Goal: Task Accomplishment & Management: Manage account settings

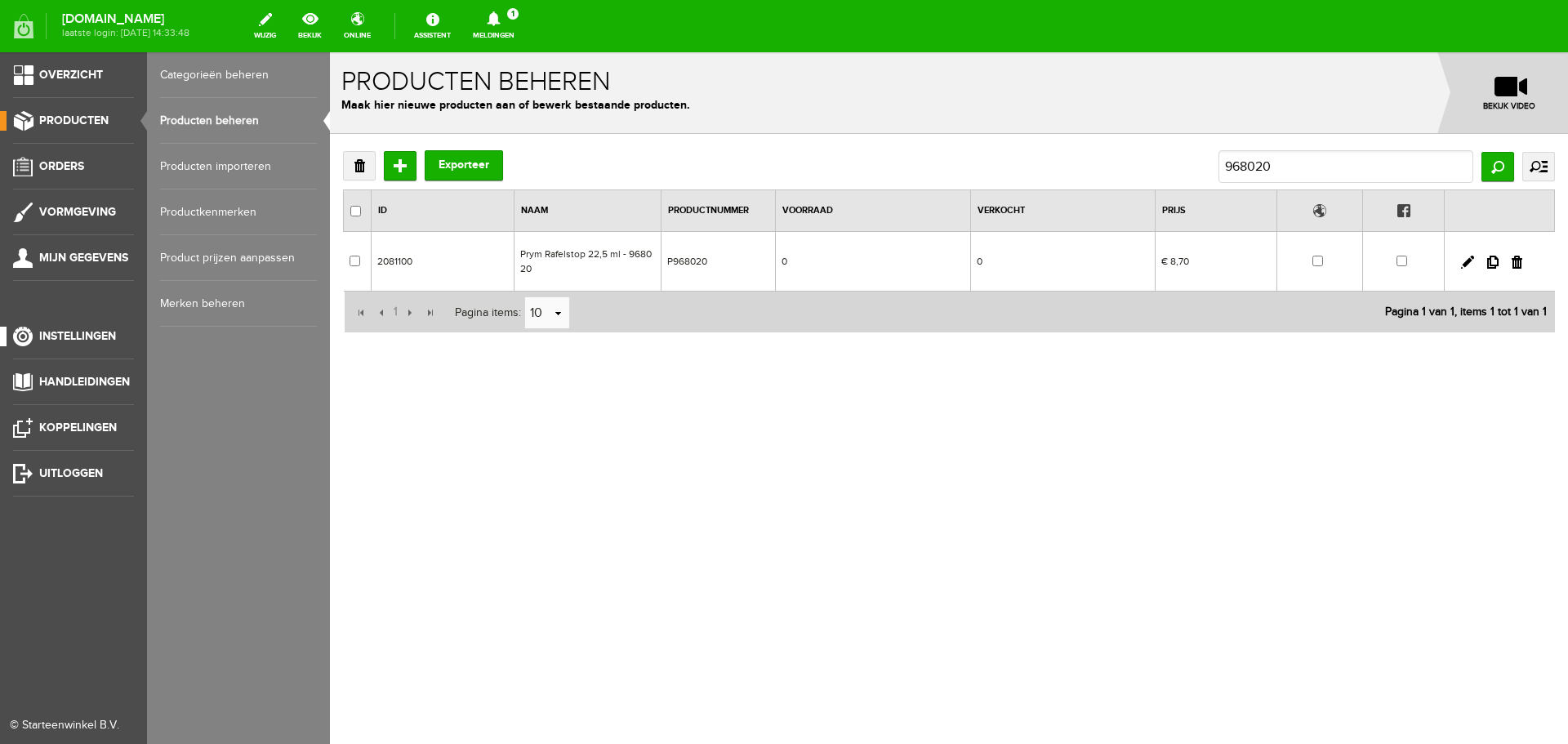
click at [52, 330] on span "Instellingen" at bounding box center [78, 336] width 77 height 13
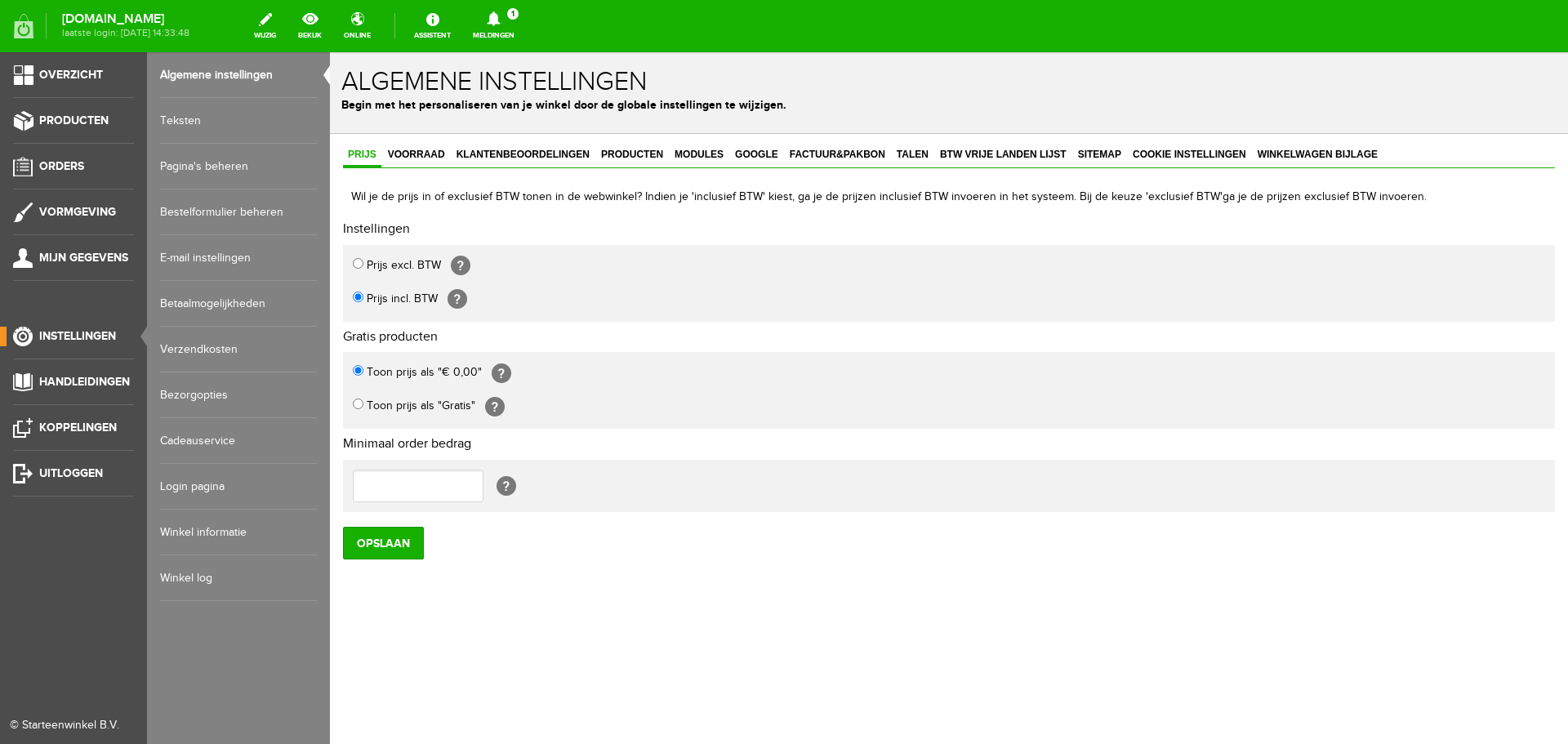
click at [211, 162] on link "Pagina's beheren" at bounding box center [238, 166] width 157 height 46
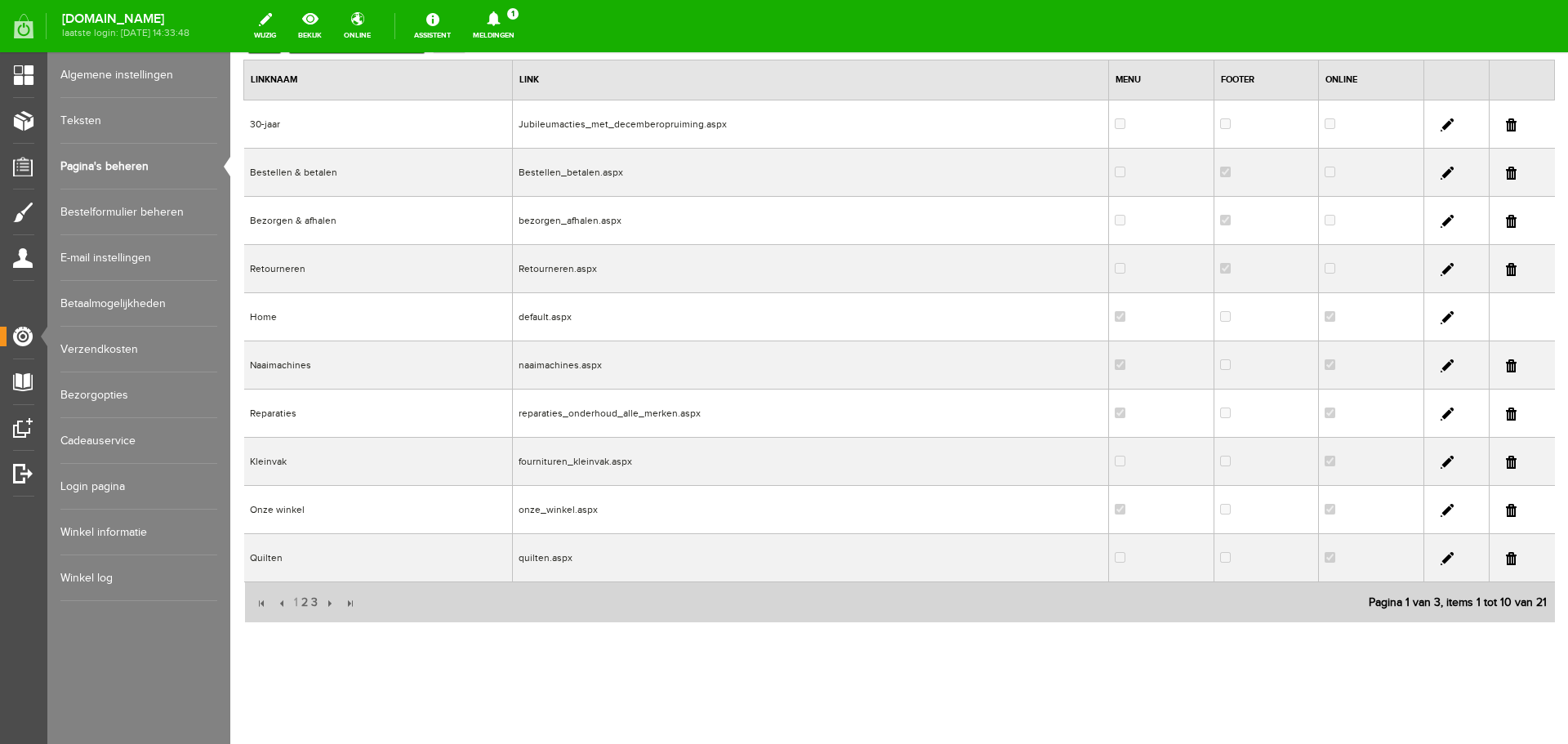
scroll to position [159, 0]
click at [304, 600] on span "2" at bounding box center [304, 601] width 10 height 32
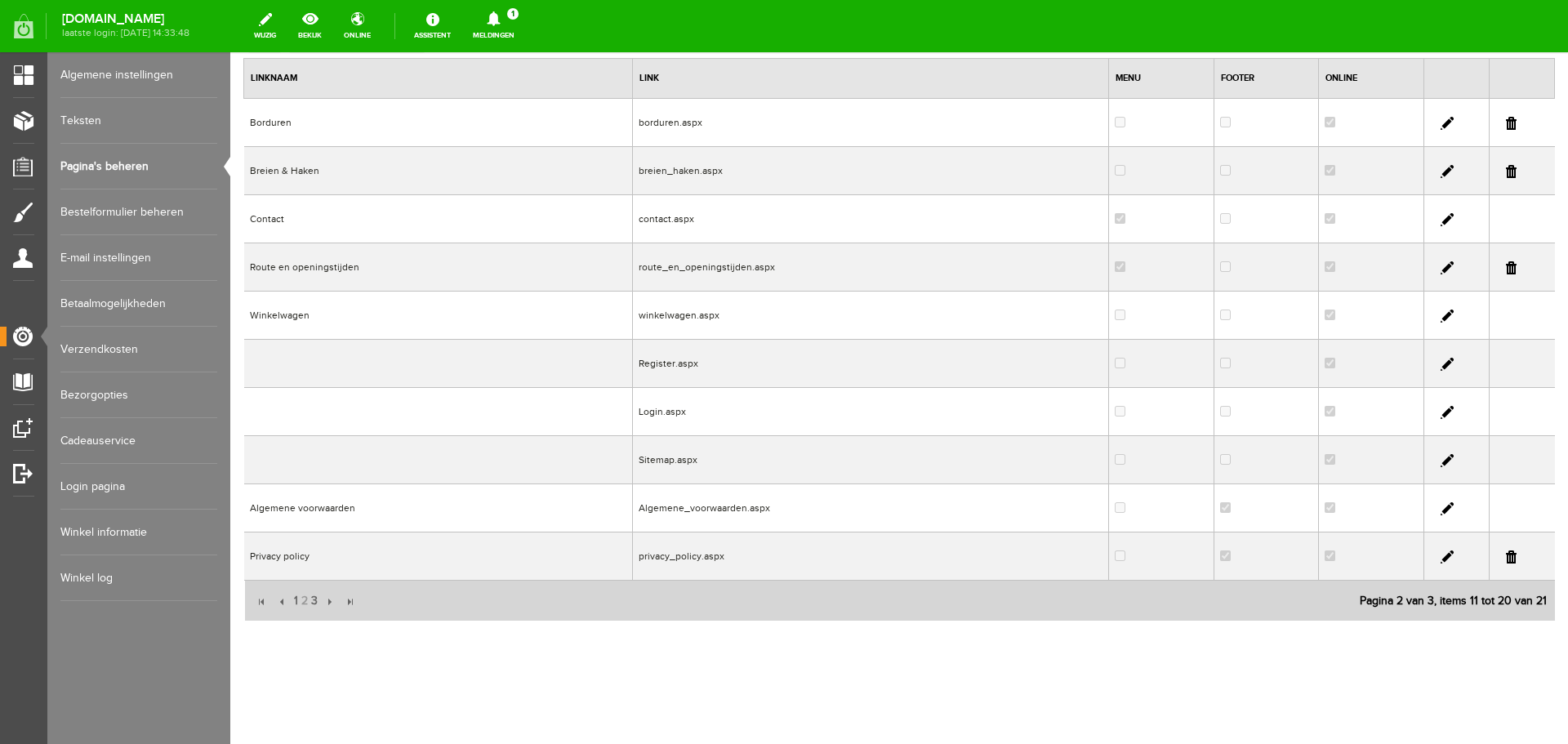
click at [1441, 266] on link at bounding box center [1447, 267] width 13 height 13
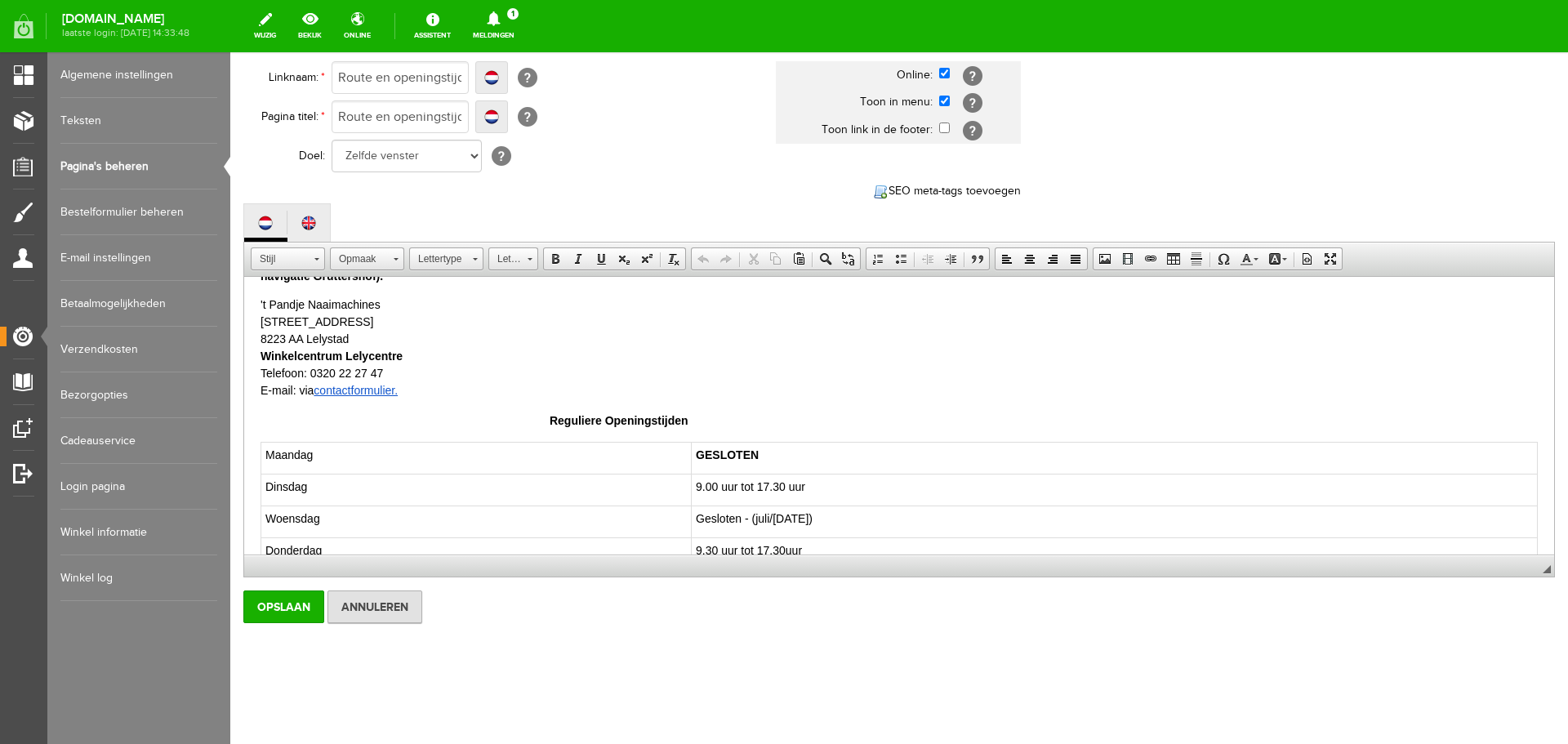
scroll to position [245, 0]
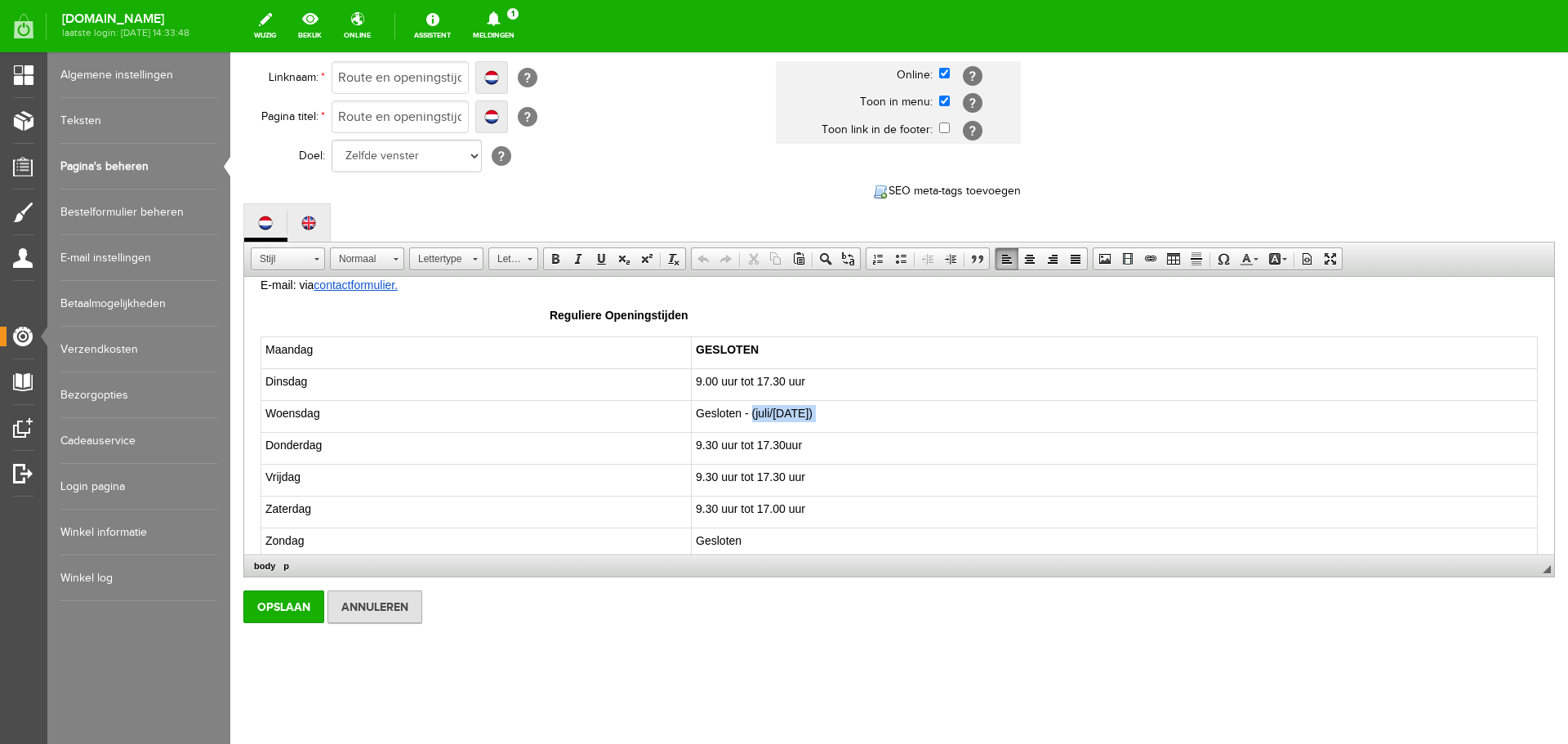
drag, startPoint x: 668, startPoint y: 379, endPoint x: 795, endPoint y: 381, distance: 127.0
click at [795, 401] on td "Gesloten - (juli/augustus 2025)" at bounding box center [1115, 416] width 846 height 31
click at [277, 610] on input "Opslaan" at bounding box center [284, 607] width 81 height 32
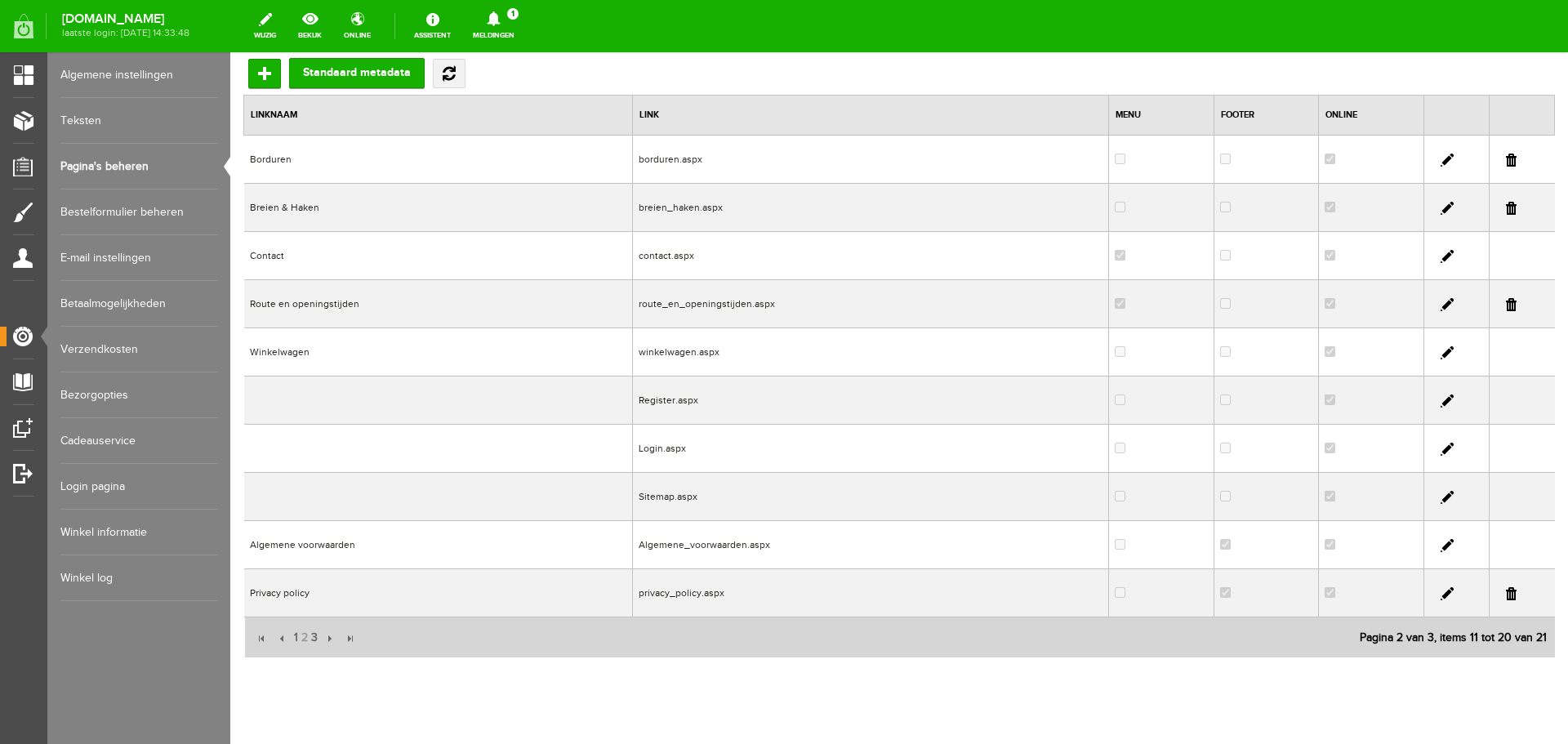
click at [77, 162] on link "Pagina's beheren" at bounding box center [138, 166] width 157 height 46
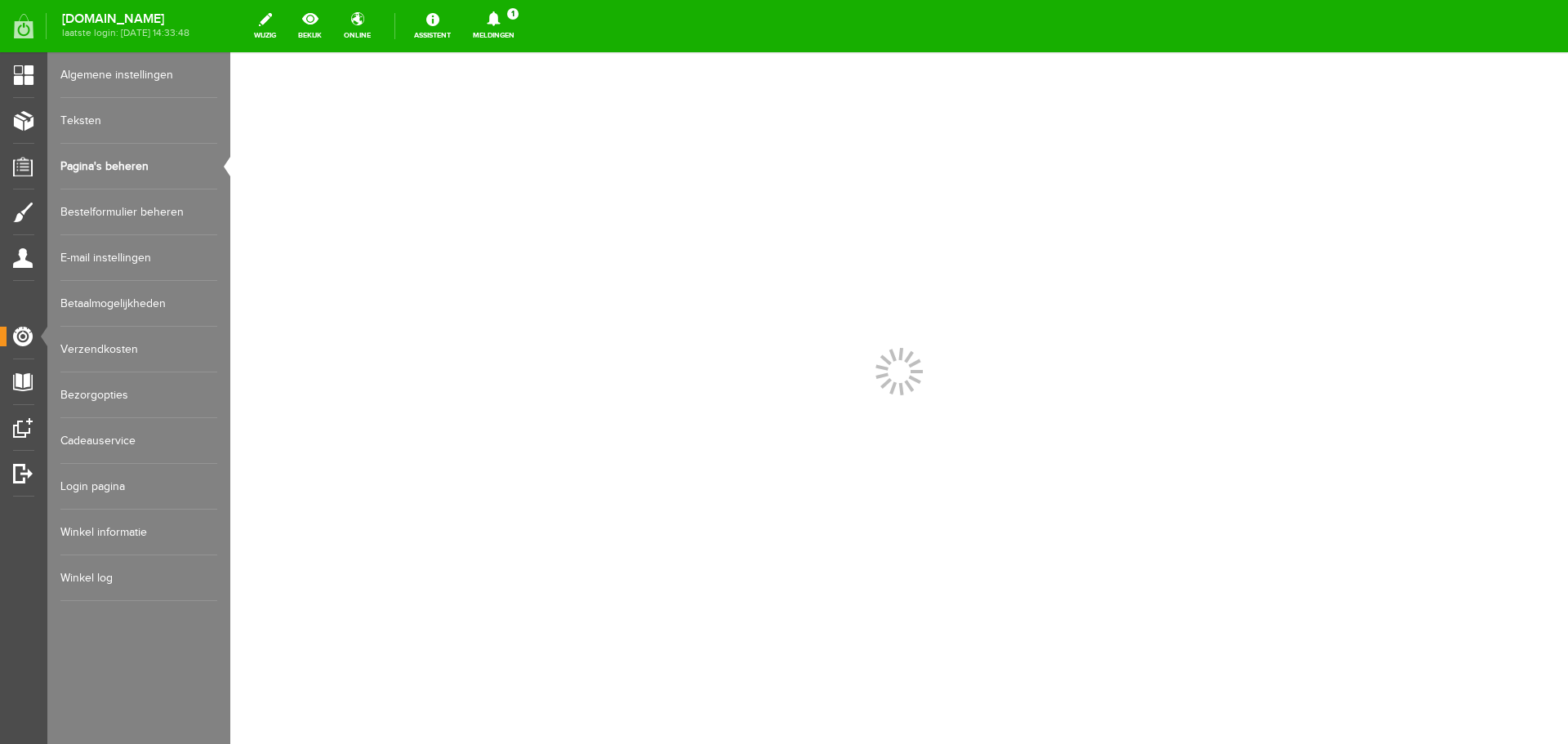
scroll to position [0, 0]
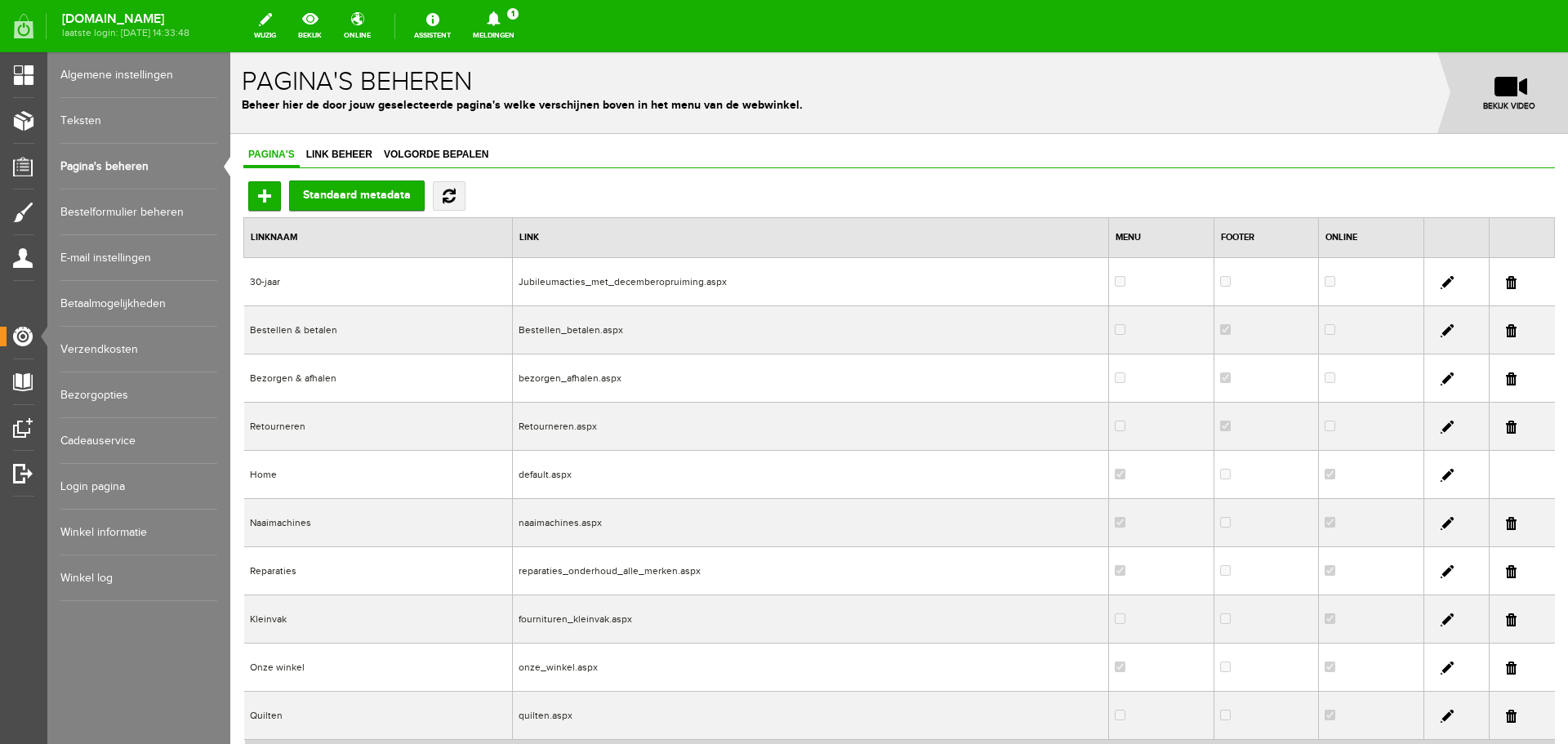
click at [92, 160] on link "Pagina's beheren" at bounding box center [138, 166] width 157 height 46
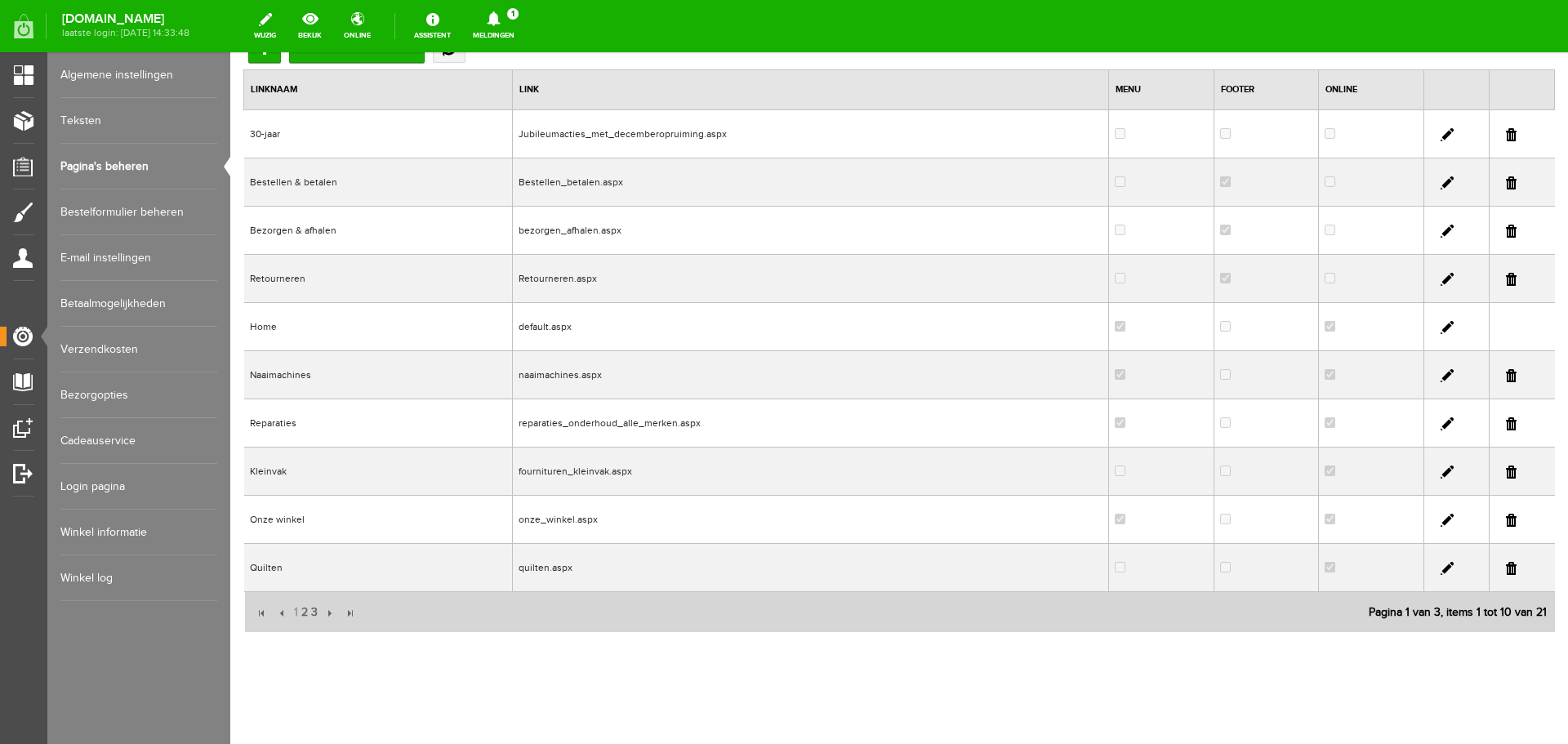
scroll to position [159, 0]
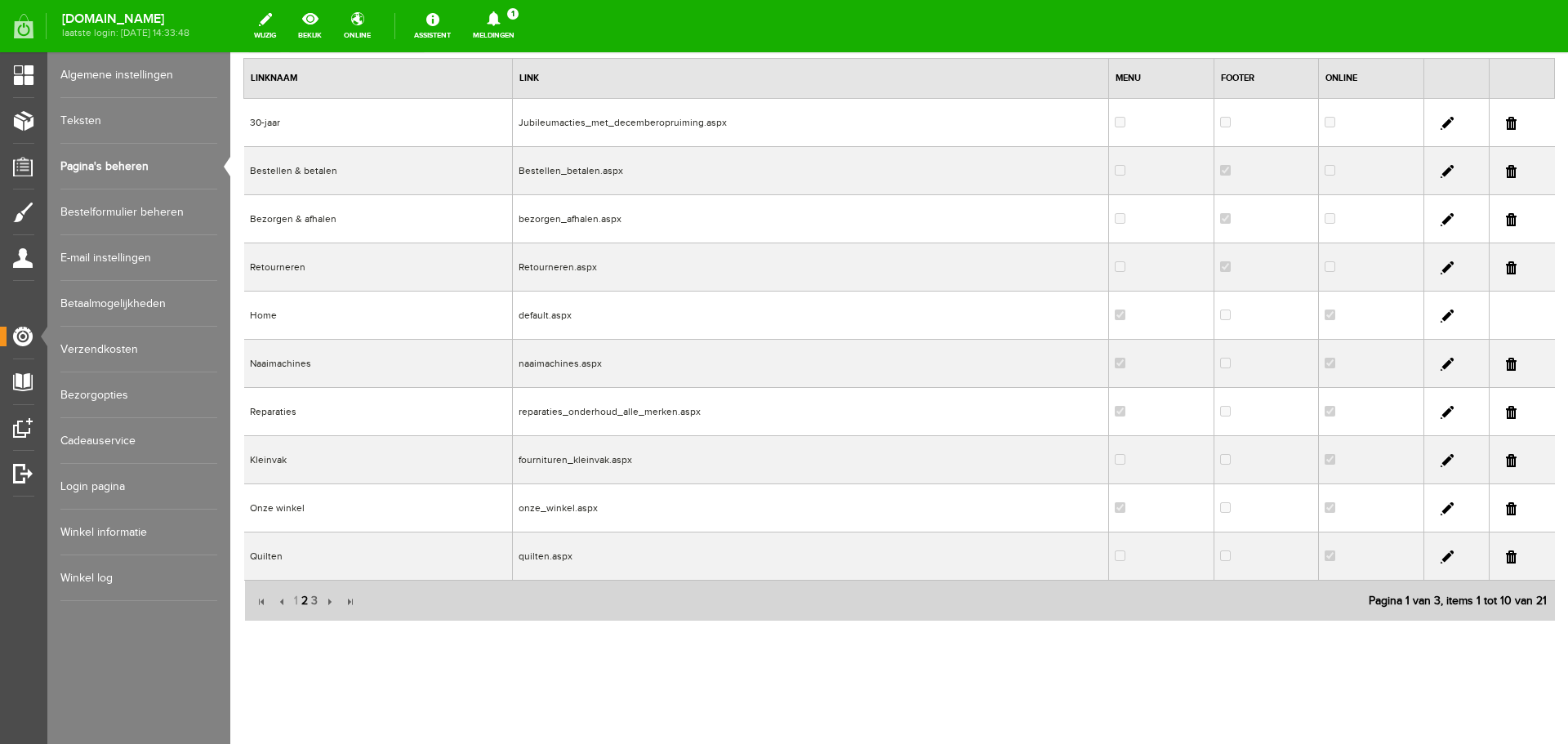
click at [304, 599] on span "2" at bounding box center [304, 601] width 10 height 32
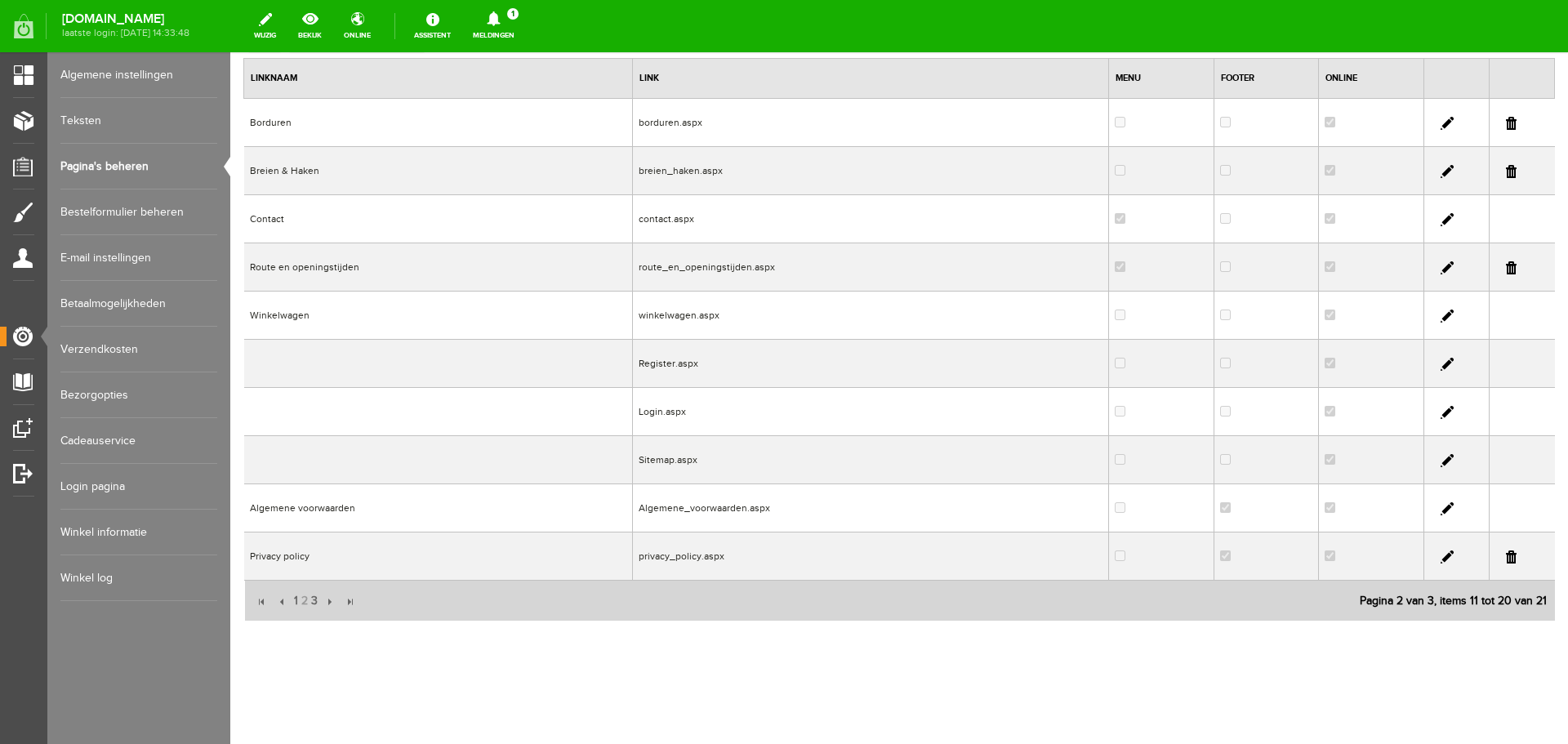
click at [1441, 267] on link at bounding box center [1447, 267] width 13 height 13
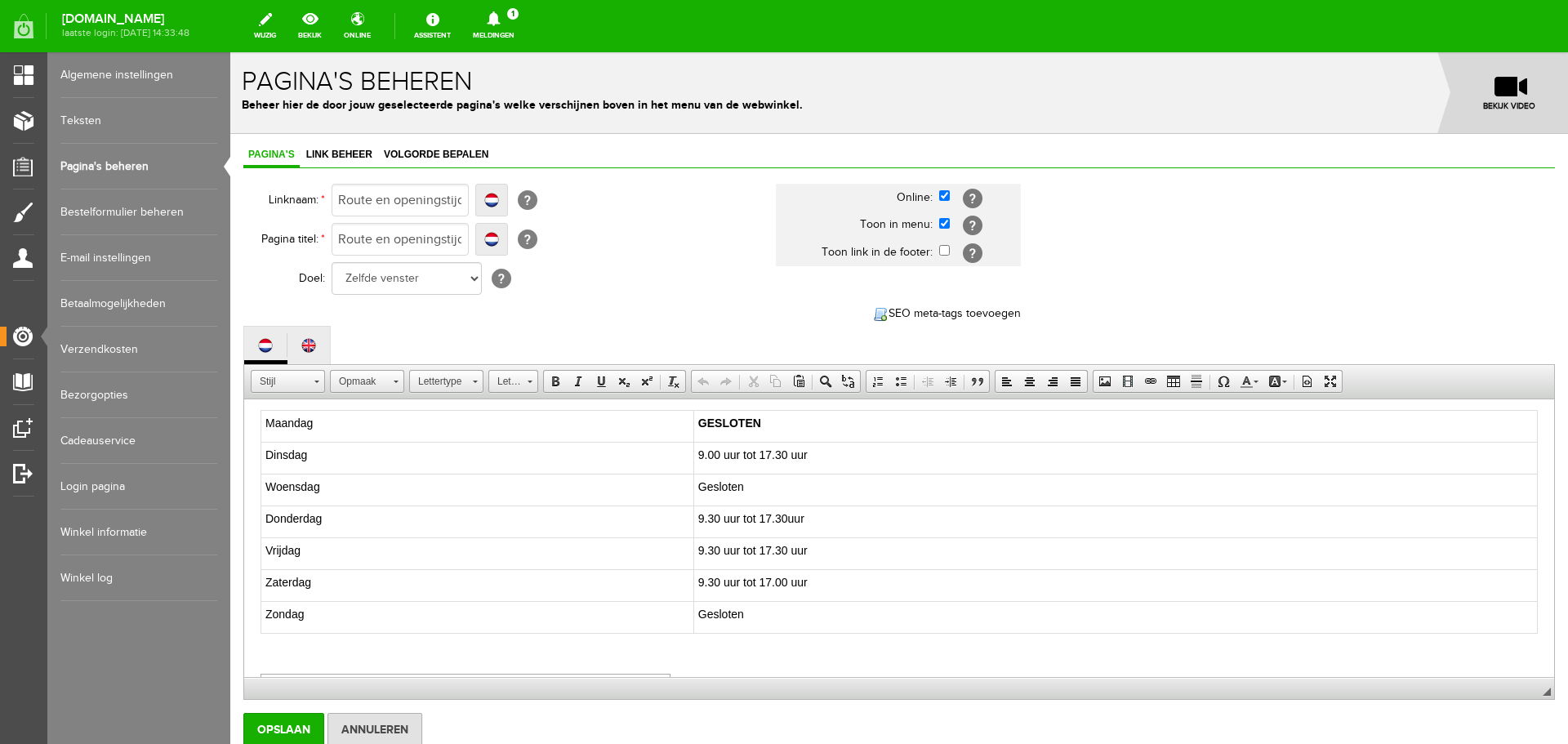
scroll to position [327, 0]
click at [318, 479] on span "Donderdag" at bounding box center [293, 486] width 57 height 13
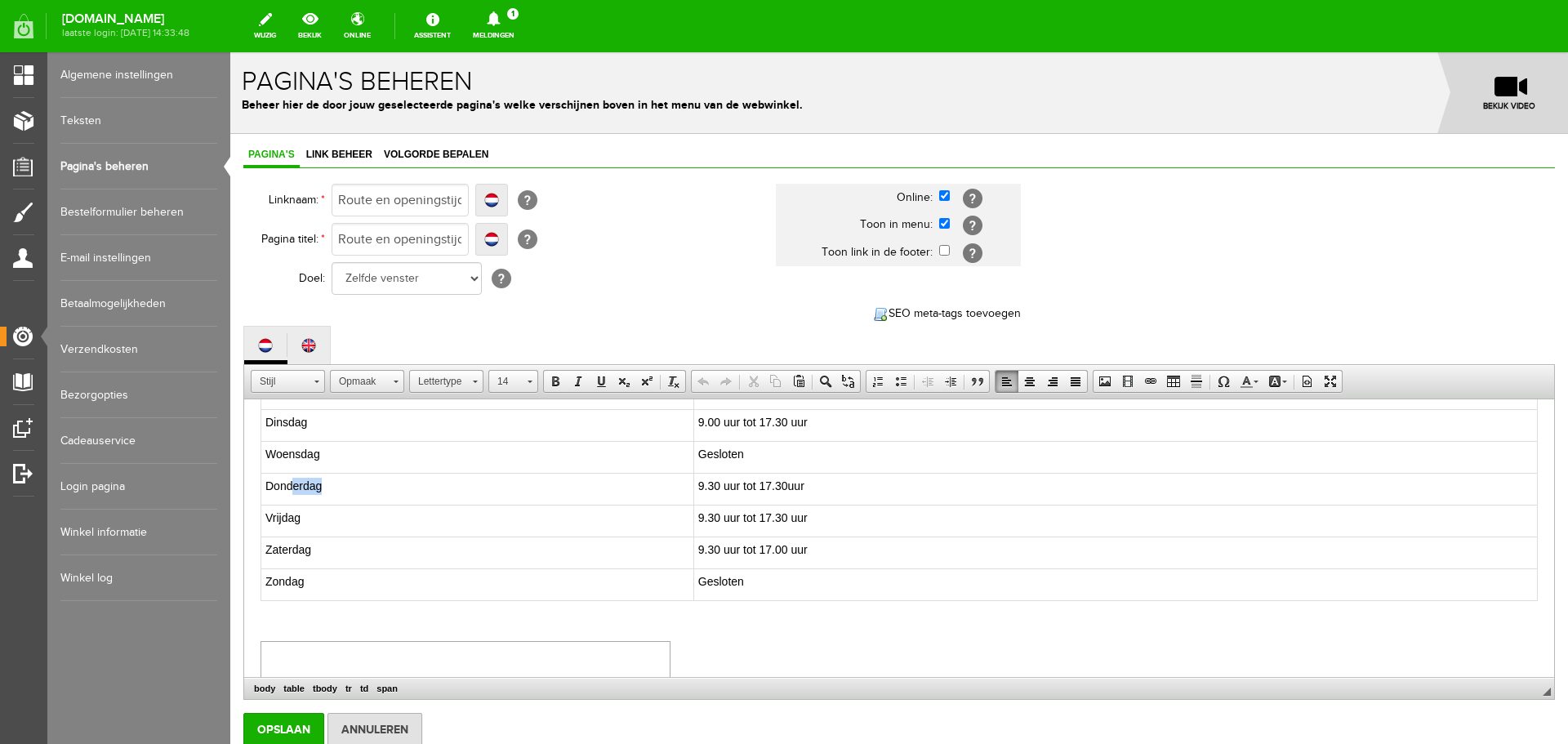
drag, startPoint x: 337, startPoint y: 451, endPoint x: 293, endPoint y: 457, distance: 44.4
click at [293, 474] on td "Donderdag" at bounding box center [477, 489] width 433 height 31
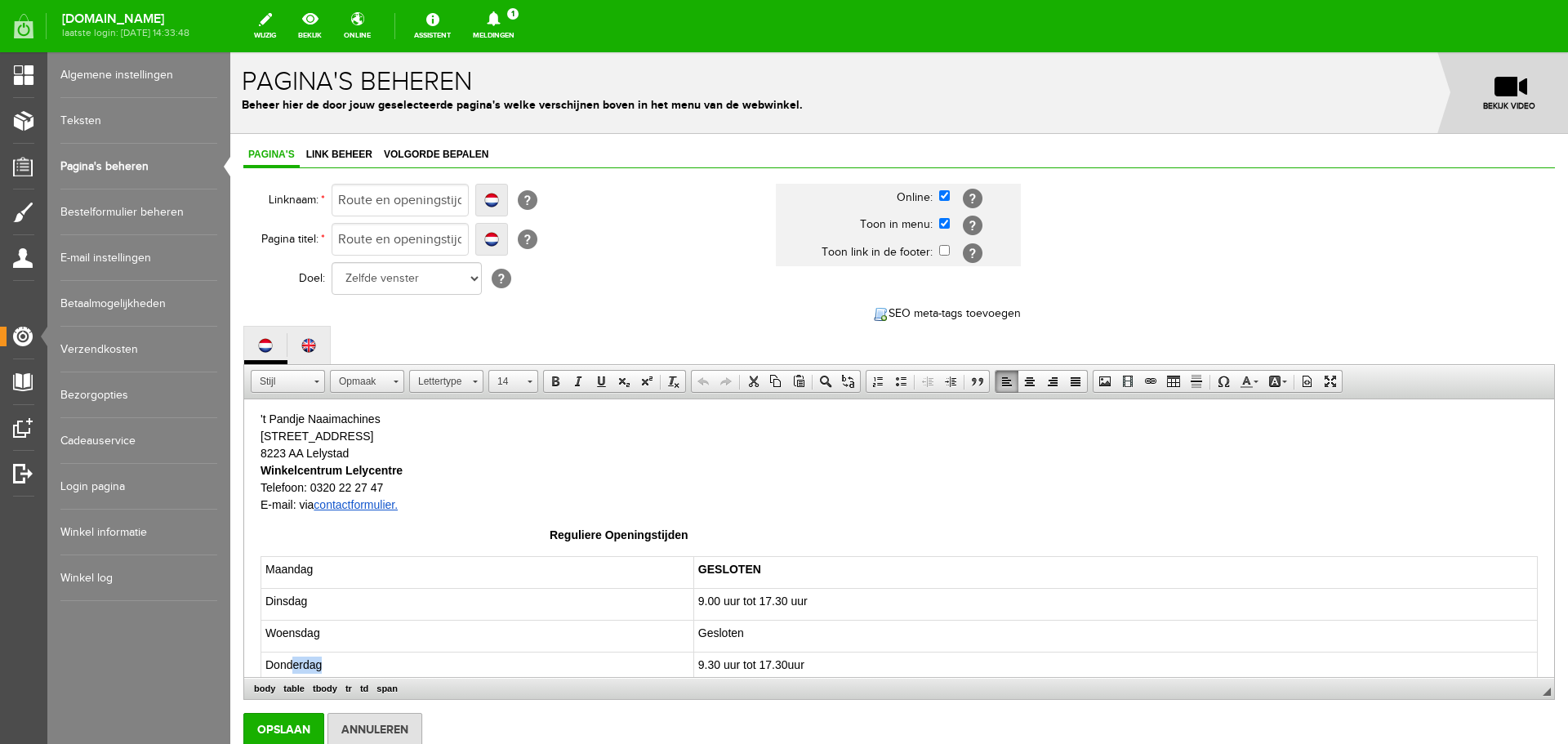
scroll to position [82, 0]
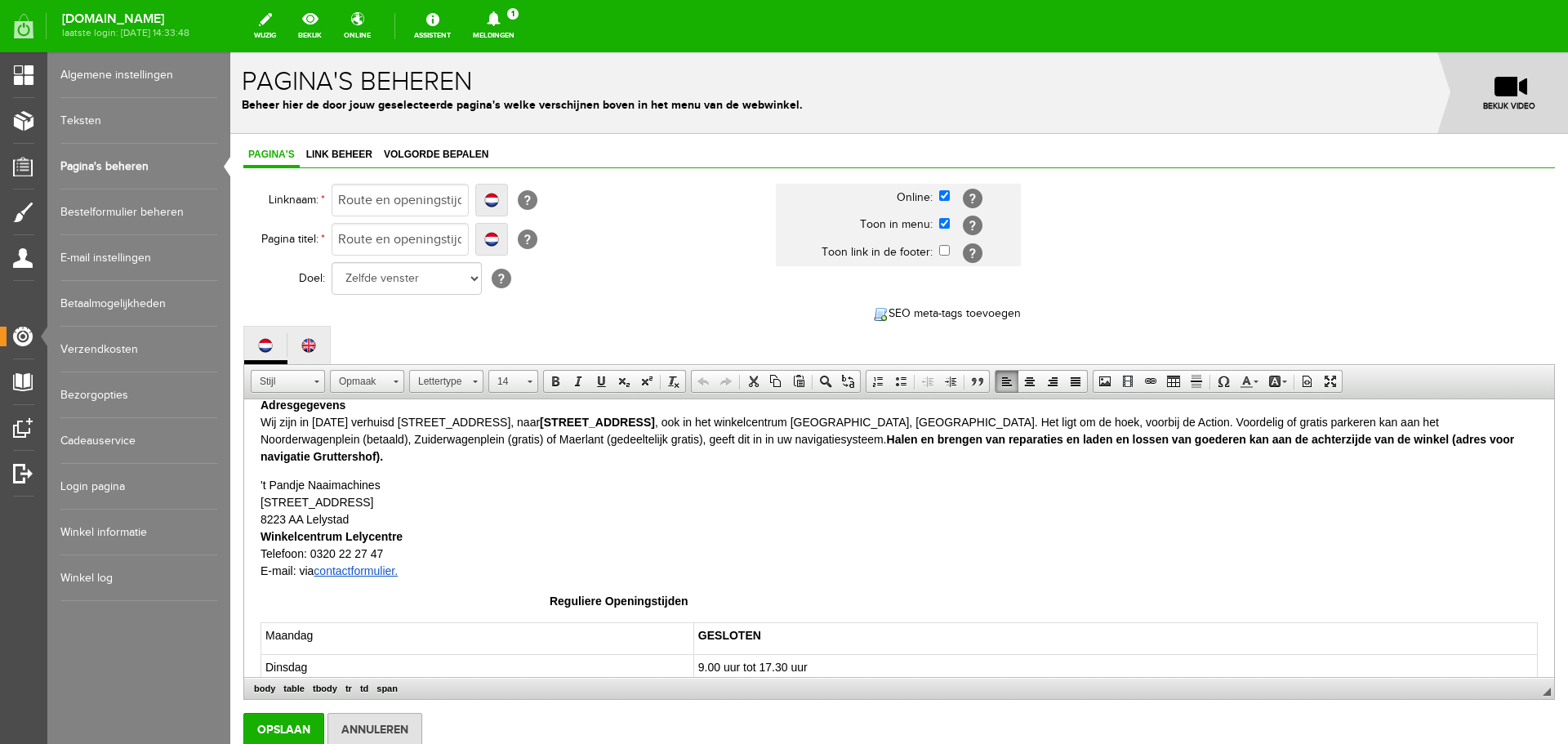
click at [293, 623] on td "Maandag" at bounding box center [477, 638] width 433 height 31
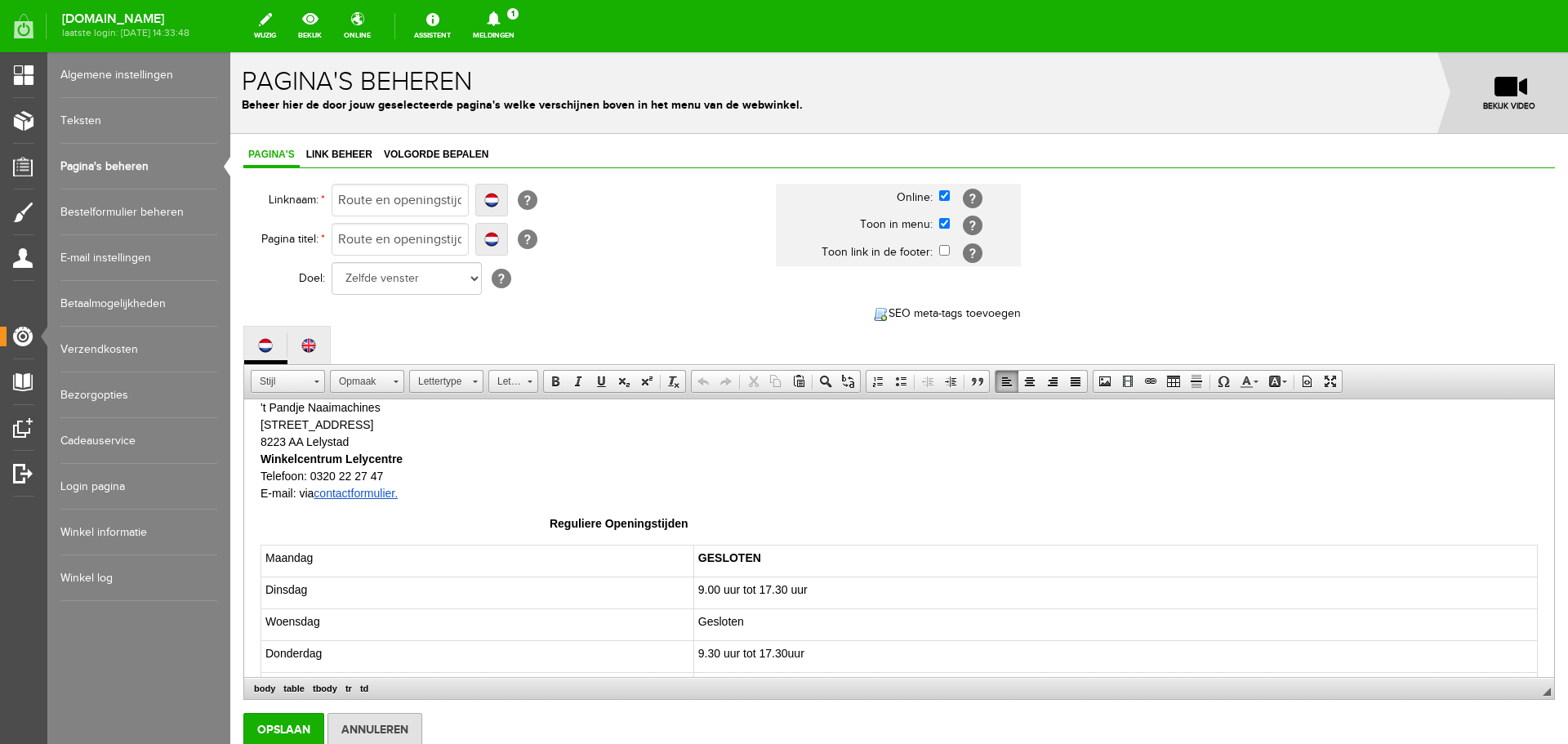
scroll to position [163, 0]
click at [296, 541] on td "Maandag" at bounding box center [477, 556] width 433 height 31
click at [296, 573] on td "Dinsdag" at bounding box center [477, 589] width 433 height 31
click at [290, 611] on span "Woensdag" at bounding box center [293, 617] width 55 height 13
click at [294, 573] on td "Dinsdag" at bounding box center [477, 589] width 433 height 31
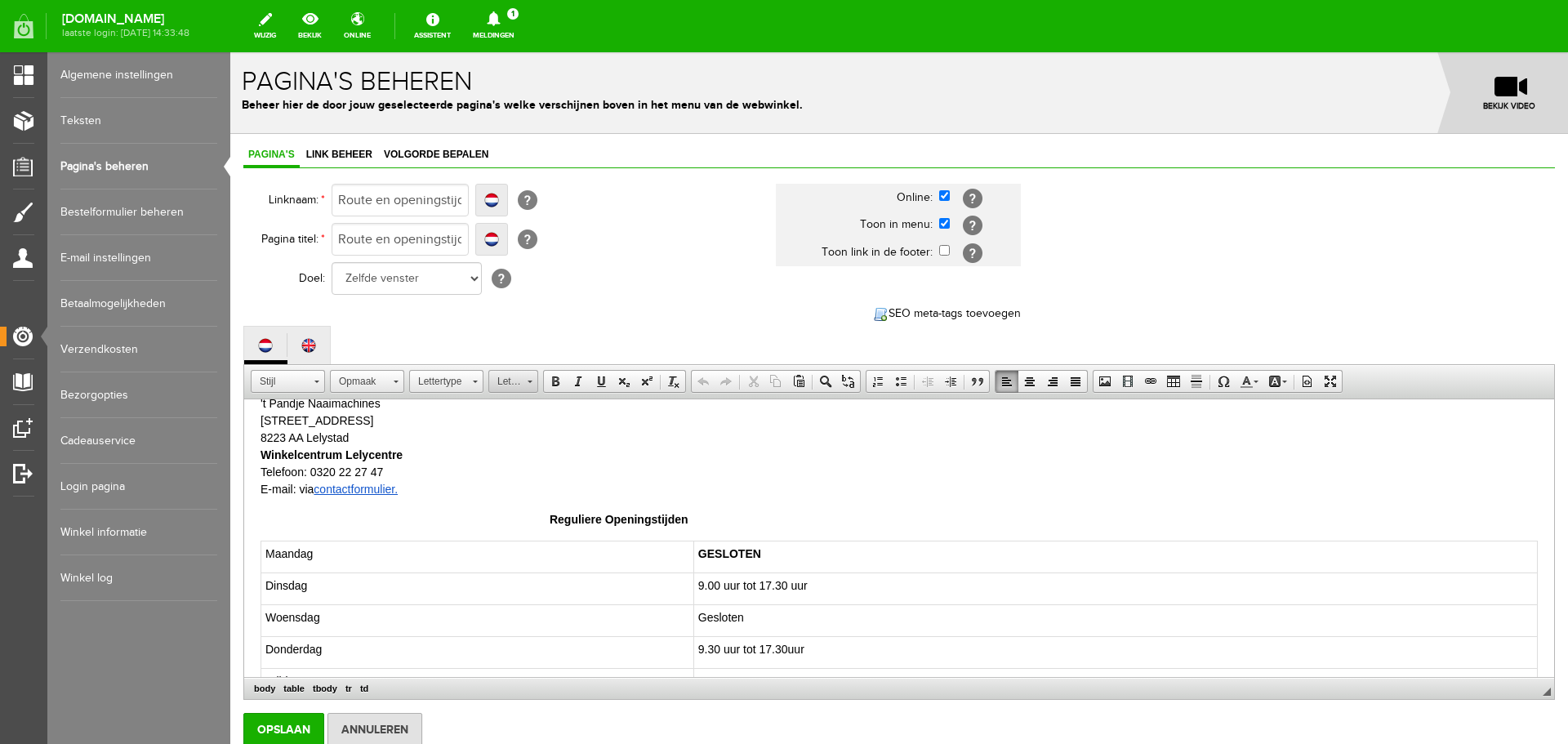
click at [532, 380] on link "Lettergrootte" at bounding box center [513, 381] width 50 height 22
drag, startPoint x: 320, startPoint y: 519, endPoint x: 261, endPoint y: 520, distance: 59.0
click at [261, 541] on td "Maandag" at bounding box center [477, 556] width 433 height 31
copy td "Maandag"
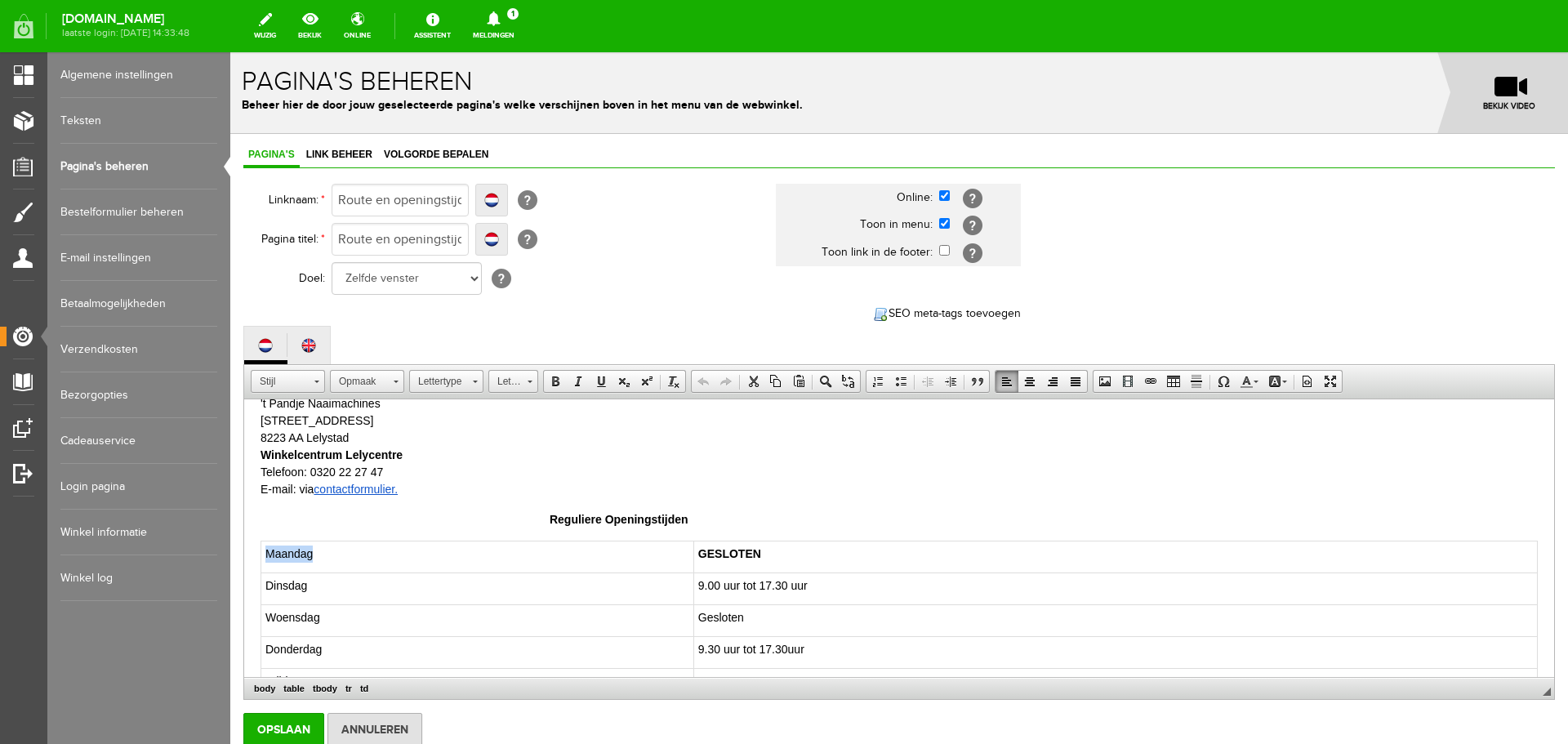
click at [308, 611] on span "Woensdag" at bounding box center [293, 617] width 55 height 13
paste body
drag, startPoint x: 295, startPoint y: 578, endPoint x: 303, endPoint y: 582, distance: 8.9
click at [295, 605] on td "Maandag ​" at bounding box center [477, 620] width 433 height 31
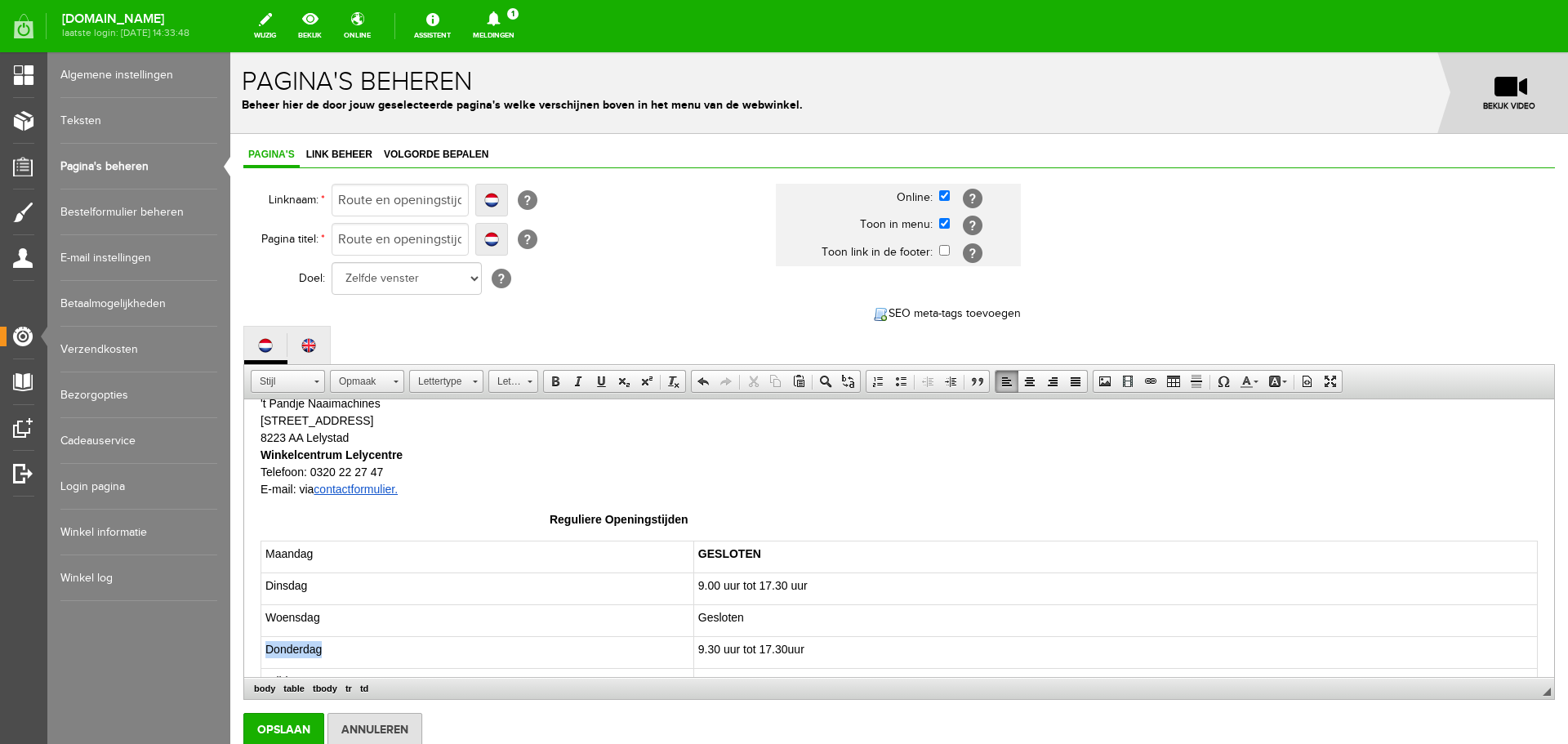
drag, startPoint x: 322, startPoint y: 616, endPoint x: 267, endPoint y: 614, distance: 55.0
click at [265, 637] on td "Donderdag" at bounding box center [477, 652] width 433 height 31
drag, startPoint x: 297, startPoint y: 614, endPoint x: 263, endPoint y: 612, distance: 34.1
click at [263, 637] on td "Maandag ​" at bounding box center [472, 652] width 423 height 31
click at [282, 675] on span "Vrijdag" at bounding box center [283, 681] width 35 height 13
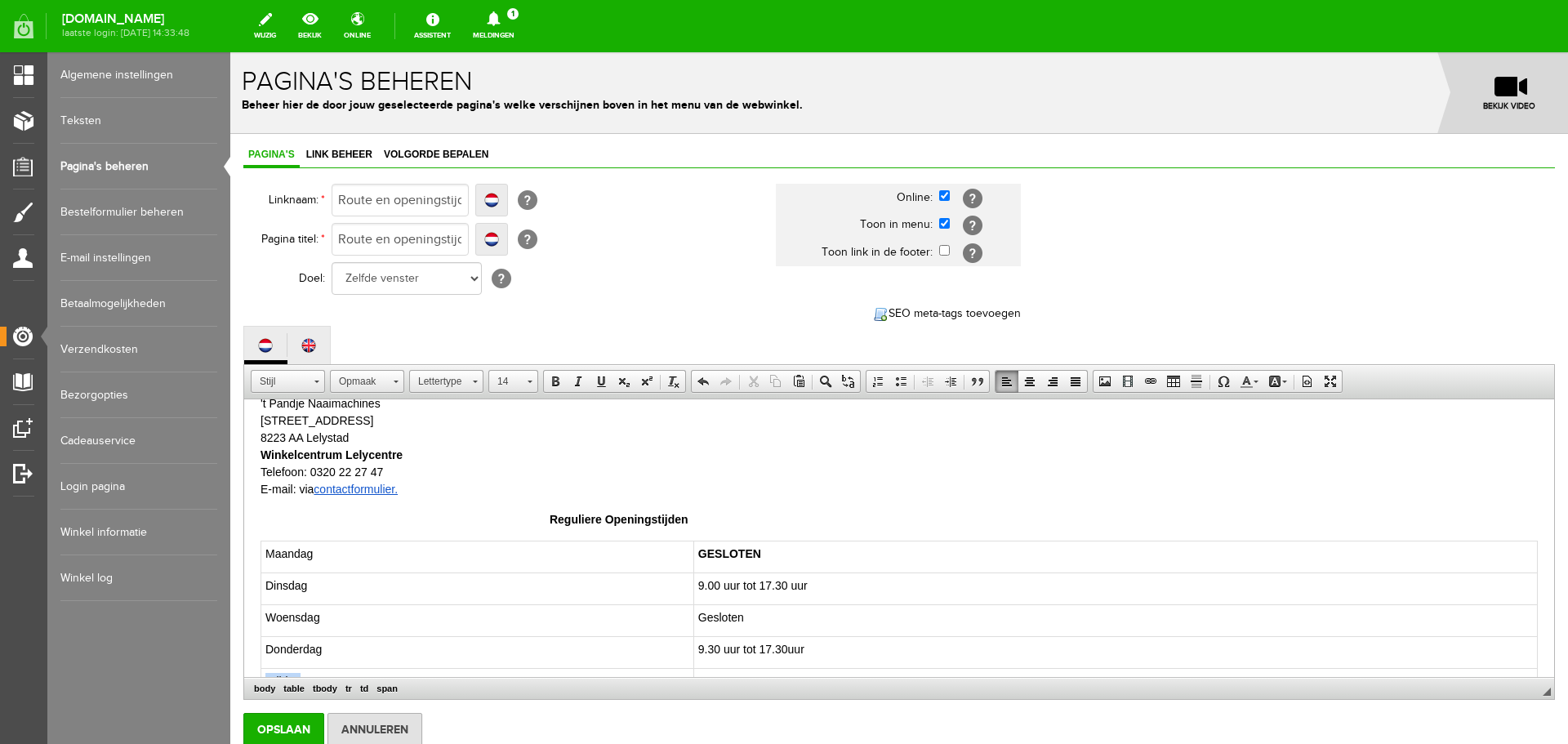
click at [282, 675] on span "Vrijdag" at bounding box center [283, 681] width 35 height 13
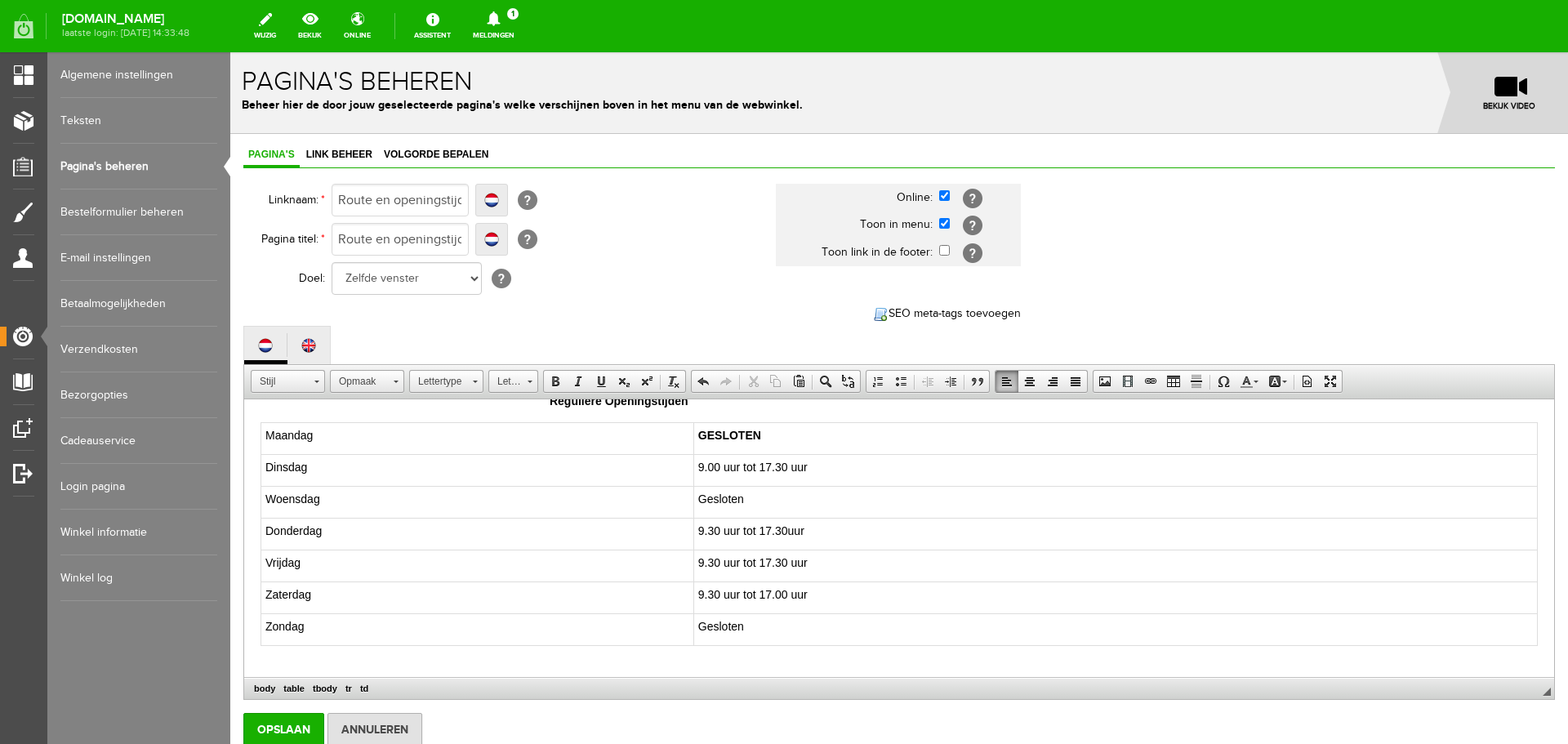
scroll to position [327, 0]
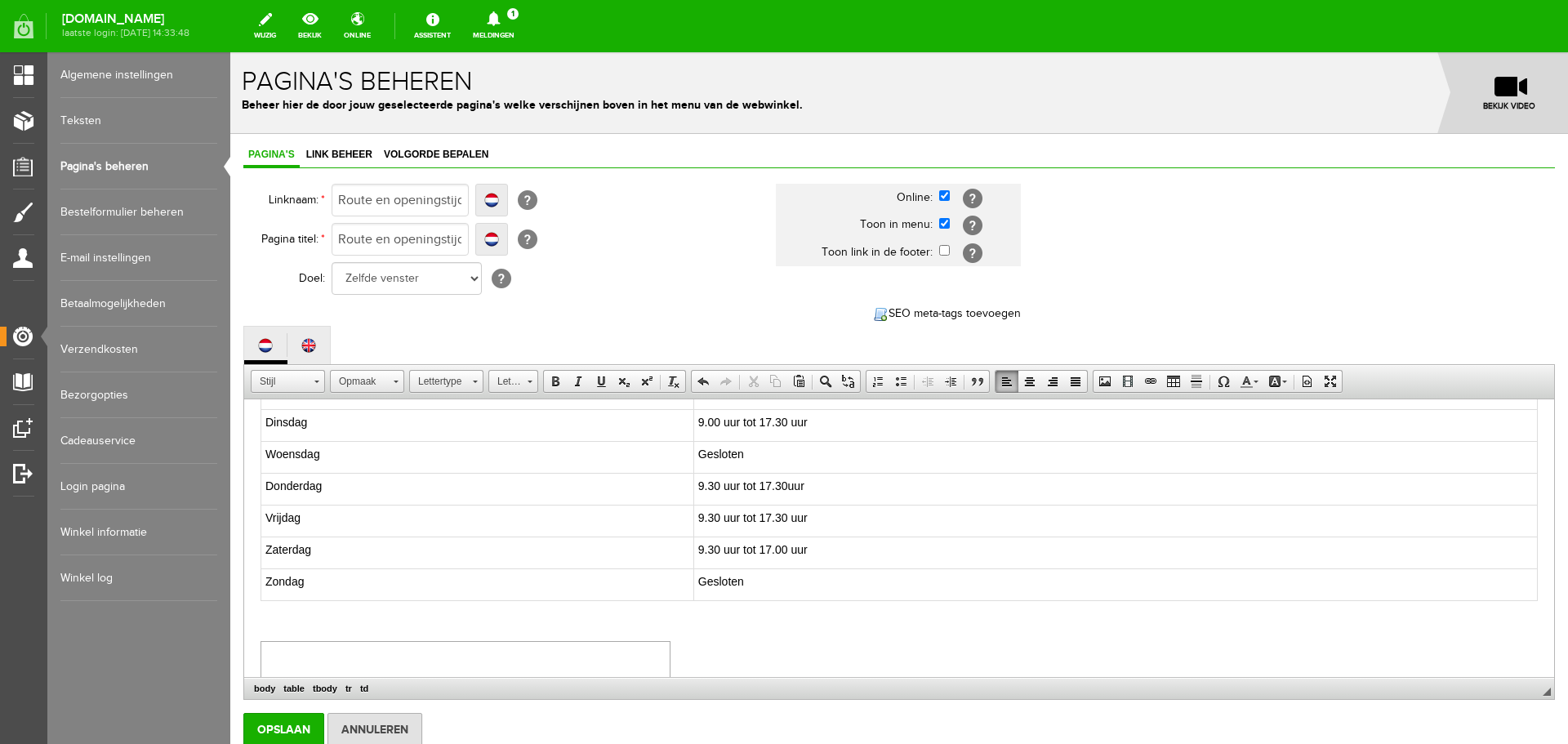
click at [281, 543] on span "Zaterdag" at bounding box center [288, 549] width 46 height 13
click at [291, 543] on span "Zaterdag" at bounding box center [288, 549] width 46 height 13
click at [287, 543] on span "Zaterdag" at bounding box center [288, 549] width 46 height 13
click at [295, 538] on td "Maandag ​" at bounding box center [477, 553] width 433 height 31
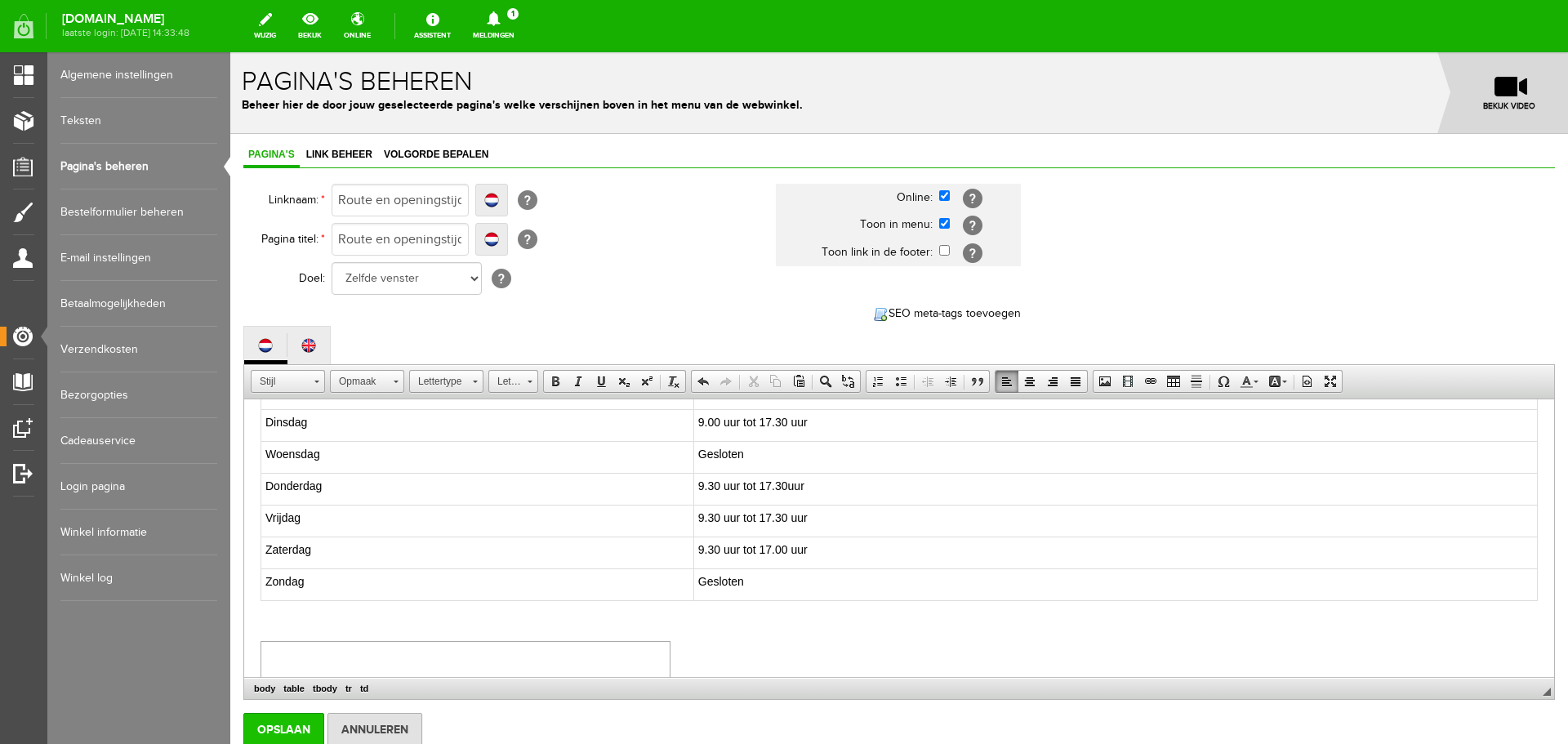
click at [267, 727] on input "Opslaan" at bounding box center [284, 729] width 81 height 32
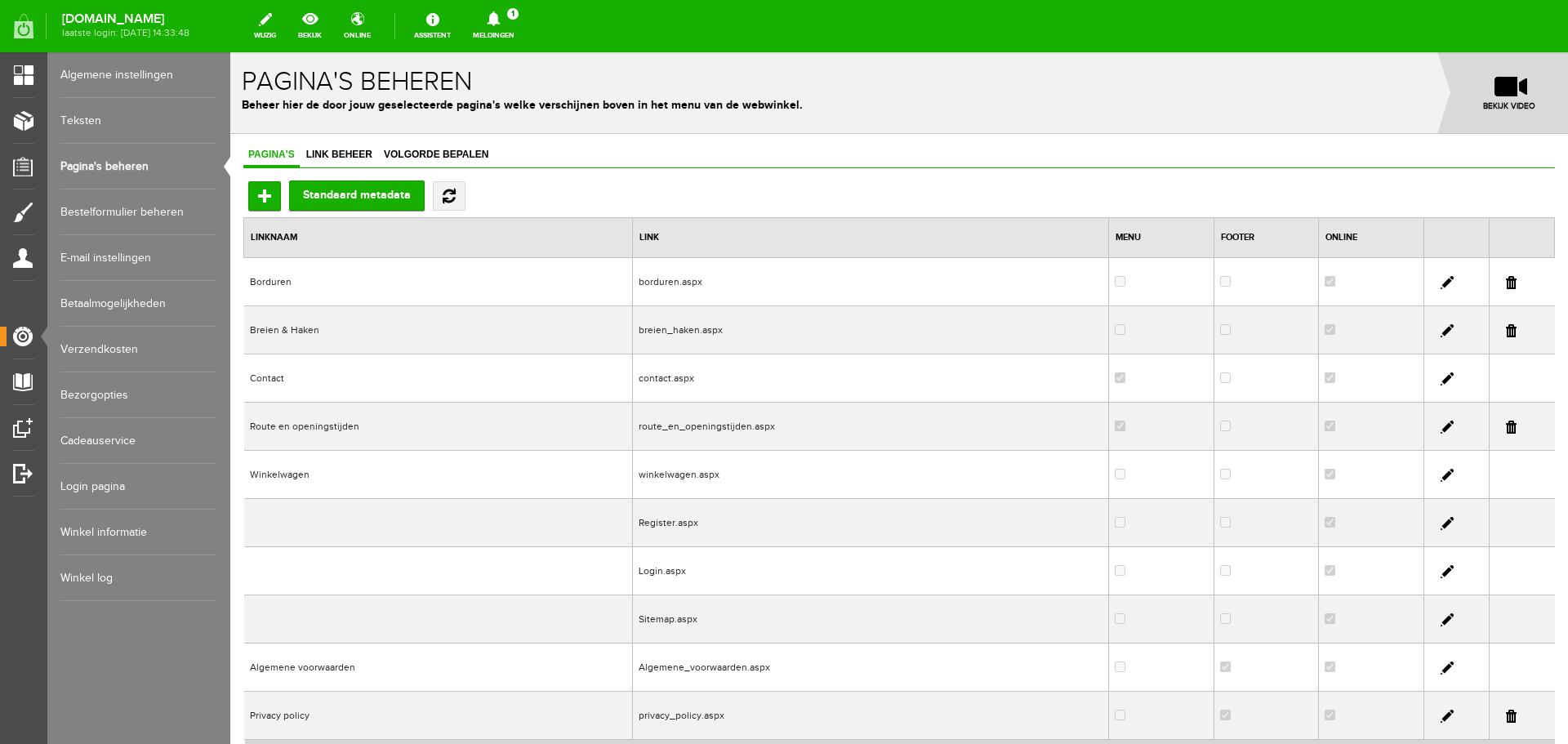
click at [81, 160] on link "Pagina's beheren" at bounding box center [138, 166] width 157 height 46
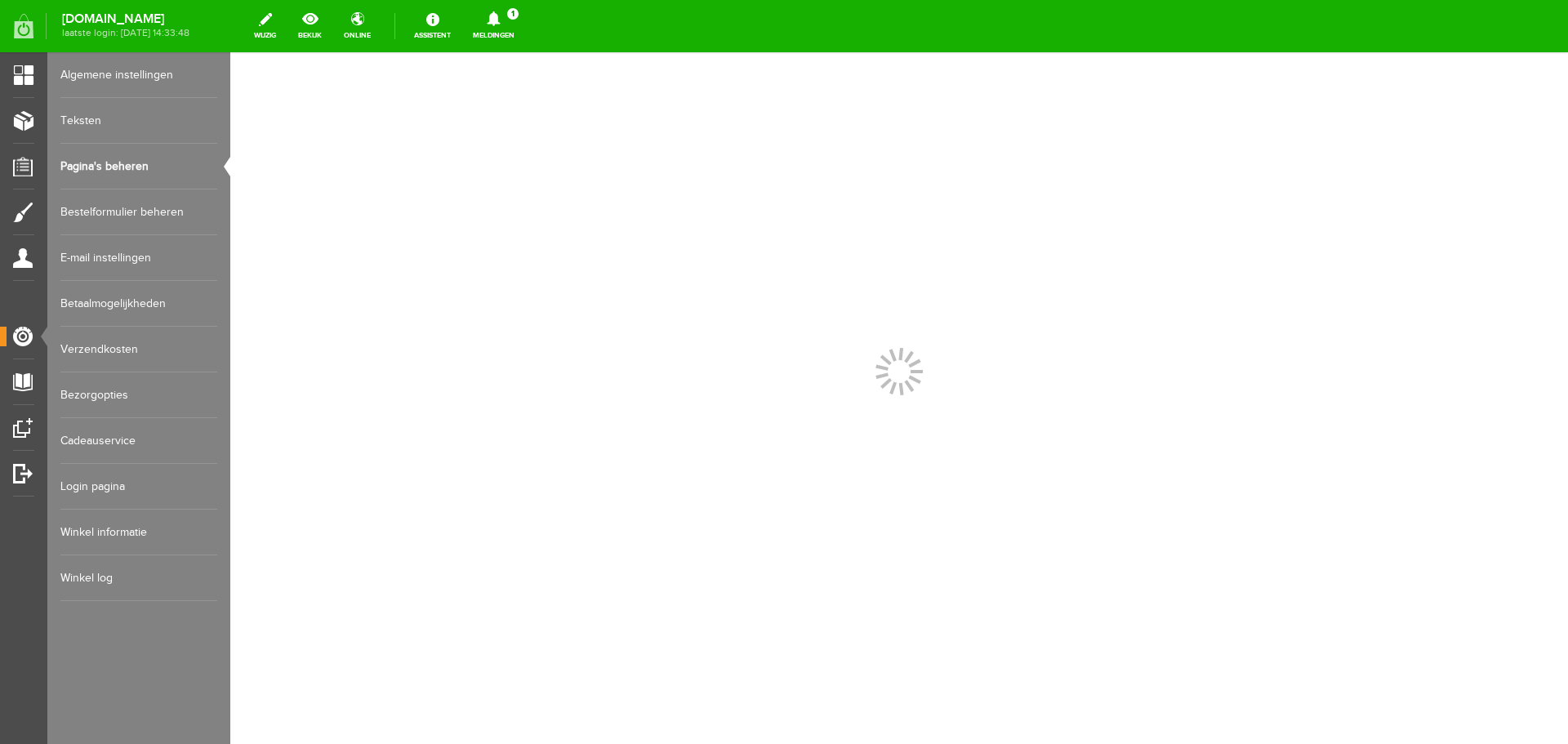
scroll to position [0, 0]
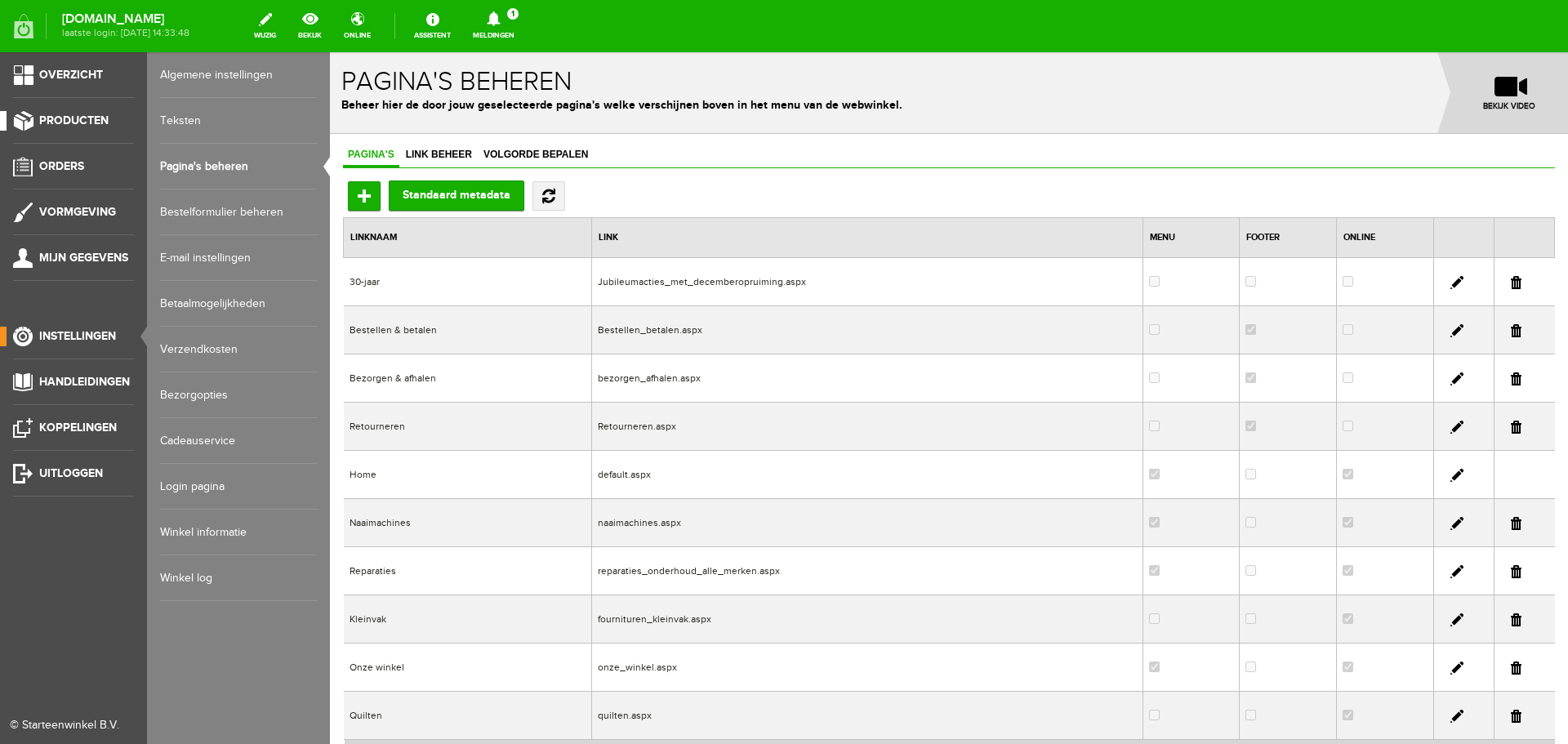
click at [82, 118] on span "Producten" at bounding box center [74, 119] width 69 height 13
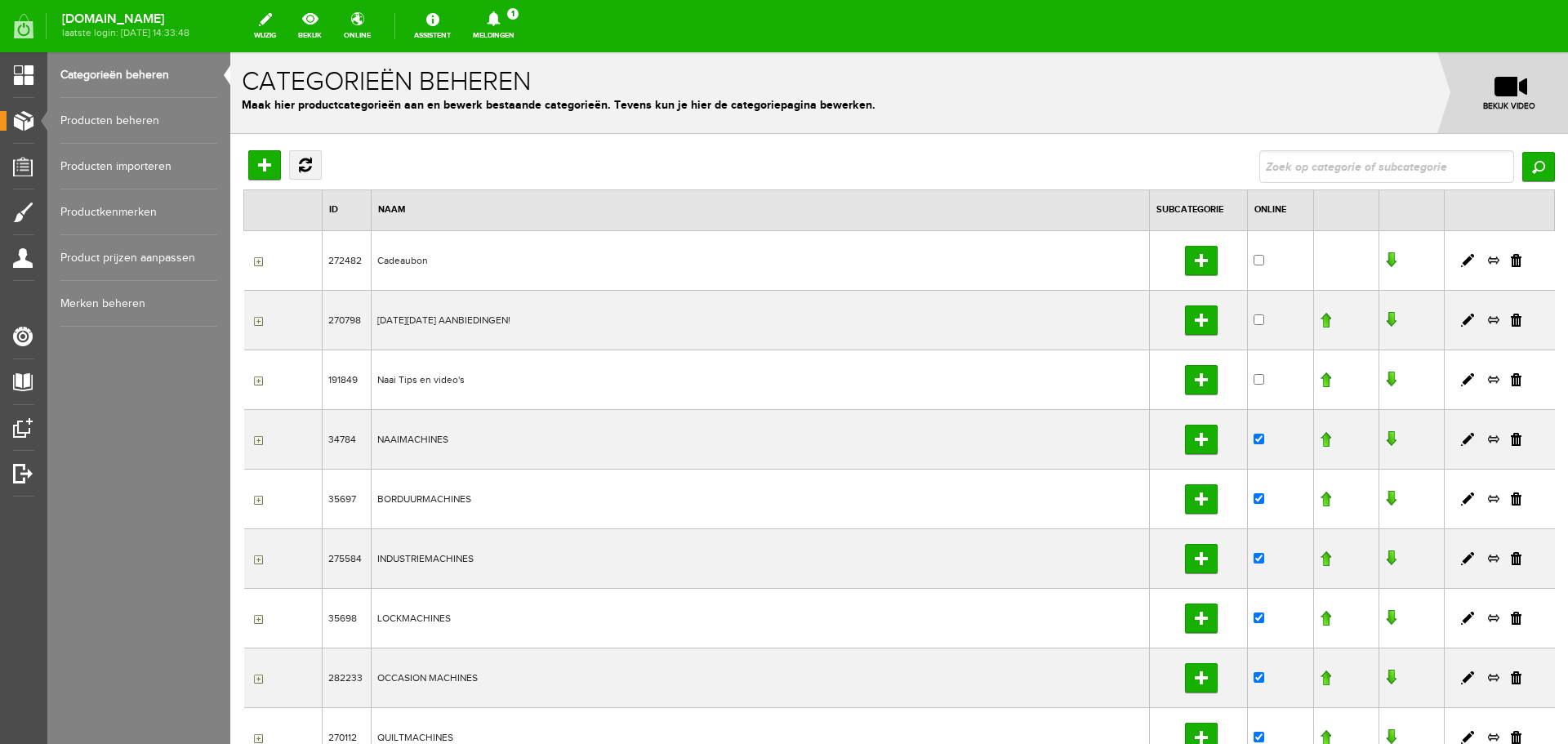
click at [110, 115] on link "Producten beheren" at bounding box center [138, 120] width 157 height 46
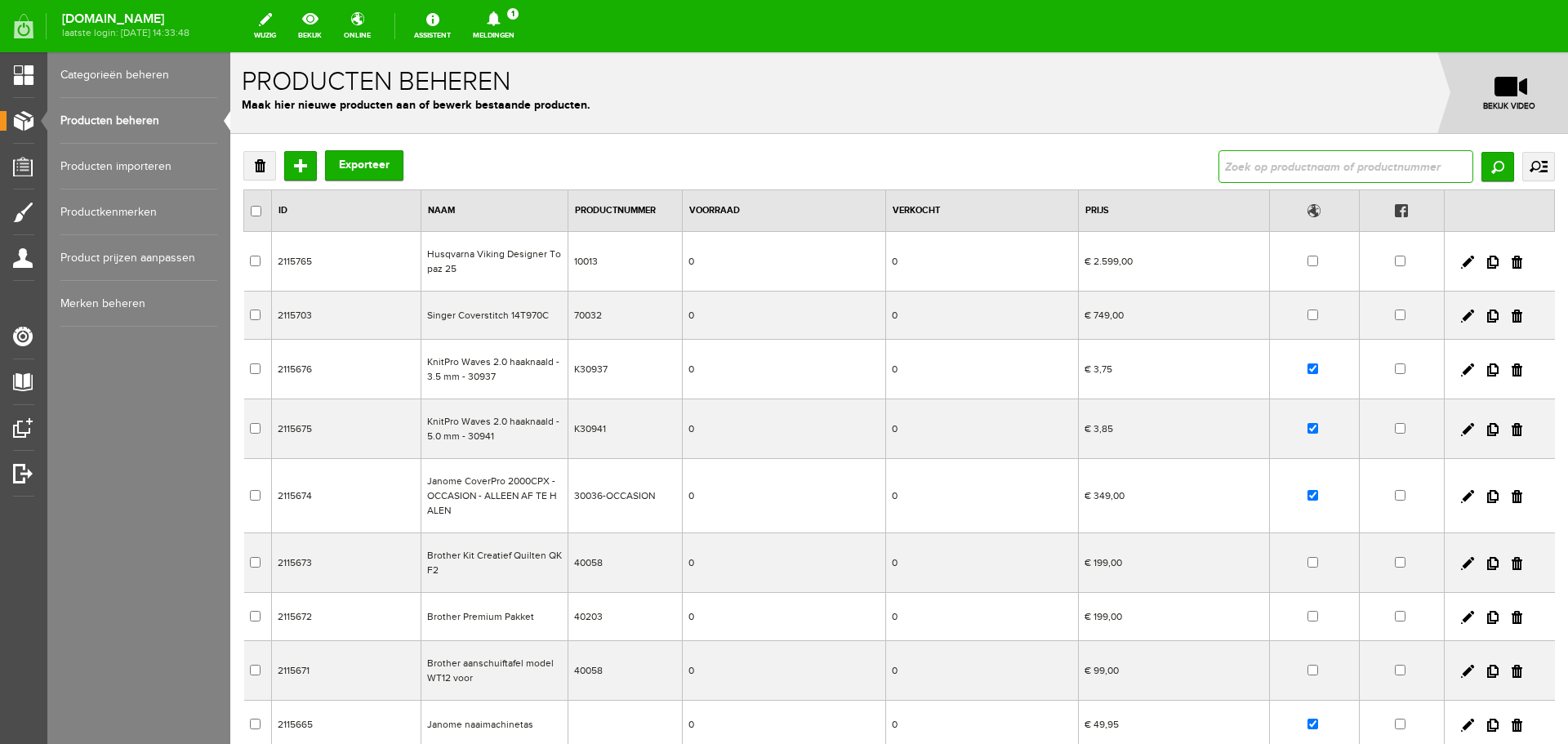
click at [1275, 166] on input "text" at bounding box center [1346, 166] width 255 height 32
type input "borduurgaren"
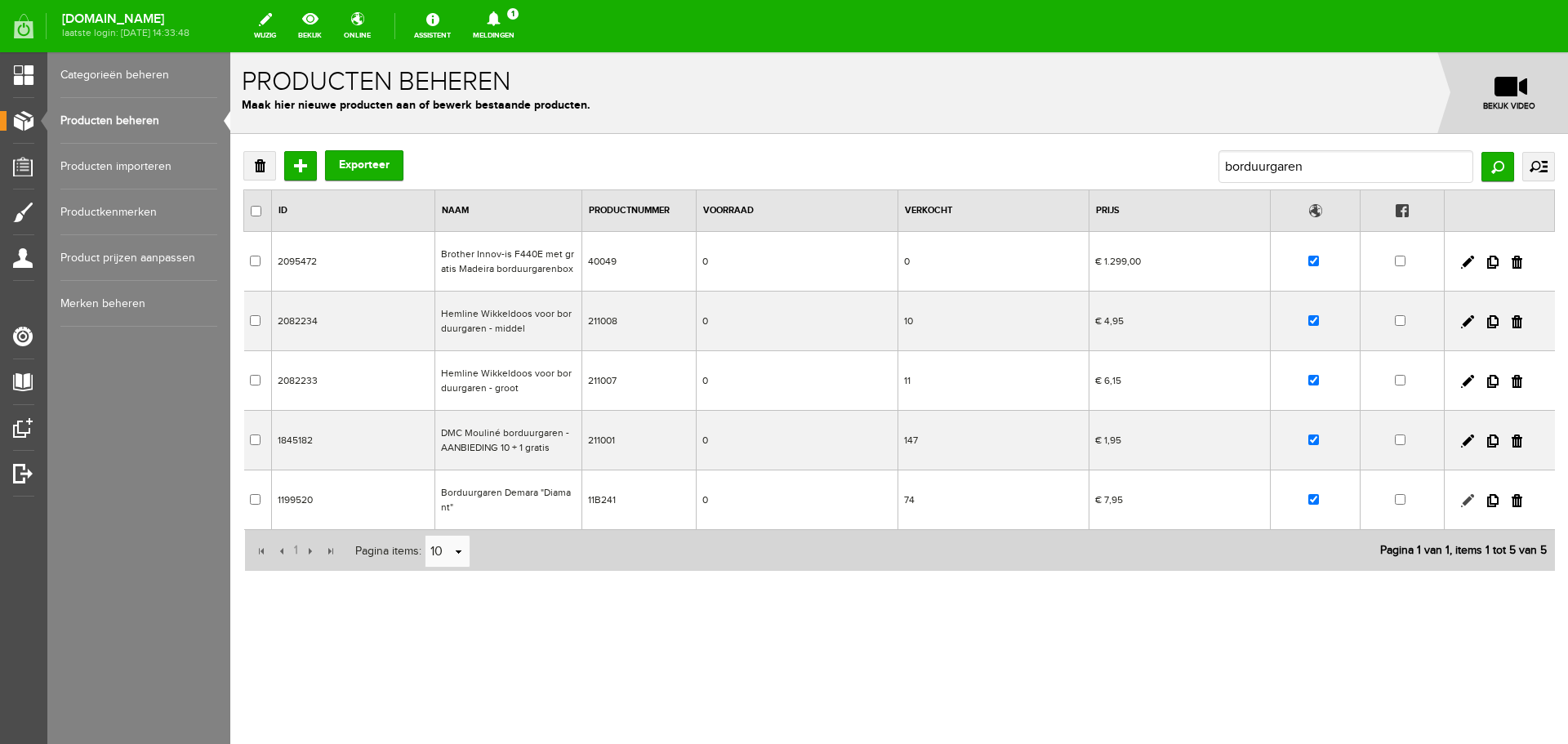
click at [1467, 502] on link at bounding box center [1467, 501] width 13 height 13
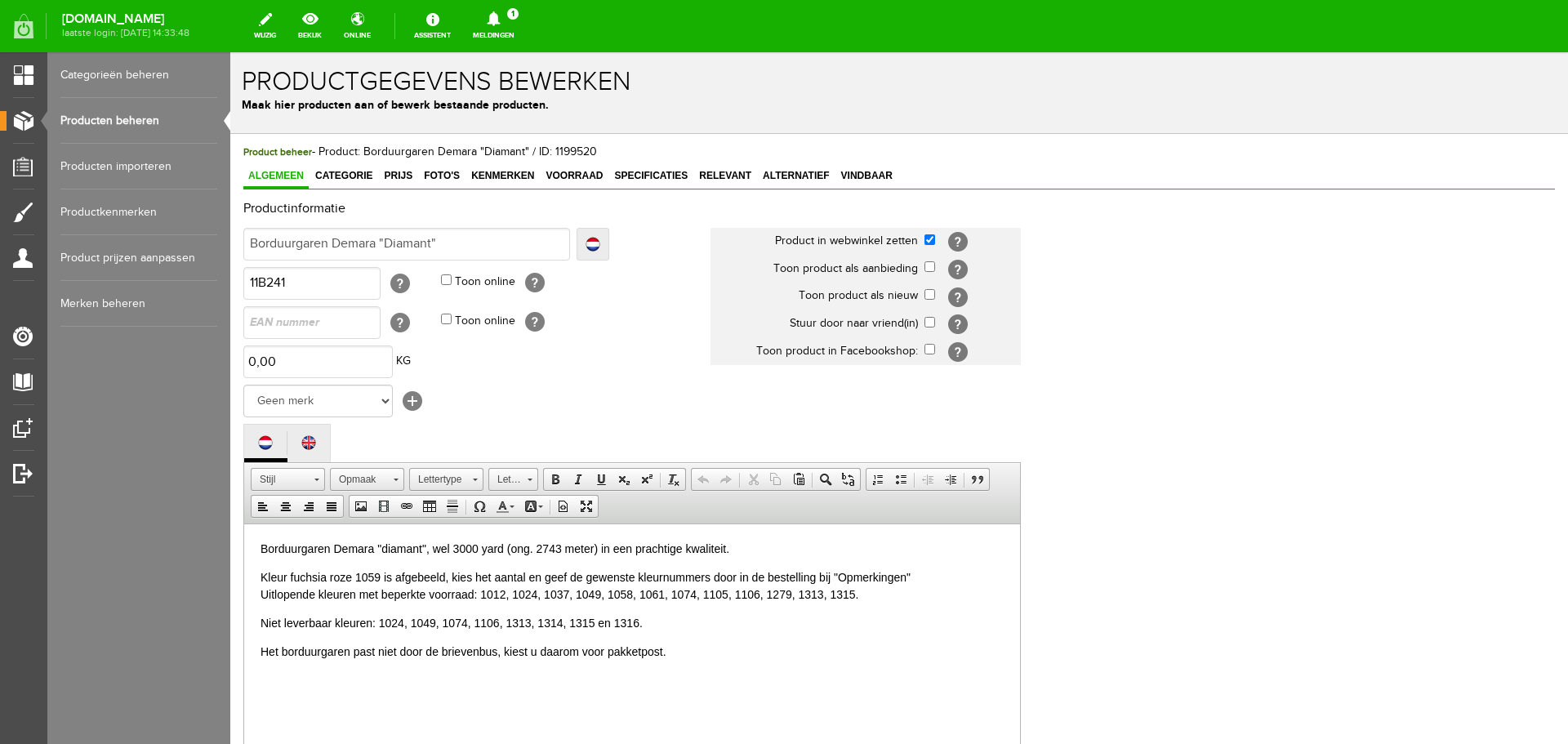
scroll to position [82, 0]
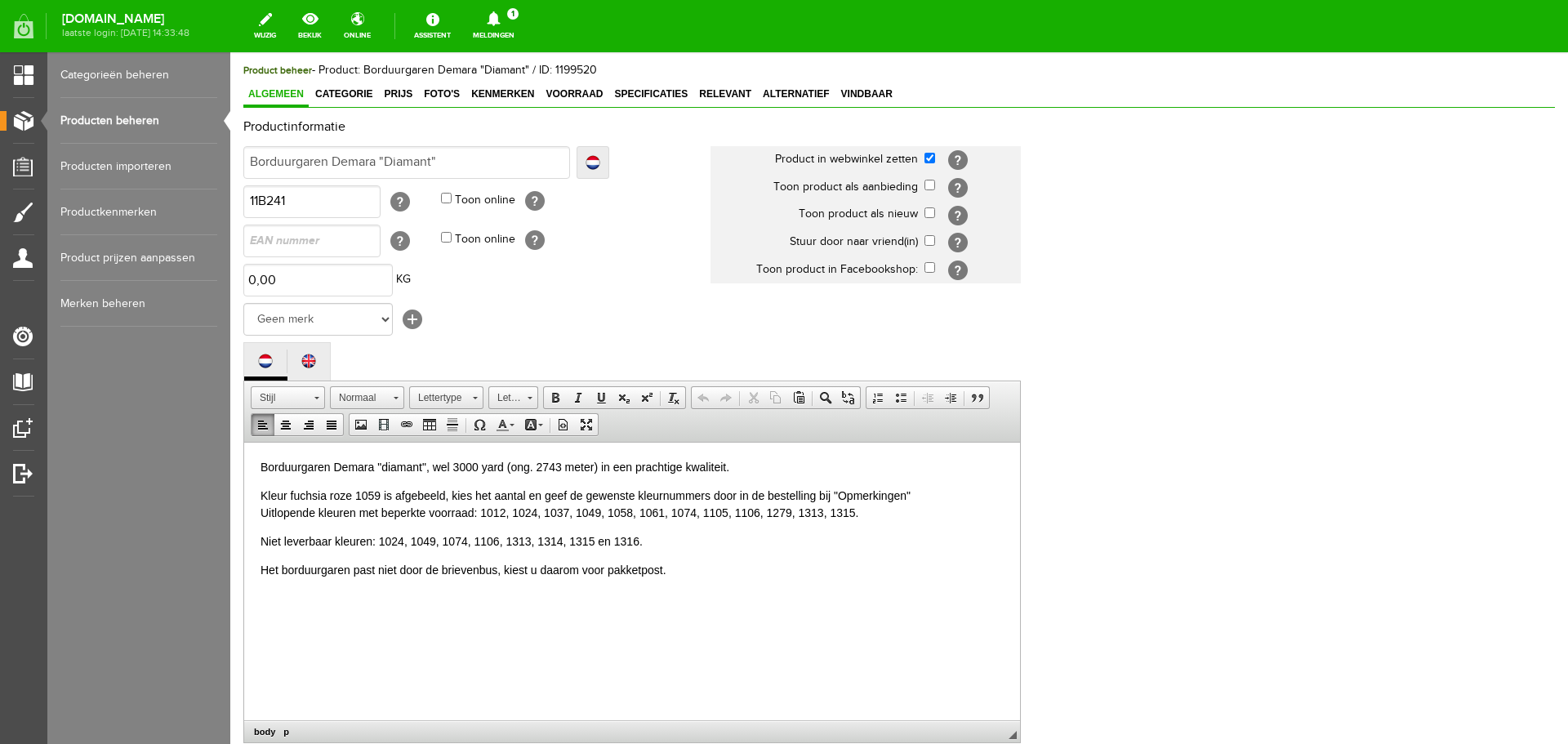
click at [412, 538] on p "Niet leverbaar kleuren: 1024, 1049, 1074, 1106, 1313, 1314, 1315 en 1316." at bounding box center [632, 540] width 743 height 17
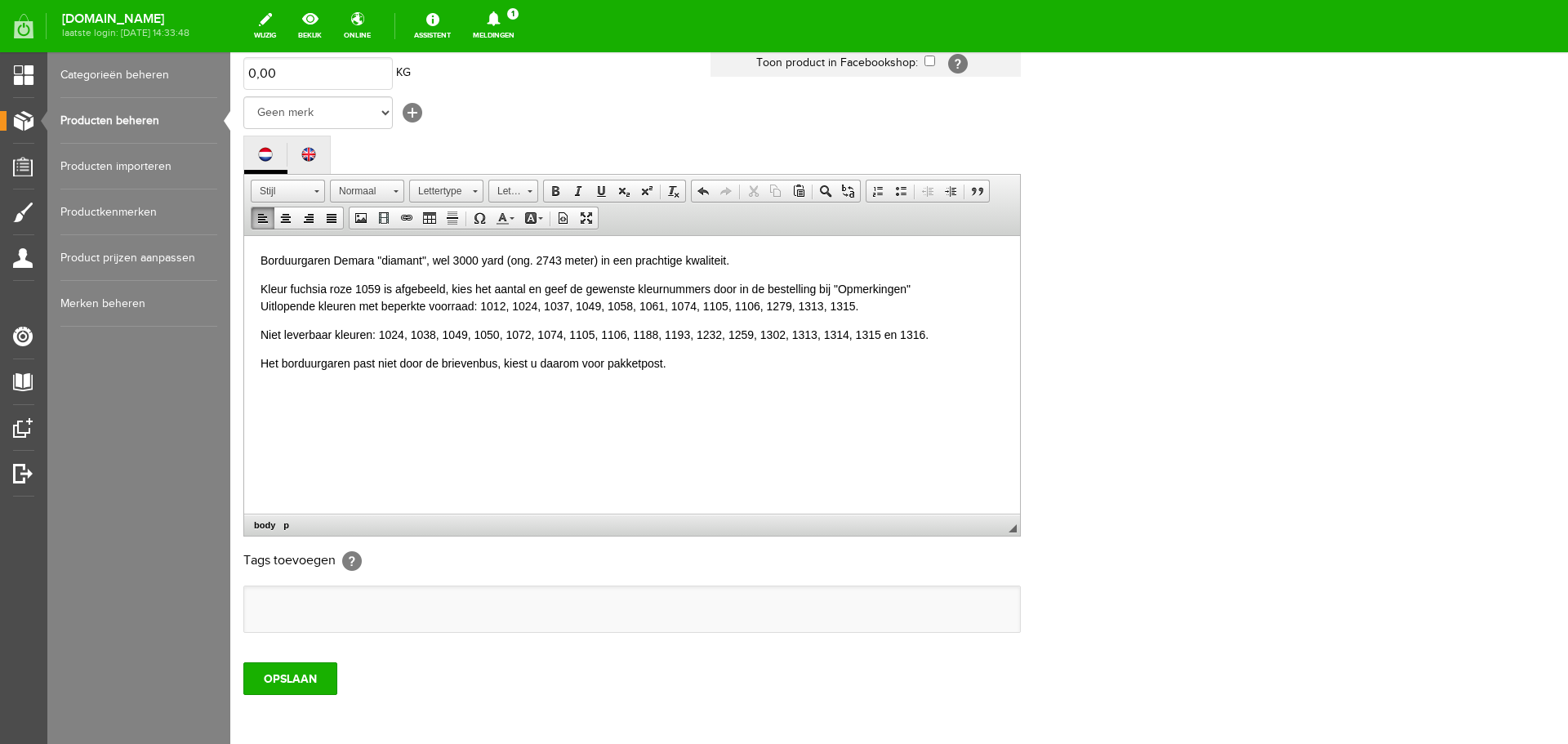
scroll to position [327, 0]
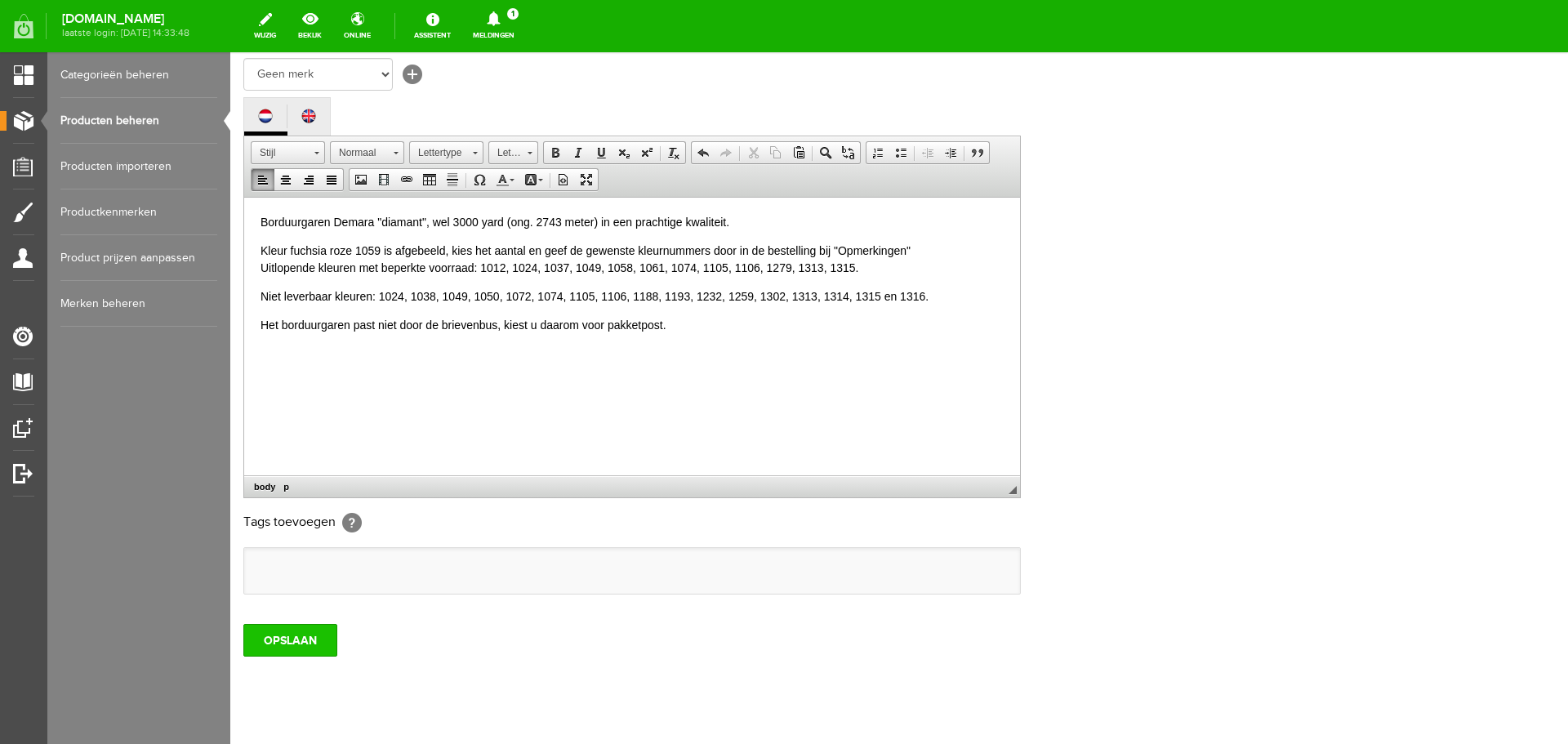
click at [304, 636] on input "OPSLAAN" at bounding box center [290, 640] width 94 height 32
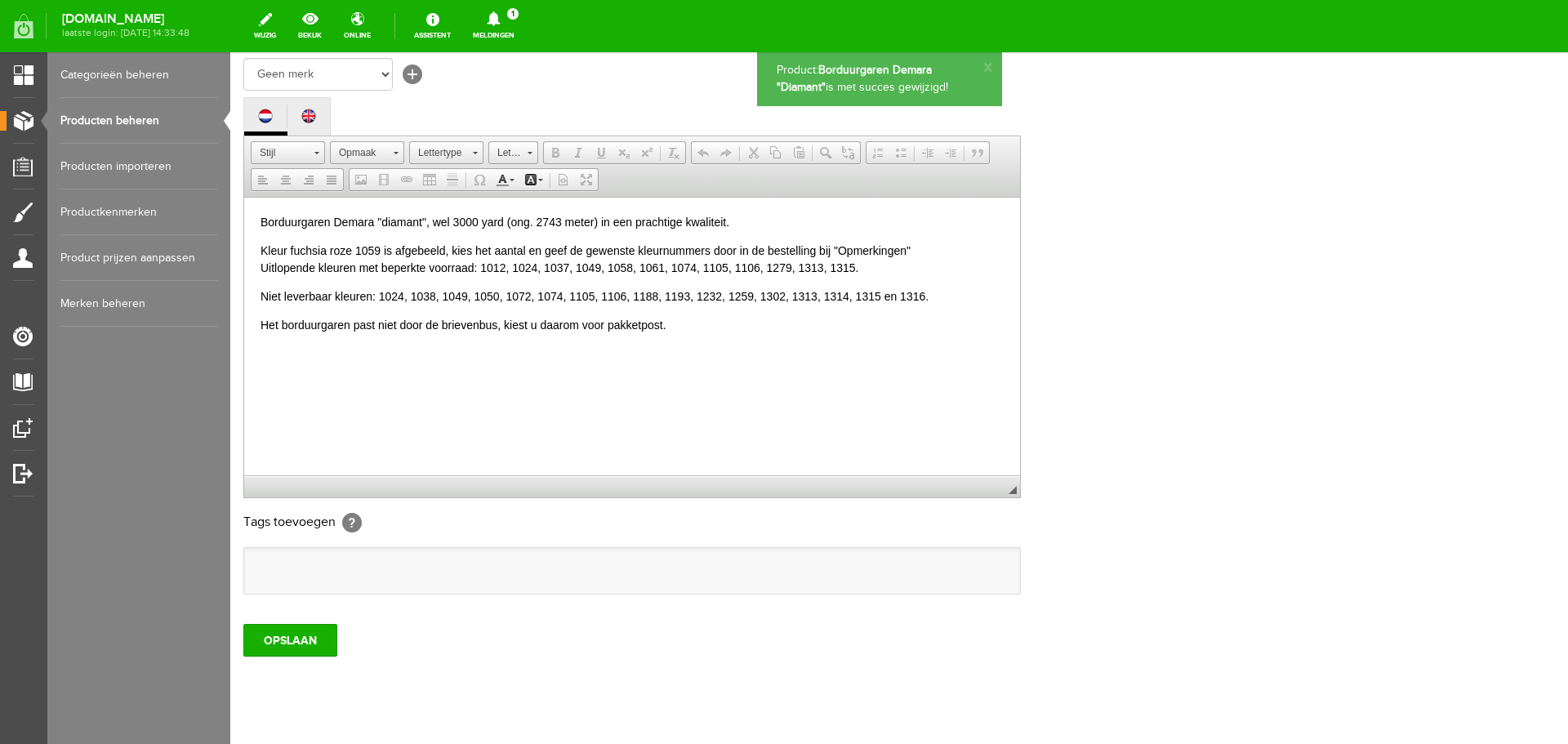
scroll to position [0, 0]
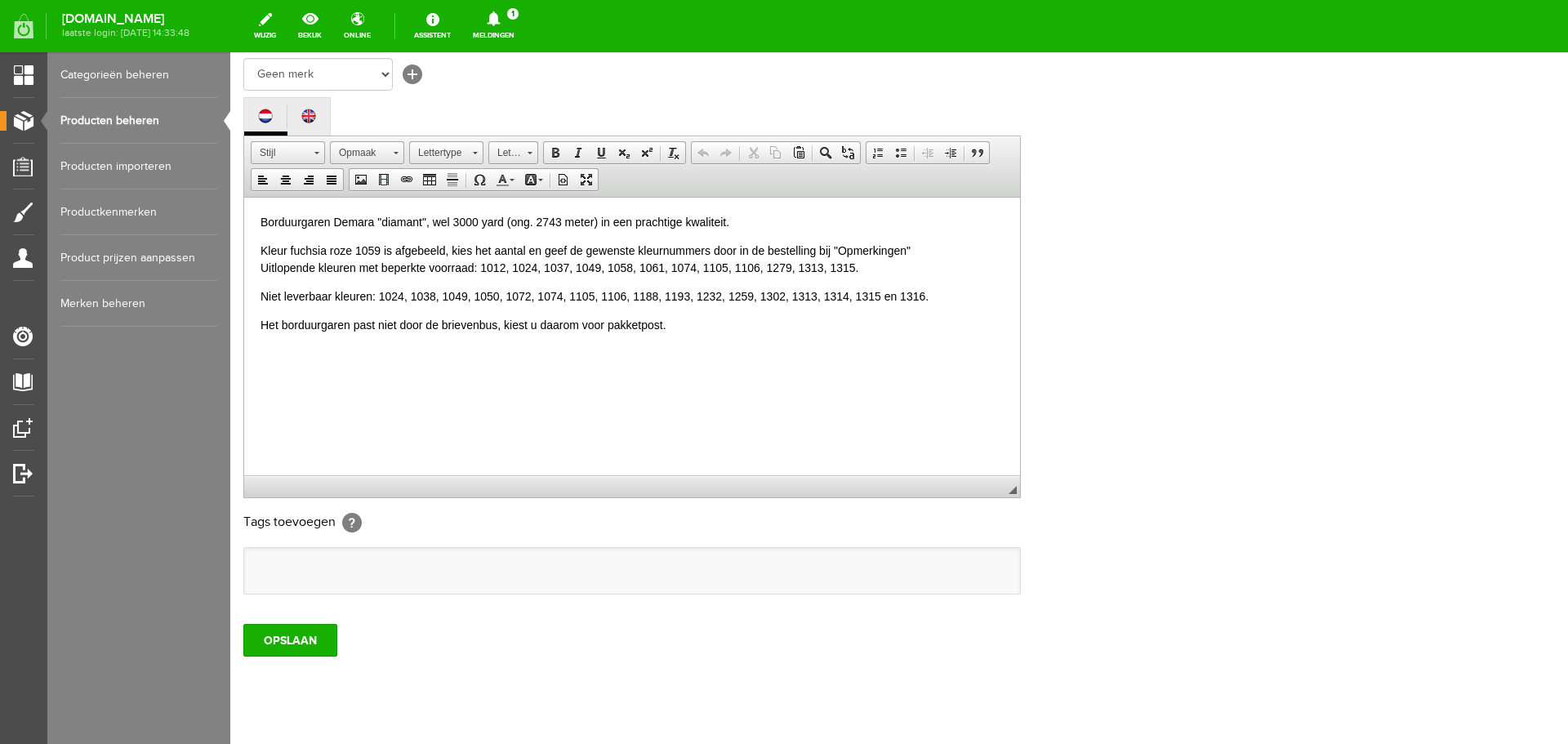
click at [522, 267] on p "Kleur fuchsia roze 1059 is afgebeeld, kies het aantal en geef de gewenste kleur…" at bounding box center [632, 258] width 743 height 34
click at [306, 635] on input "OPSLAAN" at bounding box center [290, 640] width 94 height 32
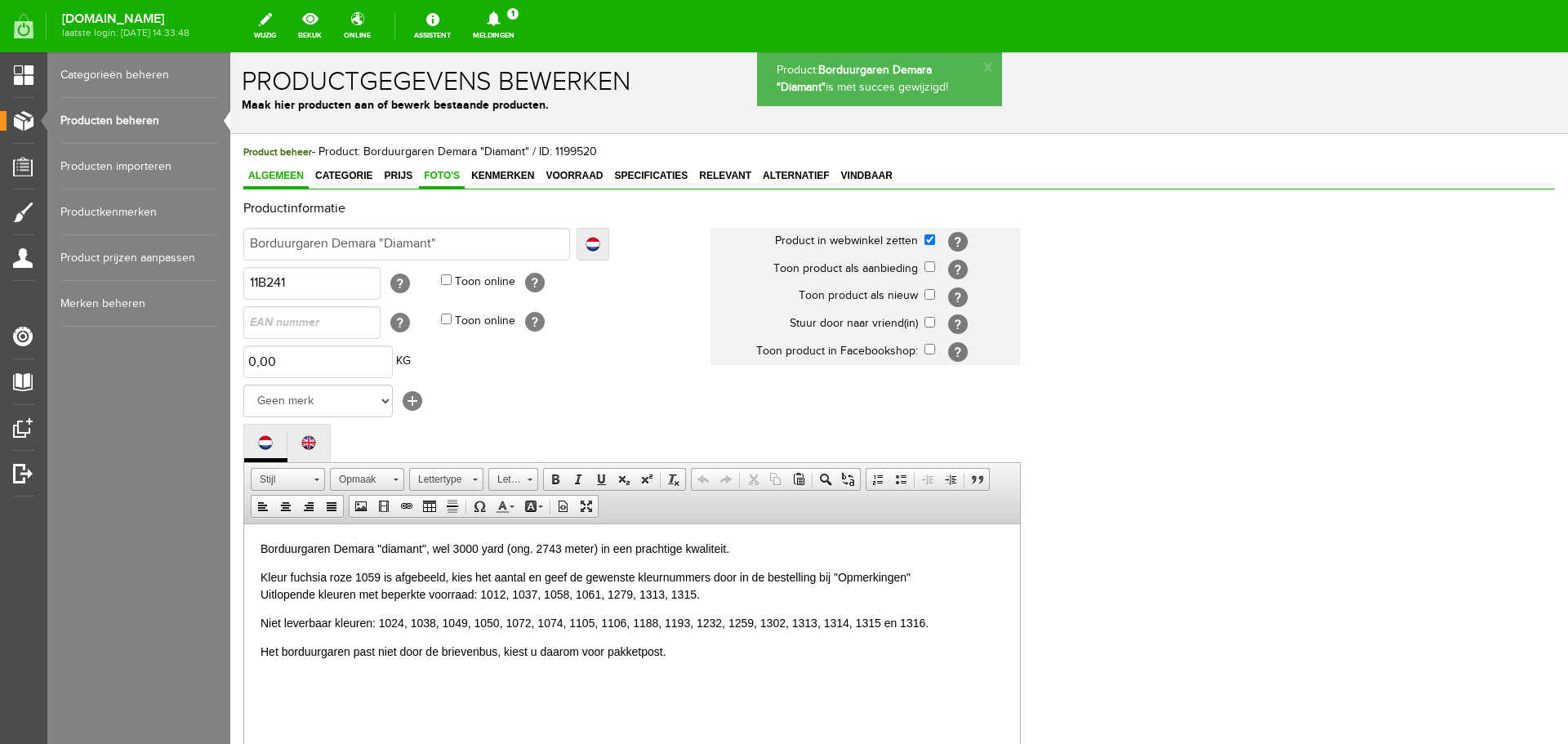
click at [435, 172] on span "Foto's" at bounding box center [442, 175] width 46 height 12
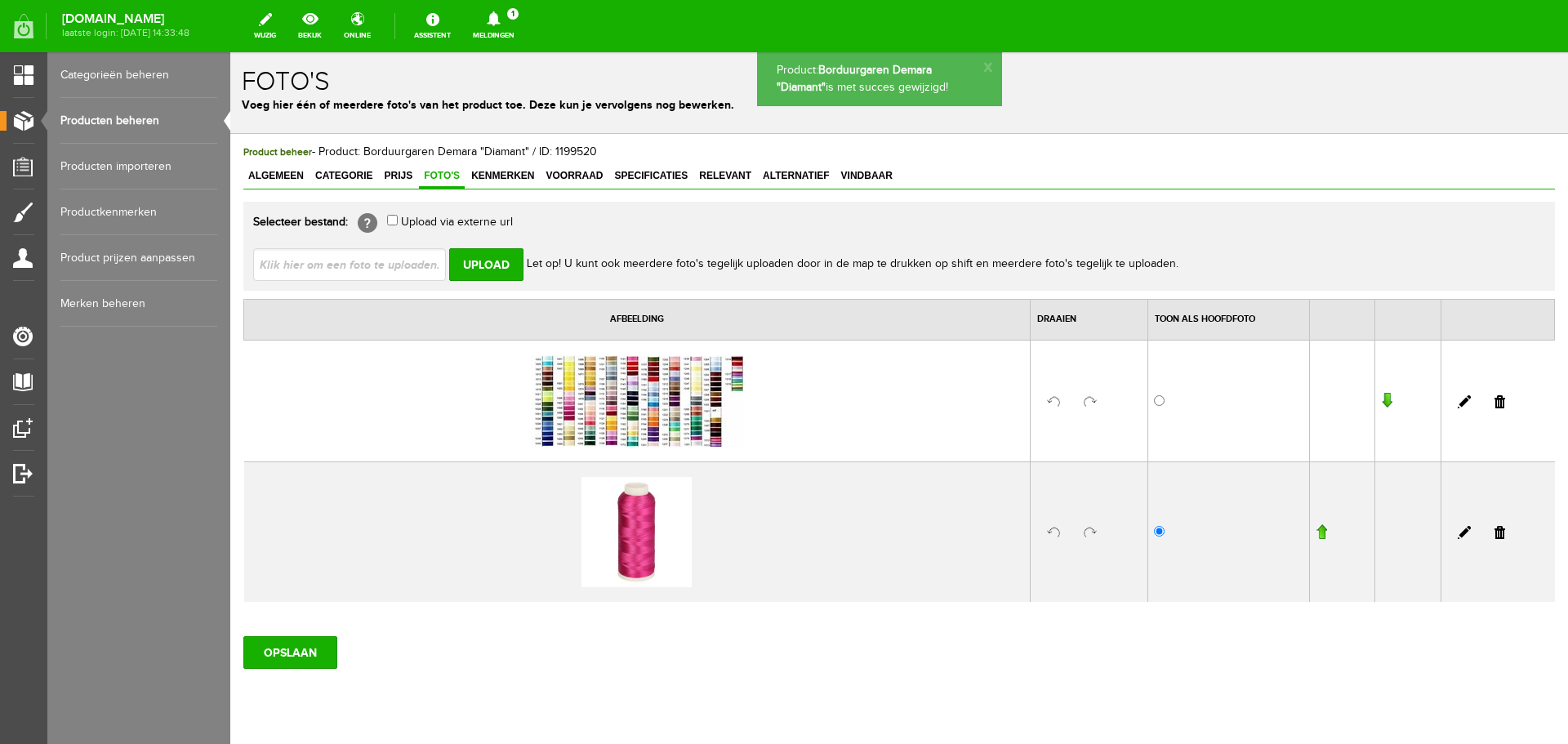
click at [658, 404] on img at bounding box center [637, 401] width 213 height 92
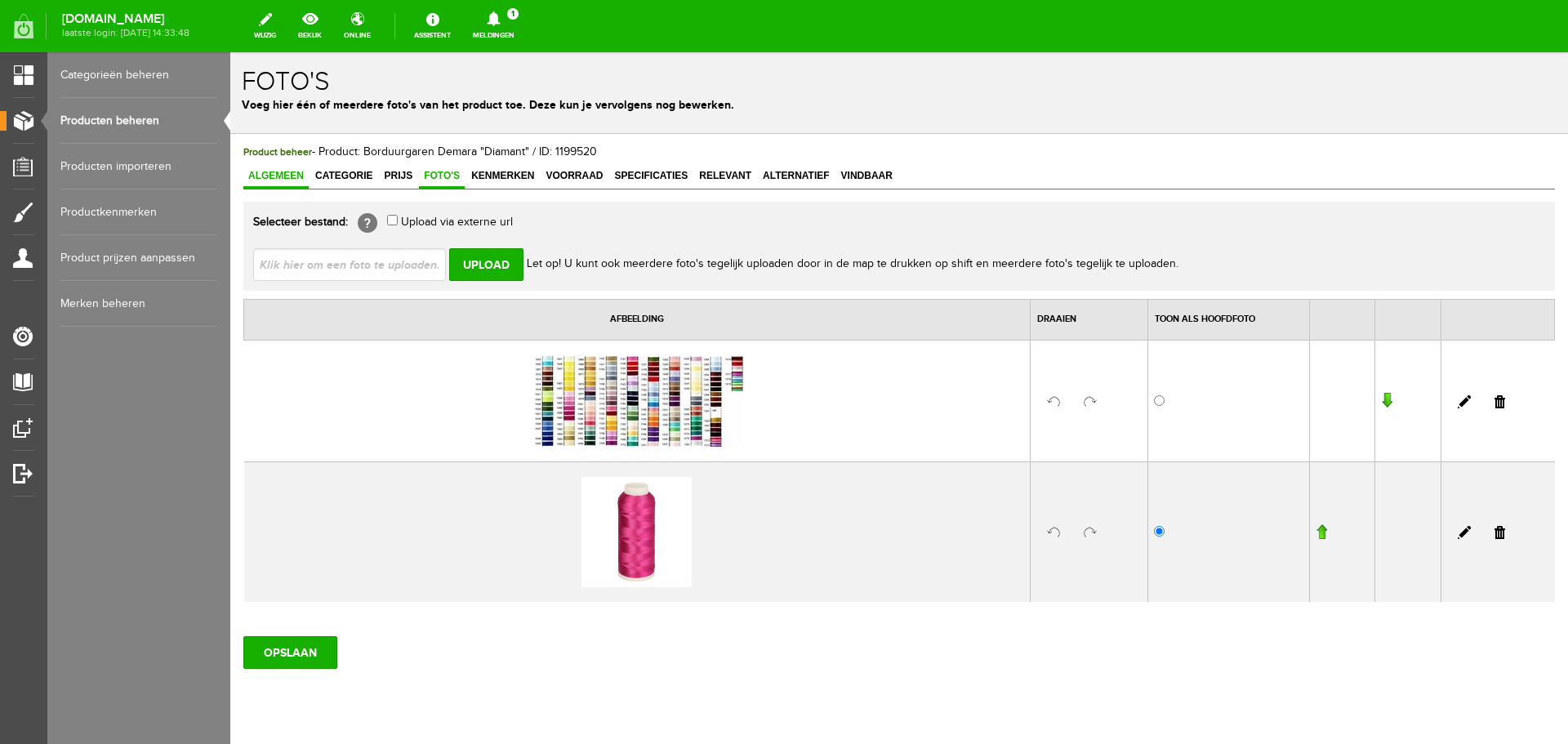
click at [279, 170] on span "Algemeen" at bounding box center [276, 175] width 66 height 12
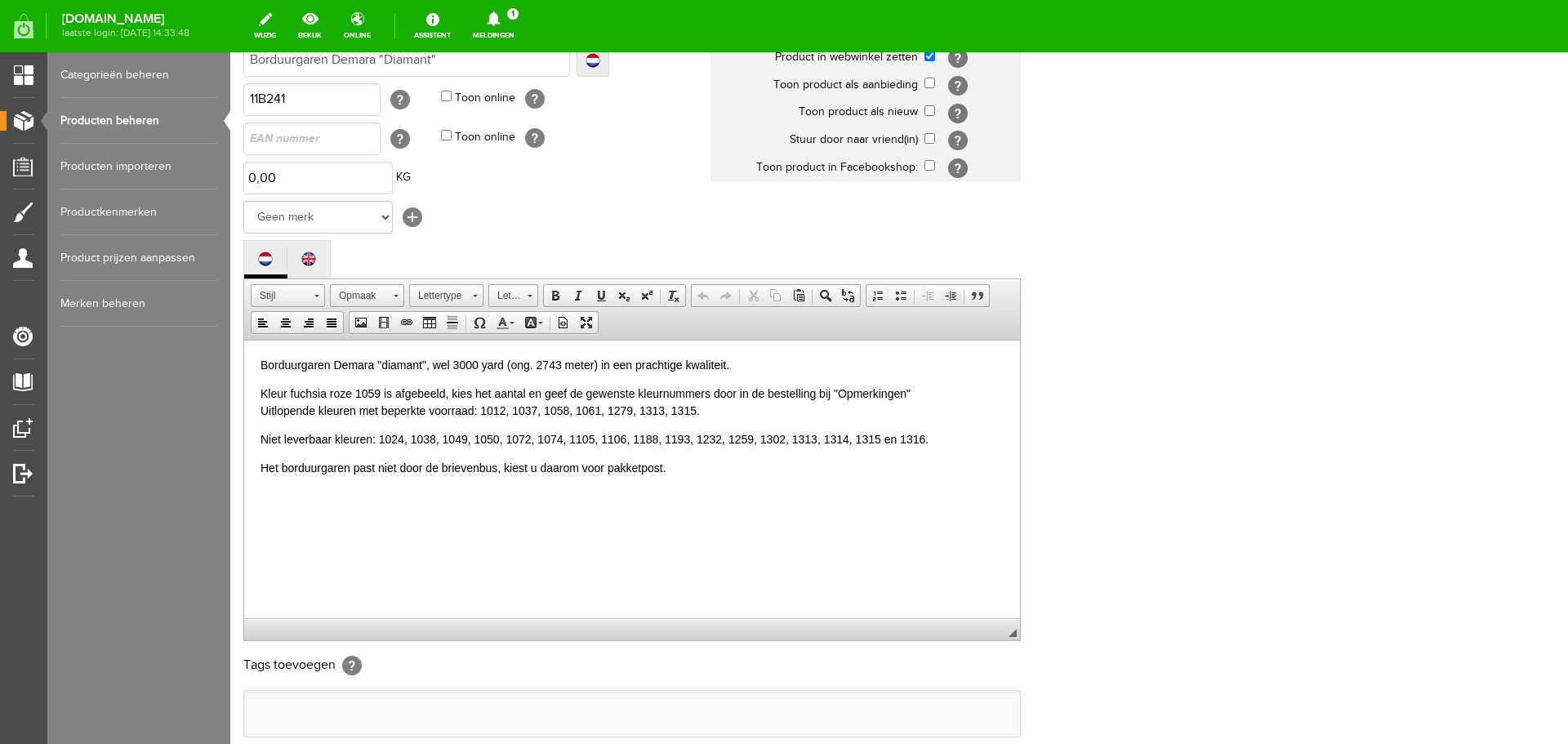
scroll to position [360, 0]
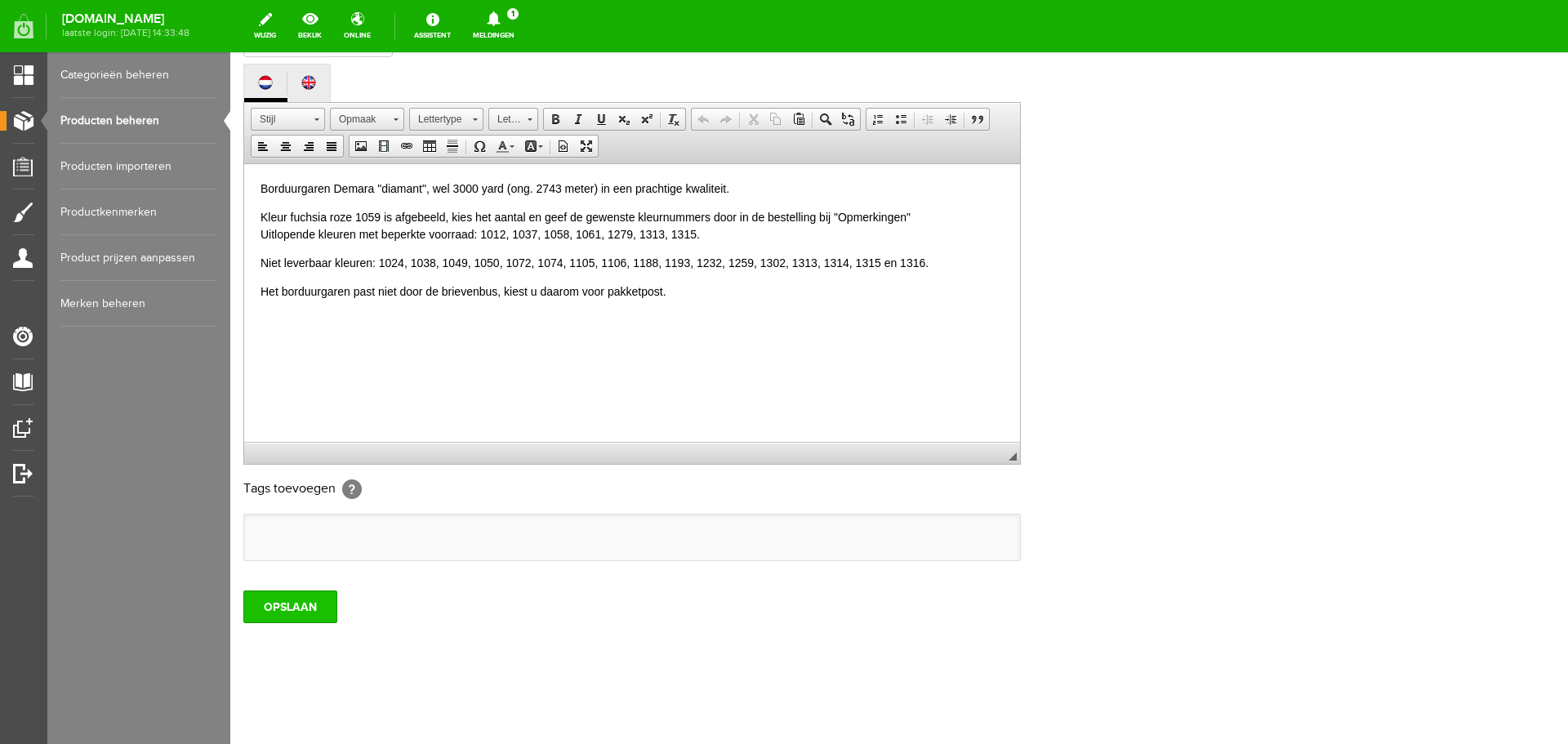
click at [289, 601] on input "OPSLAAN" at bounding box center [290, 607] width 94 height 32
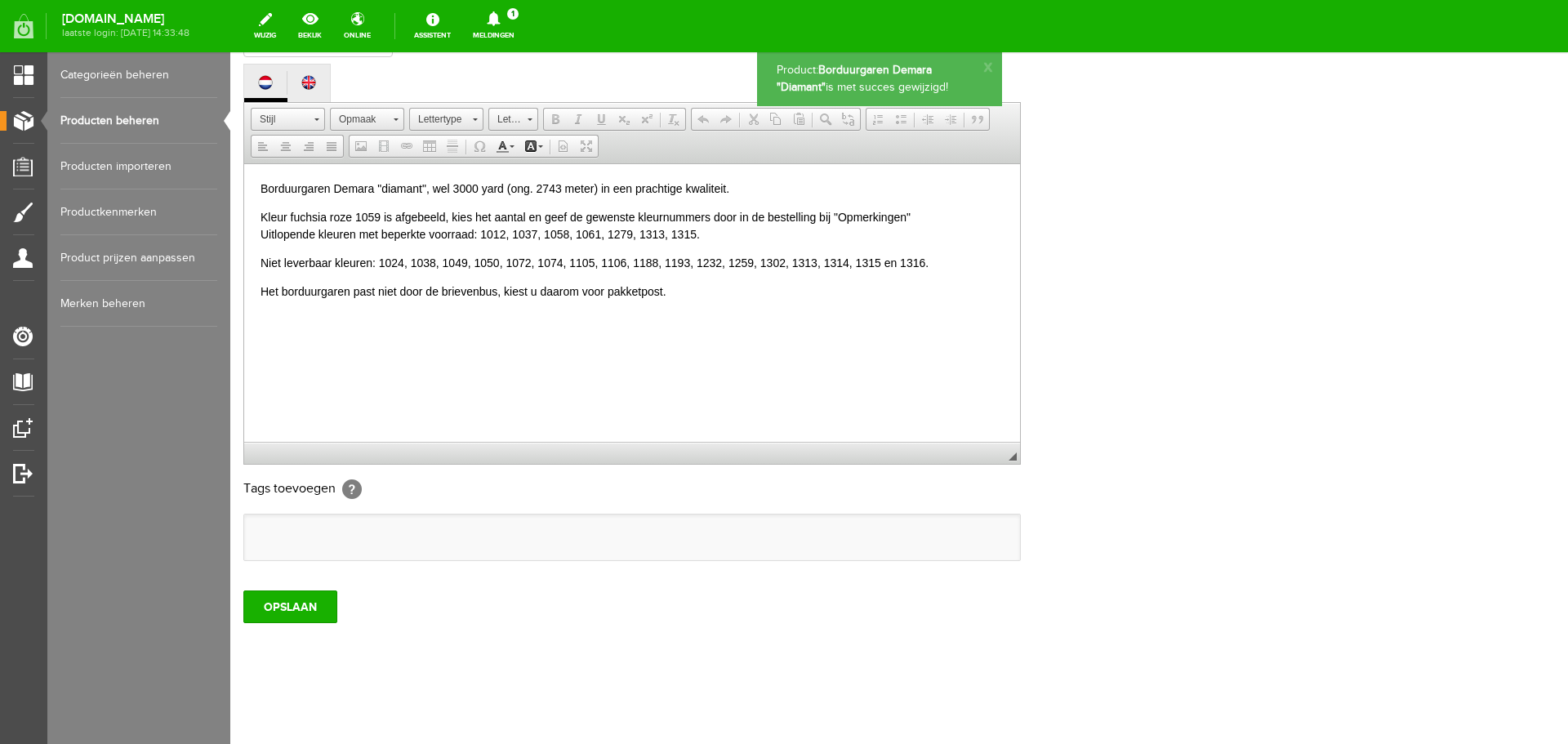
scroll to position [0, 0]
click at [122, 118] on link "Producten beheren" at bounding box center [138, 120] width 157 height 46
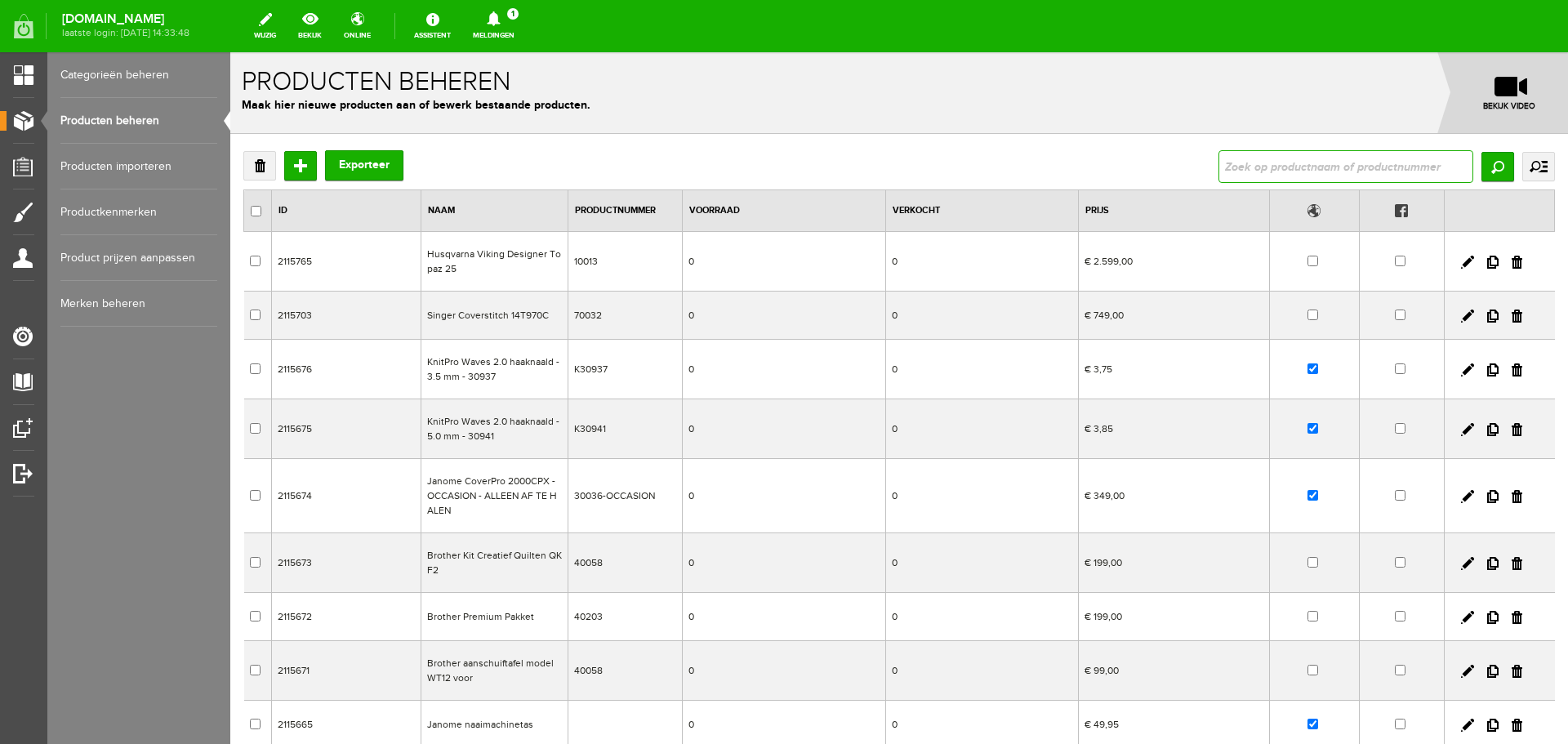
click at [1287, 170] on input "text" at bounding box center [1346, 166] width 255 height 32
type input "kartel"
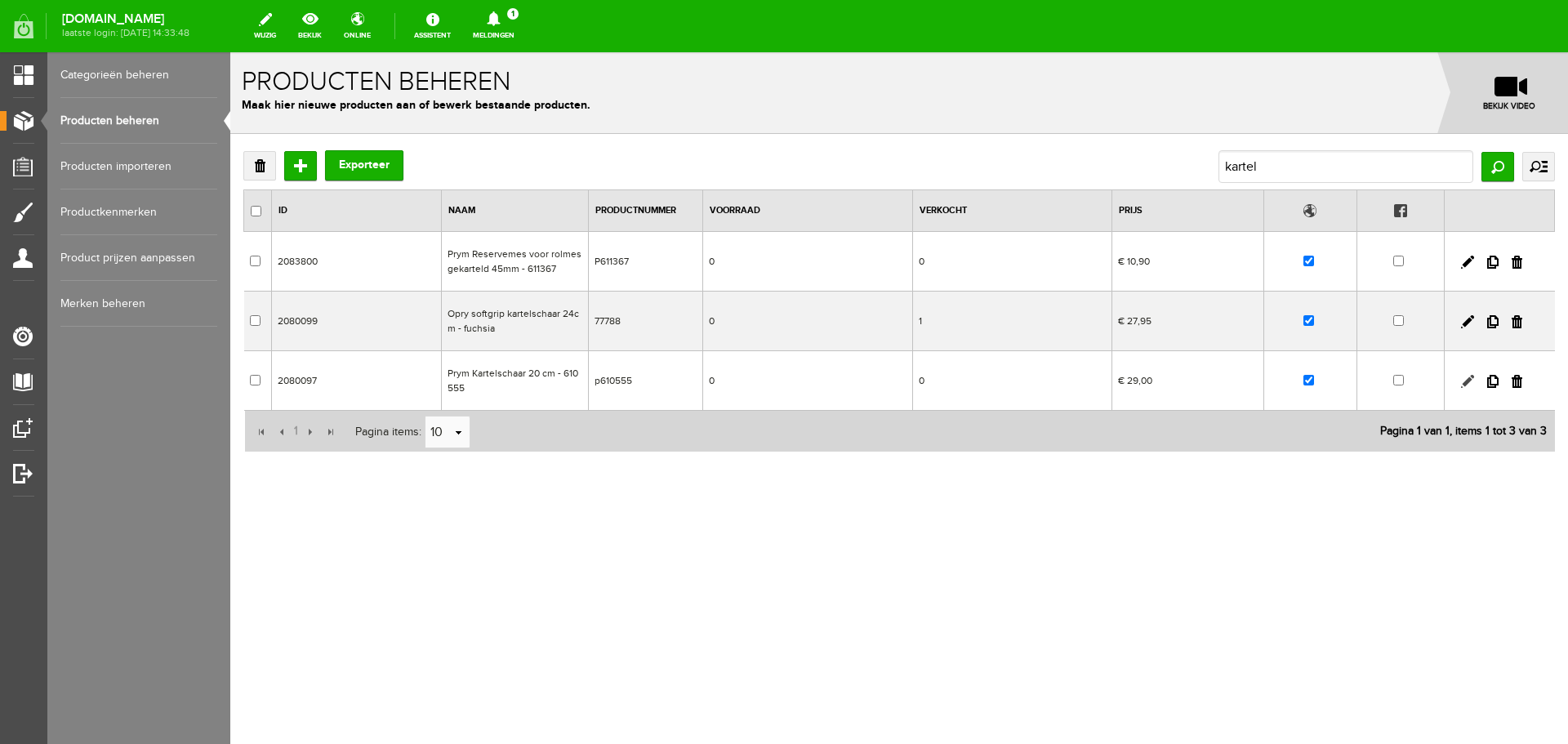
click at [1470, 380] on link at bounding box center [1467, 381] width 13 height 13
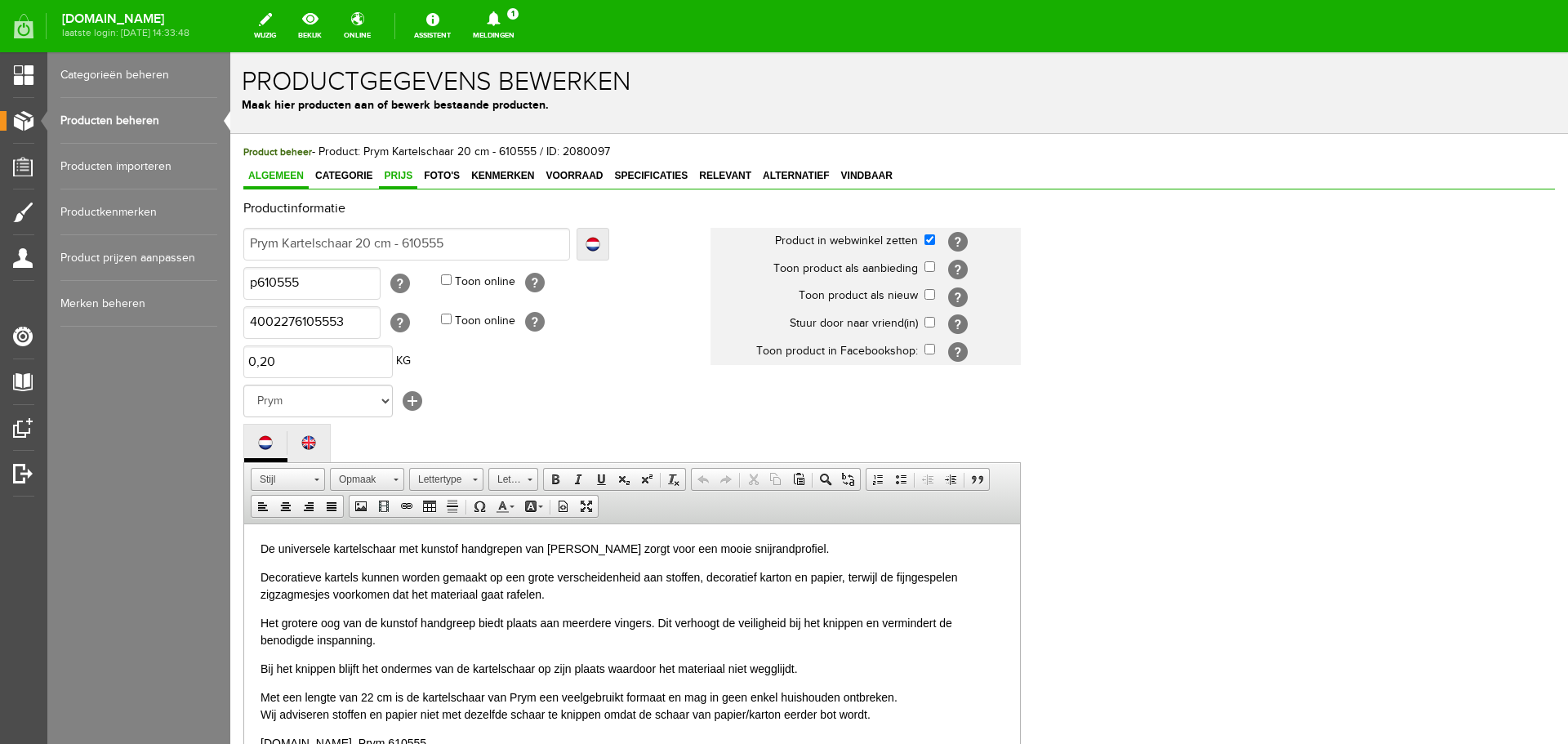
click at [405, 174] on span "Prijs" at bounding box center [398, 175] width 39 height 12
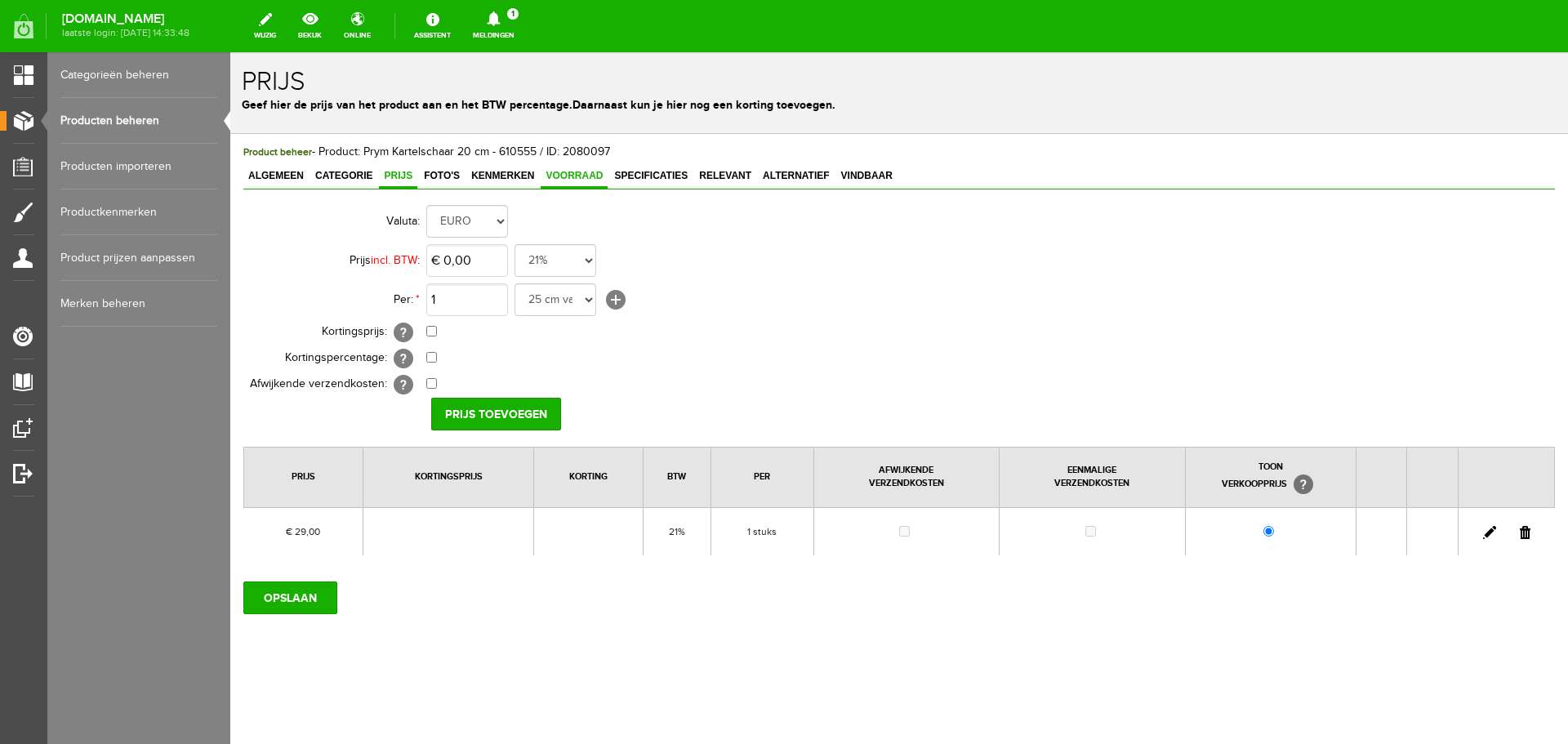
click at [574, 175] on span "Voorraad" at bounding box center [574, 175] width 67 height 12
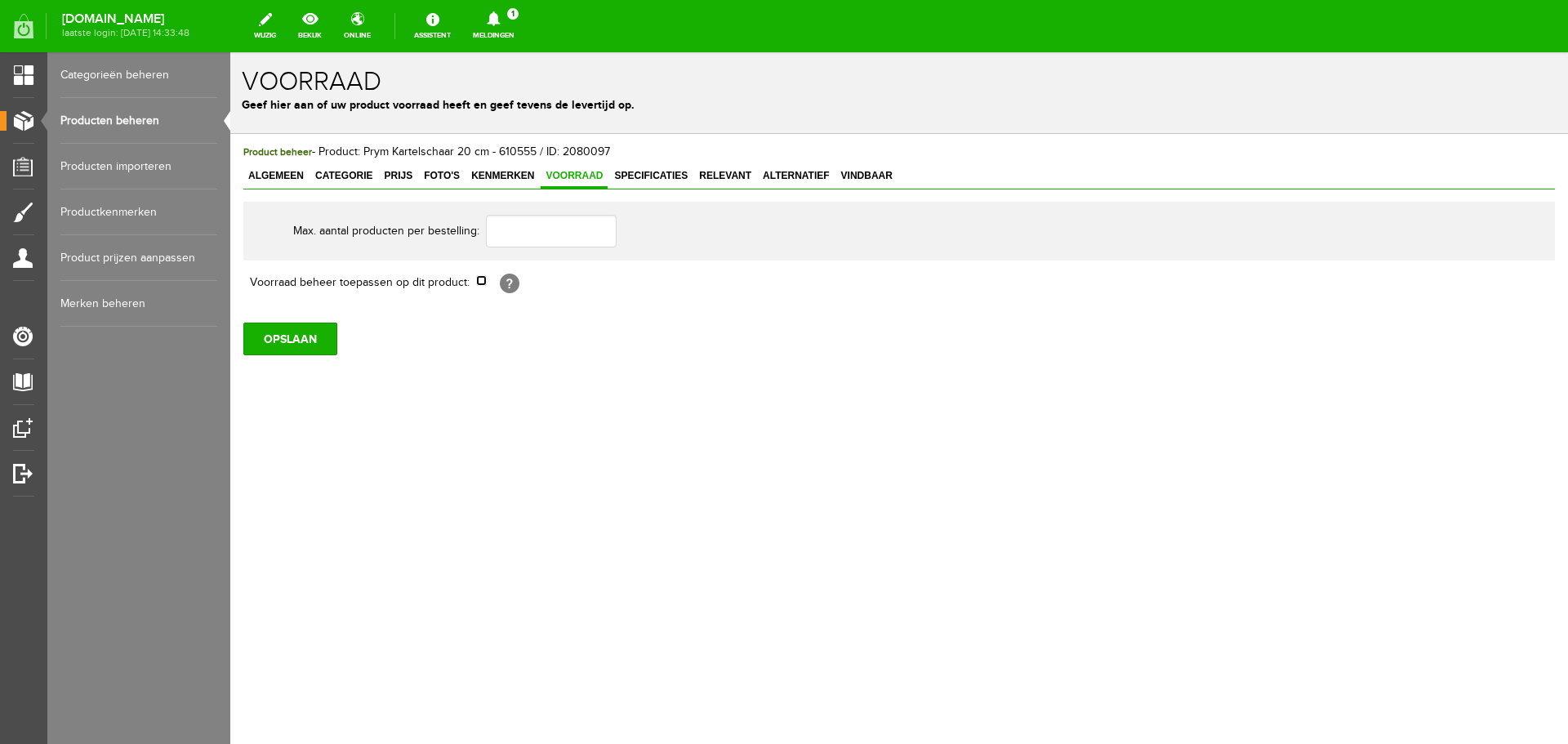
click at [482, 281] on input "checkbox" at bounding box center [482, 281] width 11 height 11
checkbox input "true"
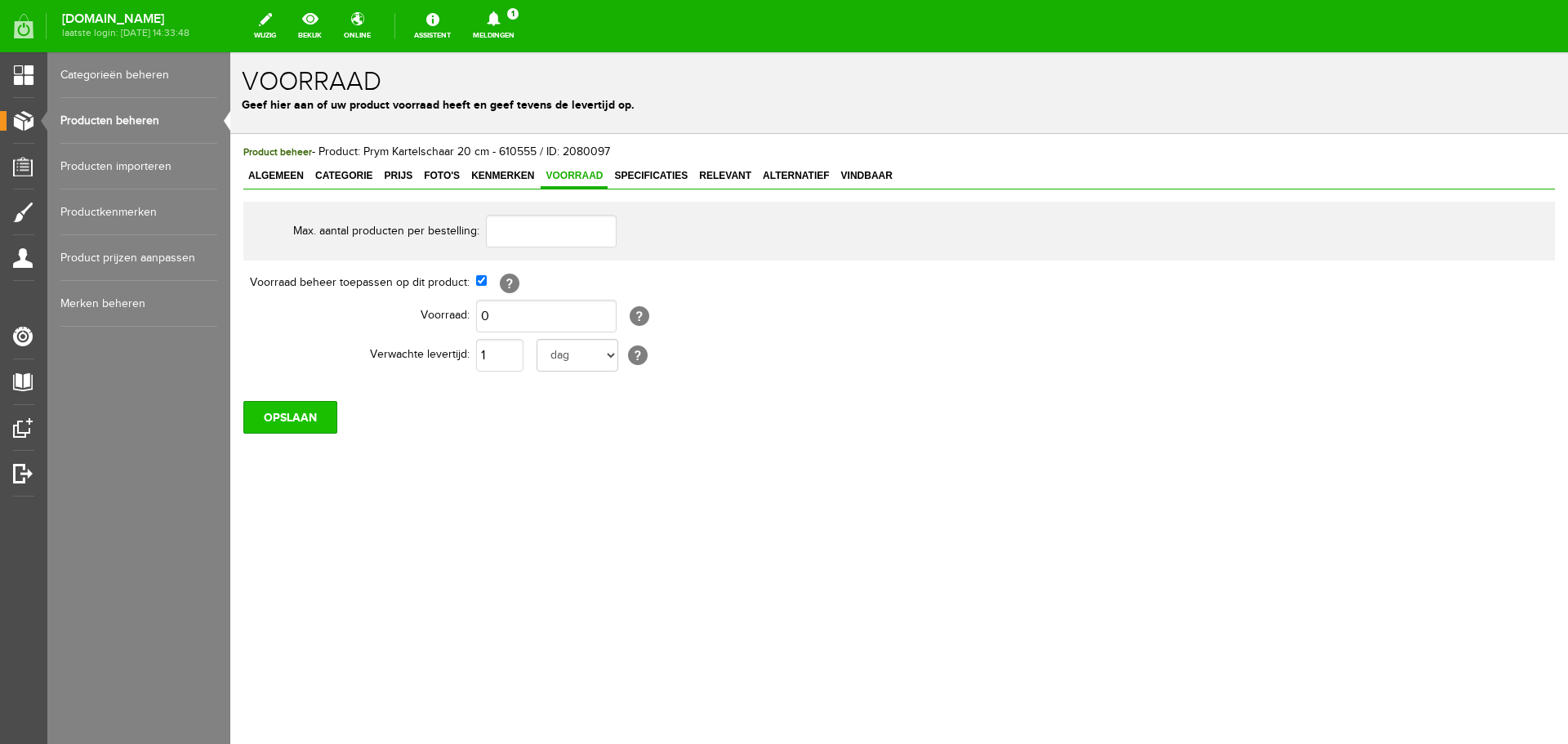
click at [313, 418] on input "OPSLAAN" at bounding box center [290, 417] width 94 height 32
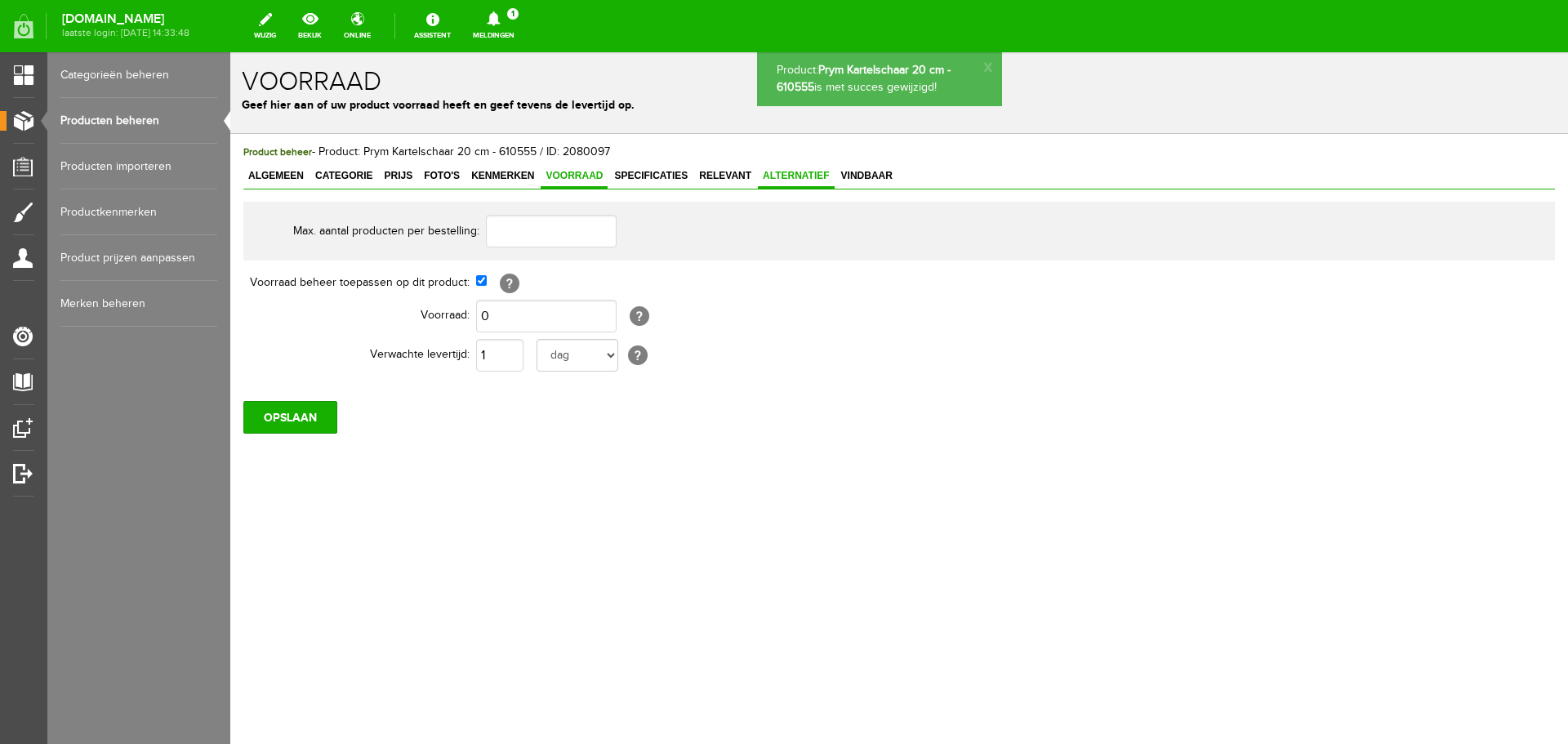
click at [791, 177] on span "Alternatief" at bounding box center [797, 175] width 77 height 12
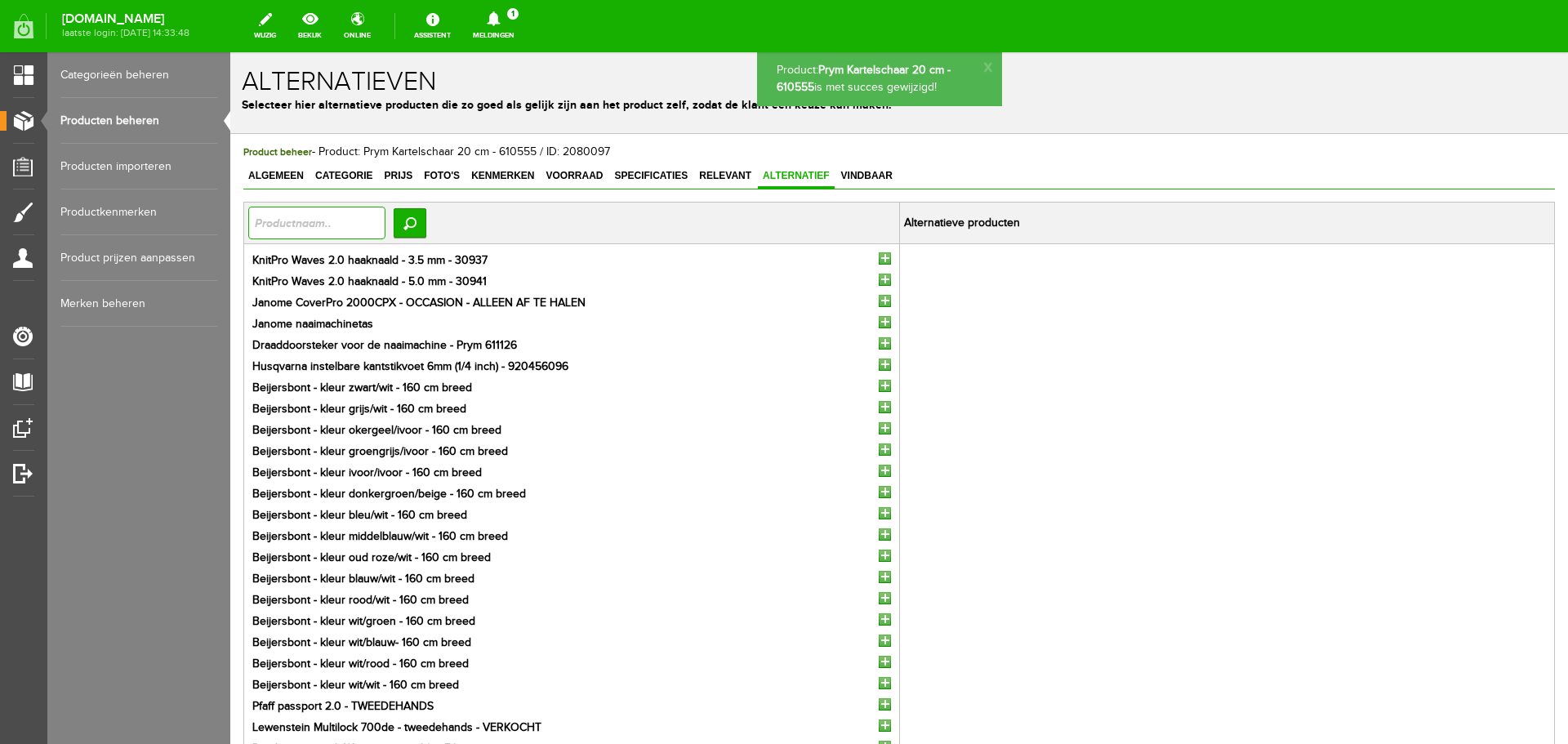
click at [316, 223] on input "text" at bounding box center [317, 223] width 137 height 32
type input "kartelschaar"
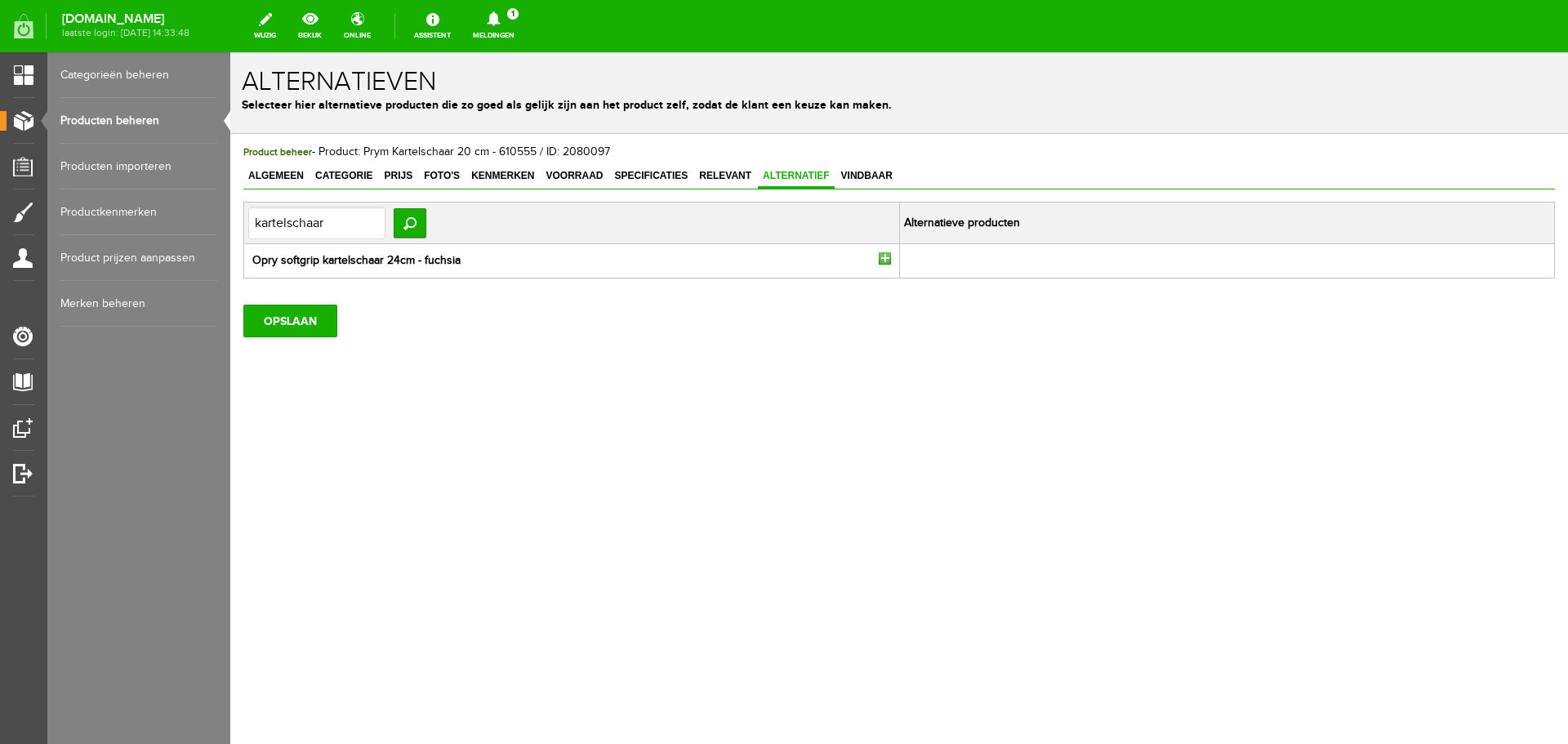
click at [882, 261] on input "button" at bounding box center [885, 258] width 13 height 13
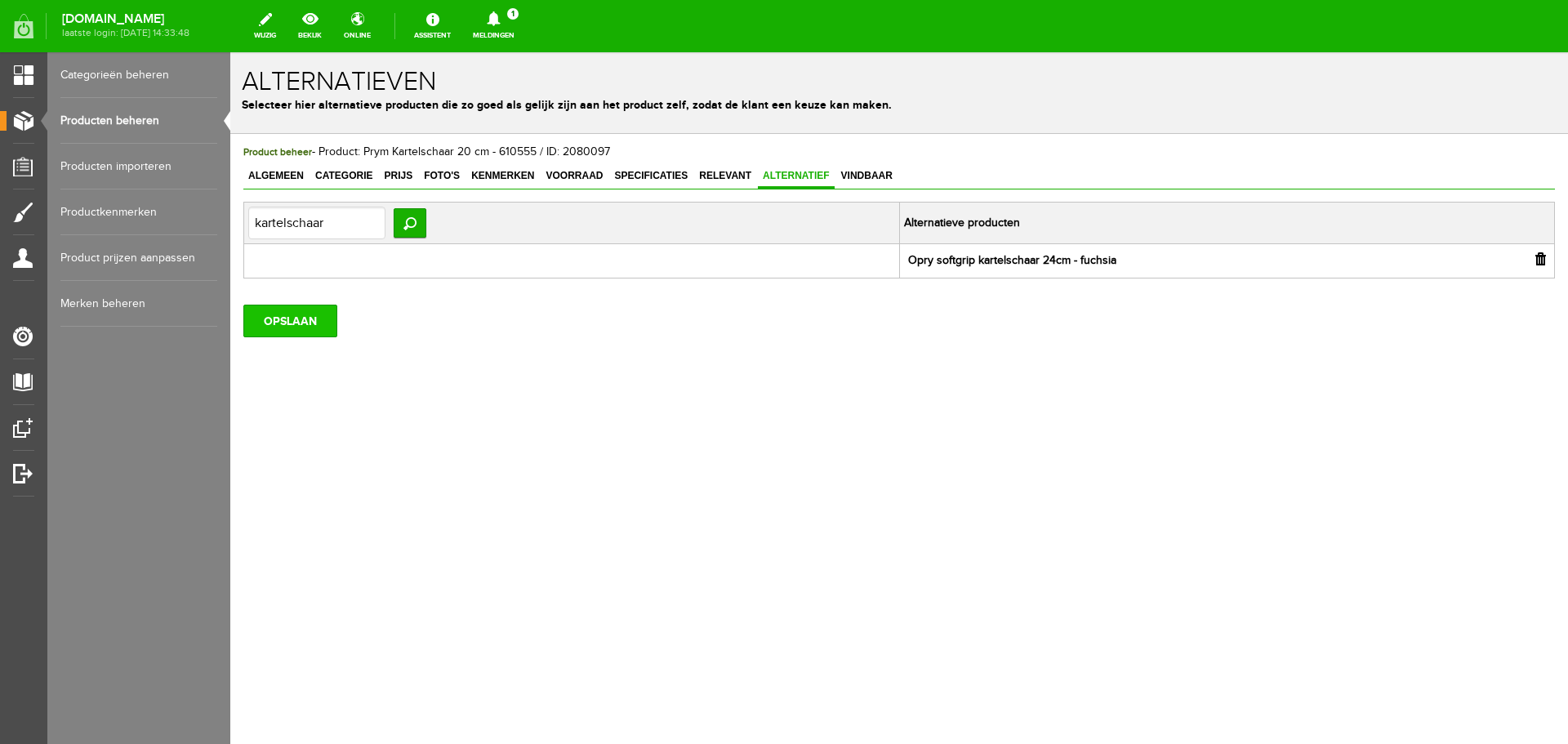
click at [287, 319] on input "OPSLAAN" at bounding box center [290, 320] width 94 height 32
click at [281, 171] on span "Algemeen" at bounding box center [276, 175] width 66 height 12
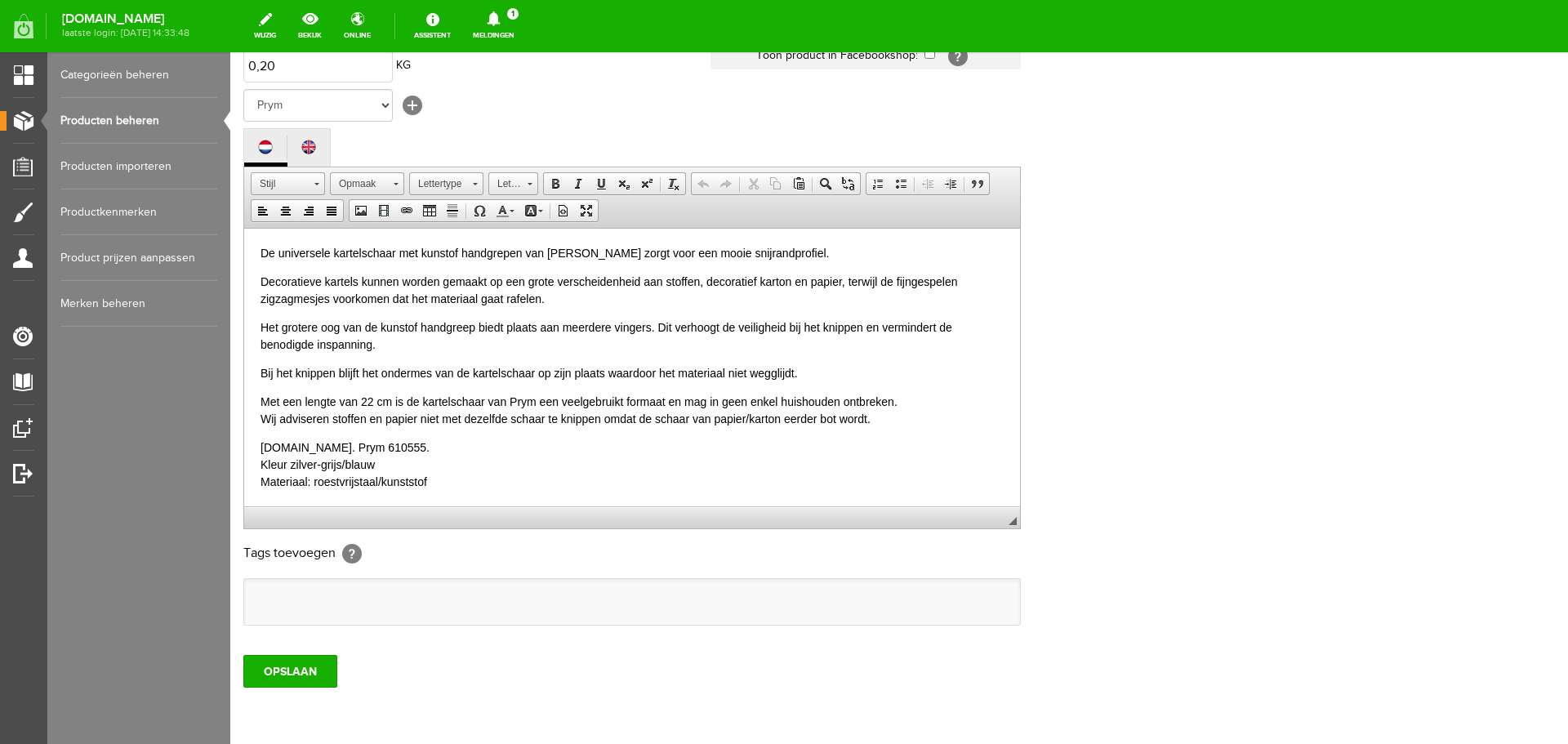
scroll to position [327, 0]
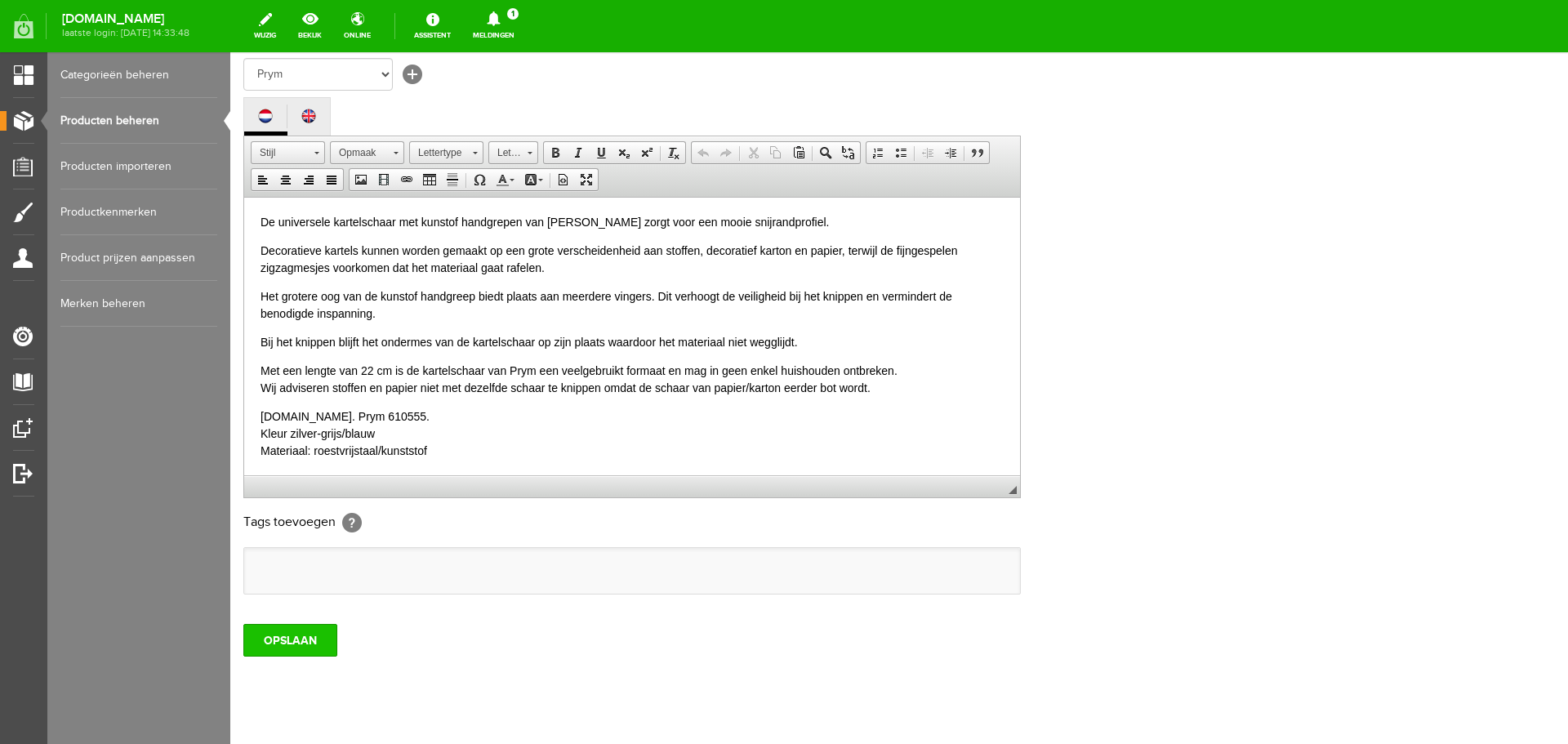
click at [301, 631] on input "OPSLAAN" at bounding box center [290, 640] width 94 height 32
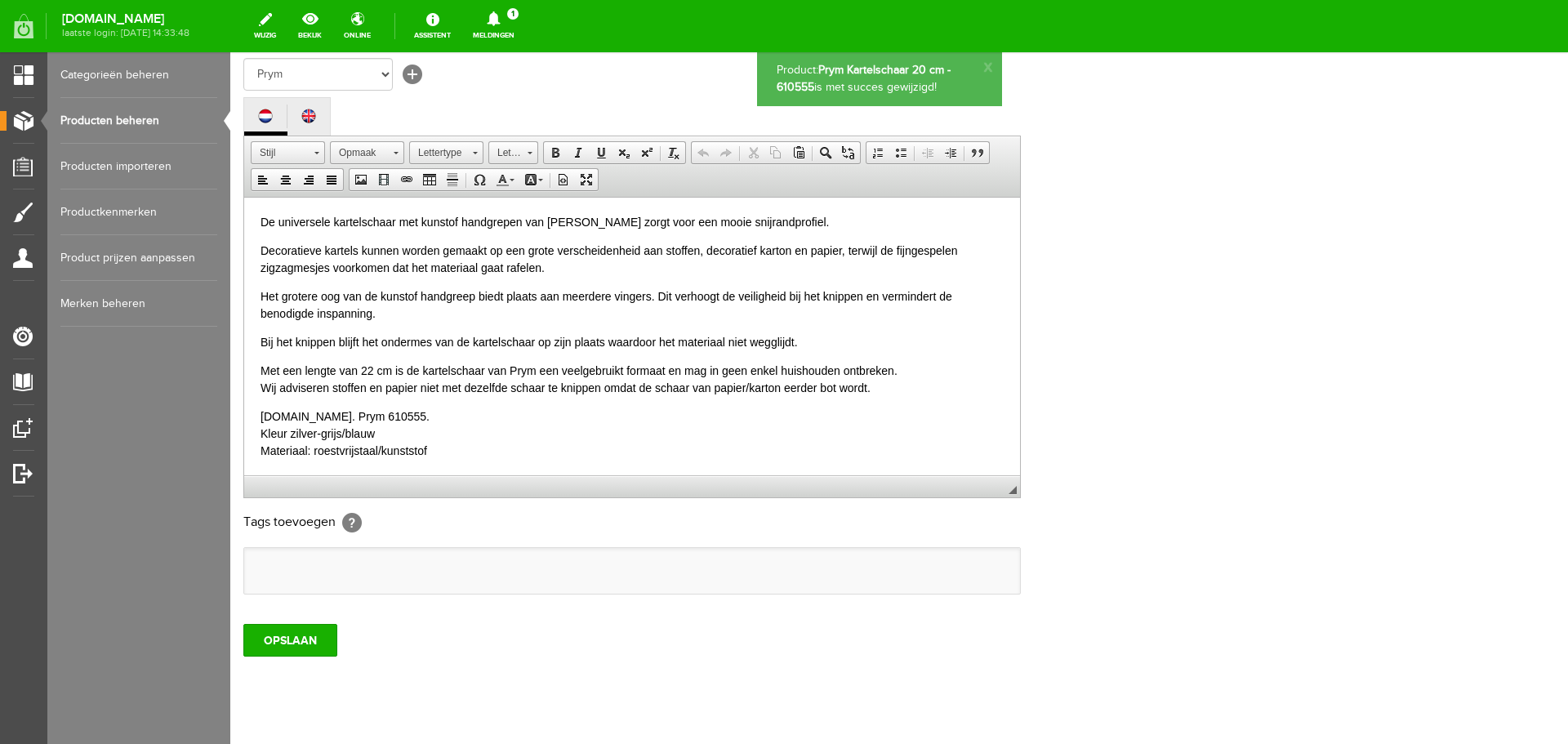
scroll to position [0, 0]
click at [104, 118] on link "Producten beheren" at bounding box center [138, 120] width 157 height 46
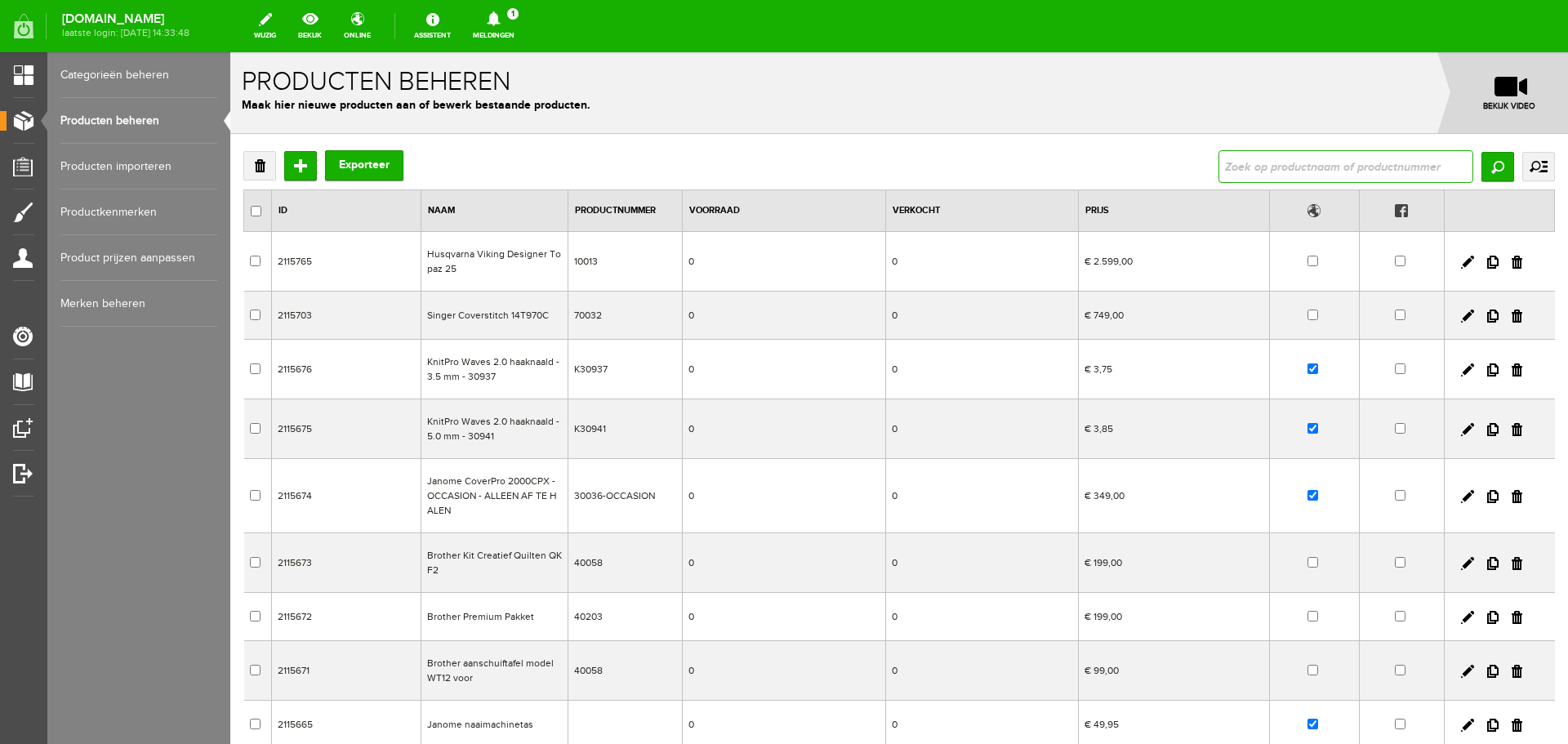
click at [1263, 165] on input "text" at bounding box center [1346, 166] width 255 height 32
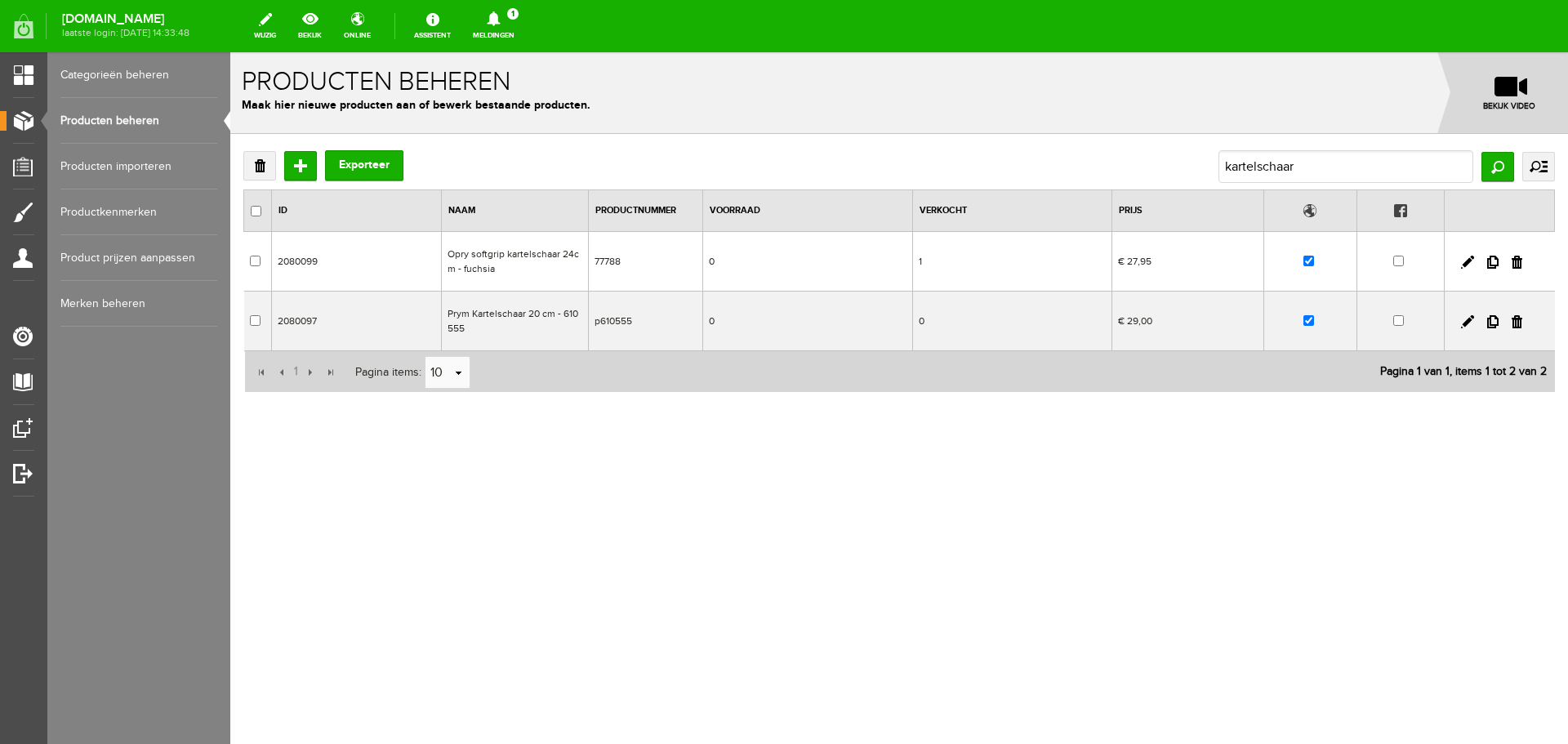
click at [125, 117] on link "Producten beheren" at bounding box center [138, 120] width 157 height 46
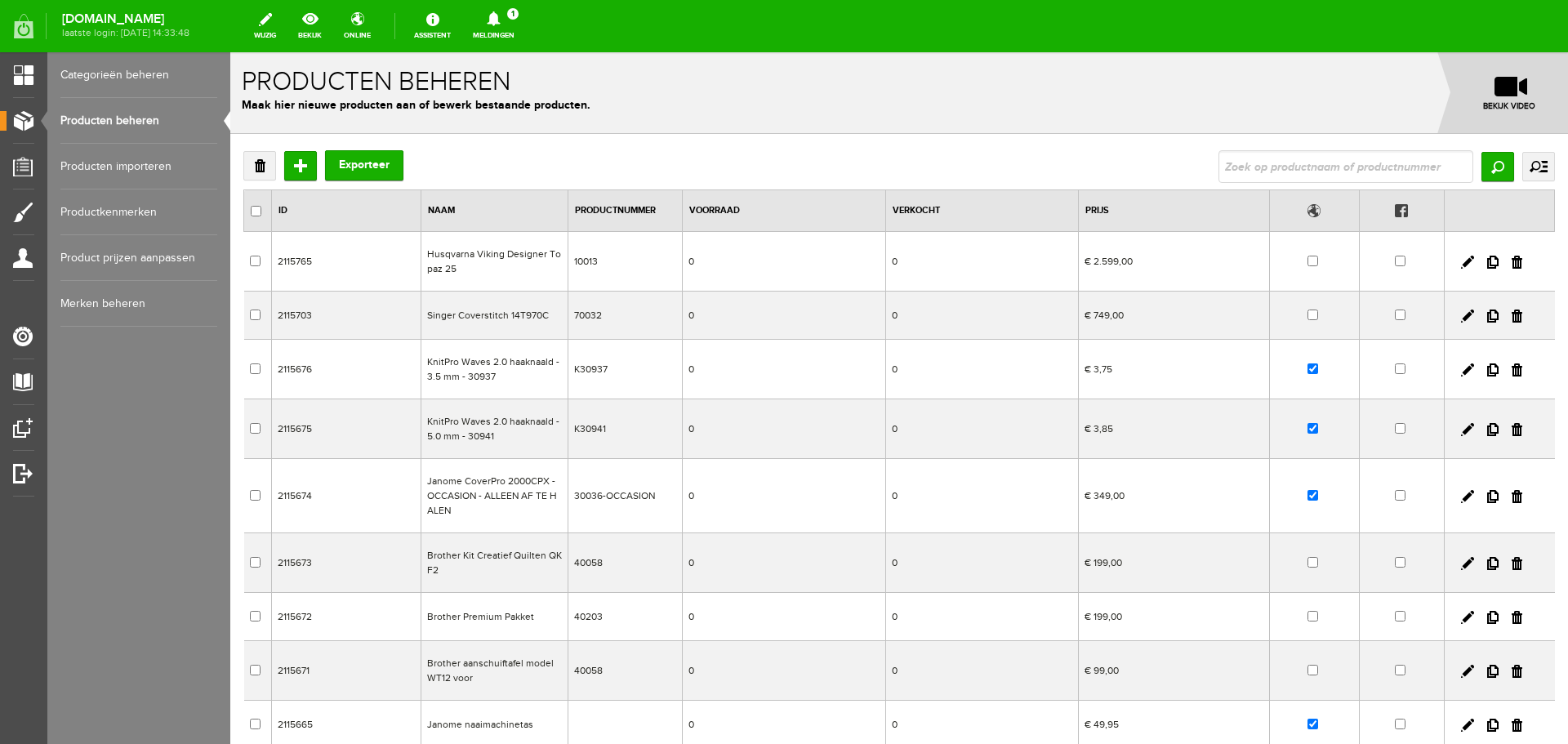
click at [107, 68] on link "Categorieën beheren" at bounding box center [138, 74] width 157 height 46
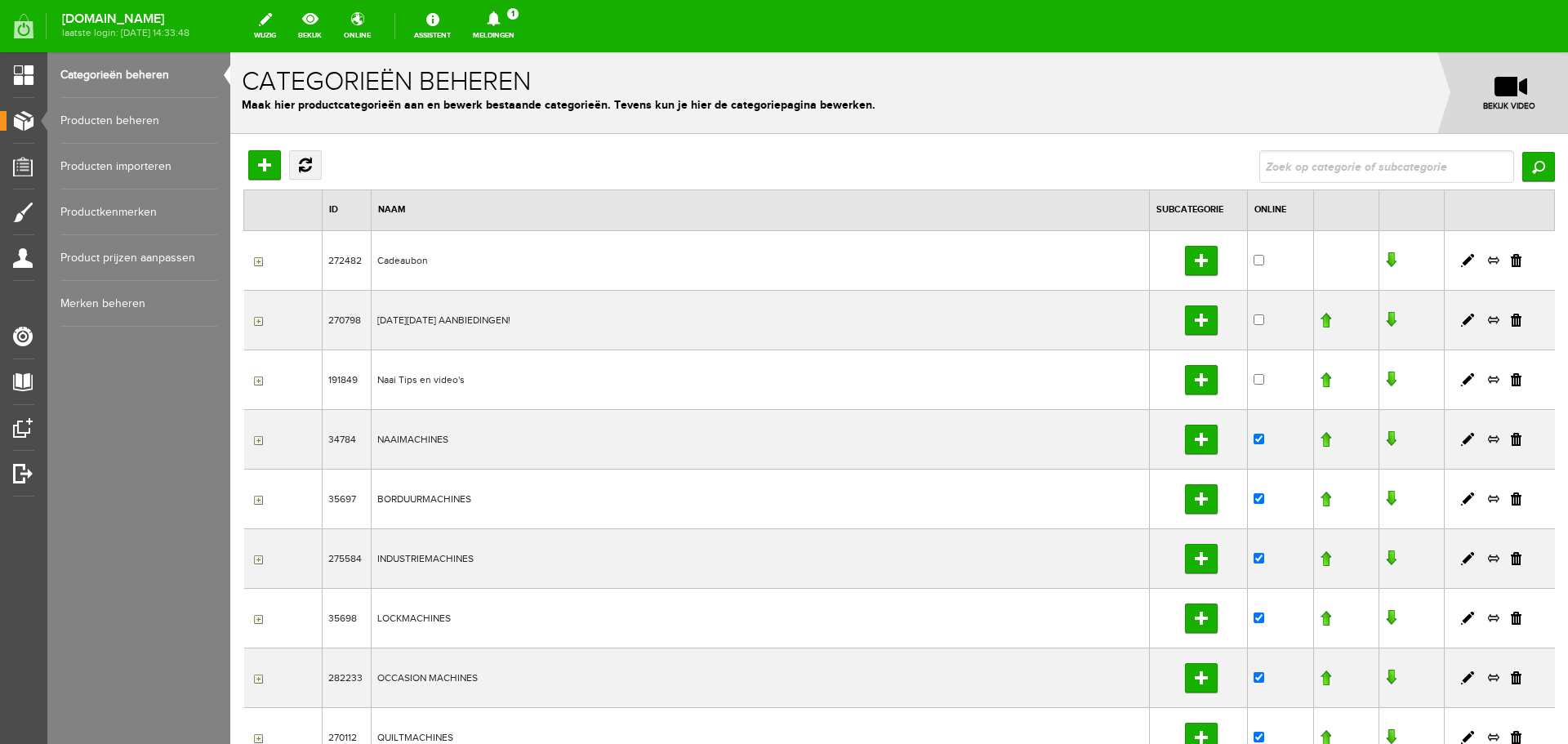
click at [113, 115] on link "Producten beheren" at bounding box center [138, 120] width 157 height 46
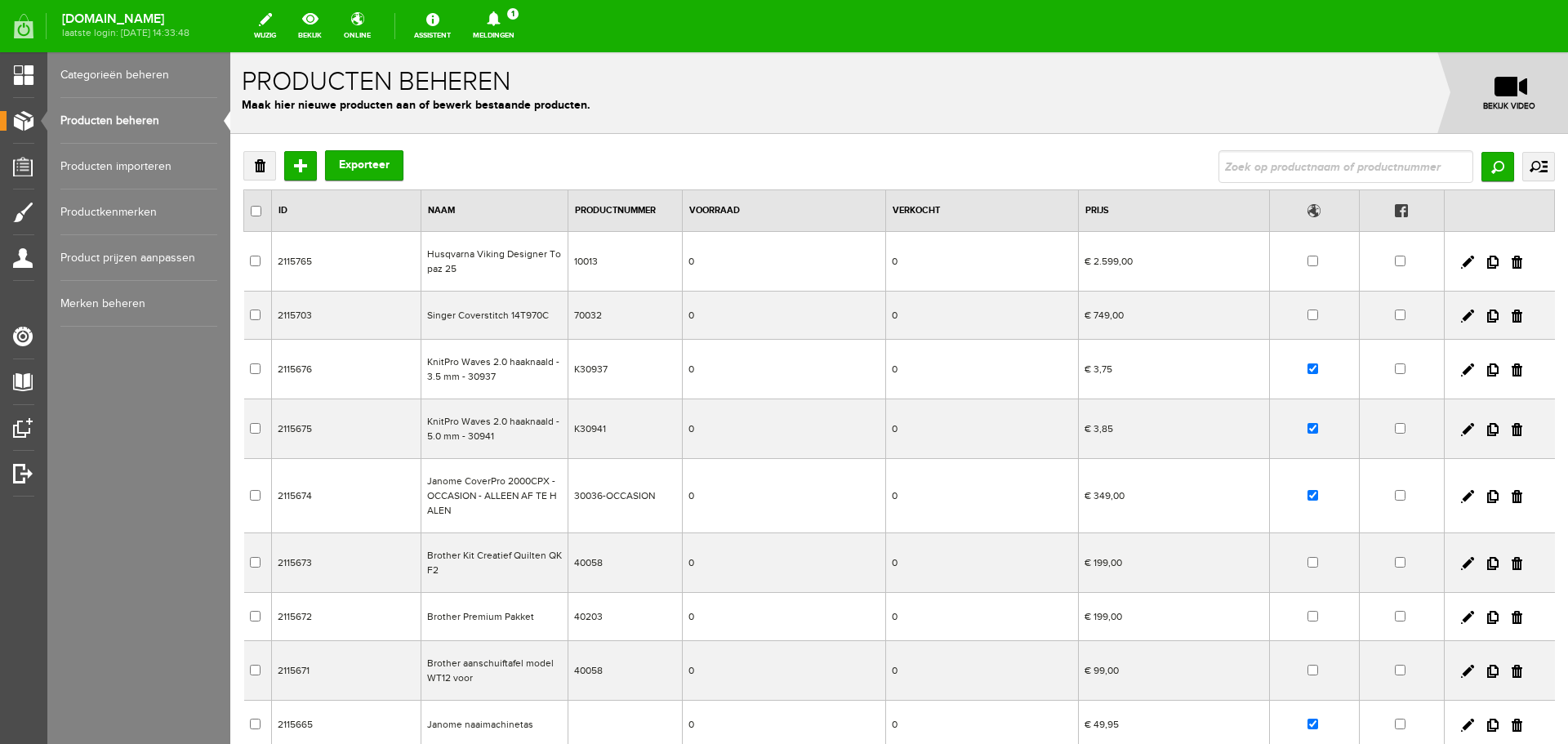
click at [86, 120] on link "Producten beheren" at bounding box center [138, 120] width 157 height 46
click at [1242, 168] on input "text" at bounding box center [1346, 166] width 255 height 32
type input "zoomband"
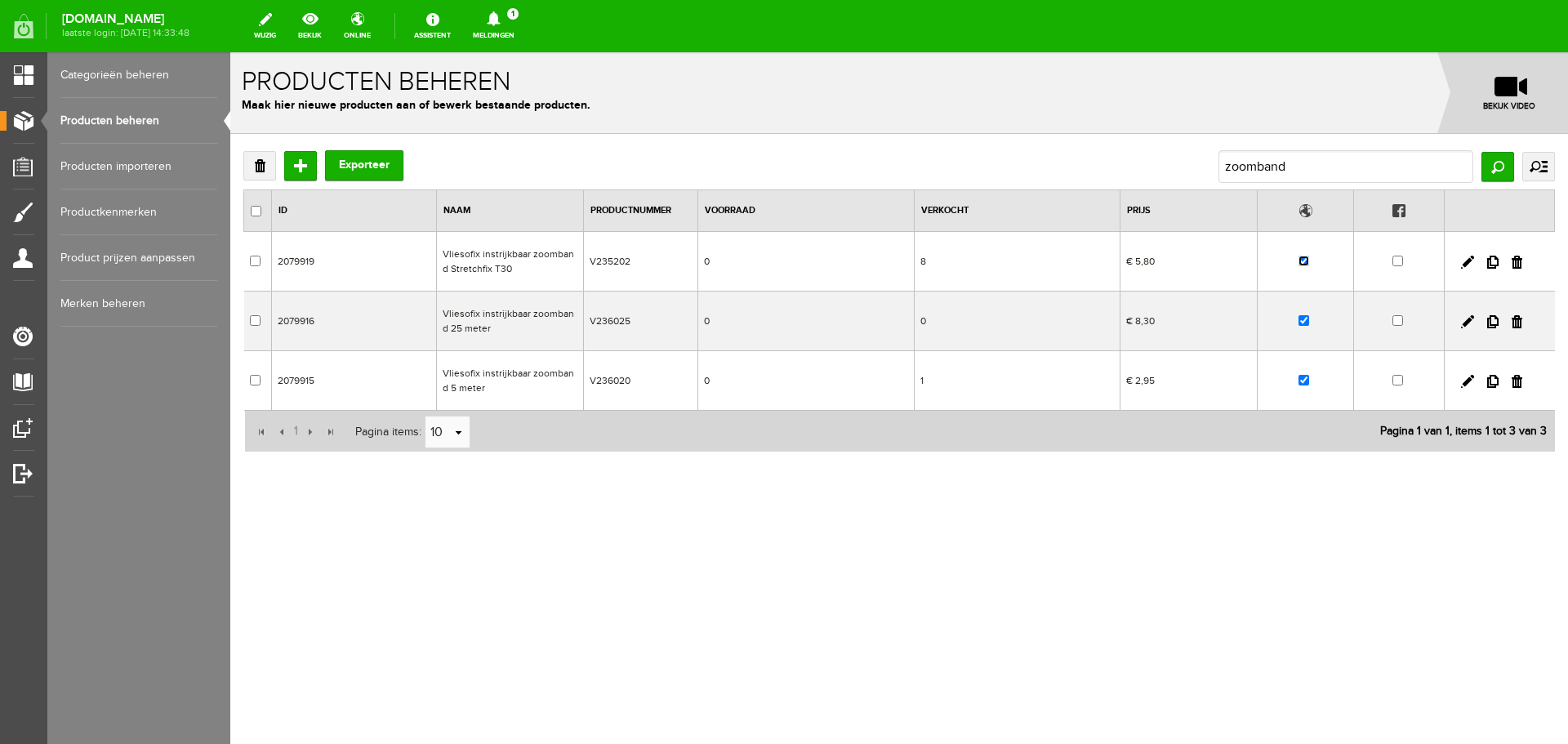
click at [1310, 261] on input "checkbox" at bounding box center [1304, 261] width 11 height 11
checkbox input "false"
drag, startPoint x: 1308, startPoint y: 168, endPoint x: 1175, endPoint y: 168, distance: 133.0
click at [1175, 168] on div "Verwijderen Toevoegen Exporteer zoomband Zoeken uitgebreid zoeken Categorie Cad…" at bounding box center [899, 166] width 1312 height 32
type input "968170"
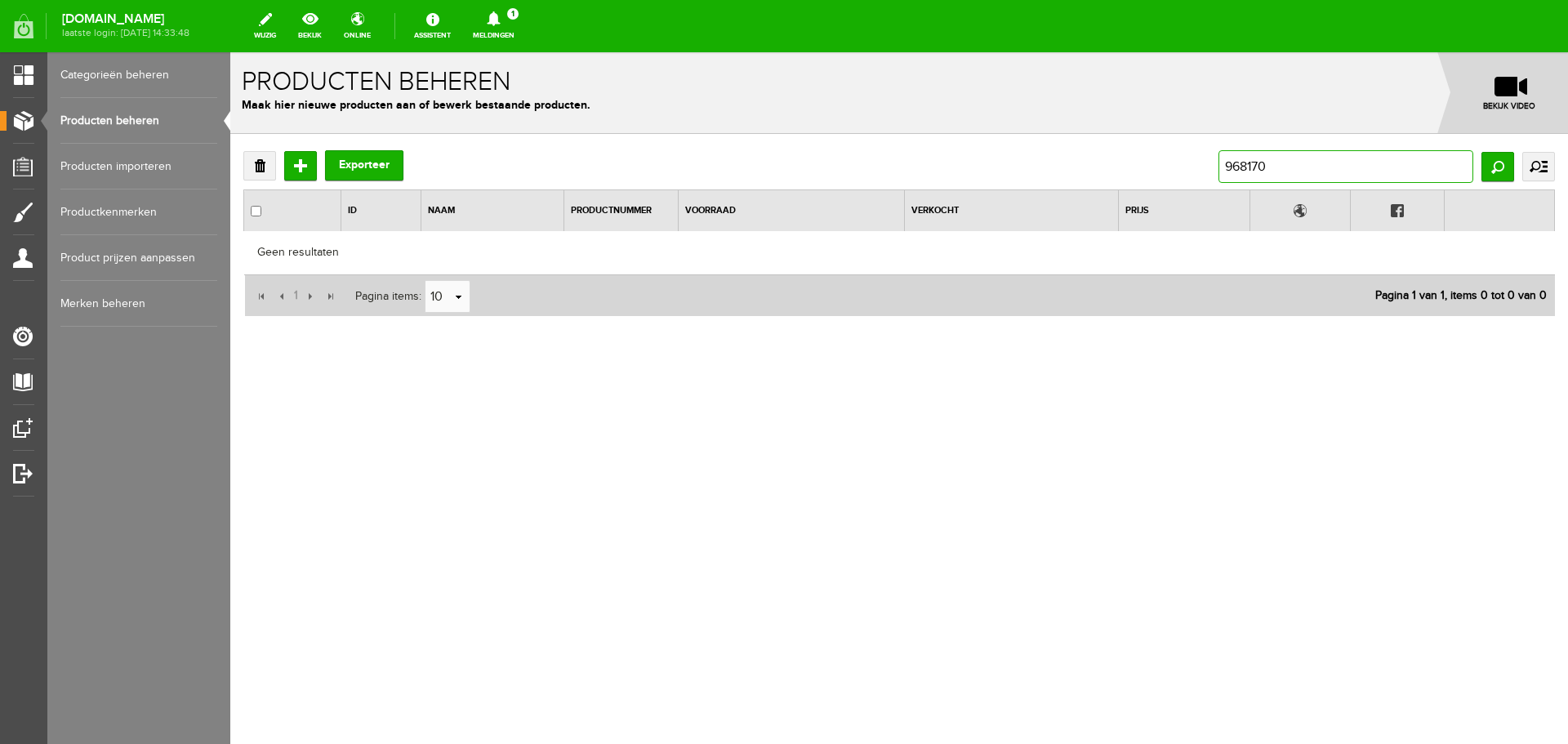
drag, startPoint x: 1301, startPoint y: 165, endPoint x: 1201, endPoint y: 166, distance: 100.0
click at [1201, 166] on div "Verwijderen Toevoegen Exporteer 968170 Zoeken uitgebreid zoeken Categorie Cadea…" at bounding box center [899, 166] width 1312 height 32
type input "prym"
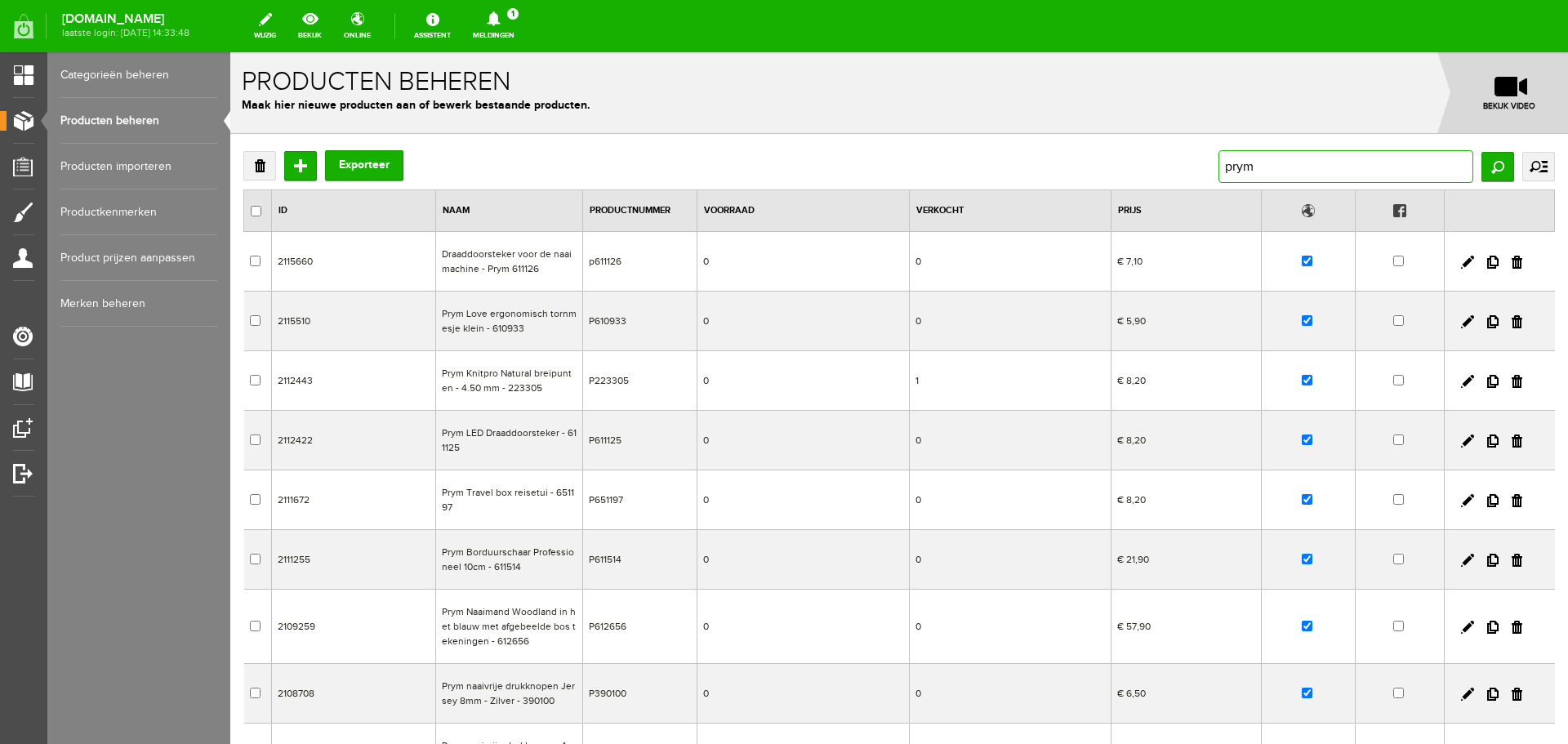
drag, startPoint x: 1249, startPoint y: 166, endPoint x: 1182, endPoint y: 167, distance: 67.0
click at [1182, 167] on div "Verwijderen Toevoegen Exporteer prym Zoeken uitgebreid zoeken Categorie Cadeaub…" at bounding box center [899, 166] width 1312 height 32
type input "p968170"
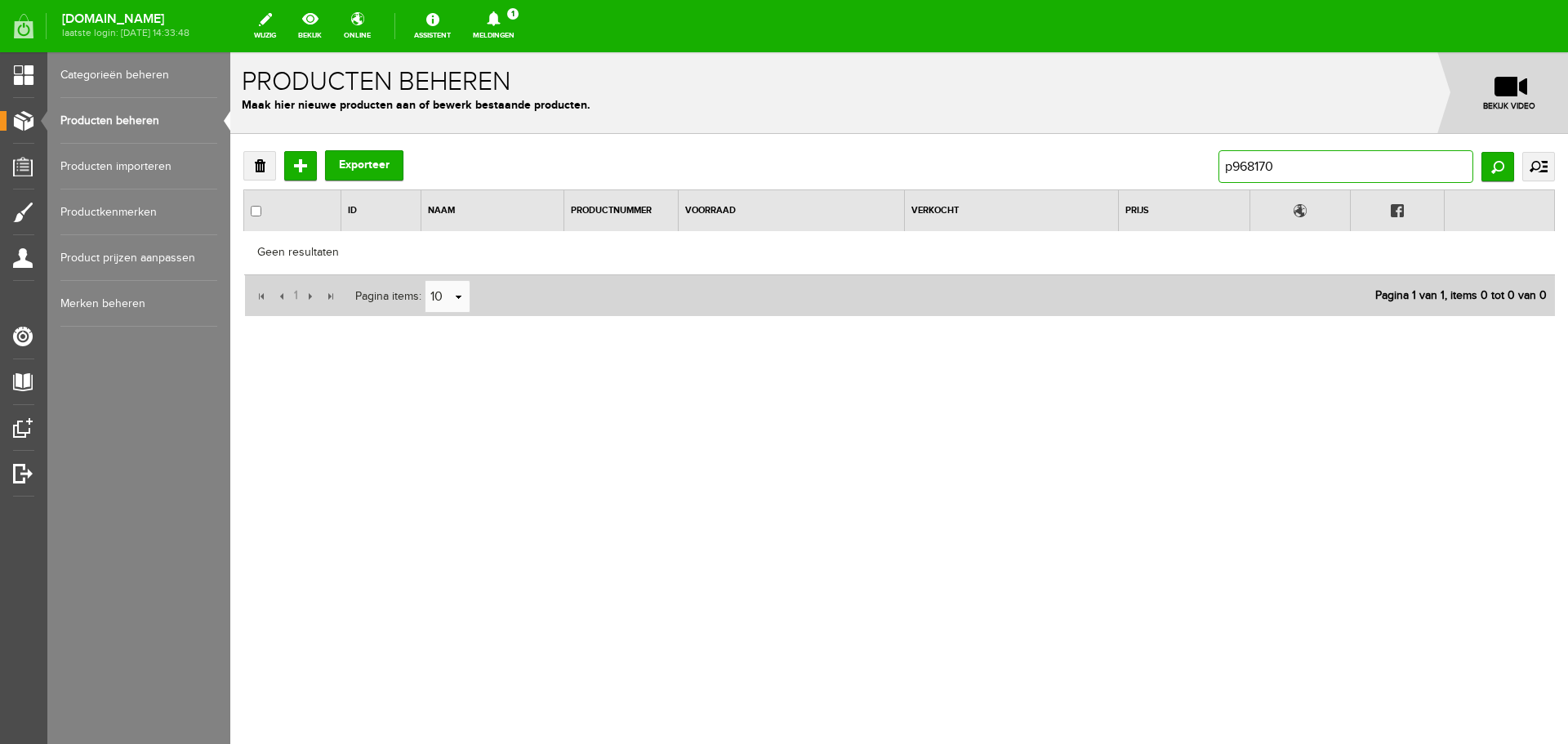
drag, startPoint x: 1282, startPoint y: 164, endPoint x: 1184, endPoint y: 171, distance: 98.2
click at [1184, 171] on div "Verwijderen Toevoegen Exporteer p968170 Zoeken uitgebreid zoeken Categorie Cade…" at bounding box center [899, 166] width 1312 height 32
type input "212"
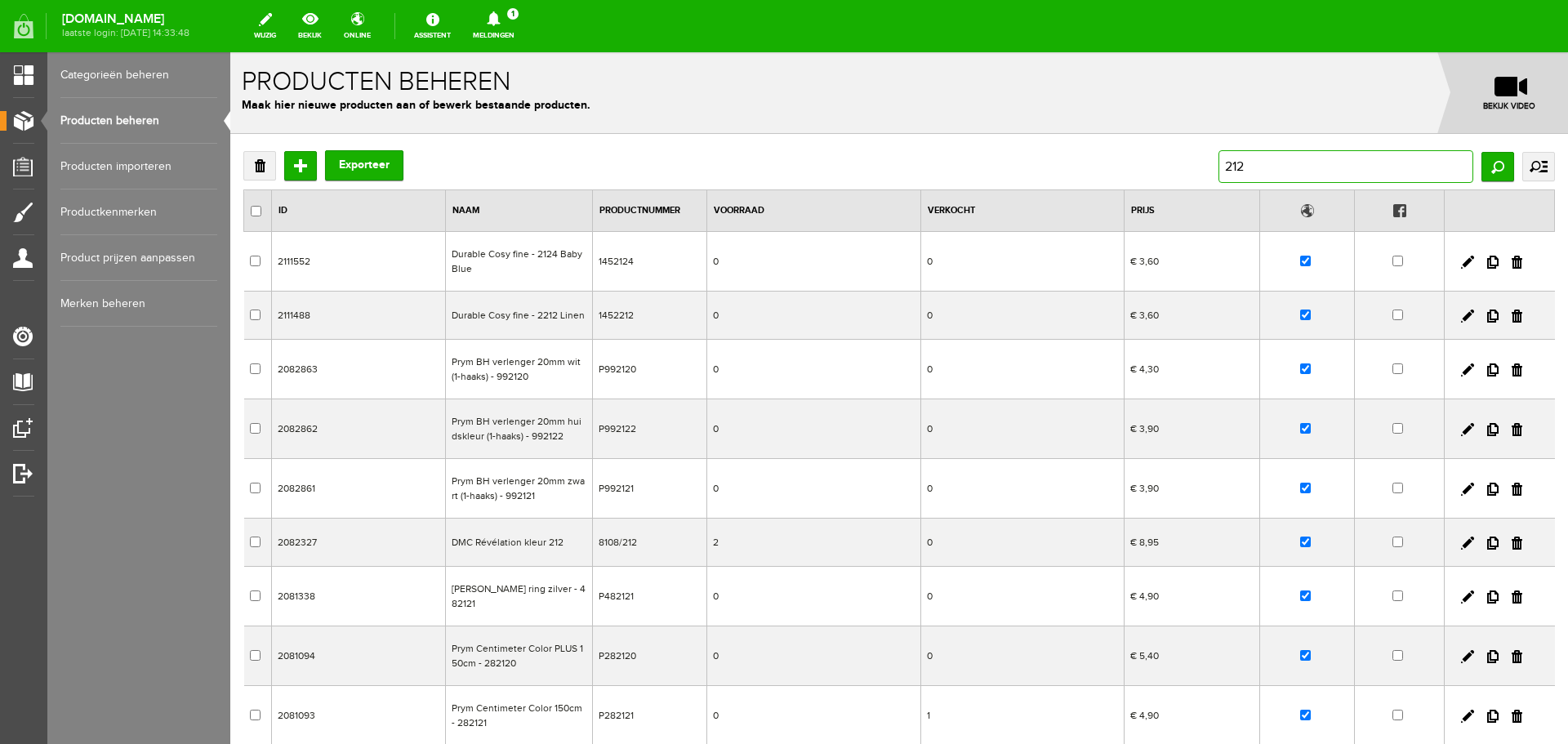
drag, startPoint x: 1245, startPoint y: 164, endPoint x: 1200, endPoint y: 167, distance: 45.1
click at [1200, 167] on div "Verwijderen Toevoegen Exporteer 212 Zoeken uitgebreid zoeken Categorie Cadeaubo…" at bounding box center [899, 166] width 1312 height 32
type input "maxi"
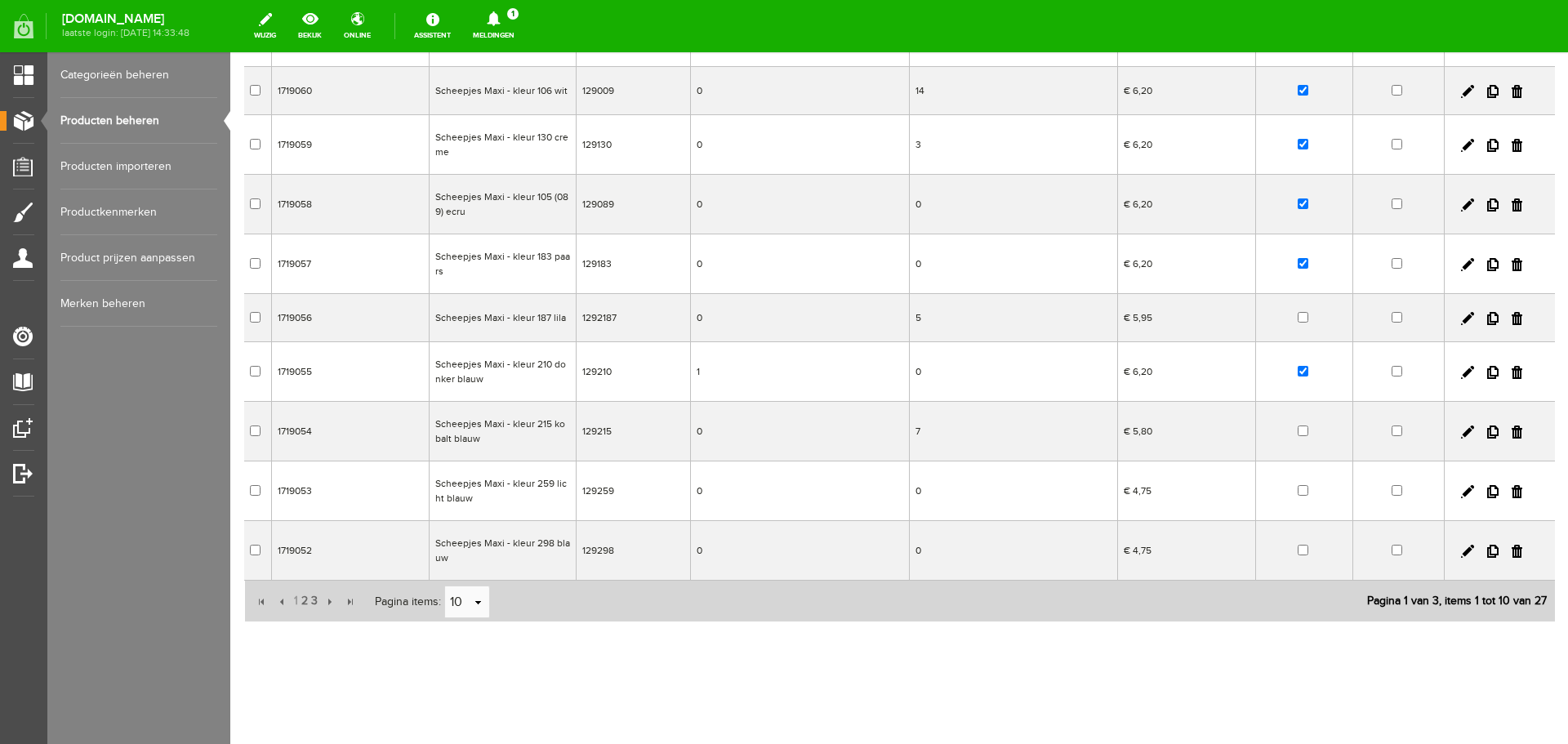
scroll to position [225, 0]
click at [304, 602] on span "2" at bounding box center [304, 600] width 10 height 32
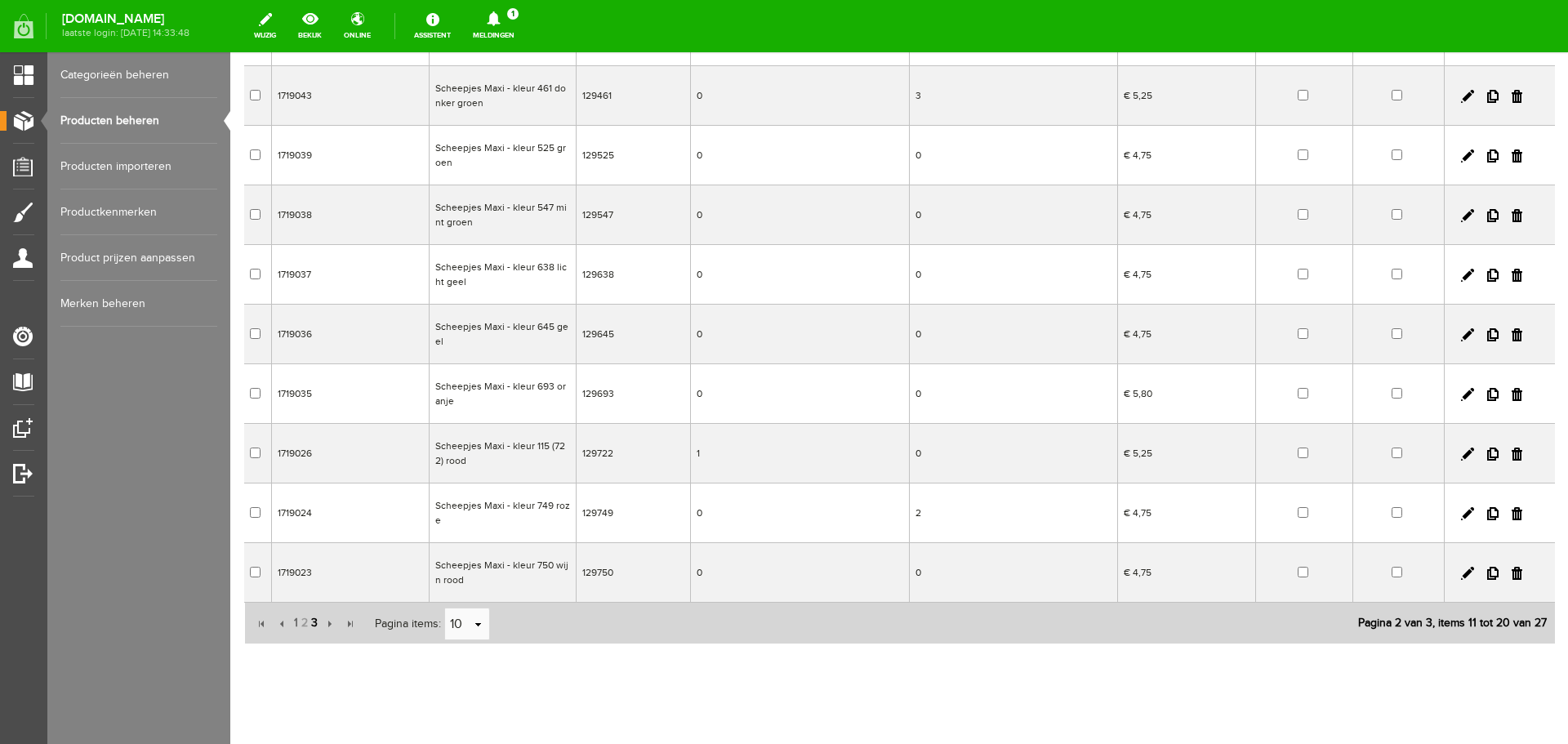
click at [315, 622] on span "3" at bounding box center [314, 623] width 10 height 32
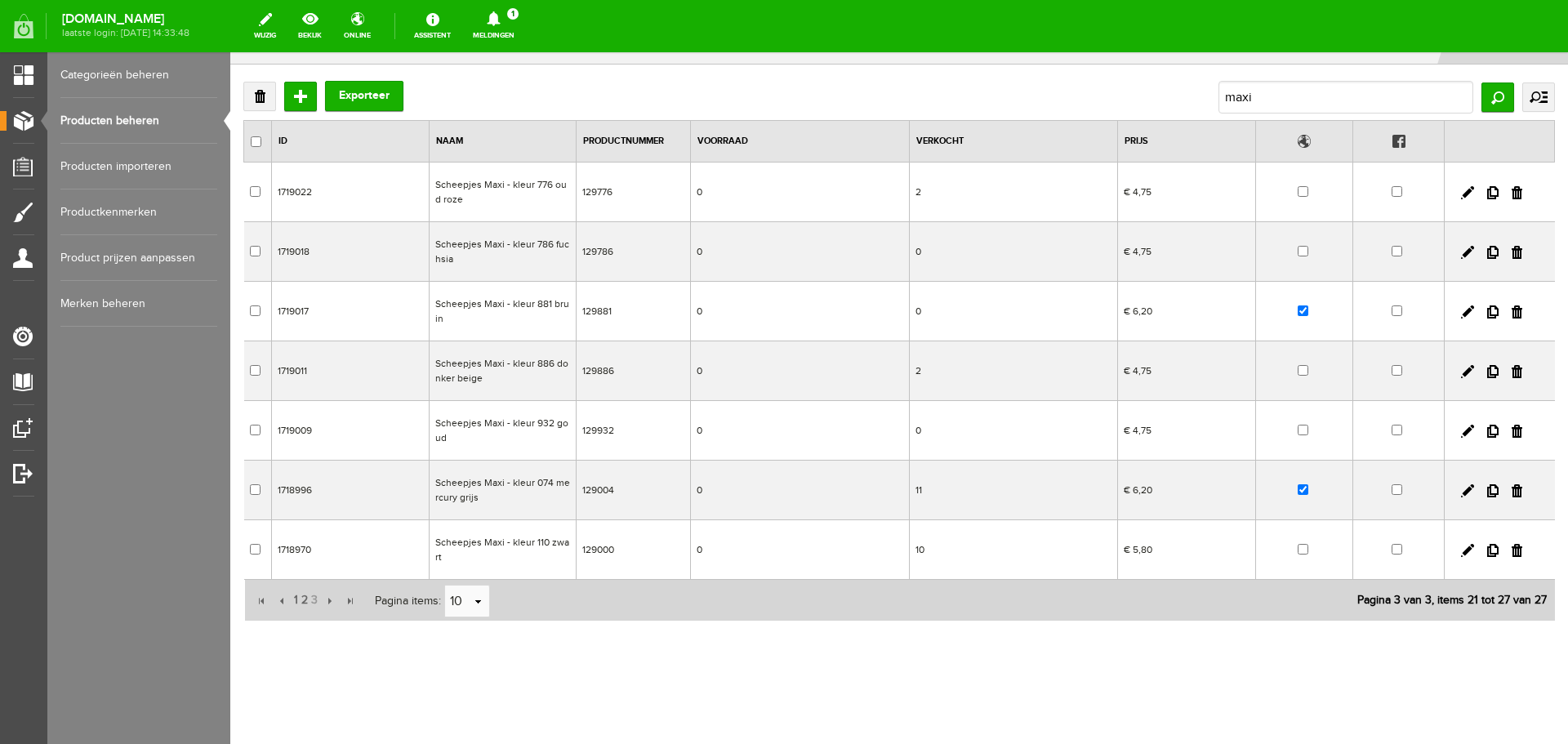
scroll to position [69, 0]
drag, startPoint x: 1243, startPoint y: 101, endPoint x: 1166, endPoint y: 101, distance: 77.0
click at [1166, 101] on div "Verwijderen Toevoegen Exporteer maxi Zoeken uitgebreid zoeken Categorie Cadeaub…" at bounding box center [899, 97] width 1312 height 32
type input "sugar"
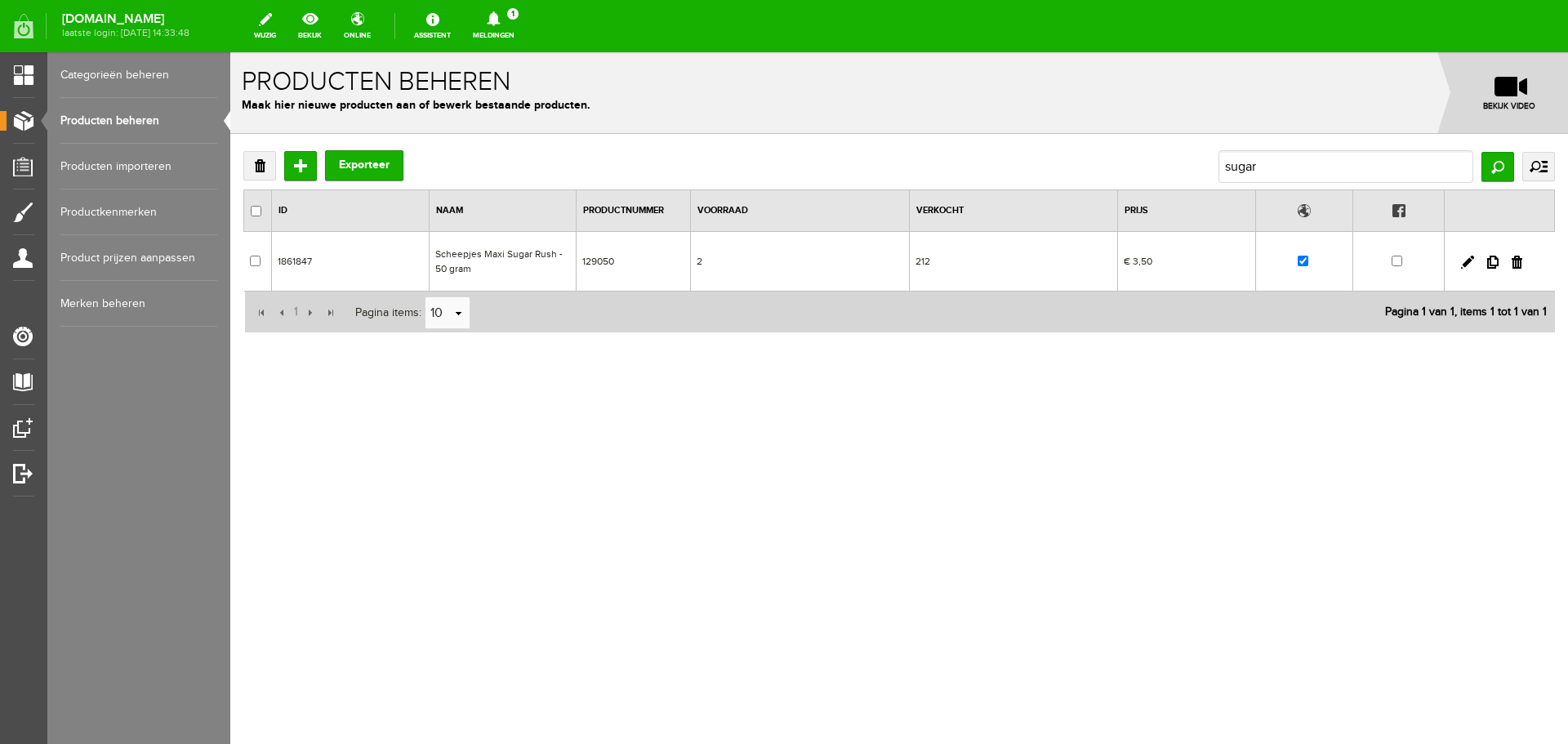
scroll to position [0, 0]
click at [1468, 259] on link at bounding box center [1467, 262] width 13 height 13
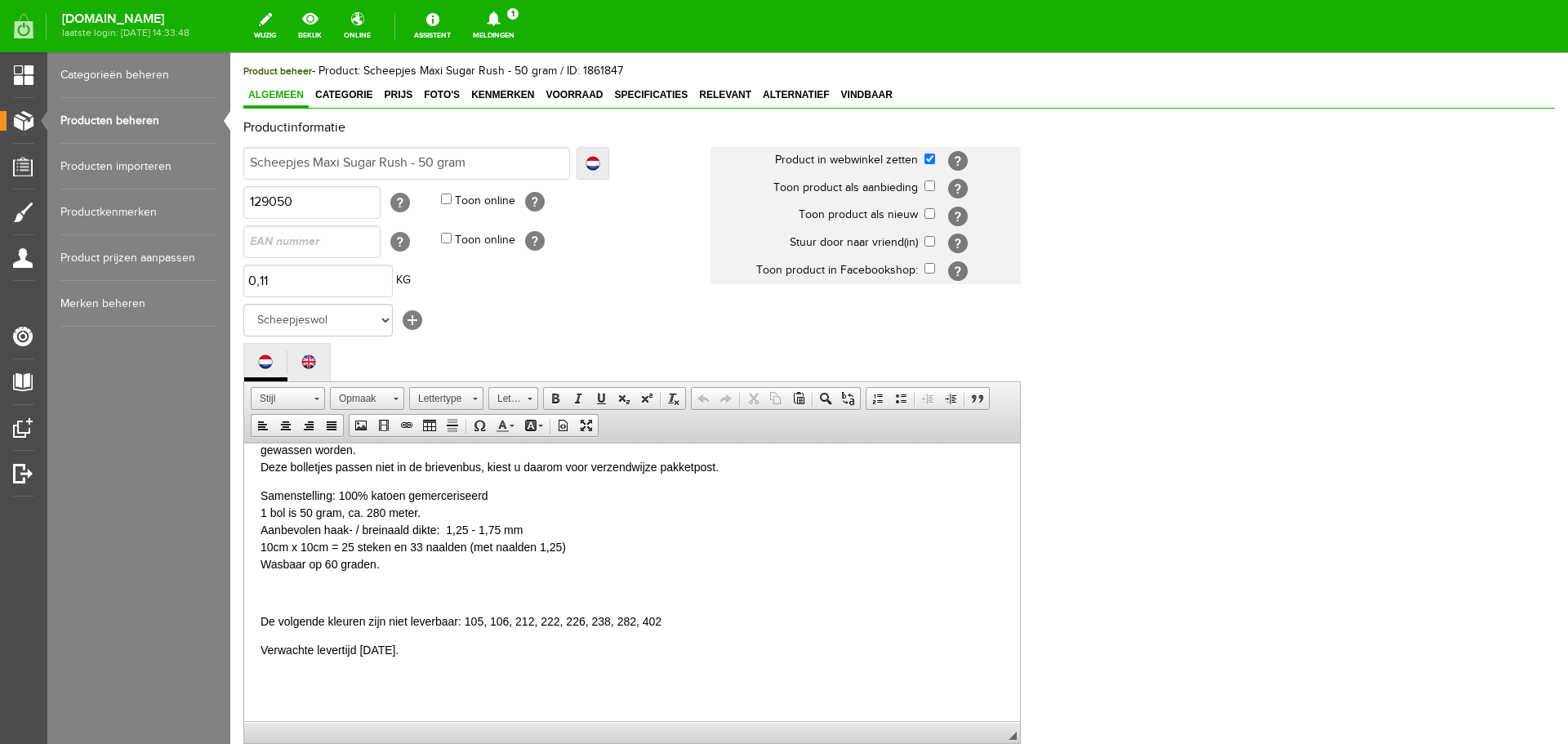
scroll to position [82, 0]
click at [372, 649] on p "Verwachte levertijd januari 2025." at bounding box center [632, 648] width 743 height 17
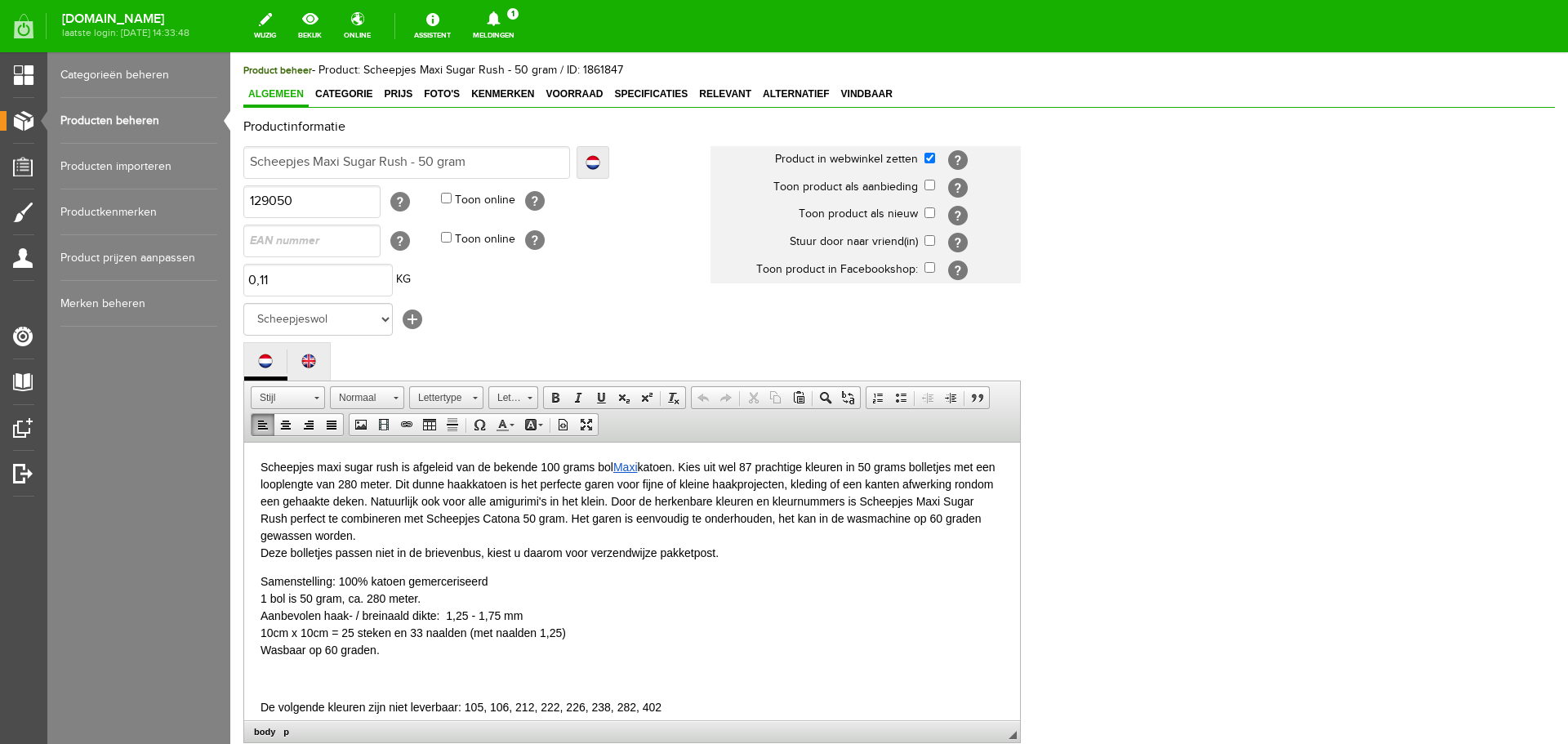
scroll to position [86, 0]
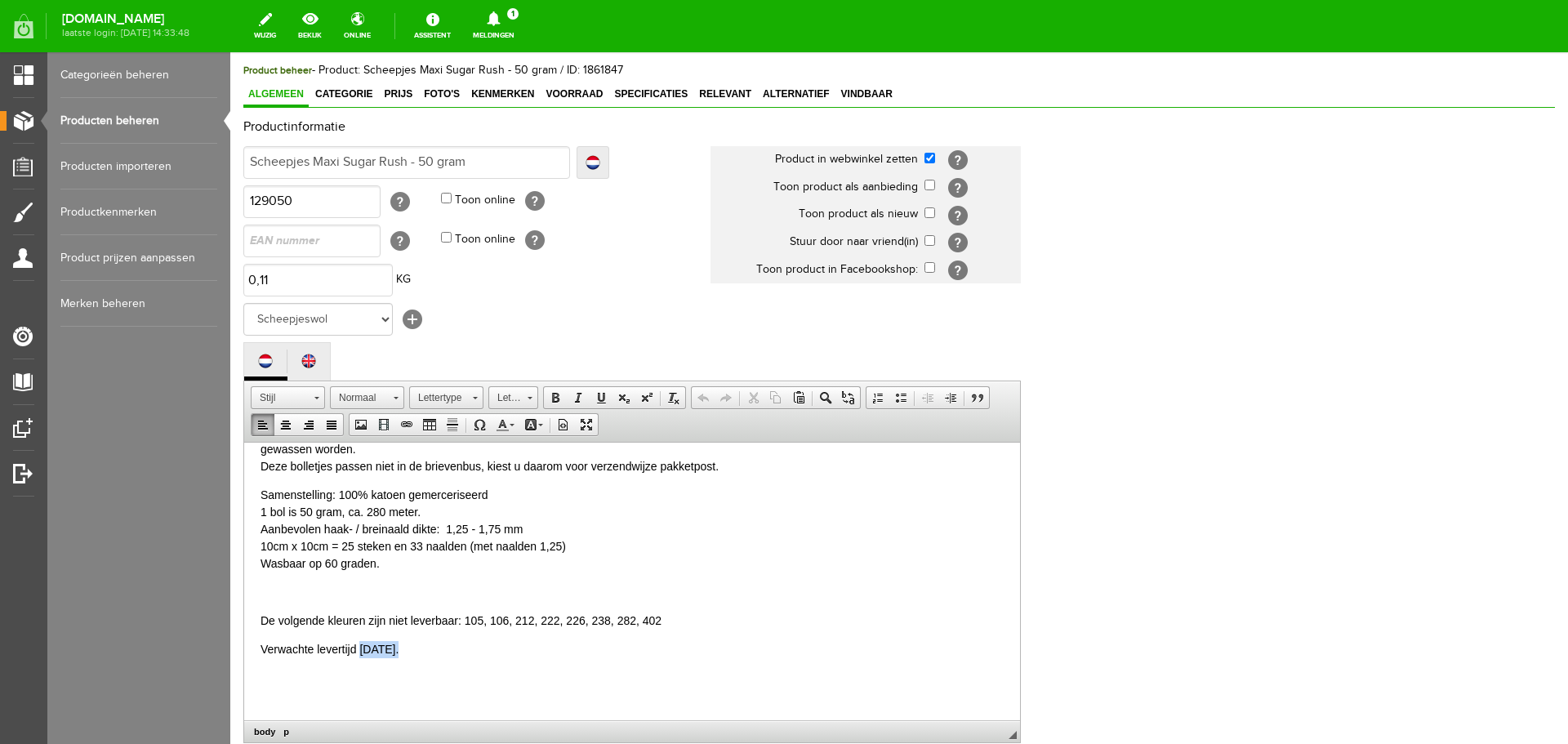
drag, startPoint x: 359, startPoint y: 647, endPoint x: 394, endPoint y: 646, distance: 35.0
click at [394, 646] on p "Verwachte levertijd januari 2025." at bounding box center [632, 648] width 743 height 17
click at [505, 619] on p "De volgende kleuren zijn niet leverbaar: 105, 106, 212, 222, 226, 238, 282, 402" at bounding box center [632, 620] width 743 height 17
click at [549, 622] on p "De volgende kleuren zijn niet leverbaar: 105, 212, 222, 226, 238, 282, 402" at bounding box center [632, 620] width 743 height 17
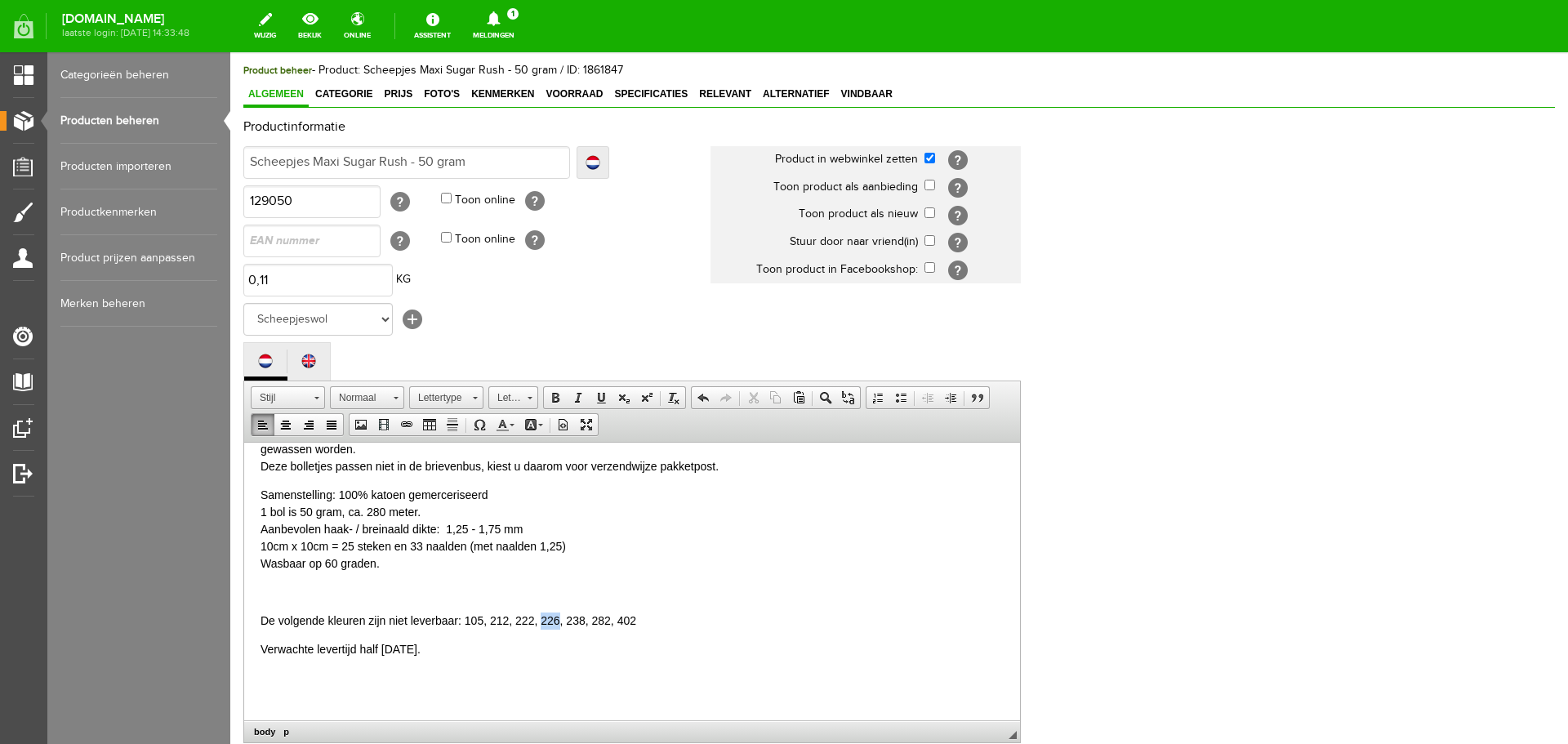
click at [548, 622] on p "De volgende kleuren zijn niet leverbaar: 105, 212, 222, 226, 238, 282, 402" at bounding box center [632, 620] width 743 height 17
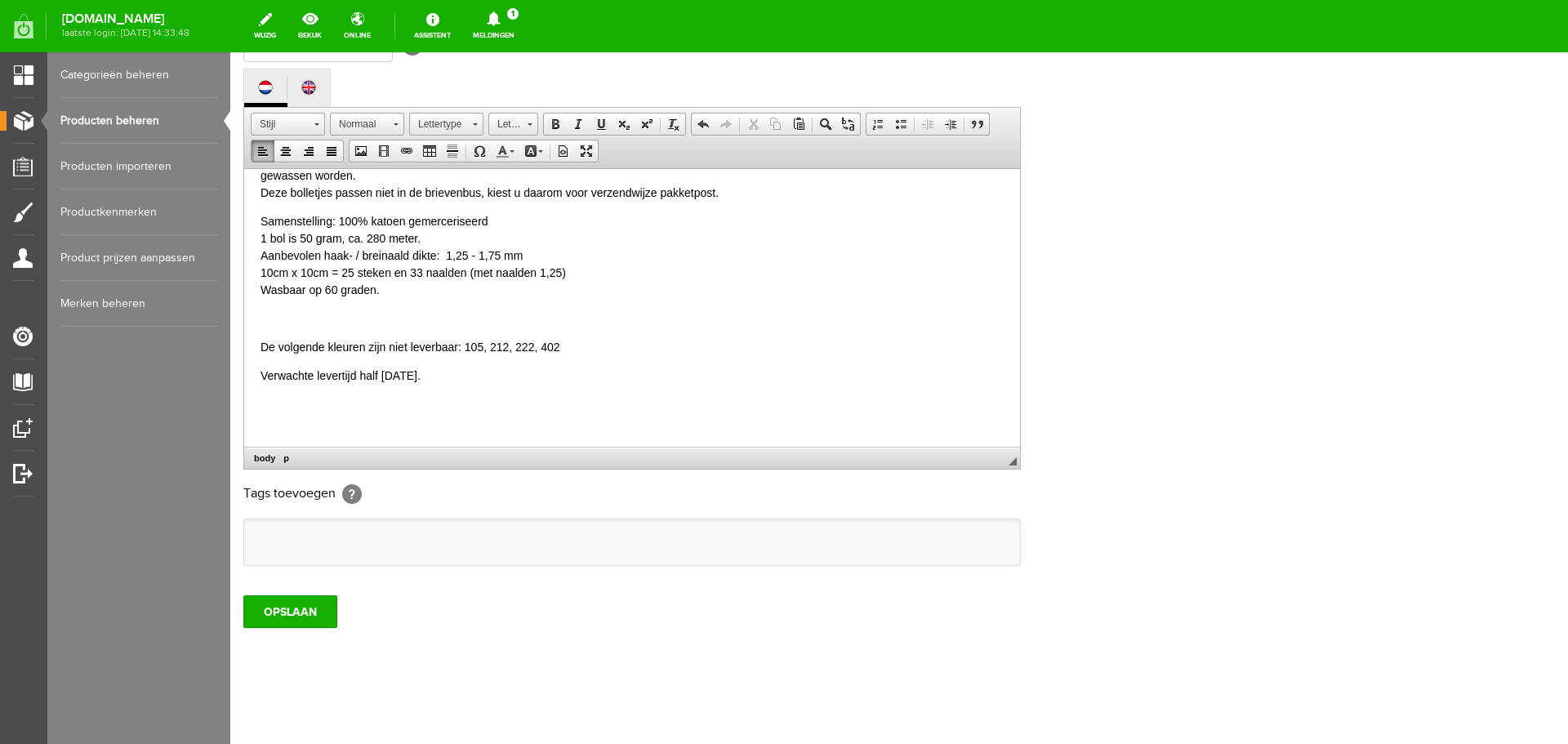
scroll to position [360, 0]
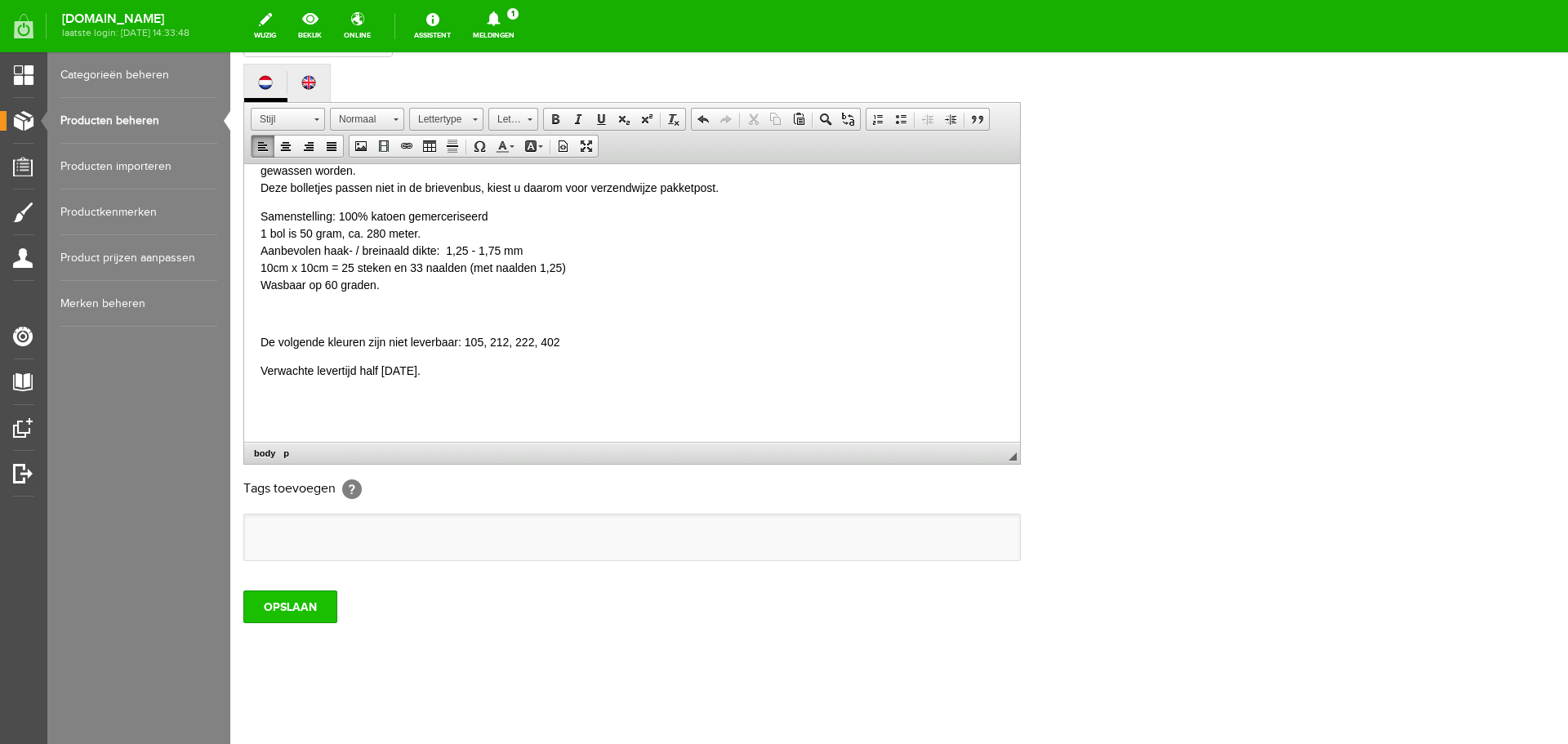
click at [277, 604] on input "OPSLAAN" at bounding box center [290, 607] width 94 height 32
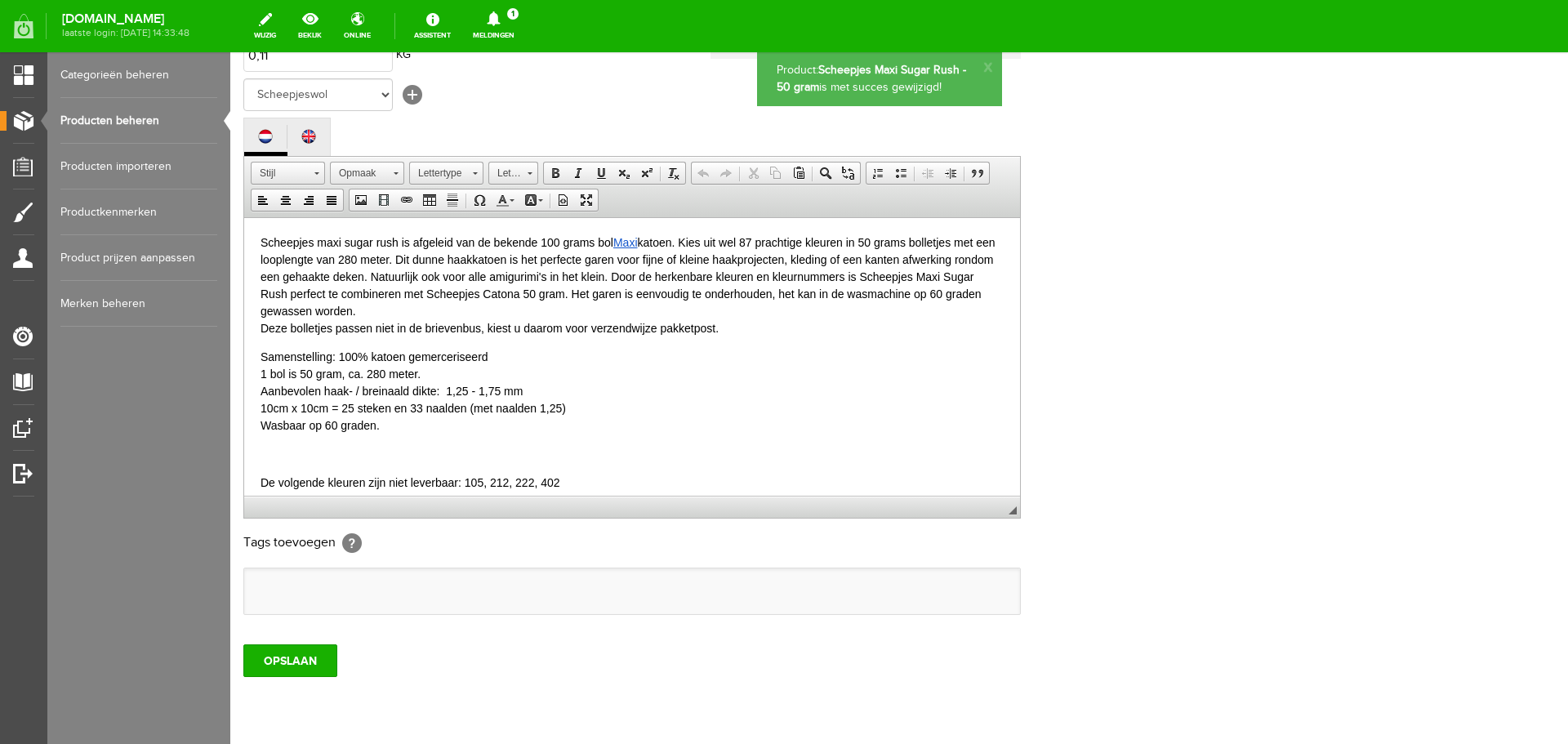
scroll to position [278, 0]
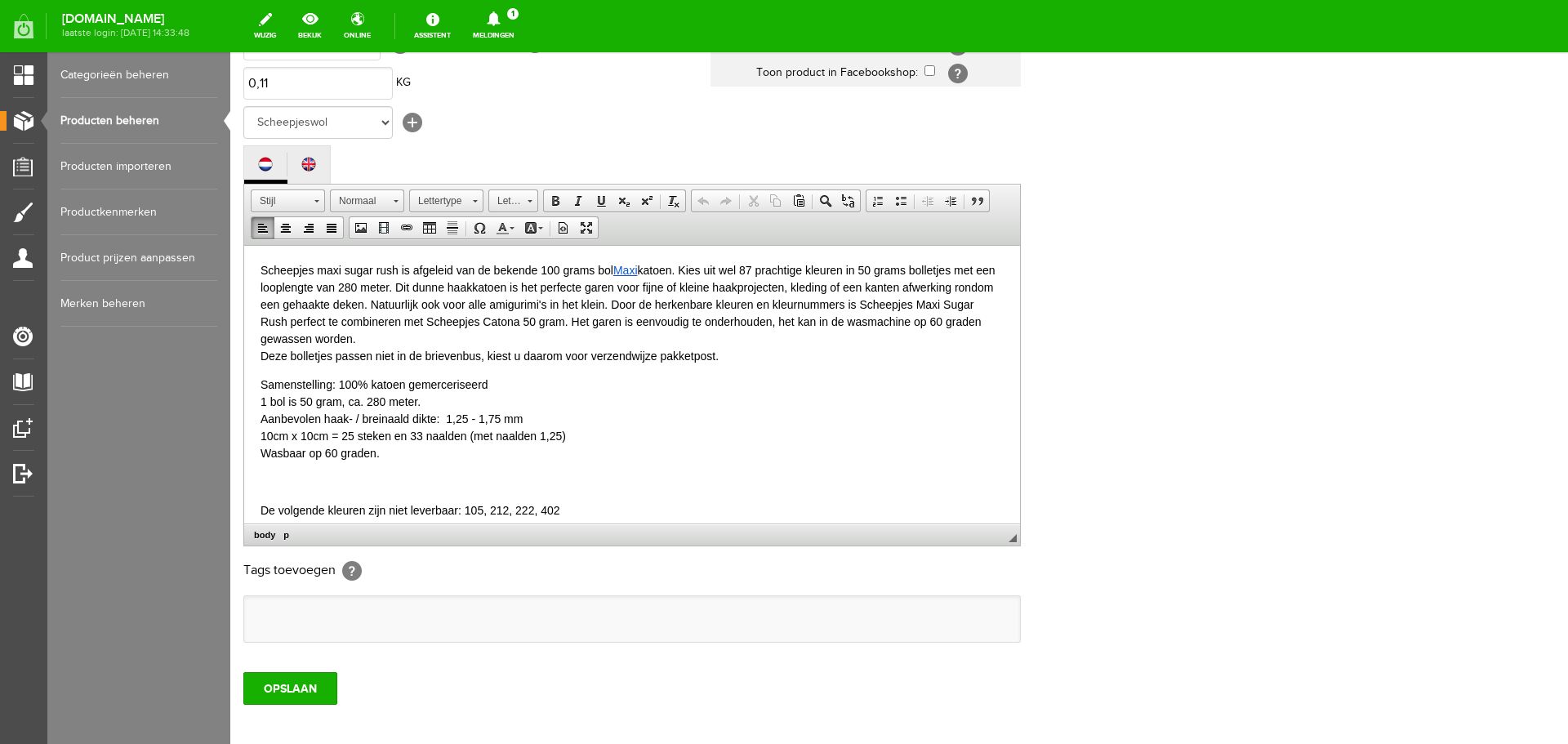
click at [267, 473] on p at bounding box center [632, 481] width 743 height 17
click at [271, 680] on input "OPSLAAN" at bounding box center [290, 688] width 94 height 32
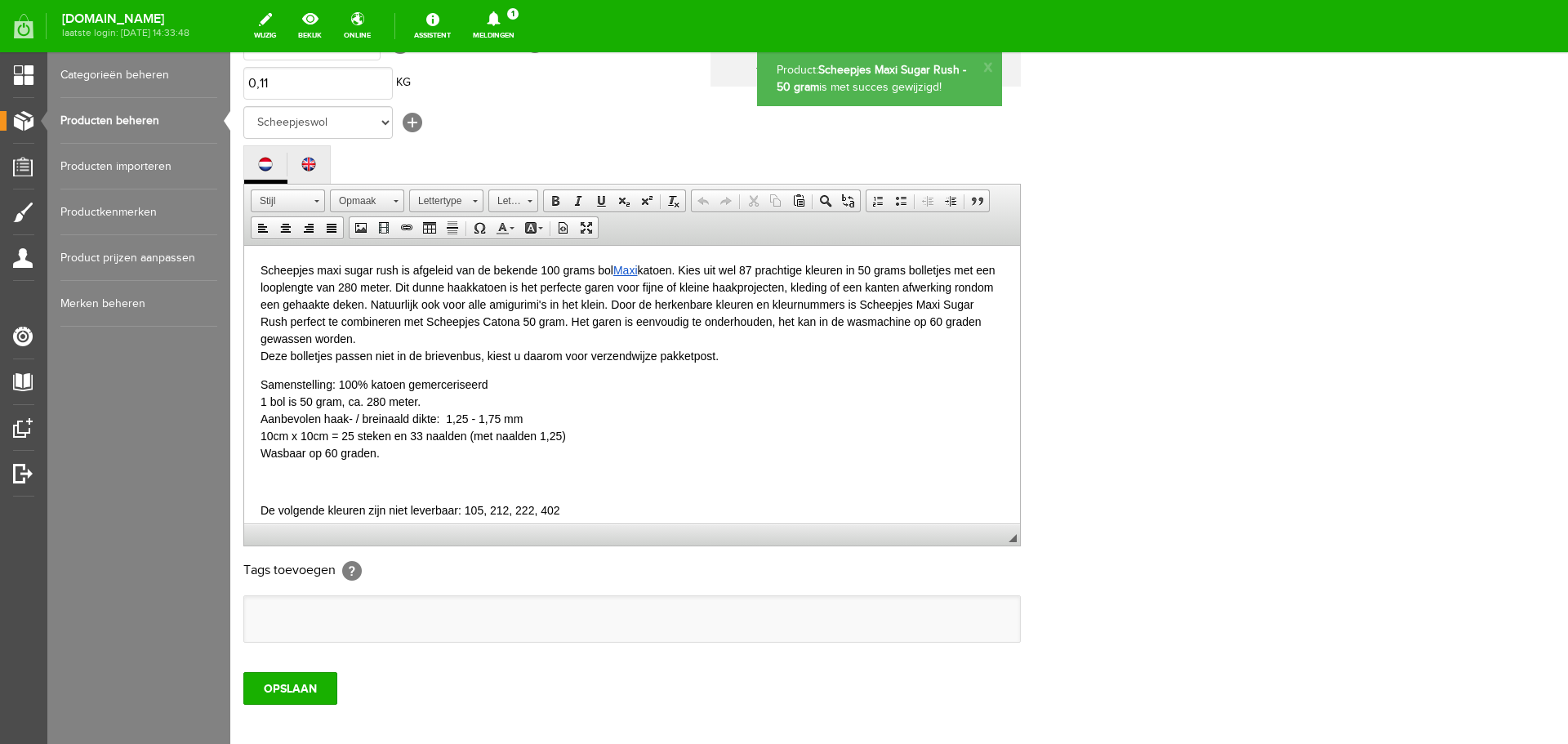
click at [98, 121] on link "Producten beheren" at bounding box center [138, 120] width 157 height 46
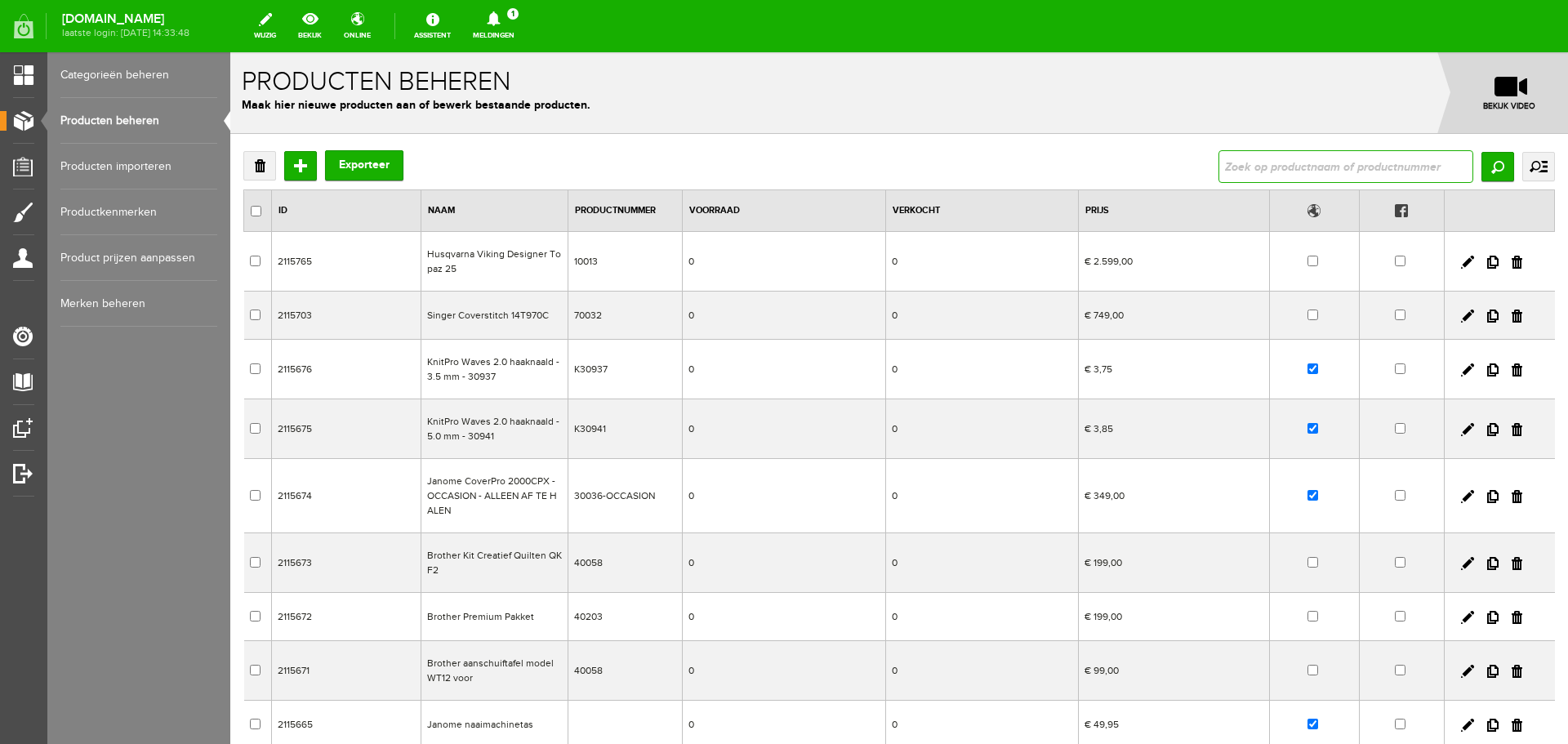
click at [1235, 167] on input "text" at bounding box center [1346, 166] width 255 height 32
type input "demara"
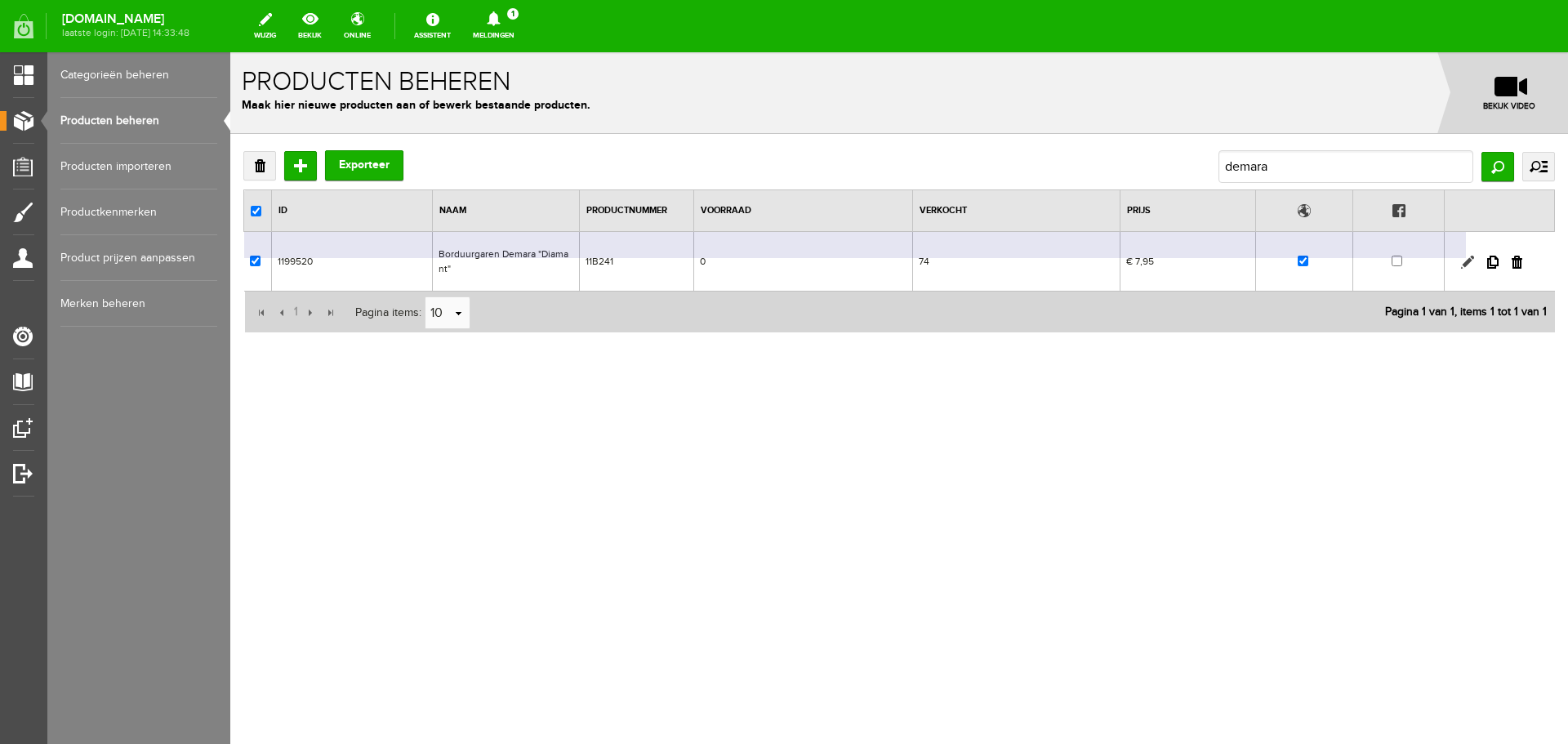
click at [1470, 262] on link at bounding box center [1467, 262] width 13 height 13
checkbox input "true"
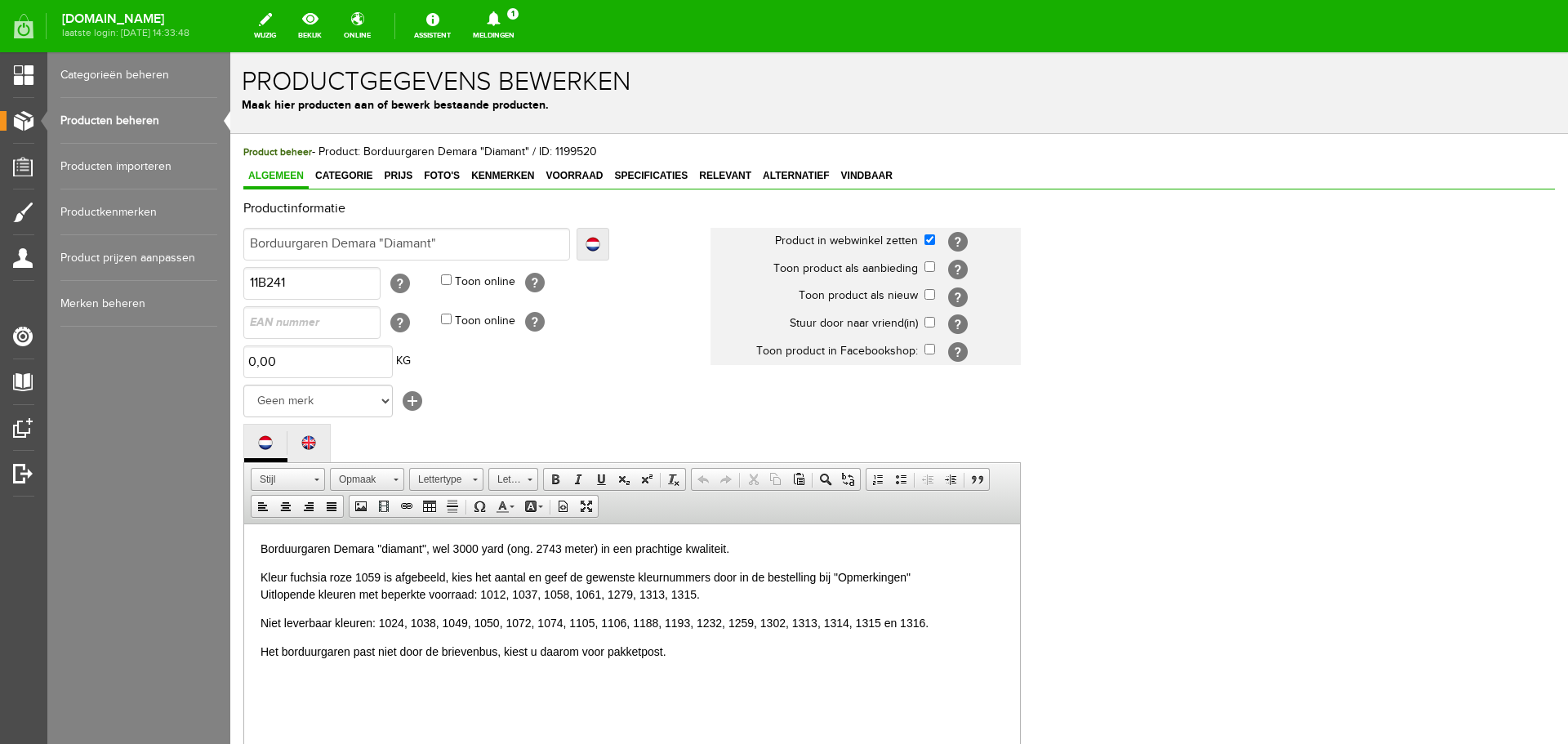
click at [631, 622] on p "Niet leverbaar kleuren: 1024, 1038, 1049, 1050, 1072, 1074, 1105, 1106, 1188, 1…" at bounding box center [632, 622] width 743 height 17
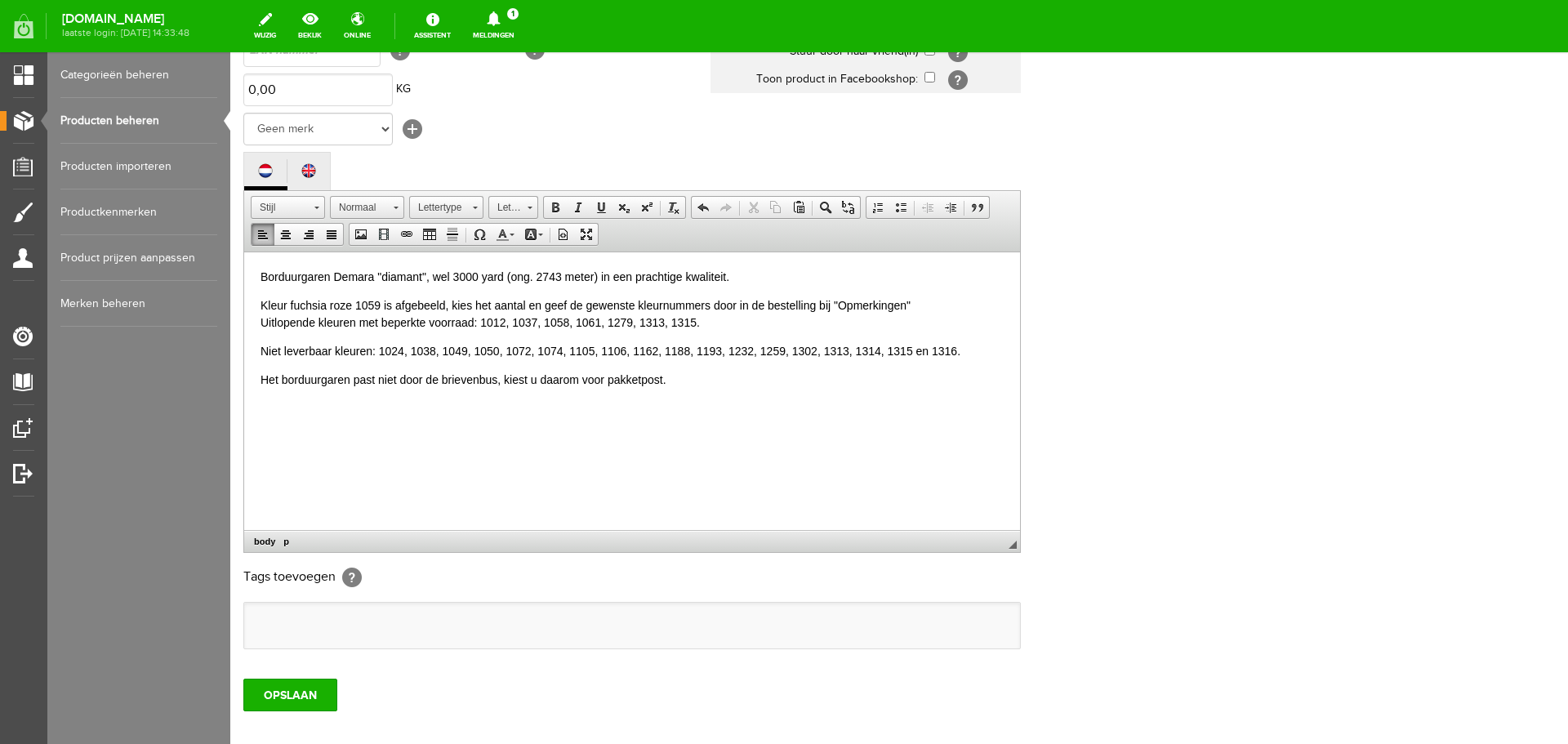
scroll to position [360, 0]
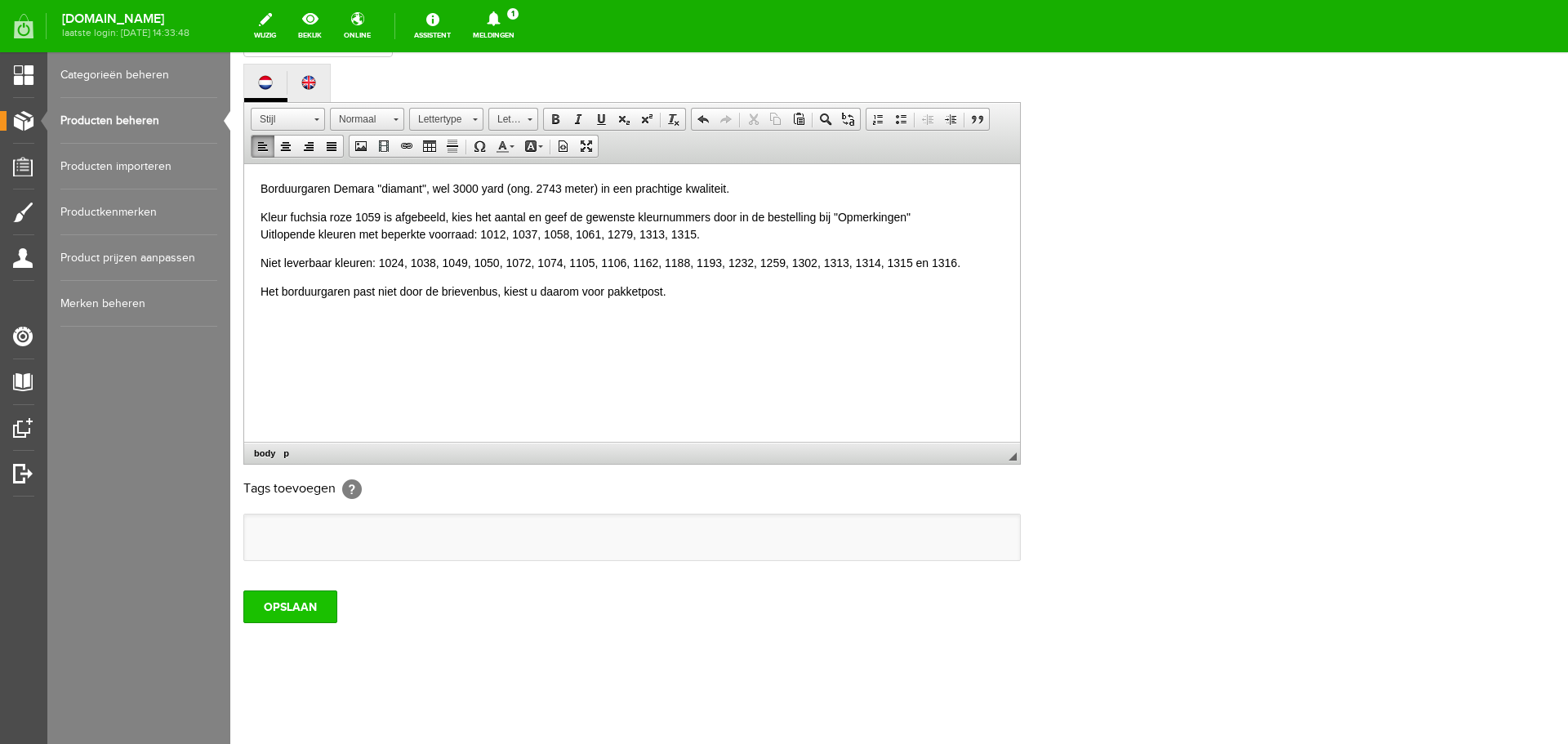
click at [290, 605] on input "OPSLAAN" at bounding box center [290, 607] width 94 height 32
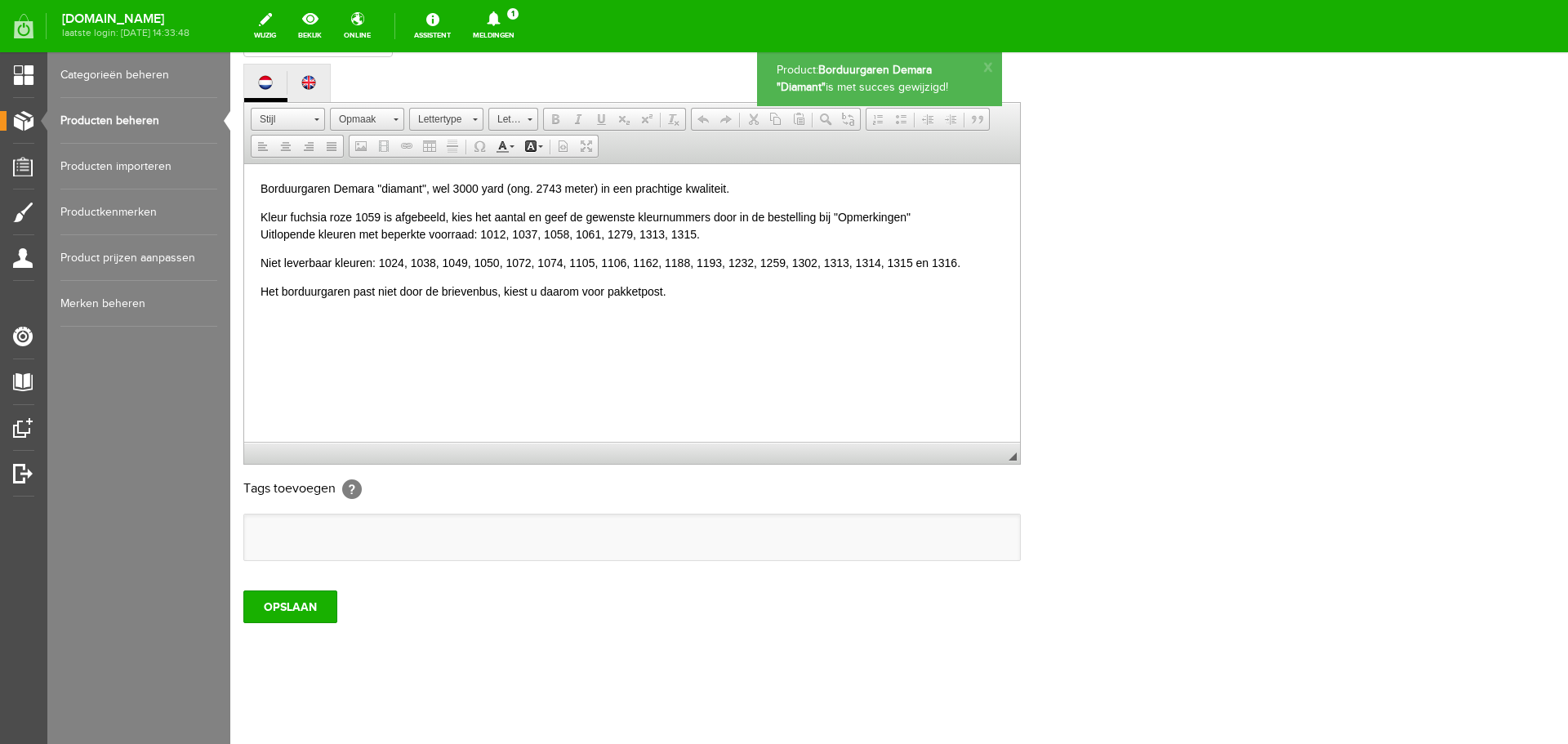
scroll to position [0, 0]
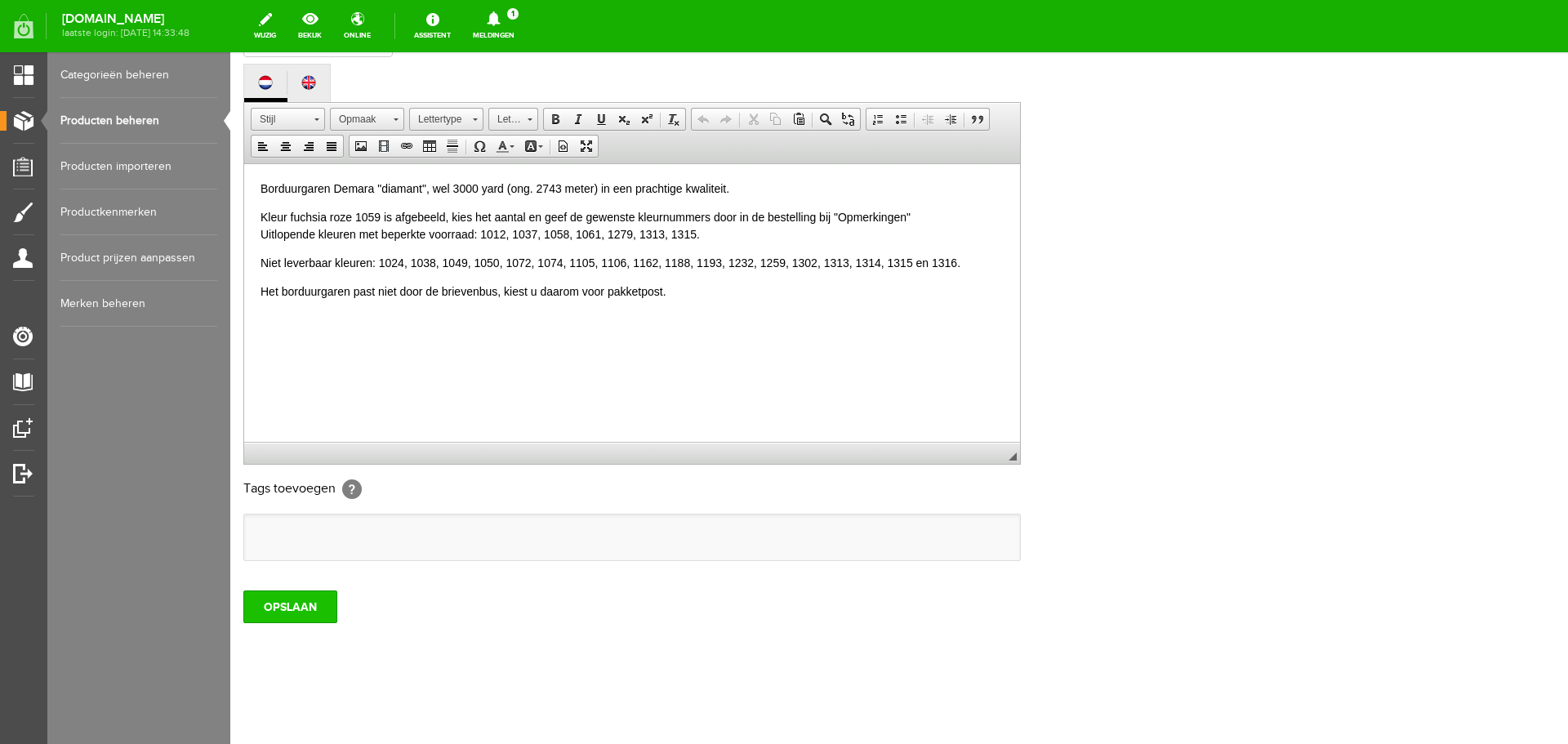
click at [283, 613] on input "OPSLAAN" at bounding box center [290, 607] width 94 height 32
click at [277, 608] on input "OPSLAAN" at bounding box center [290, 607] width 94 height 32
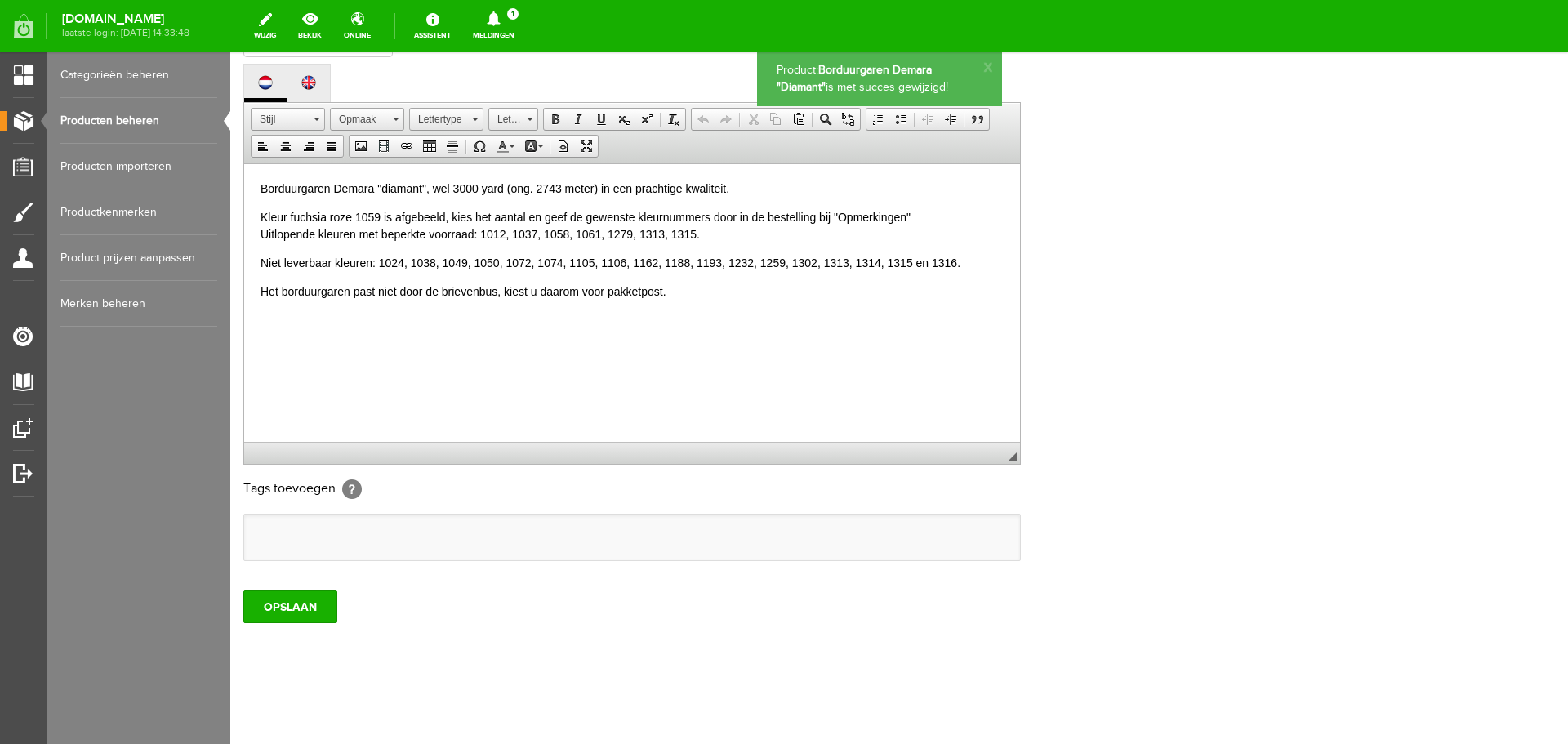
click at [112, 117] on link "Producten beheren" at bounding box center [138, 120] width 157 height 46
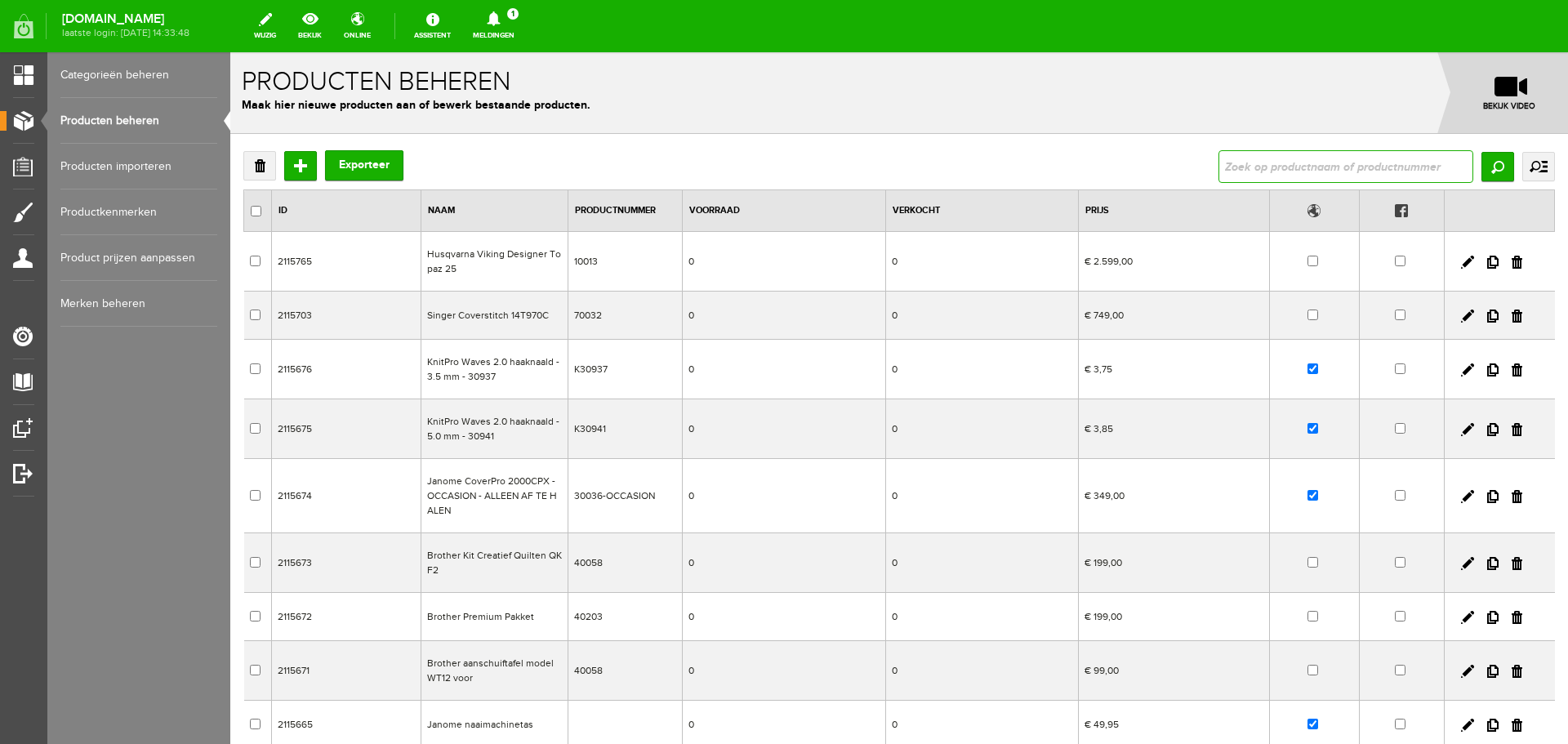
click at [1226, 161] on input "text" at bounding box center [1346, 166] width 255 height 32
type input "kartelscharen"
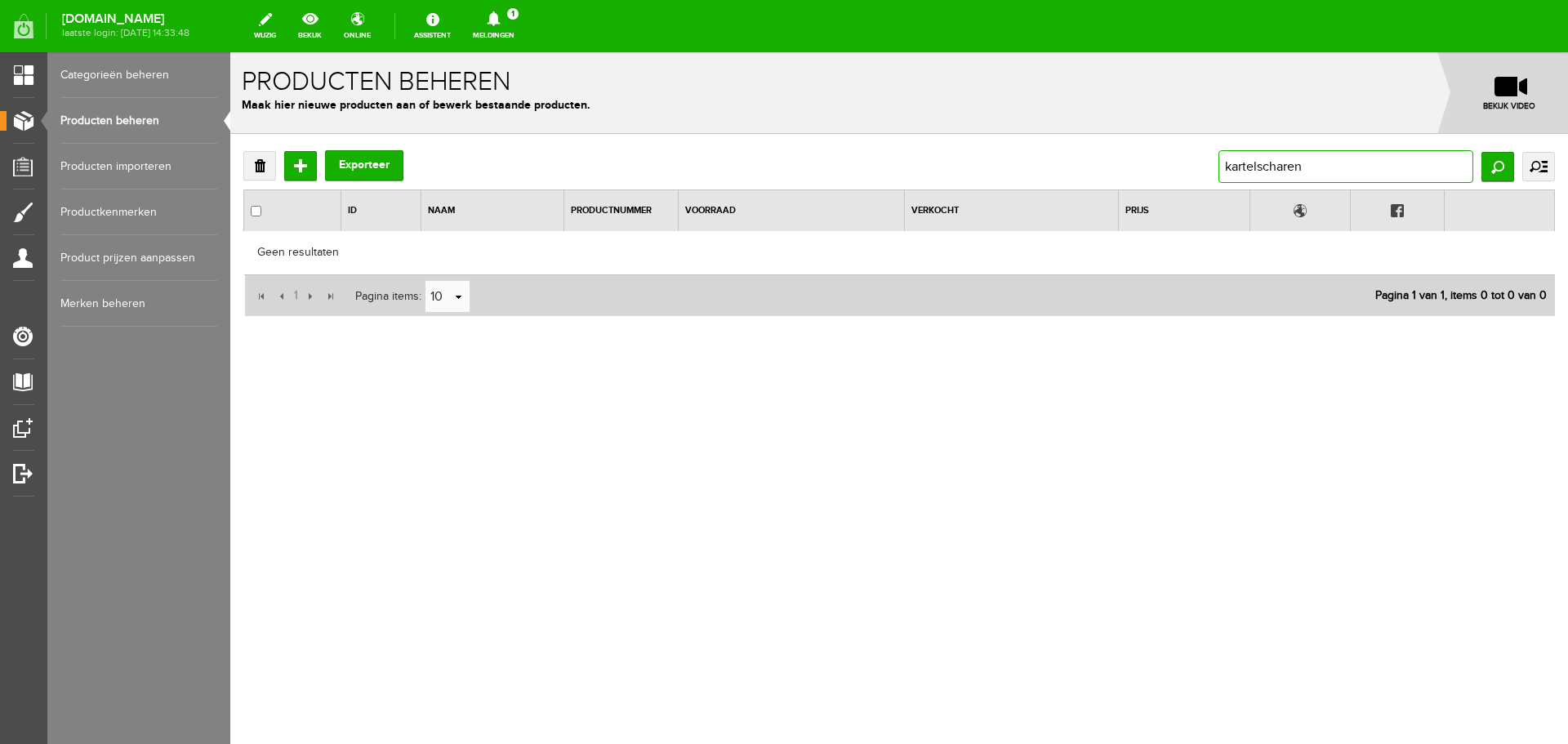
drag, startPoint x: 1327, startPoint y: 161, endPoint x: 1187, endPoint y: 162, distance: 140.0
click at [1187, 162] on div "Verwijderen Toevoegen Exporteer kartelscharen Zoeken uitgebreid zoeken Categori…" at bounding box center [899, 166] width 1312 height 32
type input "kartelschaar"
click at [1494, 161] on input "Zoeken" at bounding box center [1498, 166] width 32 height 30
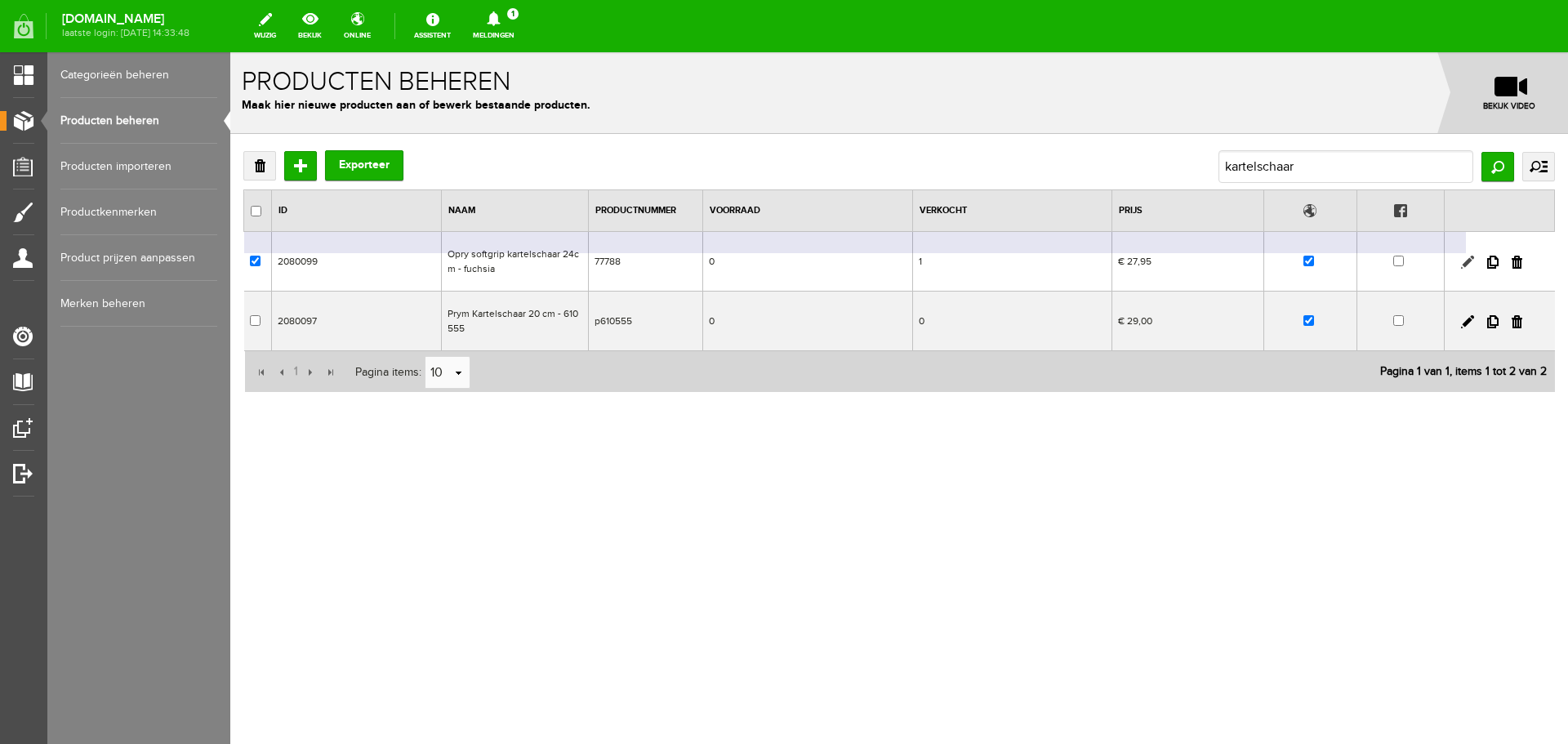
click at [1470, 258] on link at bounding box center [1467, 262] width 13 height 13
checkbox input "true"
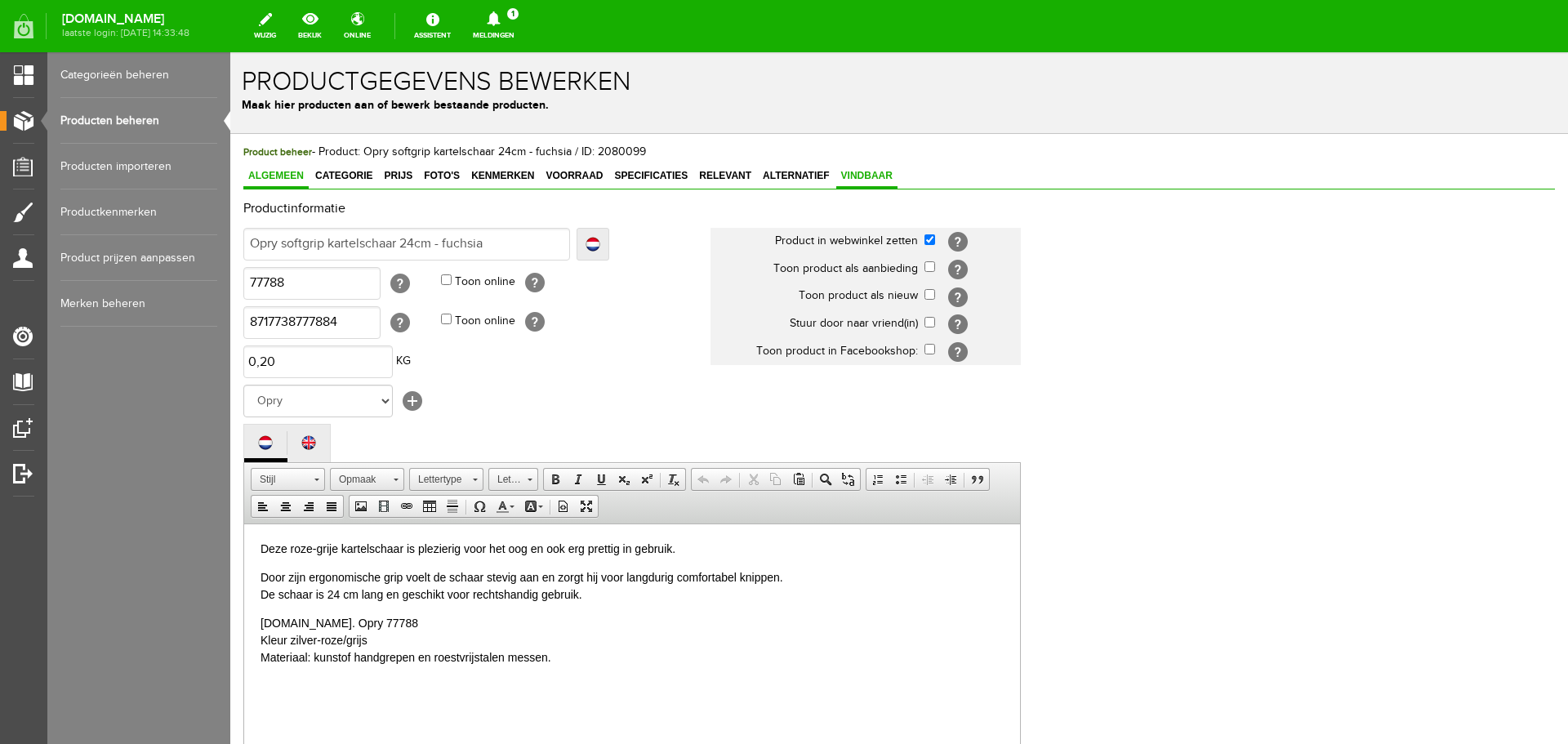
click at [876, 172] on span "Vindbaar" at bounding box center [867, 175] width 61 height 12
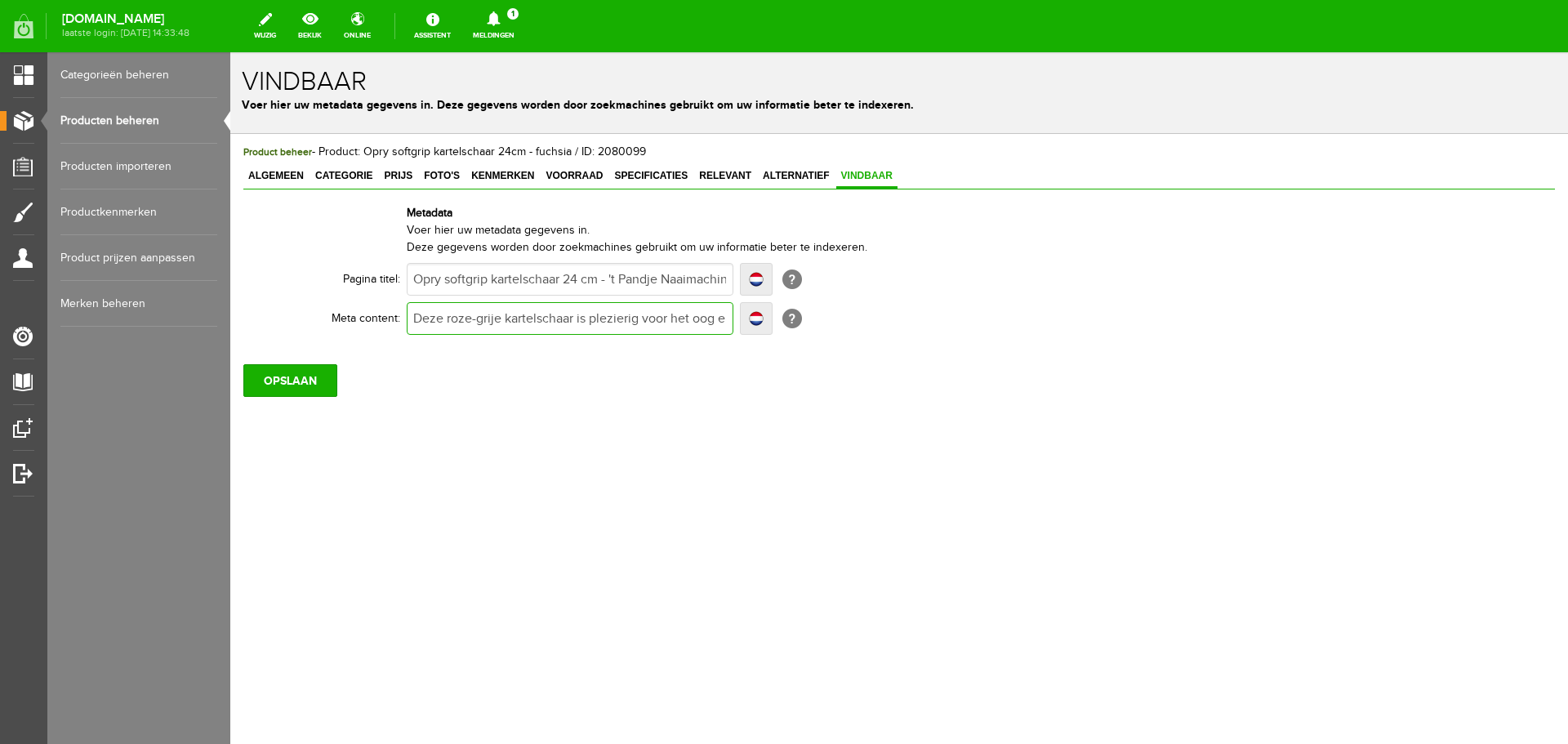
click at [489, 315] on input "Deze roze-grije kartelschaar is plezierig voor het oog en ook erg prettig in ge…" at bounding box center [570, 319] width 327 height 32
click at [495, 316] on input "Deze roze-grije kartelschaar is plezierig voor het oog en ook erg prettig in ge…" at bounding box center [570, 319] width 327 height 32
type input "Deze roze-grijze kartelschaar is plezierig voor het oog en ook erg prettig in g…"
click at [620, 321] on input "Deze roze-grijze kartelschaar is plezierig voor het oog en ook erg prettig in g…" at bounding box center [570, 319] width 327 height 32
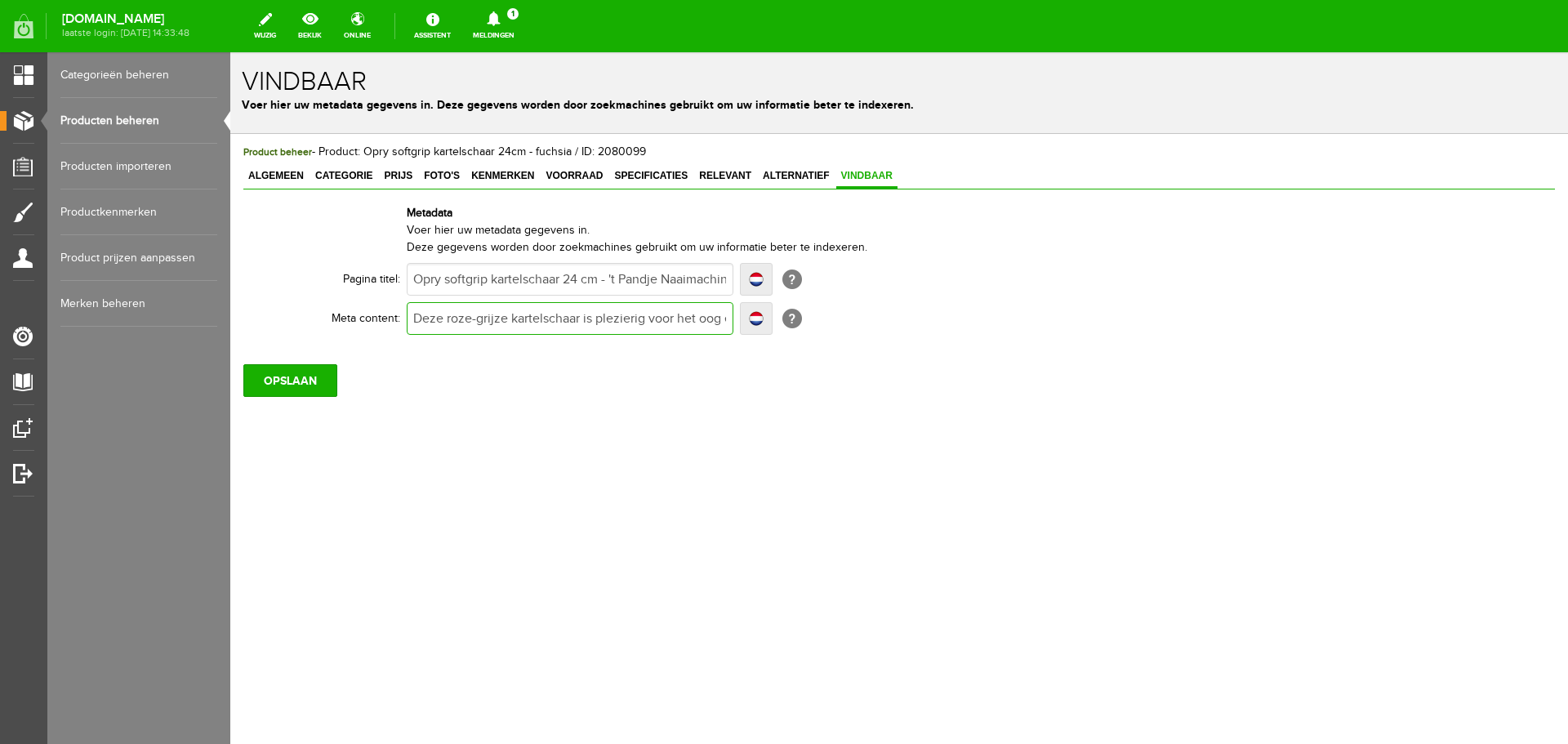
click at [599, 317] on input "Deze roze-grijze kartelschaar is plezierig voor het oog en ook erg prettig in g…" at bounding box center [570, 319] width 327 height 32
type input "Deze roze-grijze kartelschaar is zplezierig voor het oog en ook erg prettig in …"
type input "Deze roze-grijze kartelschaar is zeplezierig voor het oog en ook erg prettig in…"
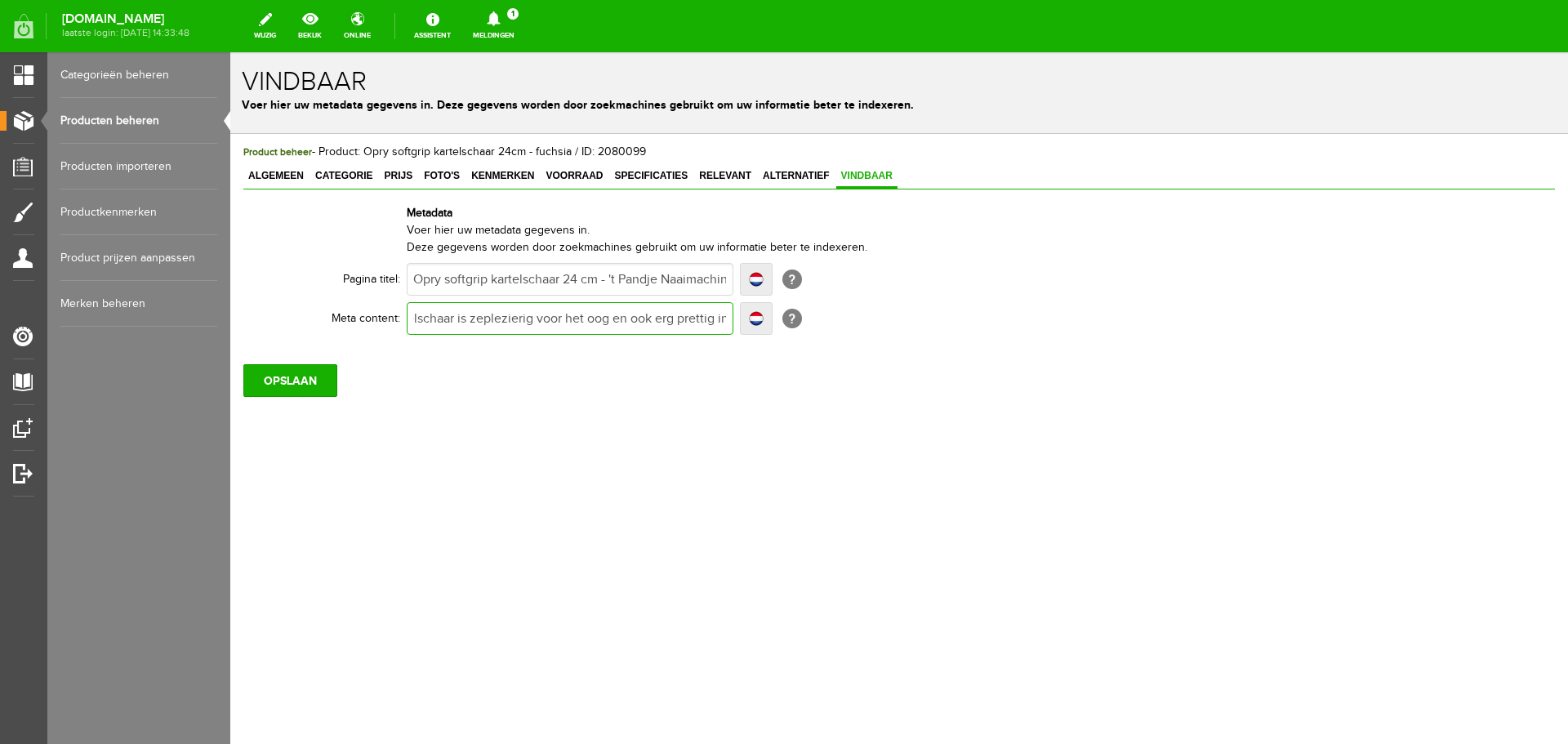
type input "Deze roze-grijze kartelschaar is zeplezierig voor het oog en ook erg prettig in…"
type input "Deze roze-grijze kartelschaar is zeerplezierig voor het oog en ook erg prettig …"
type input "Deze roze-grijze kartelschaar is zeer plezierig voor het oog en ook erg prettig…"
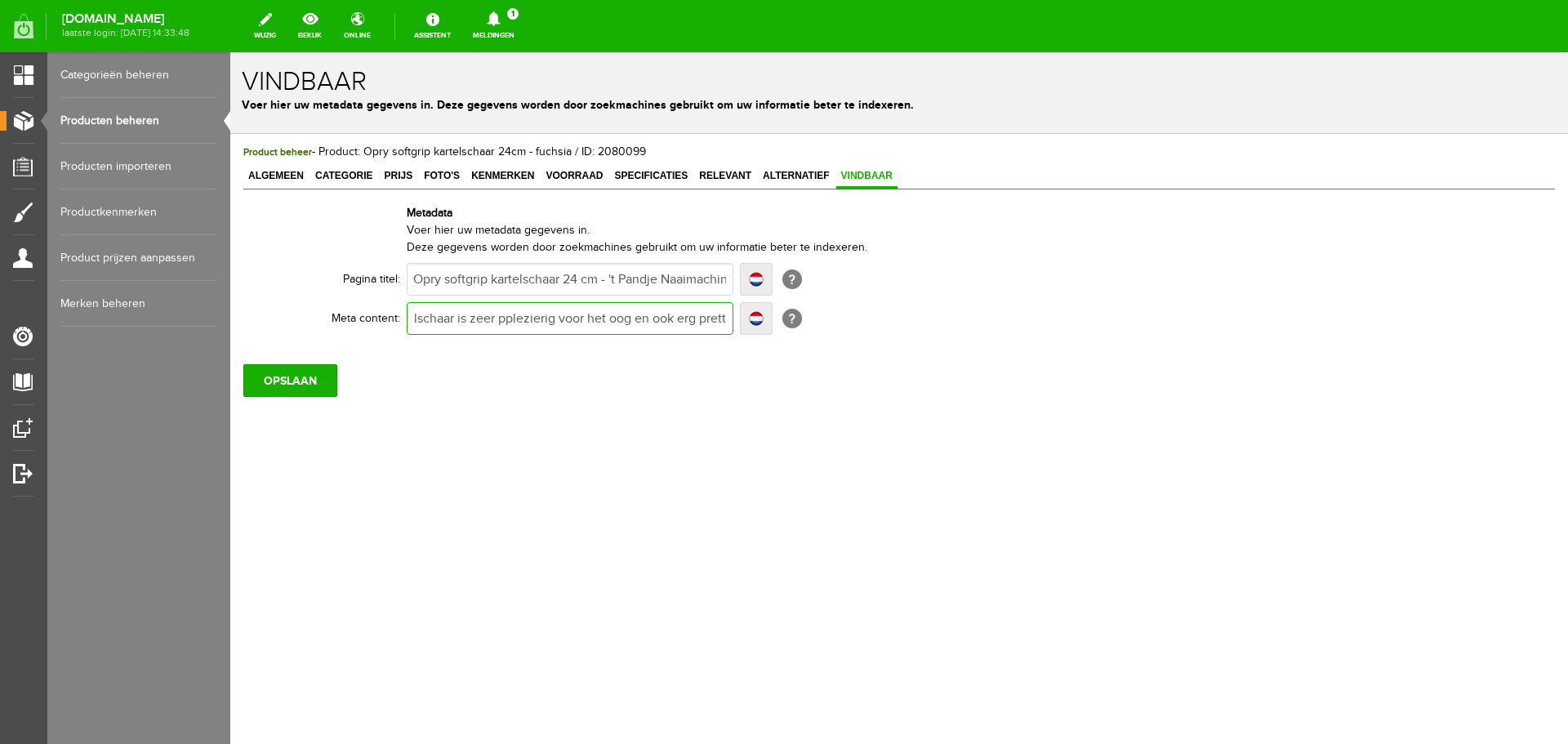
type input "Deze roze-grijze kartelschaar is zeer prplezierig voor het oog en ook erg prett…"
type input "Deze roze-grijze kartelschaar is zeer preplezierig voor het oog en ook erg pret…"
type input "Deze roze-grijze kartelschaar is zeer pretplezierig voor het oog en ook erg pre…"
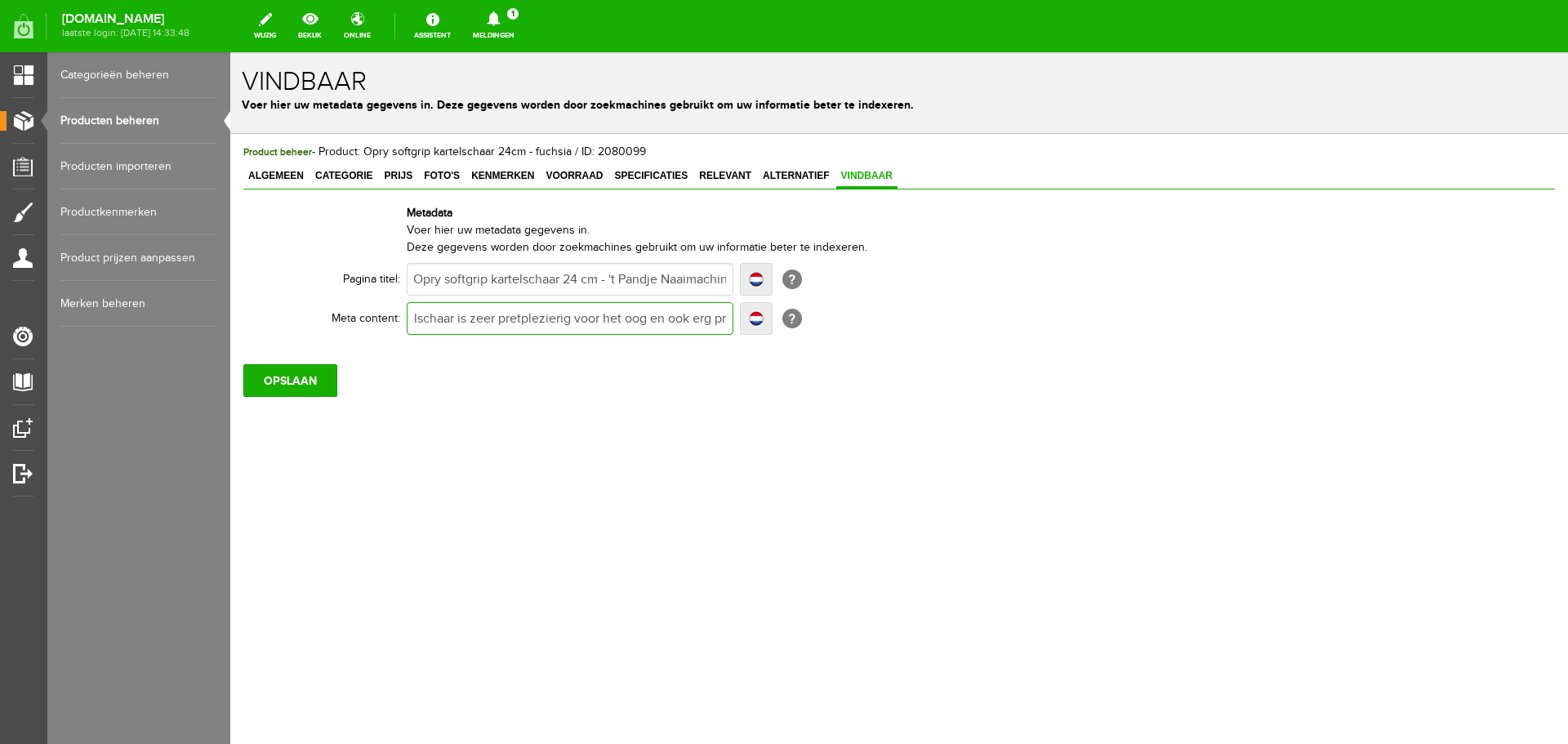
type input "Deze roze-grijze kartelschaar is zeer pretplezierig voor het oog en ook erg pre…"
type input "Deze roze-grijze kartelschaar is zeer prettiplezierig voor het oog en ook erg p…"
type input "Deze roze-grijze kartelschaar is zeer prettig plezierig voor het oog en ook erg…"
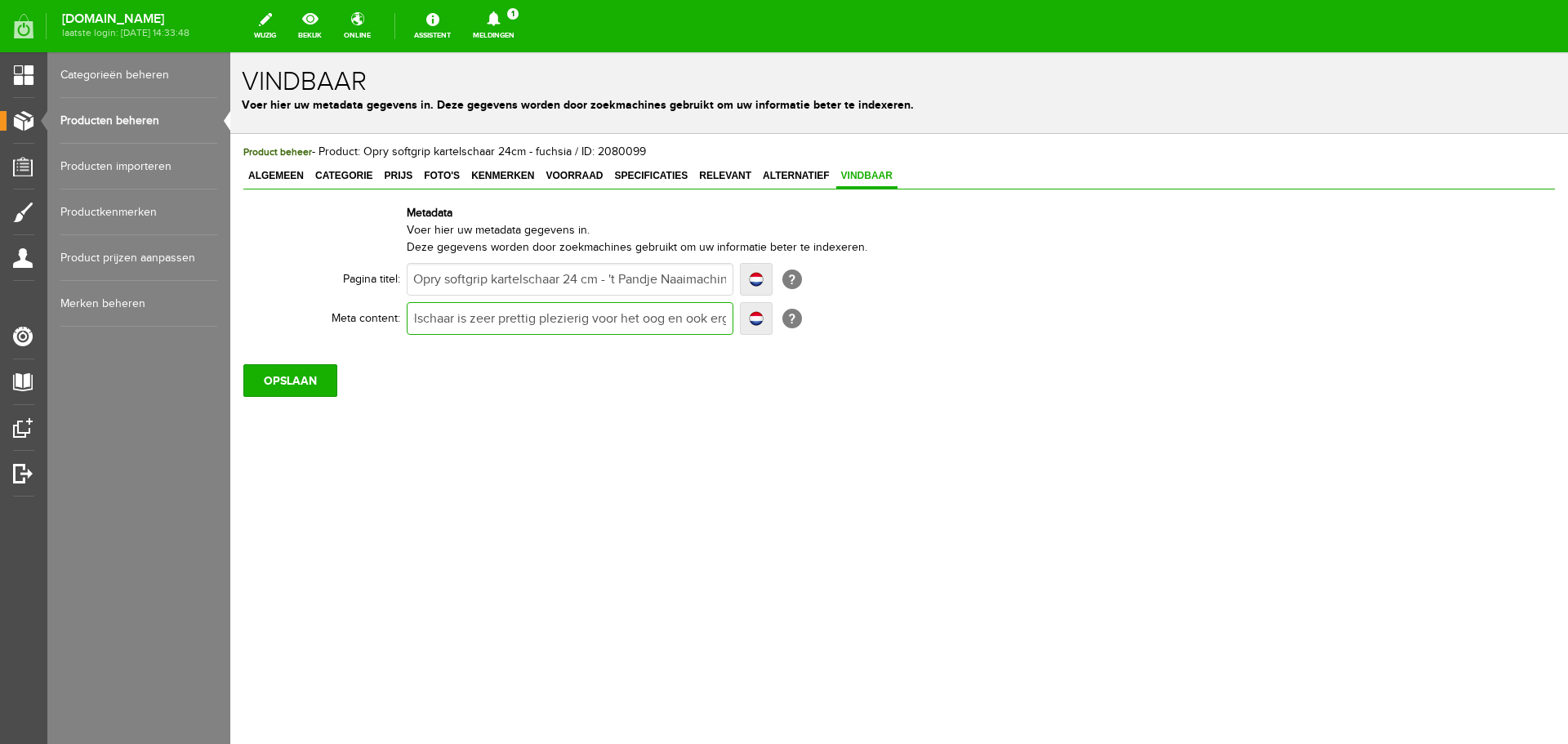
type input "Deze roze-grijze kartelschaar is zeer prettig iplezierig voor het oog en ook er…"
type input "Deze roze-grijze kartelschaar is zeer prettig in plezierig voor het oog en ook …"
type input "Deze roze-grijze kartelschaar is zeer prettig in gplezierig voor het oog en ook…"
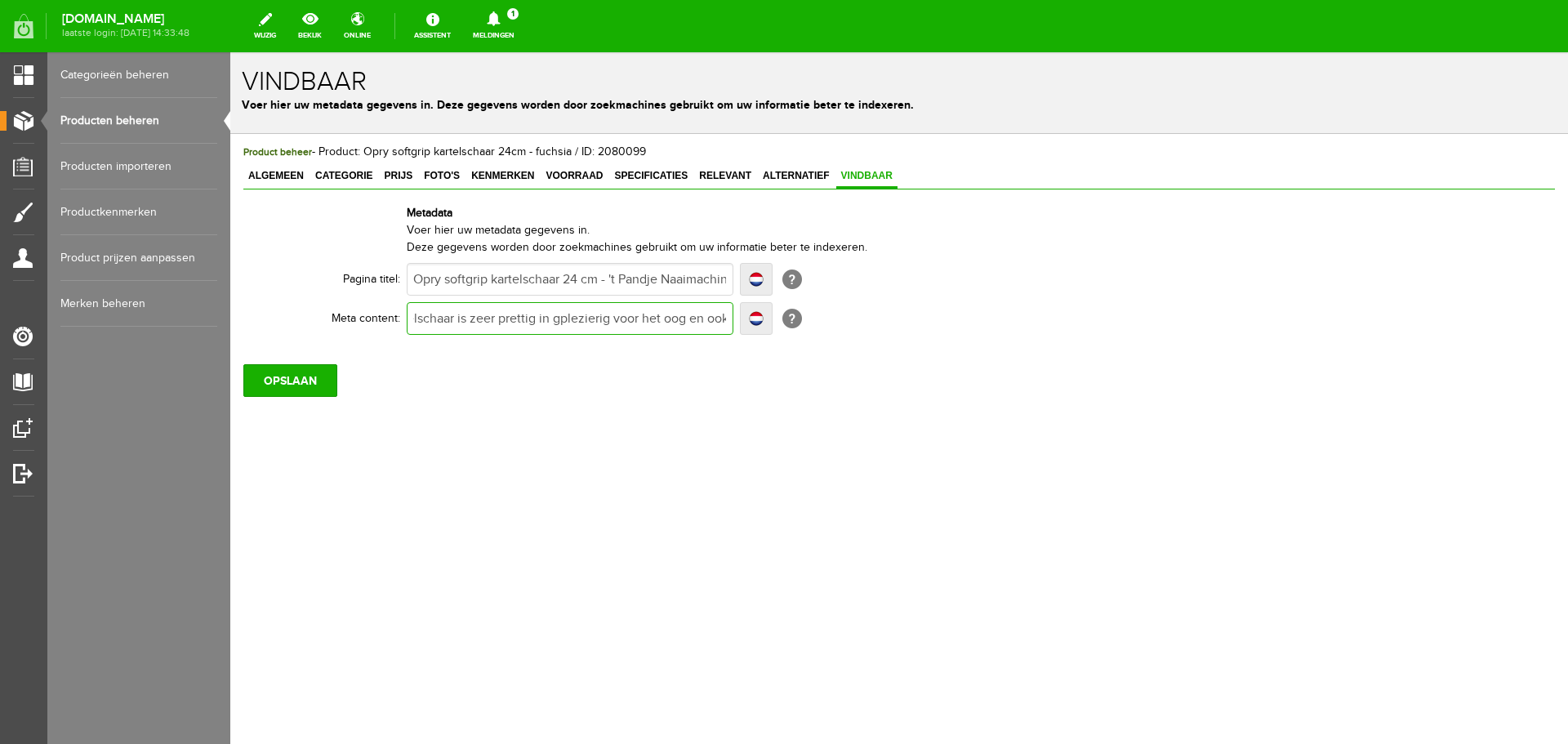
type input "Deze roze-grijze kartelschaar is zeer prettig in gplezierig voor het oog en ook…"
type input "Deze roze-grijze kartelschaar is zeer prettig in geplezierig voor het oog en oo…"
type input "Deze roze-grijze kartelschaar is zeer prettig in gebplezierig voor het oog en o…"
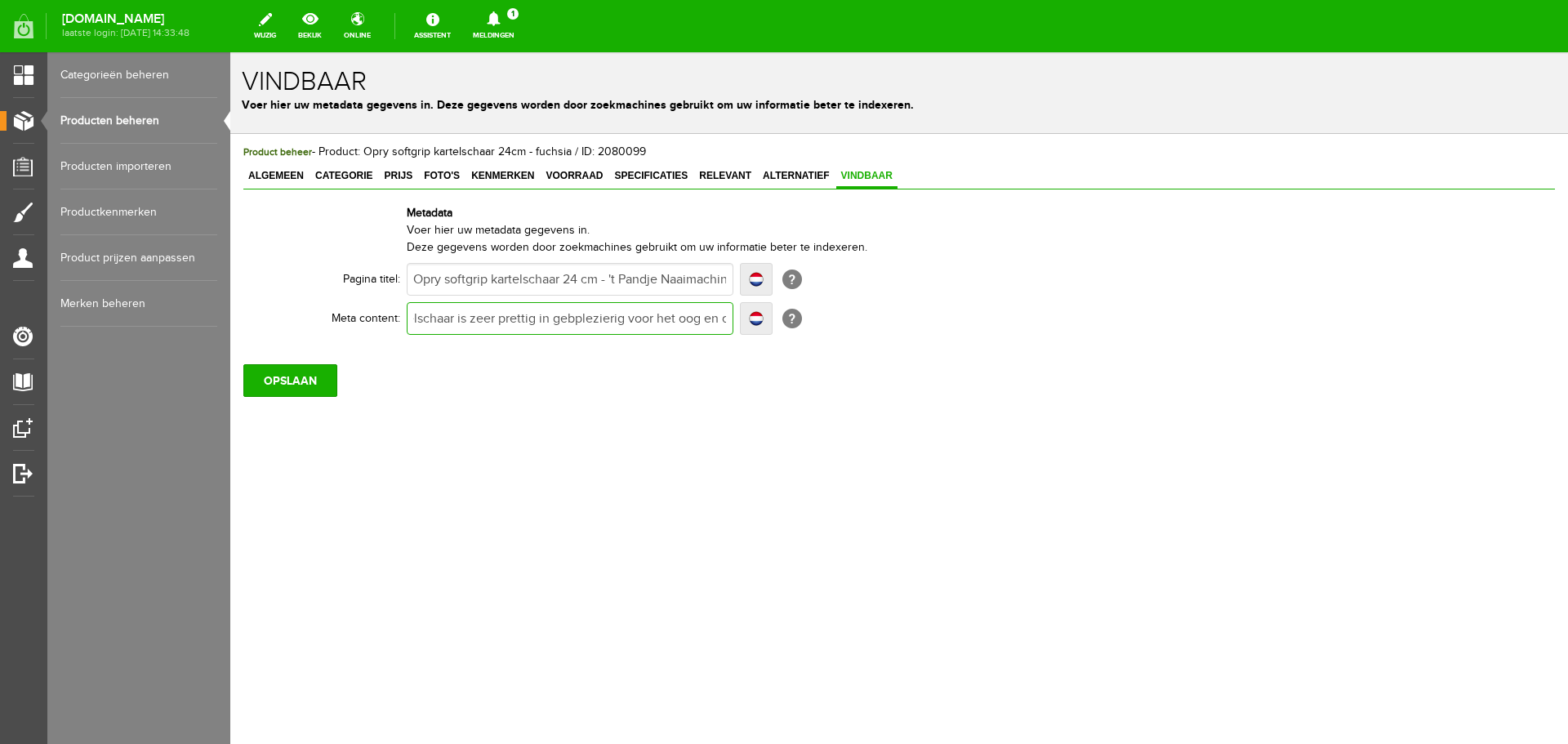
type input "Deze roze-grijze kartelschaar is zeer prettig in gebrplezierig voor het oog en …"
type input "Deze roze-grijze kartelschaar is zeer prettig in gebruiplezierig voor het oog e…"
type input "Deze roze-grijze kartelschaar is zeer prettig in gebruikplezierig voor het oog …"
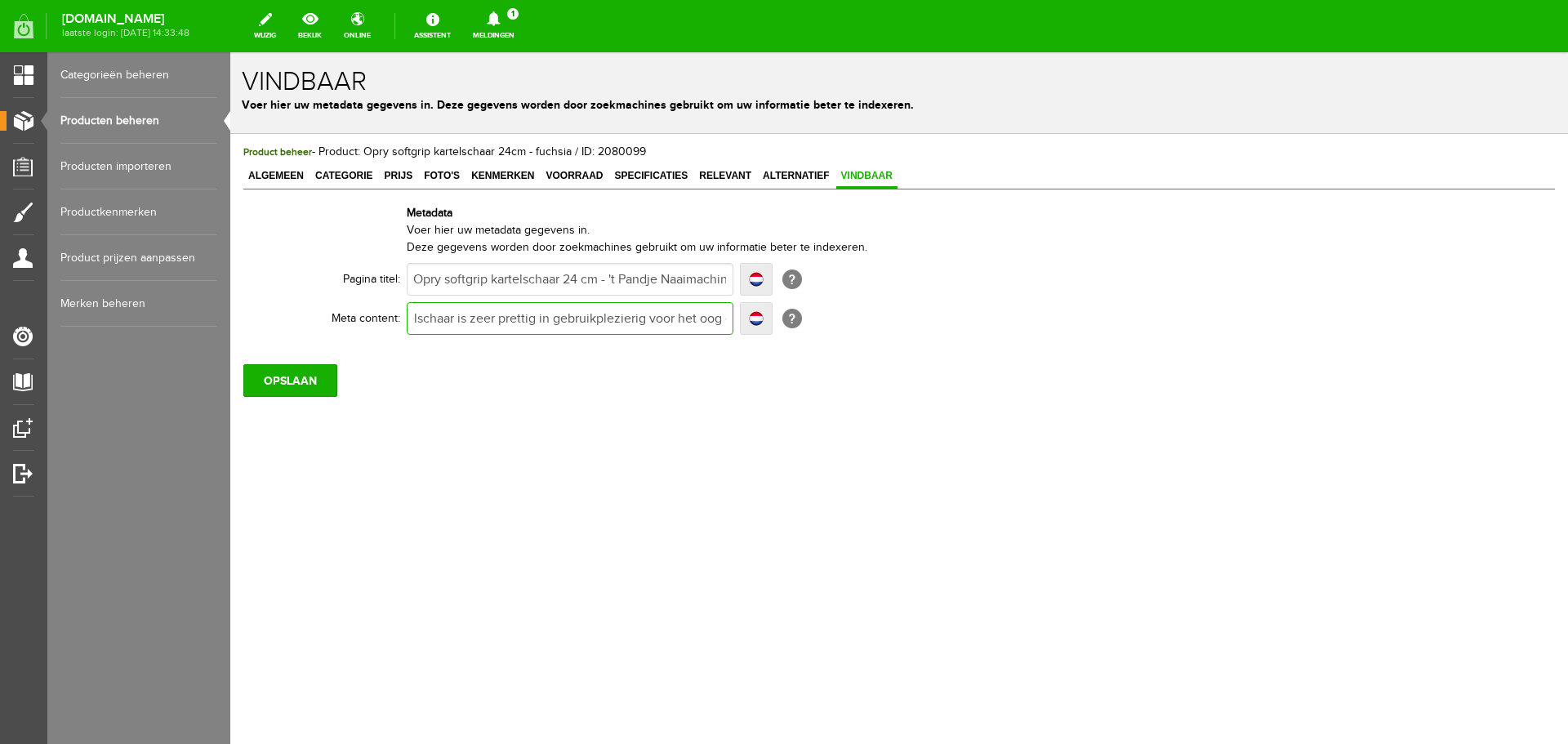
type input "Deze roze-grijze kartelschaar is zeer prettig in gebruikplezierig voor het oog …"
type input "Deze roze-grijze kartelschaar is zeer prettig in gebruik plezierig voor het oog…"
type input "Deze roze-grijze kartelschaar is zeer prettig in gebruik enplezierig voor het o…"
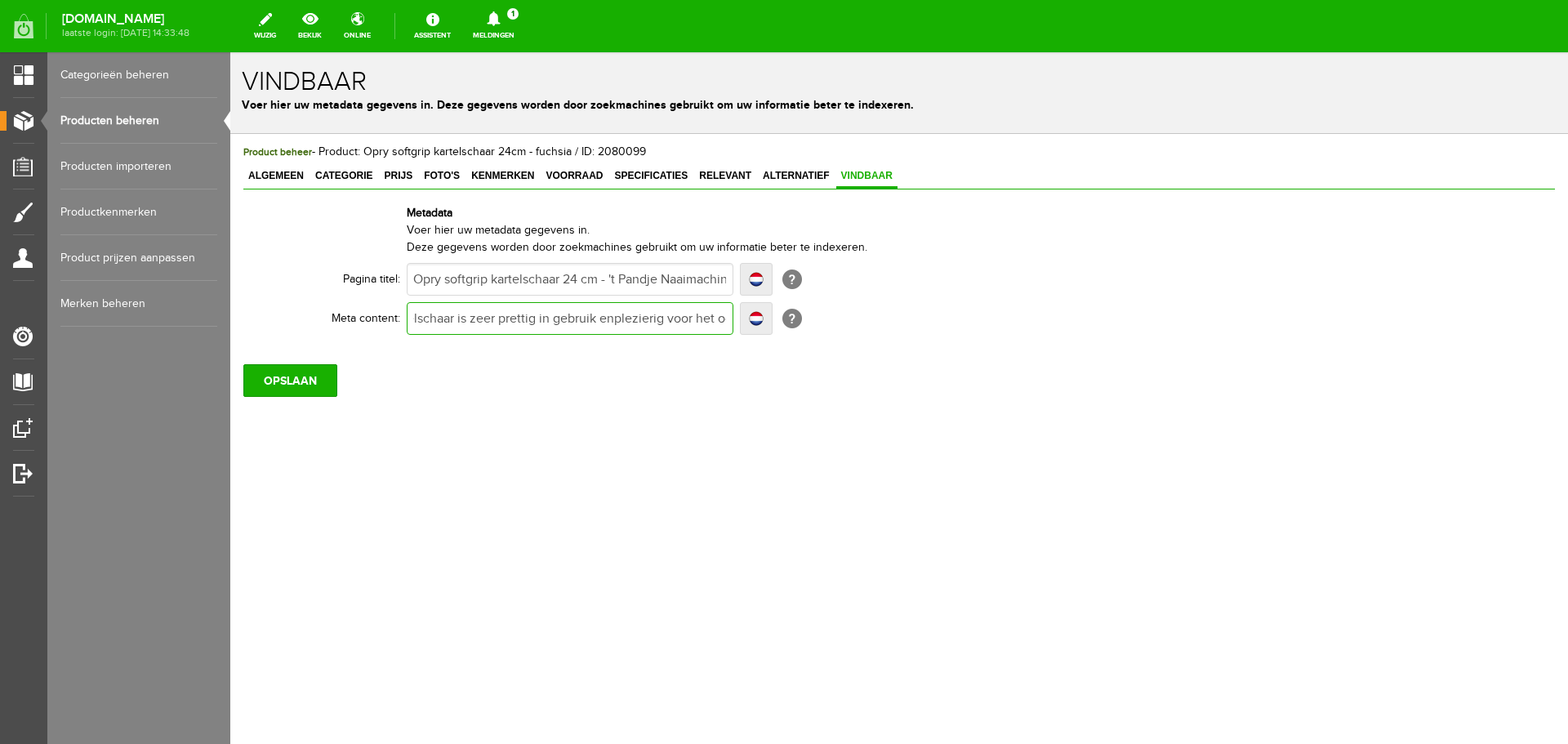
type input "Deze roze-grijze kartelschaar is zeer prettig in gebruik en plezierig voor het …"
type input "Deze roze-grijze kartelschaar is zeer prettig in gebruik en oplezierig voor het…"
type input "Deze roze-grijze kartelschaar is zeer prettig in gebruik en ooplezierig voor he…"
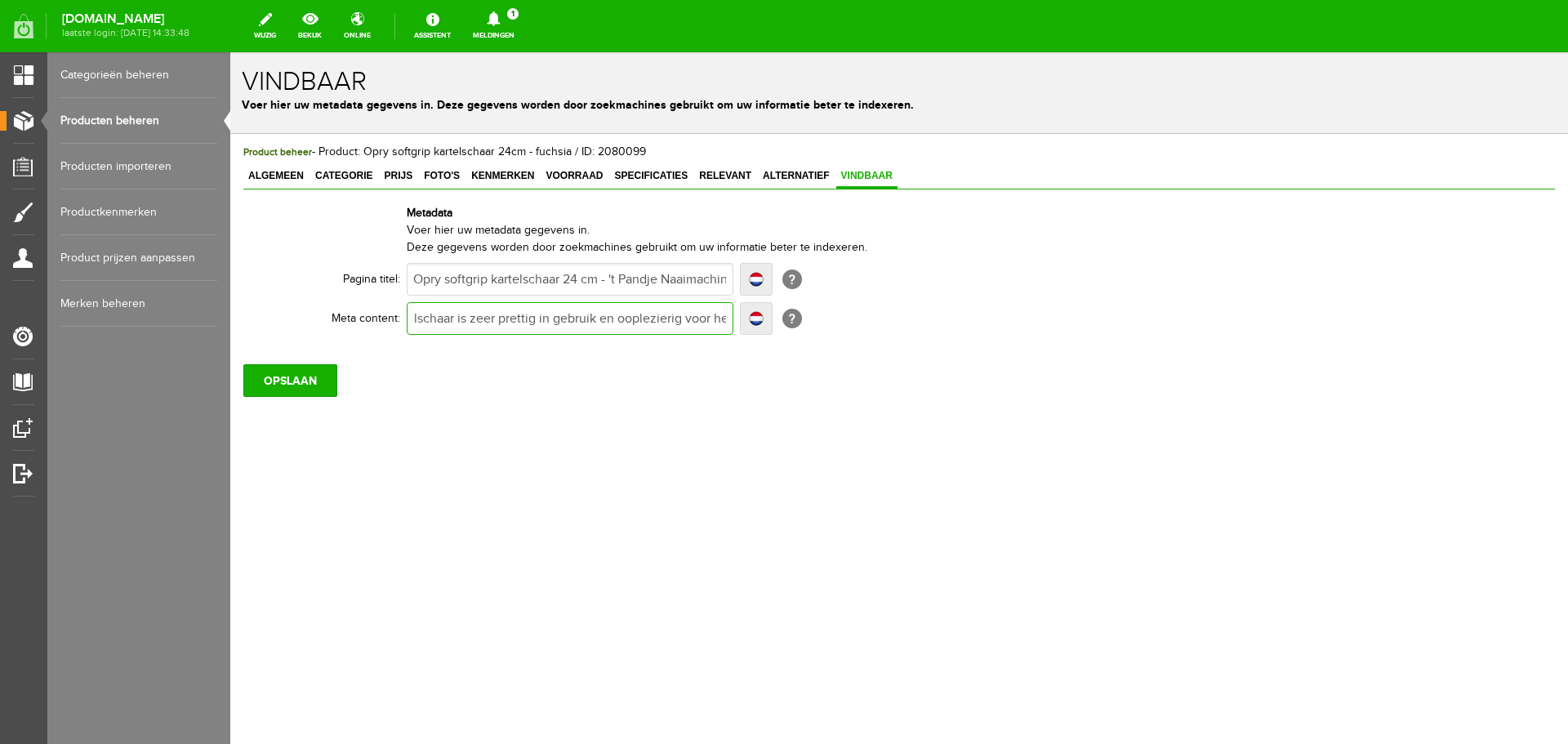
type input "Deze roze-grijze kartelschaar is zeer prettig in gebruik en ooplezierig voor he…"
type input "Deze roze-grijze kartelschaar is zeer prettig in gebruik en ook plezierig voor …"
type input "Deze roze-grijze kartelschaar is zeer prettig in gebruik en ook nplezierig voor…"
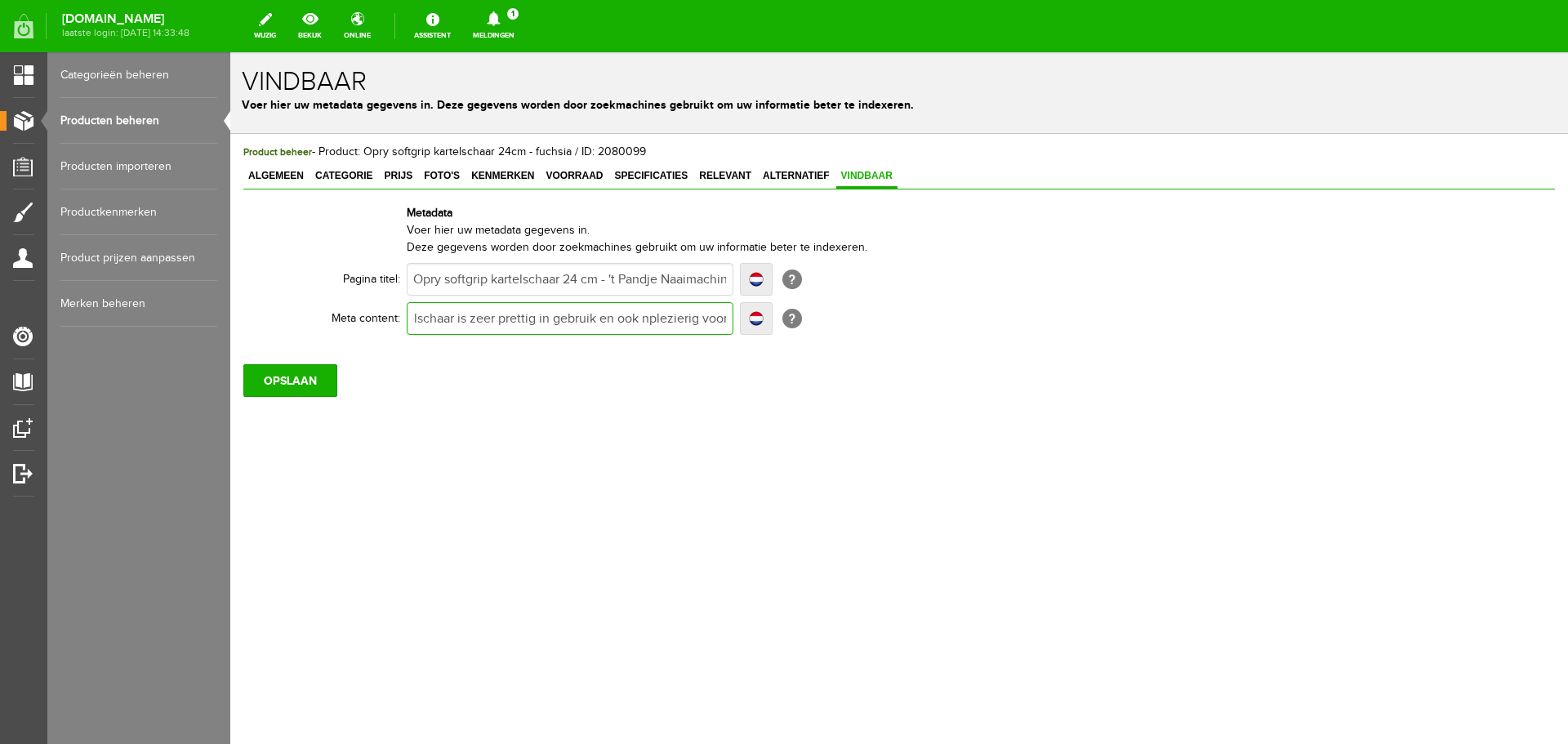
type input "Deze roze-grijze kartelschaar is zeer prettig in gebruik en ook noplezierig voo…"
type input "Deze roze-grijze kartelschaar is zeer prettig in gebruik en ook nogplezierig vo…"
type input "Deze roze-grijze kartelschaar is zeer prettig in gebruik en ook nog plezierig v…"
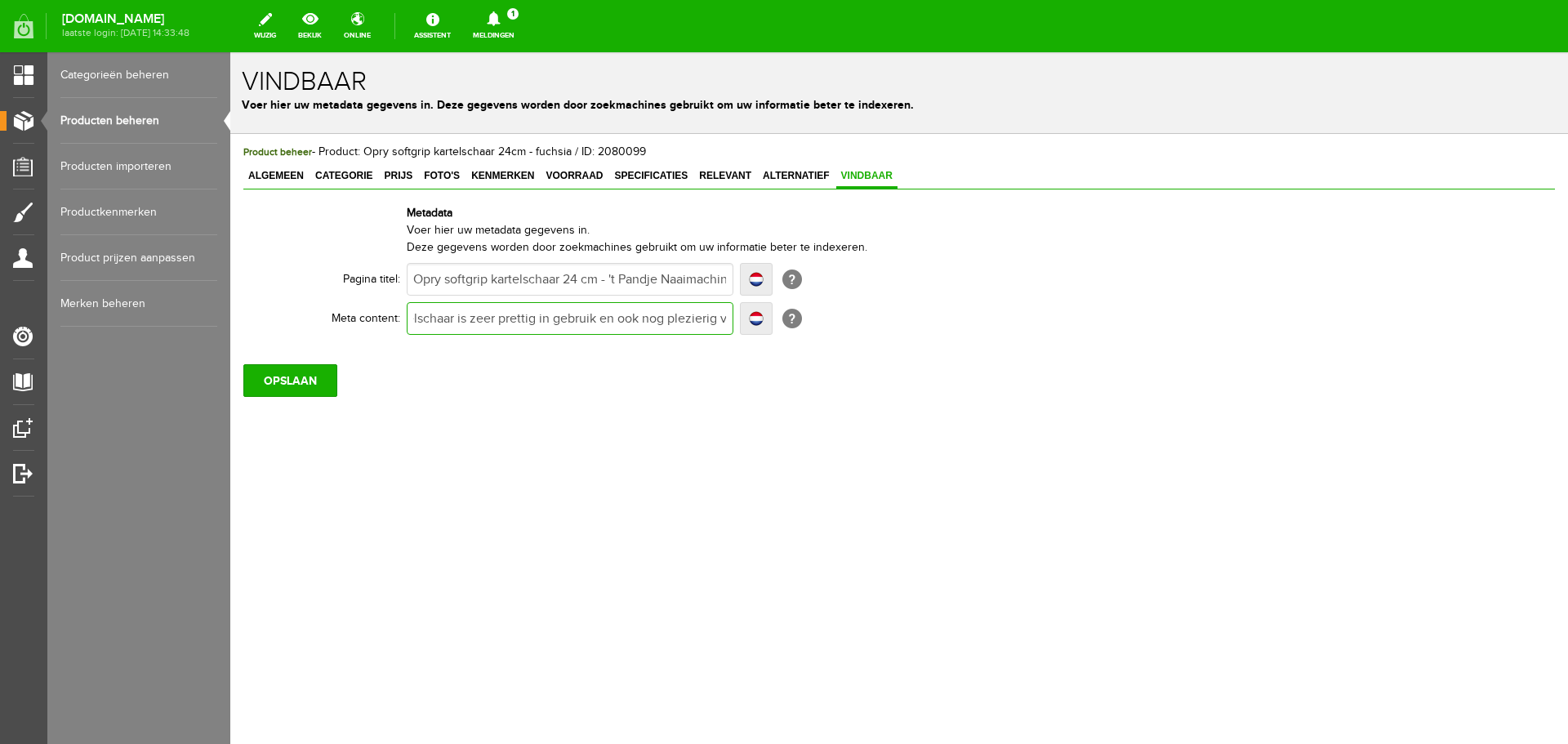
type input "Deze roze-grijze kartelschaar is zeer prettig in gebruik en ook nog plezierig v…"
type input "Deze roze-grijze kartelschaar is zeer prettig in gebruik en ook nog eplezierig …"
type input "Deze roze-grijze kartelschaar is zeer prettig in gebruik en ook nog eenplezieri…"
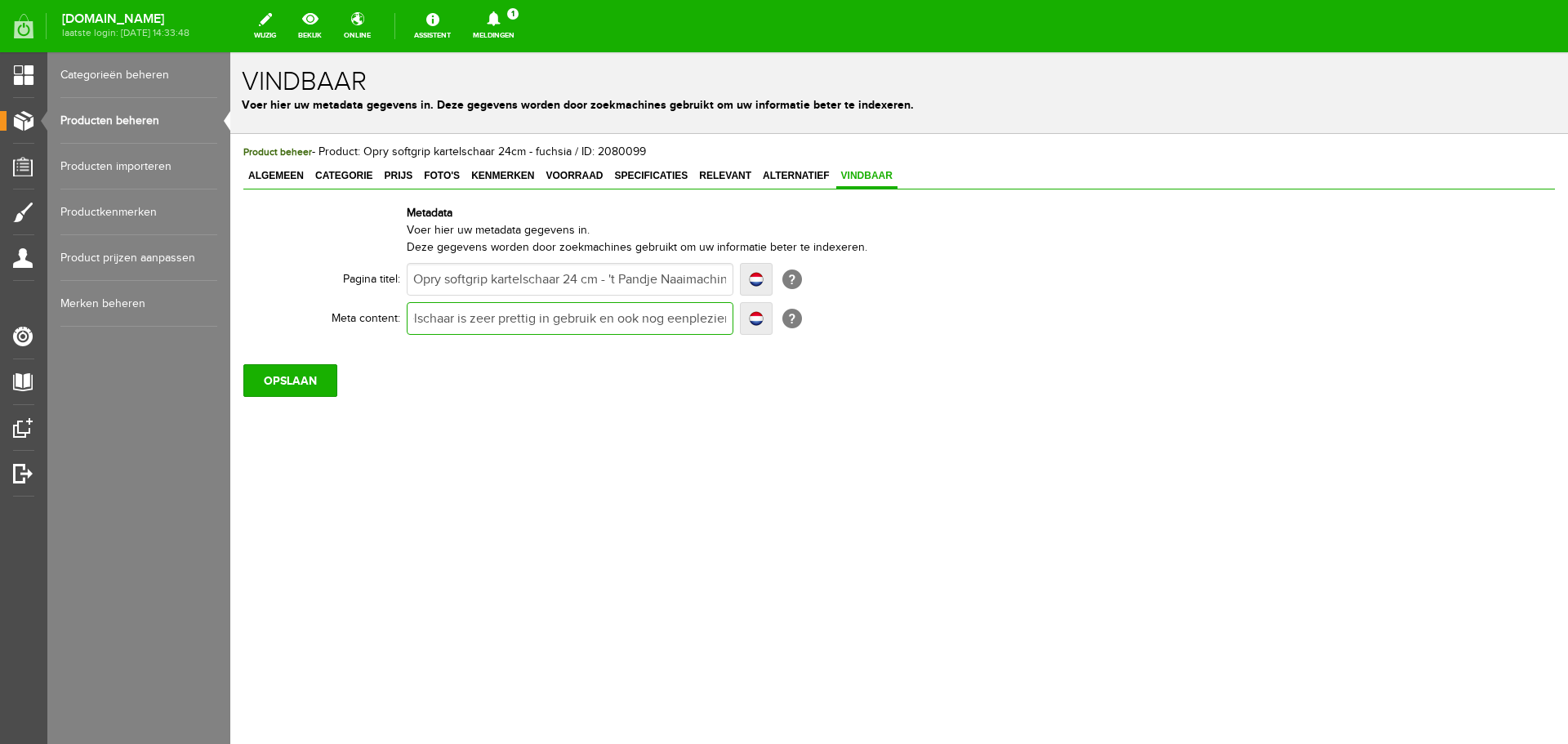
type input "Deze roze-grijze kartelschaar is zeer prettig in gebruik en ook nog eensplezier…"
type input "Deze roze-grijze kartelschaar is zeer prettig in gebruik en ook nog eens plezie…"
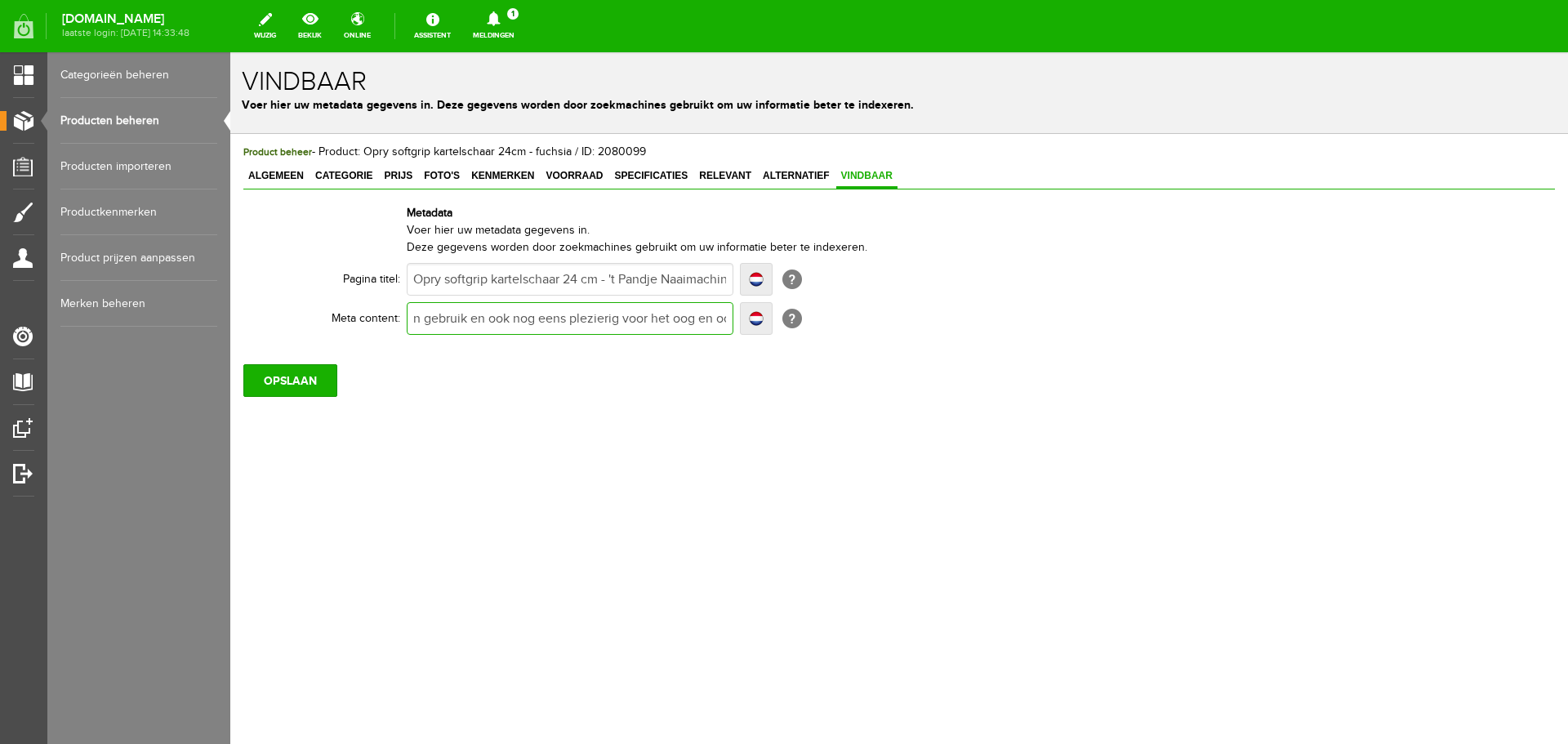
type input "Deze roze-grijze kartelschaar is zeer prettig in gebruik en ook nog eens plezie…"
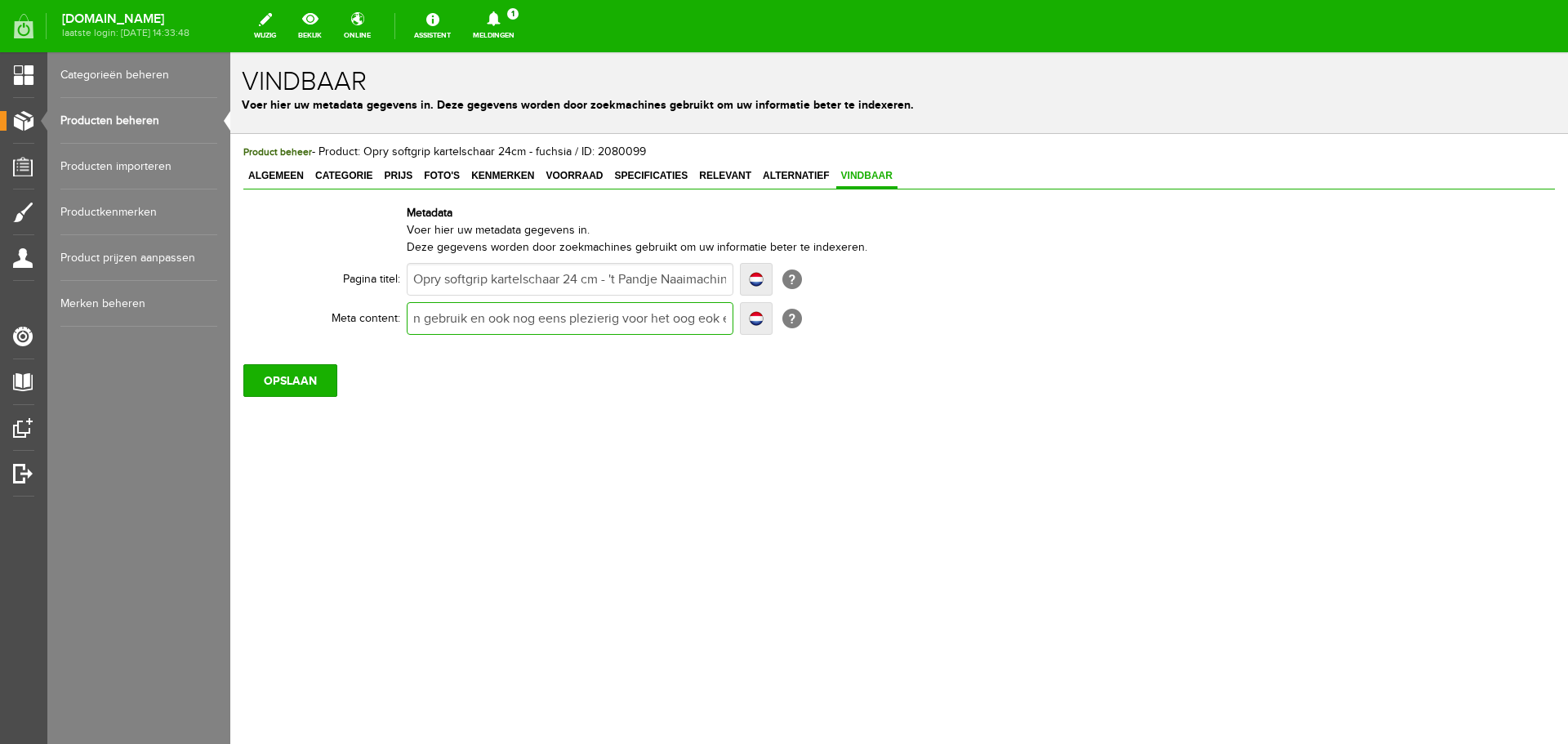
type input "Deze roze-grijze kartelschaar is zeer prettig in gebruik en ook nog eens plezie…"
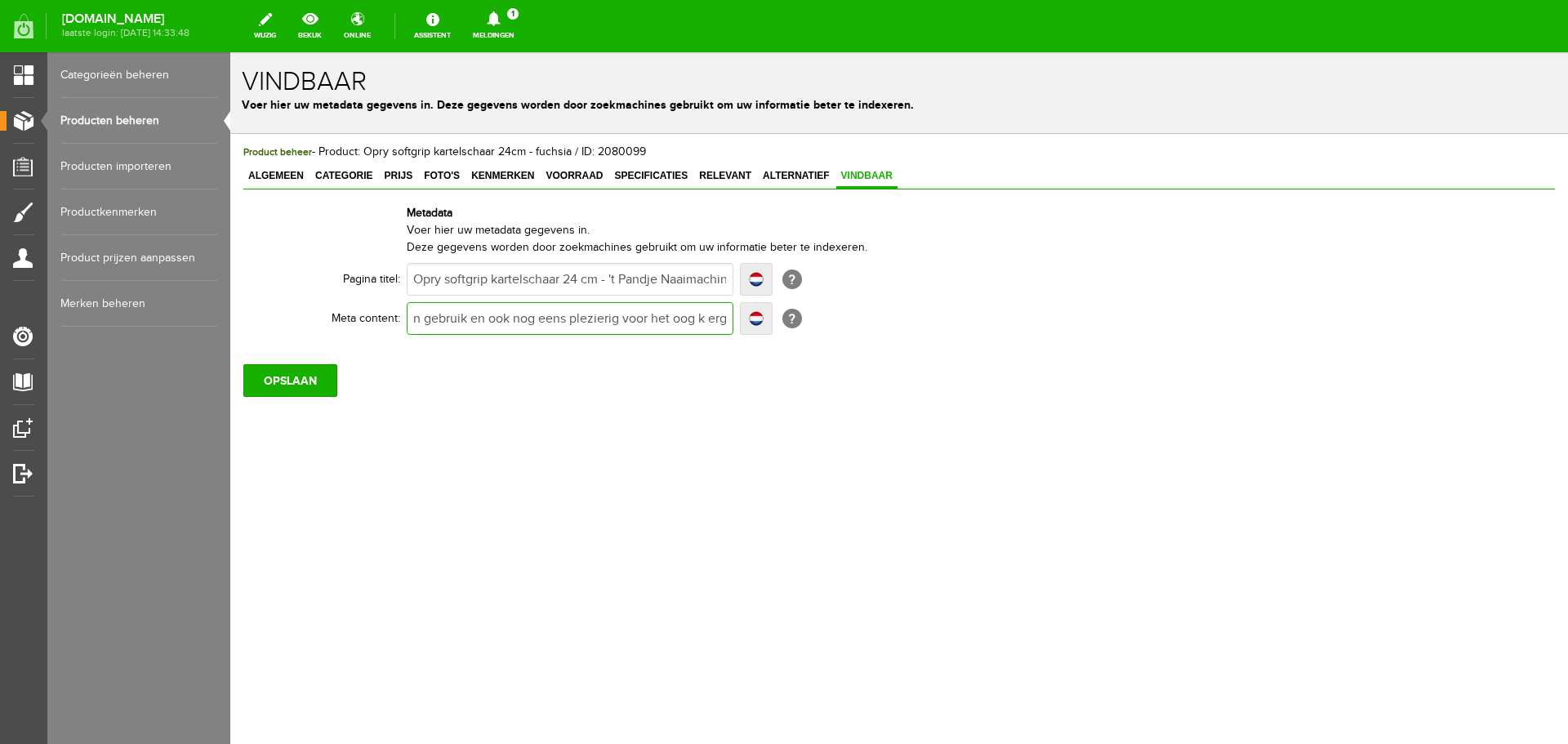
type input "Deze roze-grijze kartelschaar is zeer prettig in gebruik en ook nog eens plezie…"
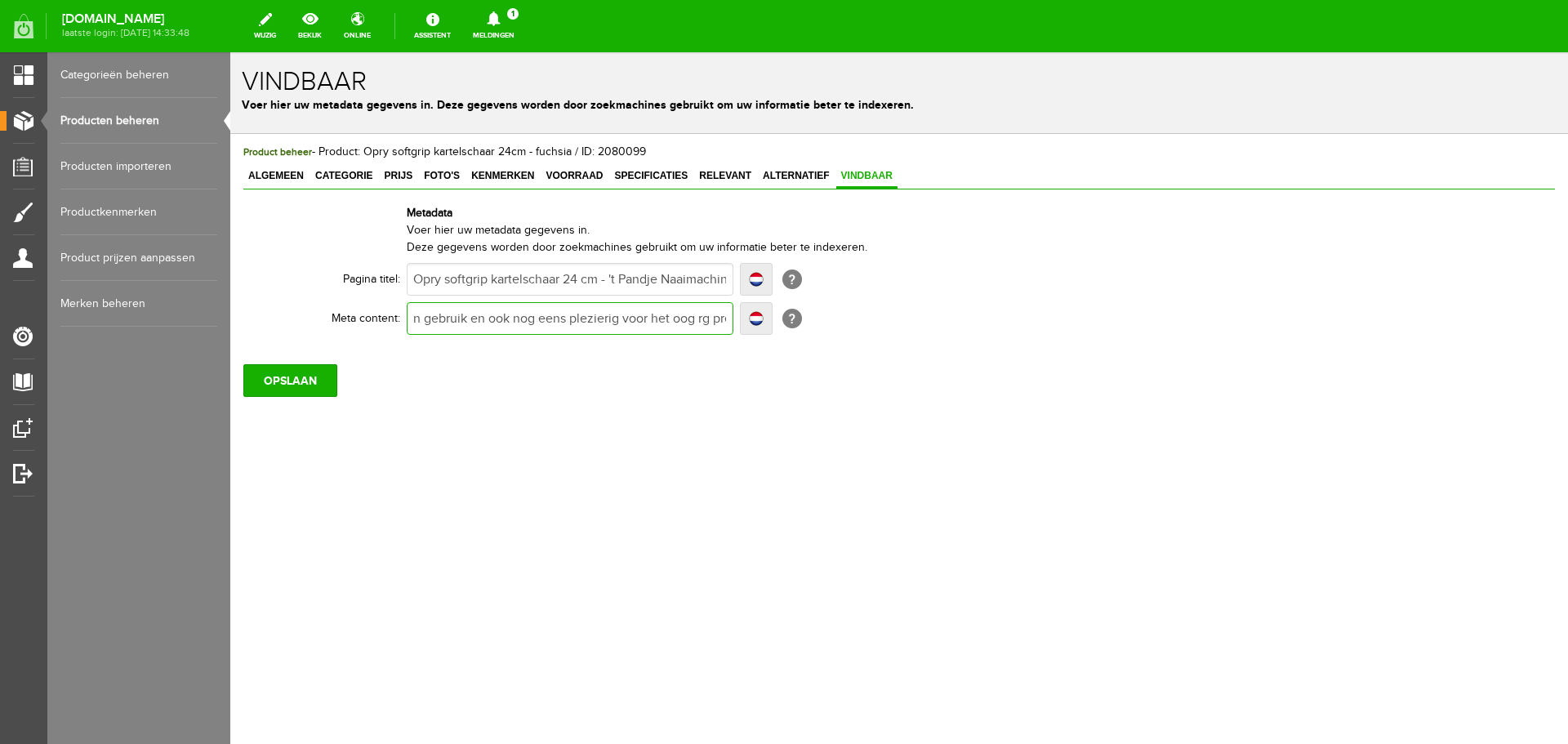
type input "Deze roze-grijze kartelschaar is zeer prettig in gebruik en ook nog eens plezie…"
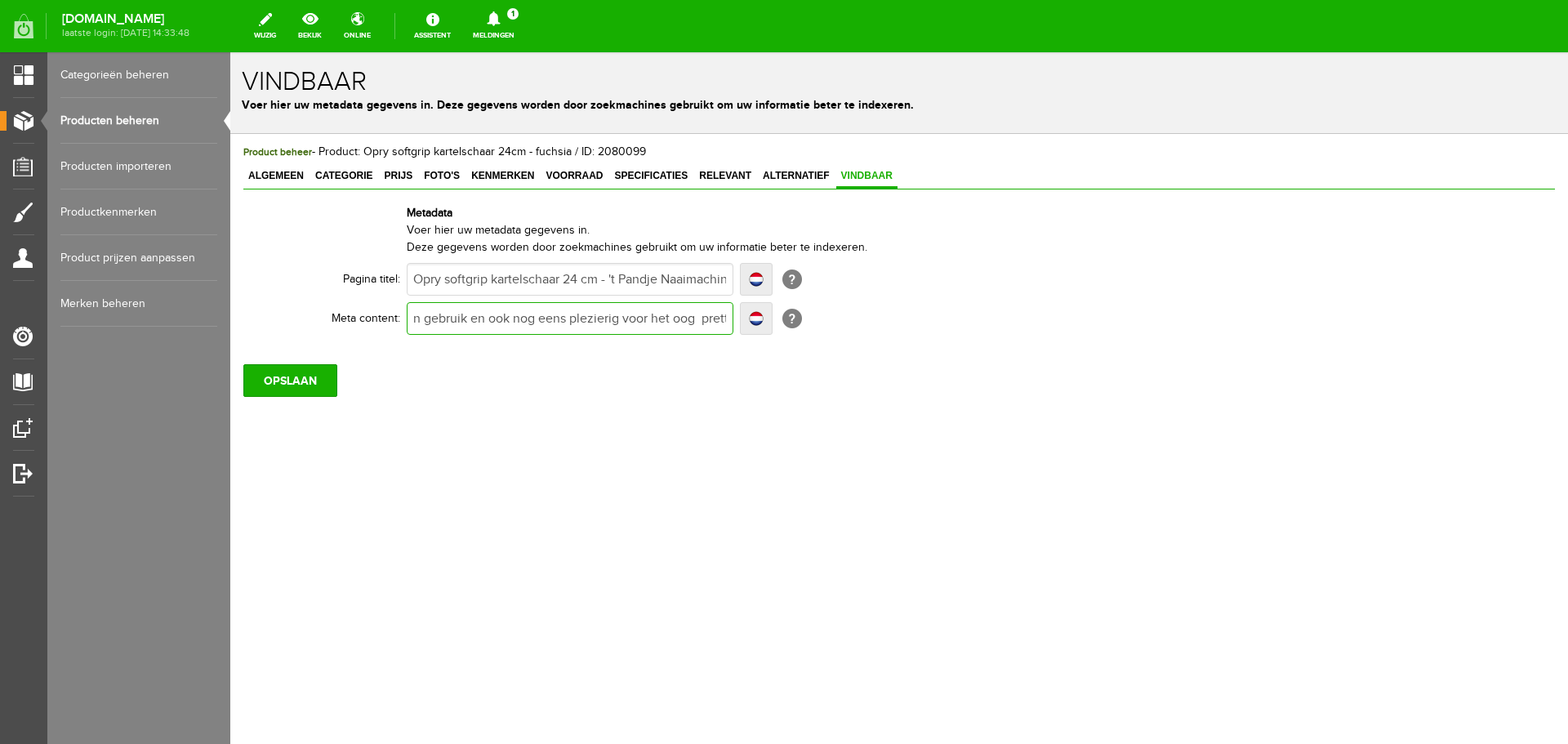
type input "Deze roze-grijze kartelschaar is zeer prettig in gebruik en ook nog eens plezie…"
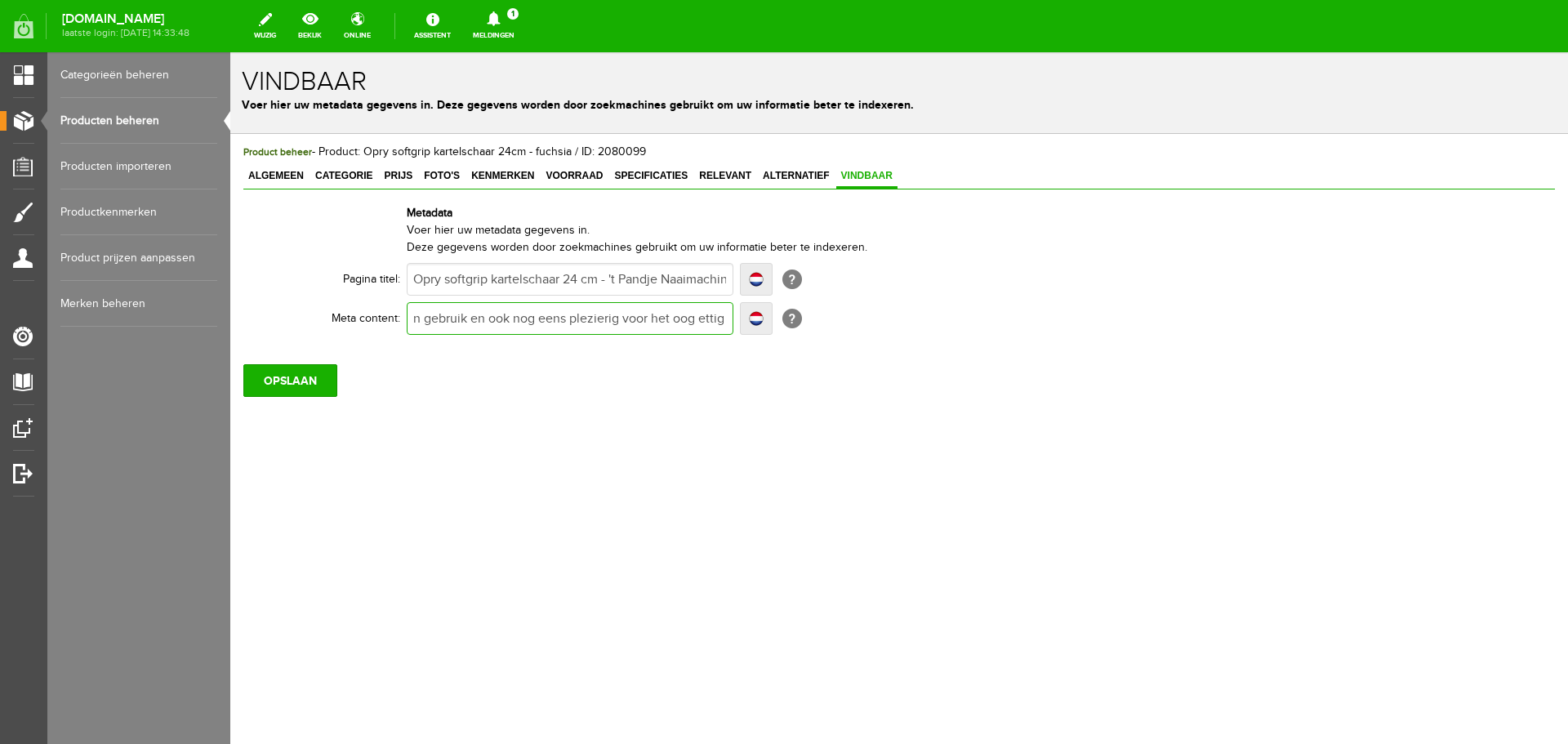
type input "Deze roze-grijze kartelschaar is zeer prettig in gebruik en ook nog eens plezie…"
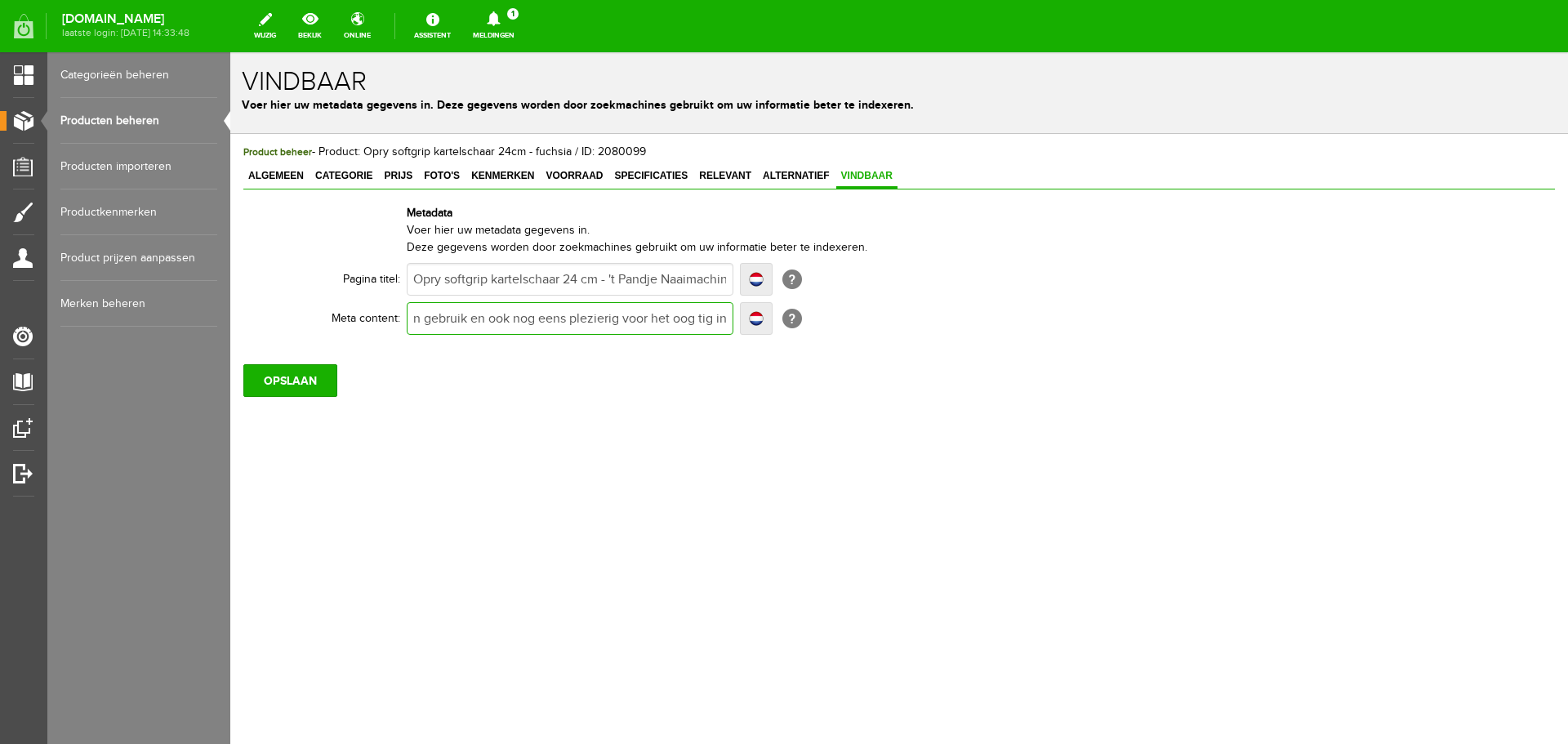
type input "Deze roze-grijze kartelschaar is zeer prettig in gebruik en ook nog eens plezie…"
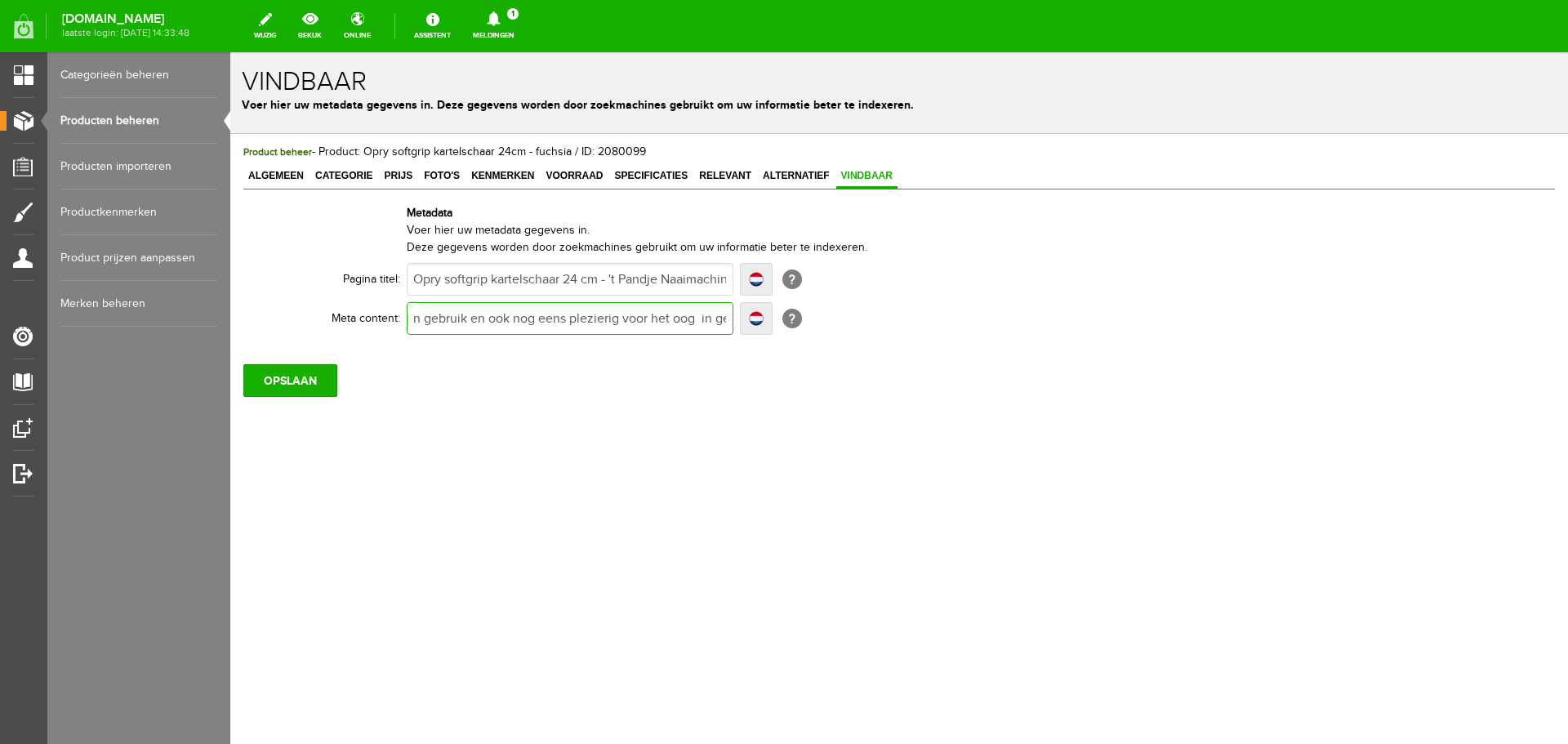
type input "Deze roze-grijze kartelschaar is zeer prettig in gebruik en ook nog eens plezie…"
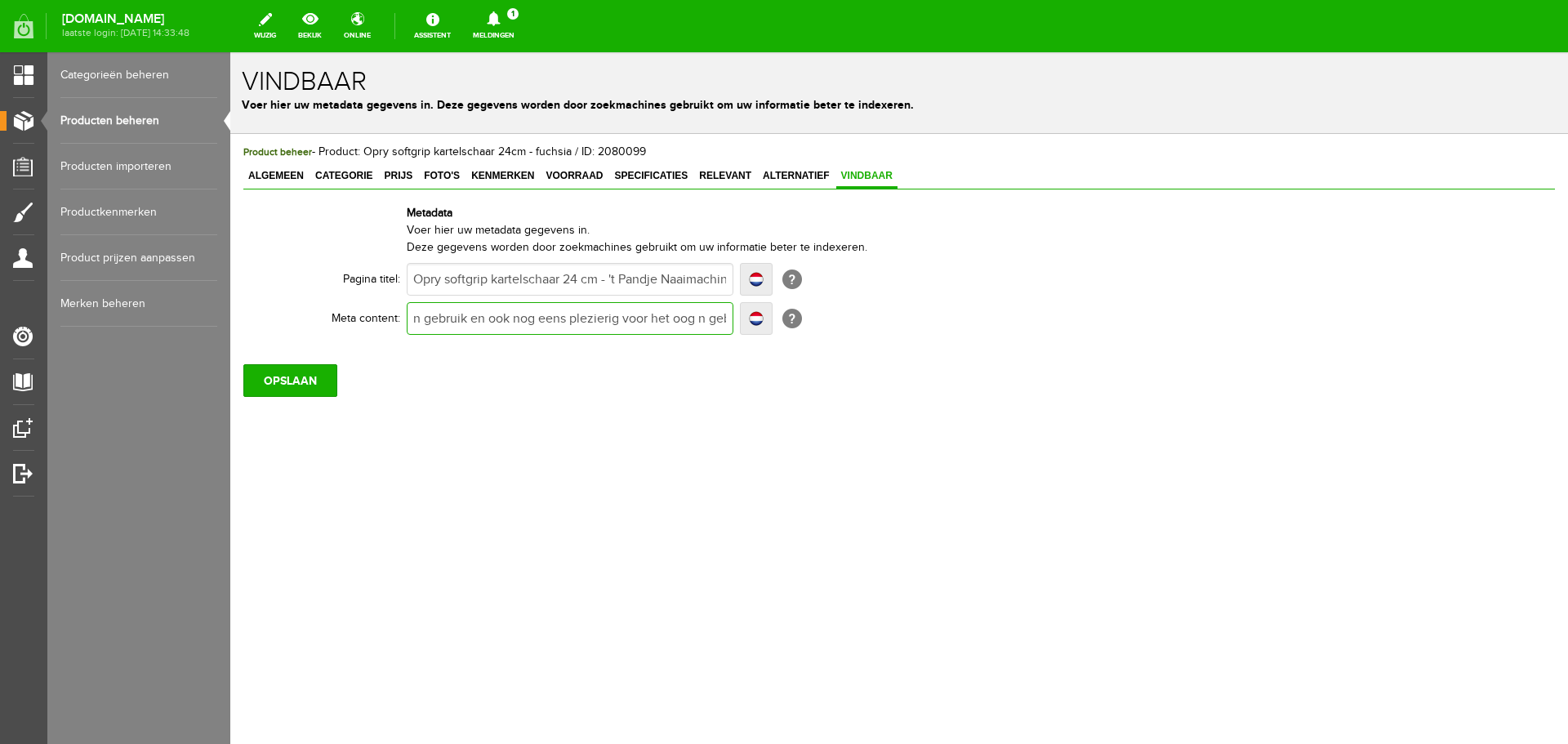
type input "Deze roze-grijze kartelschaar is zeer prettig in gebruik en ook nog eens plezie…"
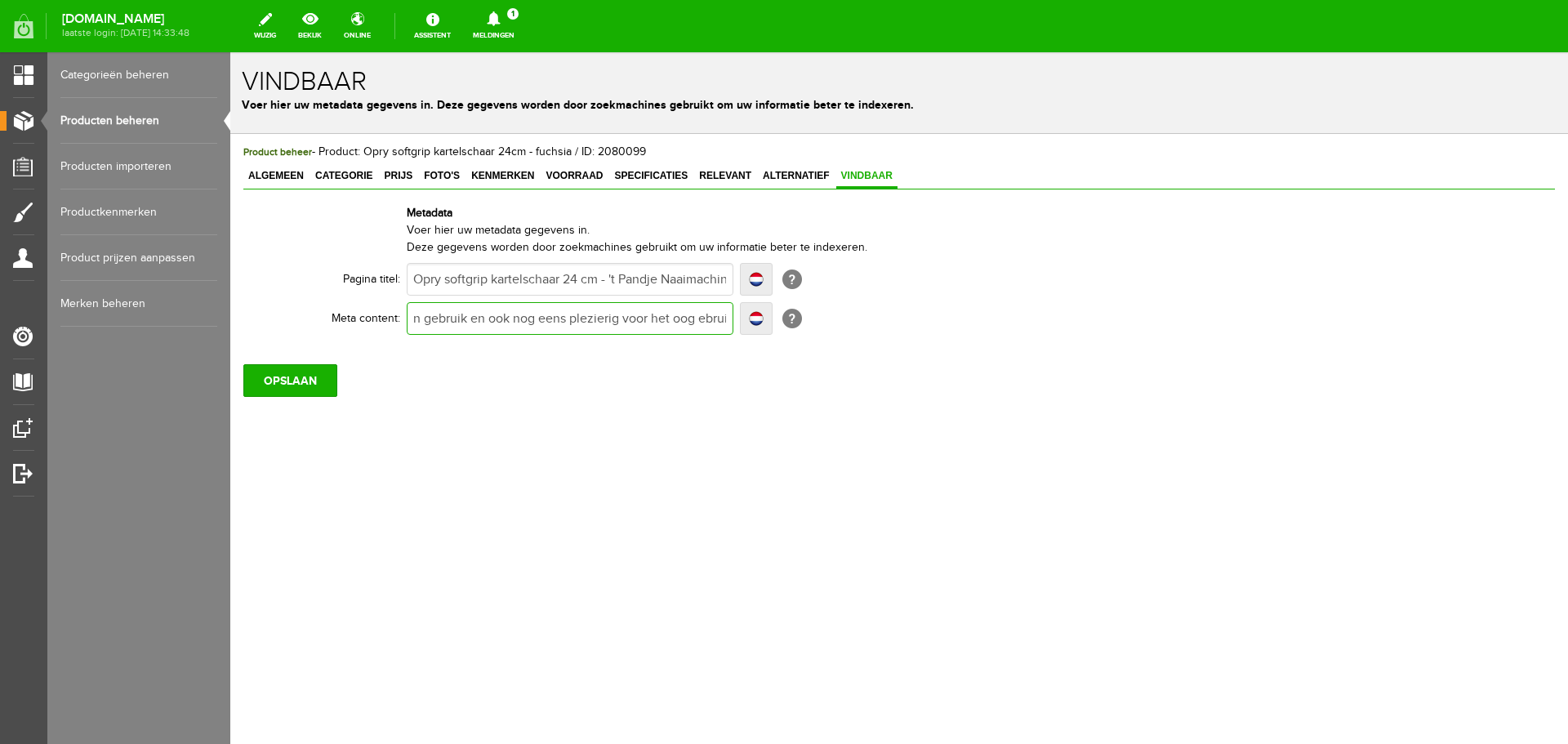
type input "Deze roze-grijze kartelschaar is zeer prettig in gebruik en ook nog eens plezie…"
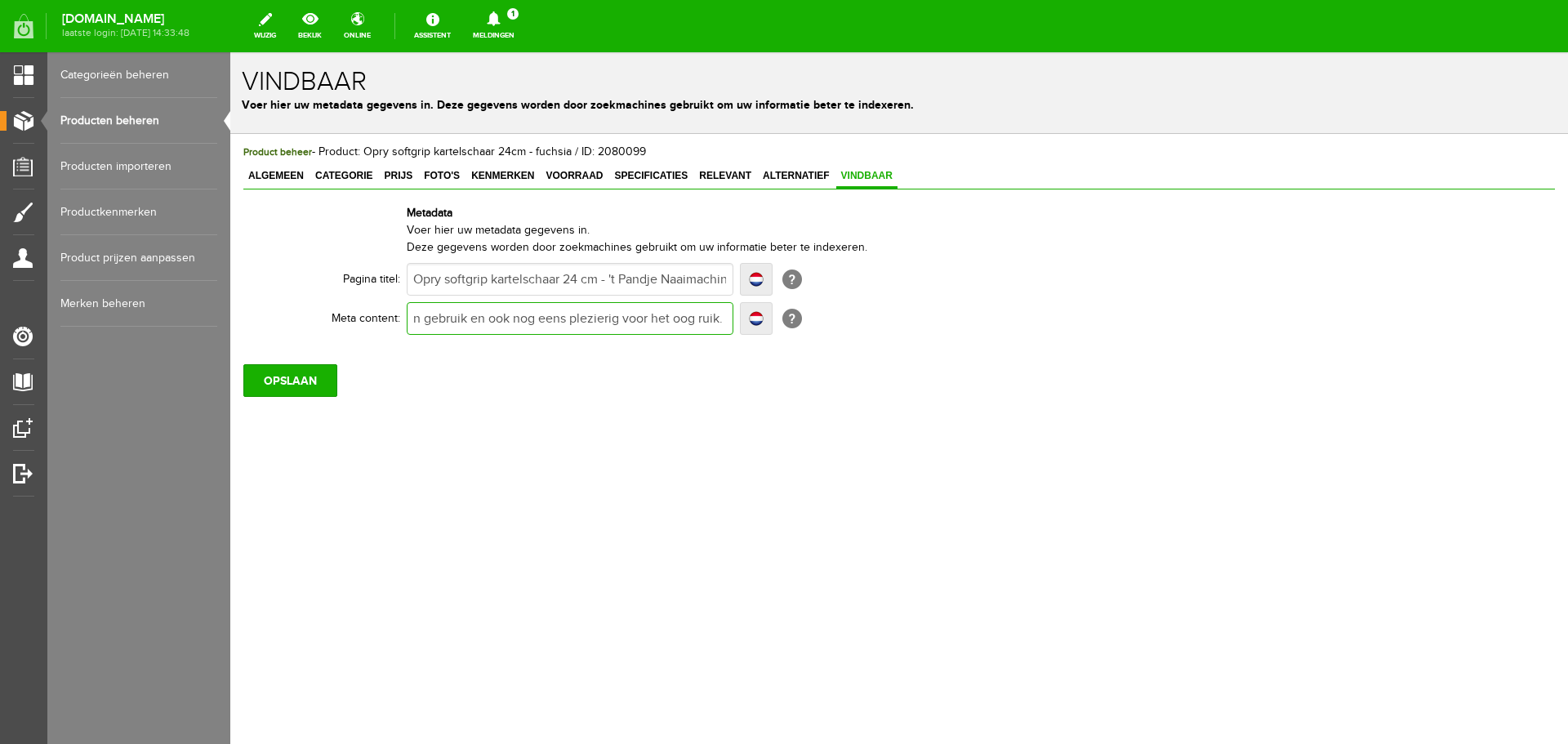
type input "Deze roze-grijze kartelschaar is zeer prettig in gebruik en ook nog eens plezie…"
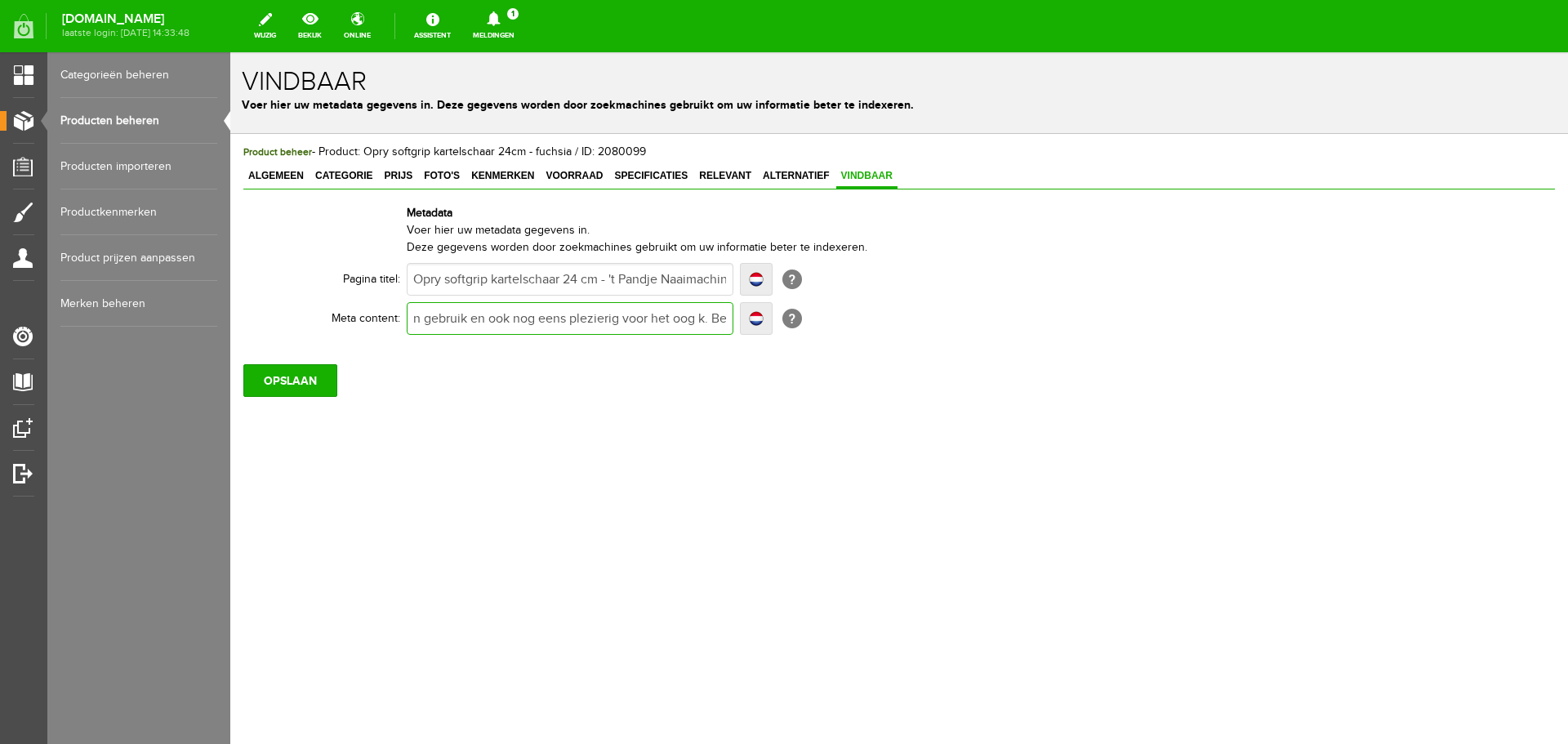
type input "Deze roze-grijze kartelschaar is zeer prettig in gebruik en ook nog eens plezie…"
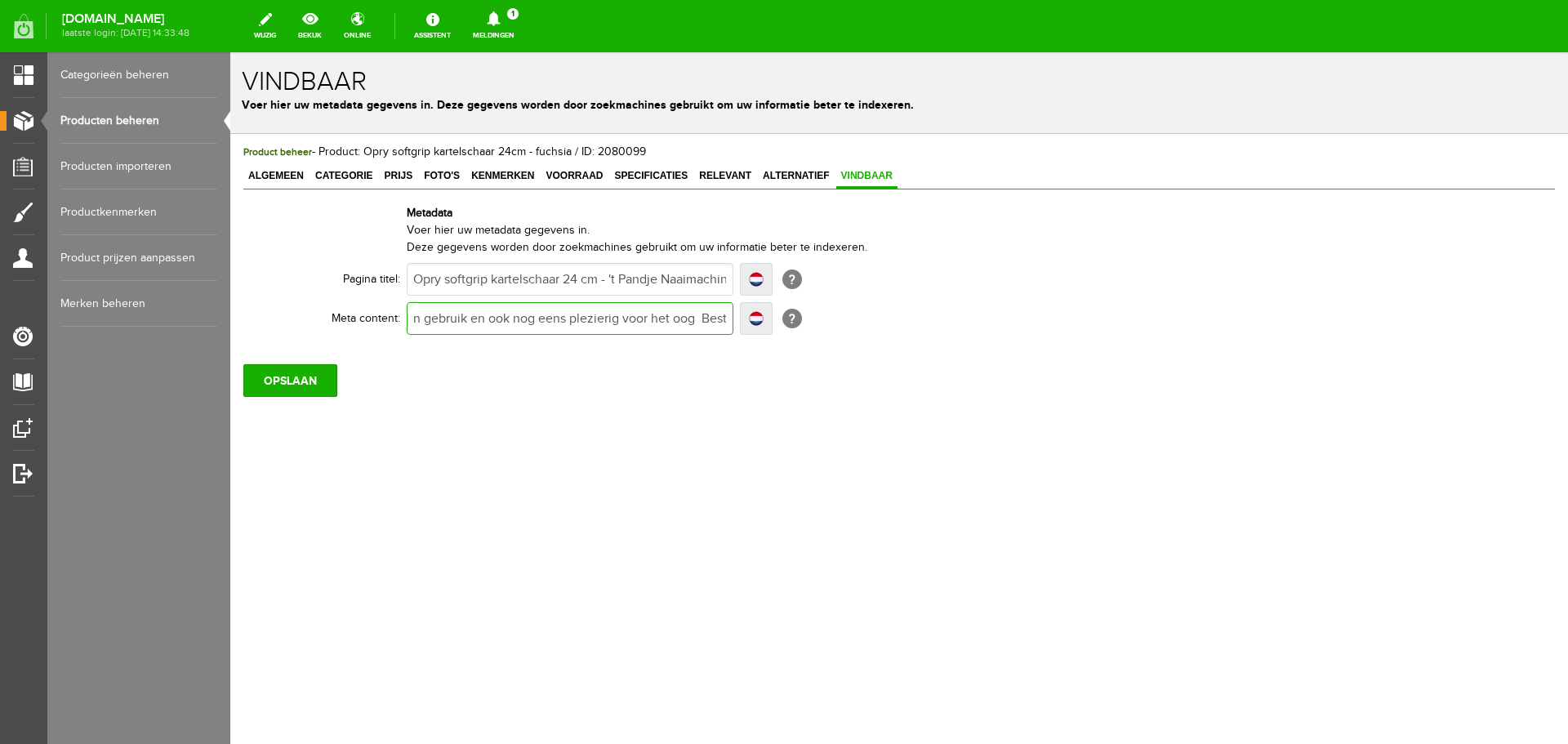
type input "Deze roze-grijze kartelschaar is zeer prettig in gebruik en ook nog eens plezie…"
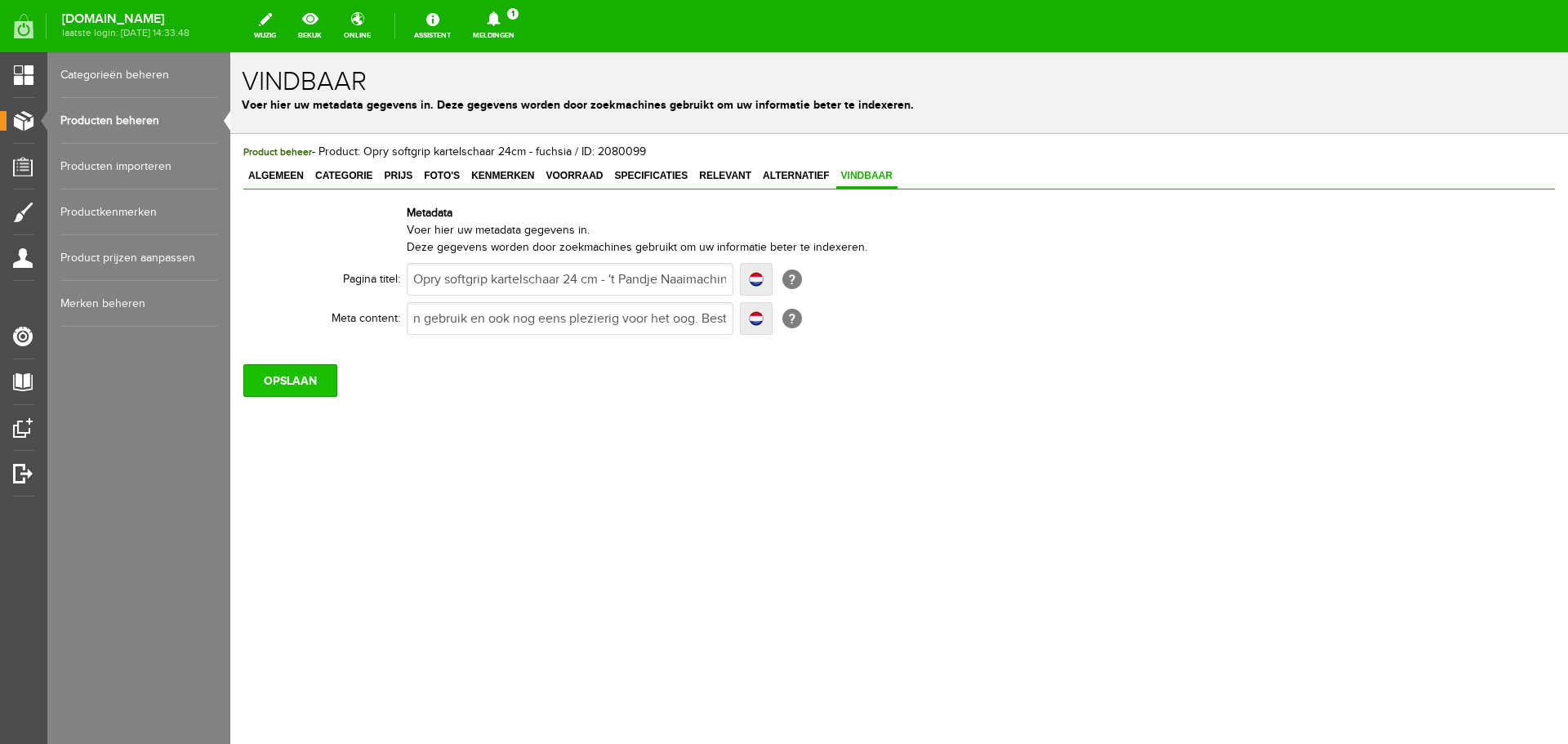
scroll to position [0, 0]
click at [292, 379] on input "OPSLAAN" at bounding box center [290, 381] width 94 height 32
click at [281, 380] on input "OPSLAAN" at bounding box center [290, 381] width 94 height 32
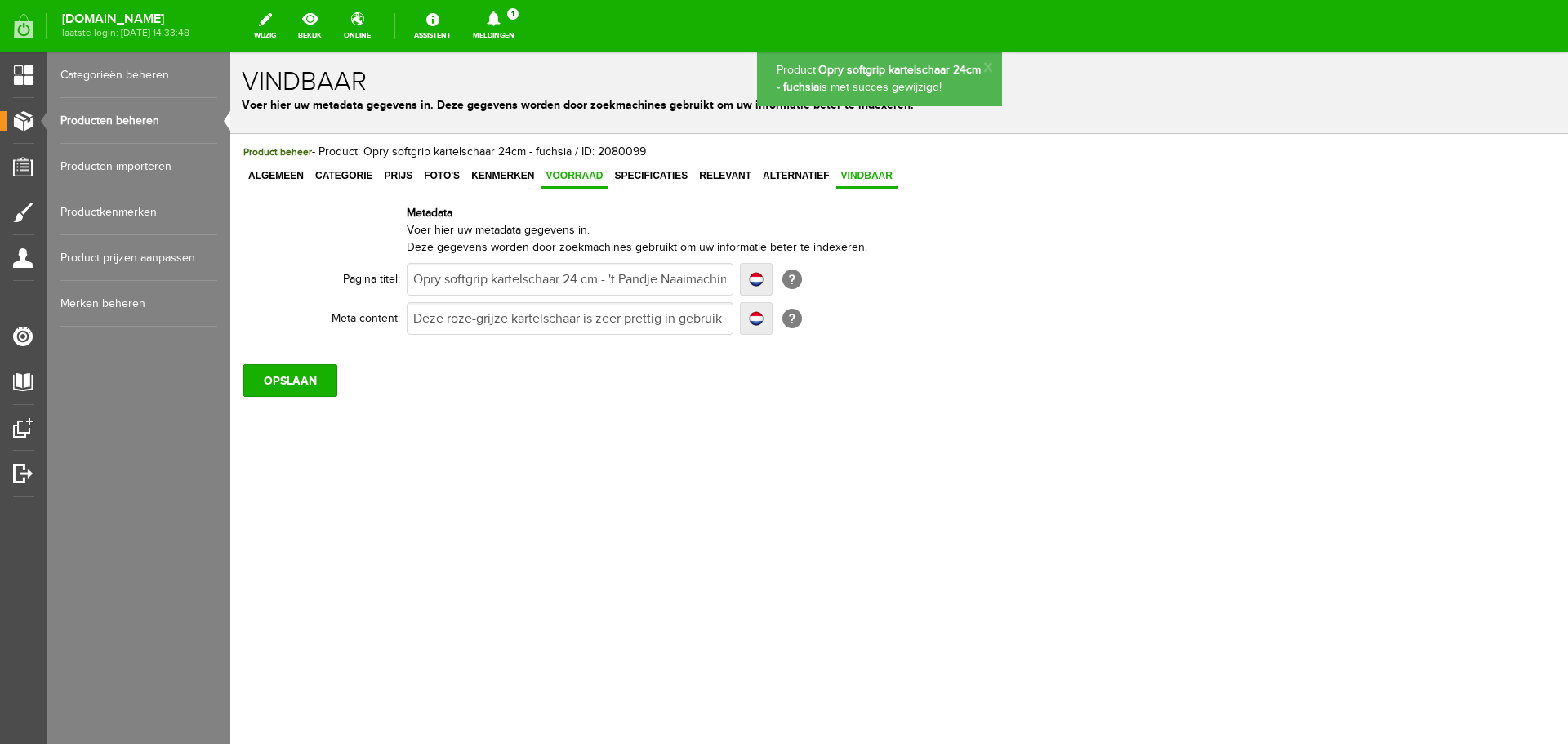
click at [584, 171] on span "Voorraad" at bounding box center [574, 175] width 67 height 12
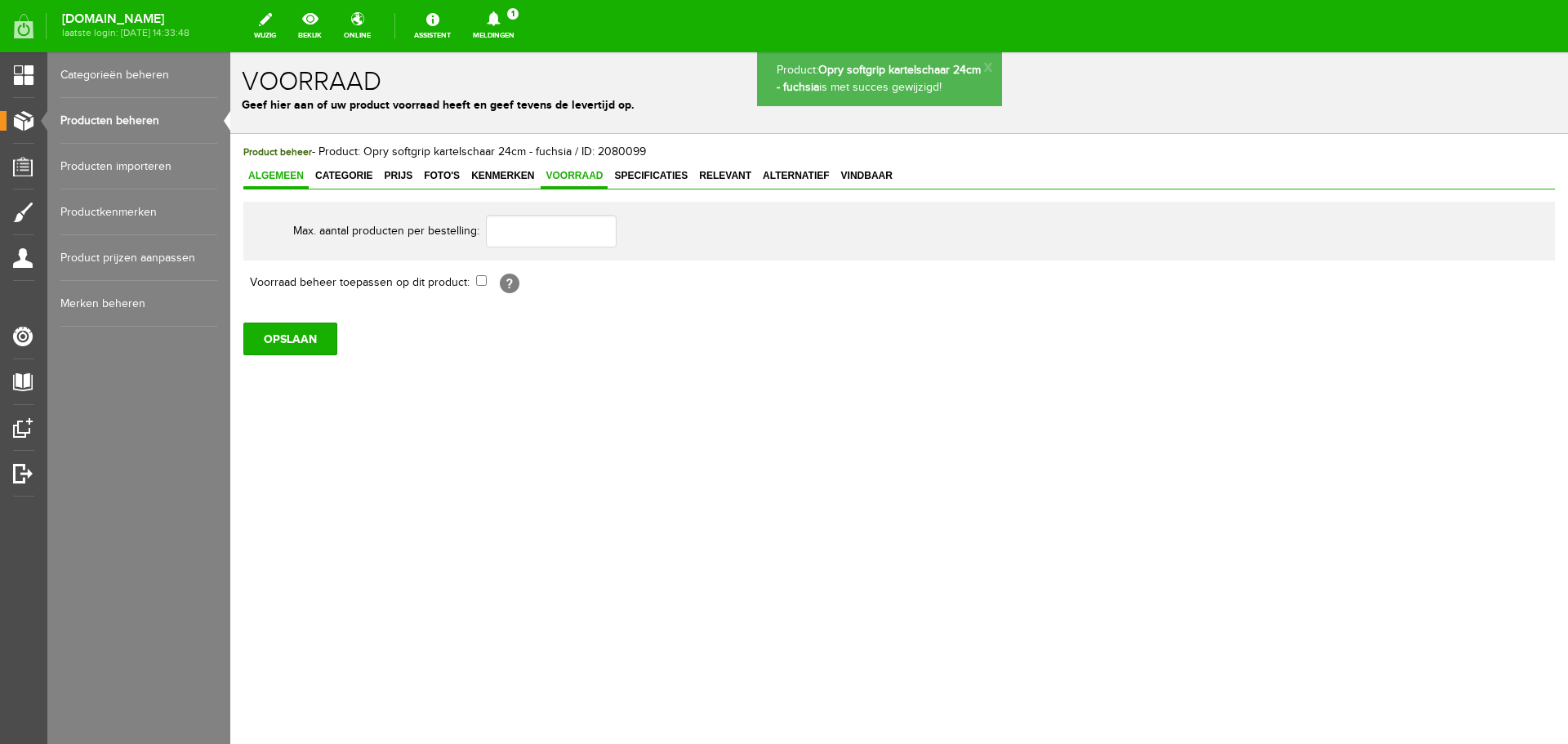
click at [270, 176] on span "Algemeen" at bounding box center [276, 175] width 66 height 12
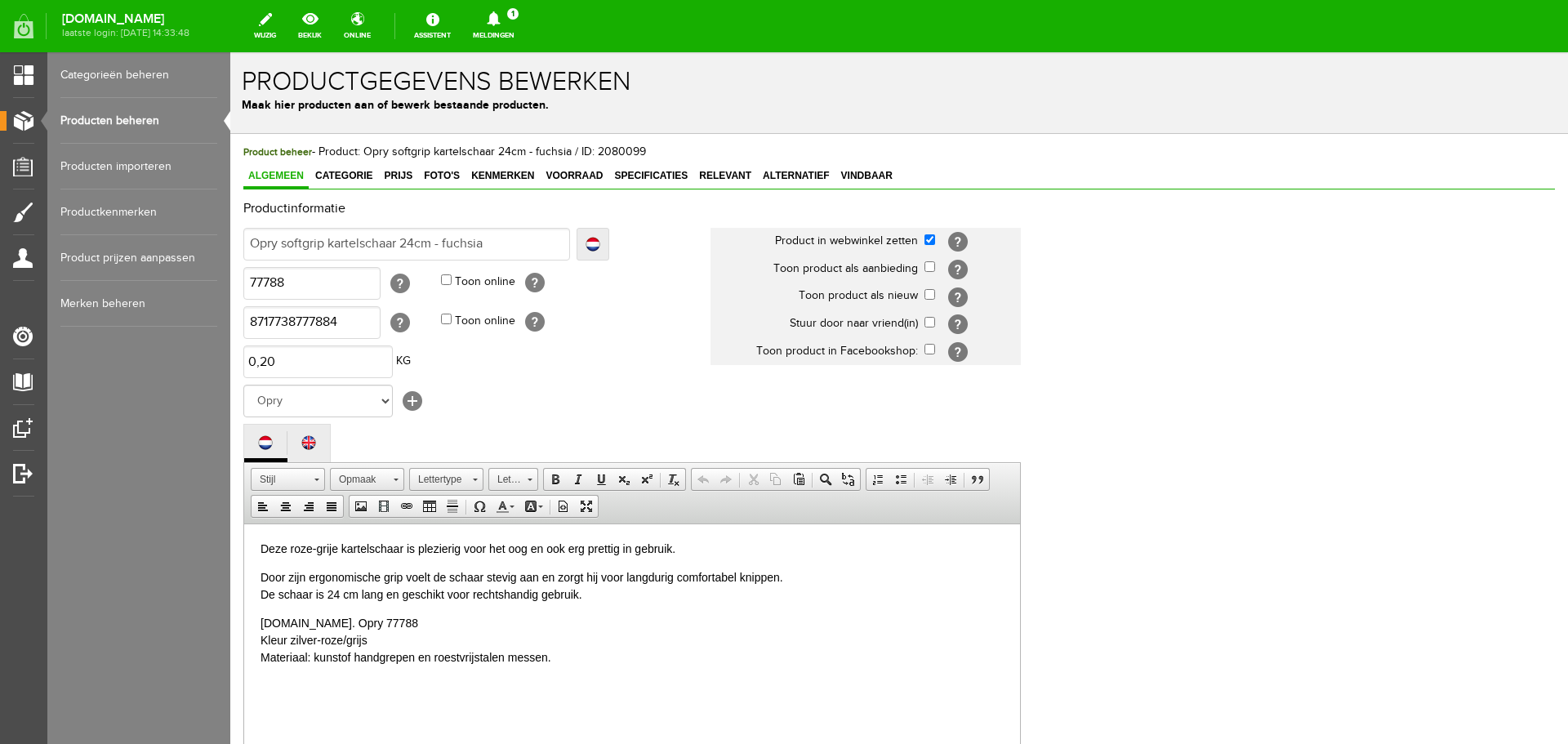
click at [134, 117] on link "Producten beheren" at bounding box center [138, 120] width 157 height 46
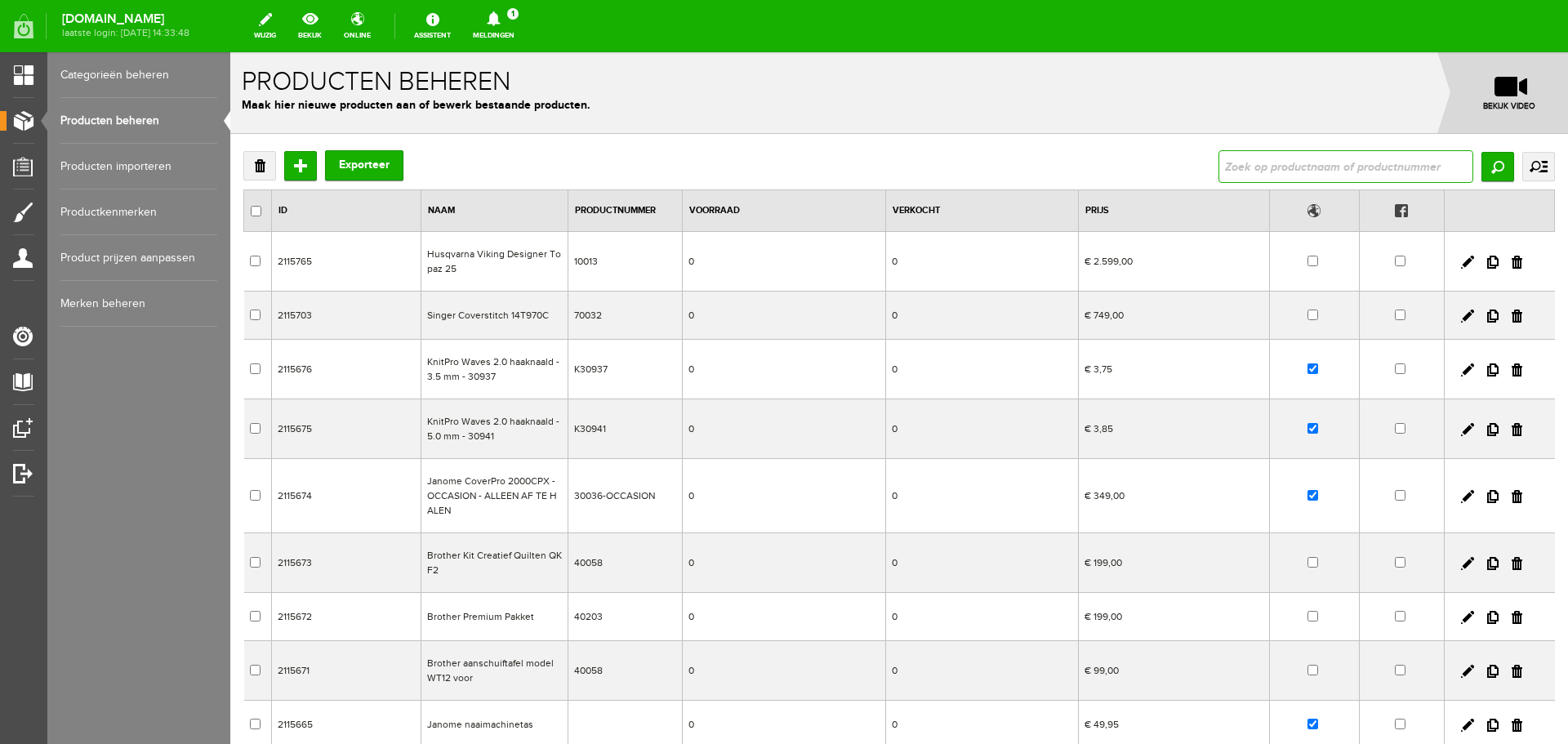
click at [1299, 160] on input "text" at bounding box center [1346, 166] width 255 height 32
type input "scharenset"
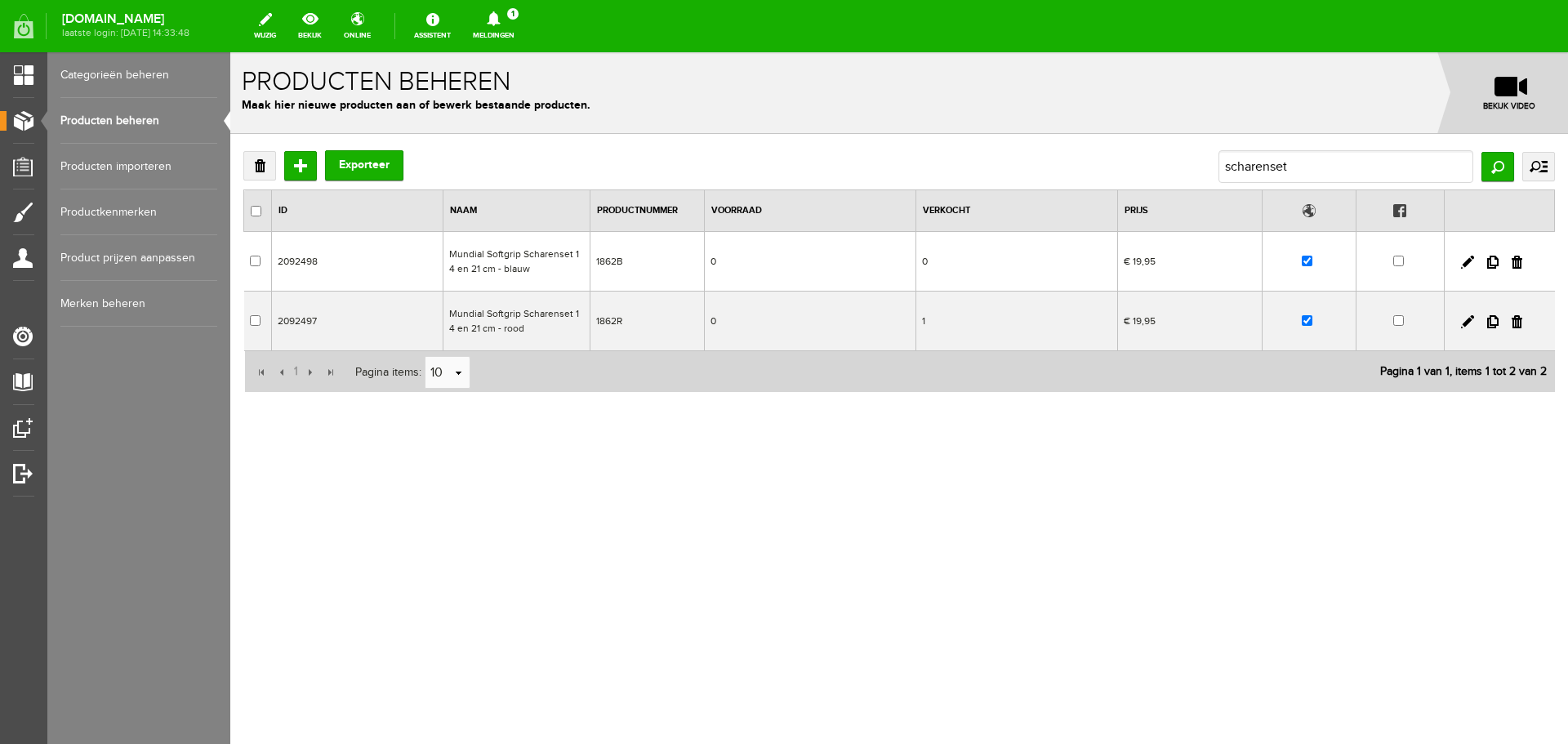
drag, startPoint x: 1493, startPoint y: 261, endPoint x: 831, endPoint y: 52, distance: 694.2
click at [1493, 261] on link at bounding box center [1493, 262] width 12 height 13
checkbox input "true"
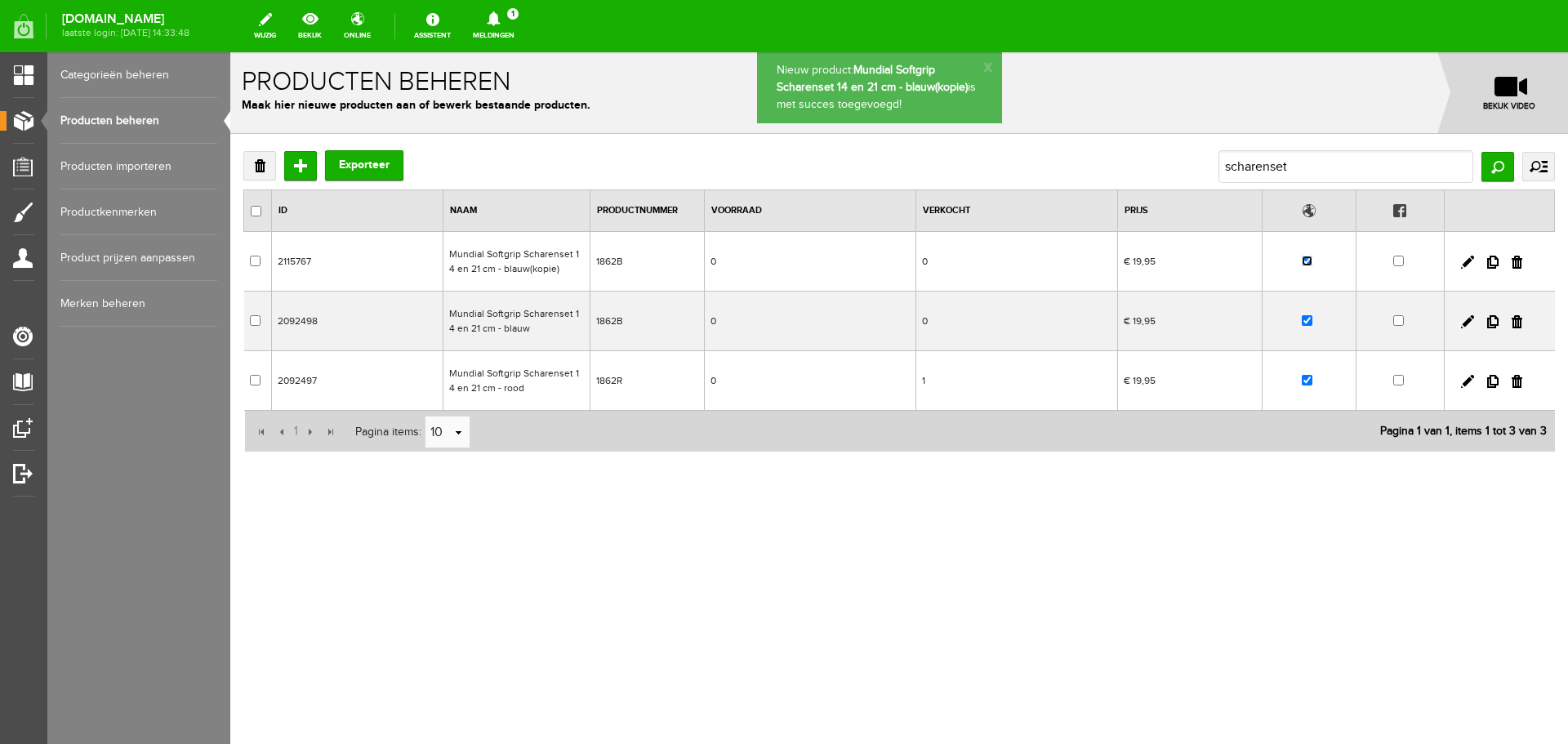
click at [1309, 260] on input "checkbox" at bounding box center [1308, 261] width 11 height 11
checkbox input "false"
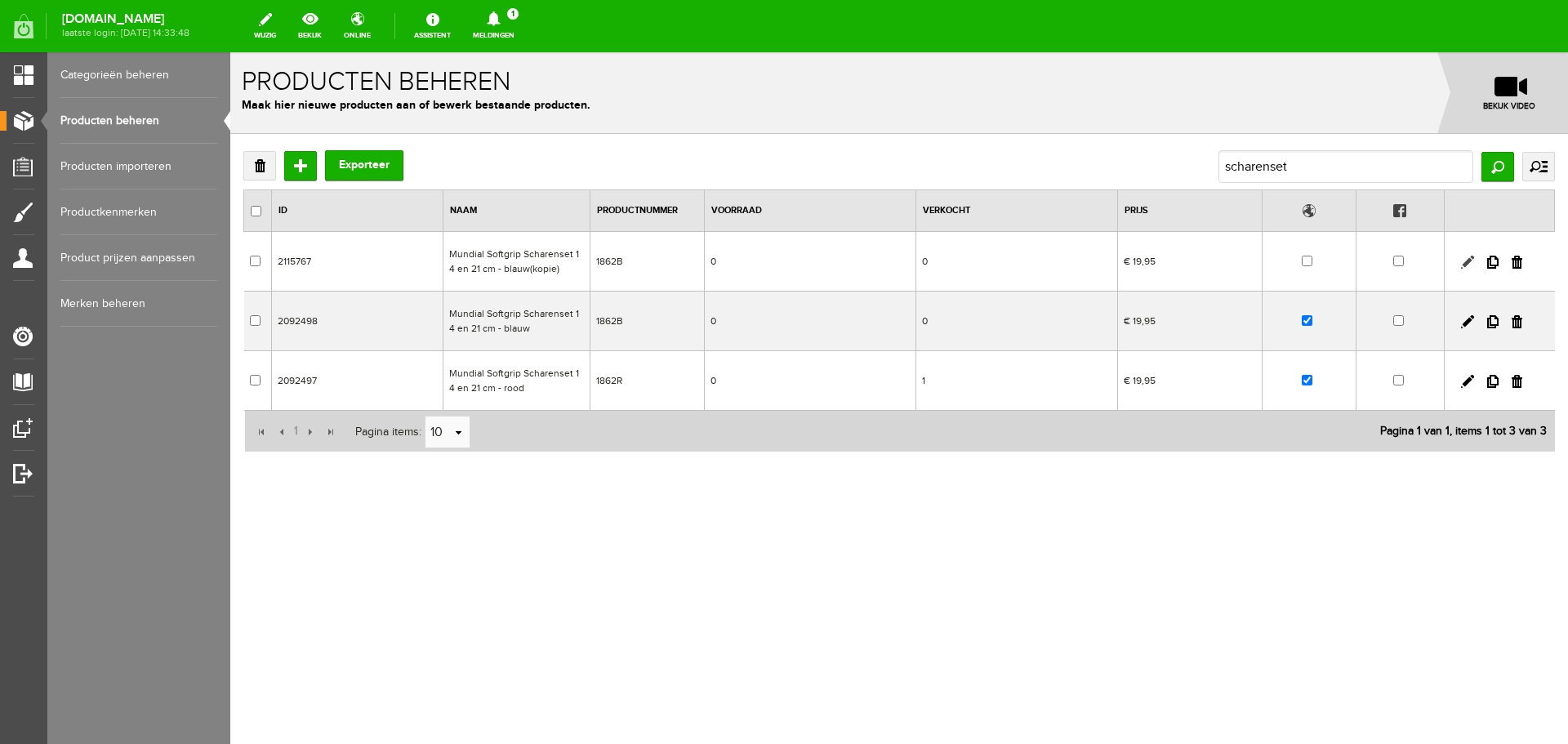
click at [1467, 260] on link at bounding box center [1467, 262] width 13 height 13
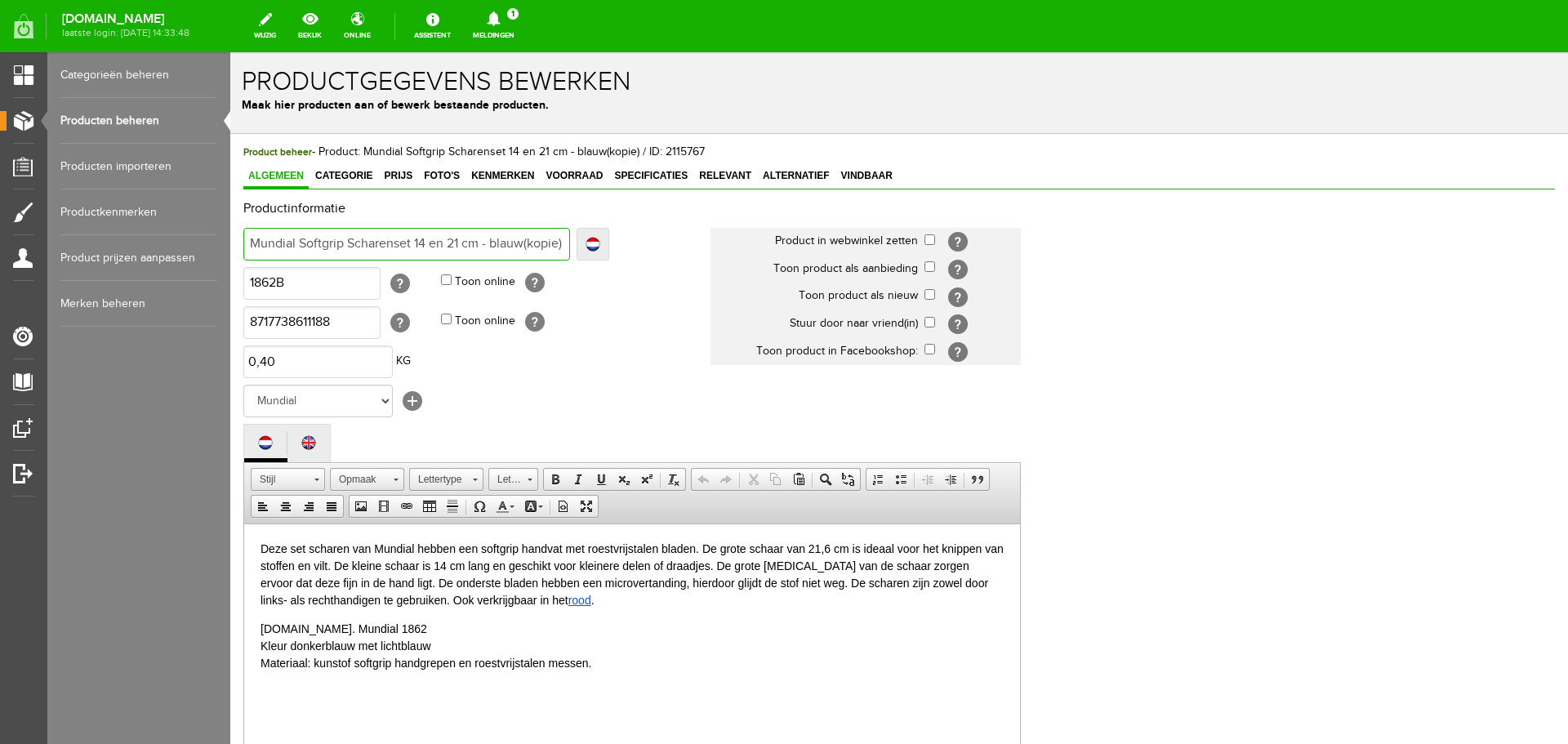
click at [267, 241] on input "Mundial Softgrip Scharenset 14 en 21 cm - blauw(kopie)" at bounding box center [407, 244] width 327 height 32
type input "OSoftgrip Scharenset 14 en 21 cm - blauw(kopie)"
type input "OpSoftgrip Scharenset 14 en 21 cm - blauw(kopie)"
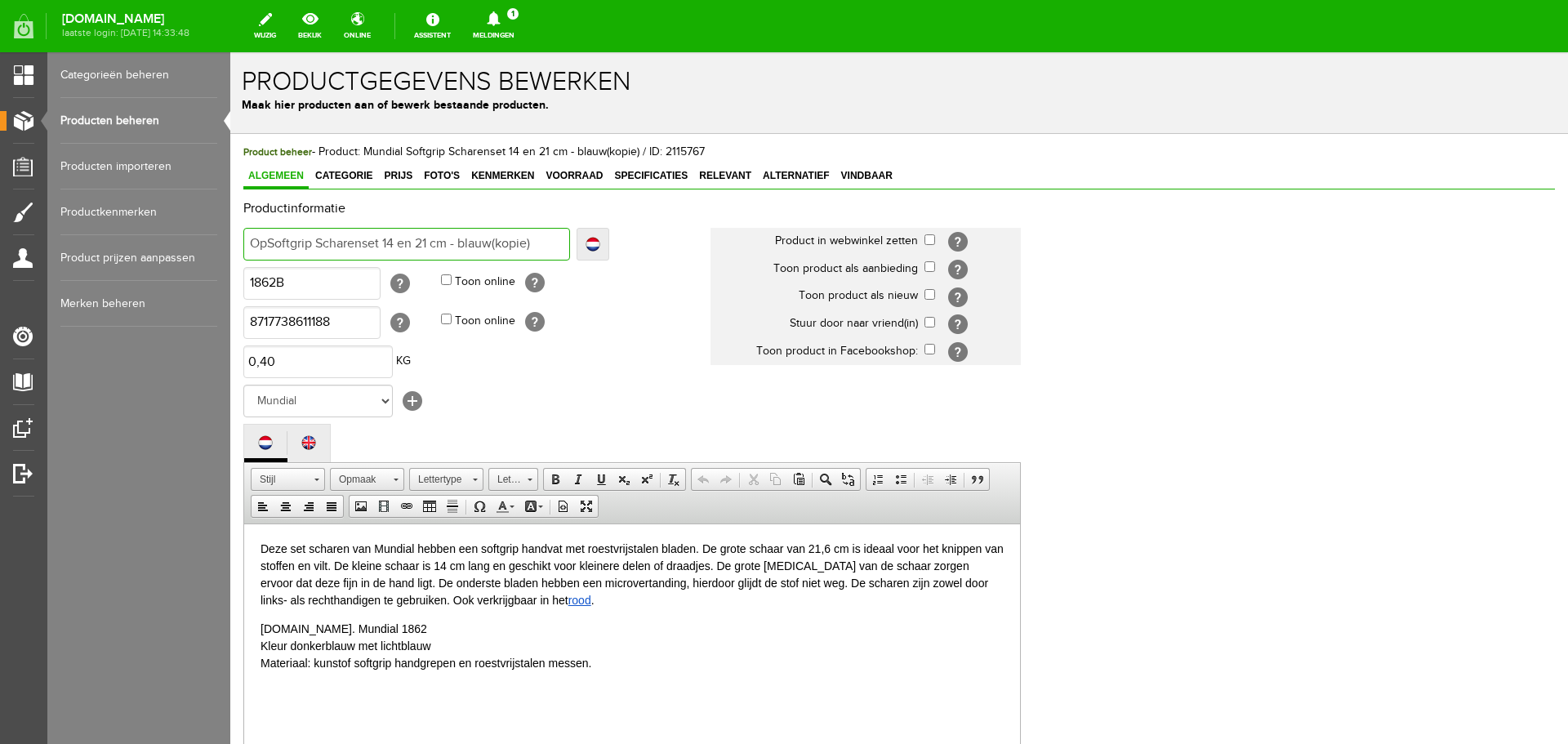
type input "OpSoftgrip Scharenset 14 en 21 cm - blauw(kopie)"
type input "OprSoftgrip Scharenset 14 en 21 cm - blauw(kopie)"
type input "OprySoftgrip Scharenset 14 en 21 cm - blauw(kopie)"
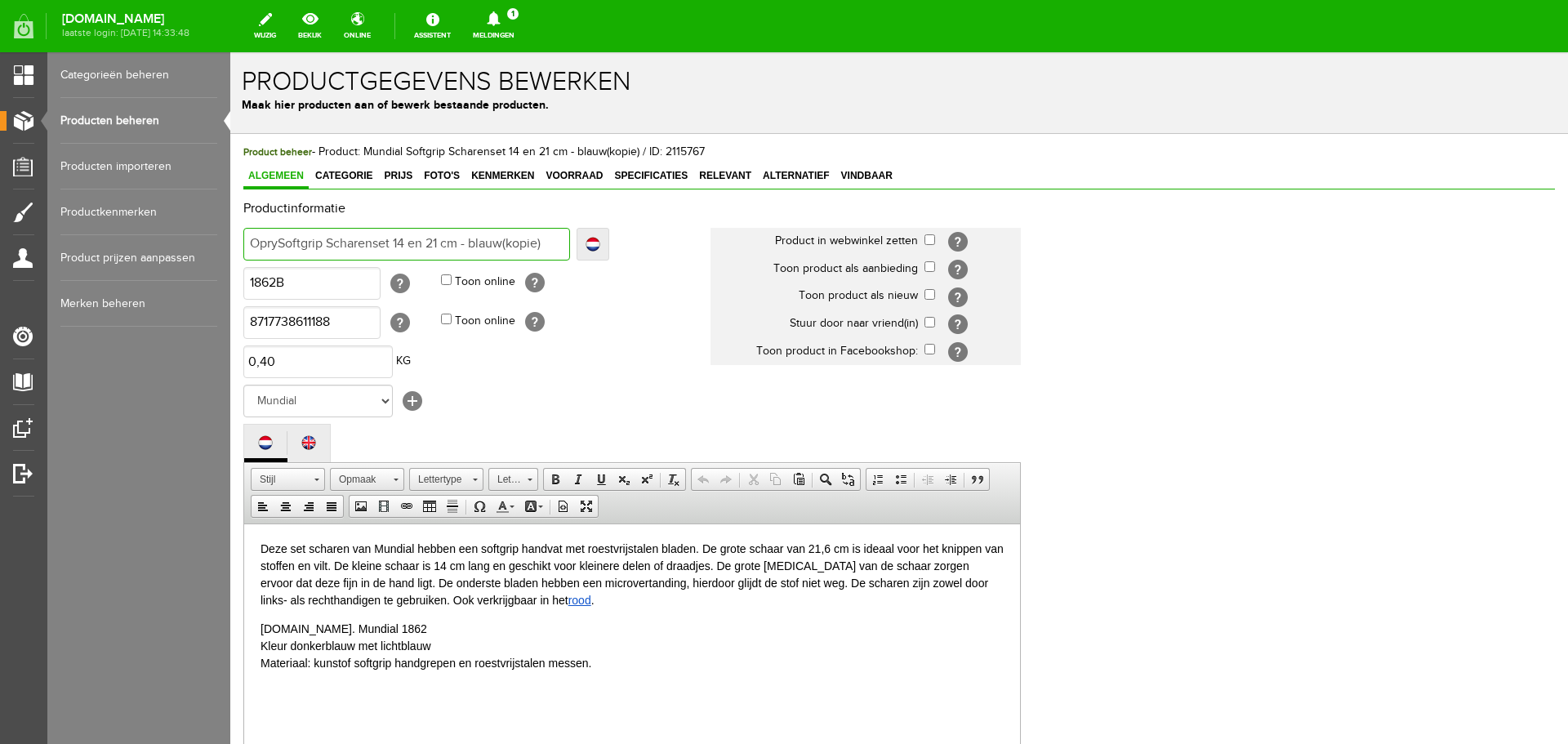
type input "Opry Softgrip Scharenset 14 en 21 cm - blauw(kopie)"
click at [297, 243] on input "Opry Softgrip Scharenset 14 en 21 cm - blauw(kopie)" at bounding box center [407, 244] width 327 height 32
type input "Opry Scharenset 14 en 21 cm - blauw(kopie)"
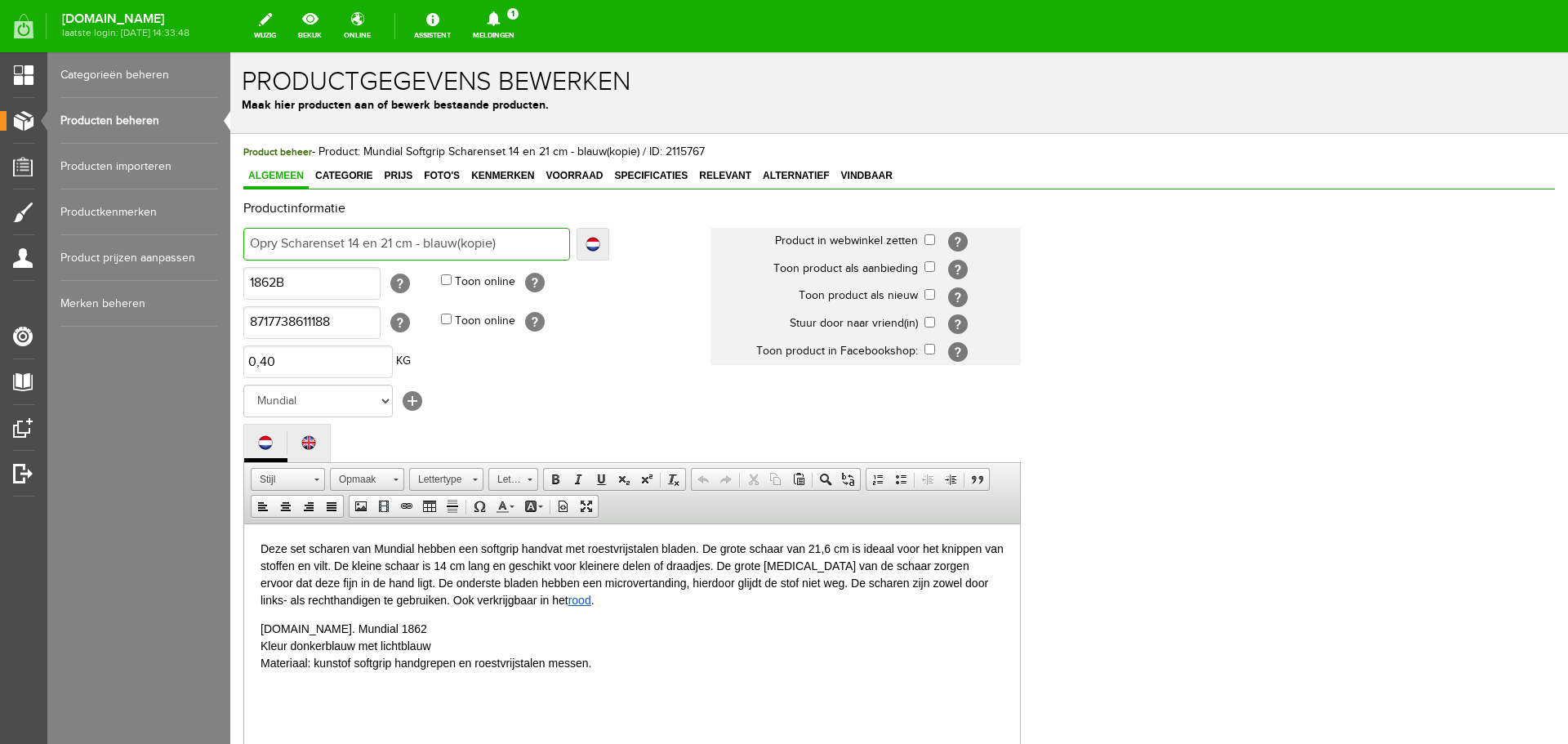
type input "Opry Scharenset 14 en 21 cm - blauw(kopie)"
click at [350, 241] on input "Opry Scharenset 14 en 21 cm - blauw(kopie)" at bounding box center [407, 244] width 327 height 32
type input "Opry Scharenset va14 en 21 cm - blauw(kopie)"
type input "Opry Scharenset van14 en 21 cm - blauw(kopie)"
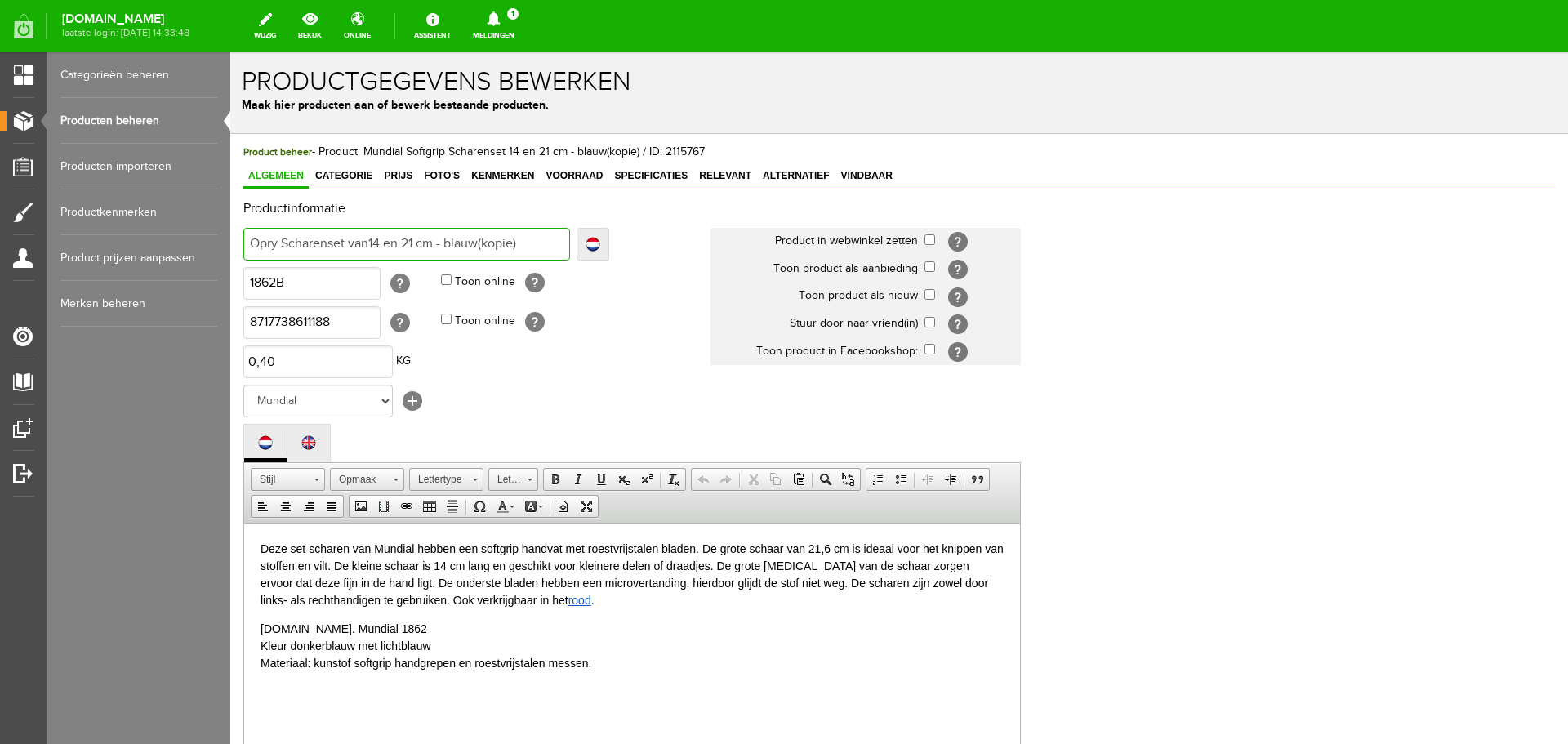
type input "Opry Scharenset van14 en 21 cm - blauw(kopie)"
type input "Opry Scharenset van 14 en 21 cm - blauw(kopie)"
type input "Opry Scharenset van 514 en 21 cm - blauw(kopie)"
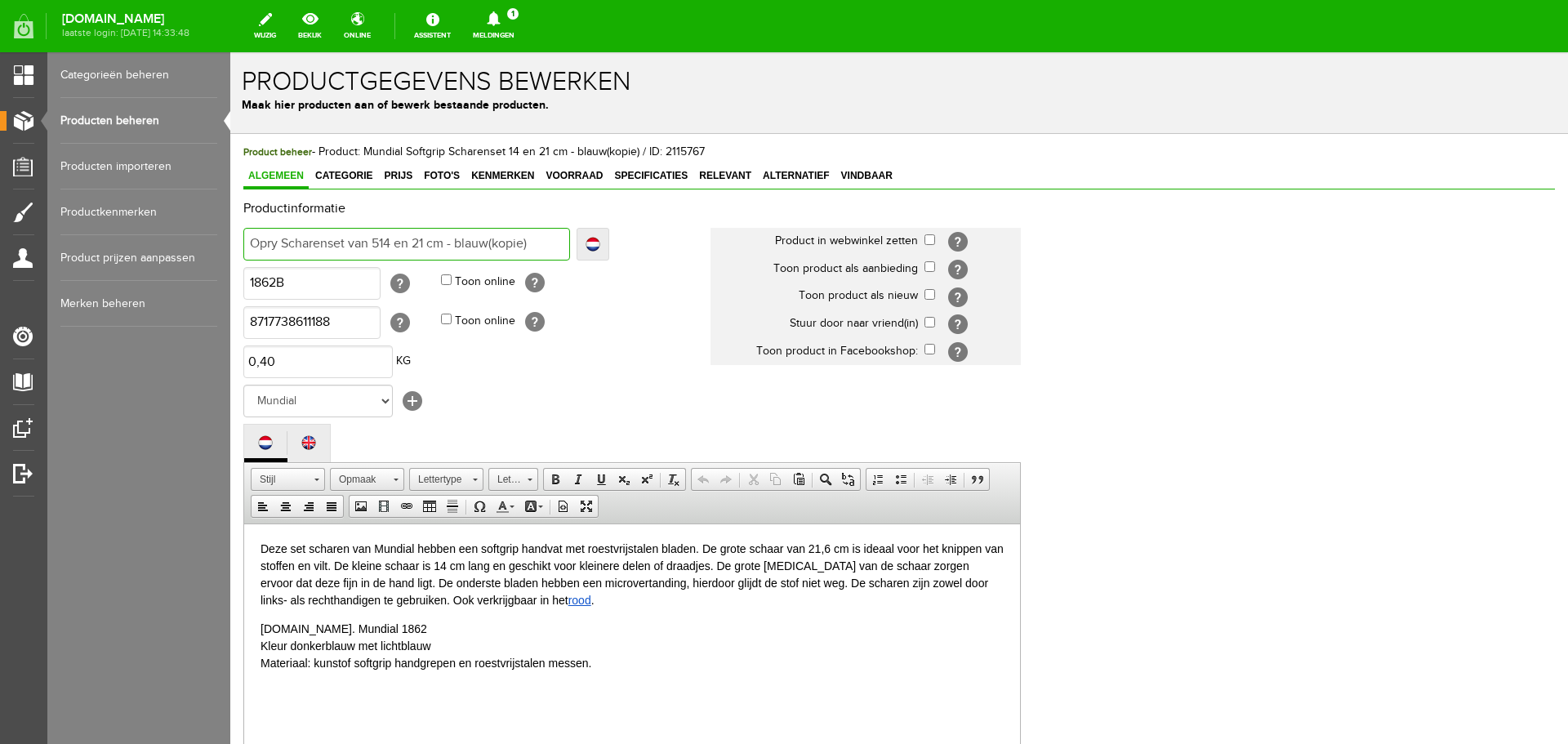
type input "Opry Scharenset van 5 14 en 21 cm - blauw(kopie)"
type input "Opry Scharenset van 5 s14 en 21 cm - blauw(kopie)"
type input "Opry Scharenset van 5 sch14 en 21 cm - blauw(kopie)"
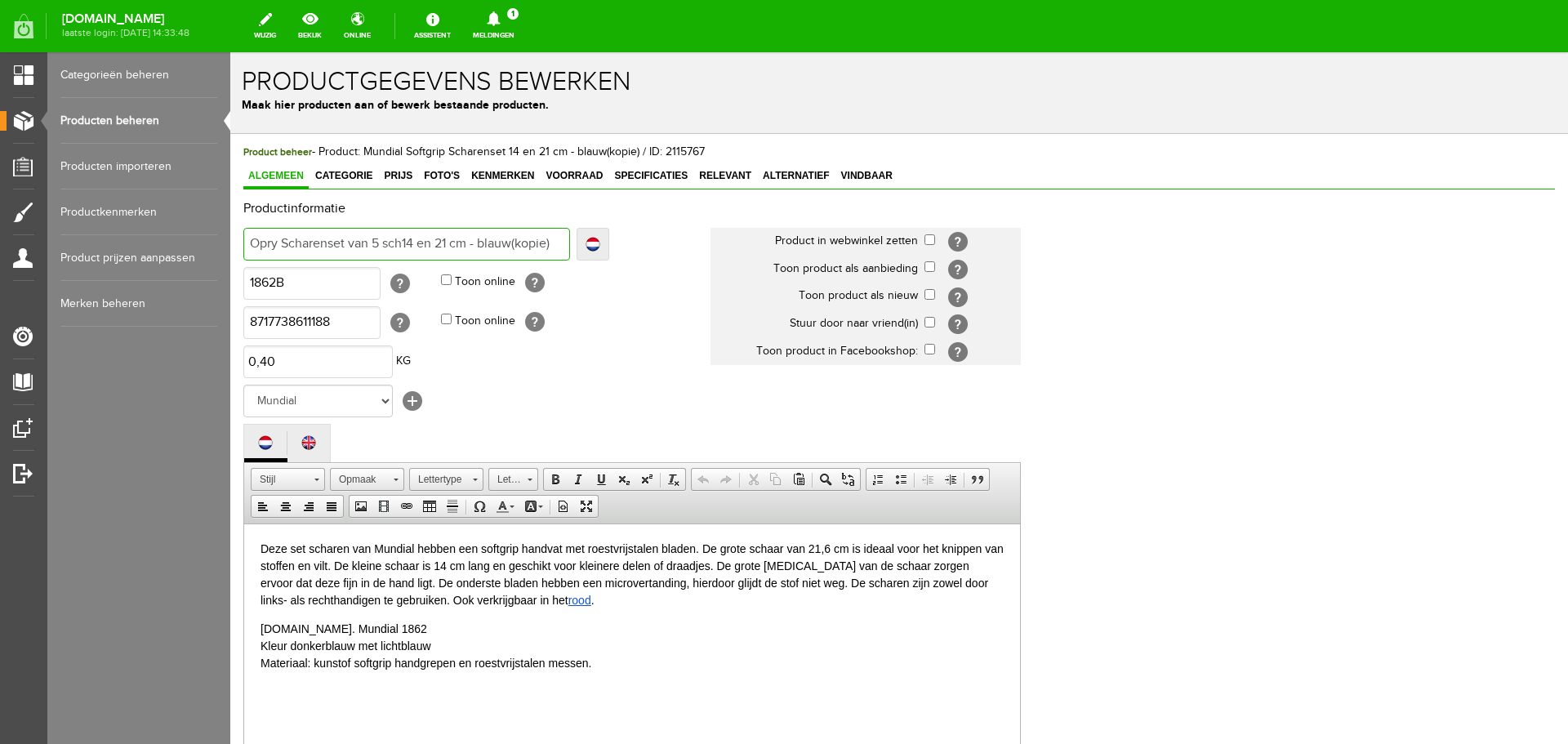
type input "Opry Scharenset van 5 sch14 en 21 cm - blauw(kopie)"
type input "Opry Scharenset van 5 schar14 en 21 cm - blauw(kopie)"
type input "Opry Scharenset van 5 schare14 en 21 cm - blauw(kopie)"
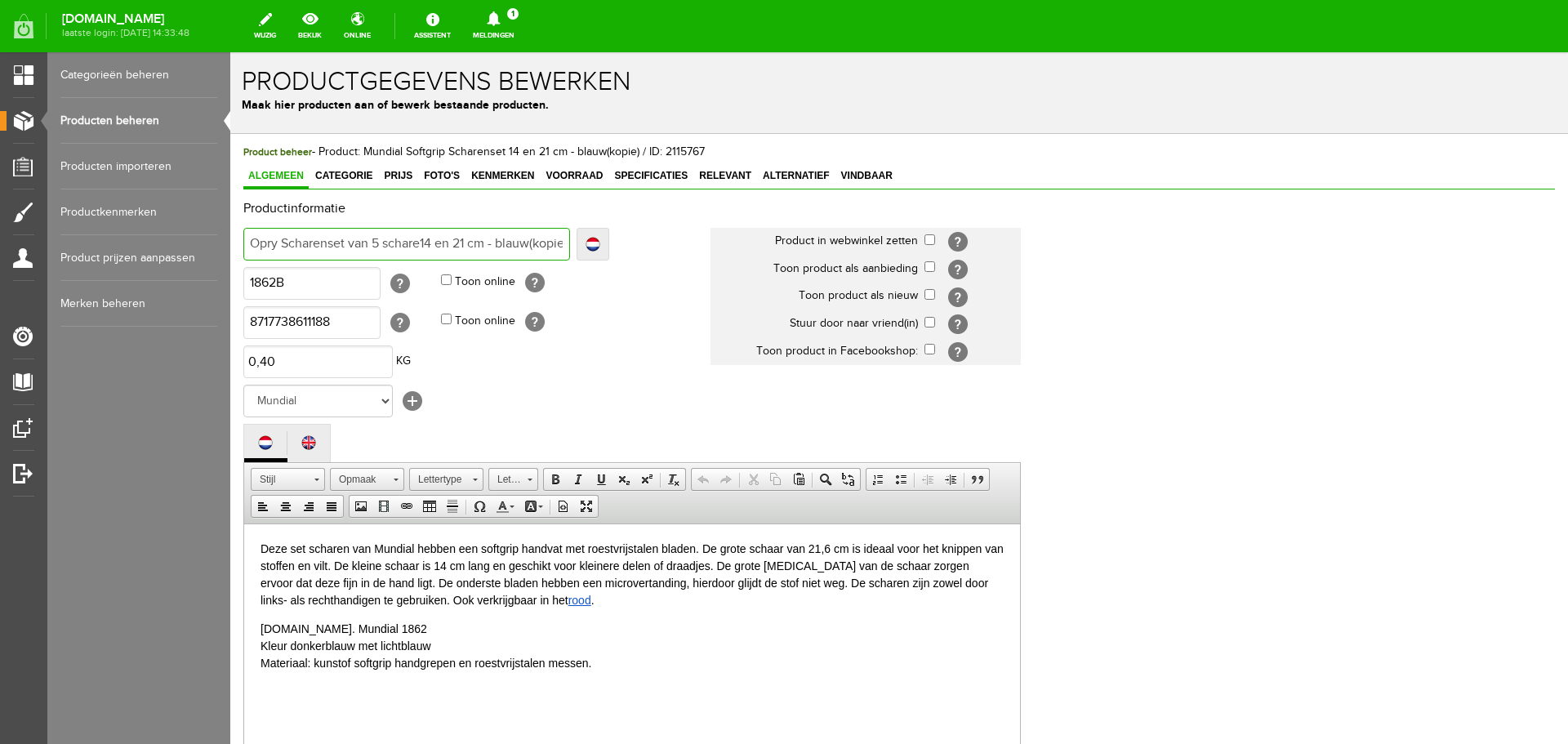
type input "Opry Scharenset van 5 scharen14 en 21 cm - blauw(kopie)"
type input "Opry Scharenset van 5 scharen1 cm - blauw(kopie)"
type input "Opry Scharenset van 5 scharen cm - blauw(kopie)"
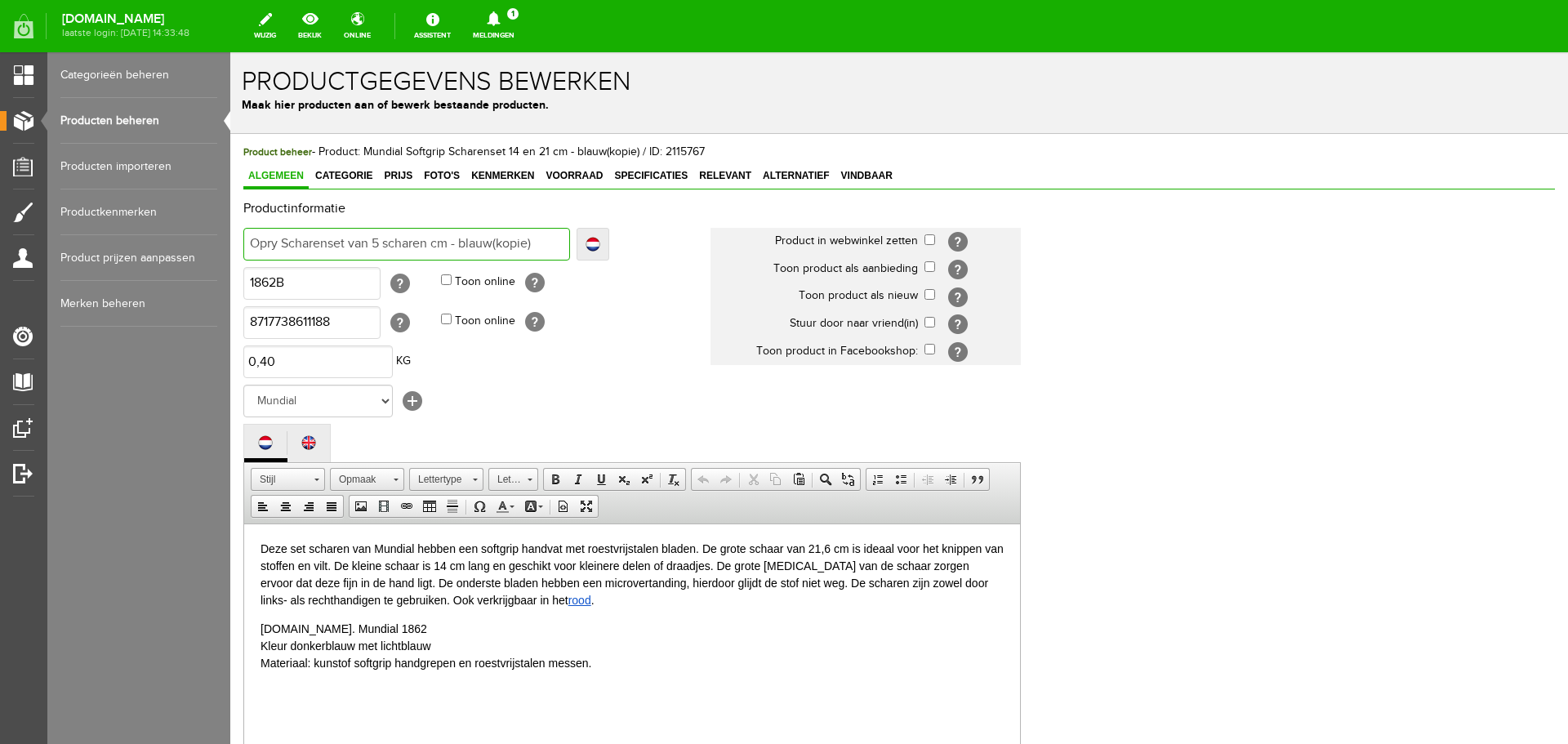
type input "Opry Scharenset van 5 scharen cm - blauw(kopie)"
type input "Opry Scharenset van 5 scharencm - blauw(kopie)"
type input "Opry Scharenset van 5 scharenm - blauw(kopie)"
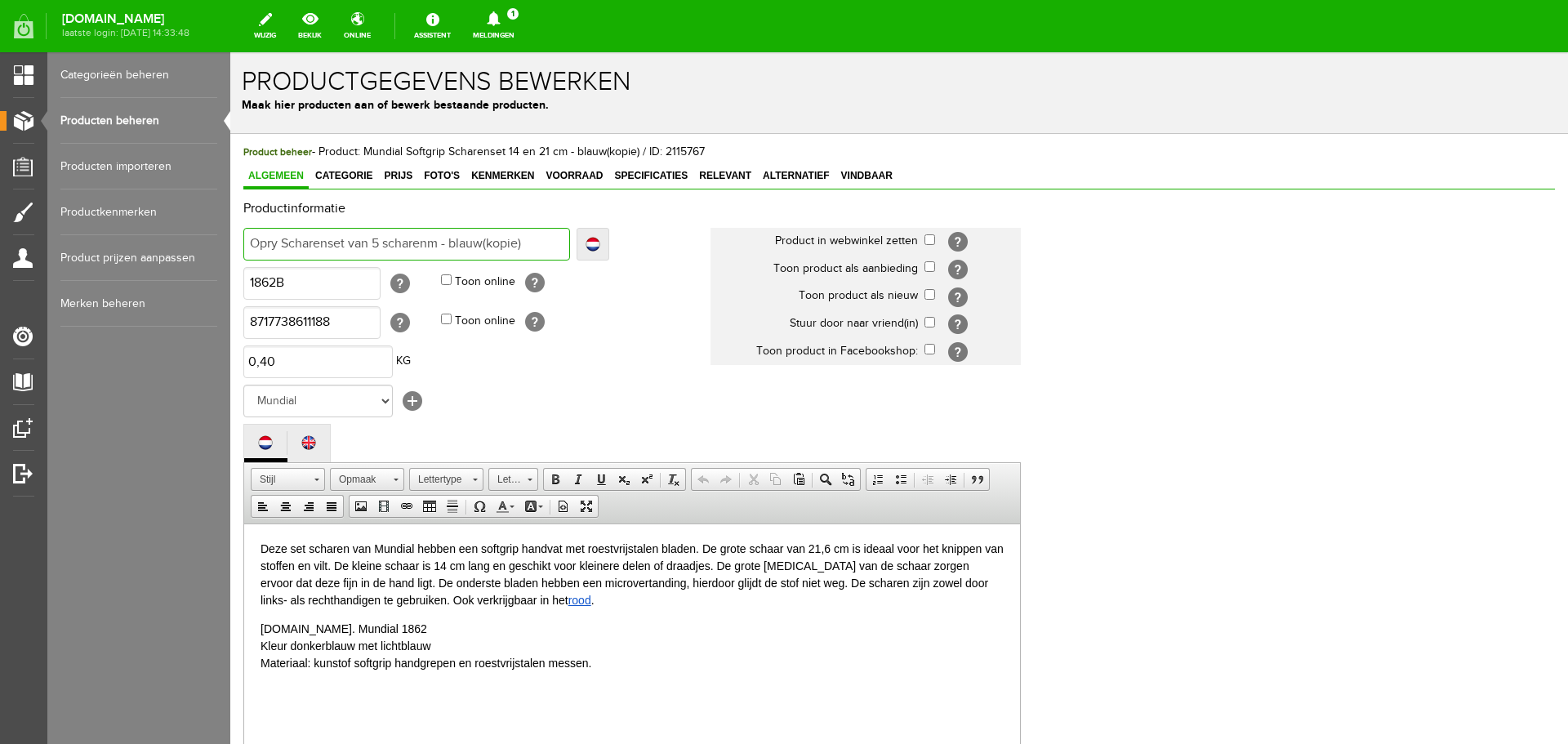
type input "Opry Scharenset van 5 scharen - blauw(kopie)"
type input "Opry Scharenset van 5 scharen - blauwkopie)"
type input "Opry Scharenset van 5 scharen - blauw kopie)"
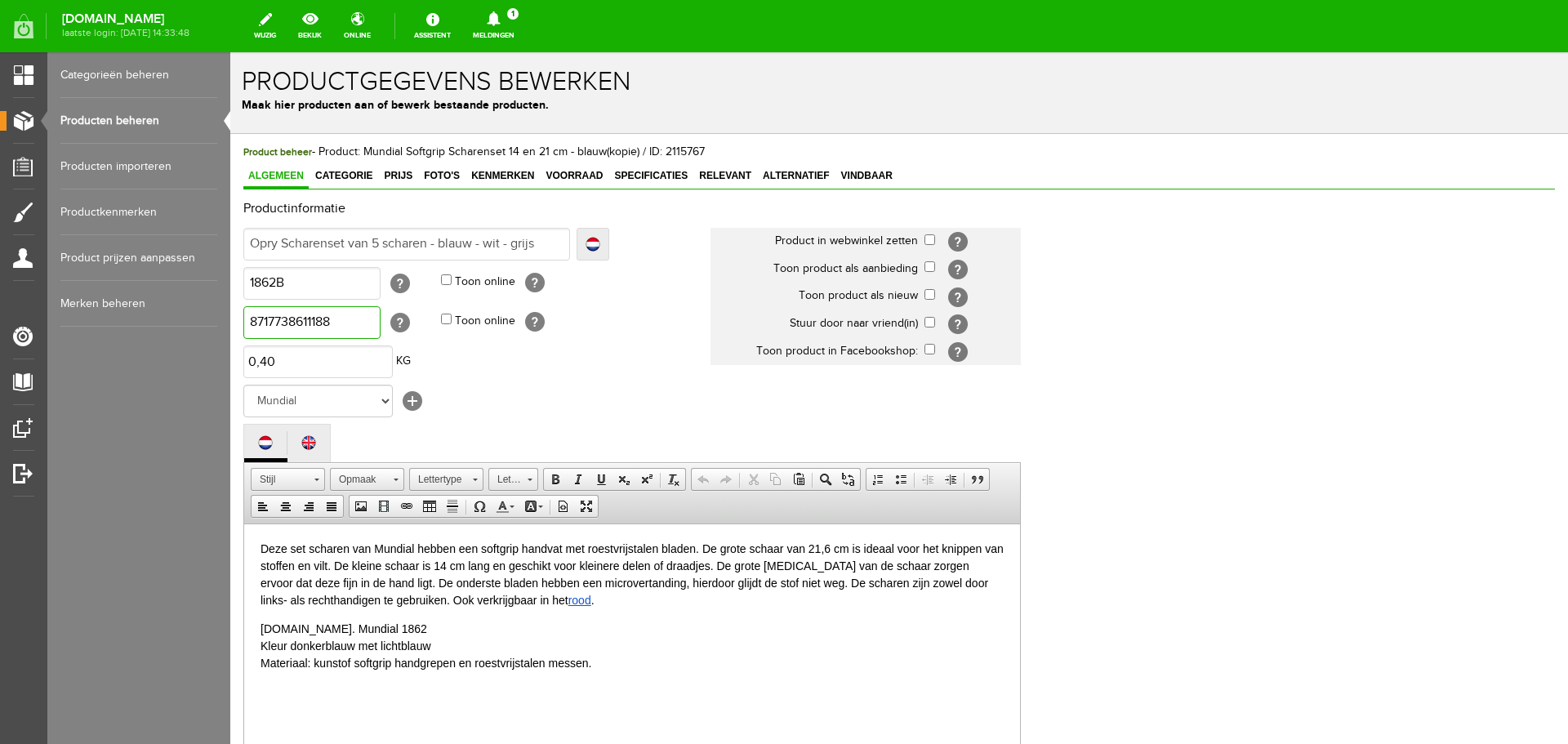
drag, startPoint x: 345, startPoint y: 322, endPoint x: 232, endPoint y: 320, distance: 113.0
click at [232, 320] on div "Product beheer - Product: Mundial Softgrip Scharenset 14 en 21 cm - blauw(kopie…" at bounding box center [899, 618] width 1338 height 970
paste input "56592"
drag, startPoint x: 296, startPoint y: 285, endPoint x: 244, endPoint y: 281, distance: 52.2
click at [244, 281] on input "1862B" at bounding box center [311, 284] width 137 height 32
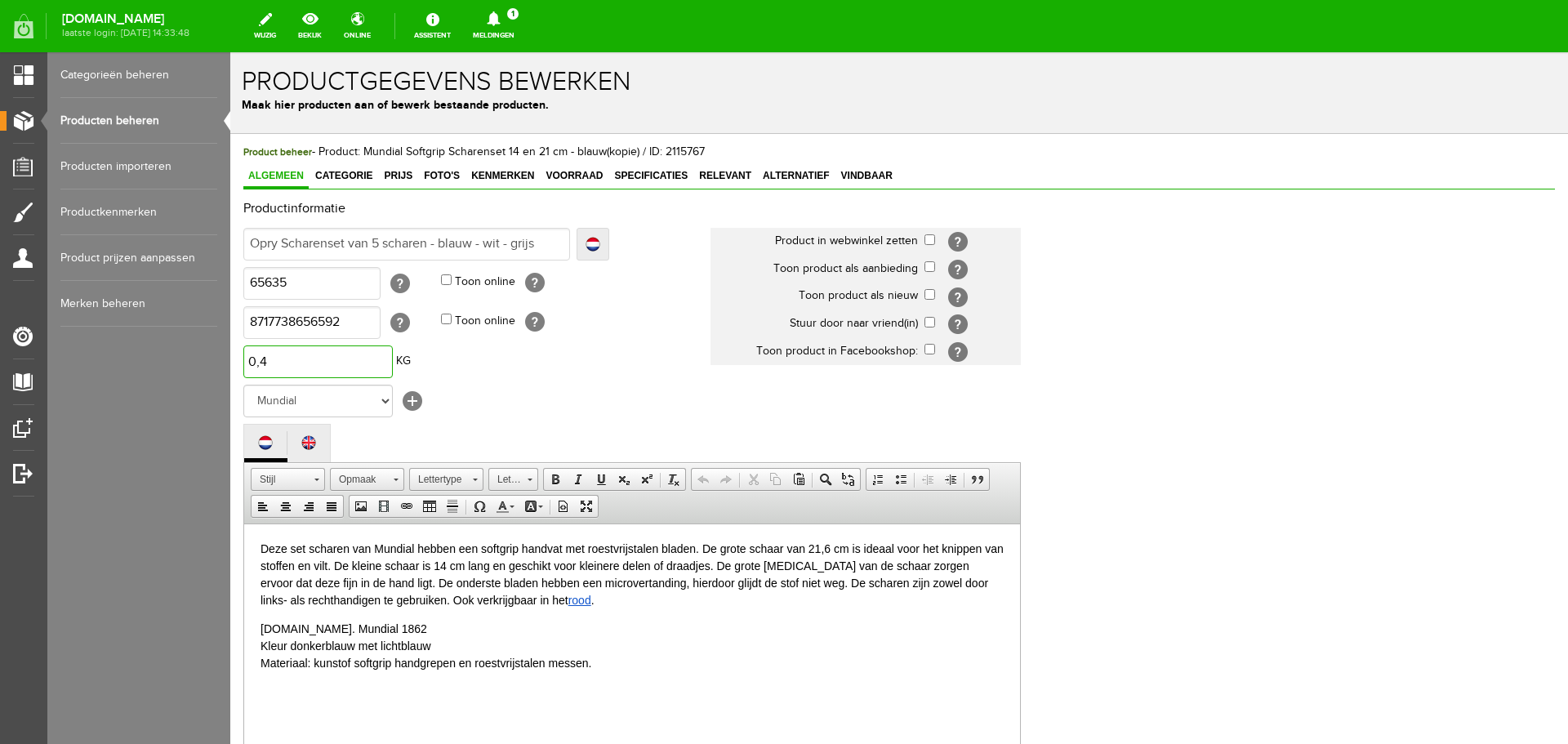
click at [300, 364] on input "0,4" at bounding box center [318, 362] width 150 height 32
click at [384, 398] on select "Geen merk Organ [PERSON_NAME] Own Fixit Odif MUUD Bohin Beijer Hoechstmass Sew …" at bounding box center [318, 401] width 150 height 32
click at [243, 385] on select "Geen merk Organ [PERSON_NAME] Own Fixit Odif MUUD Bohin Beijer Hoechstmass Sew …" at bounding box center [318, 401] width 150 height 32
drag, startPoint x: 478, startPoint y: 635, endPoint x: 413, endPoint y: 635, distance: 65.0
click at [477, 635] on p "Art.nr. Mundial 1862 Kleur donkerblauw met lichtblauw Materiaal: kunstof softgr…" at bounding box center [632, 645] width 743 height 51
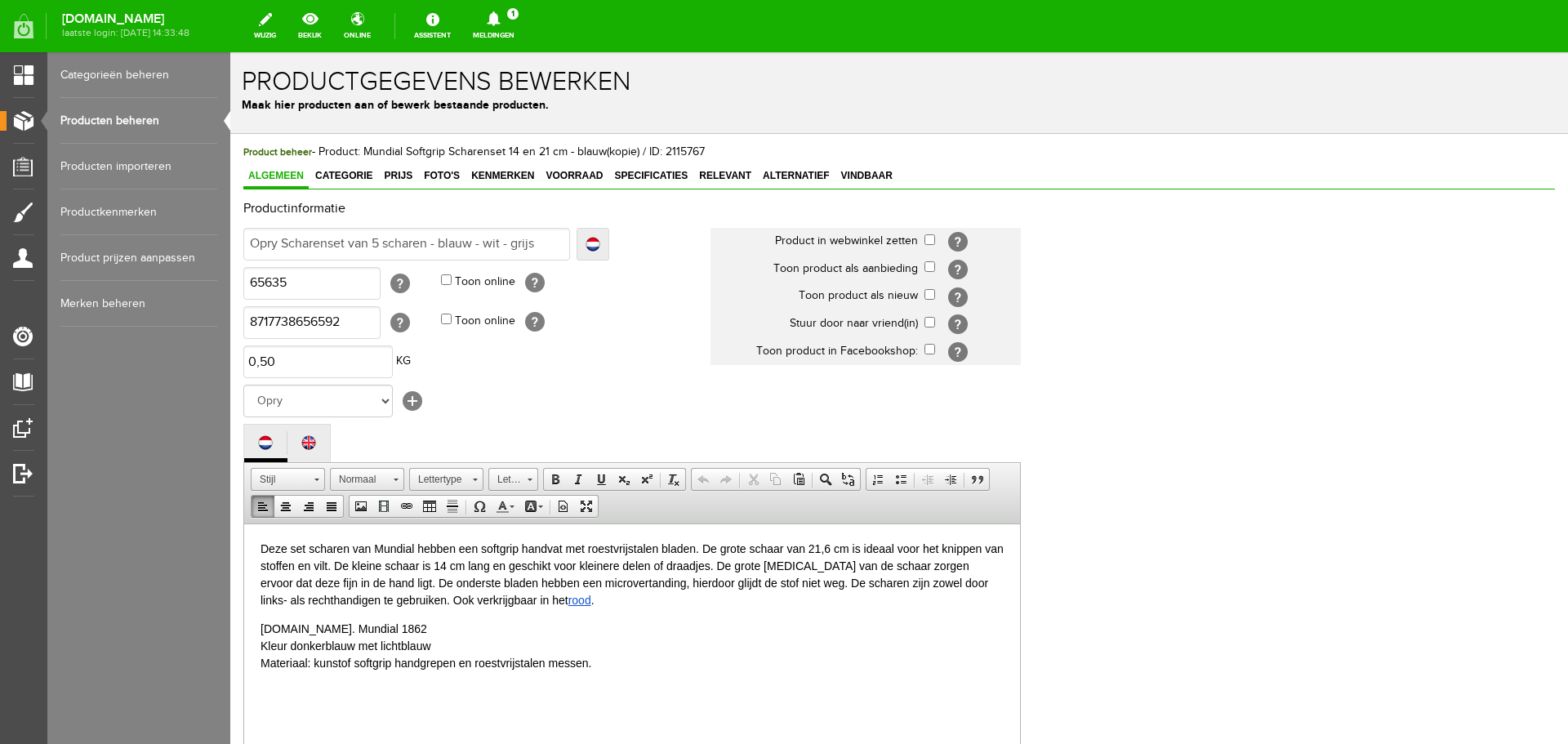
click at [350, 625] on p "Art.nr. Mundial 1862 Kleur donkerblauw met lichtblauw Materiaal: kunstof softgr…" at bounding box center [632, 645] width 743 height 51
drag, startPoint x: 295, startPoint y: 626, endPoint x: 365, endPoint y: 628, distance: 70.0
click at [365, 628] on p "Art.nr. Mundial 1862 Kleur donkerblauw met lichtblauw Materiaal: kunstof softgr…" at bounding box center [632, 645] width 743 height 51
click at [316, 643] on p "Art.nr. Opry 63635 Kleur donkerblauw met lichtblauw Materiaal: kunstof softgrip…" at bounding box center [632, 645] width 743 height 51
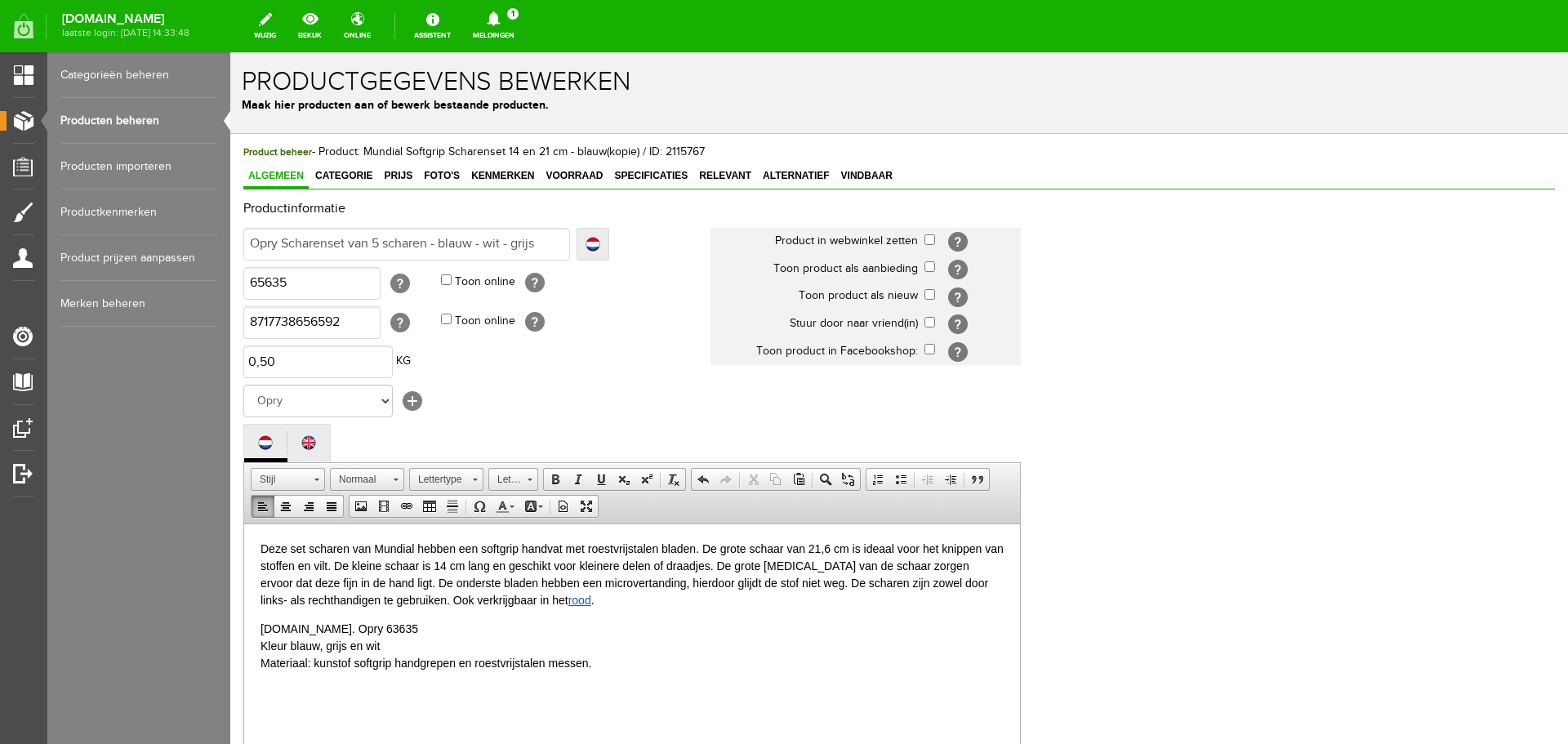
click at [567, 664] on p "Art.nr. Opry 63635 Kleur blauw, grijs en wit Materiaal: kunstof softgrip handgr…" at bounding box center [632, 645] width 743 height 51
click at [390, 570] on p "Deze set scharen van Mundial hebben een softgrip handvat met roestvrijstalen bl…" at bounding box center [632, 574] width 743 height 68
click at [302, 549] on p "Deze set scharen van Mundial hebben een softgrip handvat met roestvrijstalen bl…" at bounding box center [632, 574] width 743 height 68
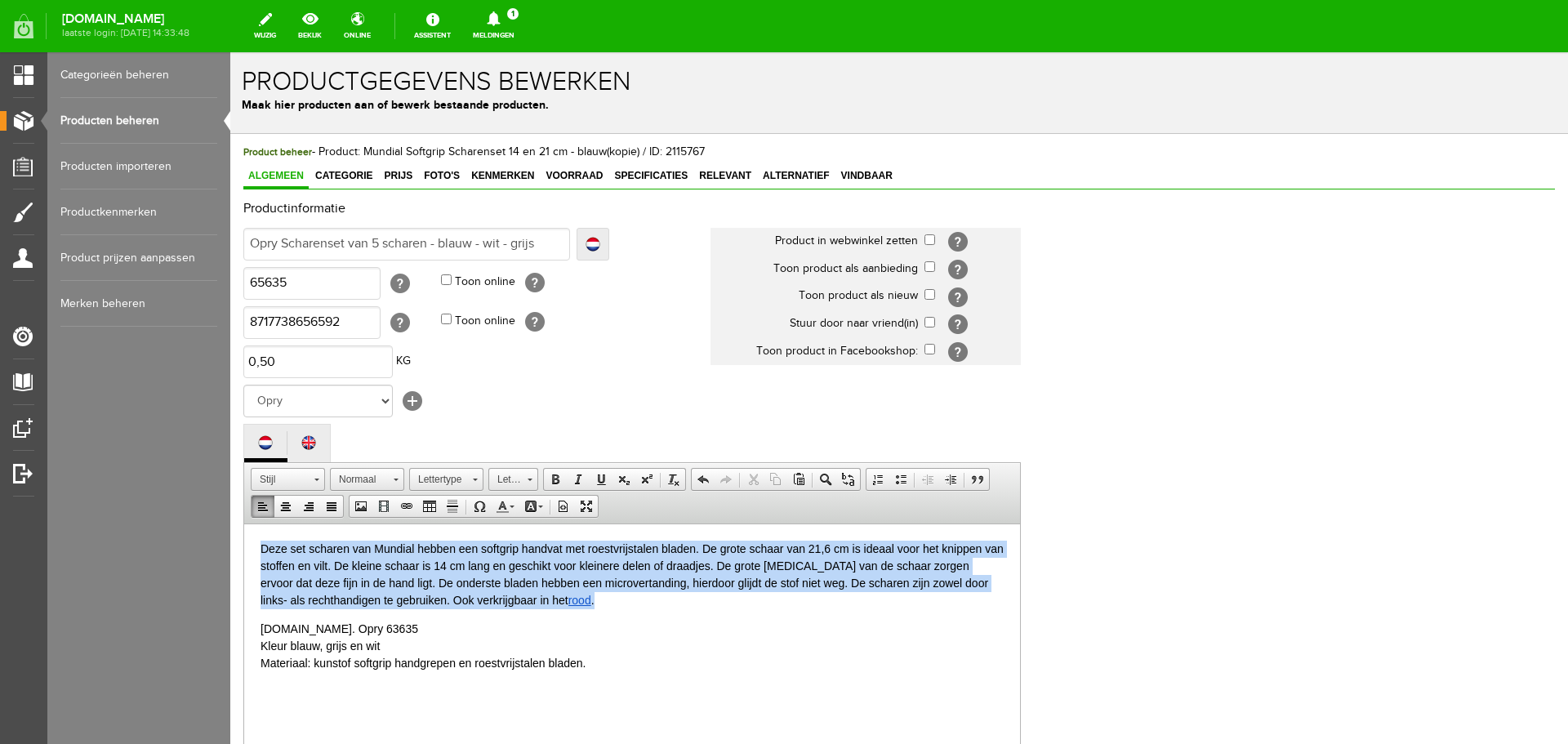
drag, startPoint x: 259, startPoint y: 543, endPoint x: 591, endPoint y: 596, distance: 336.2
click at [591, 596] on html "Deze set scharen van Mundial hebben een softgrip handvat met roestvrijstalen bl…" at bounding box center [632, 619] width 776 height 193
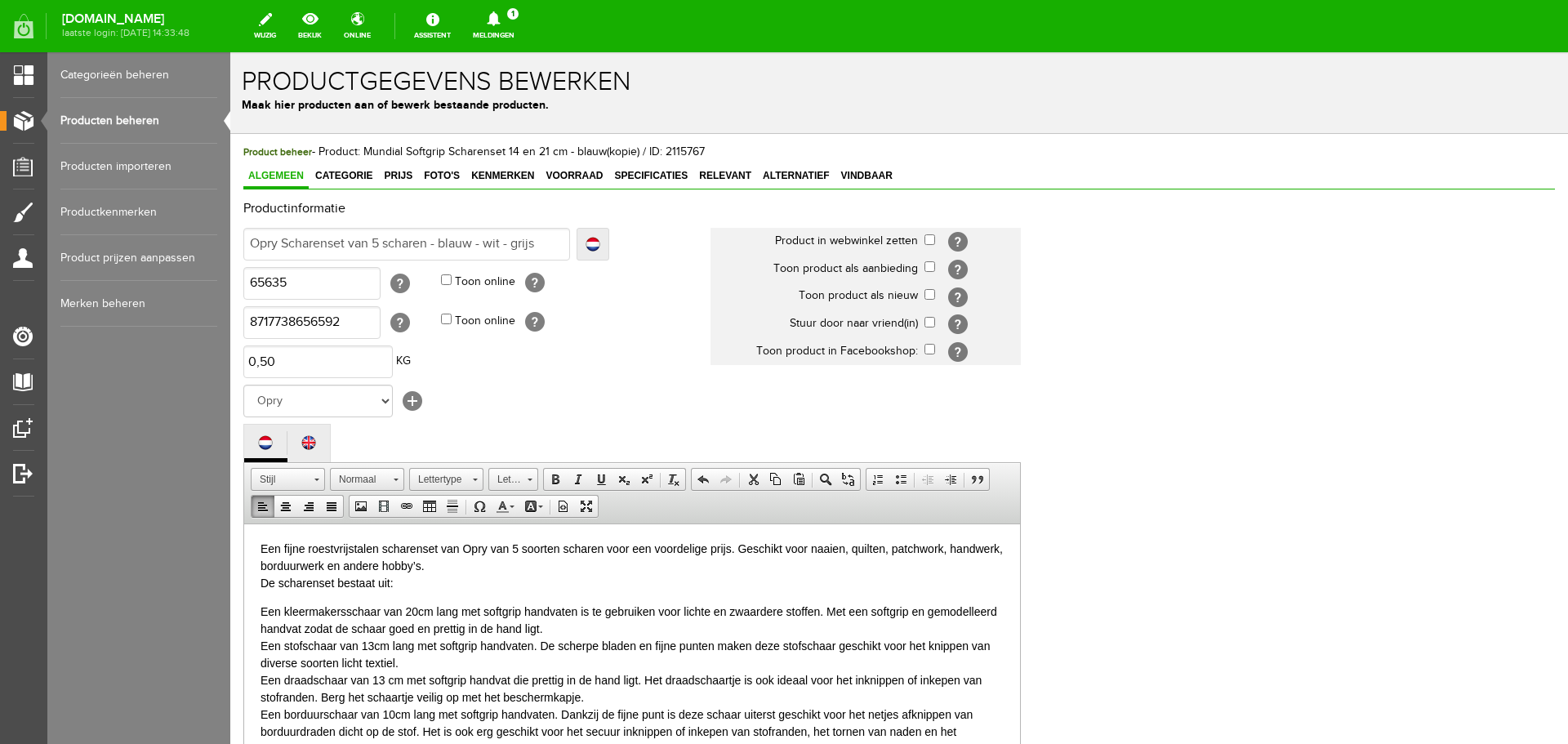
scroll to position [50, 0]
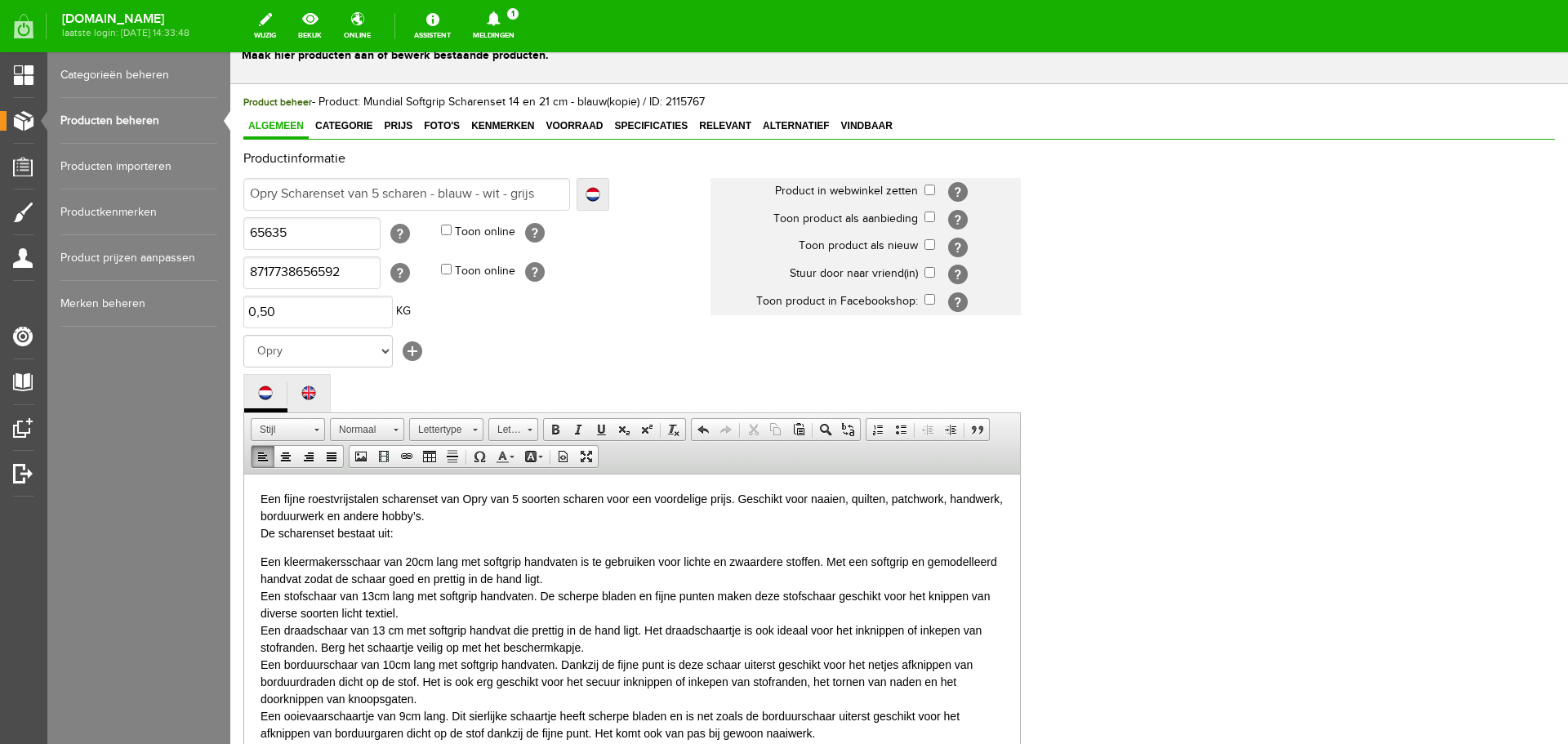
click at [264, 529] on p "Een fijne roestvrijstalen scharenset van Opry van 5 soorten scharen voor een vo…" at bounding box center [632, 515] width 743 height 51
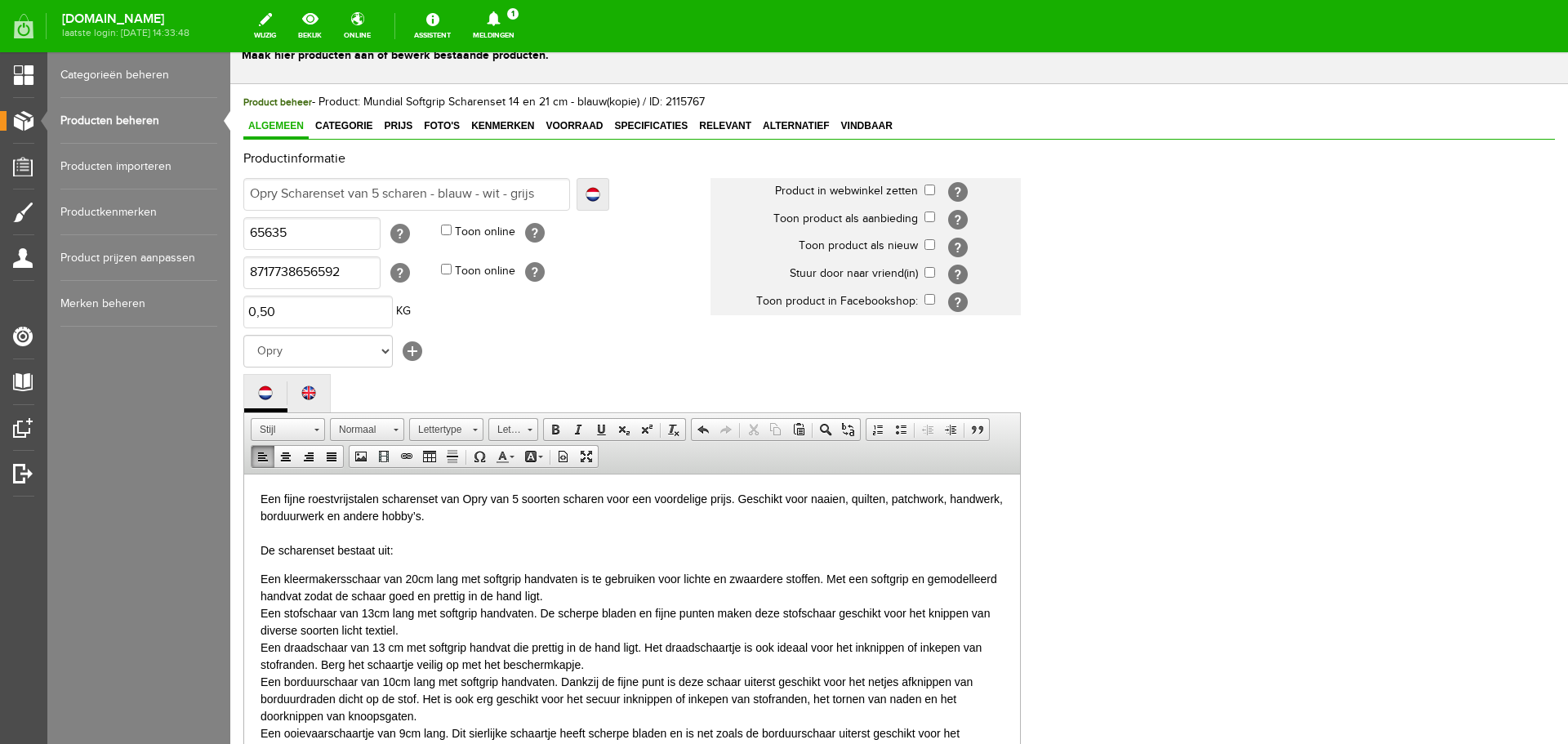
click at [258, 576] on html "Een fijne roestvrijstalen scharenset van Opry van 5 soorten scharen voor een vo…" at bounding box center [632, 670] width 776 height 393
click at [905, 429] on span at bounding box center [901, 429] width 13 height 13
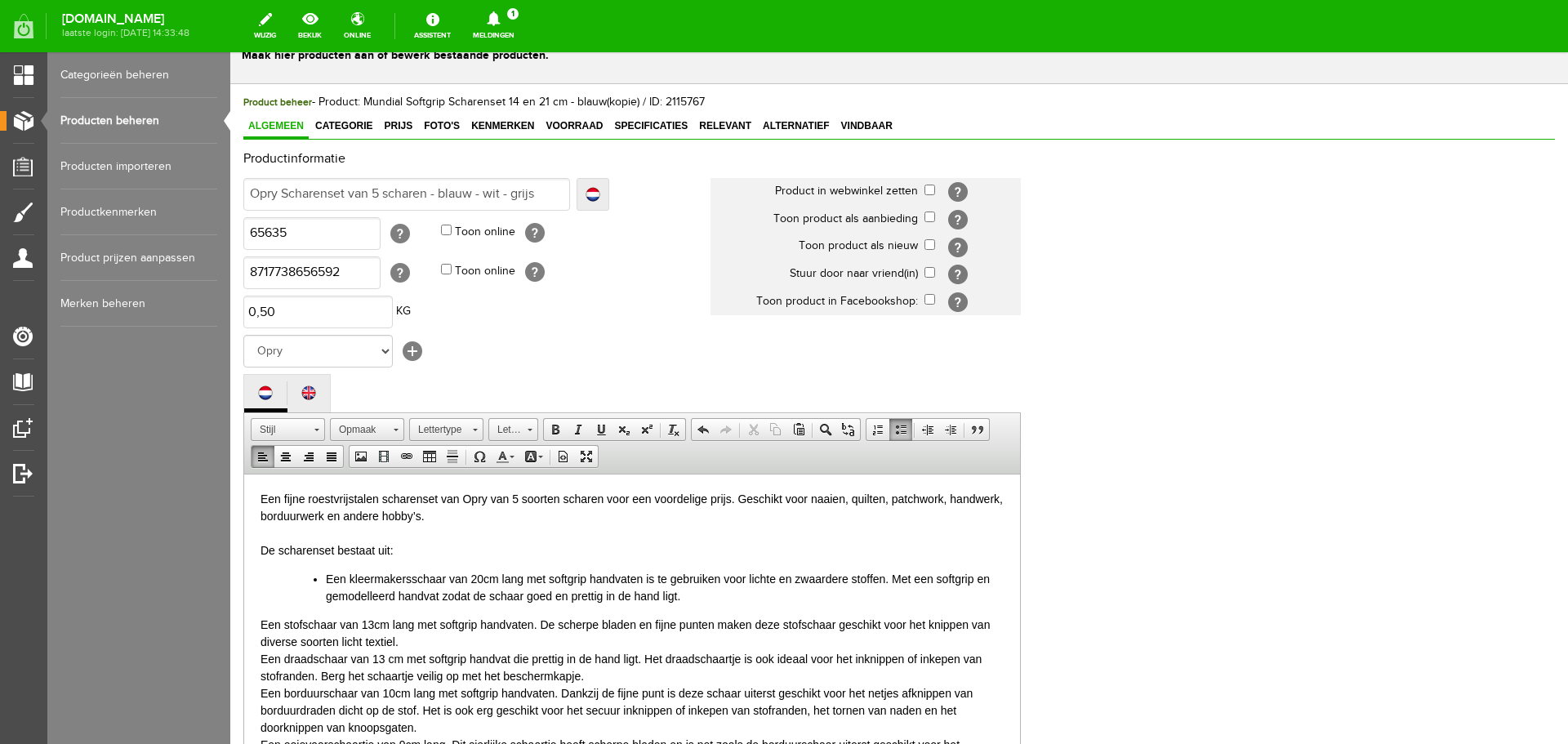
click at [261, 620] on p "Een stofschaar van 13cm lang met softgrip handvaten. De scherpe bladen en fijne…" at bounding box center [632, 693] width 743 height 154
click at [895, 430] on span at bounding box center [901, 429] width 13 height 13
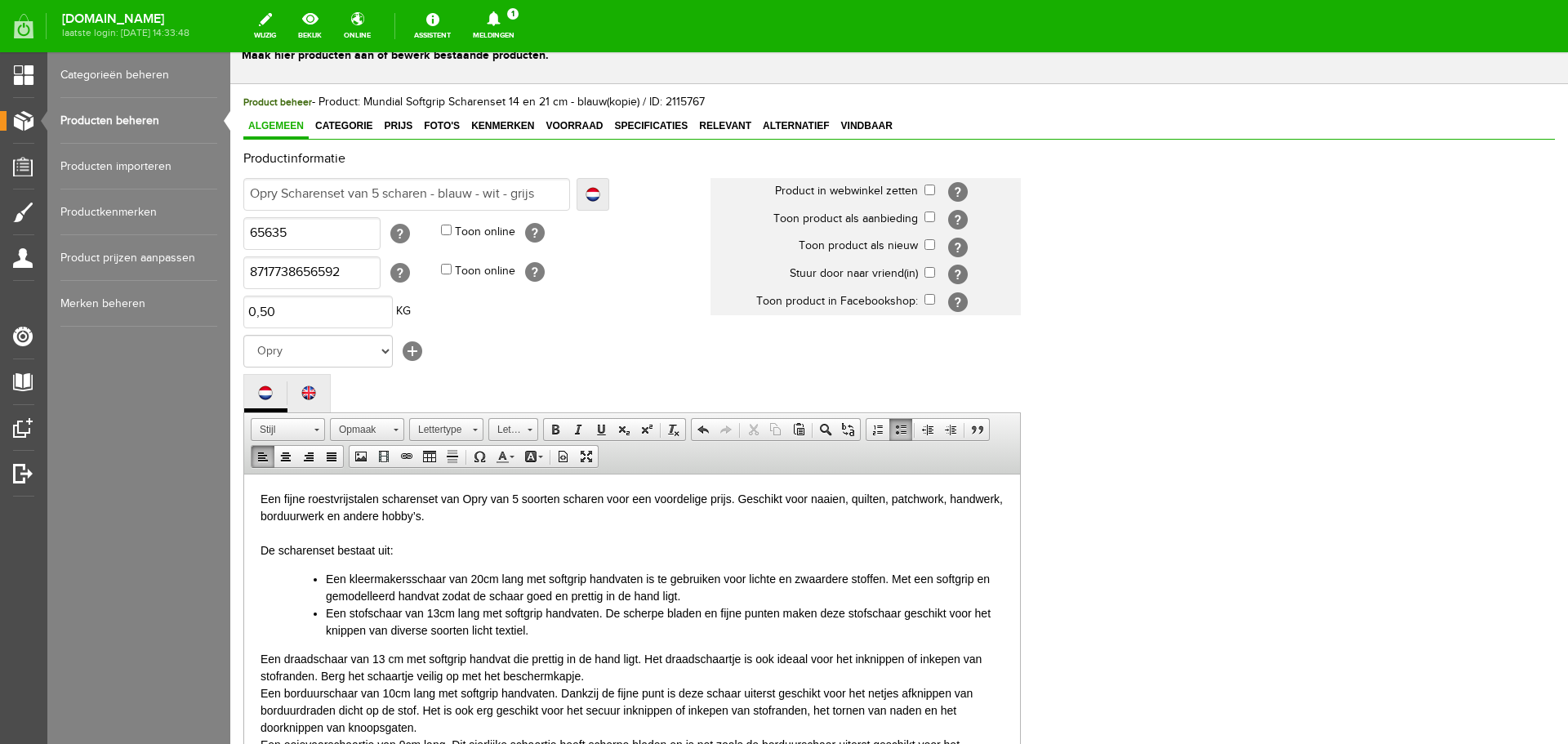
click at [259, 655] on html "Een fijne roestvrijstalen scharenset van Opry van 5 soorten scharen voor een vo…" at bounding box center [632, 676] width 776 height 404
click at [899, 429] on span at bounding box center [901, 429] width 13 height 13
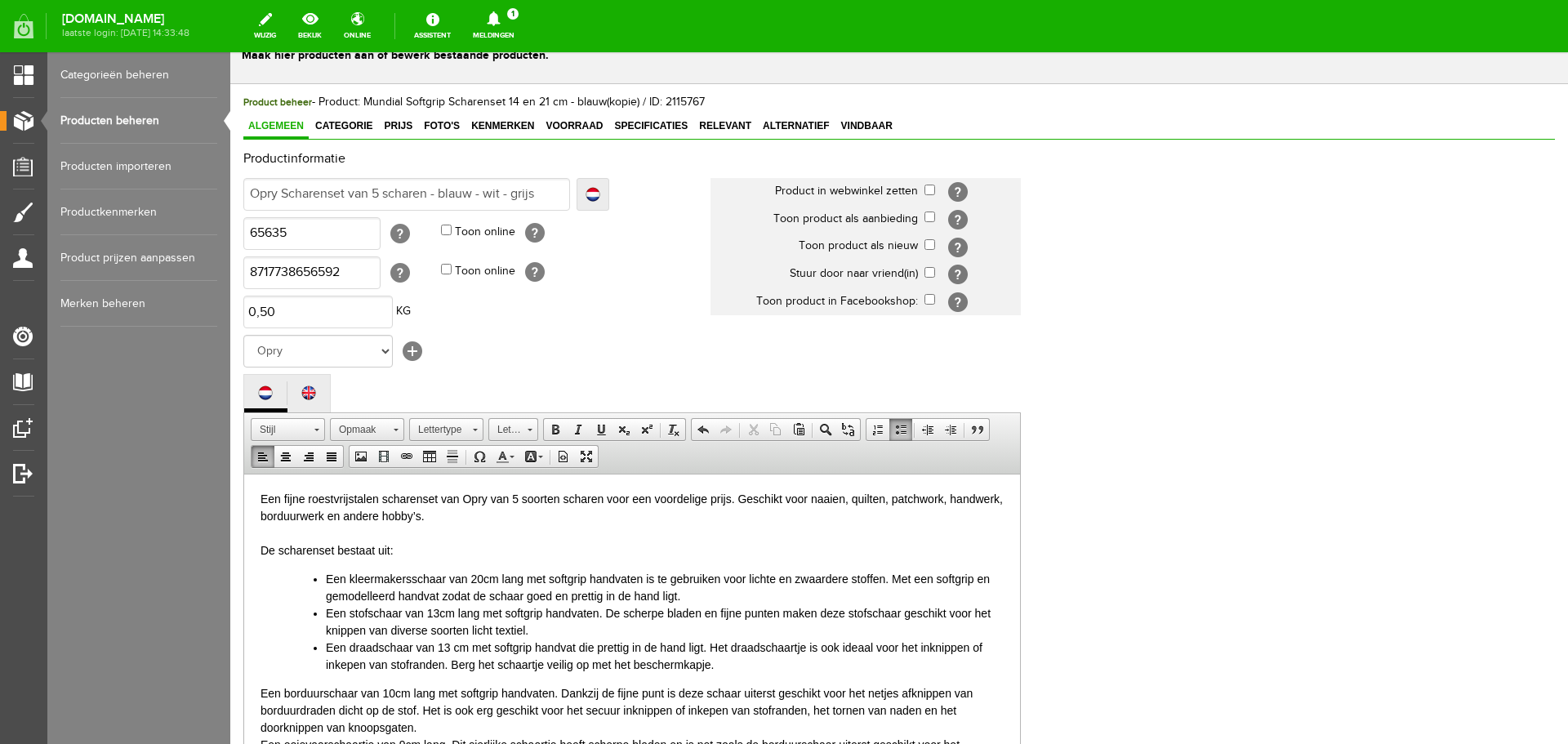
click at [254, 690] on html "Een fijne roestvrijstalen scharenset van Opry van 5 soorten scharen voor een vo…" at bounding box center [632, 676] width 776 height 404
click at [899, 432] on span at bounding box center [901, 429] width 13 height 13
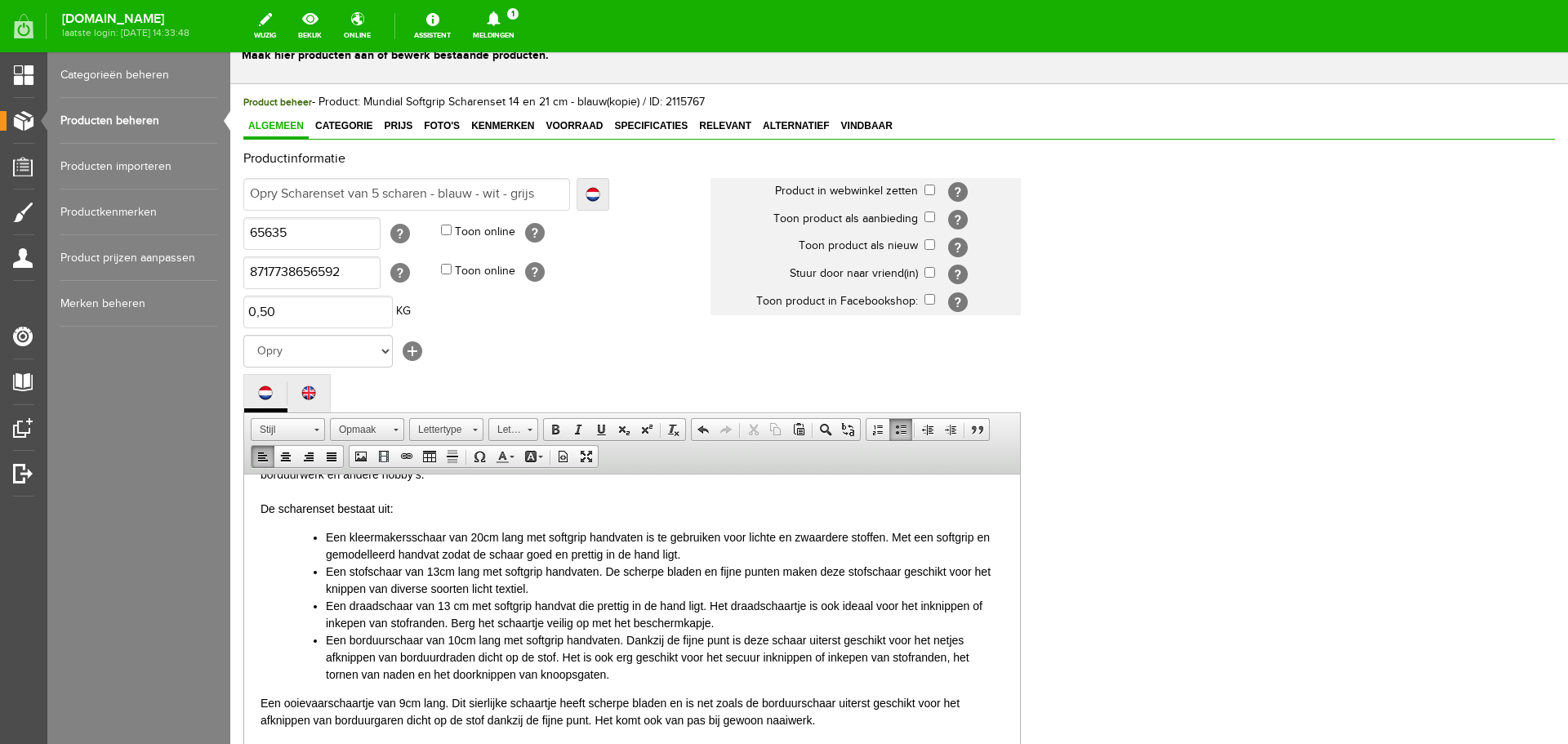
scroll to position [82, 0]
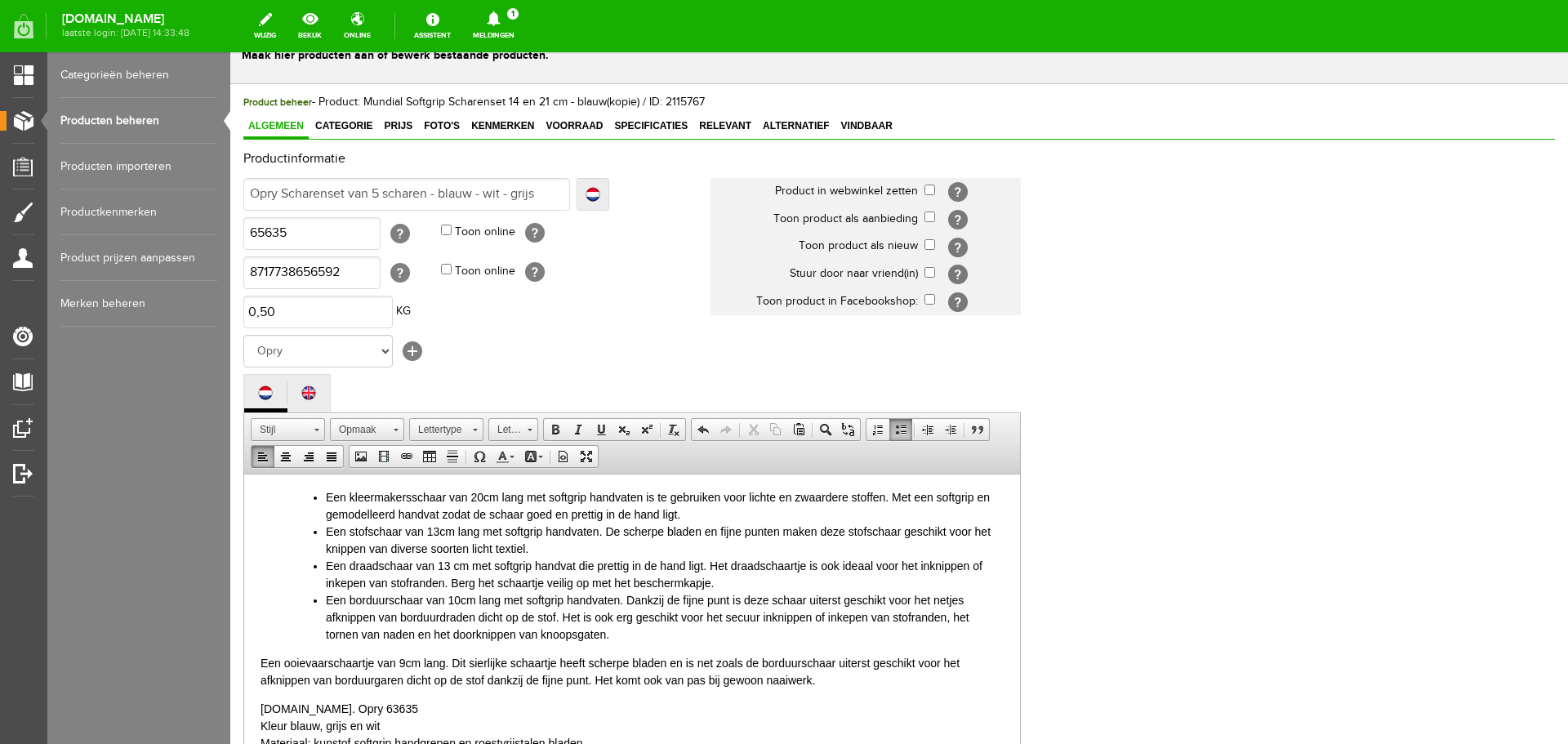
click at [254, 664] on html "Een fijne roestvrijstalen scharenset van Opry van 5 soorten scharen voor een vo…" at bounding box center [632, 594] width 776 height 404
click at [906, 429] on span at bounding box center [901, 429] width 13 height 13
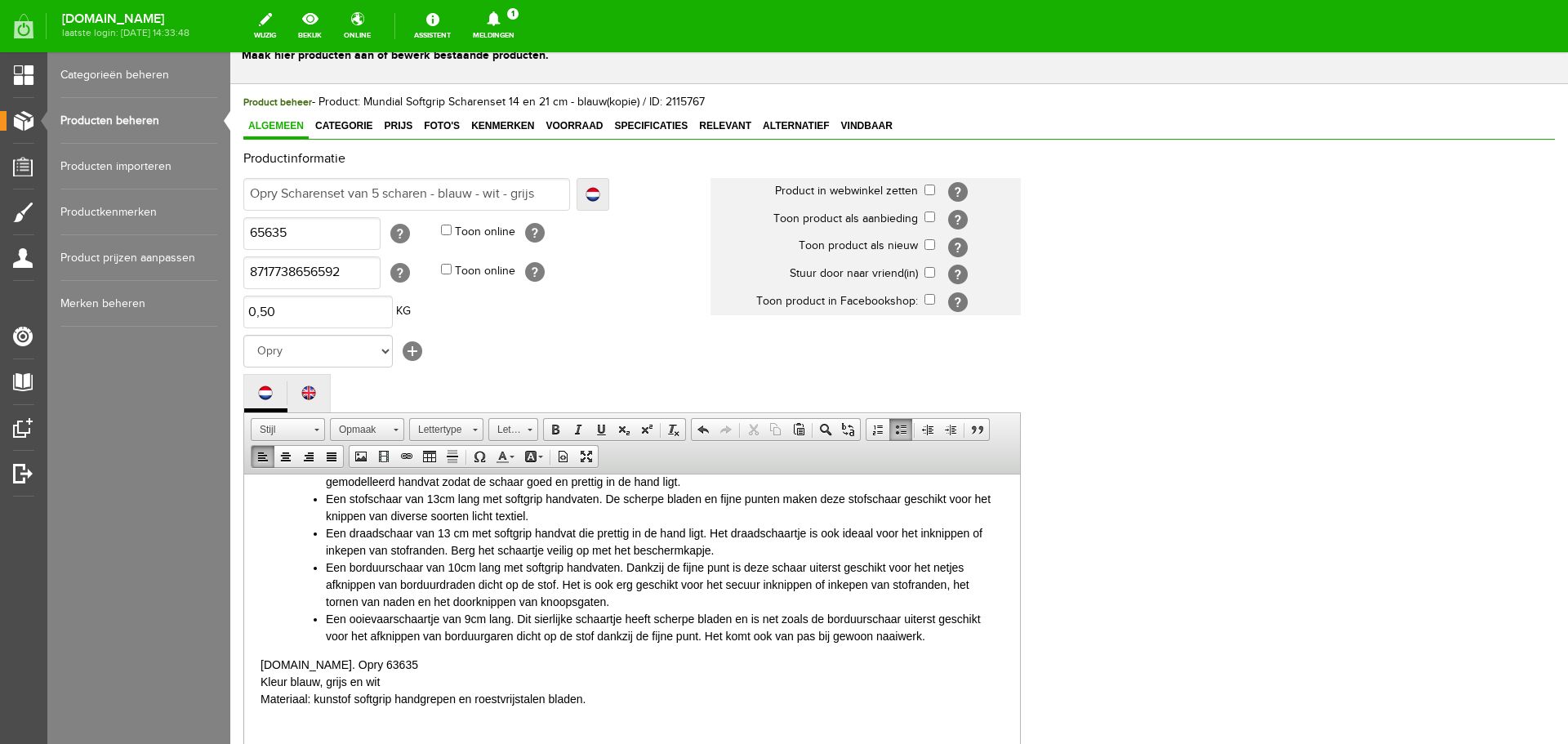
scroll to position [115, 0]
click at [314, 699] on p "Art.nr. Opry 63635 Kleur blauw, grijs en wit Materiaal: kunstof softgrip handgr…" at bounding box center [632, 680] width 743 height 51
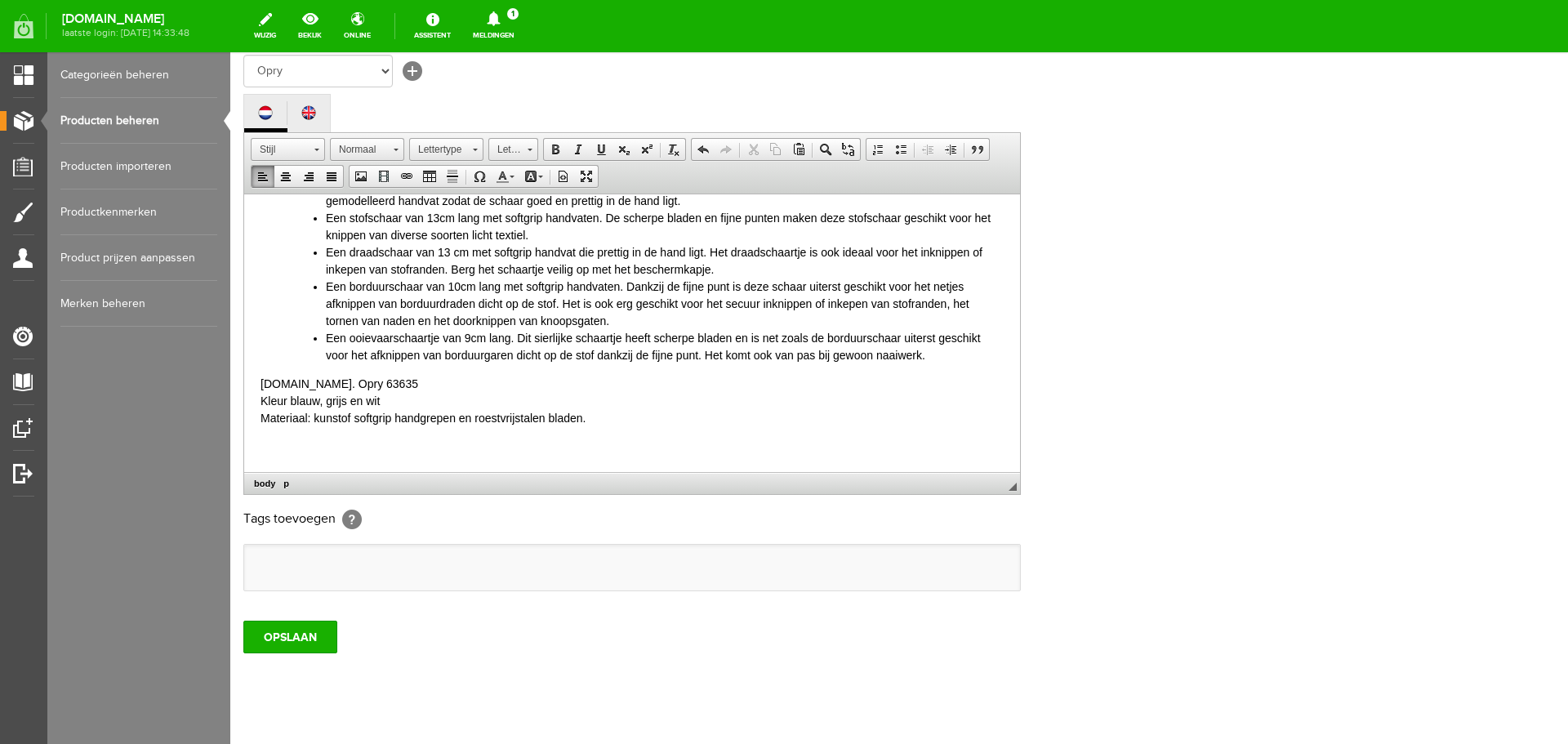
scroll to position [360, 0]
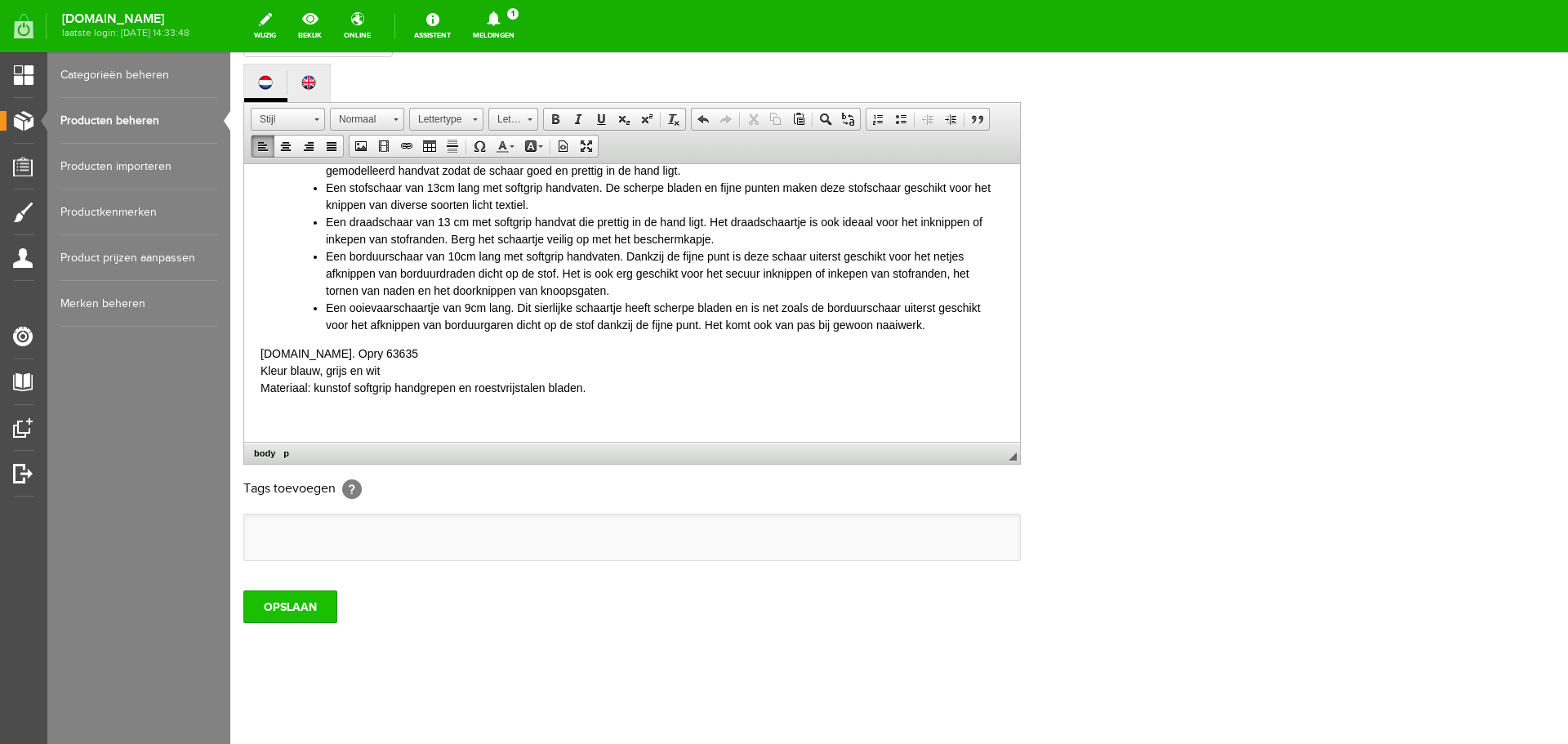
click at [295, 606] on input "OPSLAAN" at bounding box center [290, 607] width 94 height 32
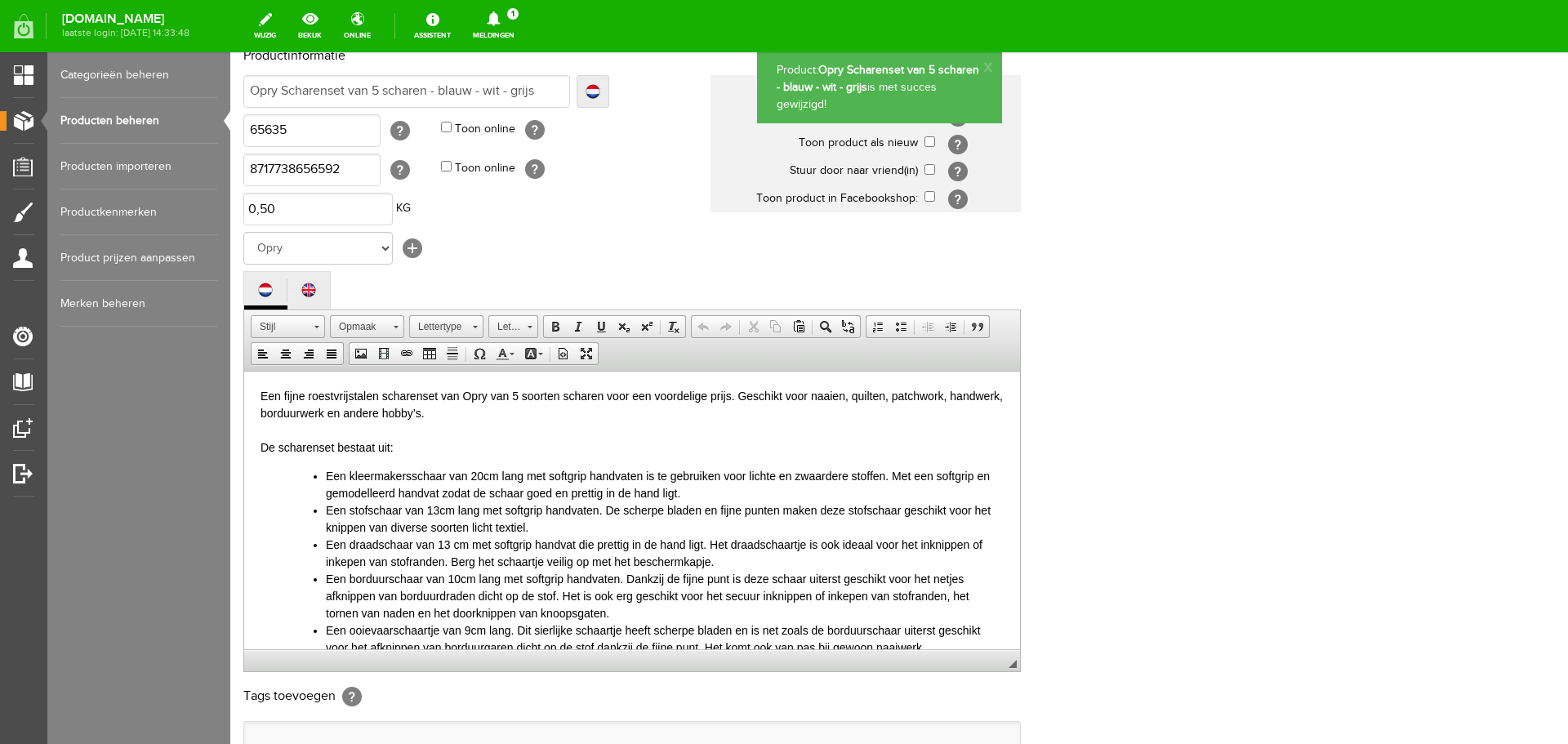
scroll to position [115, 0]
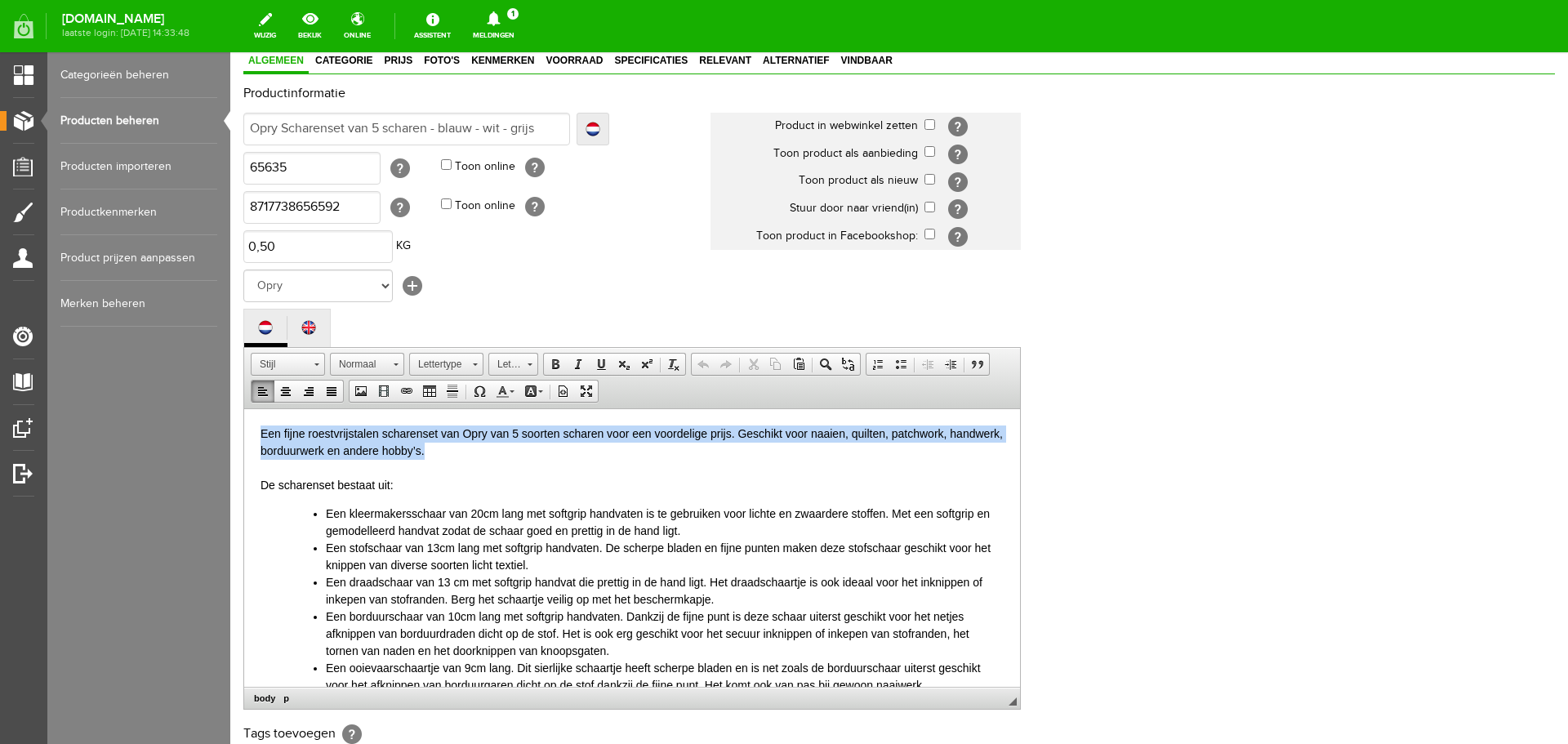
drag, startPoint x: 258, startPoint y: 432, endPoint x: 479, endPoint y: 445, distance: 221.4
click at [479, 445] on html "Een fijne roestvrijstalen scharenset van Opry van 5 soorten scharen voor een vo…" at bounding box center [632, 605] width 776 height 393
copy p "Een fijne roestvrijstalen scharenset van Opry van 5 soorten scharen voor een vo…"
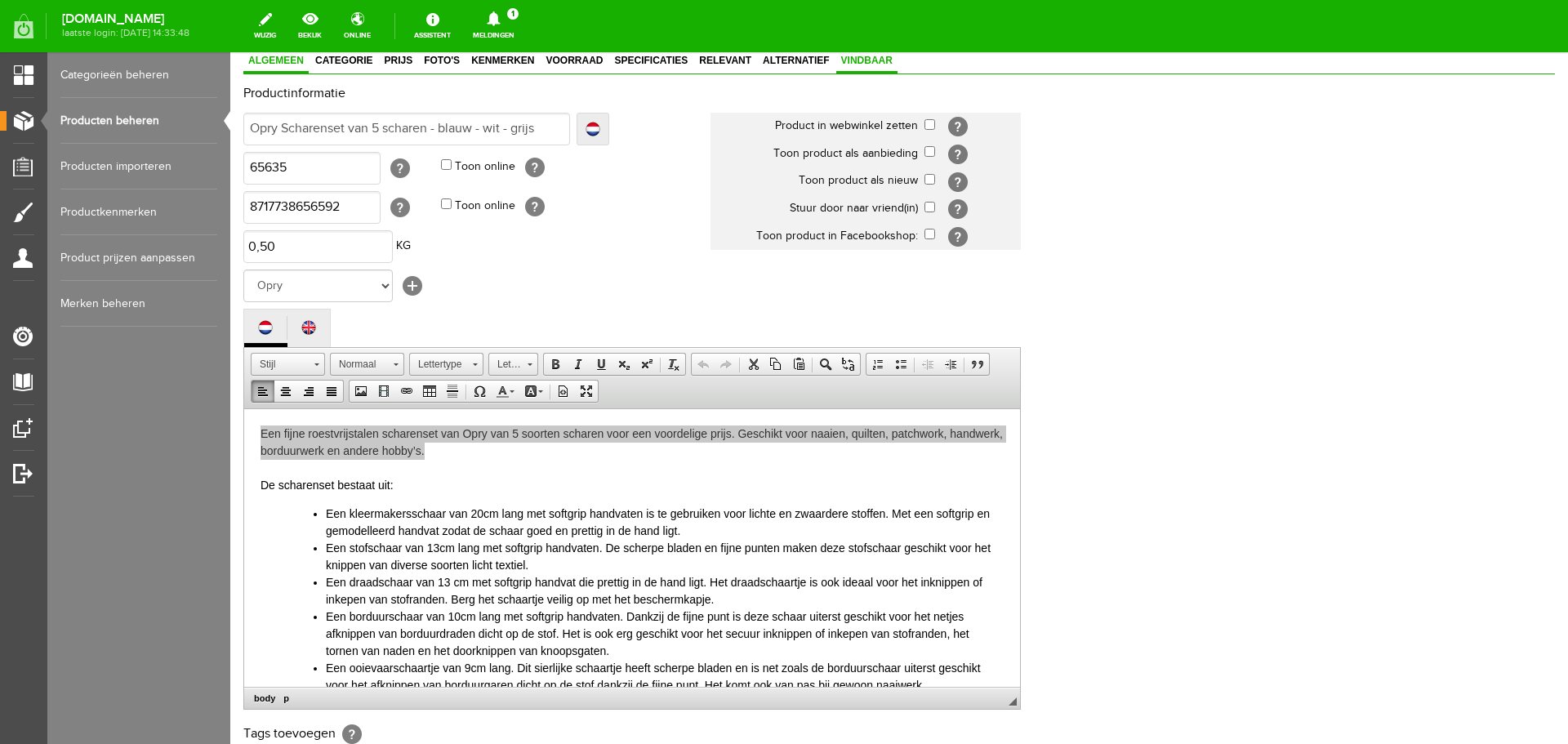
click at [871, 58] on span "Vindbaar" at bounding box center [867, 60] width 61 height 12
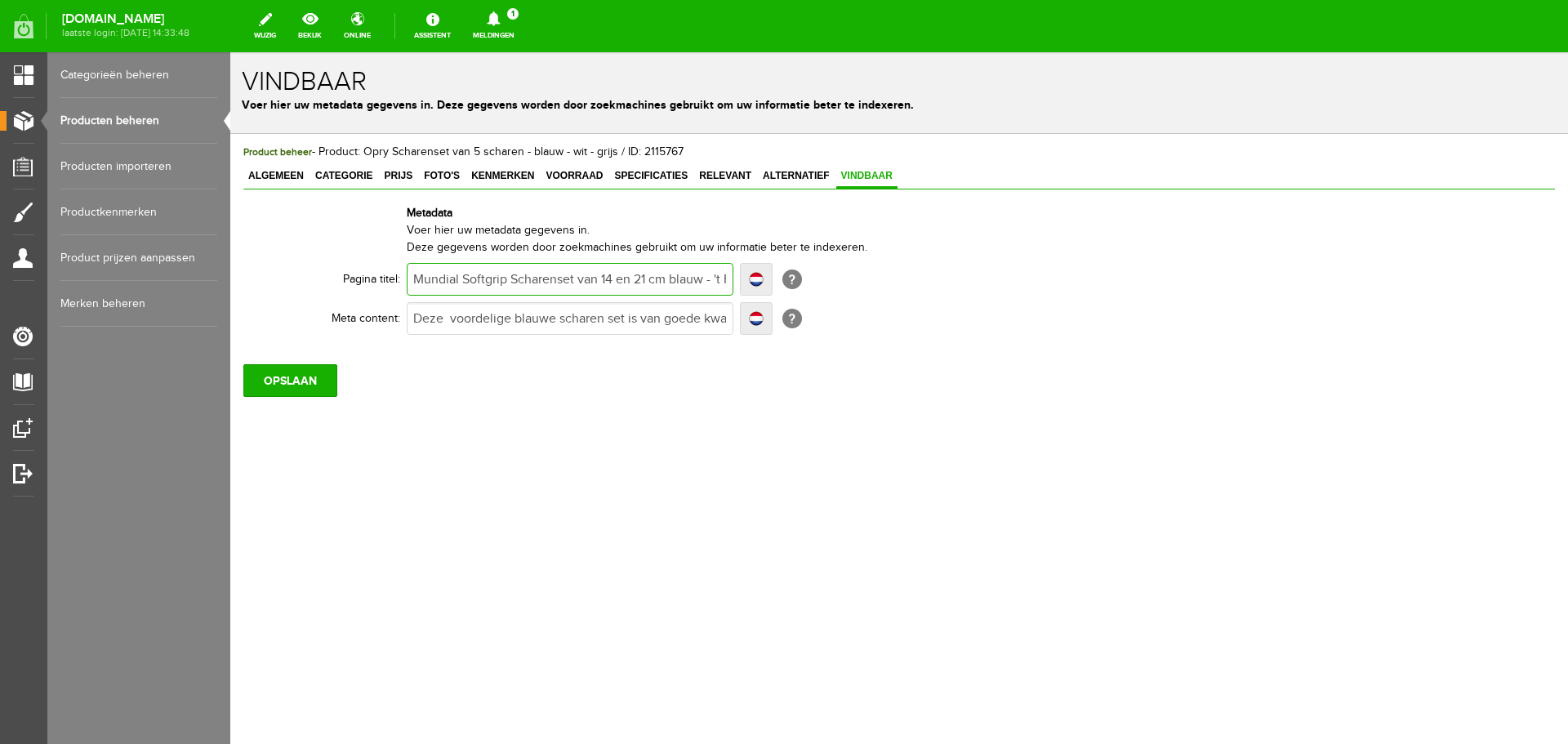
drag, startPoint x: 705, startPoint y: 279, endPoint x: 389, endPoint y: 283, distance: 316.0
click at [389, 283] on tr "Pagina titel: Mundial Softgrip Scharenset van 14 en 21 cm blauw - 't Pandje Naa…" at bounding box center [635, 279] width 784 height 39
paste input "Een fijne roestvrijstalen scharenset van Opry van 5 soorten scharen voor een vo…"
click at [486, 279] on input "Een fijne roestvrijstalen scharenset van Opry van 5 soorten scharen voor een vo…" at bounding box center [570, 279] width 327 height 32
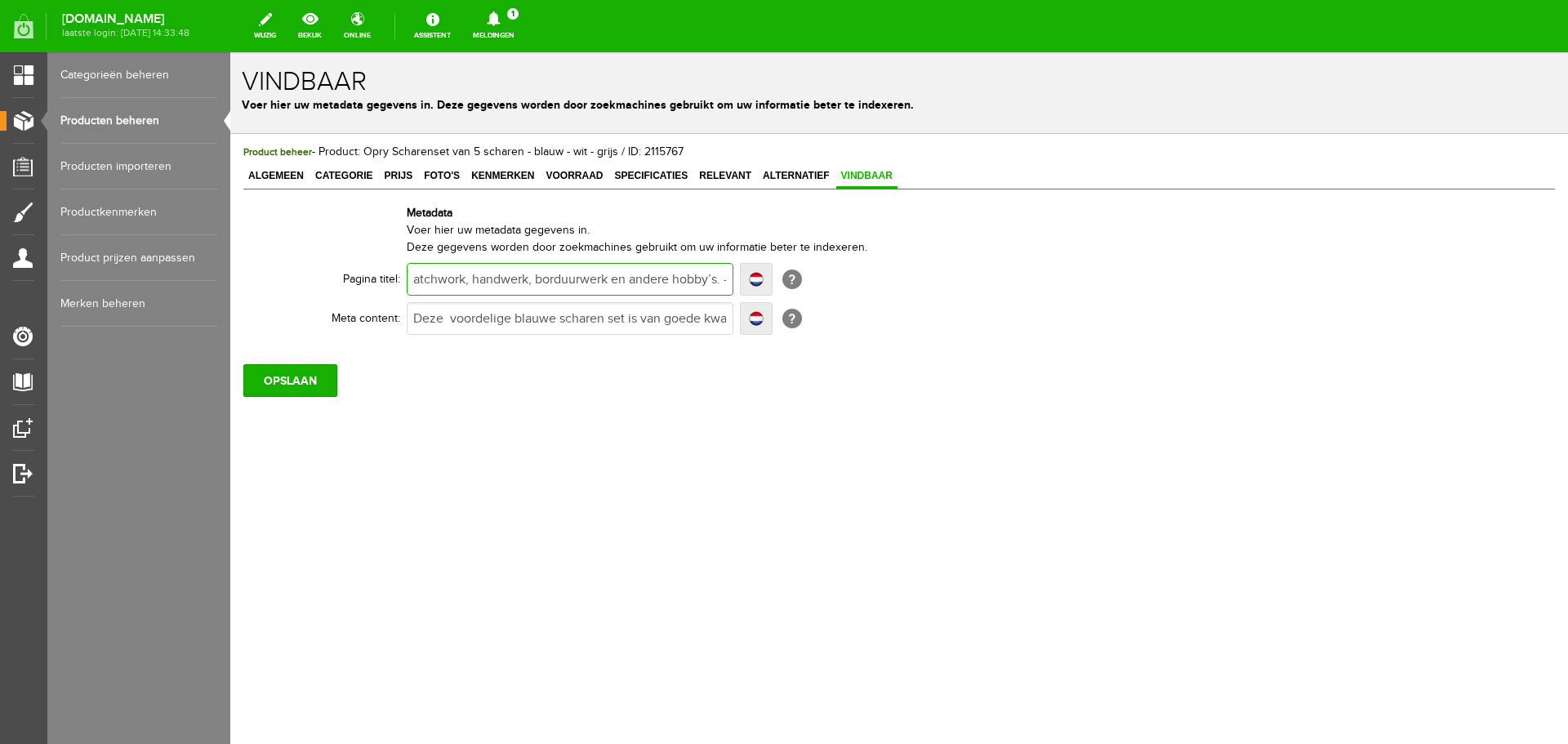
scroll to position [0, 0]
drag, startPoint x: 450, startPoint y: 318, endPoint x: 399, endPoint y: 319, distance: 51.0
click at [399, 319] on tr "Meta content: Deze voordelige blauwe scharen set is van goede kwaliteit voor he…" at bounding box center [635, 319] width 784 height 39
click at [547, 321] on input "Een voordelige blauwe scharen set is van goede kwaliteit voor het knippen van s…" at bounding box center [570, 319] width 327 height 32
click at [531, 320] on input "Een voordelige blauwe scharen set is van goede kwaliteit voor het knippen van s…" at bounding box center [570, 319] width 327 height 32
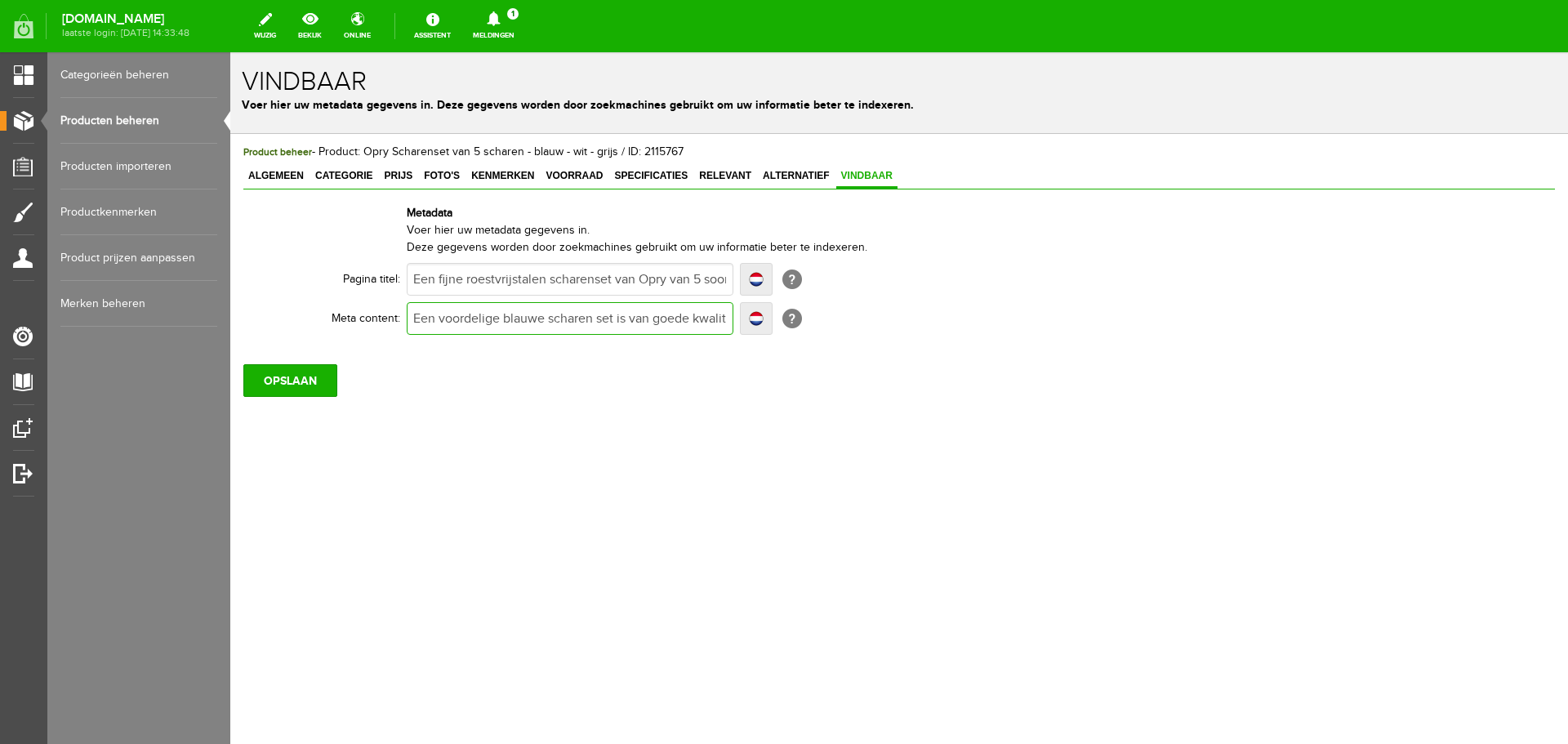
click at [531, 320] on input "Een voordelige blauwe scharen set is van goede kwaliteit voor het knippen van s…" at bounding box center [570, 319] width 327 height 32
click at [589, 318] on input "Een voordelige scharen set van goede kwaliteit voor het knippen van stoffen en …" at bounding box center [570, 319] width 327 height 32
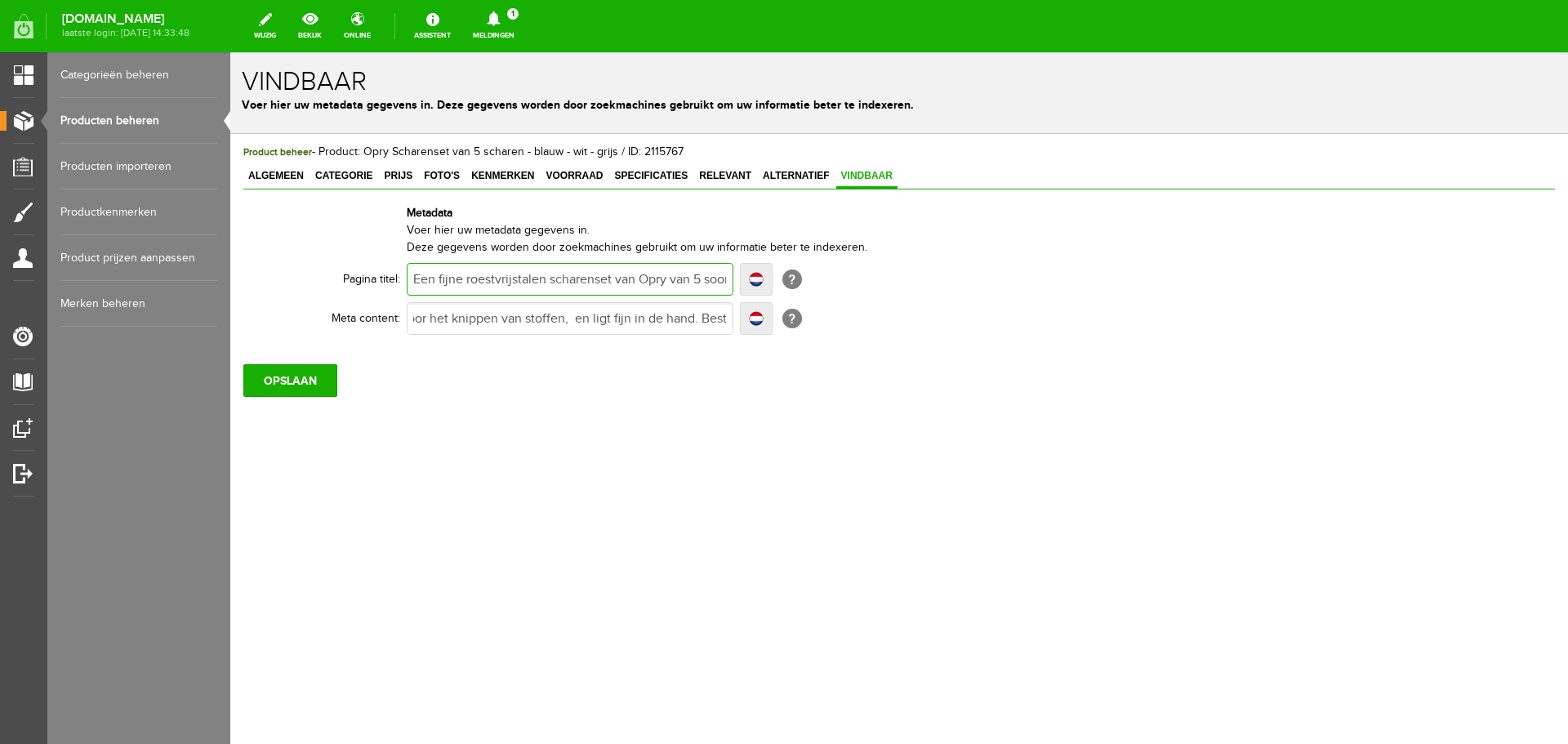
click at [535, 277] on input "Een fijne roestvrijstalen scharenset van Opry van 5 soorten scharen voor een vo…" at bounding box center [570, 279] width 327 height 32
click at [695, 317] on input "Een voordelige scharen set van goede kwaliteit voor het knippen van stoffen, en…" at bounding box center [570, 319] width 327 height 32
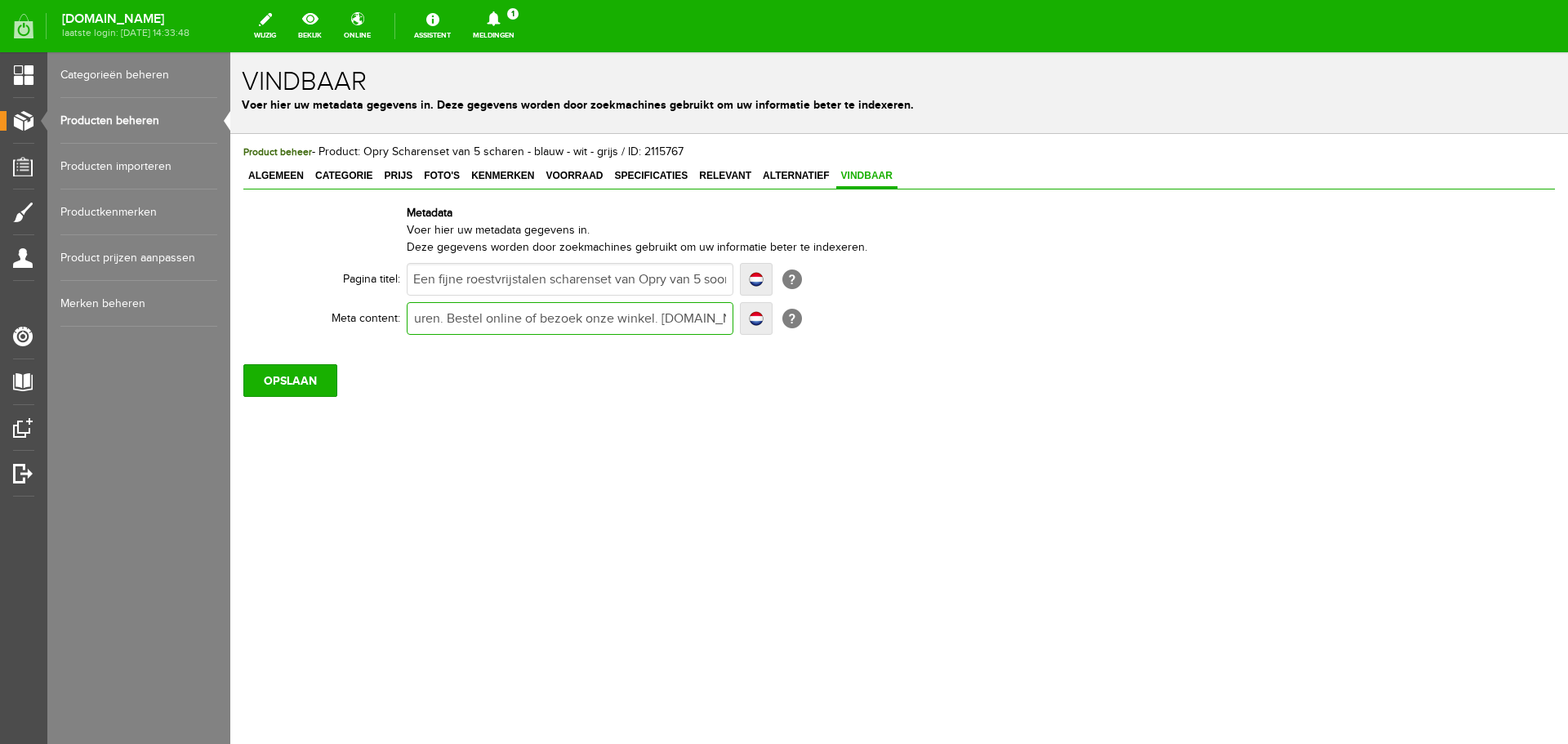
scroll to position [0, 566]
click at [267, 171] on span "Algemeen" at bounding box center [276, 175] width 66 height 12
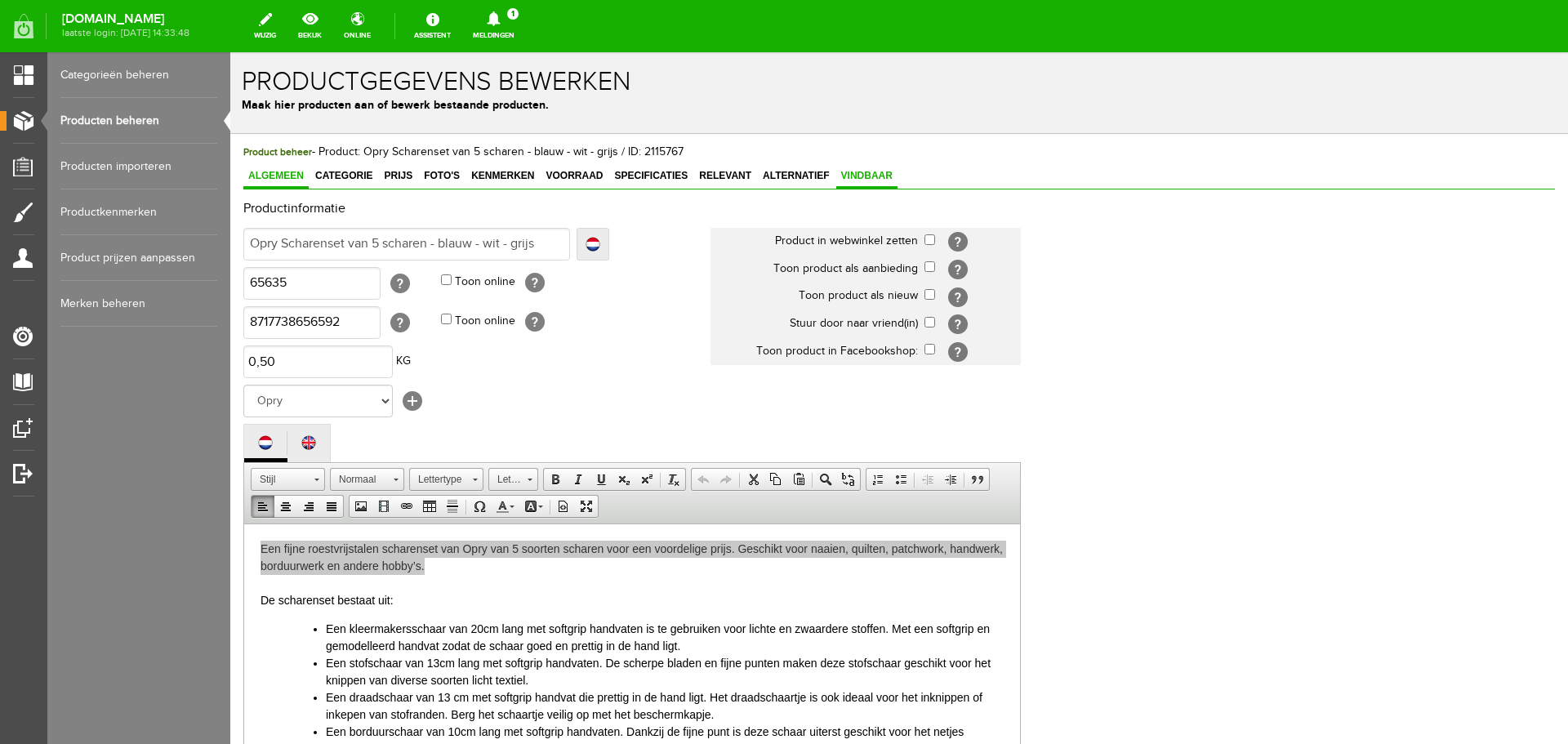
click at [868, 171] on span "Vindbaar" at bounding box center [867, 175] width 61 height 12
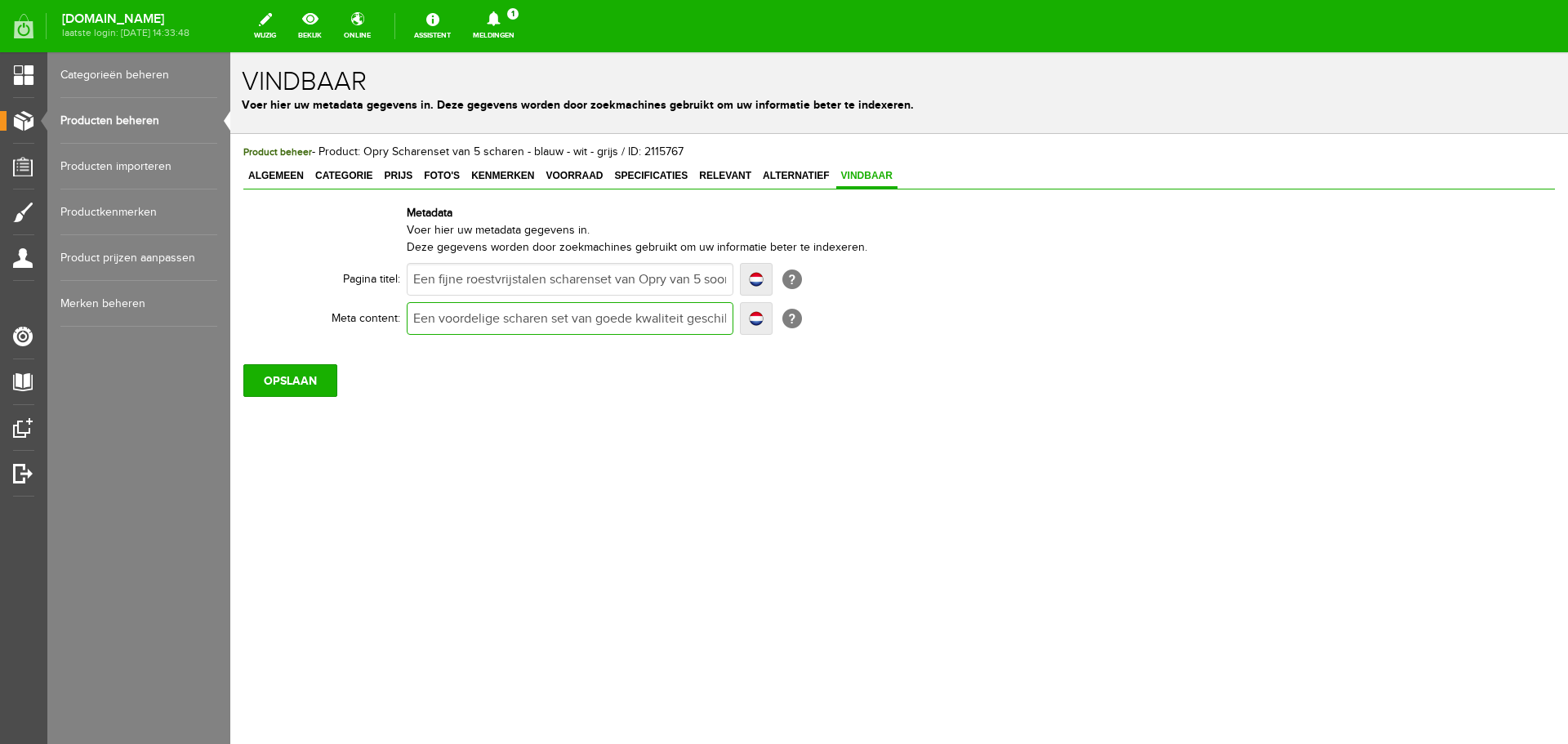
click at [704, 320] on input "Een voordelige scharen set van goede kwaliteit geschikt voor naaien, quilten, h…" at bounding box center [570, 319] width 327 height 32
click at [499, 280] on input "Een fijne roestvrijstalen scharenset van Opry van 5 soorten scharen voor een vo…" at bounding box center [570, 279] width 327 height 32
click at [650, 281] on input "Een fijne roestvrijstalen scharenset van Opry van 5 soorten scharen voor een vo…" at bounding box center [570, 279] width 327 height 32
click at [318, 380] on input "OPSLAAN" at bounding box center [290, 381] width 94 height 32
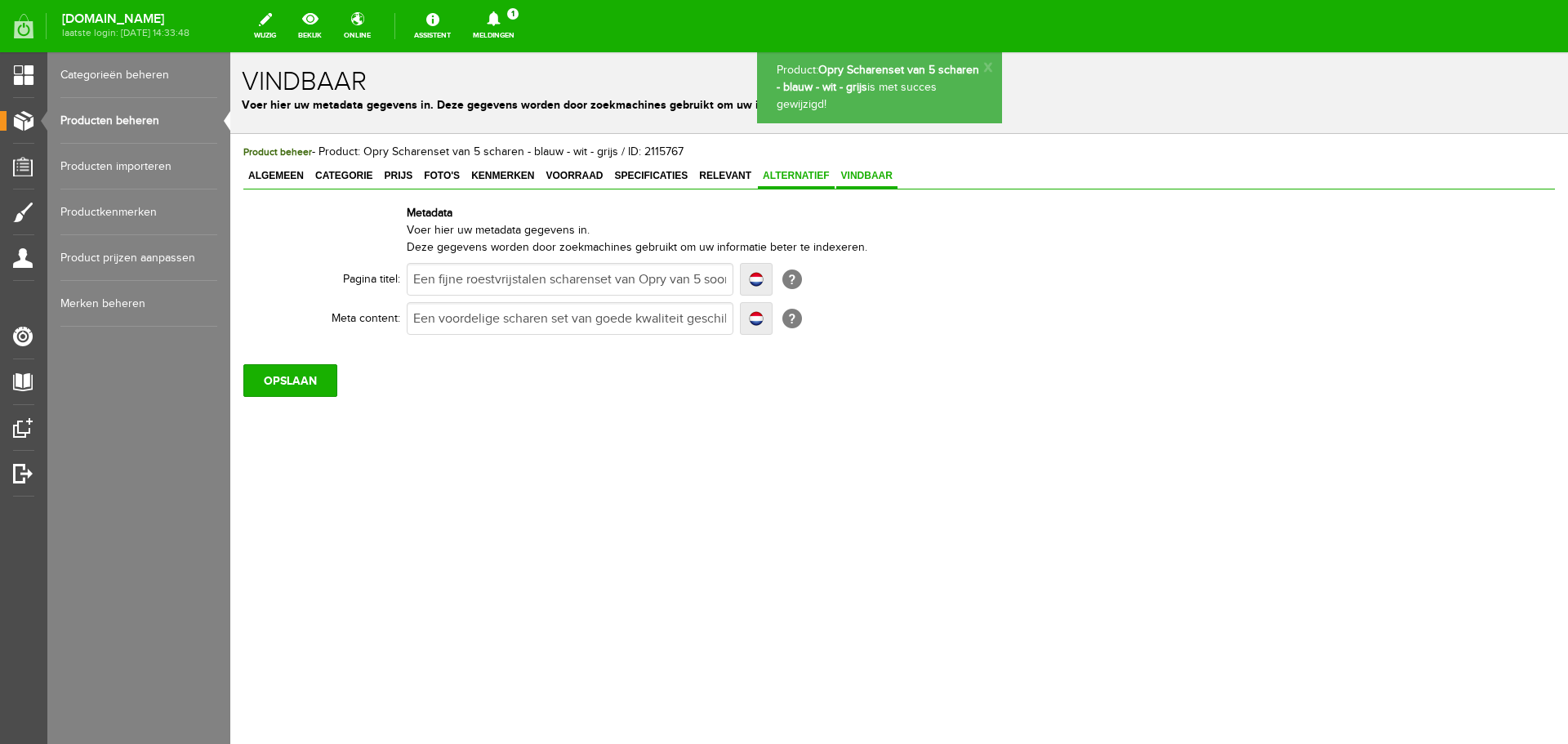
click at [793, 176] on span "Alternatief" at bounding box center [797, 175] width 77 height 12
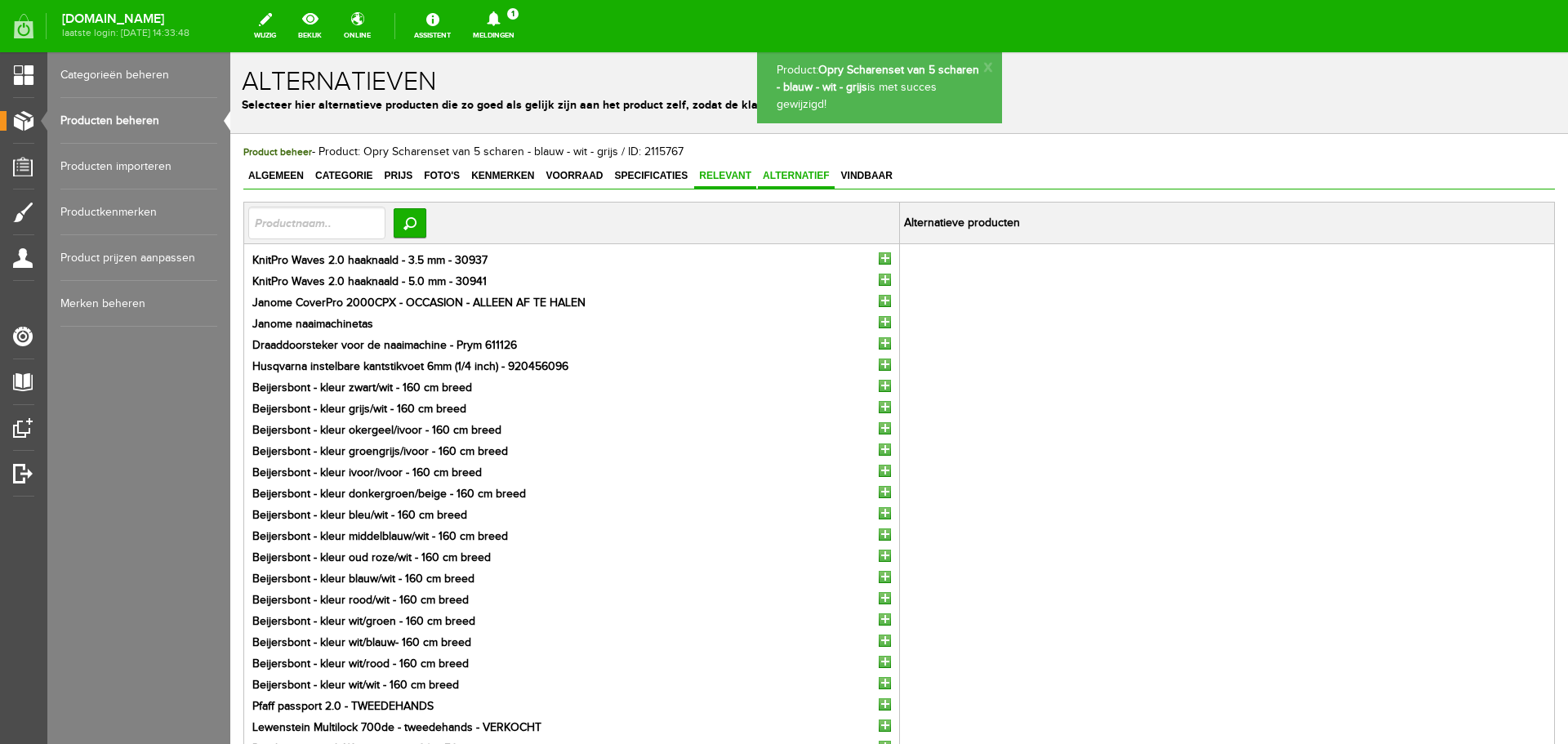
click at [721, 174] on span "Relevant" at bounding box center [725, 175] width 62 height 12
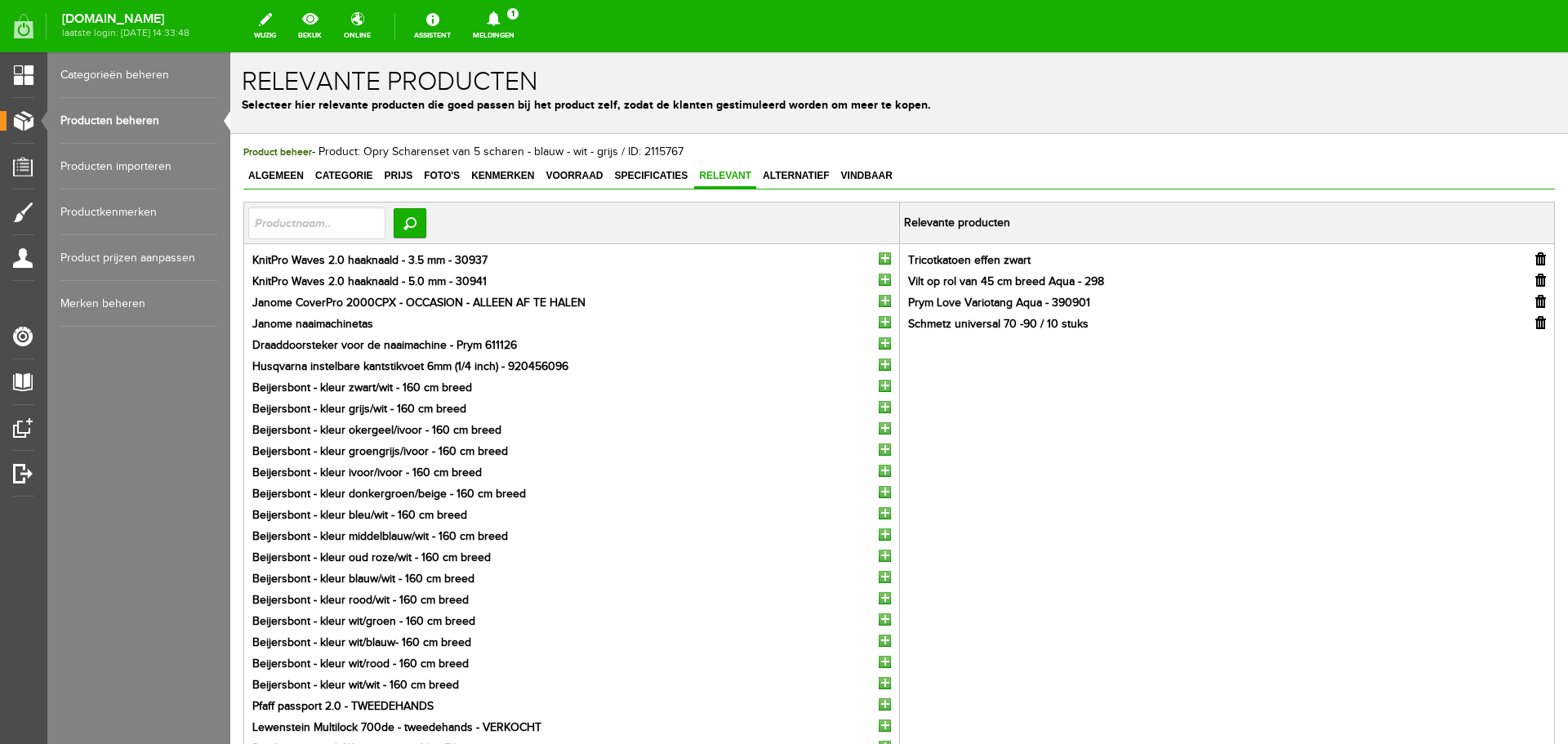
click at [1536, 257] on input "button" at bounding box center [1541, 258] width 11 height 13
click at [270, 222] on input "text" at bounding box center [317, 223] width 137 height 32
click at [879, 537] on input "button" at bounding box center [885, 535] width 13 height 13
click at [1536, 302] on input "button" at bounding box center [1541, 302] width 11 height 13
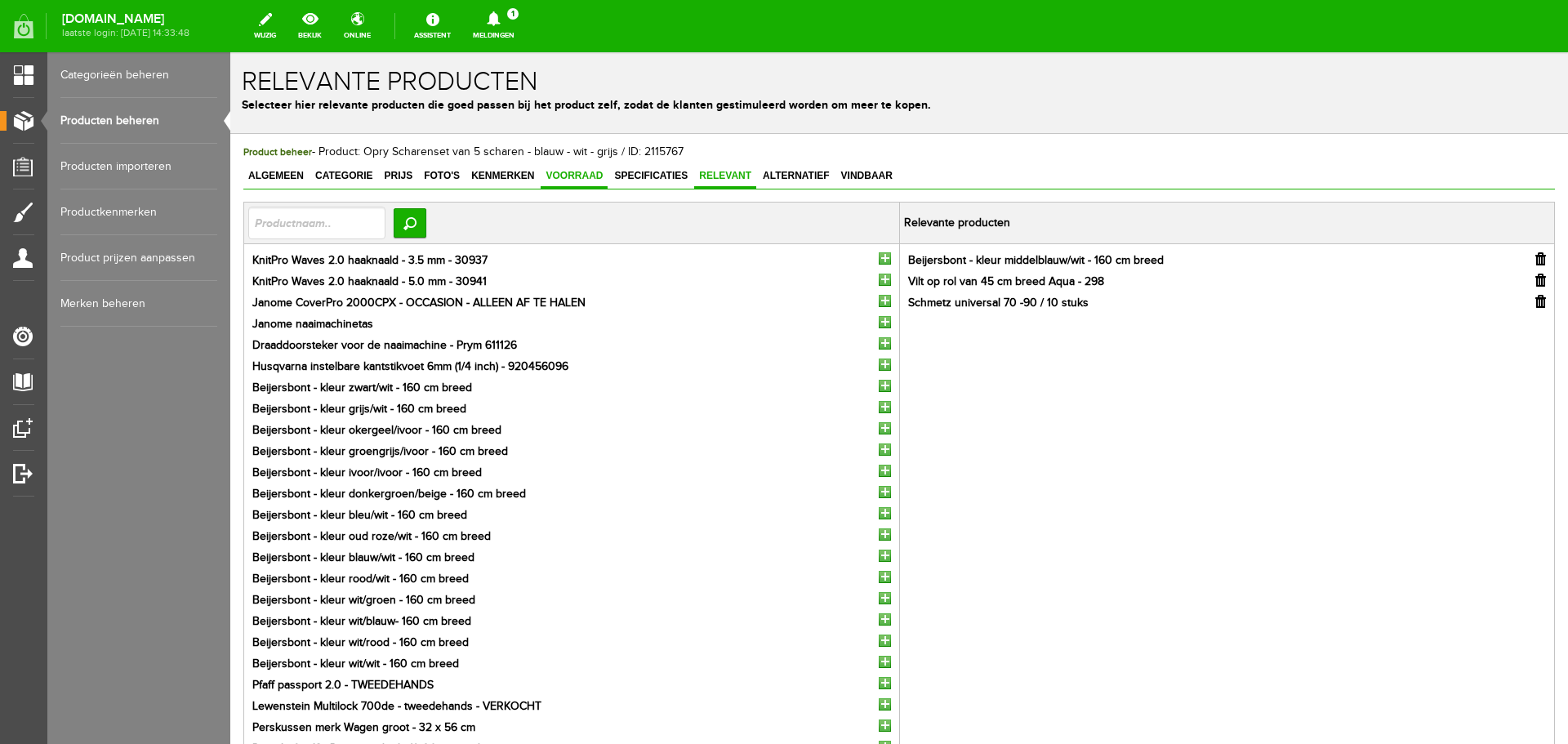
click at [567, 175] on span "Voorraad" at bounding box center [574, 175] width 67 height 12
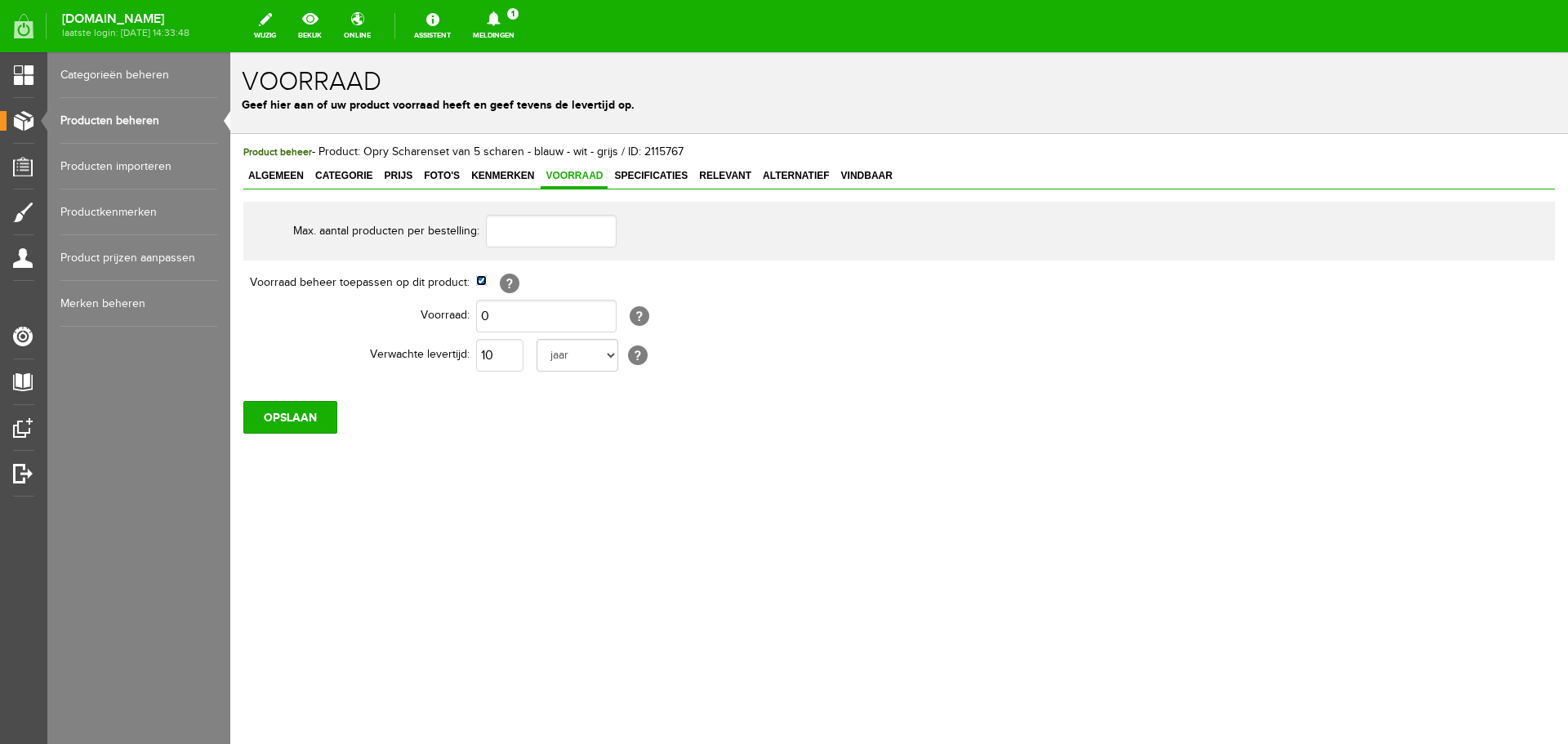
click at [482, 282] on input "checkbox" at bounding box center [482, 281] width 11 height 11
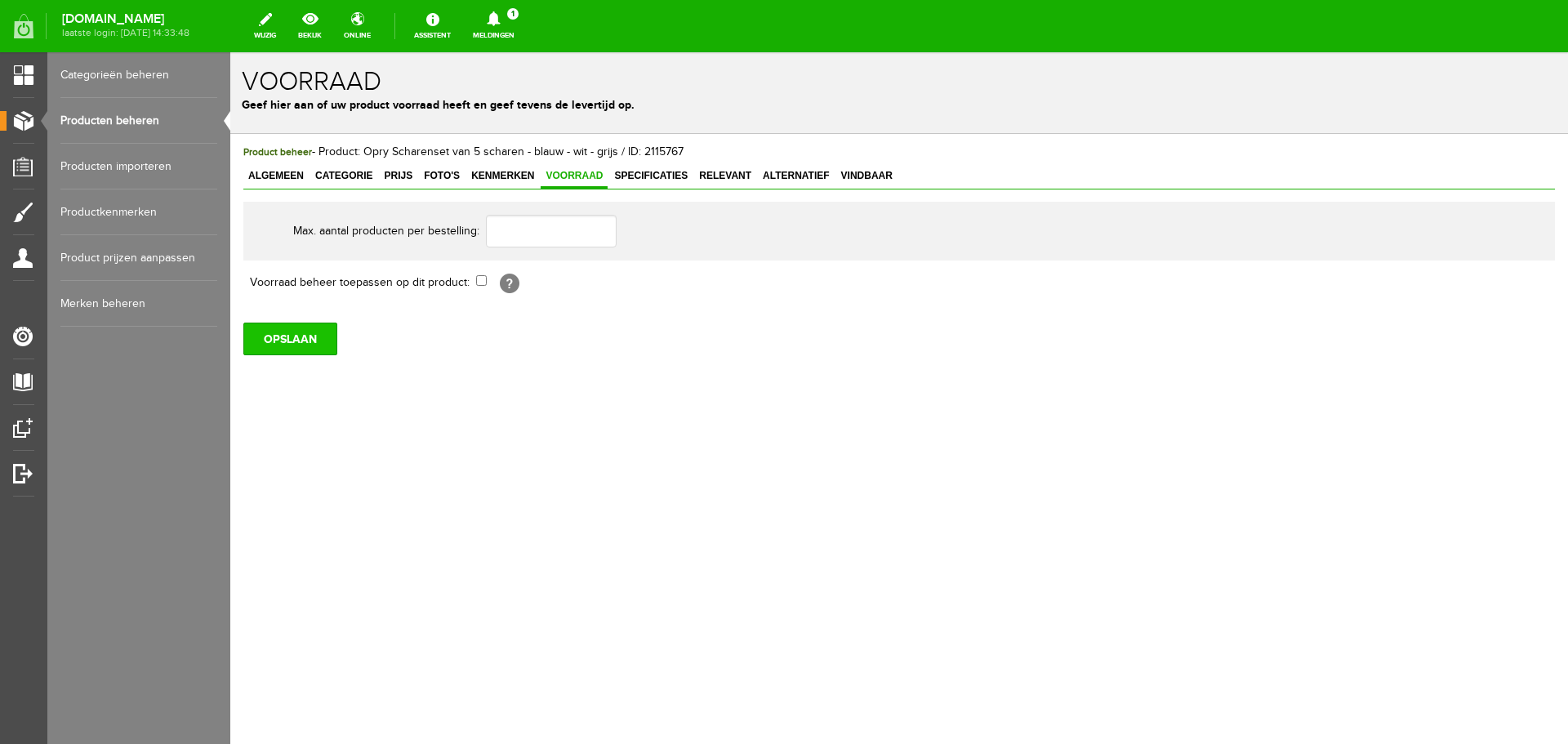
click at [311, 339] on input "OPSLAAN" at bounding box center [290, 338] width 94 height 32
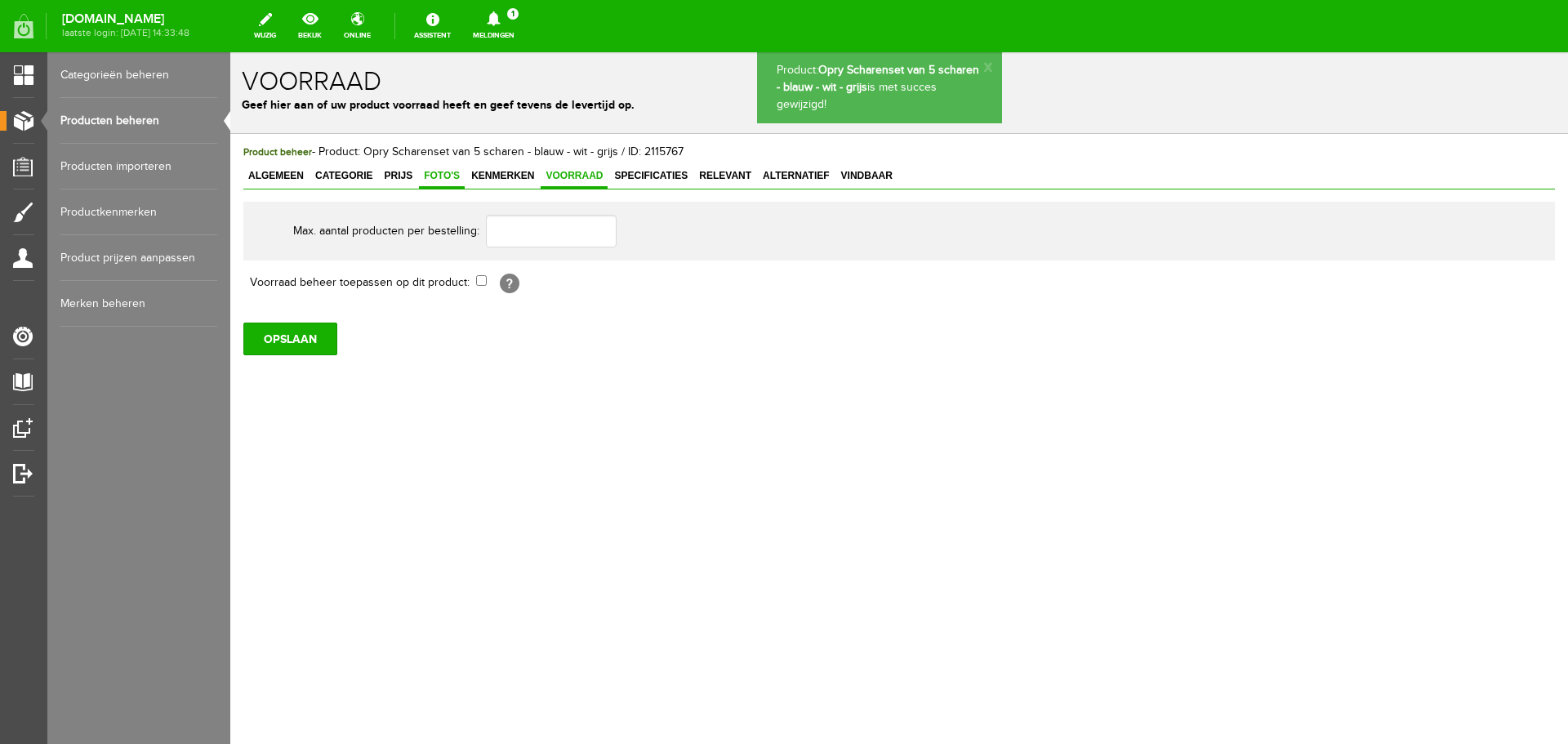
click at [434, 175] on span "Foto's" at bounding box center [442, 175] width 46 height 12
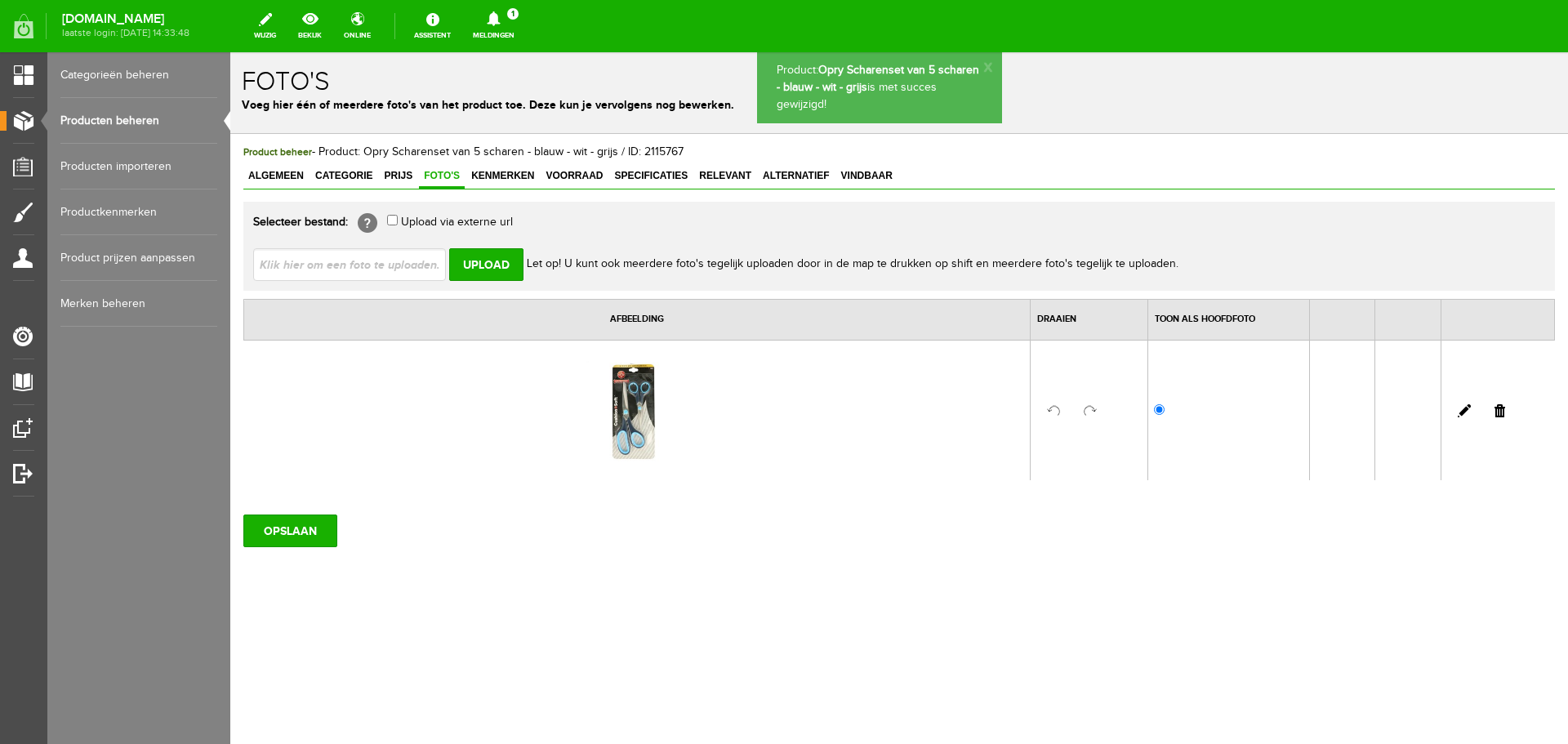
click at [1502, 407] on link at bounding box center [1500, 410] width 11 height 13
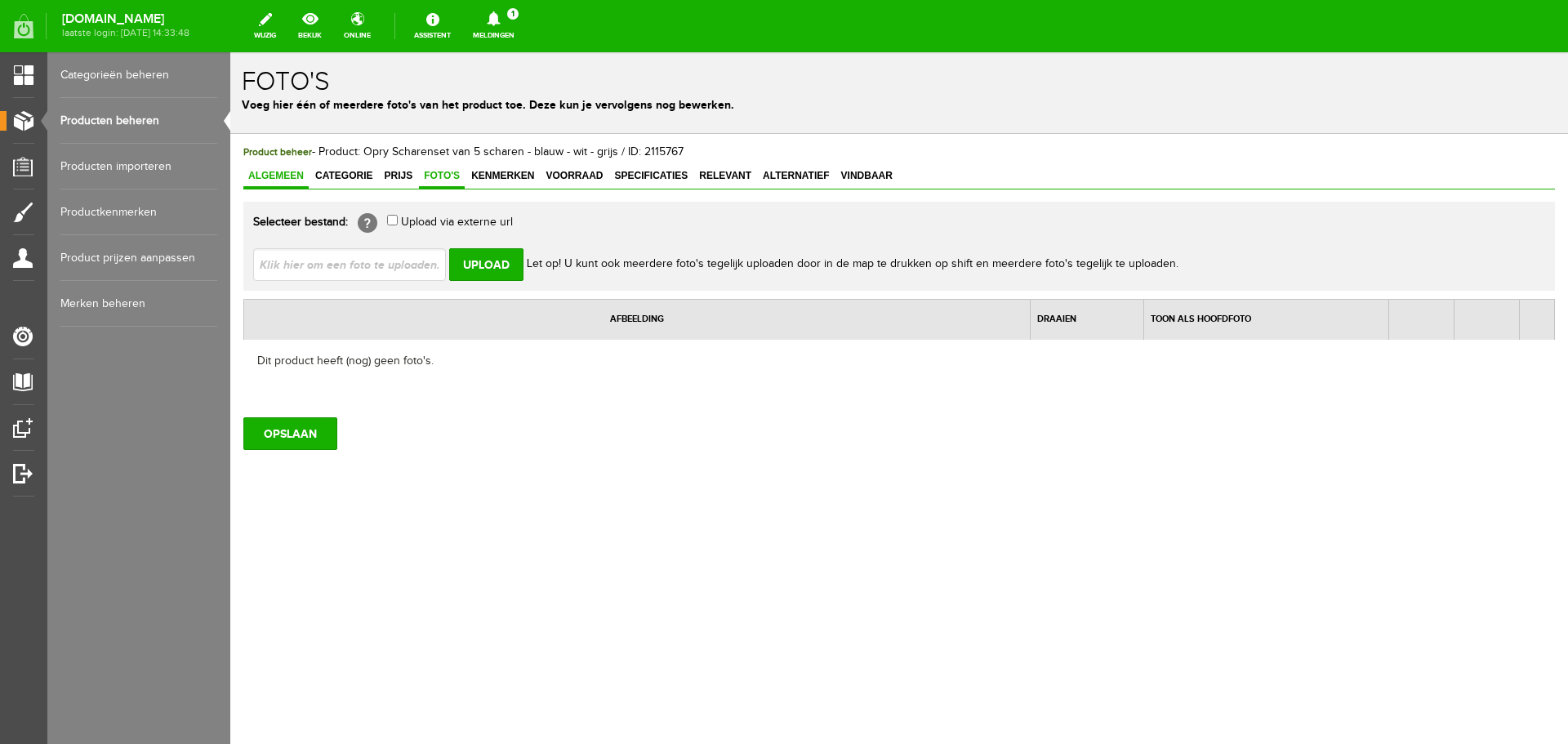
click at [274, 178] on span "Algemeen" at bounding box center [276, 175] width 66 height 12
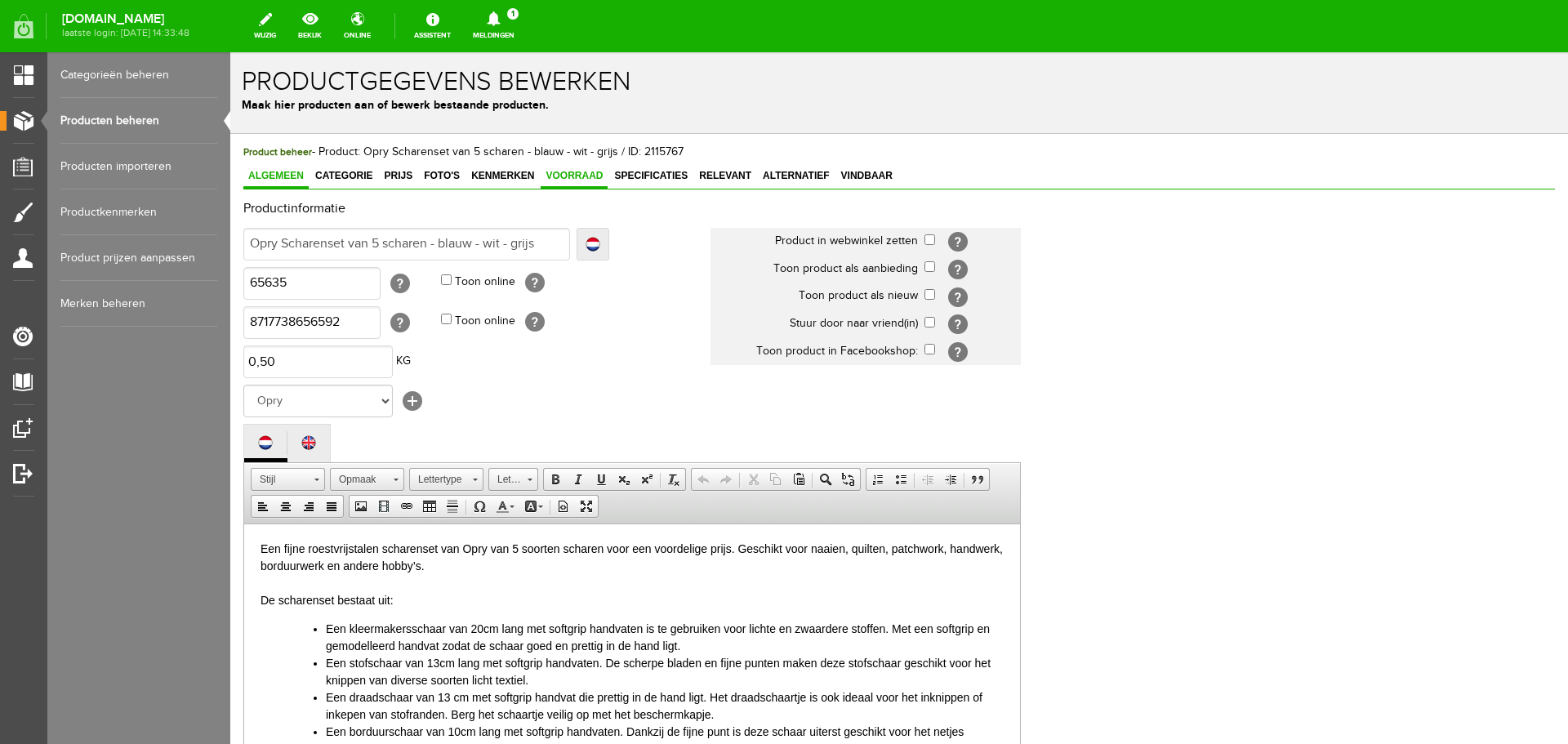
click at [591, 171] on span "Voorraad" at bounding box center [574, 175] width 67 height 12
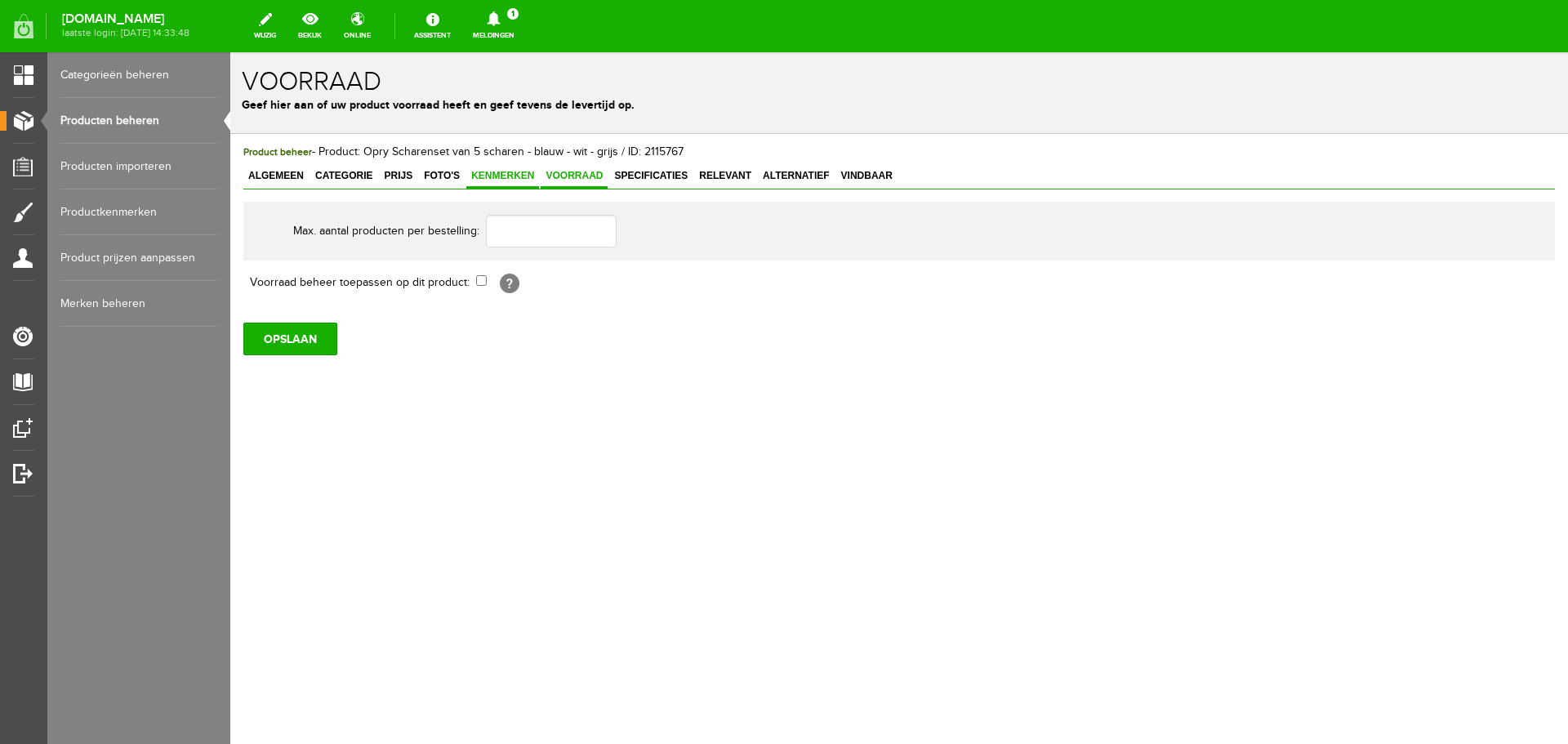
click at [503, 172] on span "Kenmerken" at bounding box center [503, 175] width 73 height 12
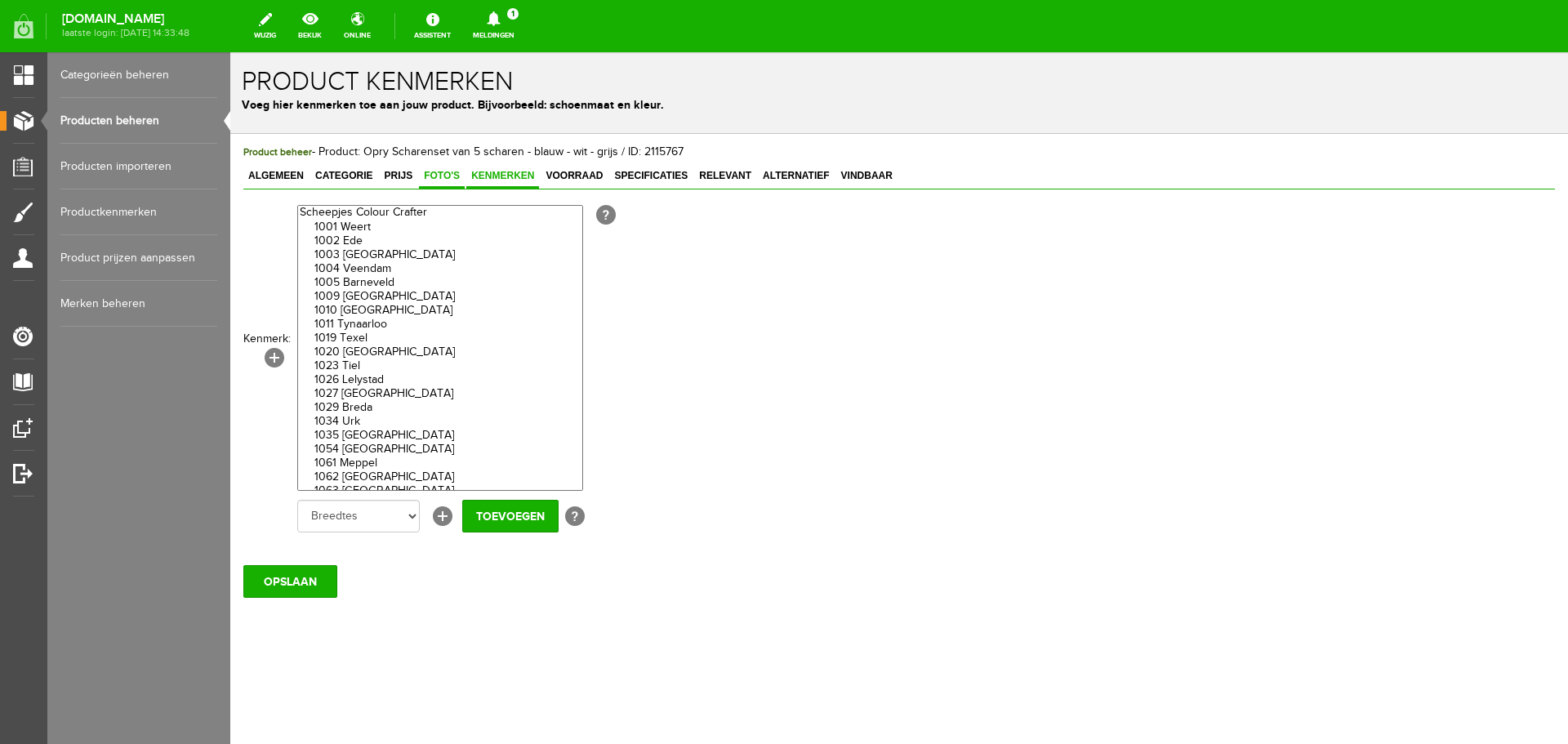
click at [434, 173] on span "Foto's" at bounding box center [442, 175] width 46 height 12
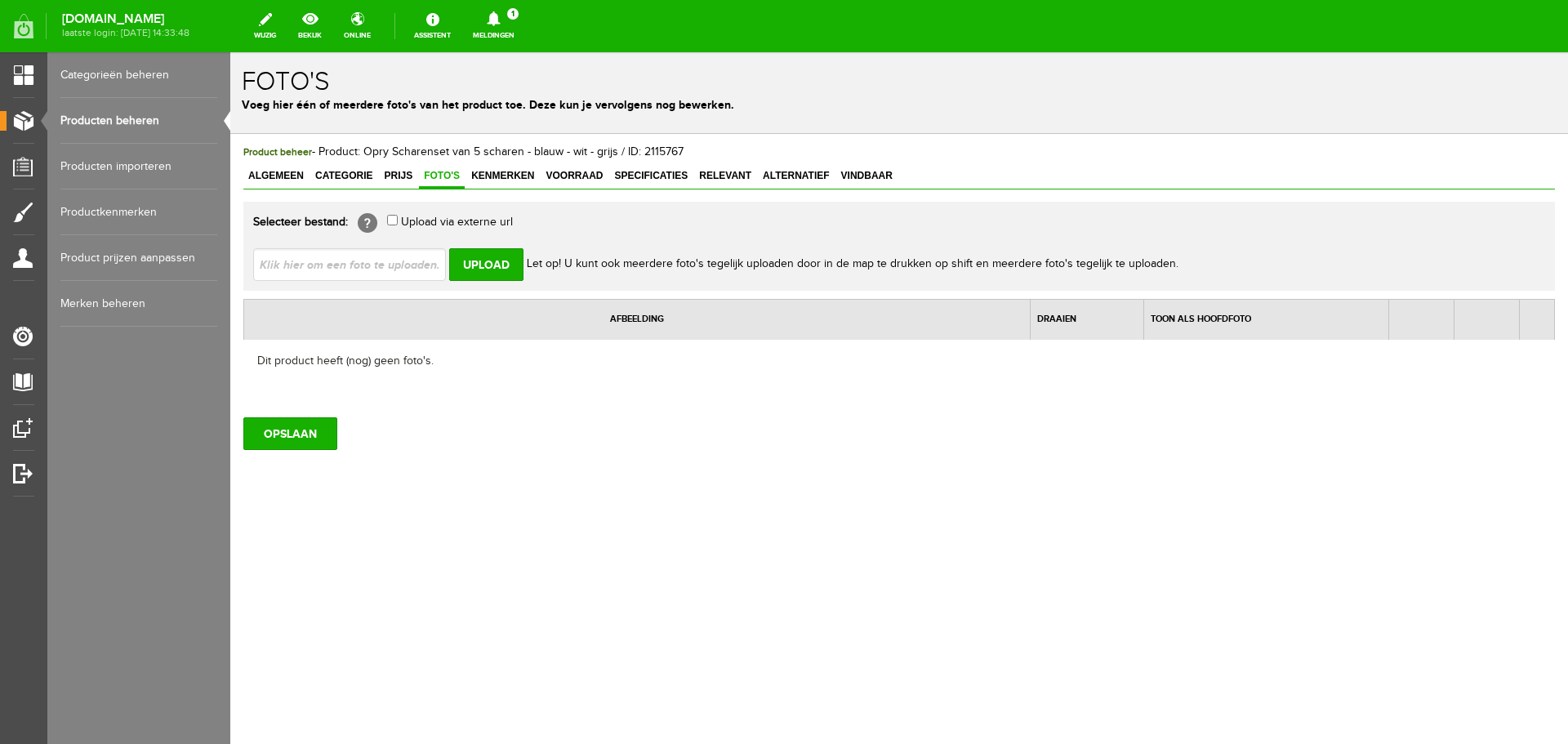
click at [291, 253] on input "file" at bounding box center [355, 264] width 206 height 31
click at [482, 264] on input "Upload" at bounding box center [486, 265] width 74 height 32
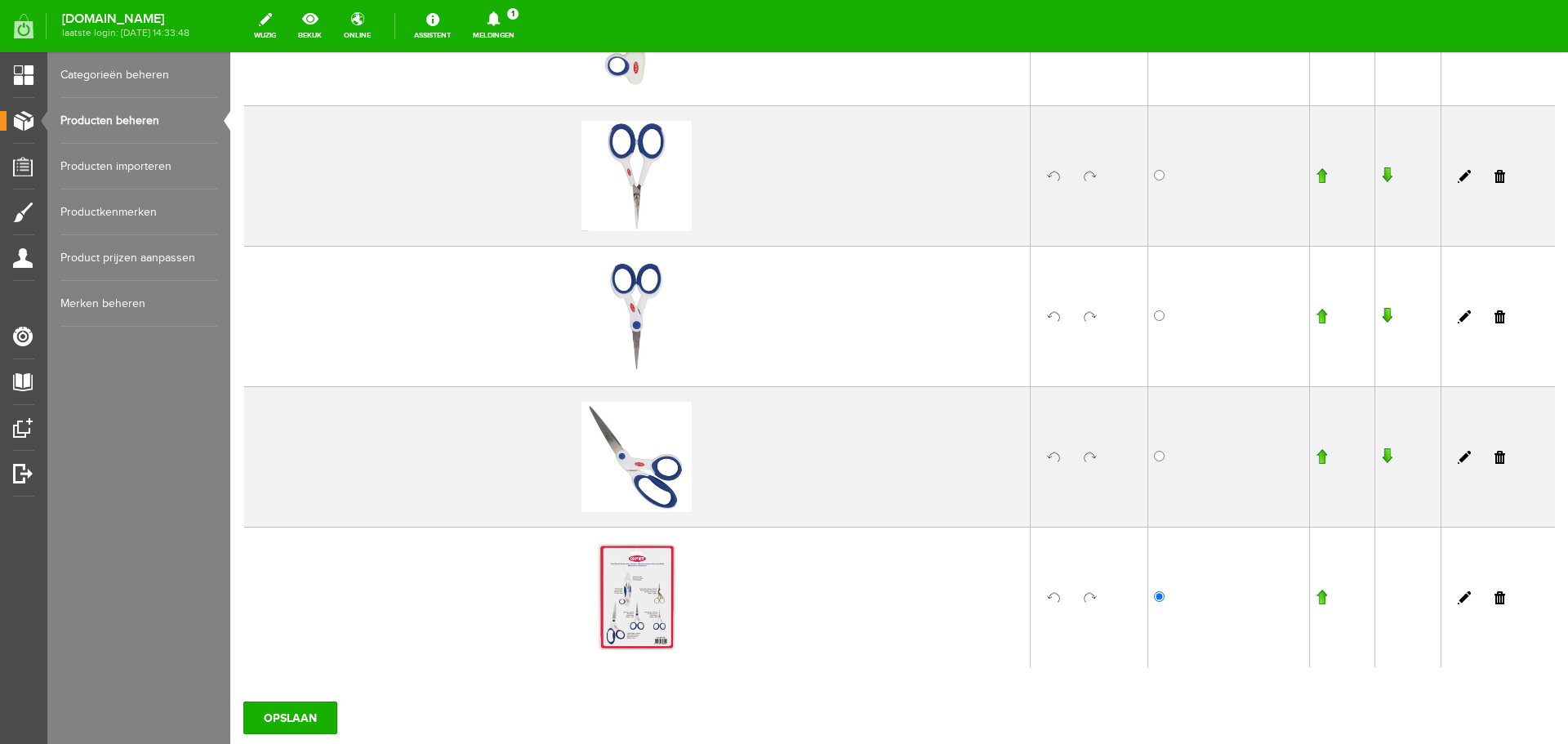
scroll to position [735, 0]
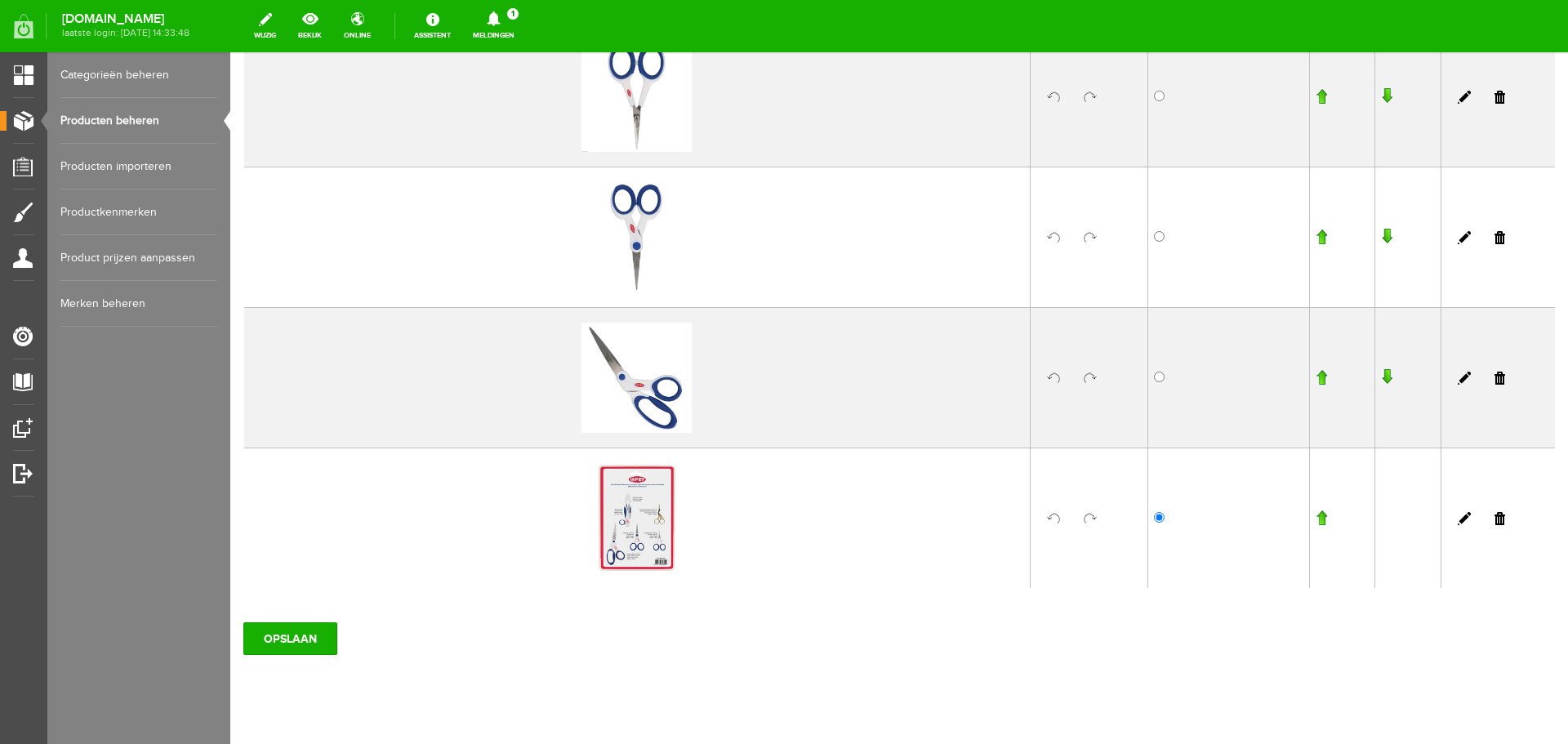
click at [1316, 513] on input "button" at bounding box center [1321, 518] width 12 height 16
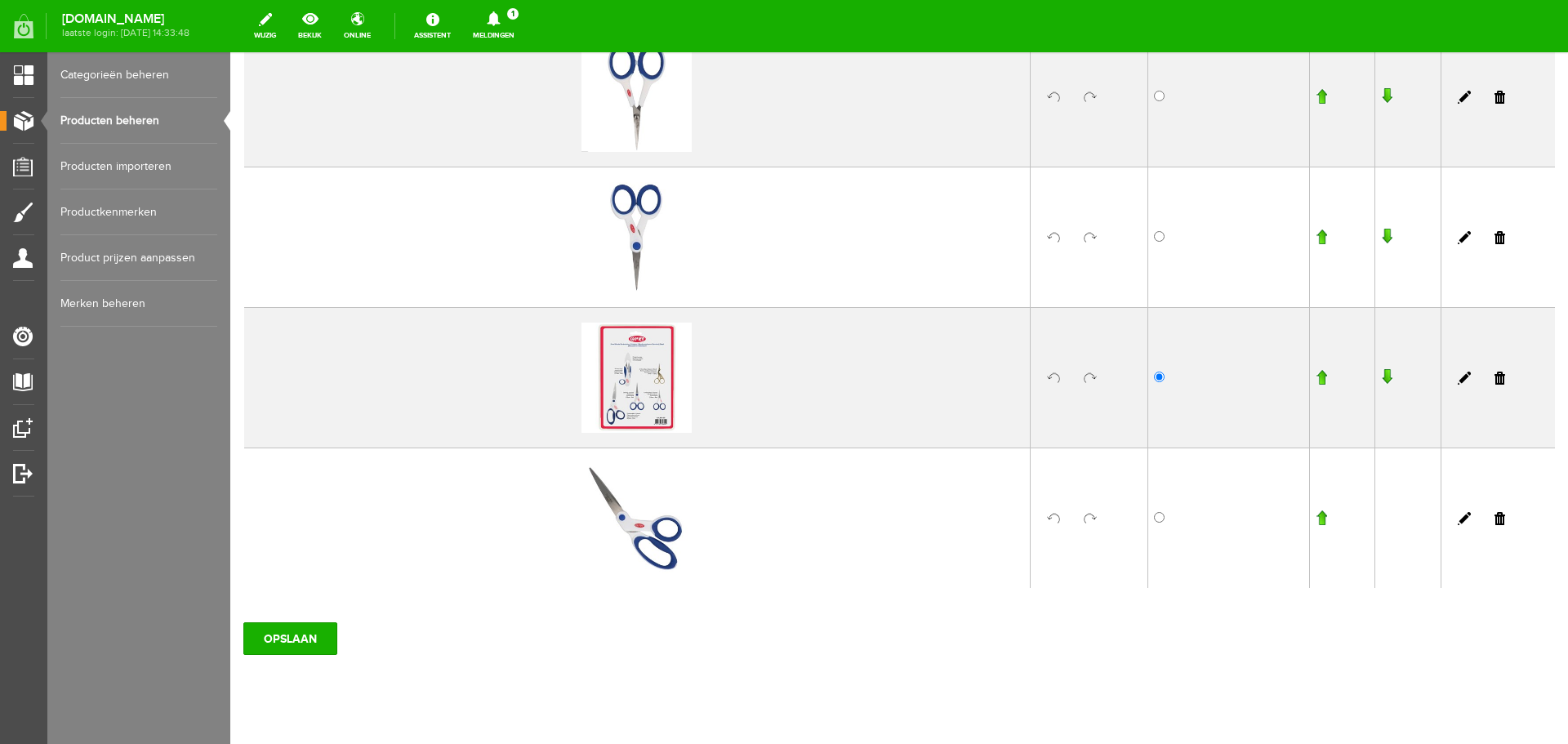
click at [1316, 377] on input "button" at bounding box center [1321, 377] width 12 height 16
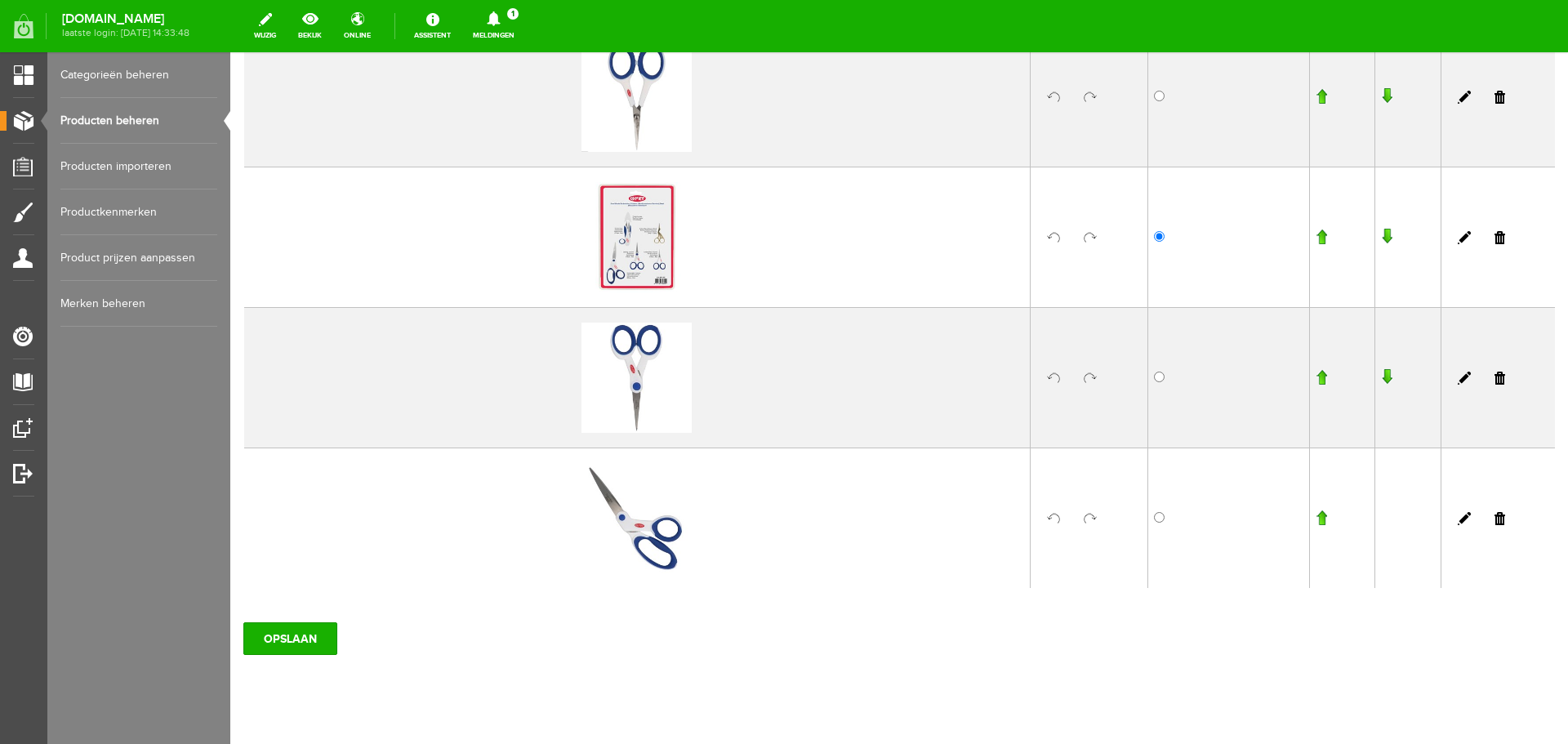
click at [1316, 238] on input "button" at bounding box center [1321, 237] width 12 height 16
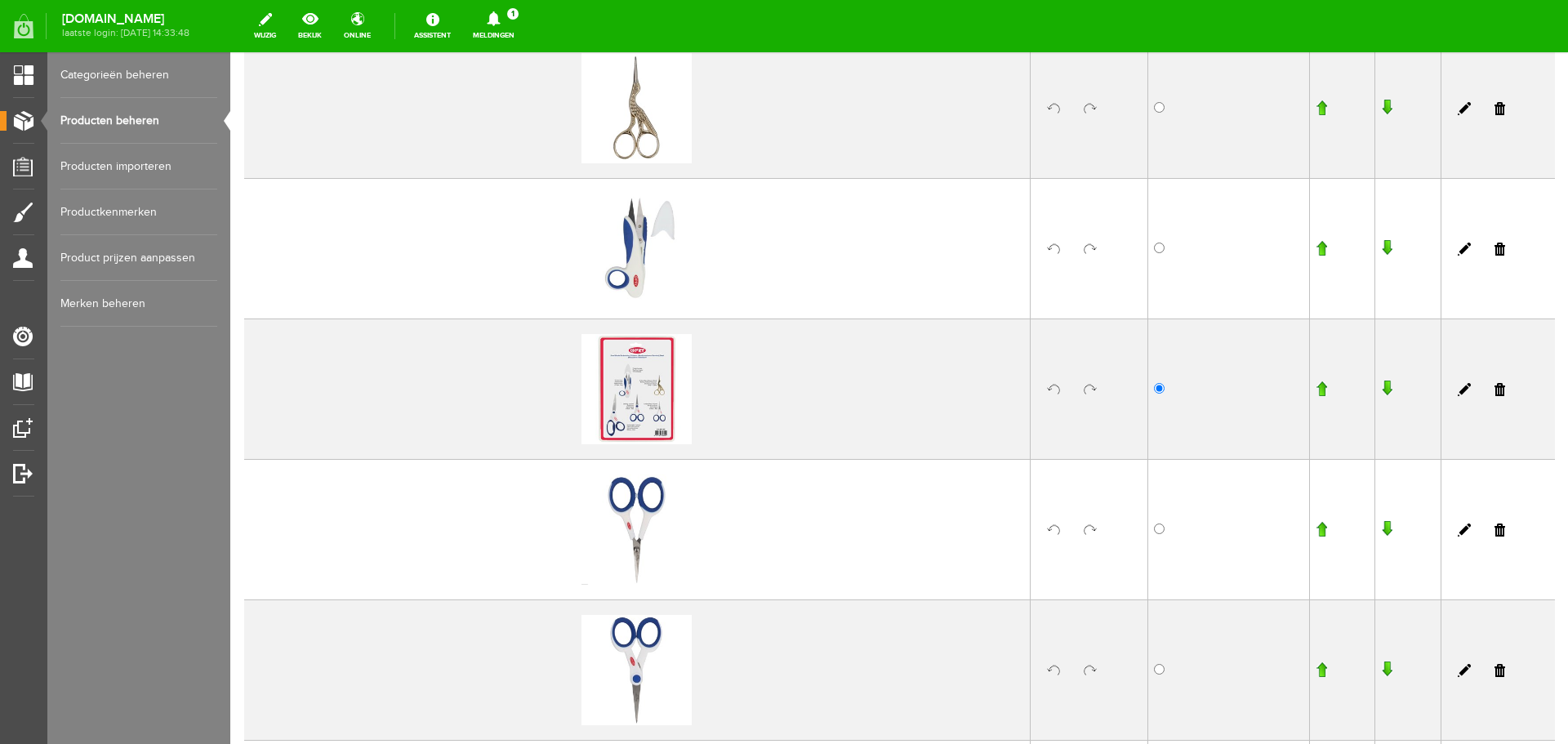
scroll to position [408, 0]
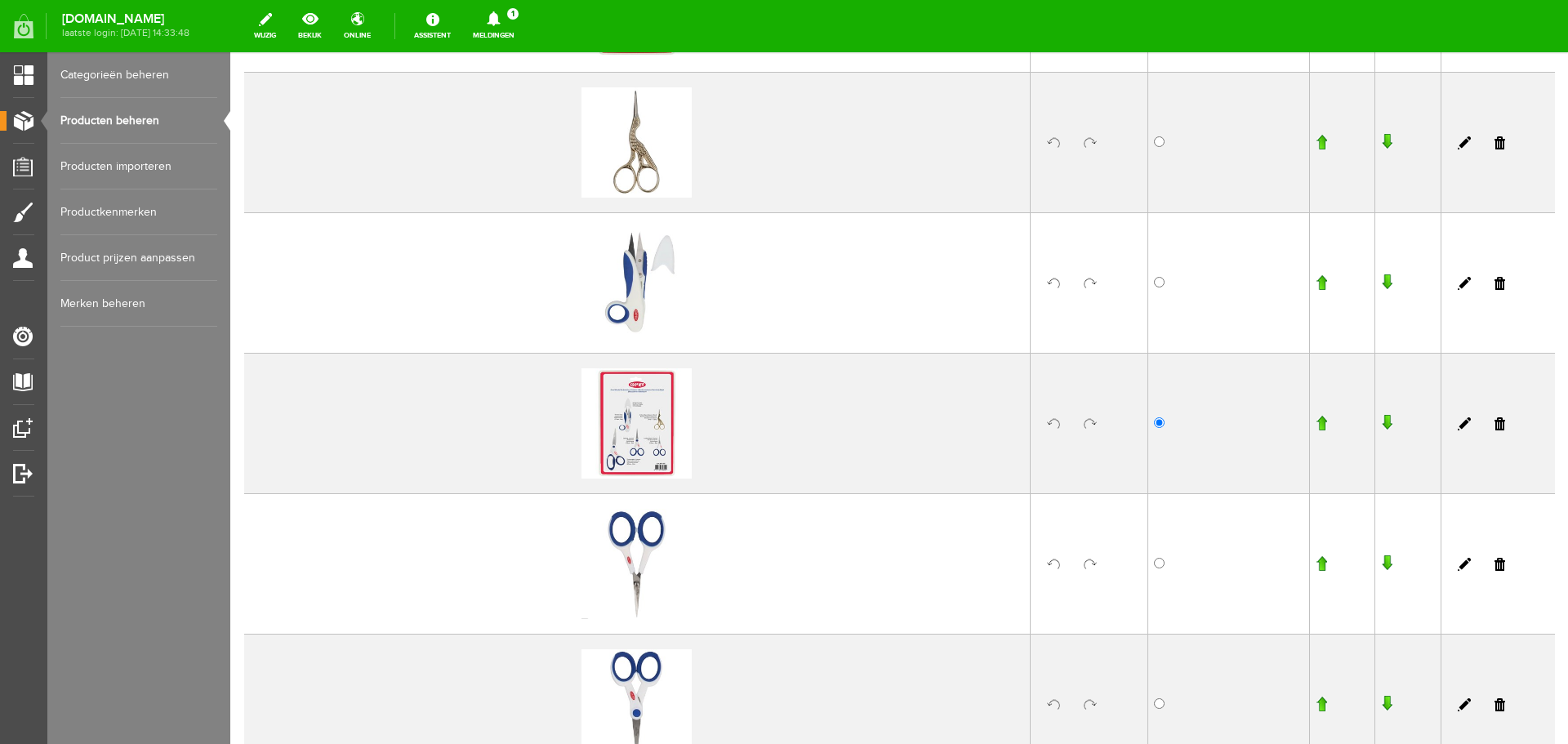
click at [1316, 421] on input "button" at bounding box center [1321, 423] width 12 height 16
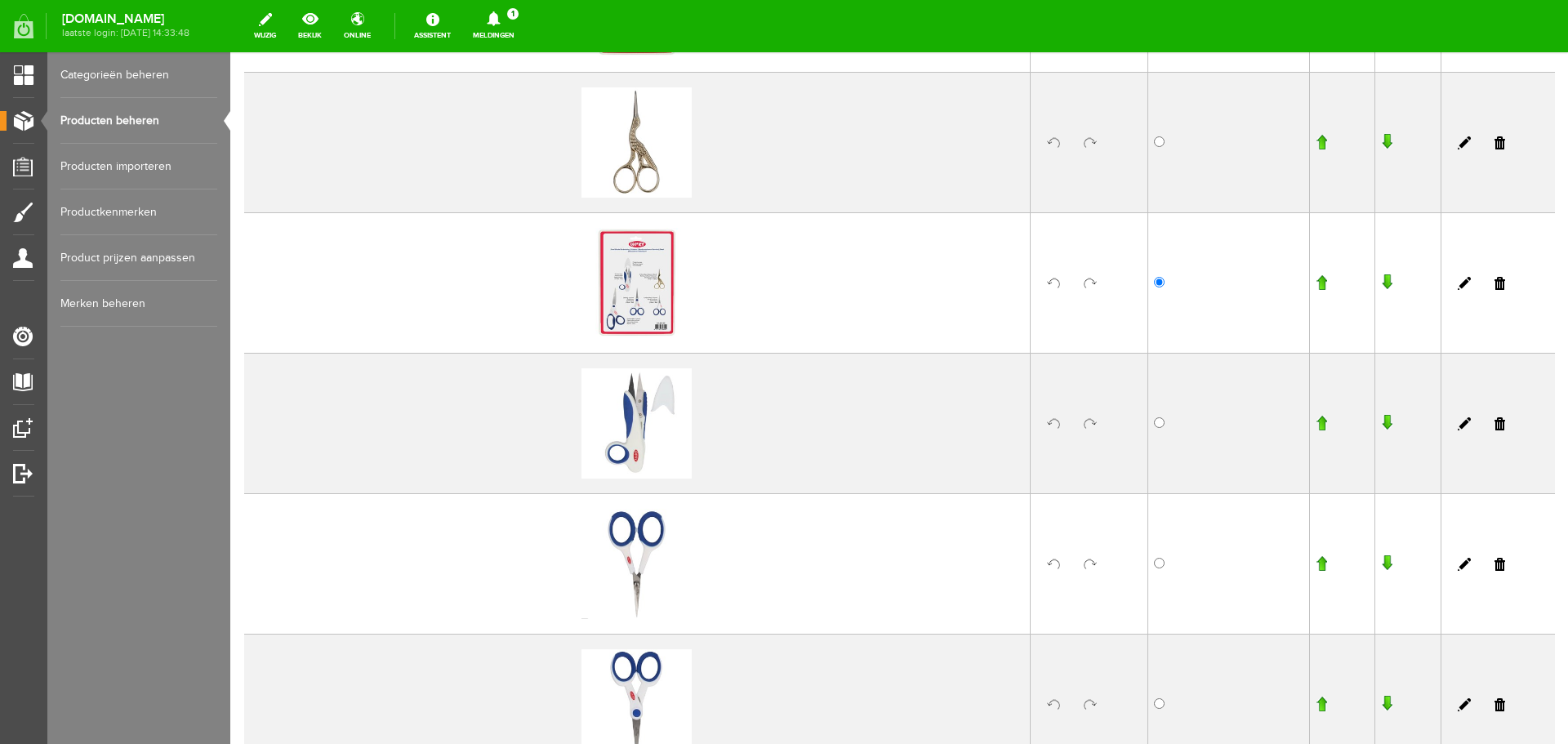
click at [1316, 286] on input "button" at bounding box center [1321, 283] width 12 height 16
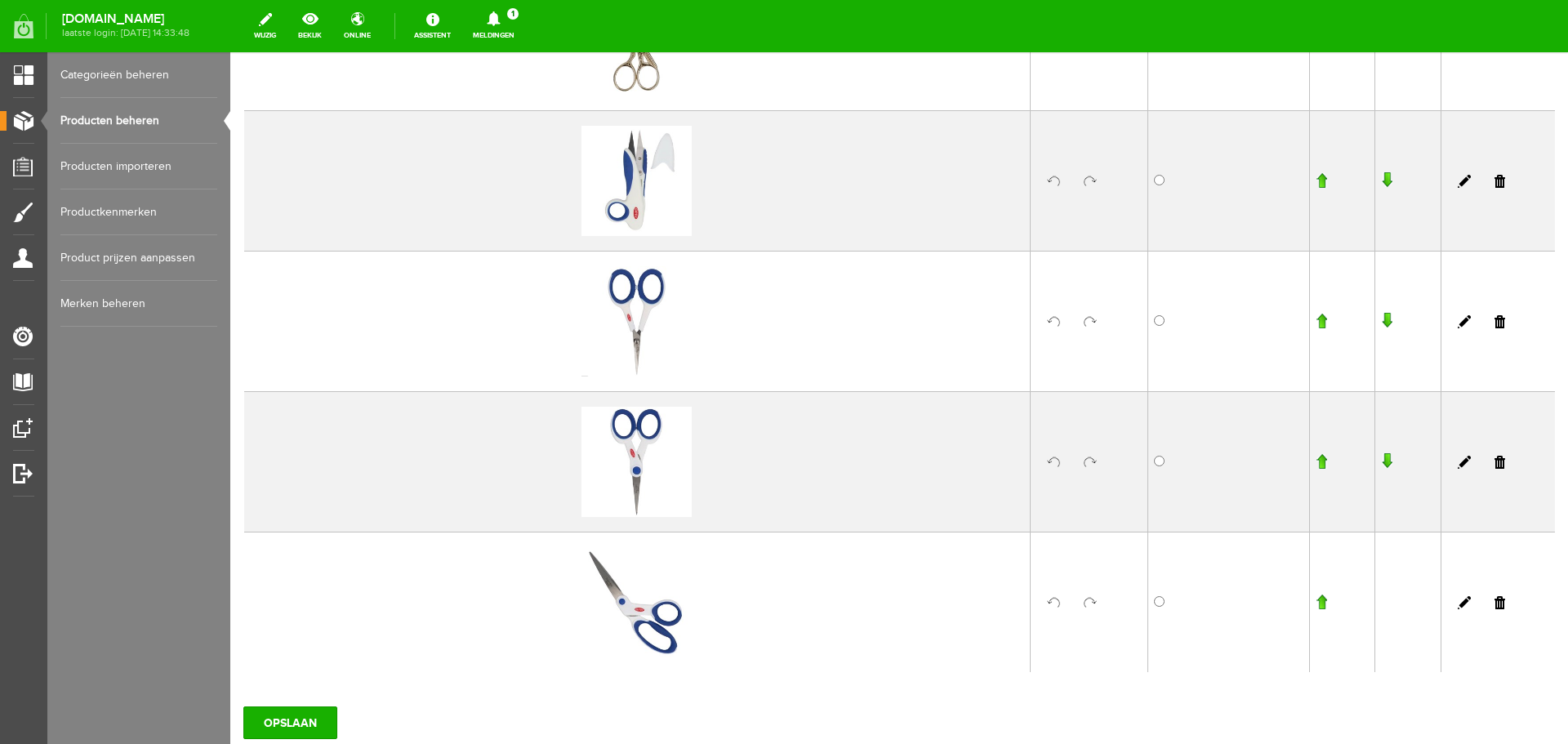
scroll to position [653, 0]
click at [288, 724] on input "OPSLAAN" at bounding box center [290, 720] width 94 height 32
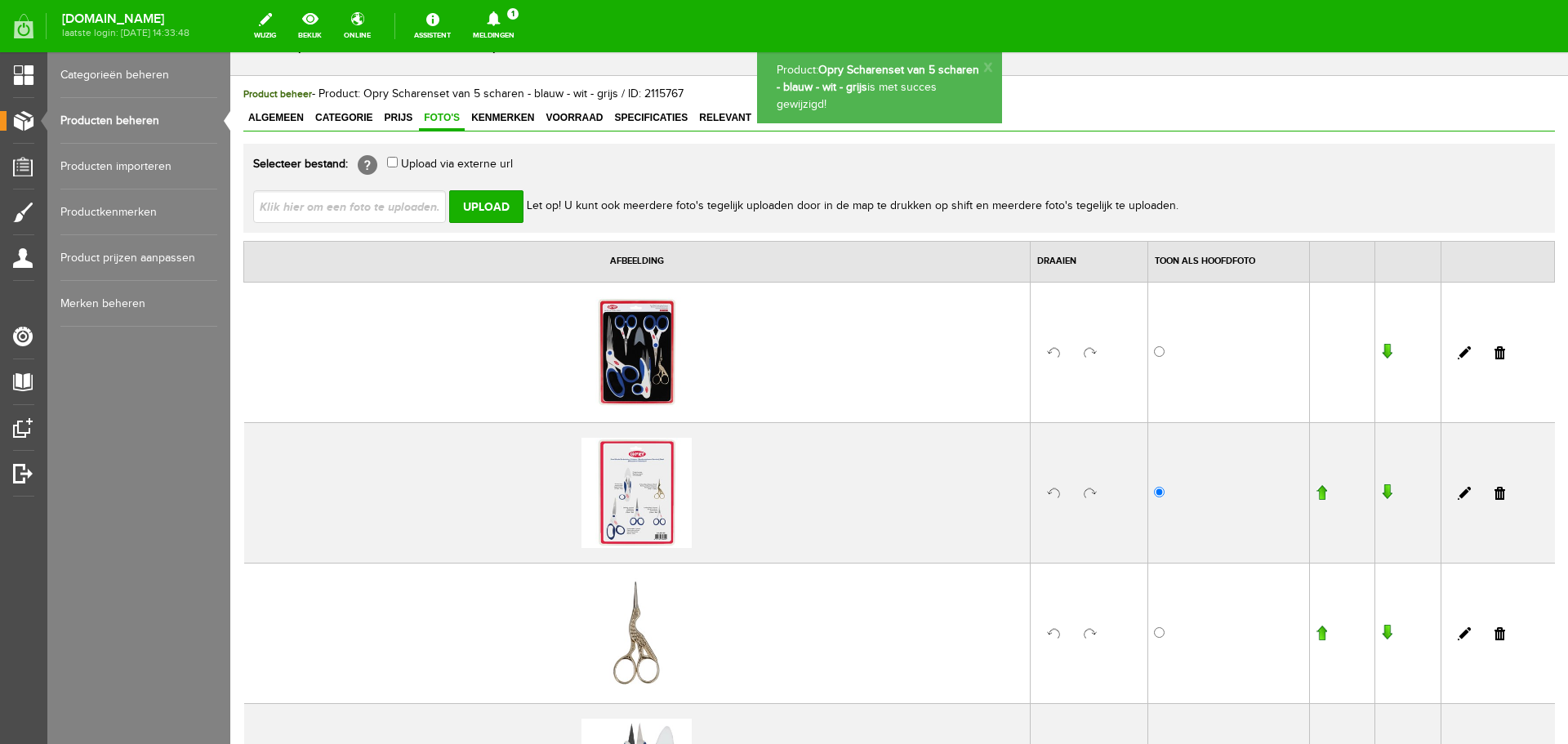
scroll to position [0, 0]
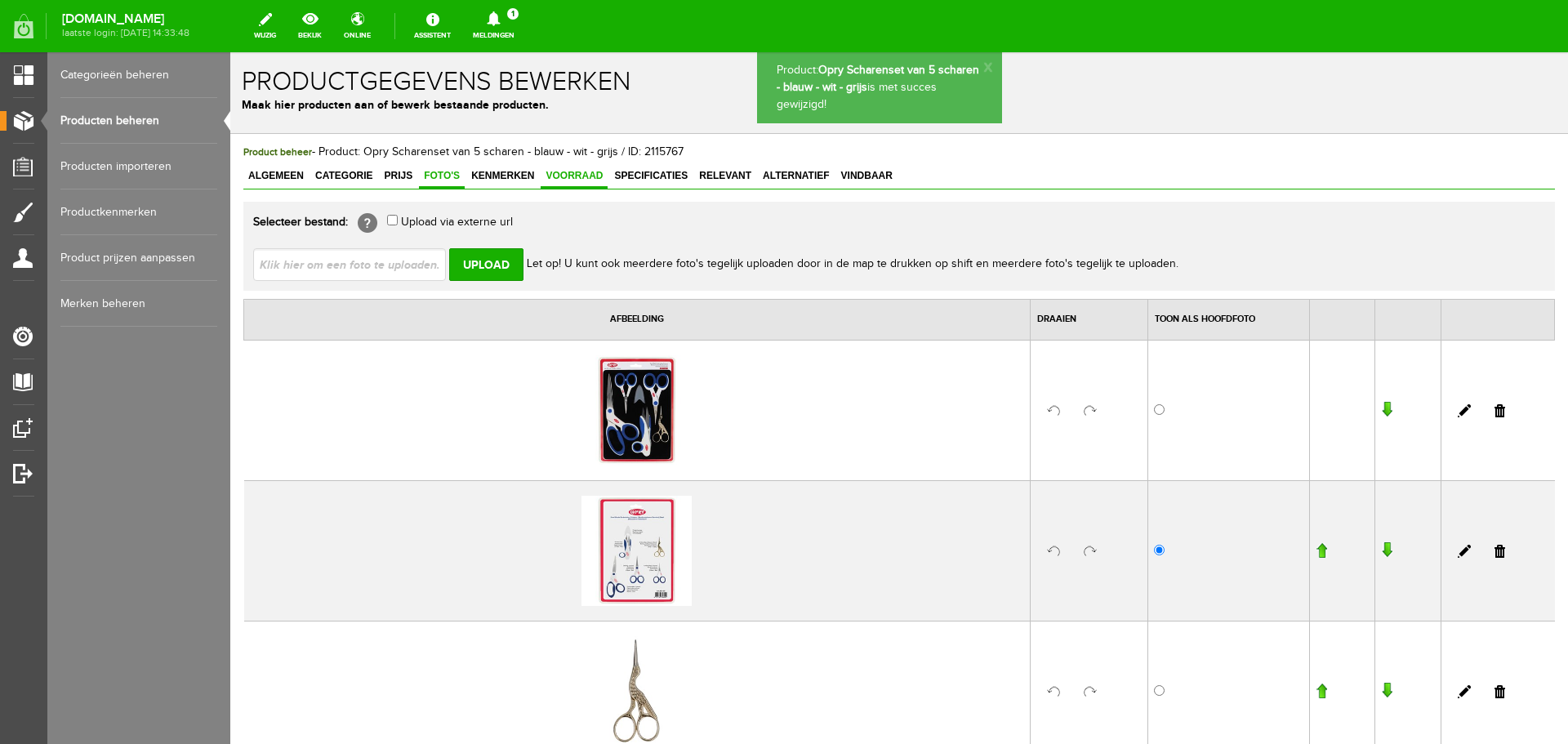
click at [572, 178] on span "Voorraad" at bounding box center [574, 175] width 67 height 12
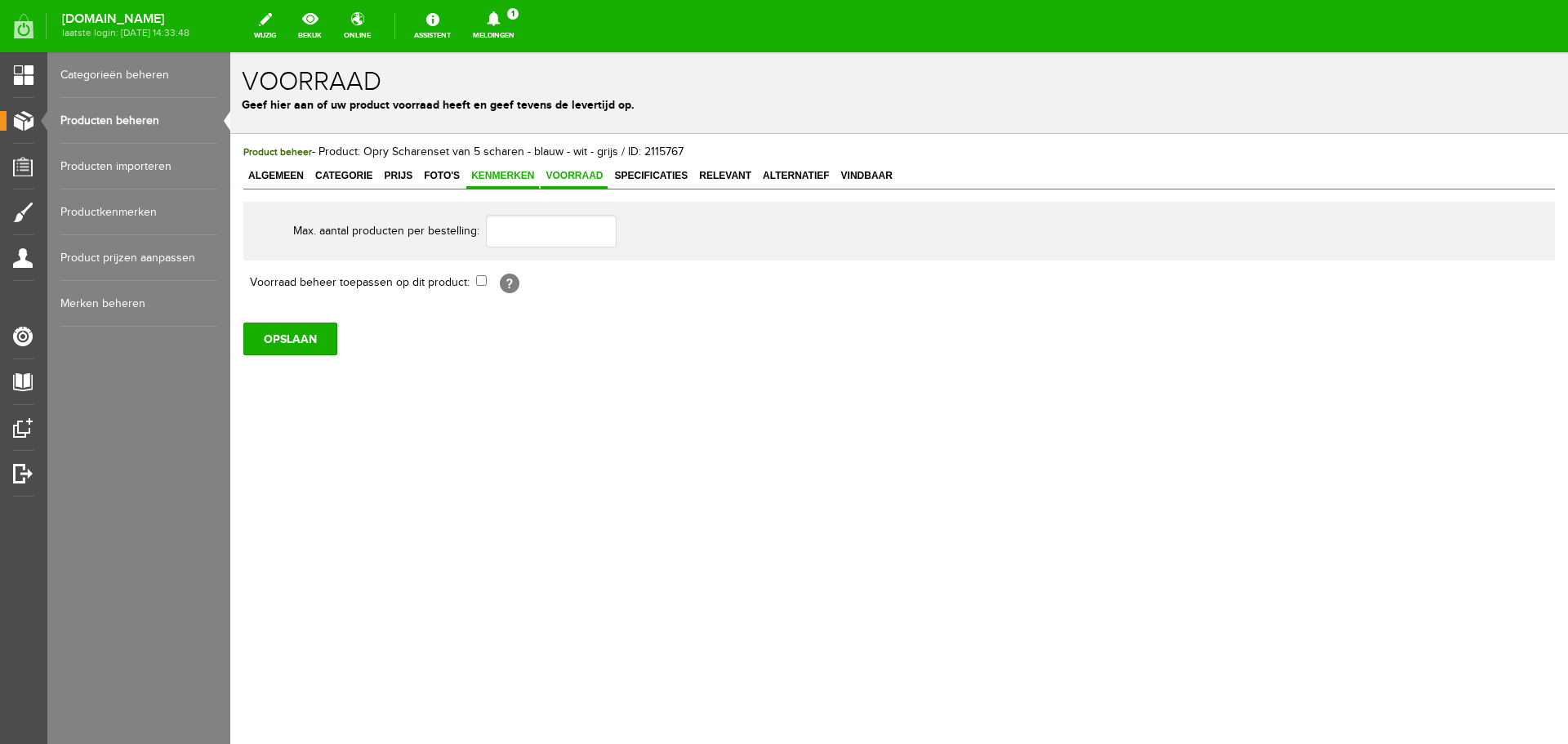
click at [504, 176] on span "Kenmerken" at bounding box center [503, 175] width 73 height 12
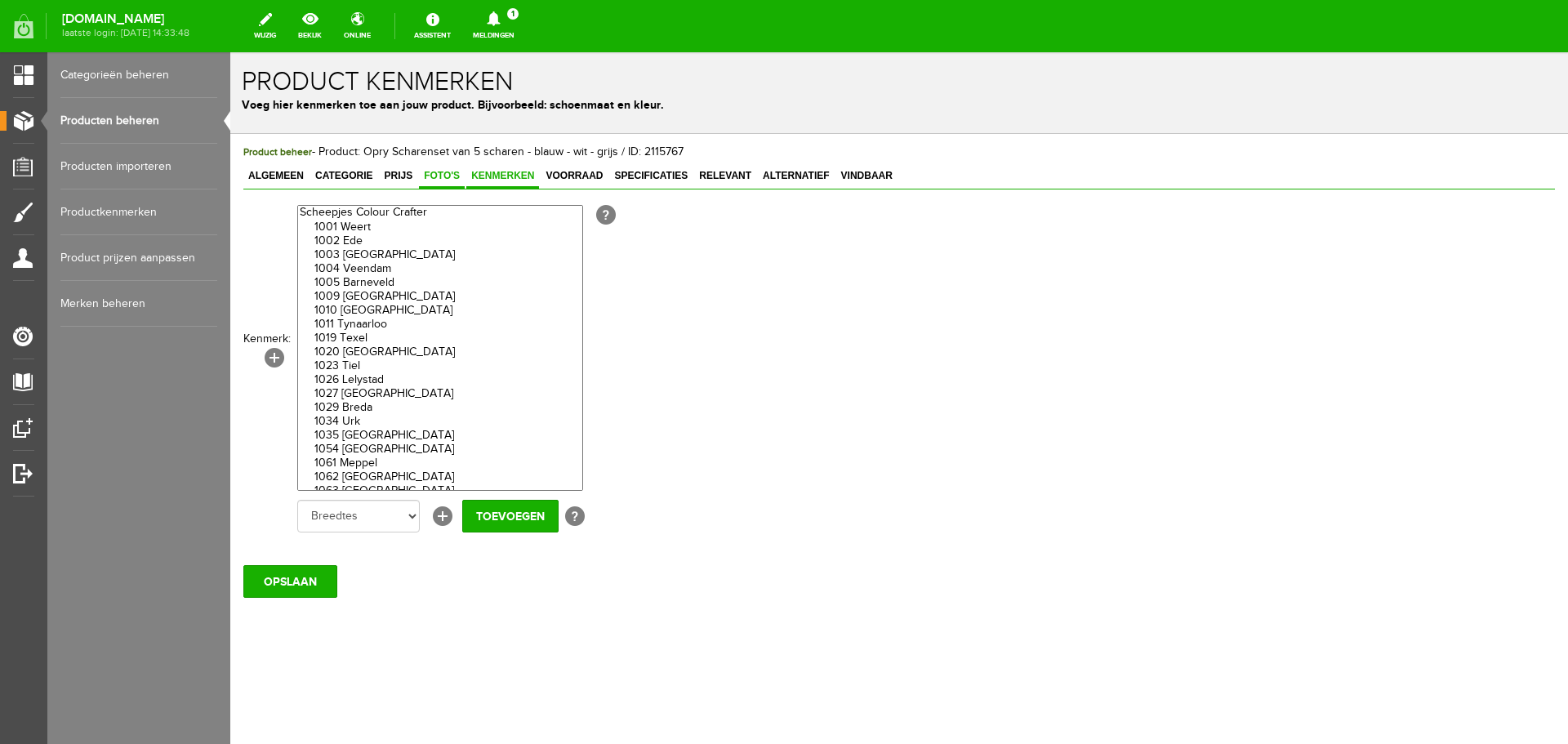
click at [446, 176] on span "Foto's" at bounding box center [442, 175] width 46 height 12
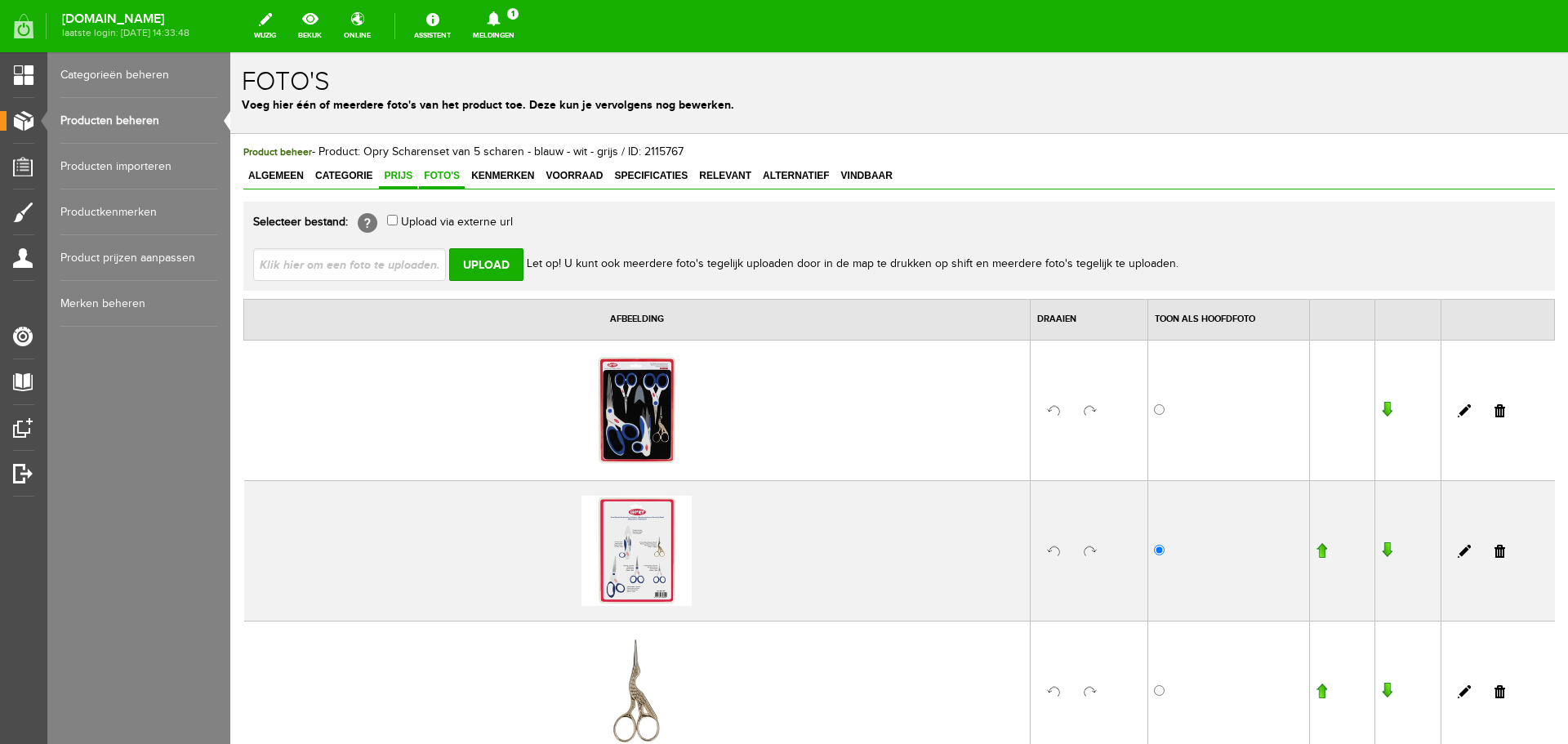
click at [399, 175] on span "Prijs" at bounding box center [398, 175] width 39 height 12
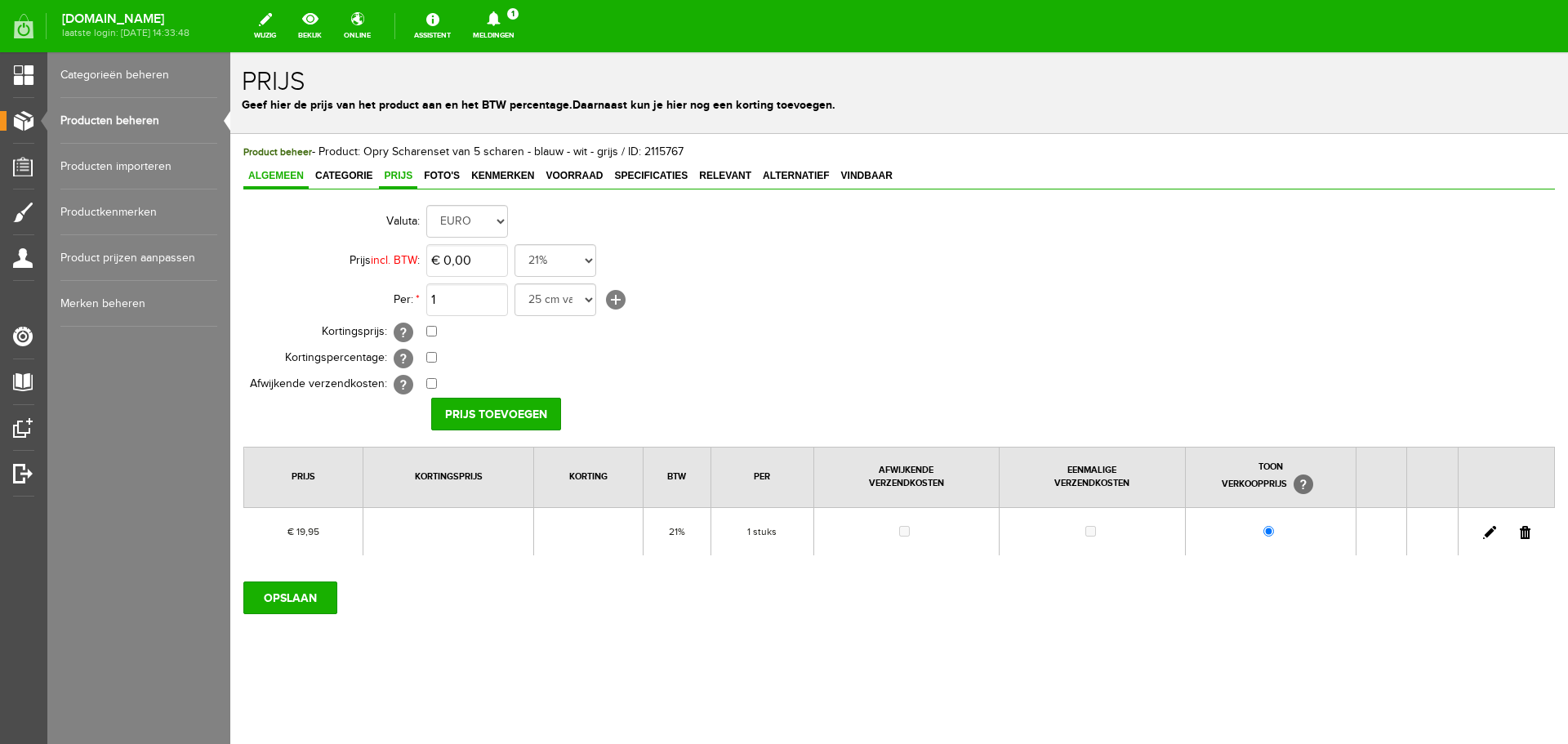
click at [277, 173] on span "Algemeen" at bounding box center [276, 175] width 66 height 12
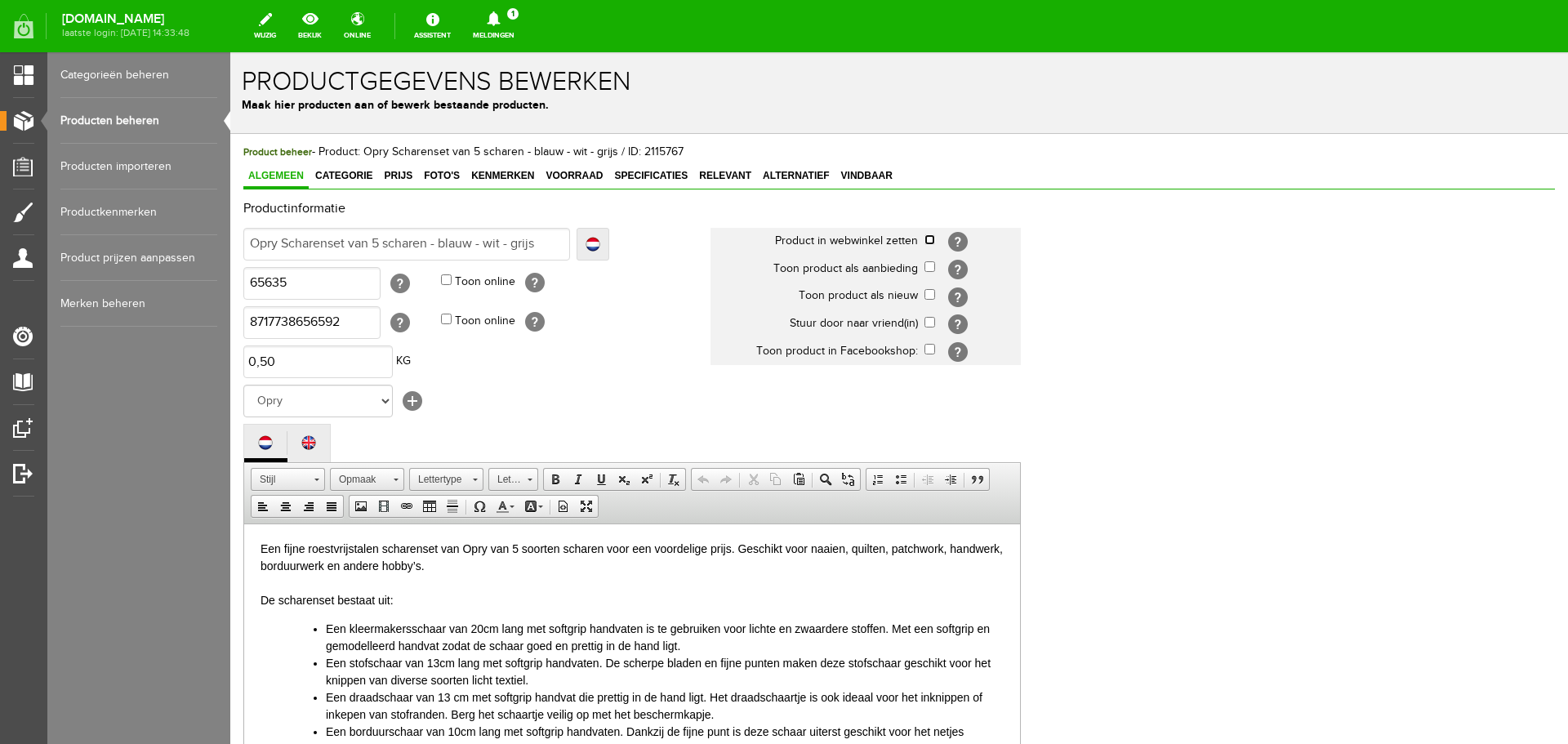
click at [928, 241] on input "checkbox" at bounding box center [930, 240] width 11 height 11
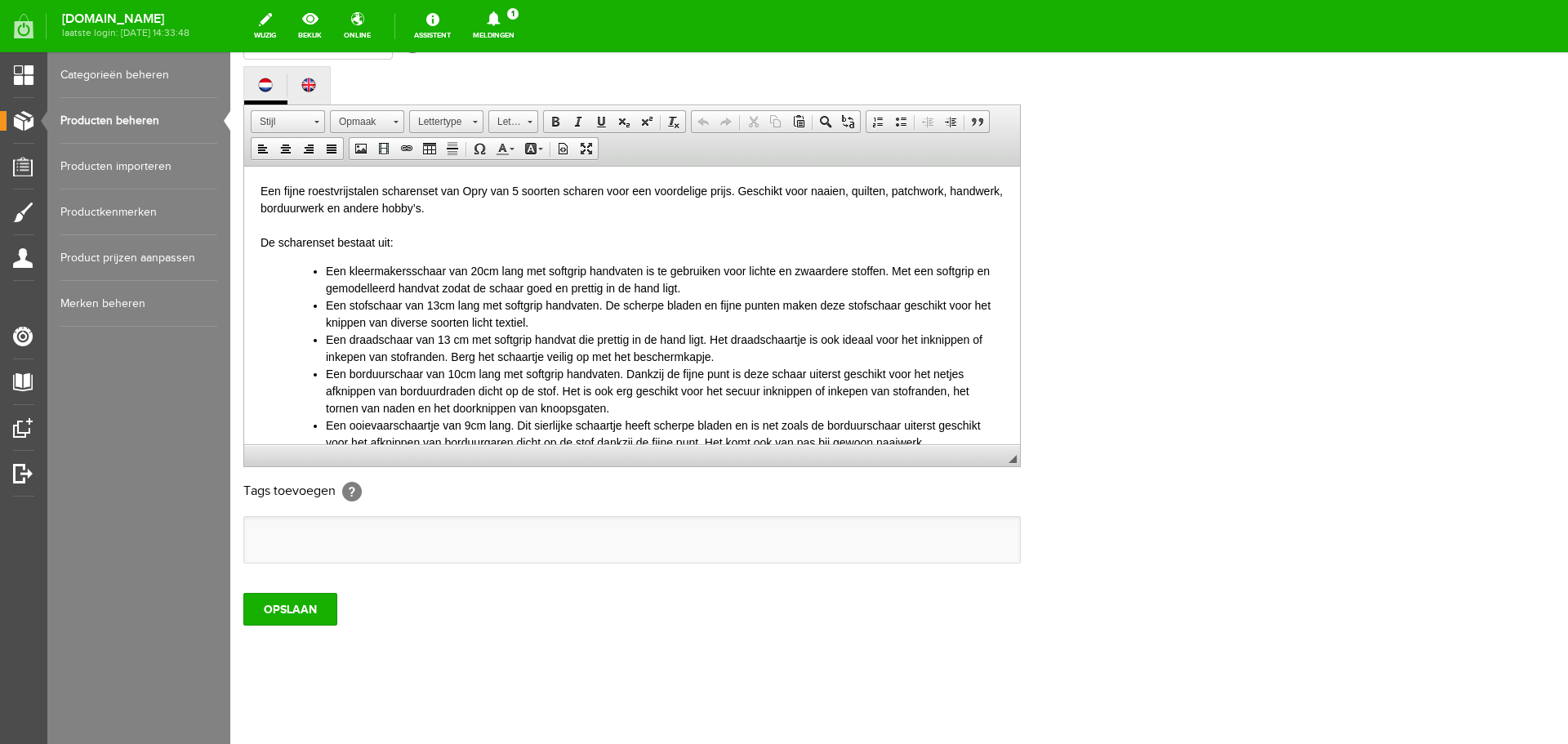
scroll to position [360, 0]
click at [298, 604] on input "OPSLAAN" at bounding box center [290, 607] width 94 height 32
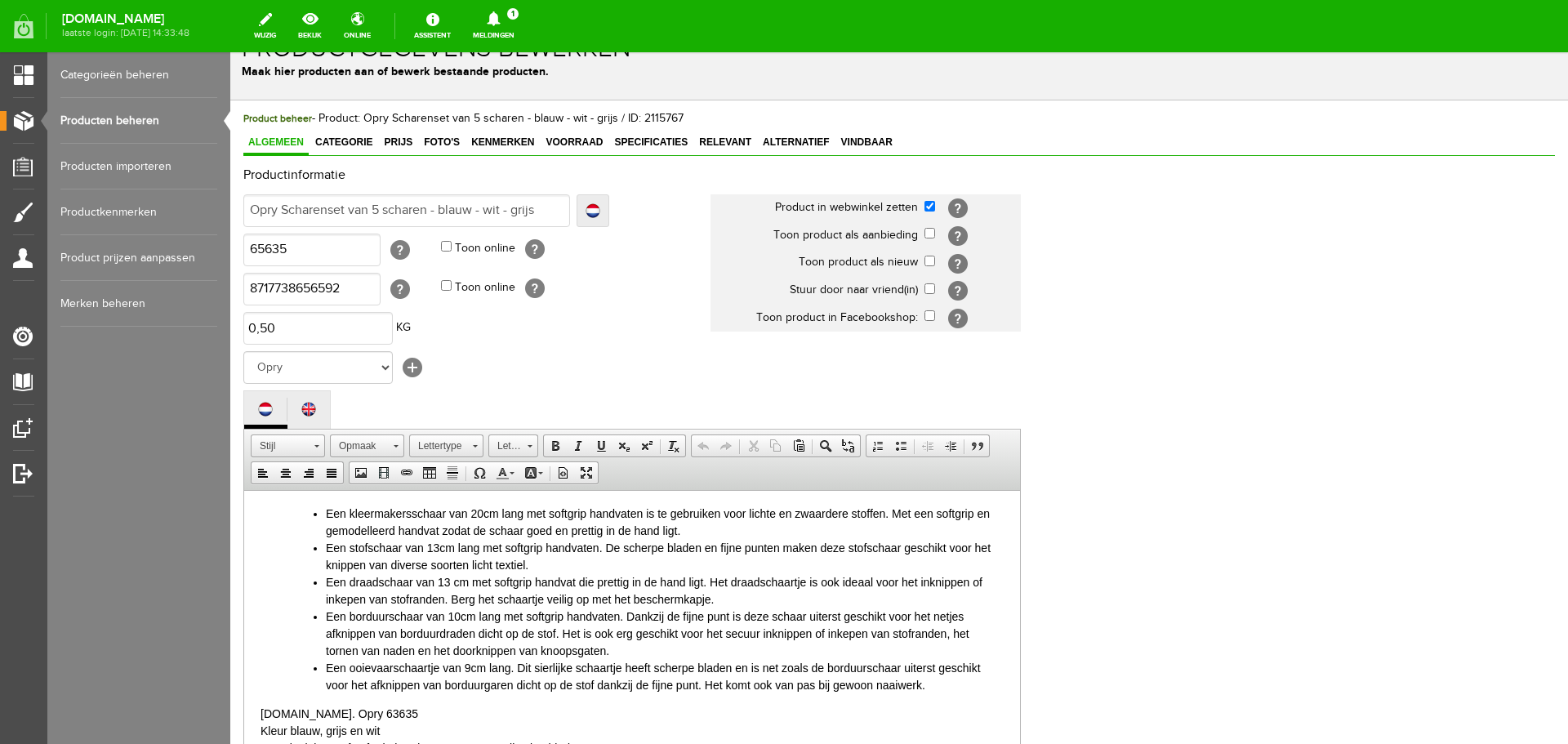
scroll to position [0, 0]
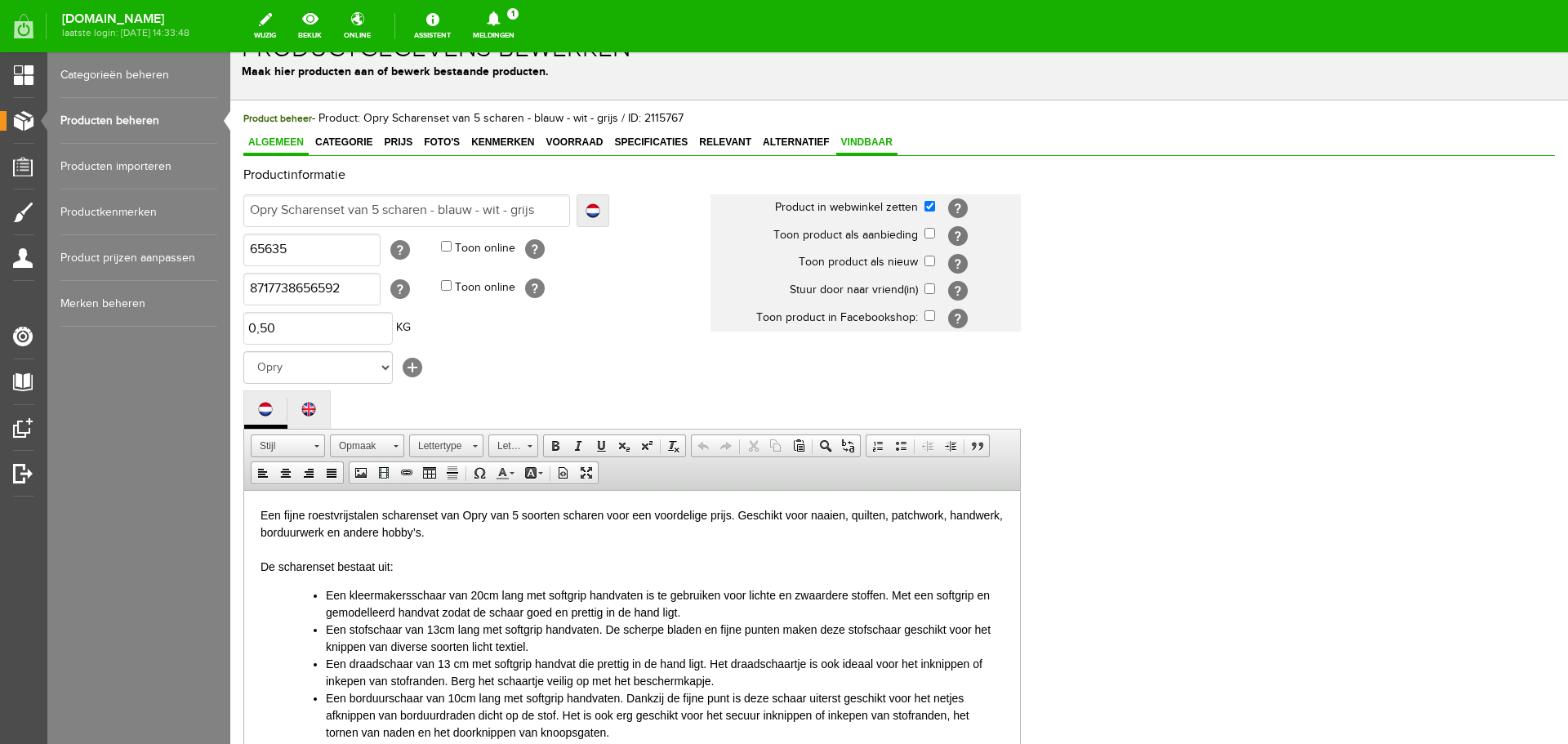
click at [857, 138] on span "Vindbaar" at bounding box center [867, 142] width 61 height 12
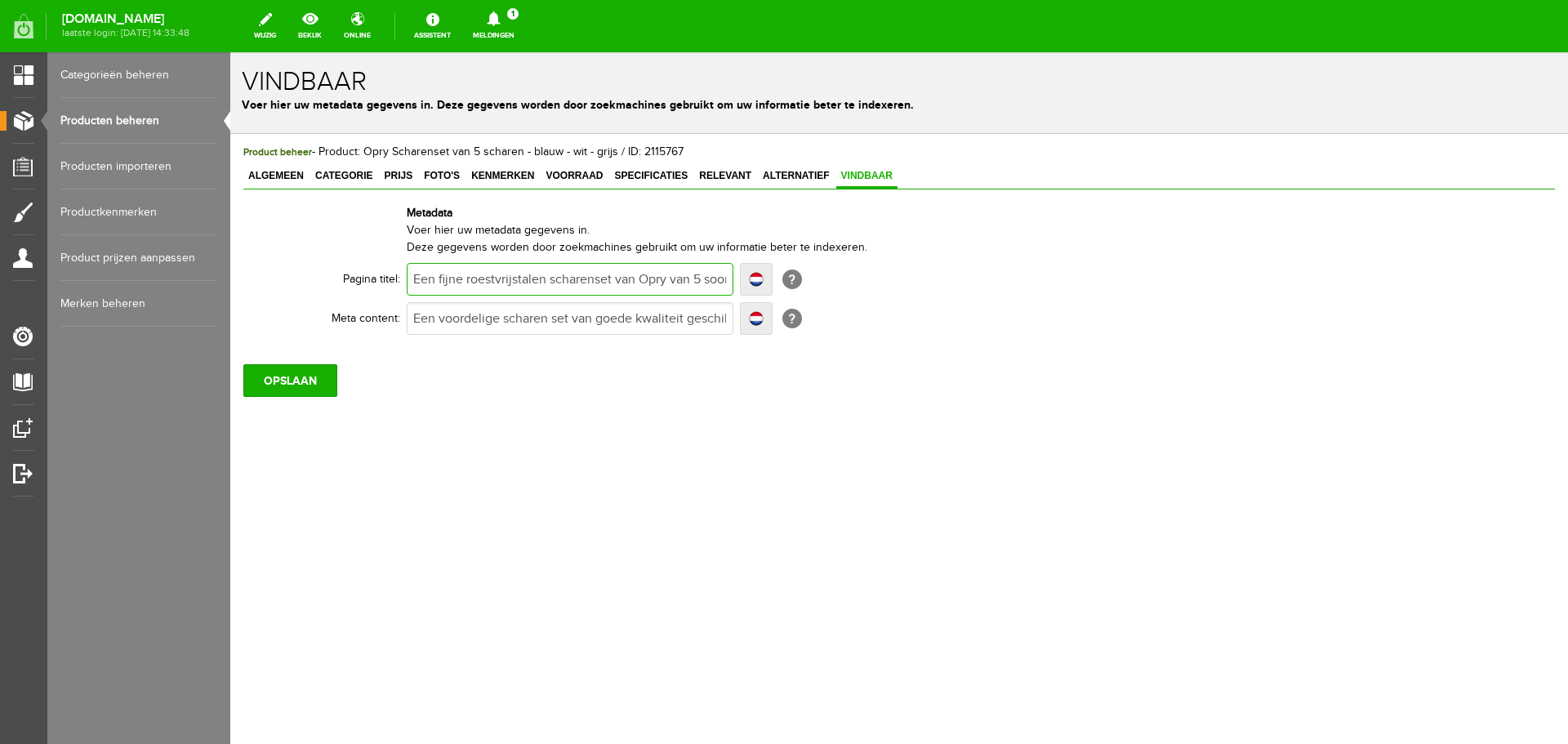
click at [450, 284] on input "Een fijne roestvrijstalen scharenset van Opry van 5 soorten scharen voor een vo…" at bounding box center [570, 279] width 327 height 32
click at [698, 276] on input "Een roestvrijstalen scharenset van Opry van 5 soorten scharen voor een voordeli…" at bounding box center [570, 279] width 327 height 32
click at [618, 317] on input "Een voordelige scharen set van goede kwaliteit geschikt voor naaien, quilten, h…" at bounding box center [570, 319] width 327 height 32
click at [550, 319] on input "Een voordelige scharen set van goede kwaliteit geschikt voor naaien, quilten, h…" at bounding box center [570, 319] width 327 height 32
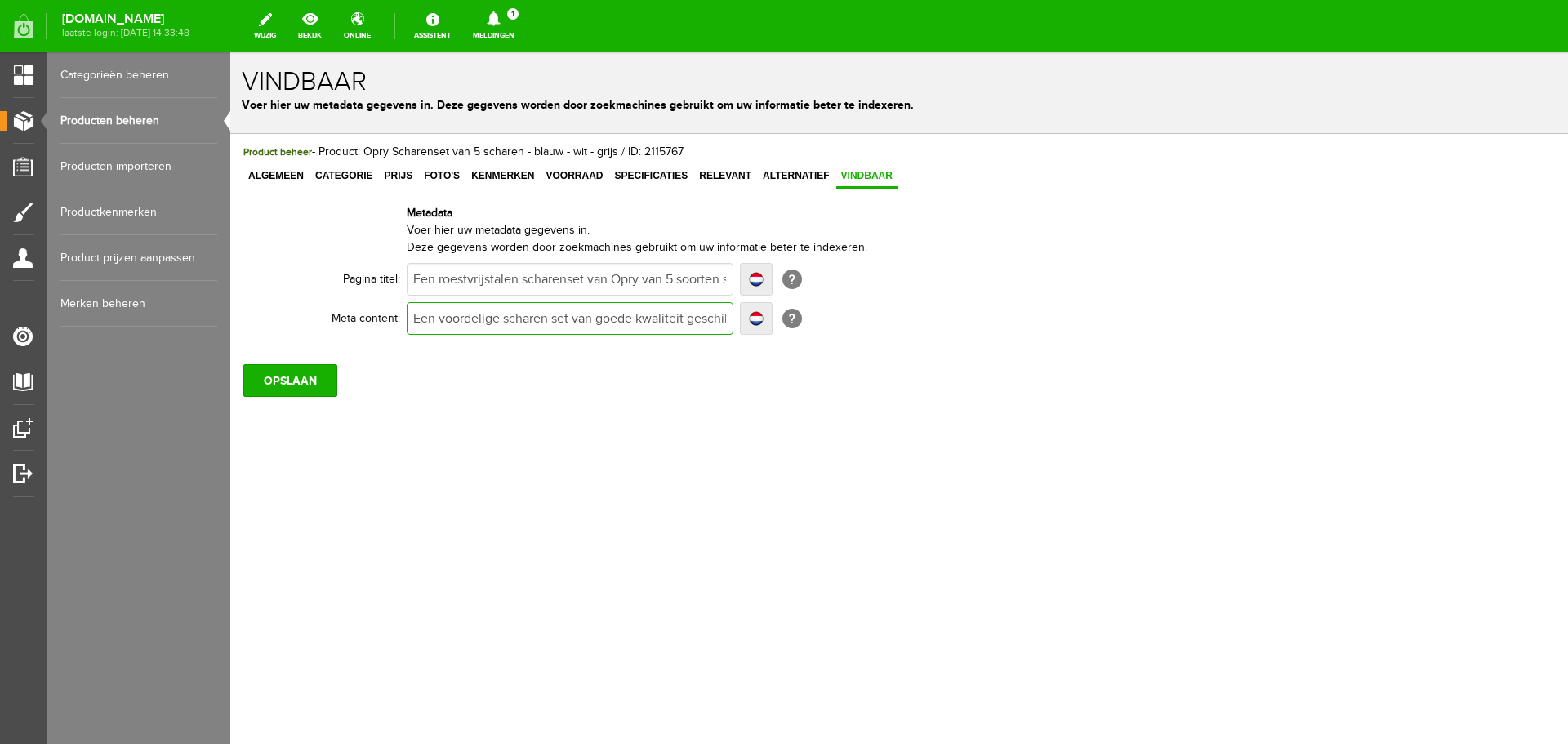
click at [631, 318] on input "Een voordelige scharen set van goede kwaliteit geschikt voor naaien, quilten, h…" at bounding box center [570, 319] width 327 height 32
click at [310, 380] on input "OPSLAAN" at bounding box center [290, 381] width 94 height 32
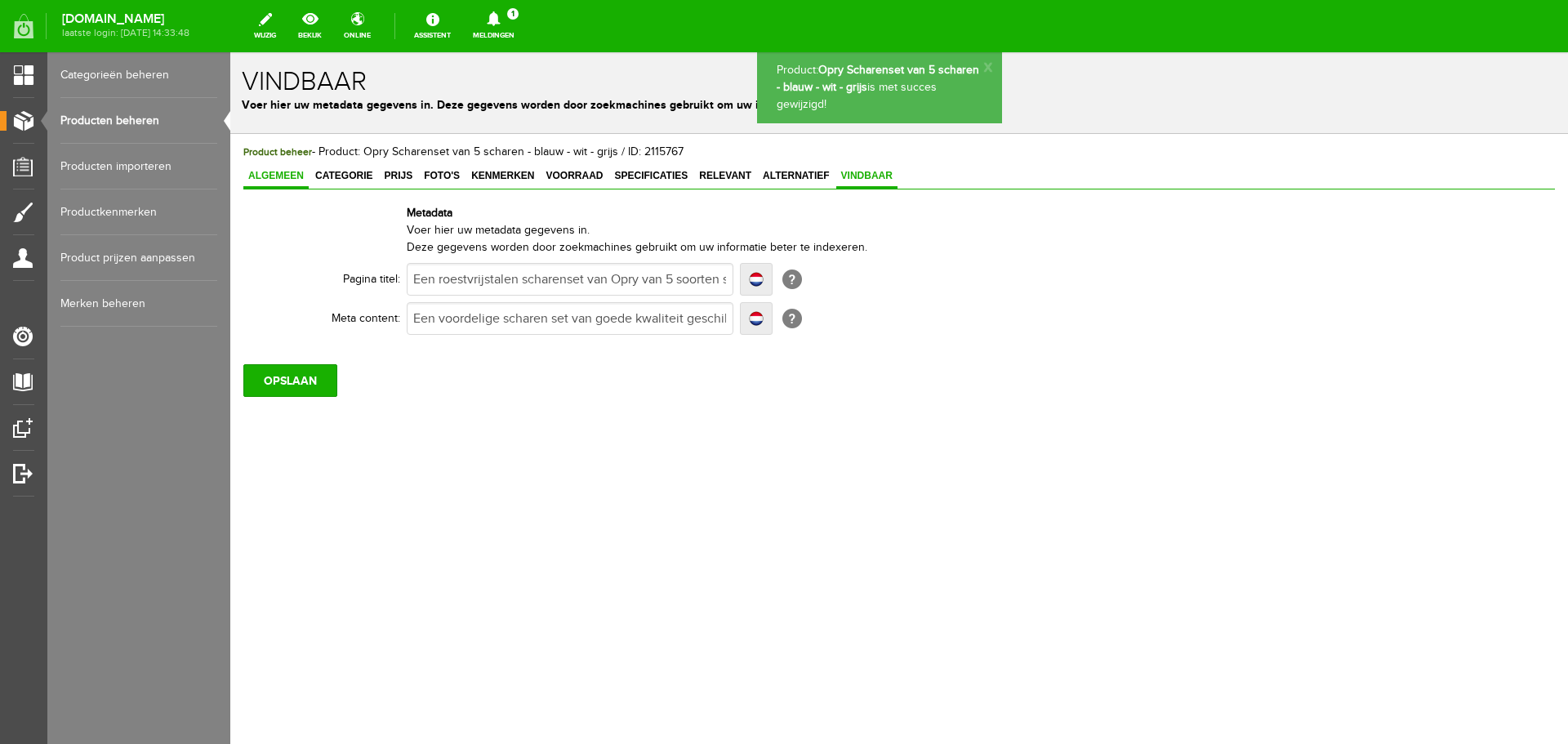
click at [280, 174] on span "Algemeen" at bounding box center [276, 175] width 66 height 12
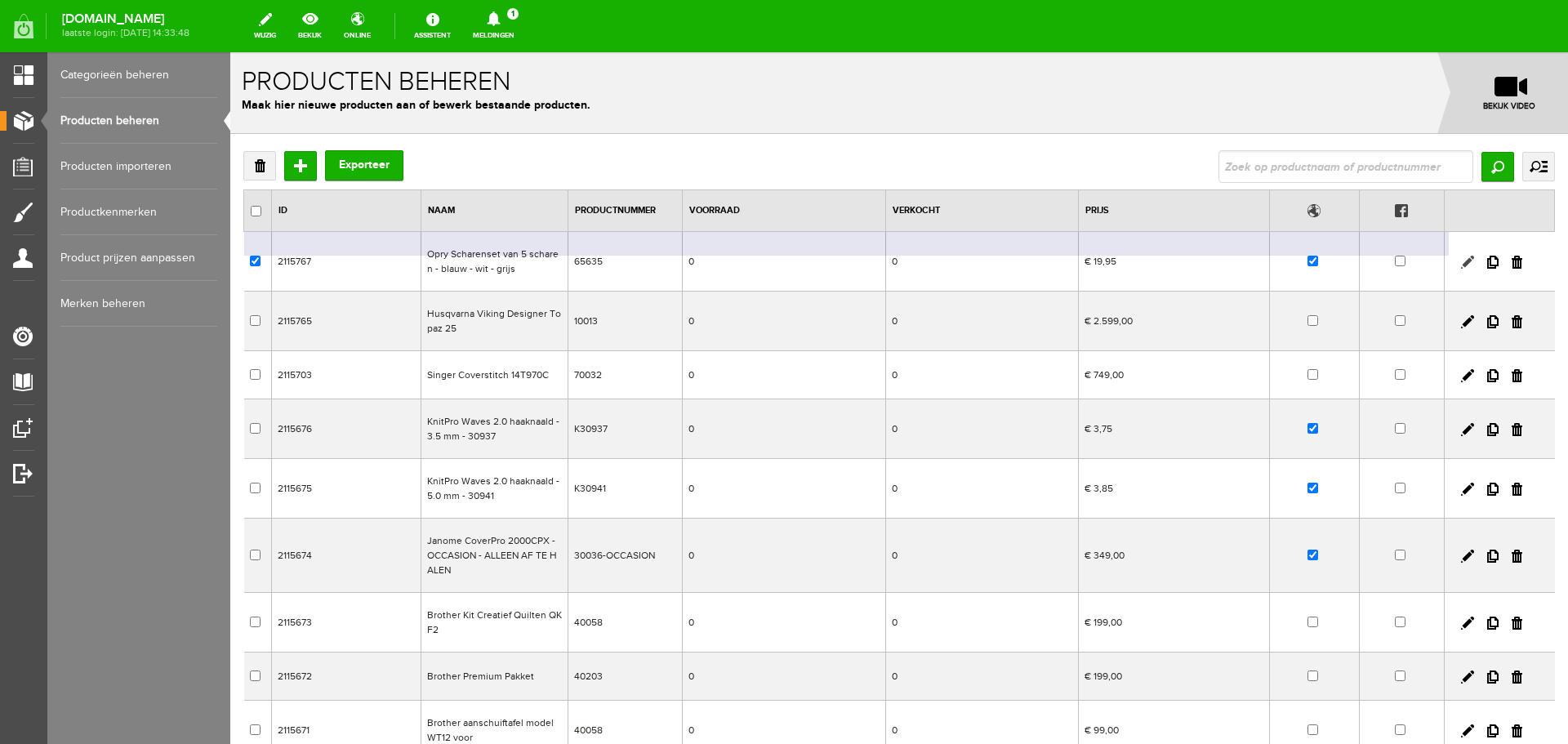
click at [1461, 259] on link at bounding box center [1467, 262] width 13 height 13
checkbox input "true"
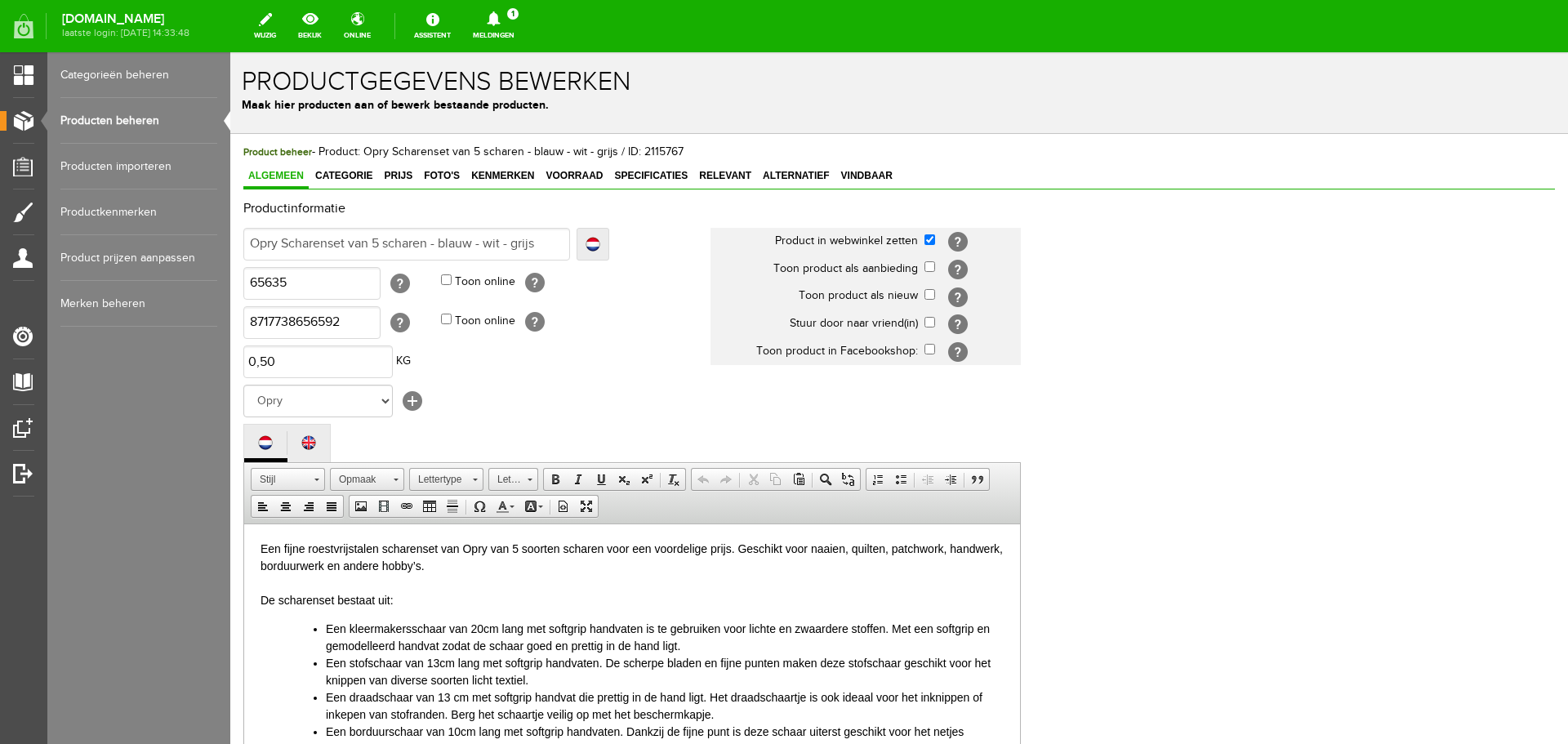
scroll to position [82, 0]
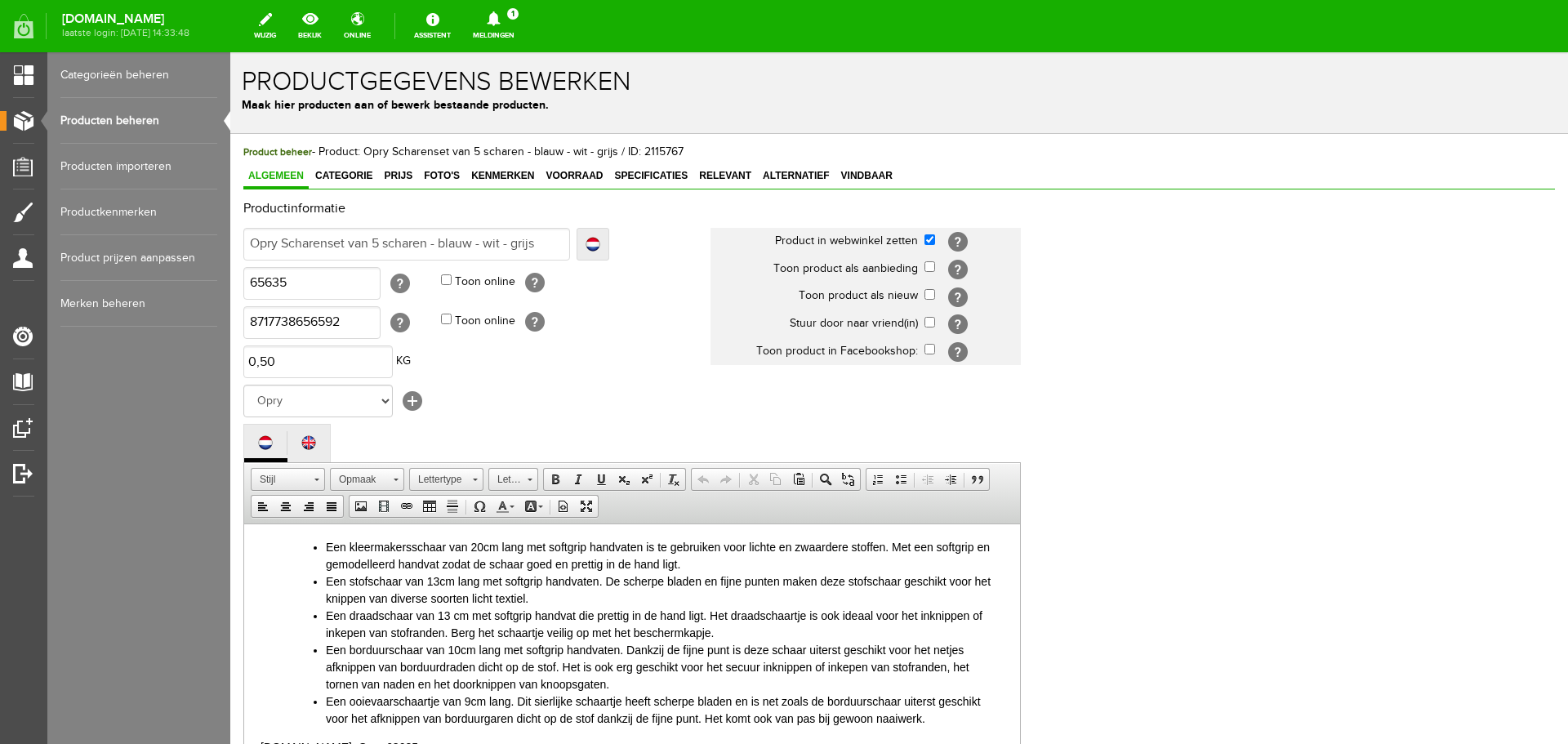
click at [797, 549] on li "Een kleermakersschaar van 20cm lang met softgrip handvaten is te gebruiken voor…" at bounding box center [664, 556] width 678 height 34
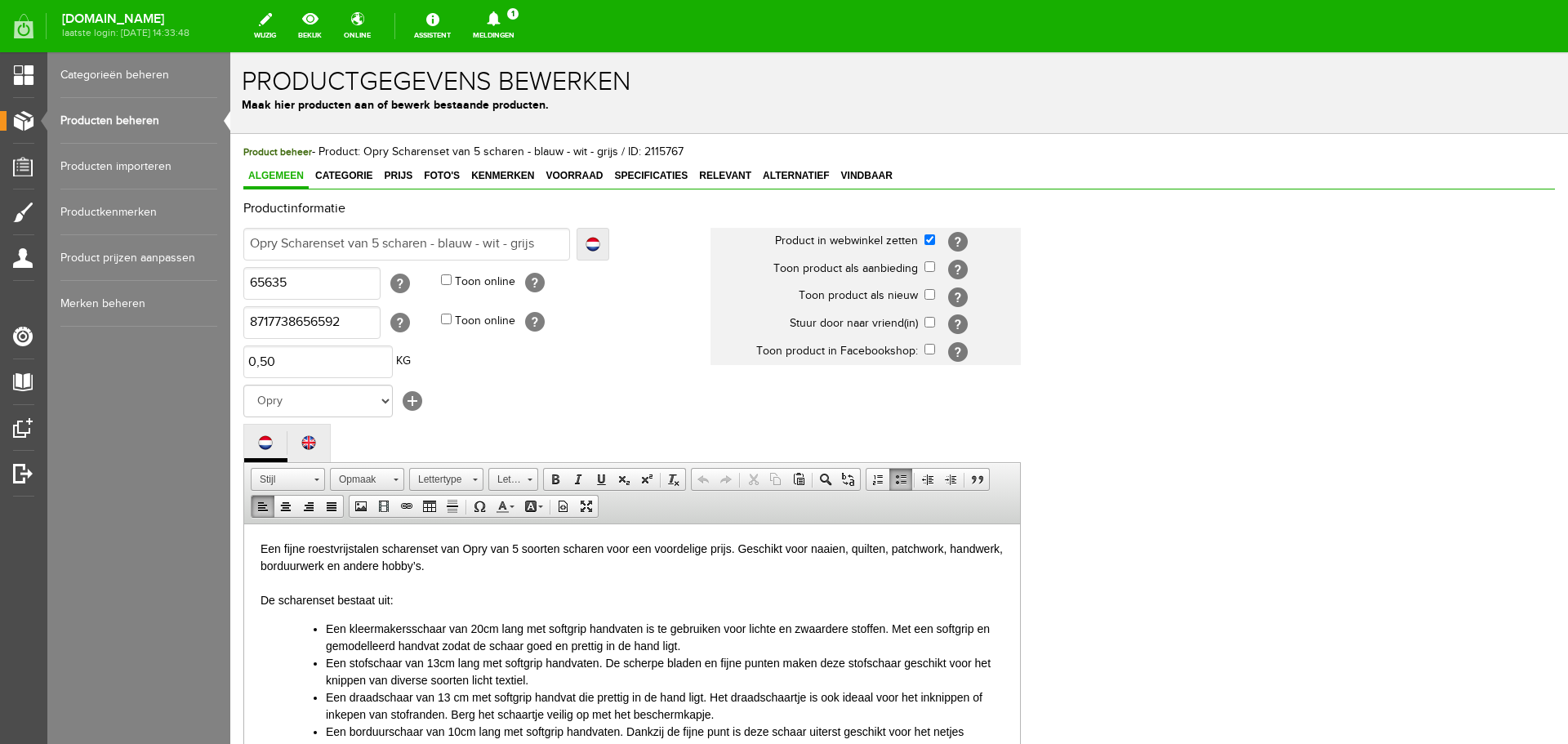
click at [492, 562] on p "Een fijne roestvrijstalen scharenset van Opry van 5 soorten scharen voor een vo…" at bounding box center [632, 574] width 743 height 68
click at [422, 598] on p "Een fijne roestvrijstalen scharenset van Opry van 5 soorten scharen voor een vo…" at bounding box center [632, 574] width 743 height 68
click at [386, 630] on li "Een kleermakersschaar van 20cm lang met softgrip handvaten is te gebruiken voor…" at bounding box center [664, 637] width 678 height 34
click at [413, 649] on li "Een kleermakersschaar van 20cm lang met softgrip handvaten is te gebruiken voor…" at bounding box center [664, 637] width 678 height 34
click at [686, 646] on li "Een kleermakersschaar van 20cm lang met softgrip handvaten is te gebruiken voor…" at bounding box center [664, 637] width 678 height 34
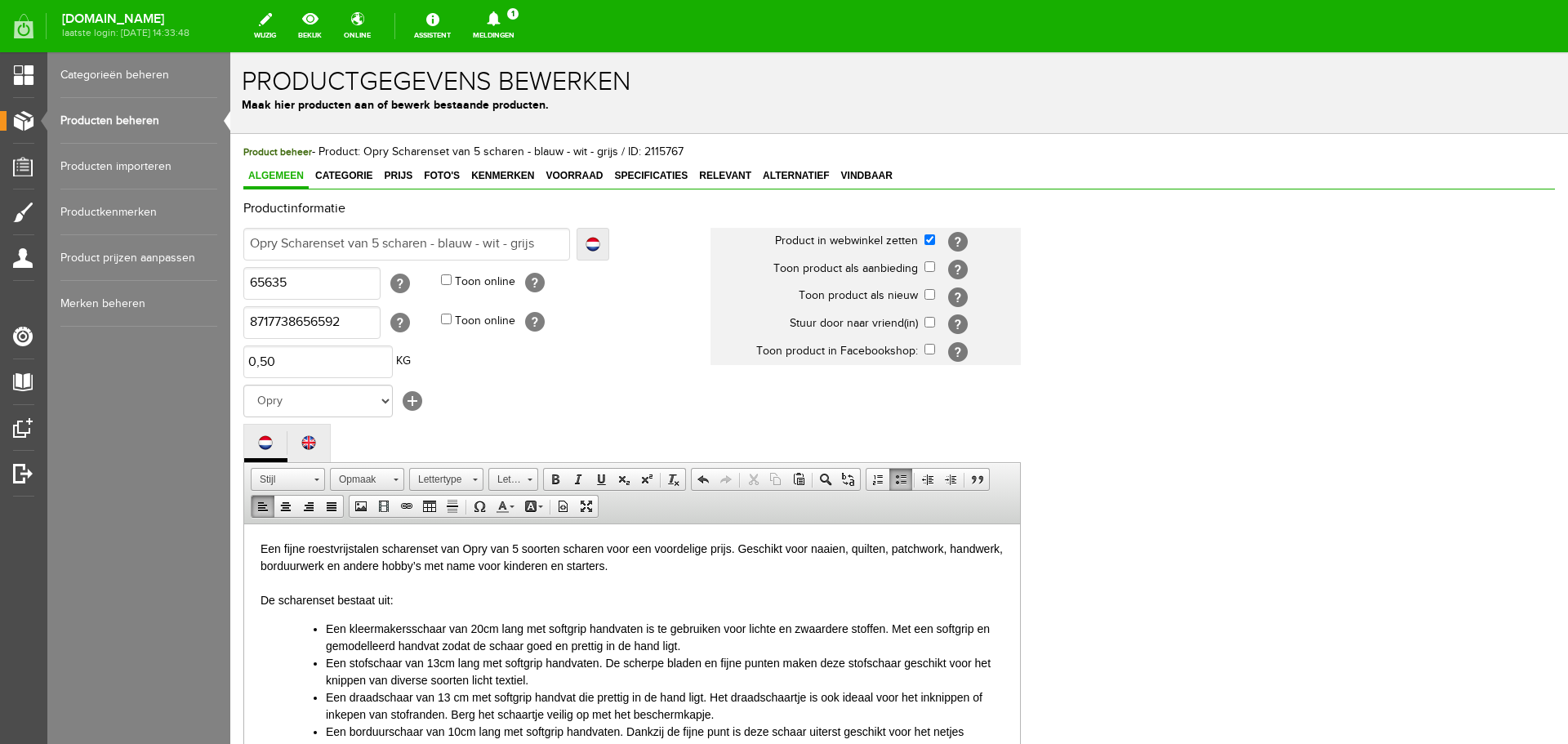
click at [629, 658] on li "Een stofschaar van 13cm lang met softgrip handvaten. De scherpe bladen en fijne…" at bounding box center [664, 671] width 678 height 34
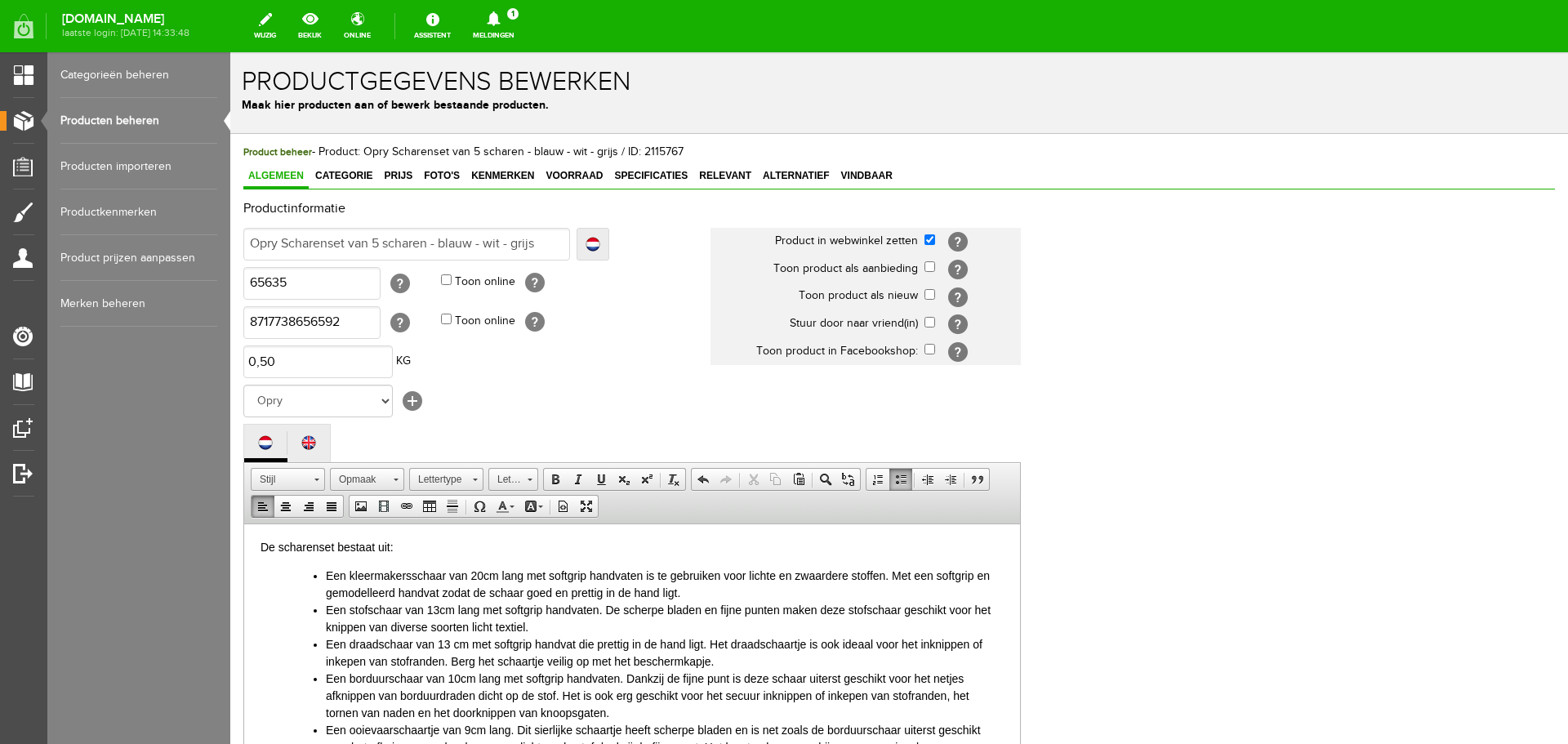
scroll to position [82, 0]
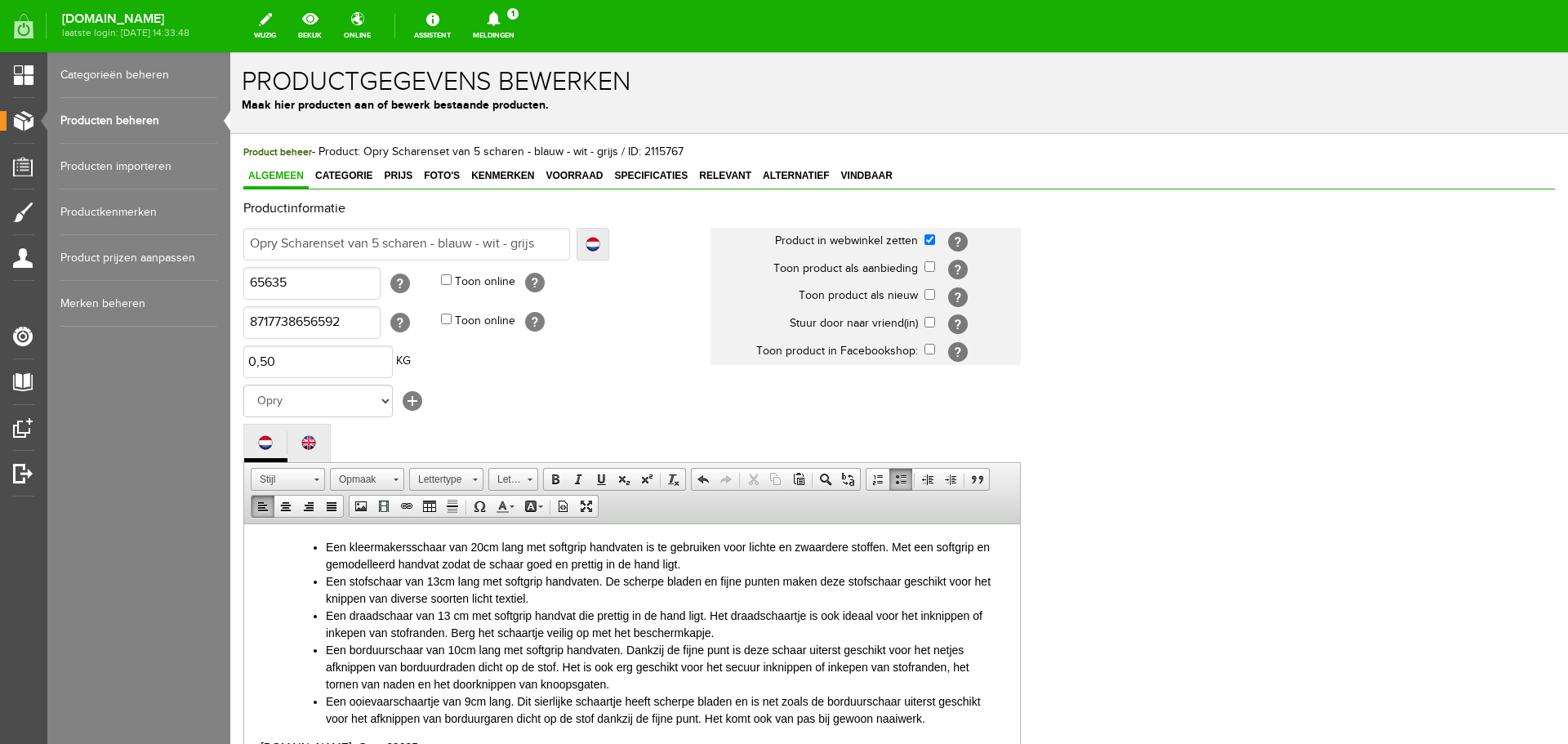
click at [537, 600] on li "Een stofschaar van 13cm lang met softgrip handvaten. De scherpe bladen en fijne…" at bounding box center [664, 590] width 678 height 34
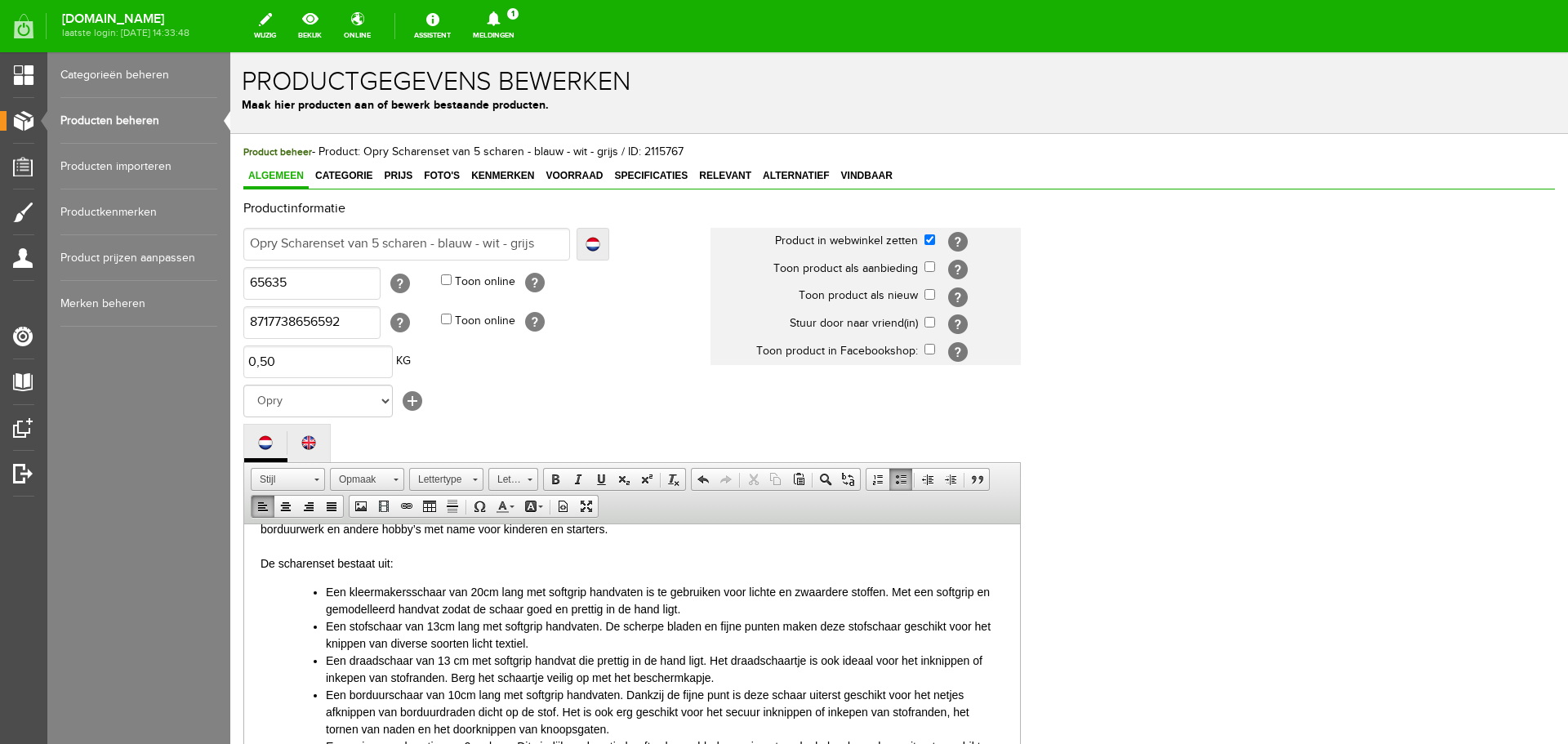
scroll to position [0, 0]
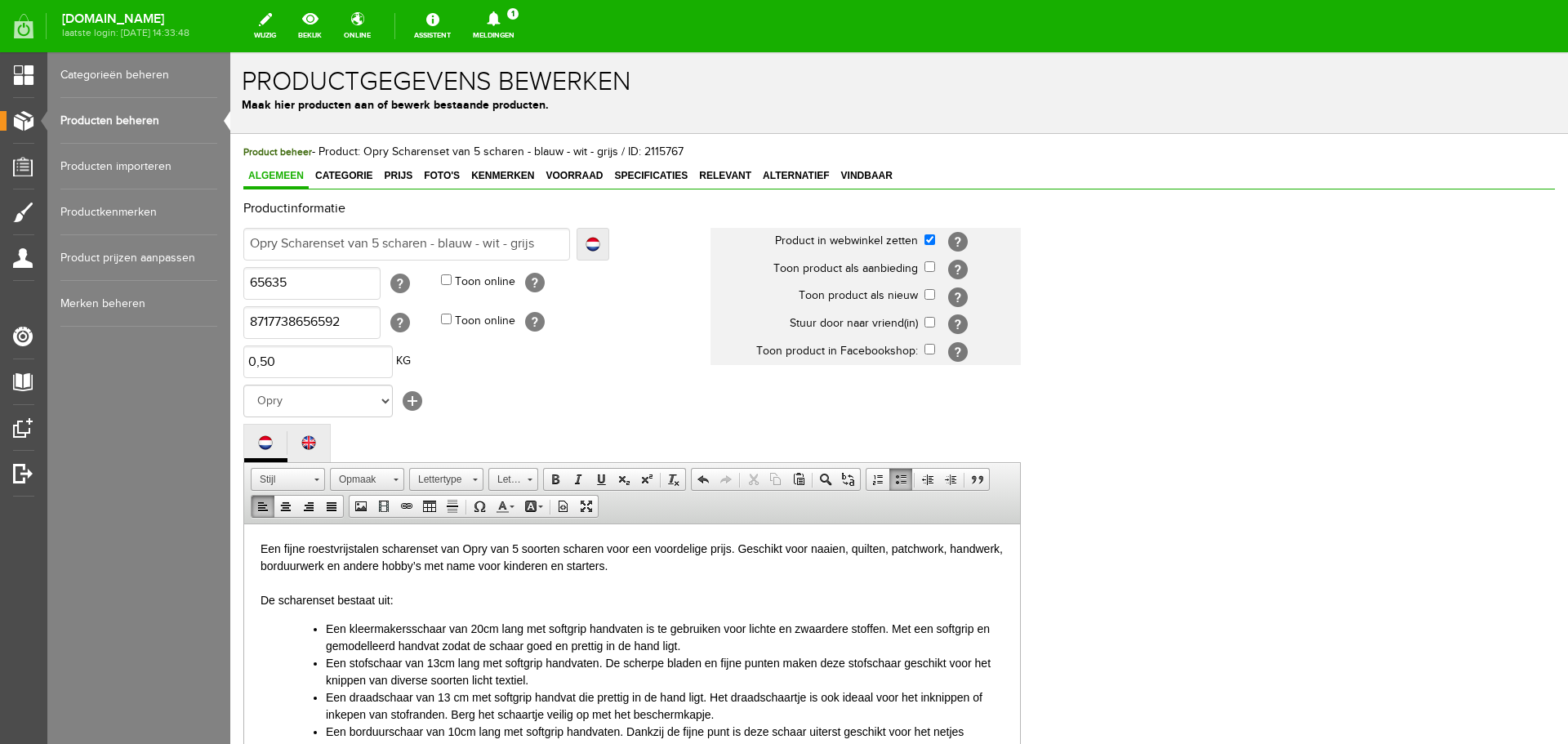
click at [476, 563] on p "Een fijne roestvrijstalen scharenset van Opry van 5 soorten scharen voor een vo…" at bounding box center [632, 574] width 743 height 68
click at [284, 241] on input "Opry Scharenset van 5 scharen - blauw - wit - grijs" at bounding box center [407, 244] width 327 height 32
click at [475, 565] on p "Een fijne roestvrijstalen scharenset van Opry van 5 soorten scharen voor een vo…" at bounding box center [632, 574] width 743 height 68
click at [783, 631] on li "Een kleermakersschaar van 20cm lang met softgrip handvaten is te gebruiken voor…" at bounding box center [664, 637] width 678 height 34
click at [781, 627] on li "Een kleermakersschaar van 20cm lang met softgrip handvaten is te gebruiken voor…" at bounding box center [664, 637] width 678 height 34
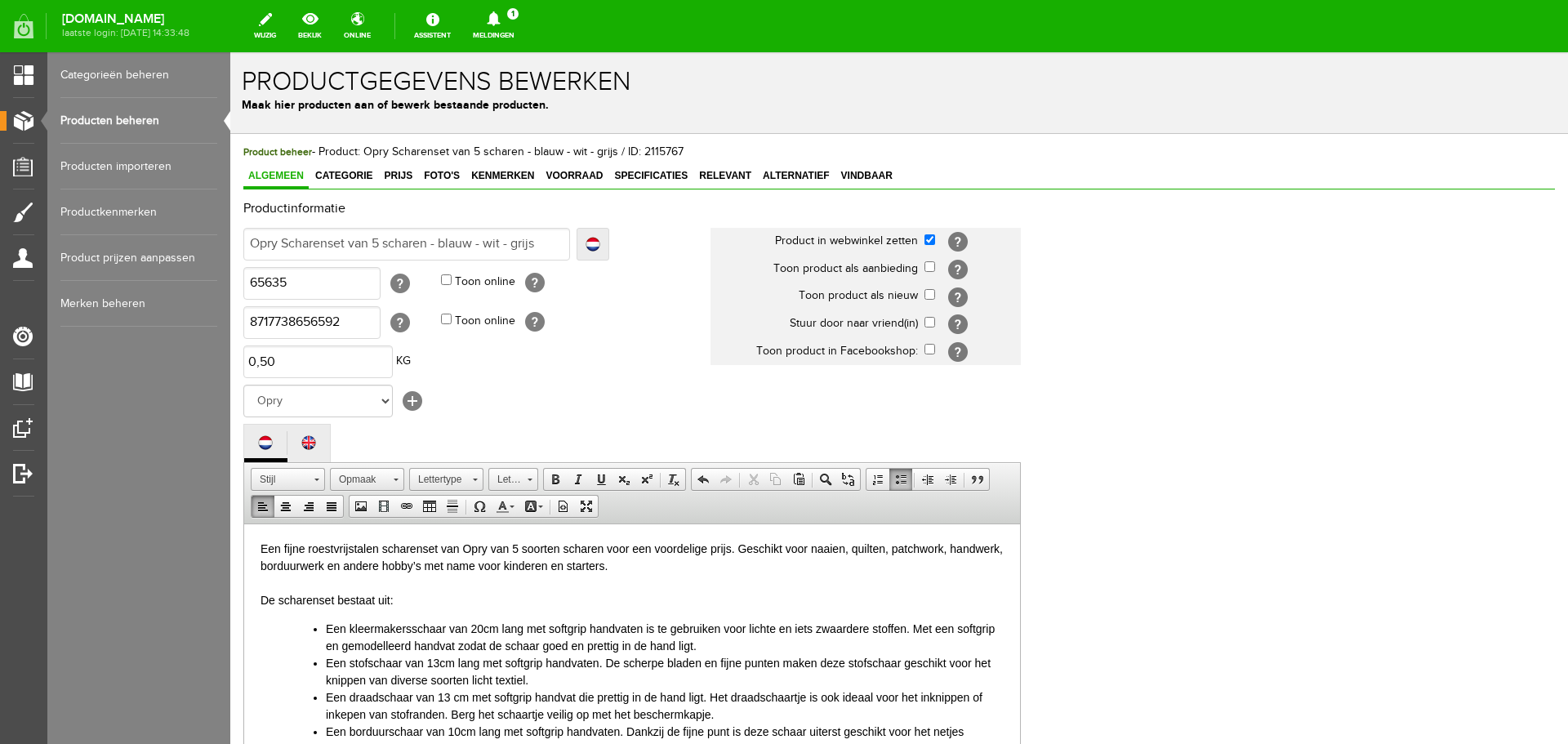
click at [749, 645] on li "Een kleermakersschaar van 20cm lang met softgrip handvaten is te gebruiken voor…" at bounding box center [664, 637] width 678 height 34
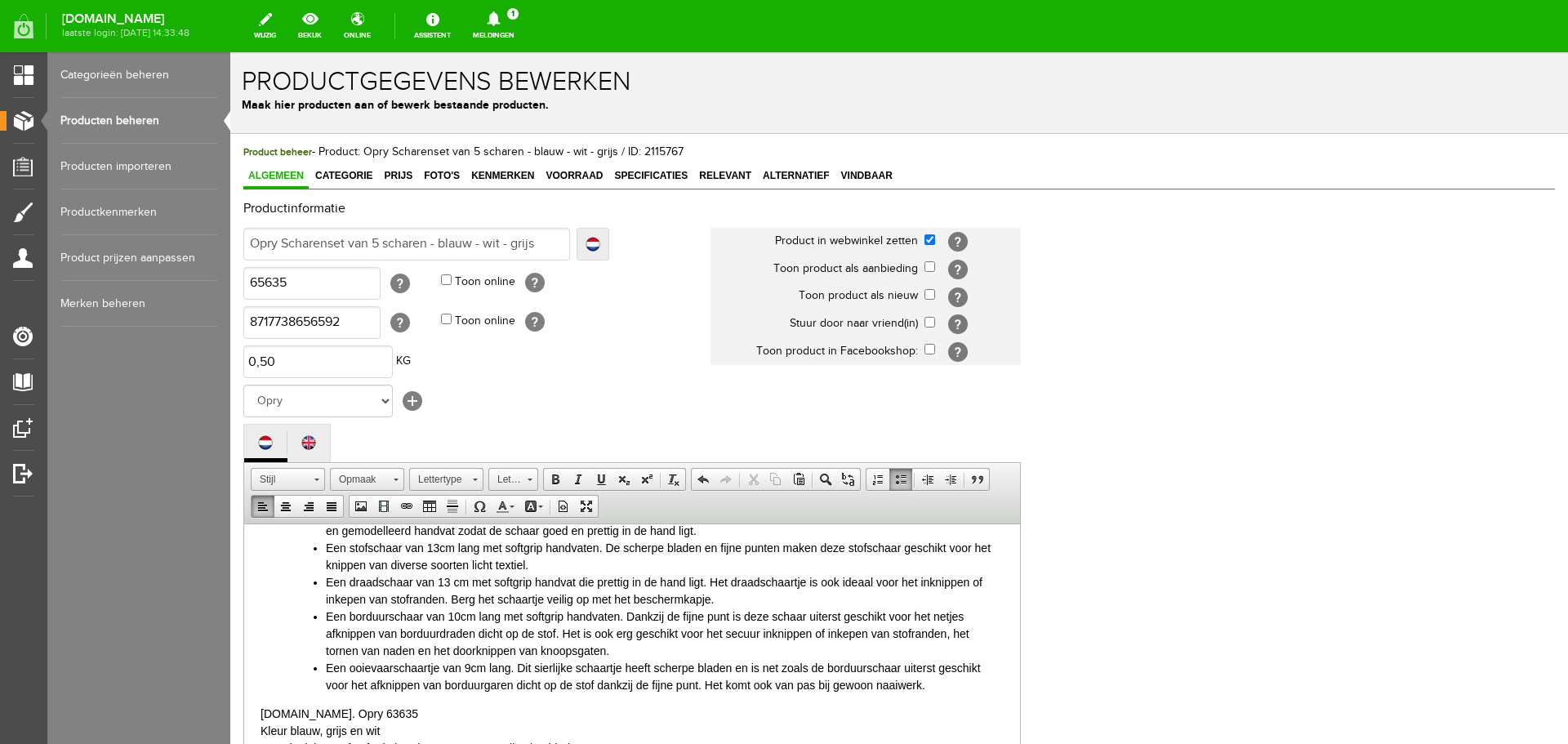
scroll to position [360, 0]
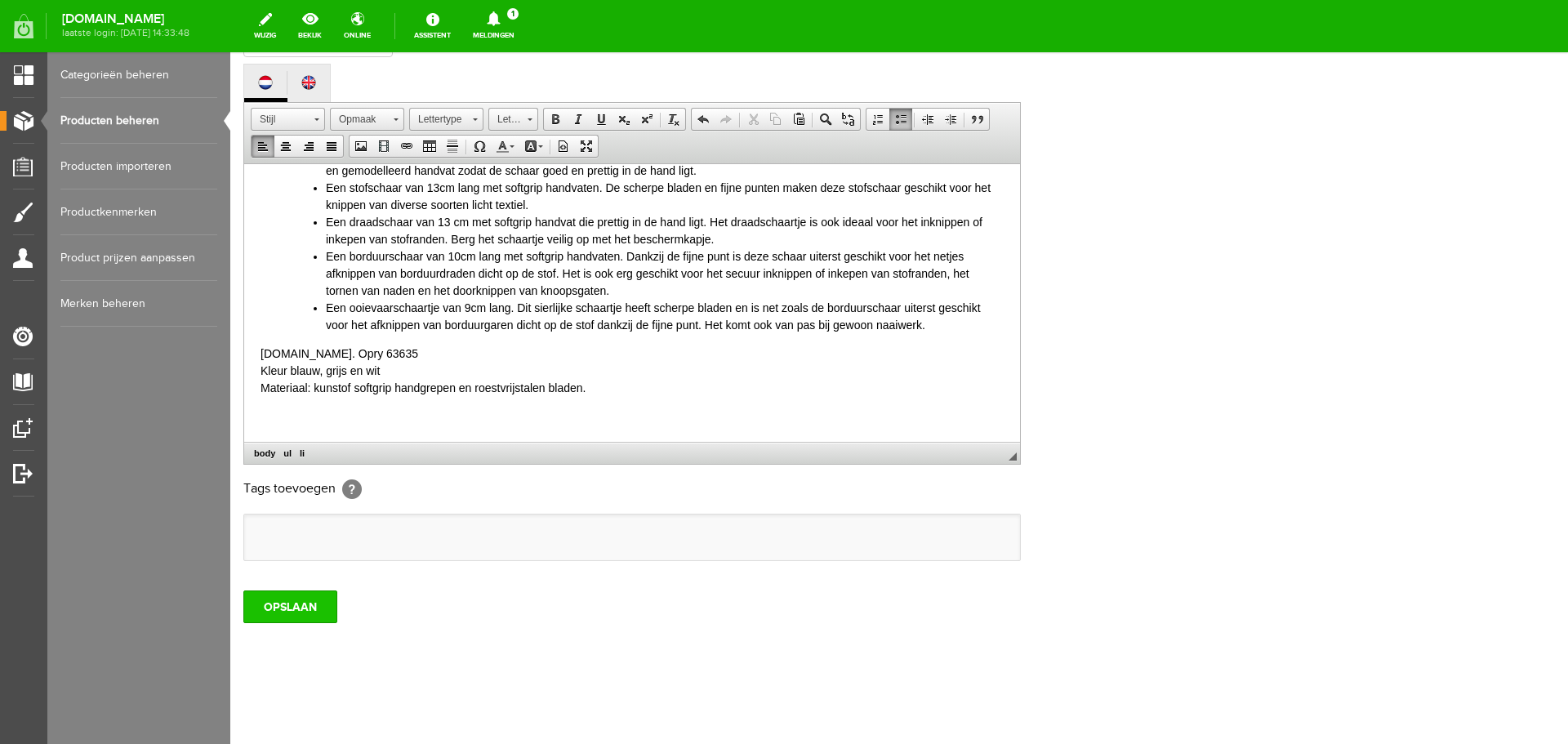
click at [274, 609] on input "OPSLAAN" at bounding box center [290, 607] width 94 height 32
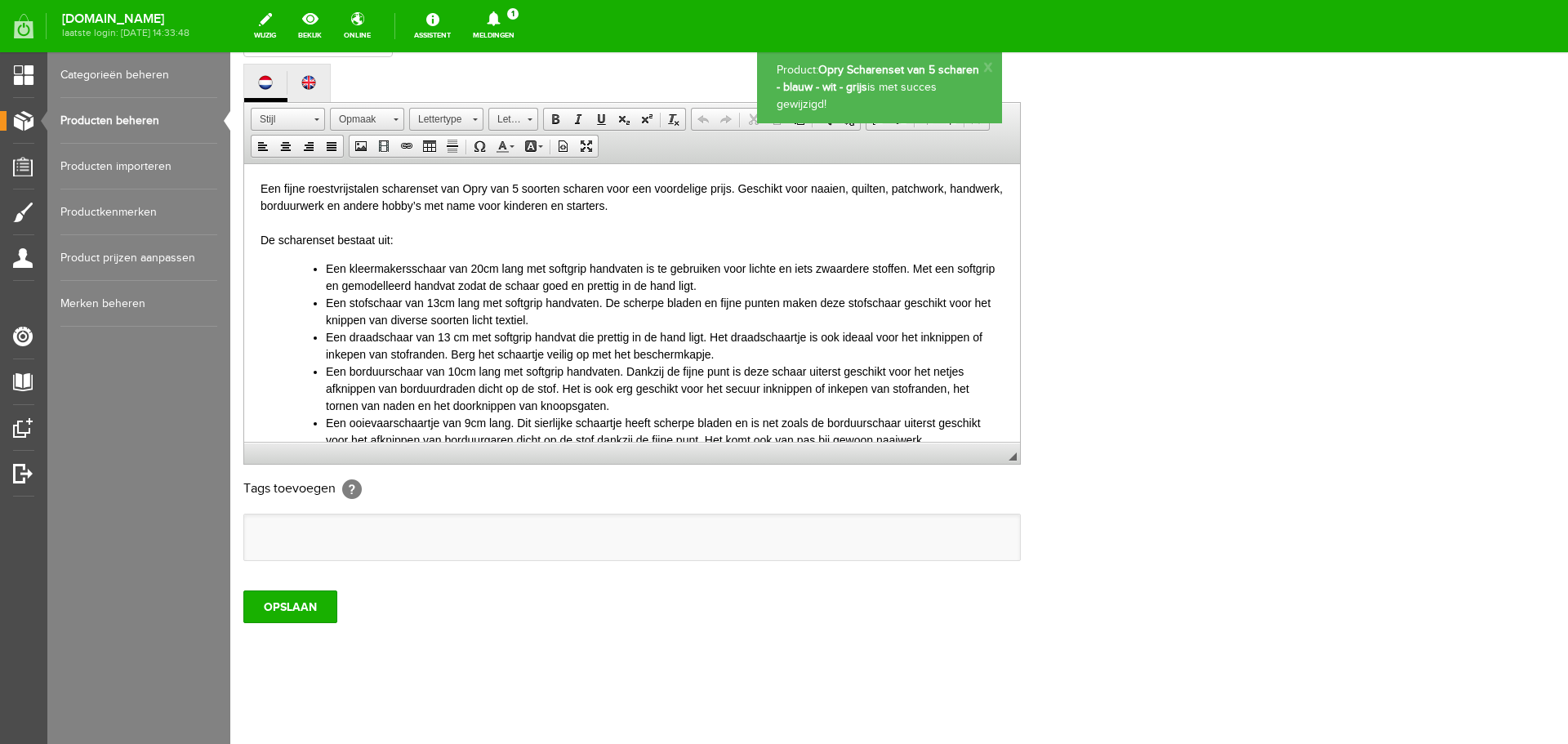
scroll to position [0, 0]
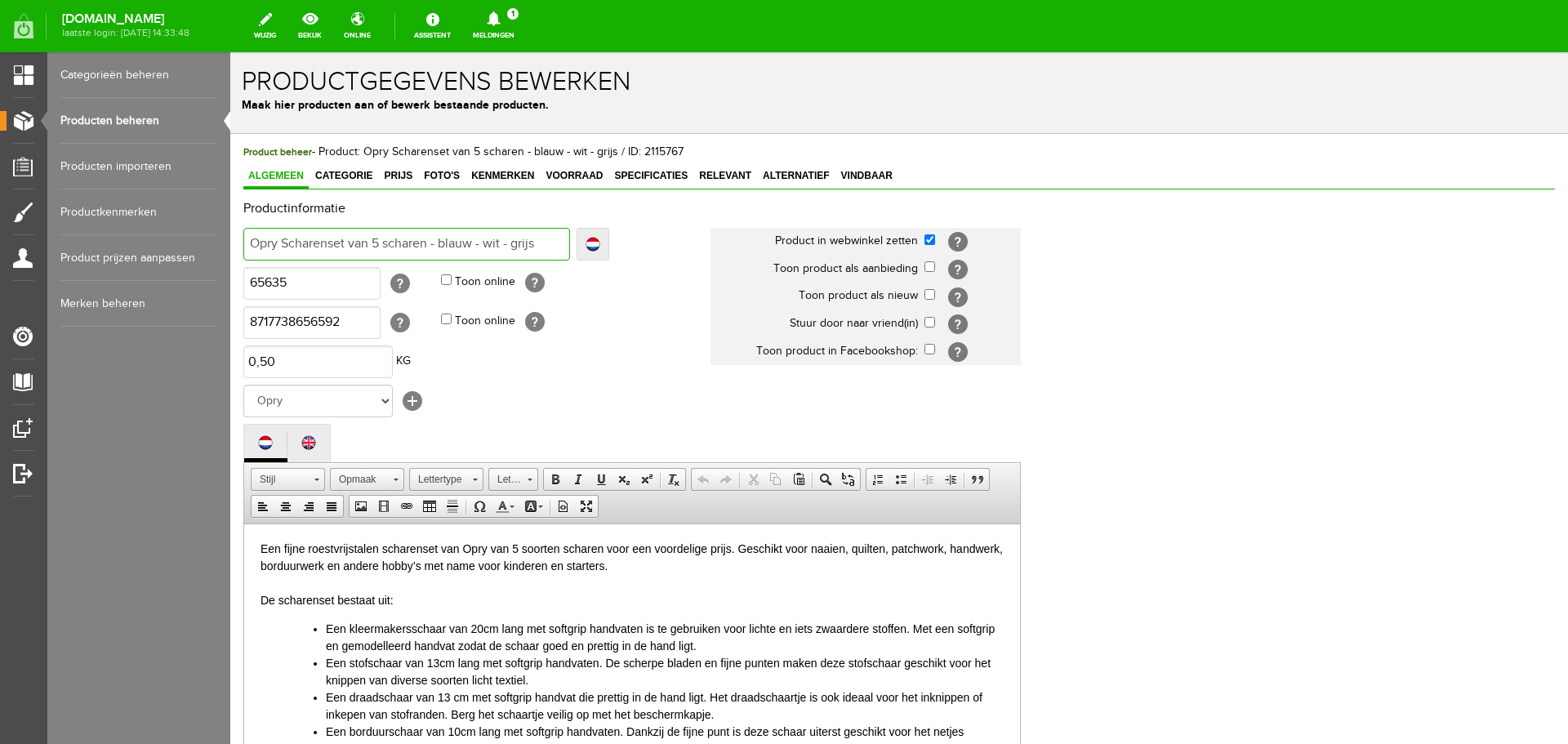
click at [282, 242] on input "Opry Scharenset van 5 scharen - blauw - wit - grijs" at bounding box center [407, 244] width 327 height 32
type input "Opry sScharenset van 5 scharen - blauw - wit - grijs"
type input "Opry stScharenset van 5 scharen - blauw - wit - grijs"
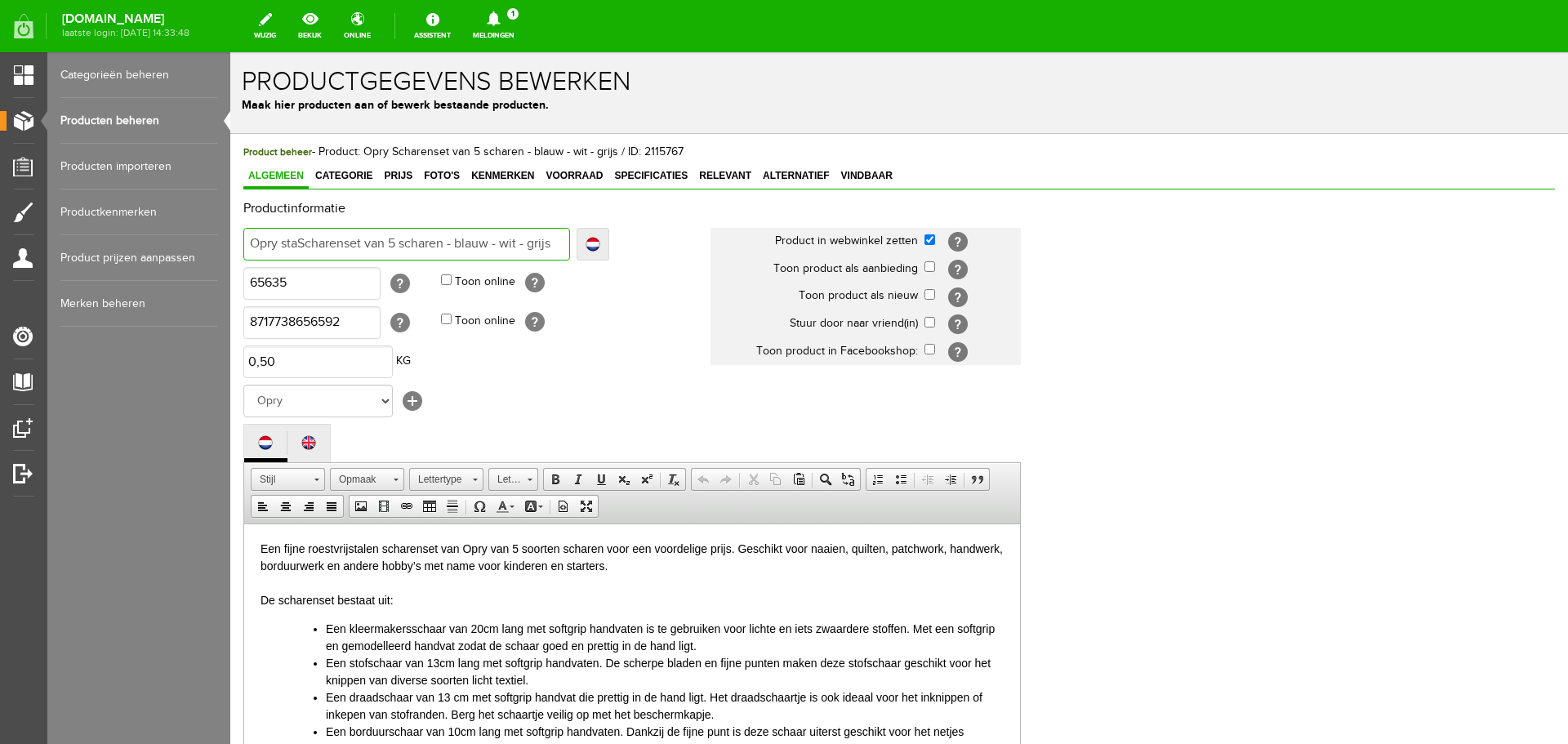
type input "Opry starScharenset van 5 scharen - blauw - wit - grijs"
type input "Opry startScharenset van 5 scharen - blauw - wit - grijs"
type input "Opry starterScharenset van 5 scharen - blauw - wit - grijs"
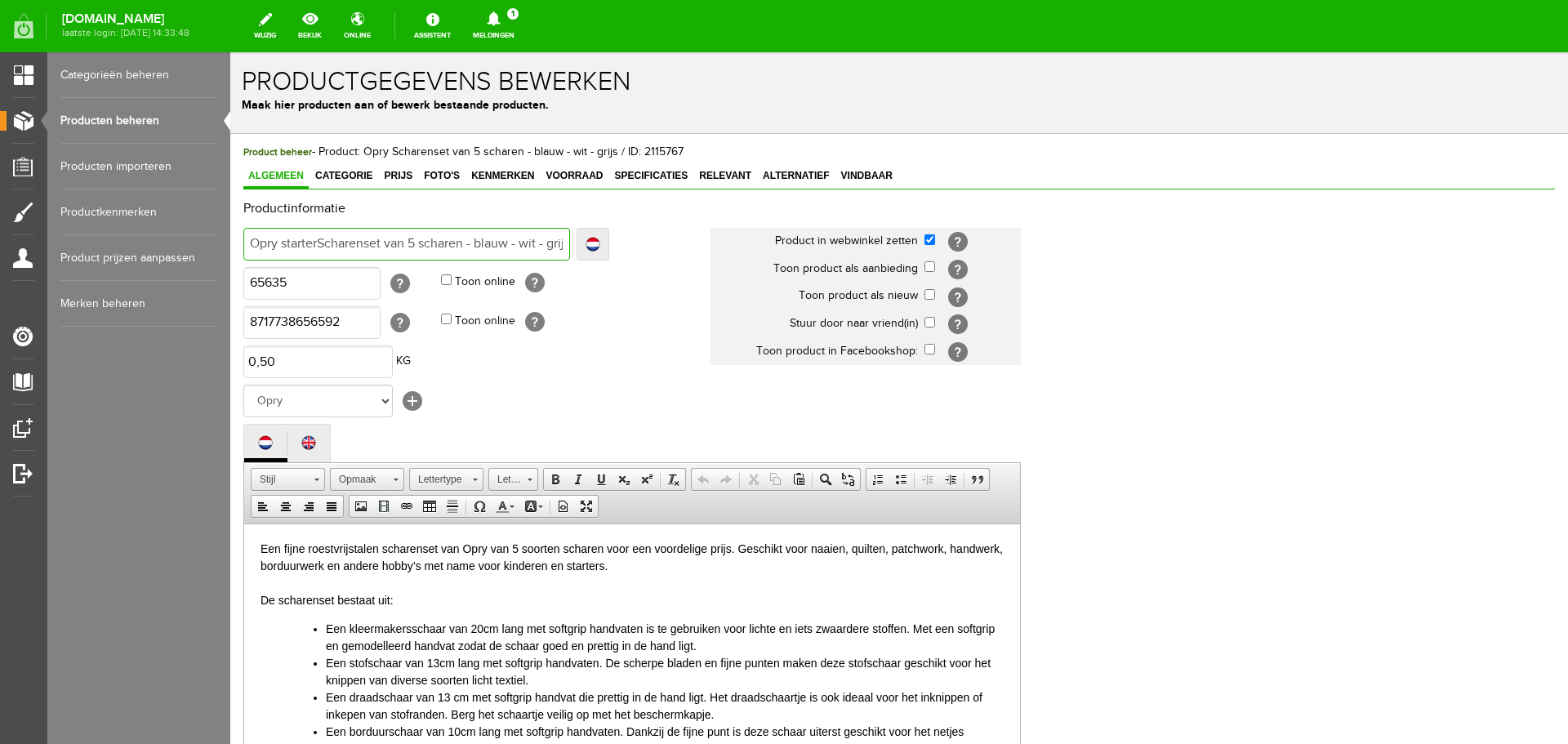
type input "Opry starterScharenset van 5 scharen - blauw - wit - grijs"
type input "Opry startersScharenset van 5 scharen - blauw - wit - grijs"
type input "Opry starters Scharenset van 5 scharen - blauw - wit - grijs"
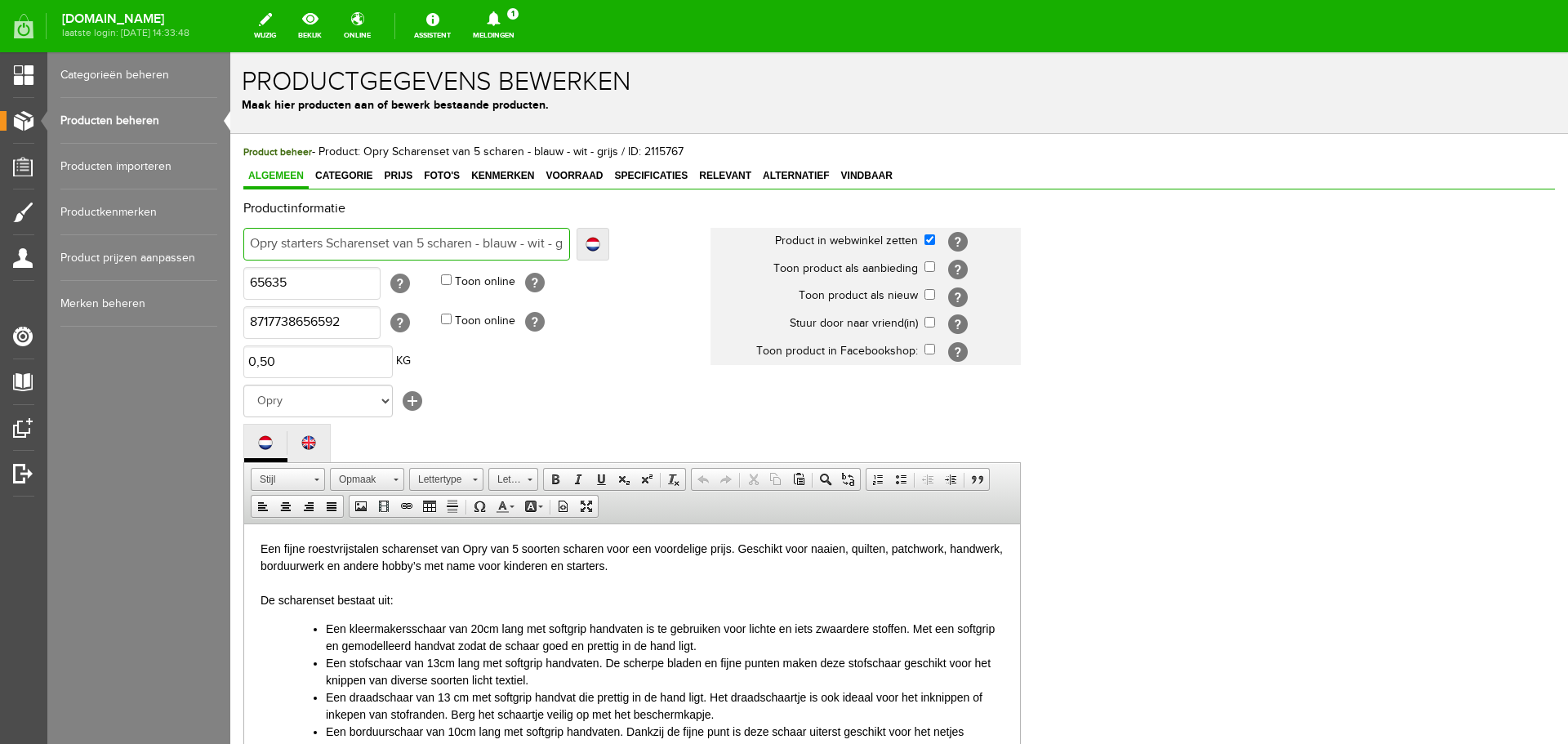
type input "Opry starters sScharenset van 5 scharen - blauw - wit - grijs"
type input "Opry starters scharenset van 5 scharen - blauw - wit - grijs"
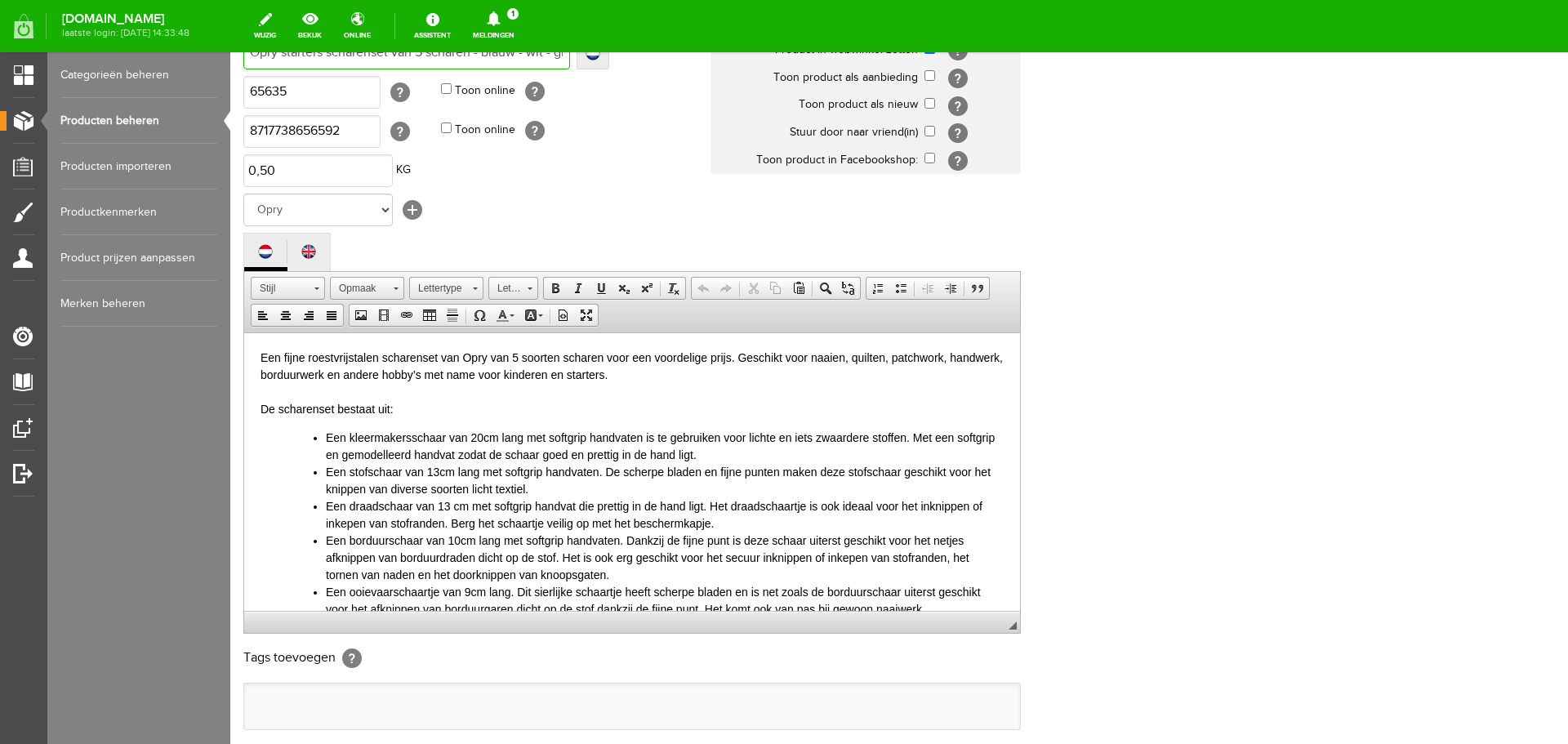
scroll to position [360, 0]
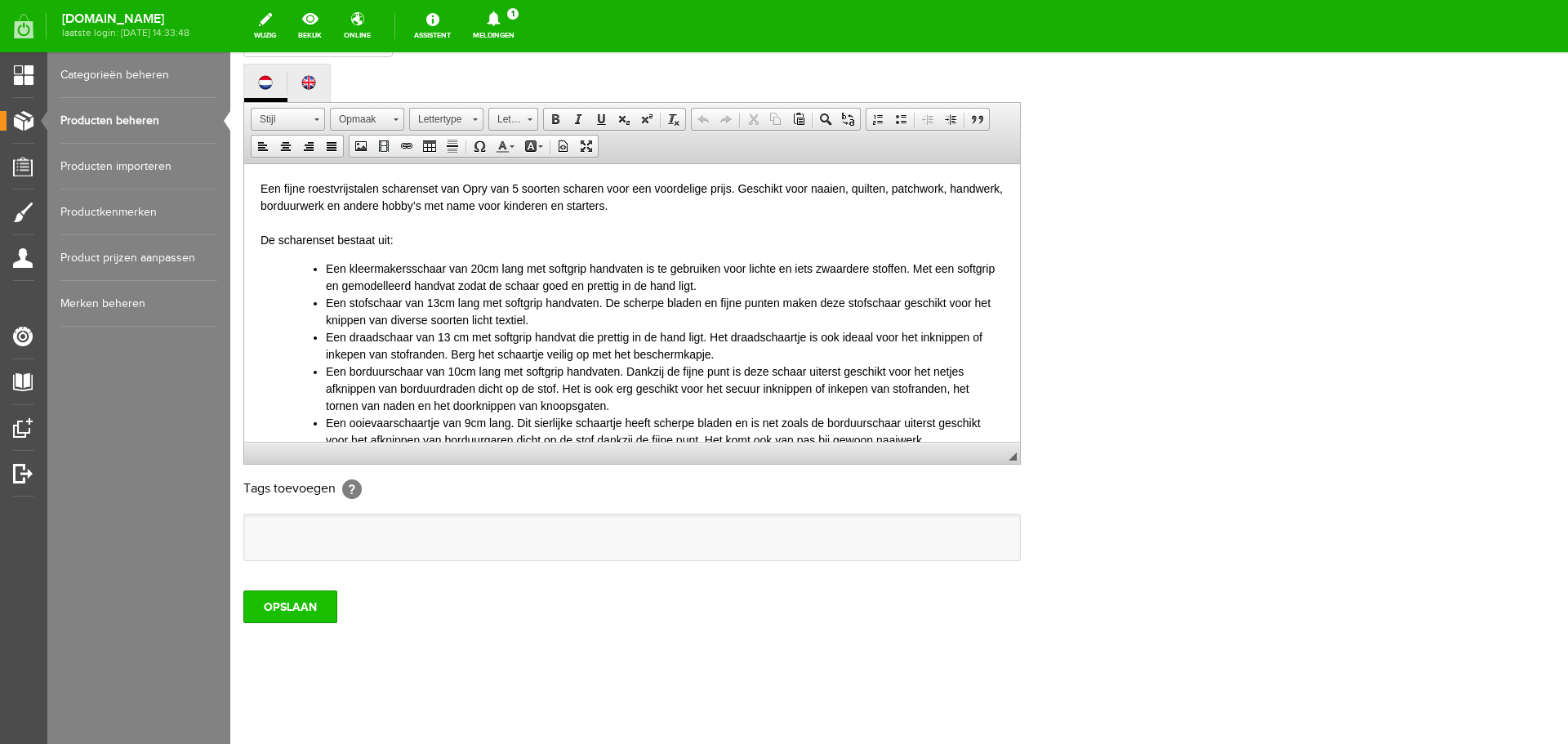
type input "Opry starters scharenset van 5 scharen - blauw - wit - grijs"
click at [286, 601] on input "OPSLAAN" at bounding box center [290, 607] width 94 height 32
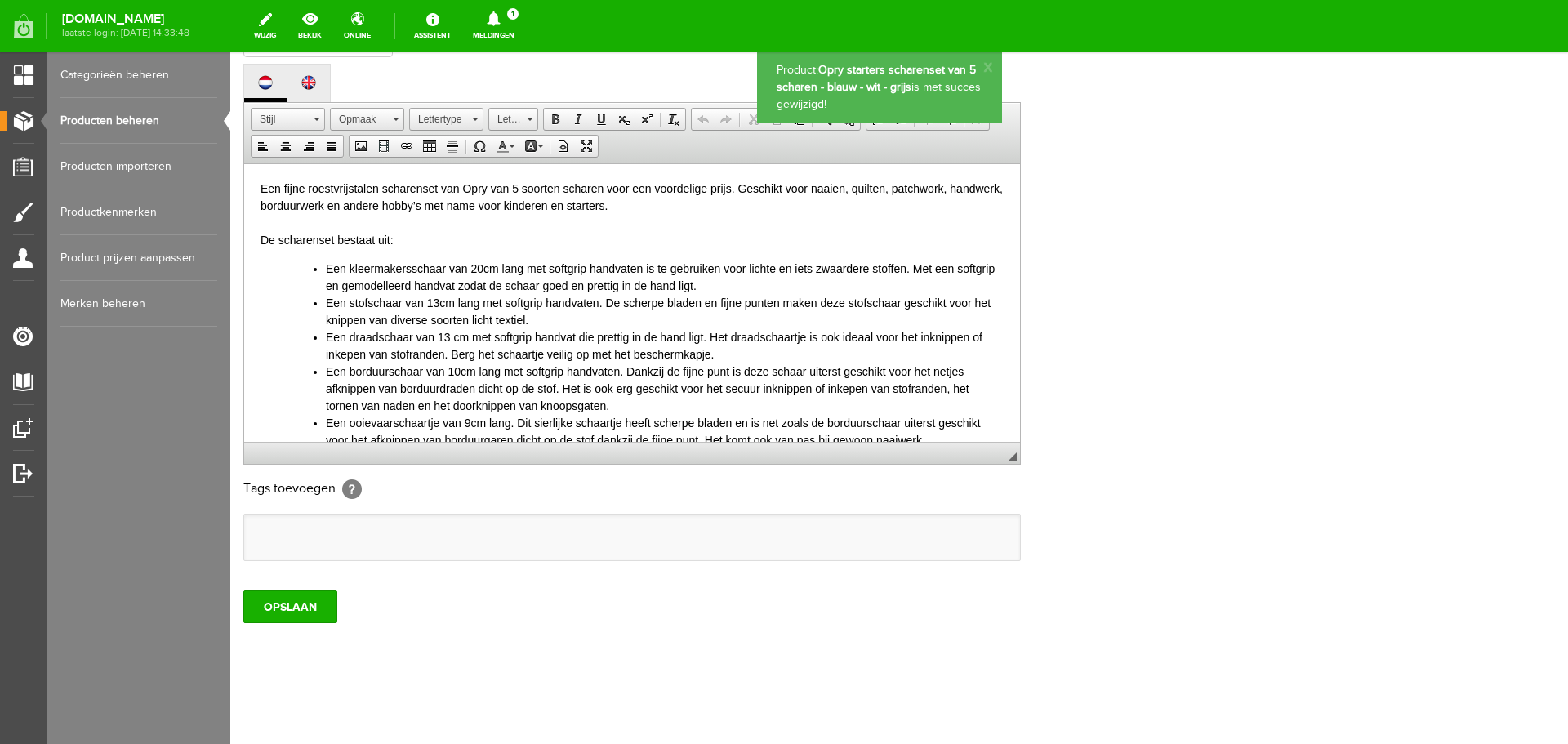
scroll to position [0, 0]
click at [98, 118] on link "Producten beheren" at bounding box center [138, 120] width 157 height 46
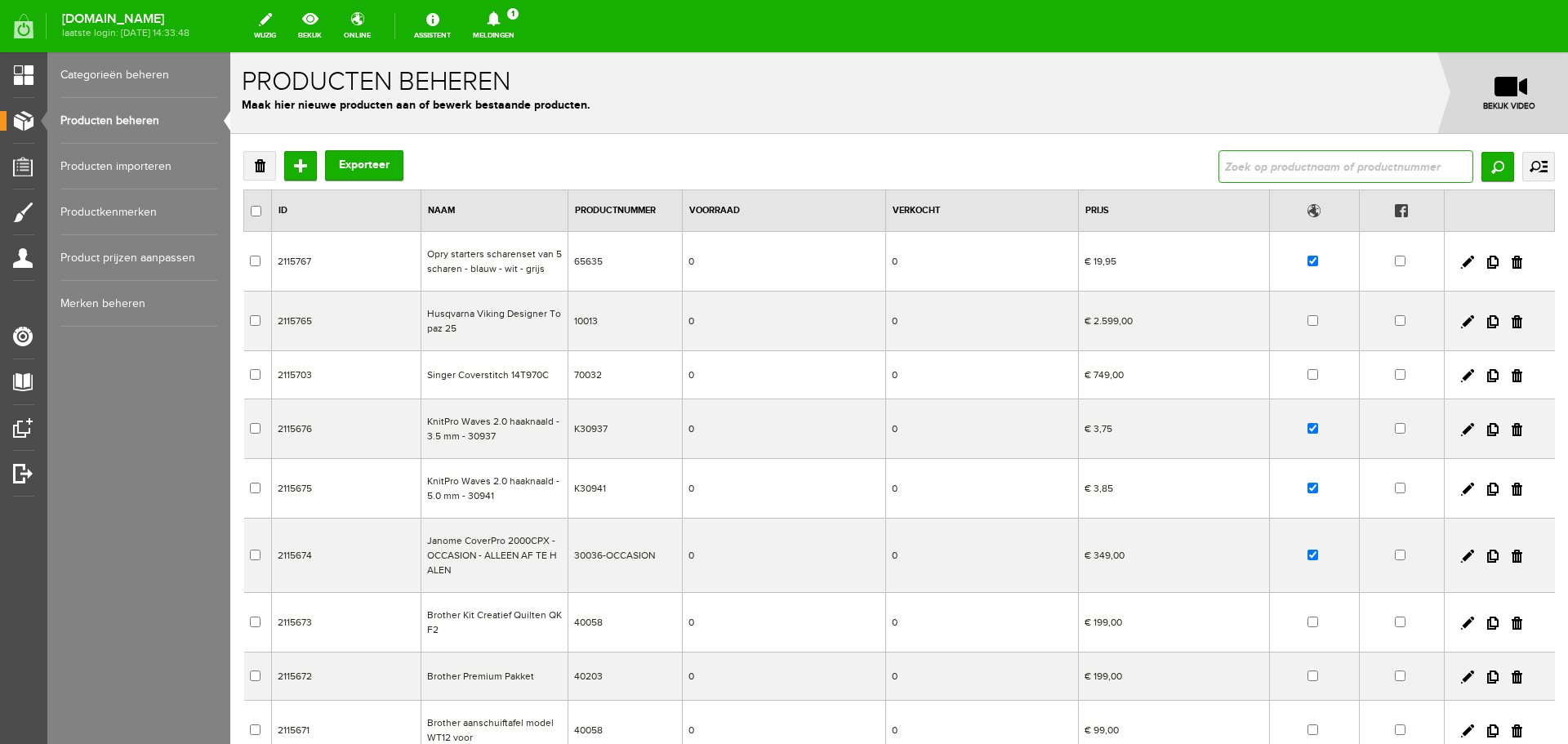
click at [1275, 167] on input "text" at bounding box center [1346, 166] width 255 height 32
type input "supersterk"
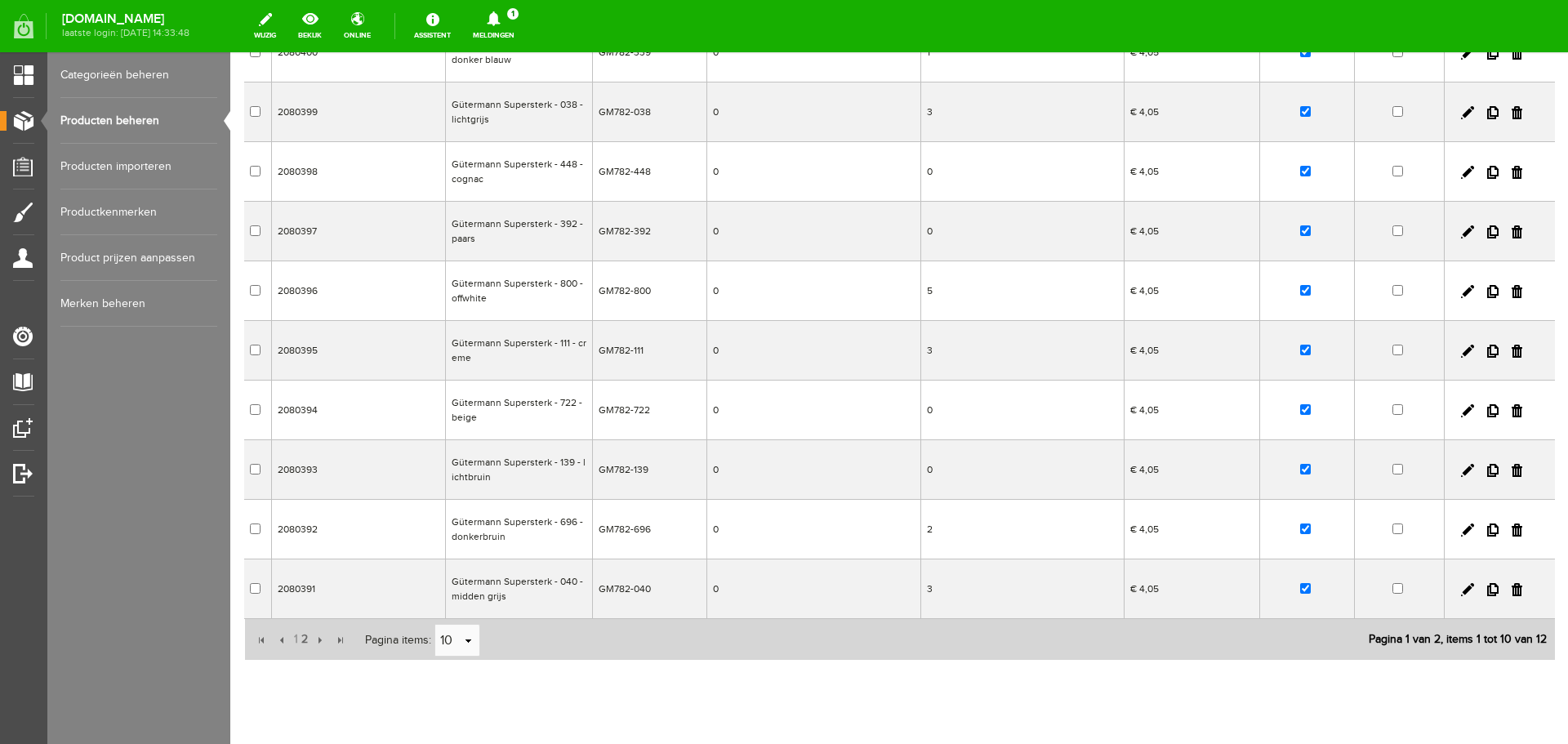
scroll to position [245, 0]
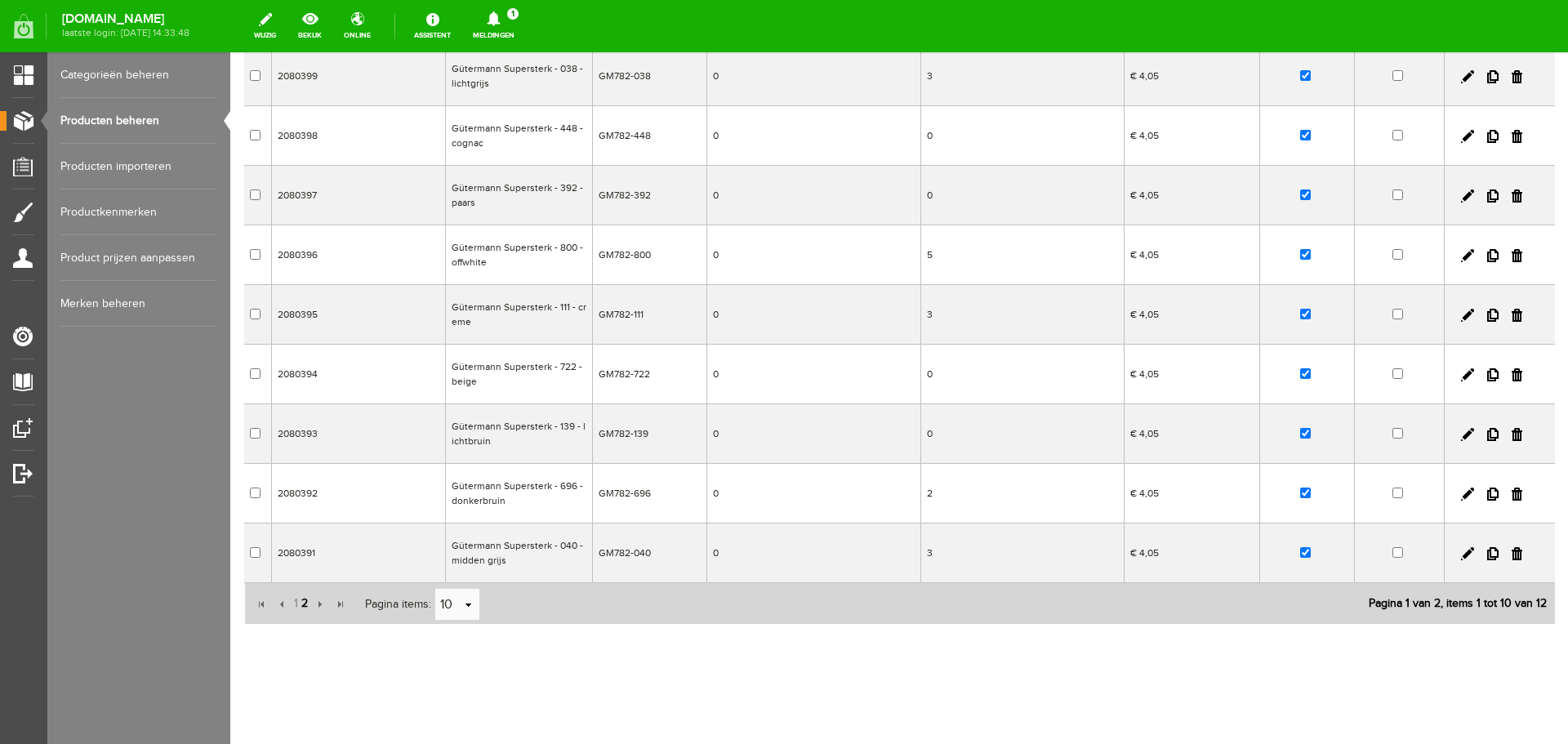
click at [308, 601] on span "2" at bounding box center [304, 603] width 10 height 32
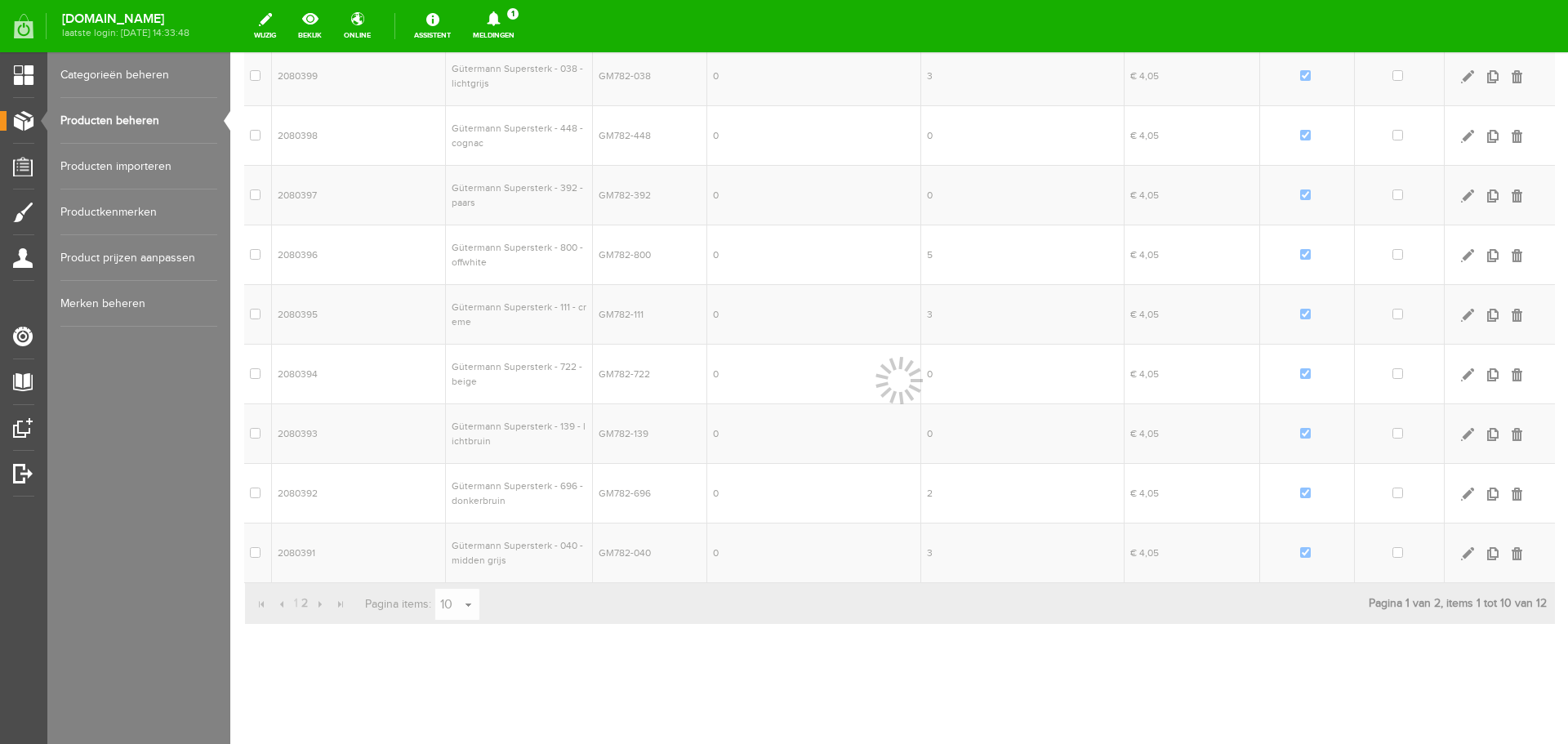
scroll to position [0, 0]
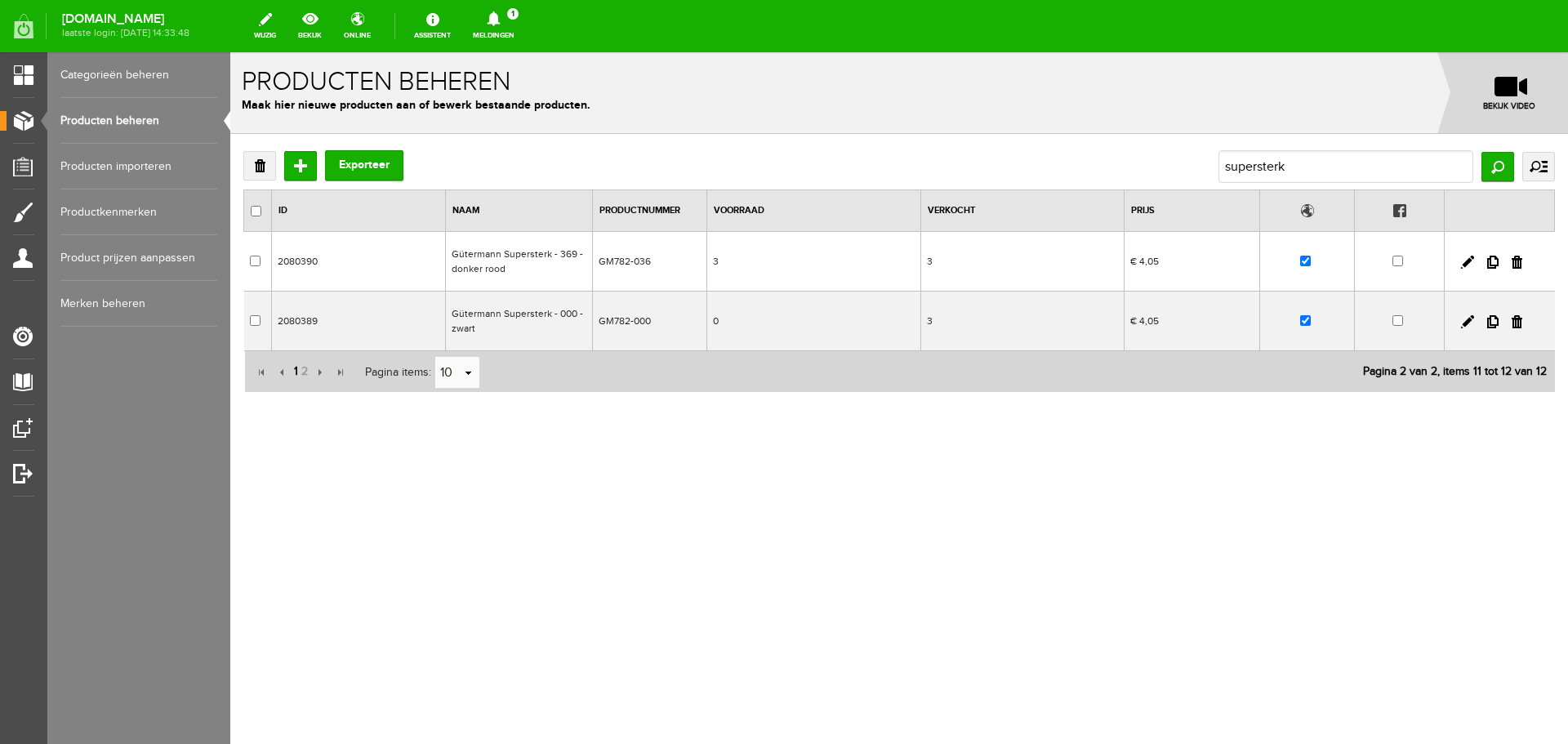
click at [295, 372] on span "1" at bounding box center [296, 372] width 7 height 32
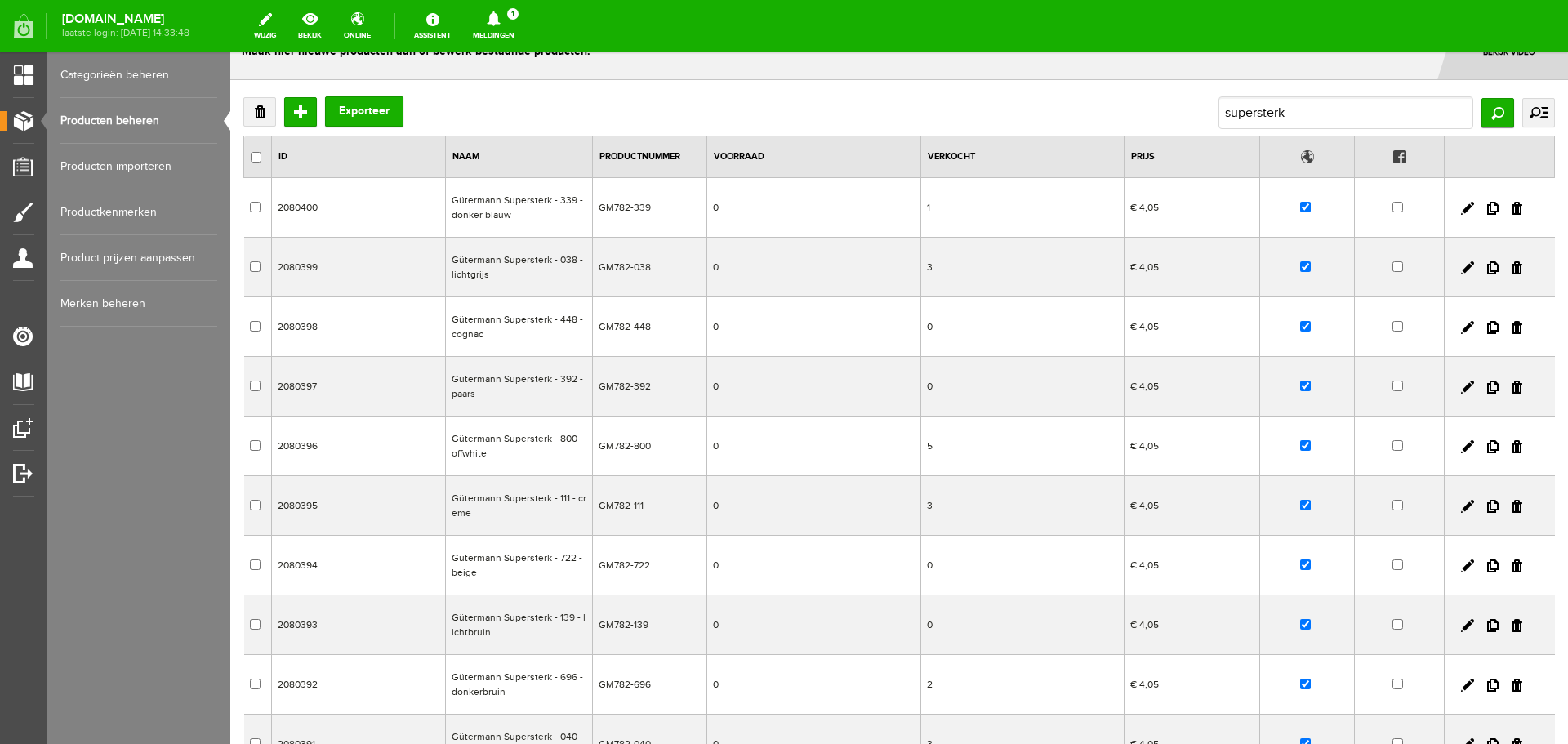
scroll to position [82, 0]
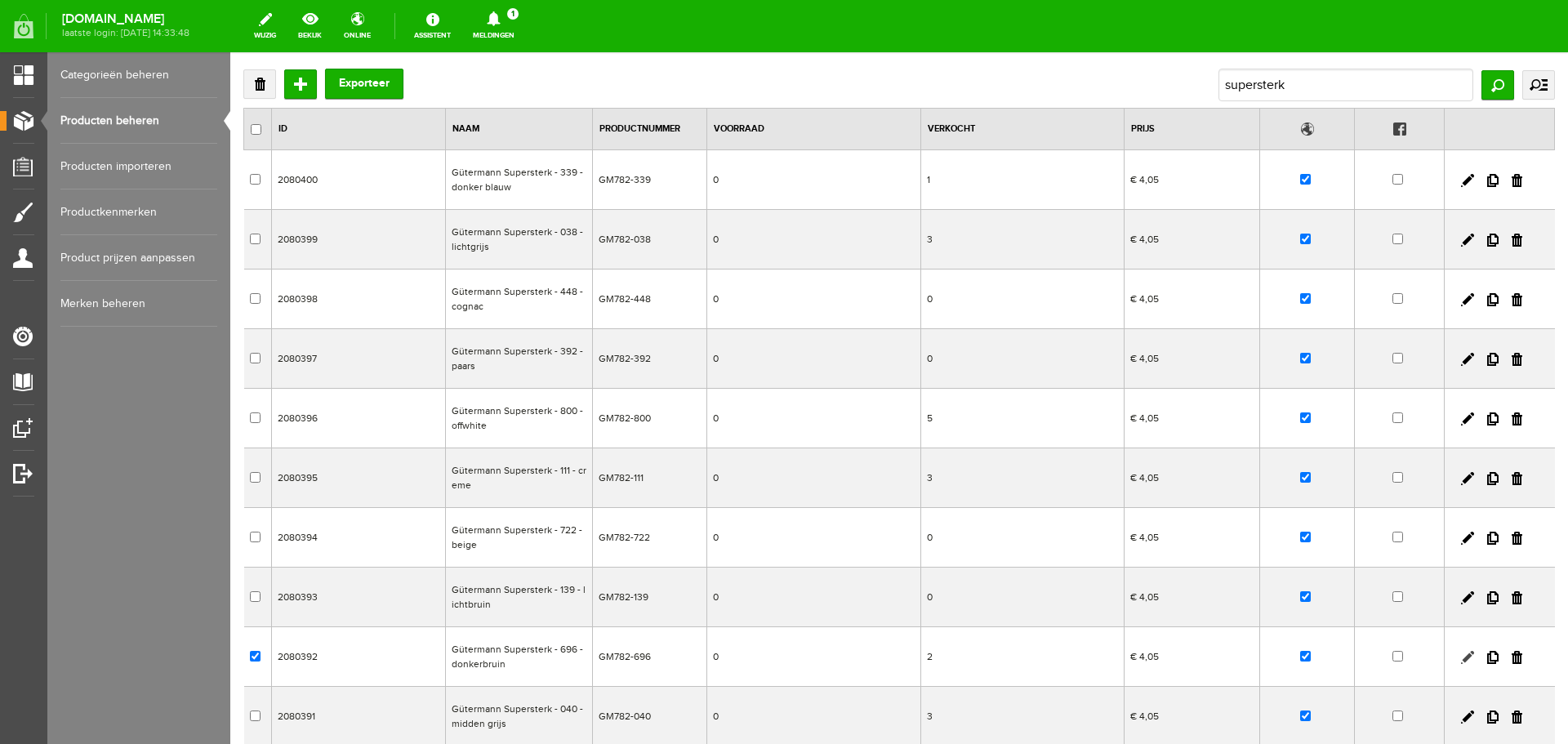
click at [1461, 657] on link at bounding box center [1467, 657] width 13 height 13
checkbox input "true"
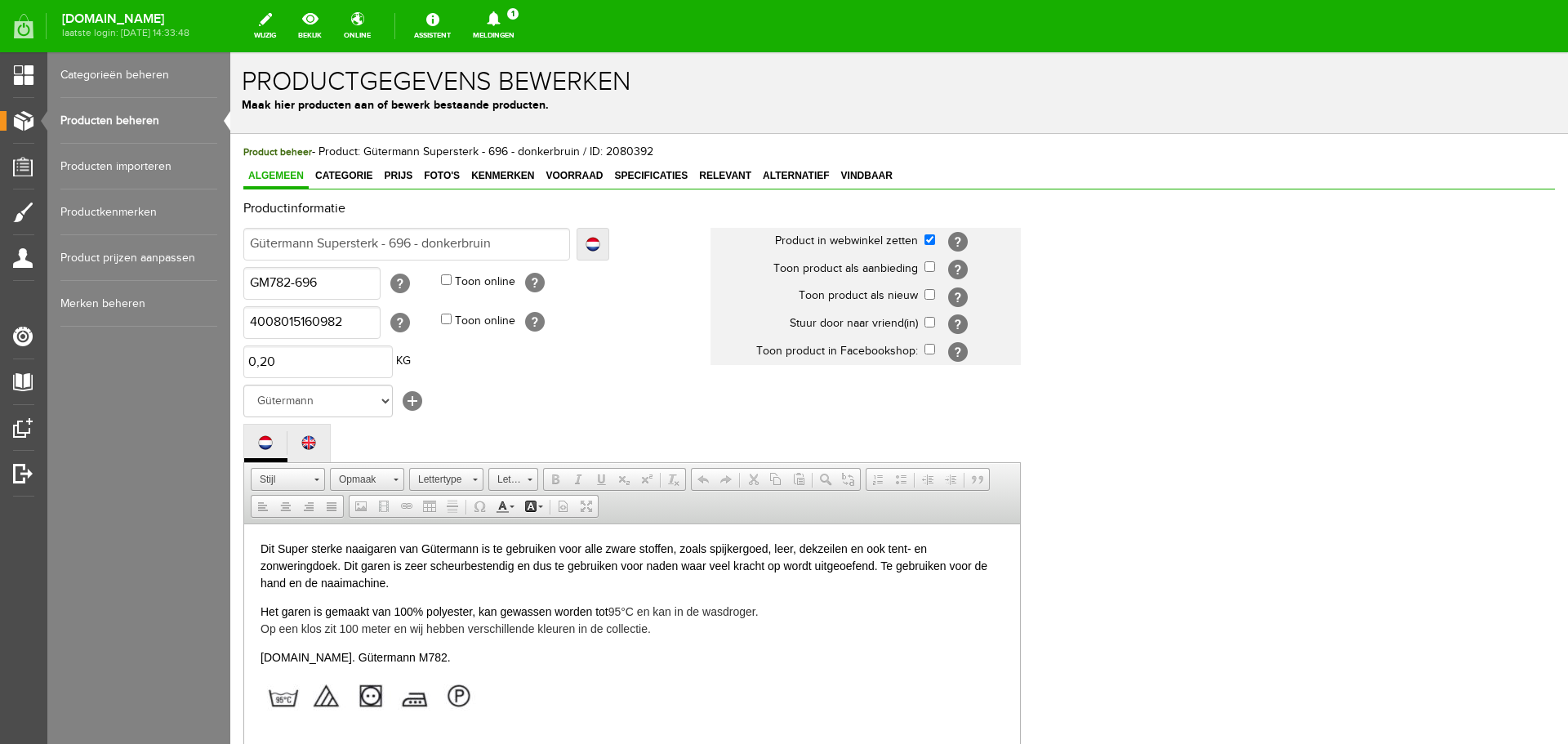
scroll to position [0, 0]
click at [570, 173] on span "Voorraad" at bounding box center [574, 175] width 67 height 12
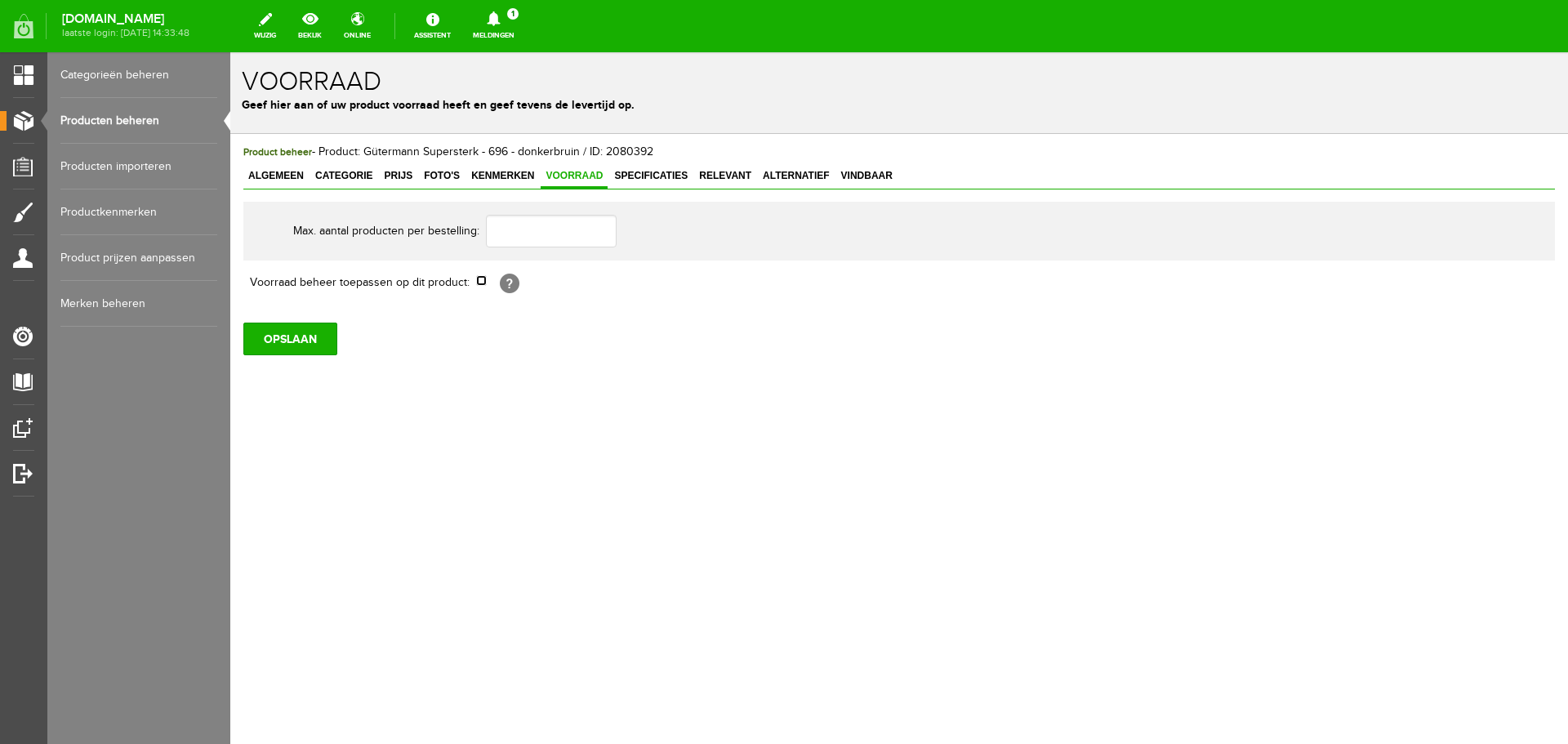
click at [484, 283] on input "checkbox" at bounding box center [482, 281] width 11 height 11
checkbox input "true"
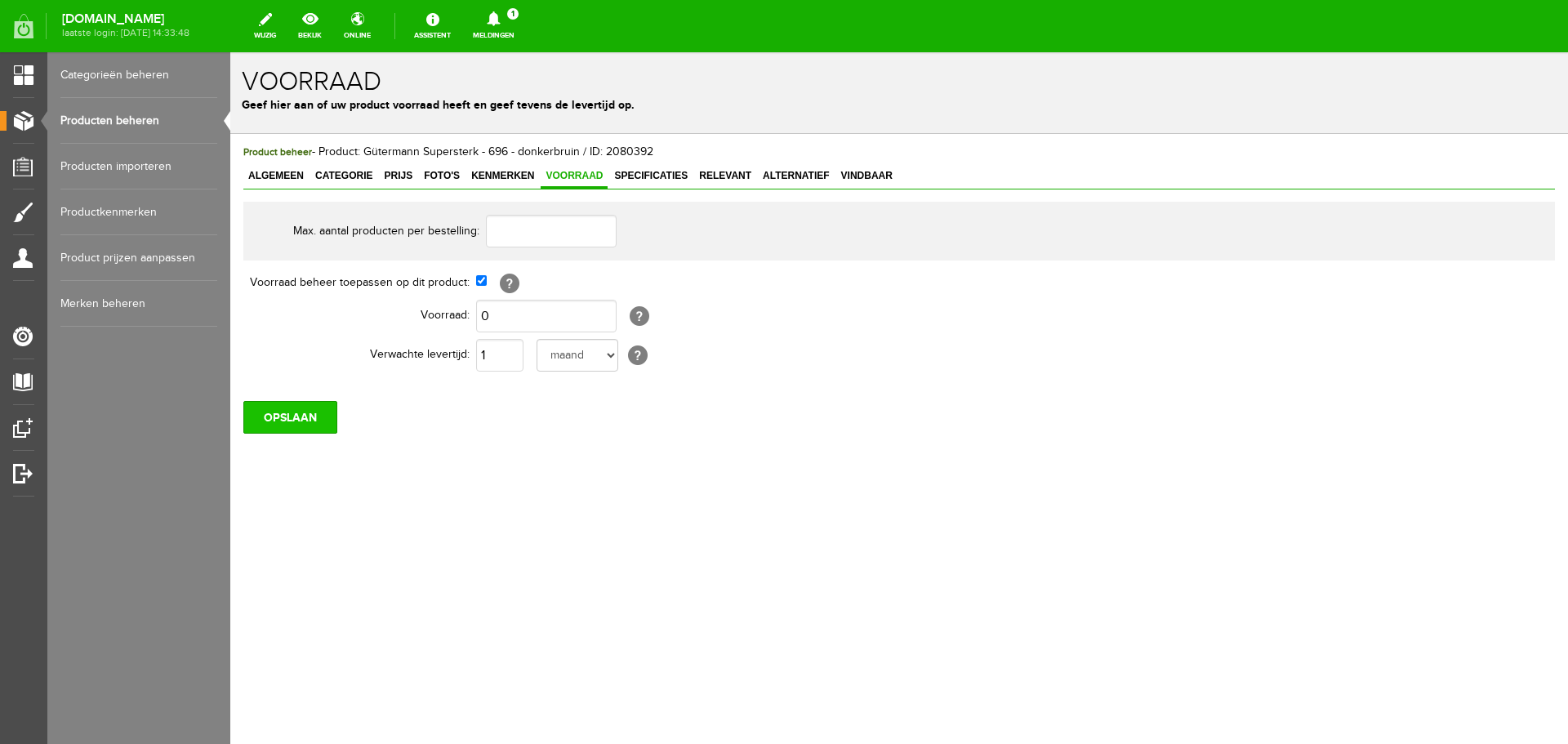
click at [293, 429] on input "OPSLAAN" at bounding box center [290, 417] width 94 height 32
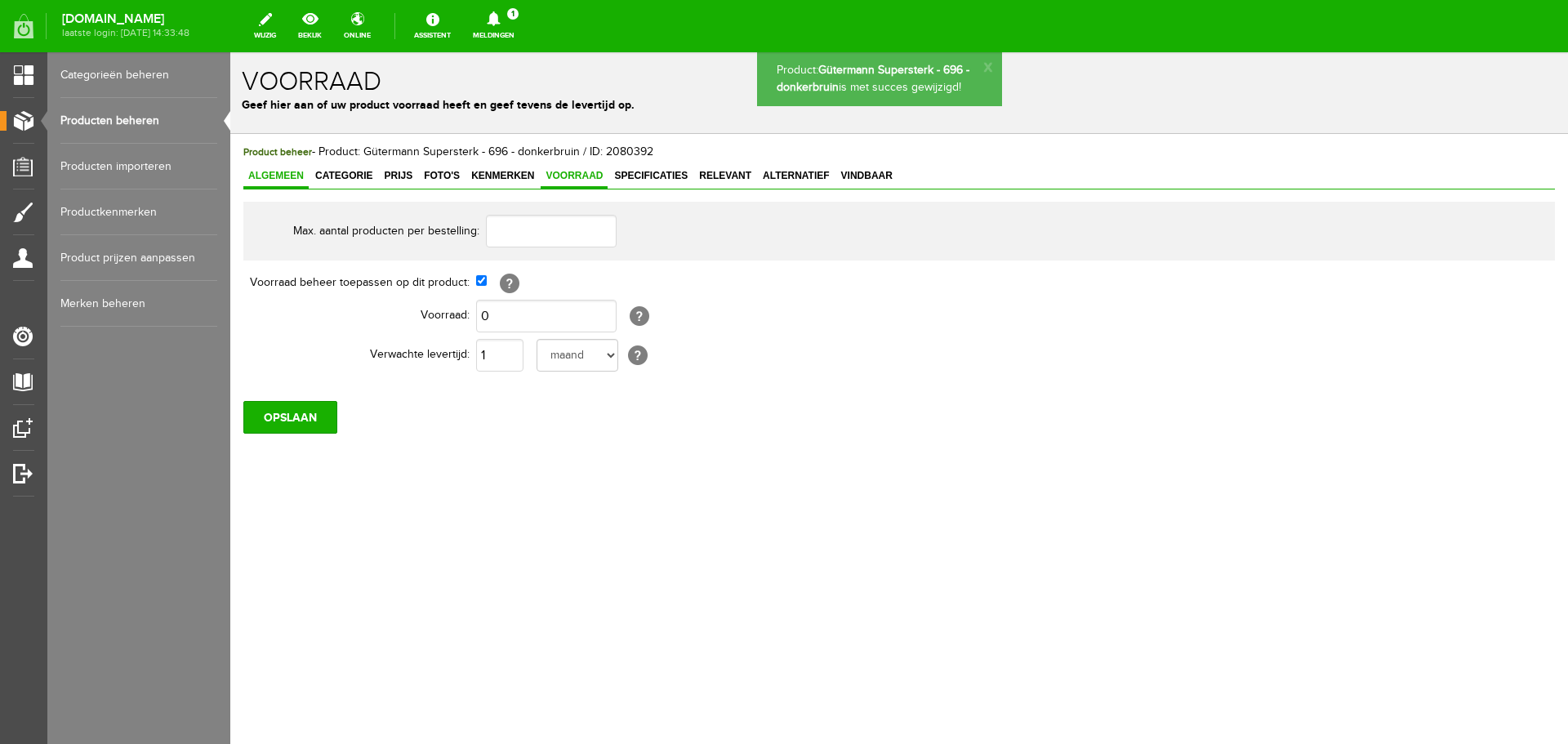
click at [276, 171] on span "Algemeen" at bounding box center [276, 175] width 66 height 12
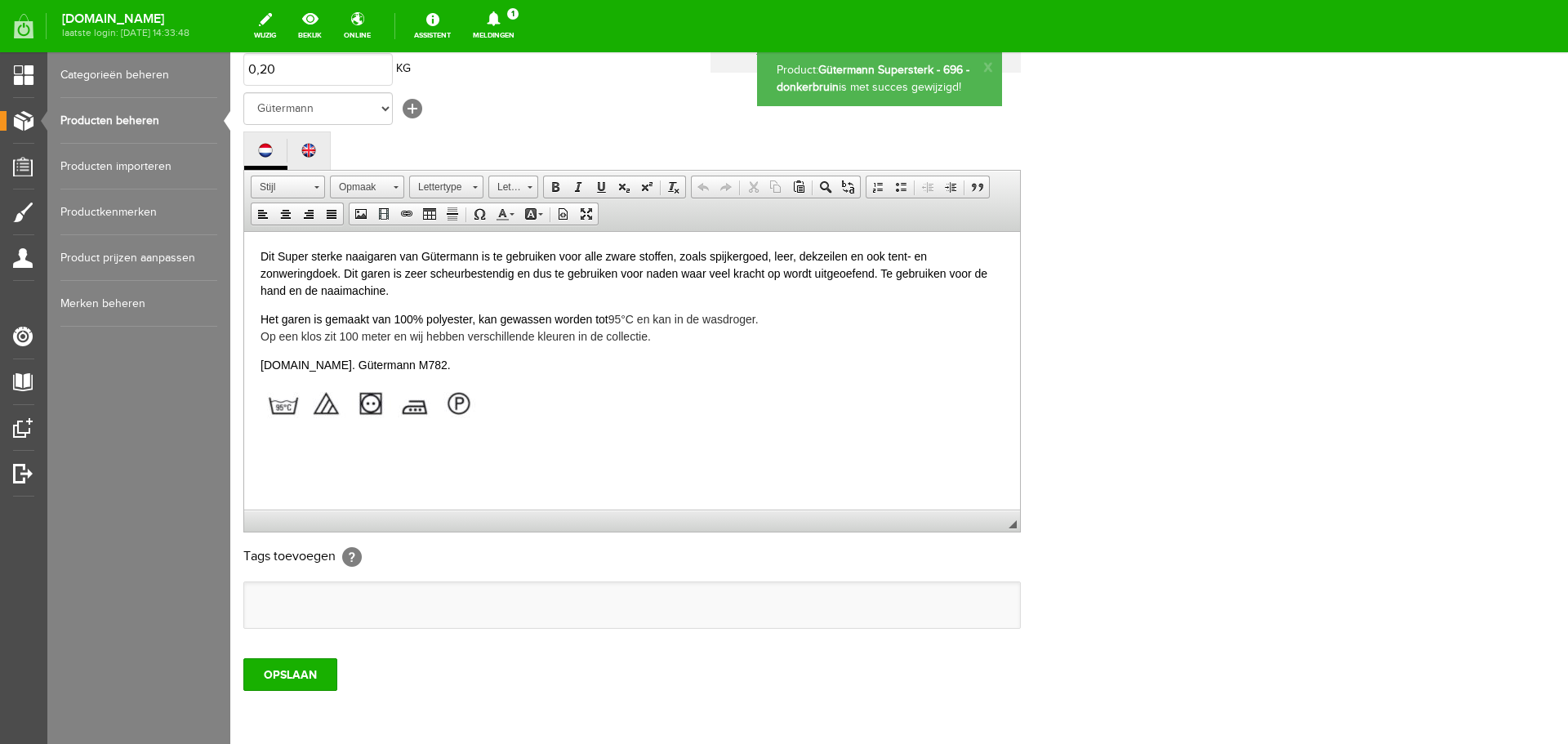
scroll to position [327, 0]
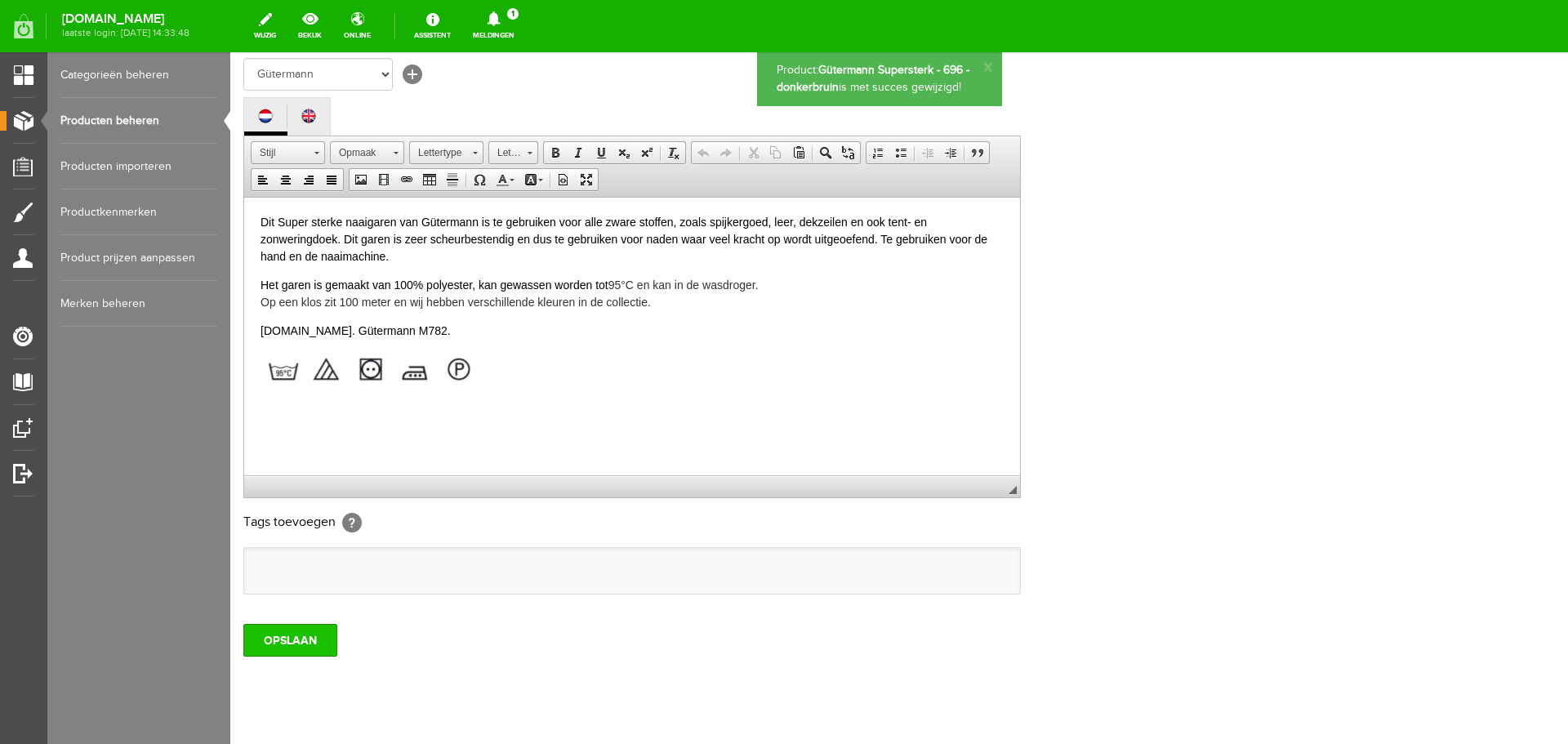
click at [286, 633] on input "OPSLAAN" at bounding box center [290, 640] width 94 height 32
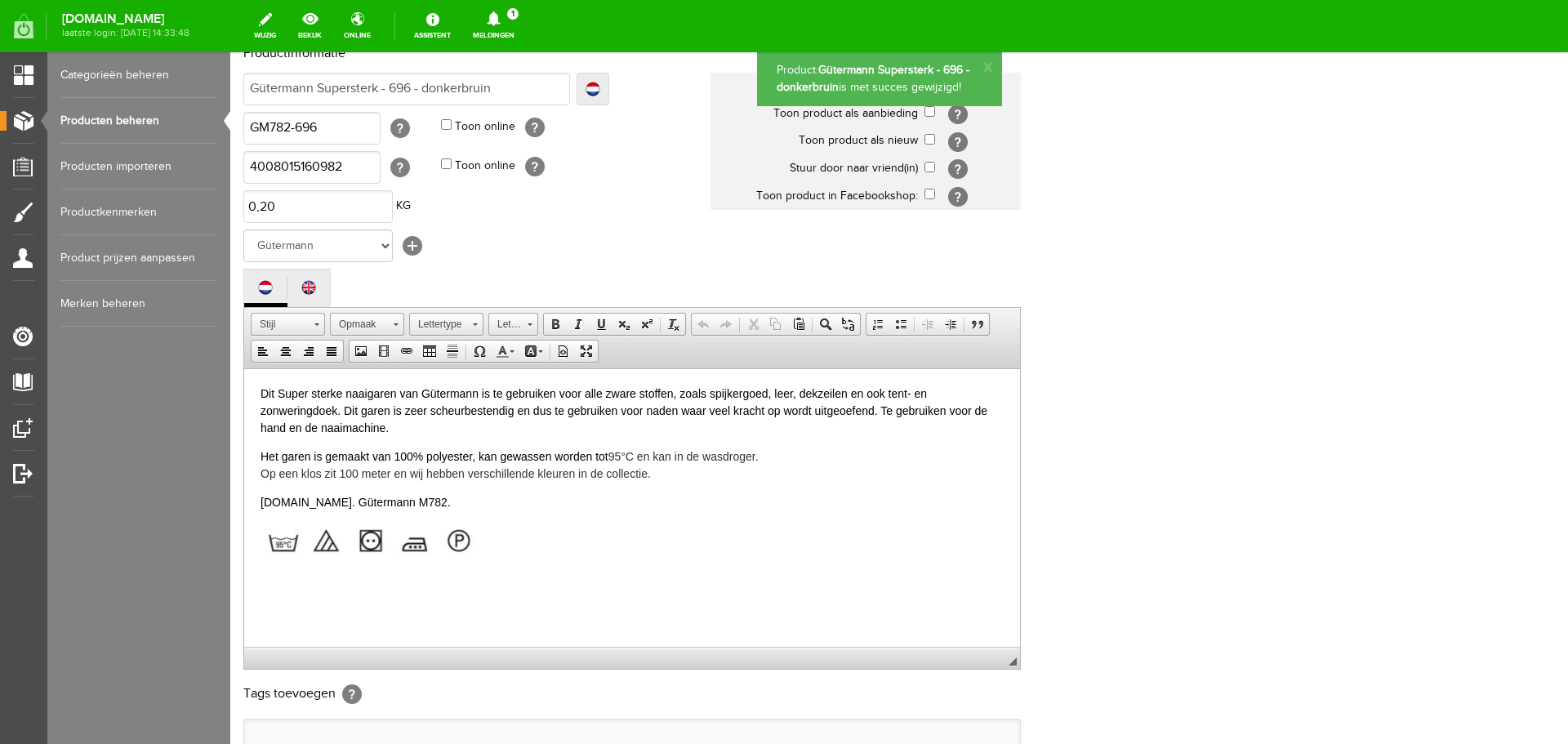
scroll to position [0, 0]
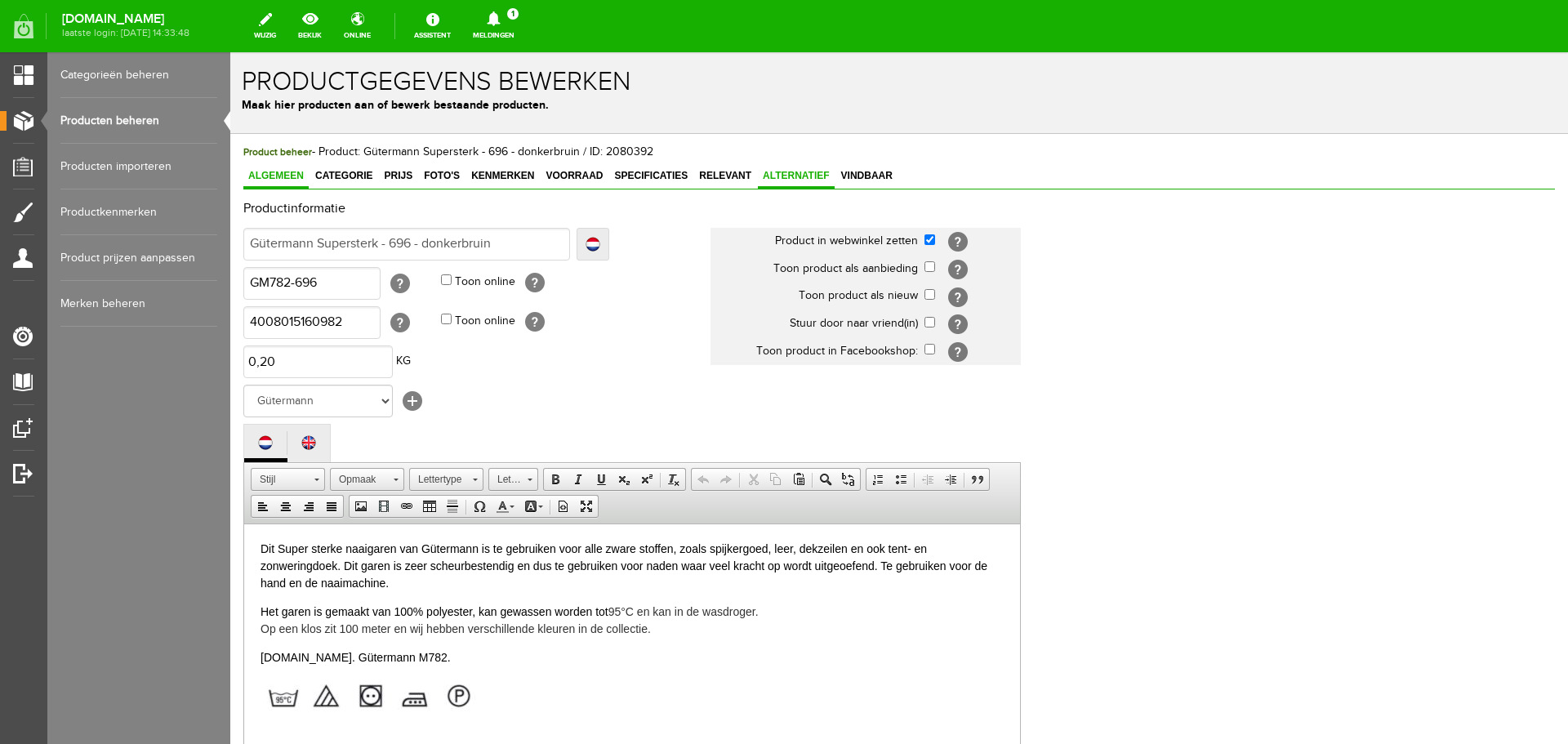
click at [784, 173] on span "Alternatief" at bounding box center [797, 175] width 77 height 12
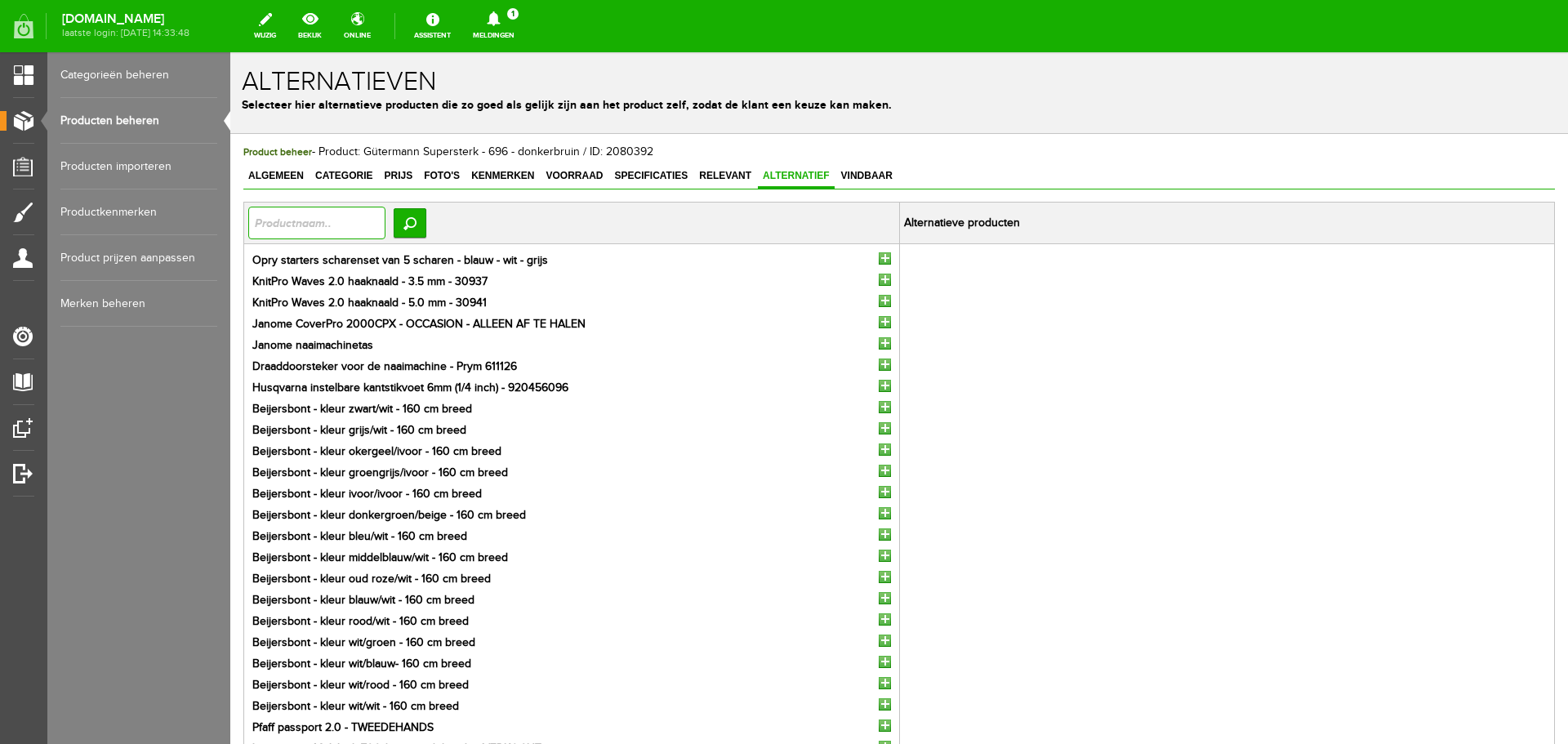
click at [283, 214] on input "text" at bounding box center [317, 223] width 137 height 32
type input "super sterk"
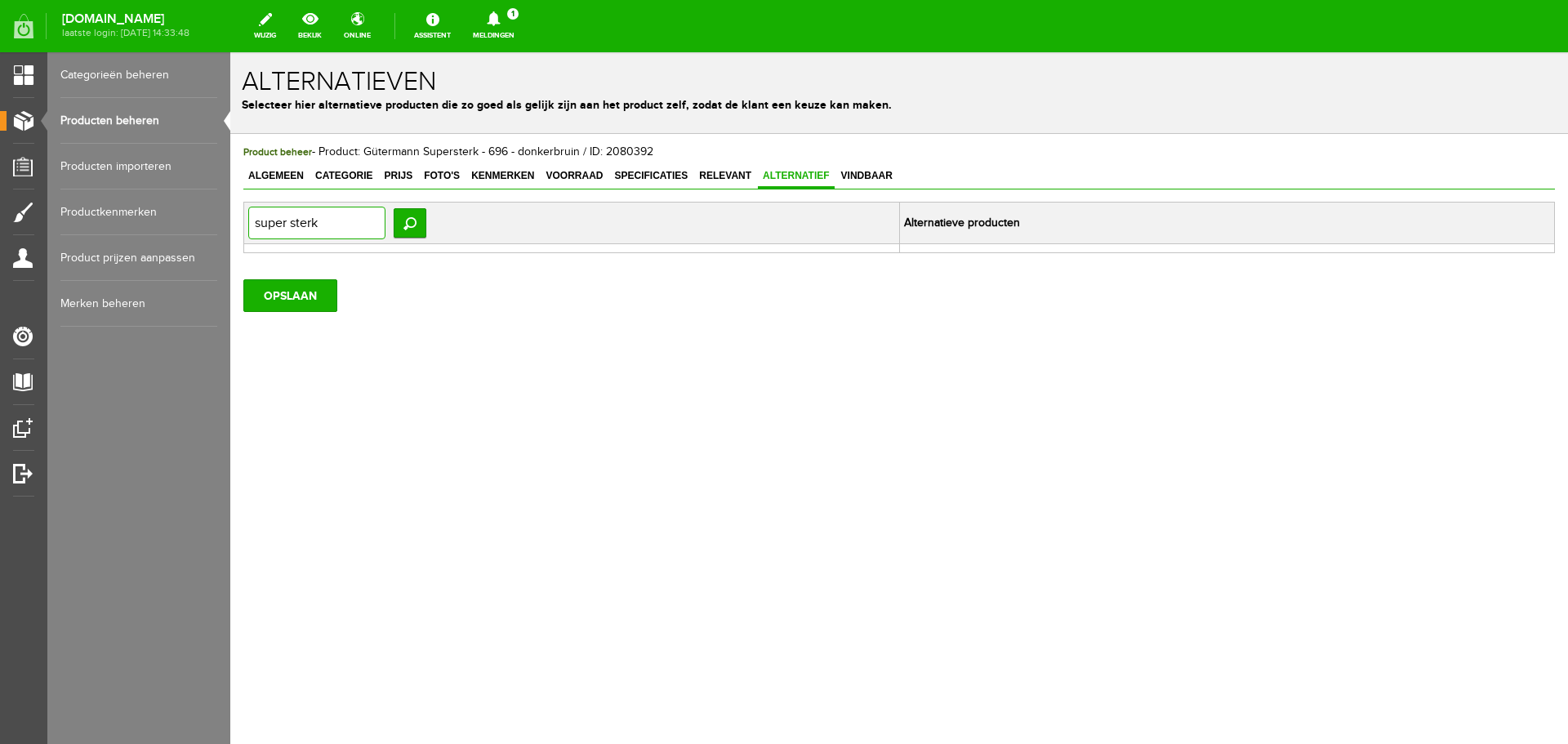
drag, startPoint x: 346, startPoint y: 232, endPoint x: 202, endPoint y: 227, distance: 144.1
click at [231, 227] on html "Product: Gütermann Supersterk - 696 - donkerbruin is met succes gewijzigd! x Al…" at bounding box center [899, 398] width 1338 height 692
type input "sterk"
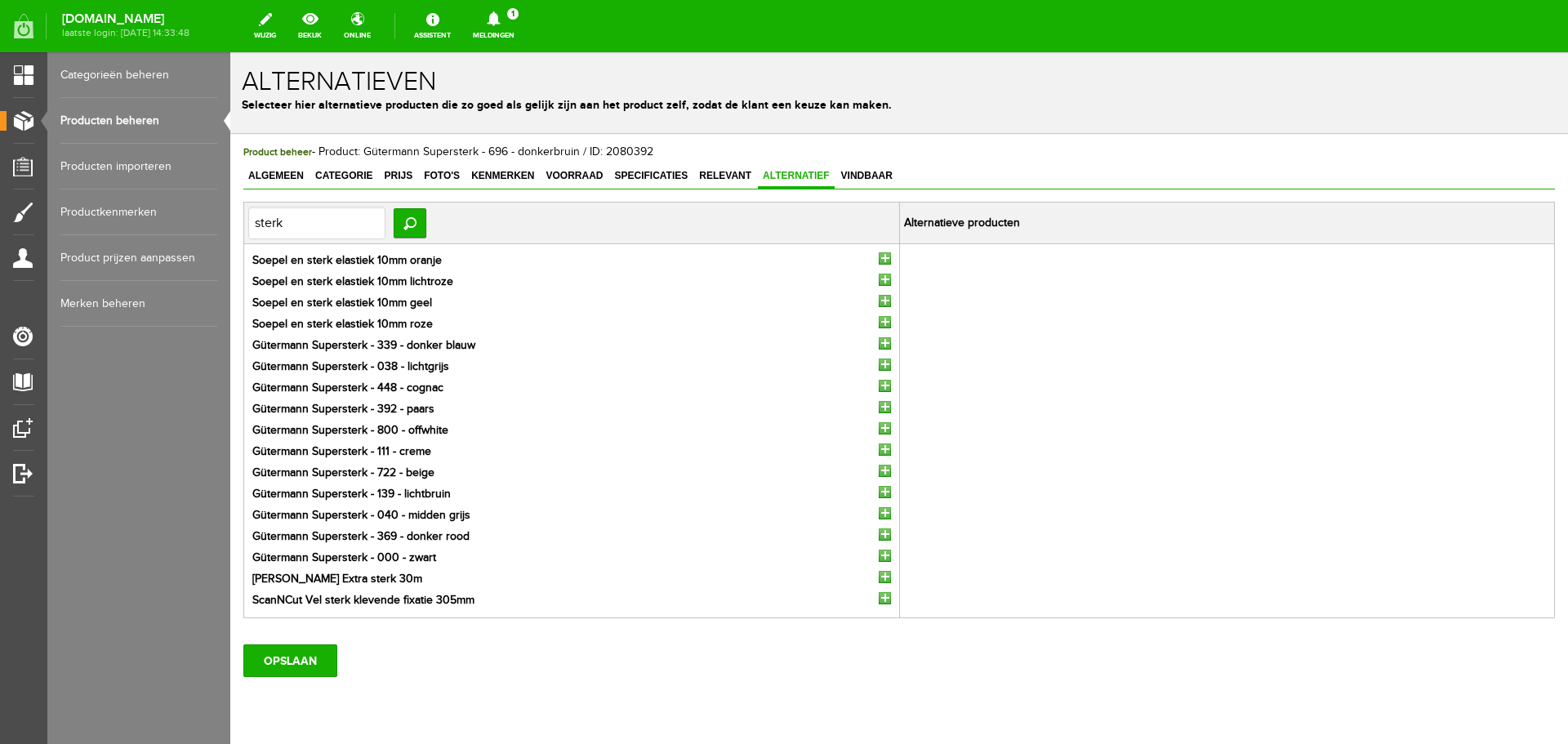
click at [879, 576] on input "button" at bounding box center [885, 577] width 13 height 13
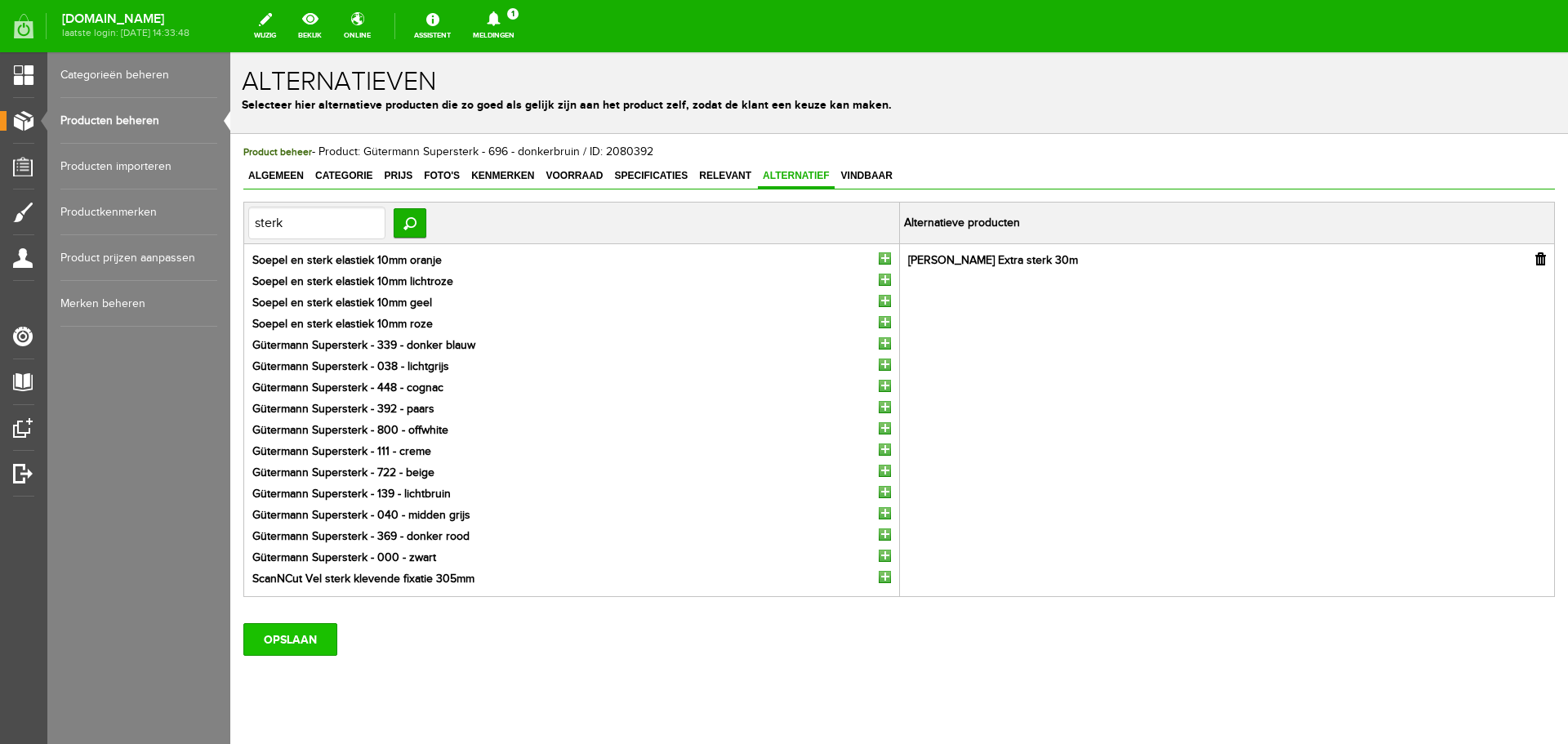
click at [306, 640] on input "OPSLAAN" at bounding box center [290, 639] width 94 height 32
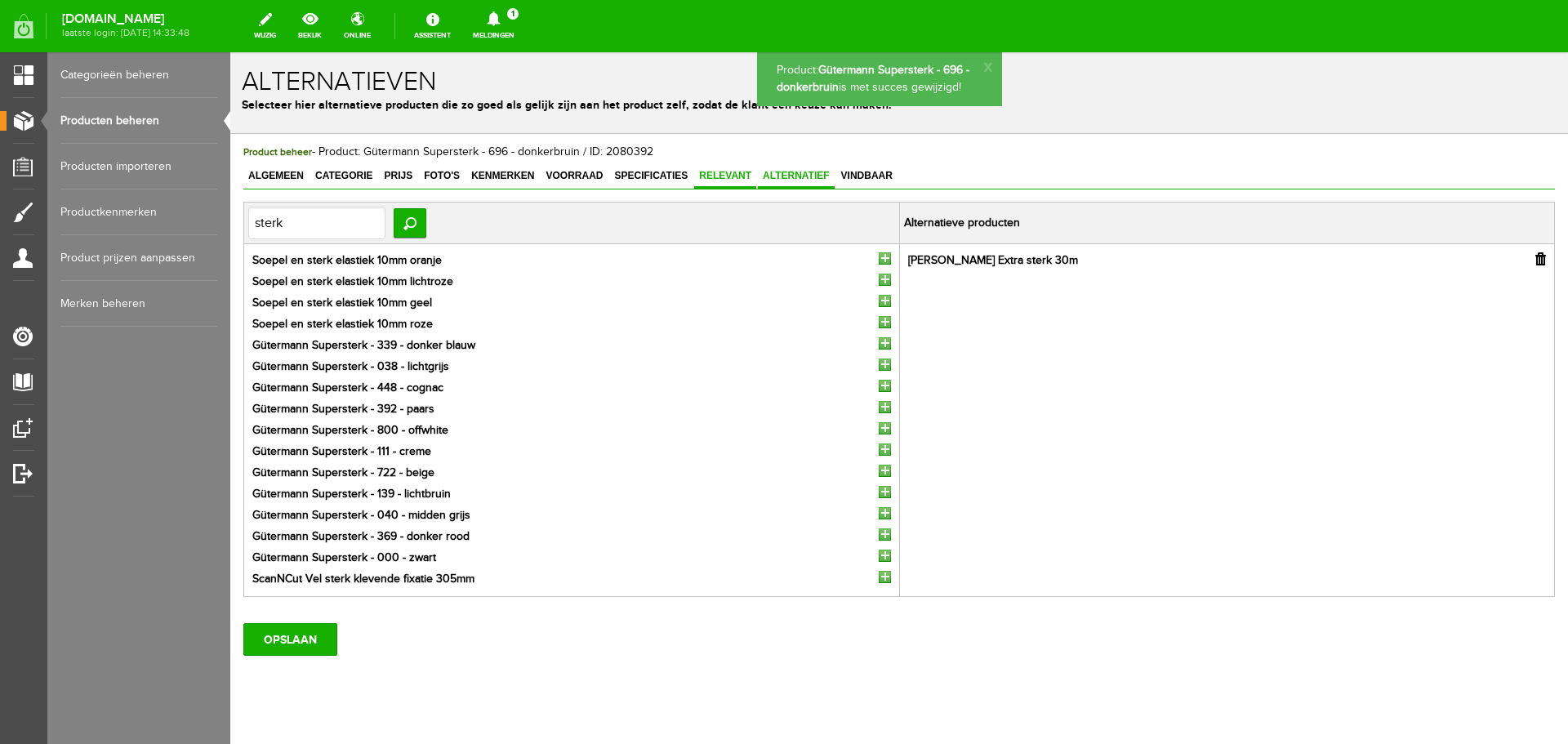
click at [729, 178] on span "Relevant" at bounding box center [725, 175] width 62 height 12
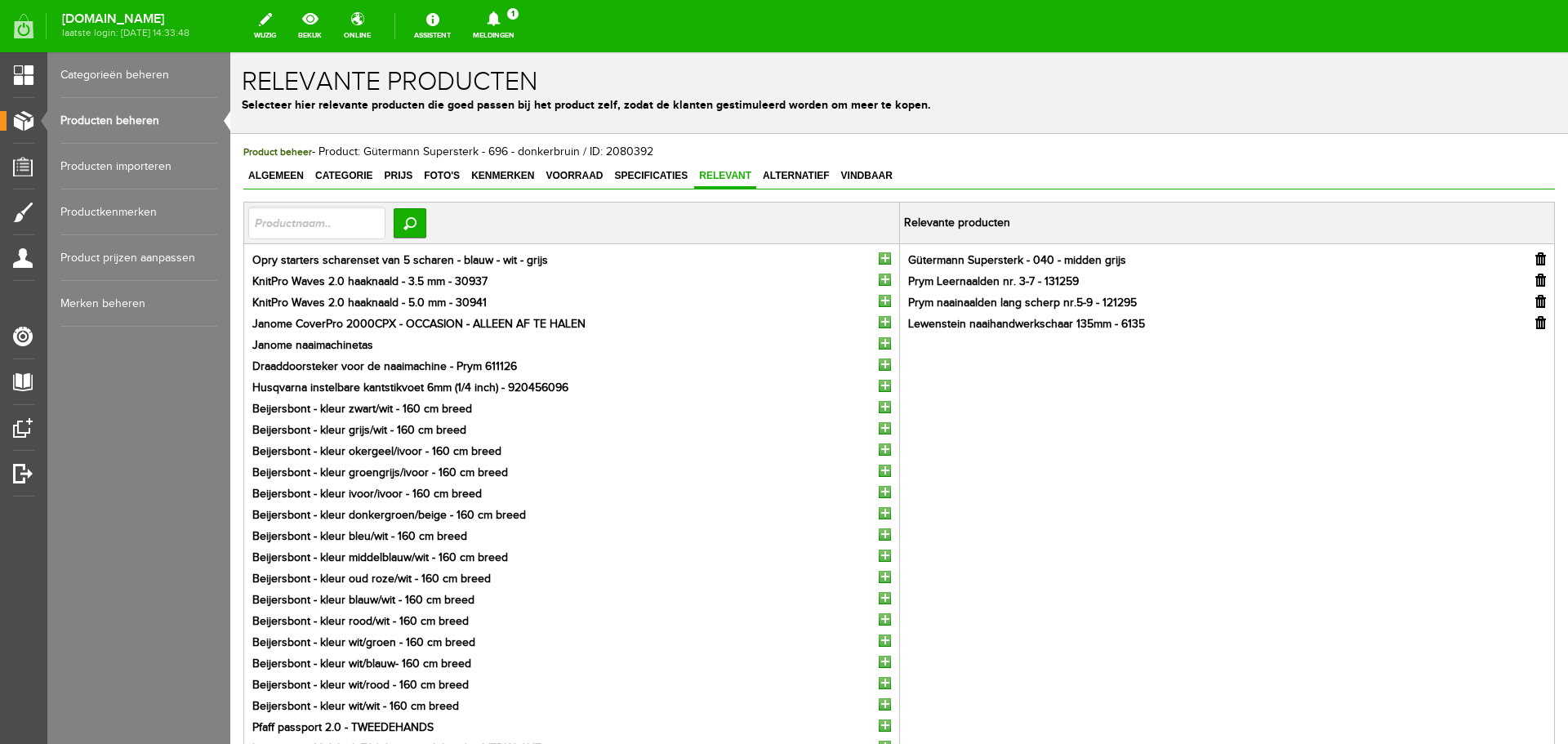
click at [1536, 321] on input "button" at bounding box center [1541, 322] width 11 height 13
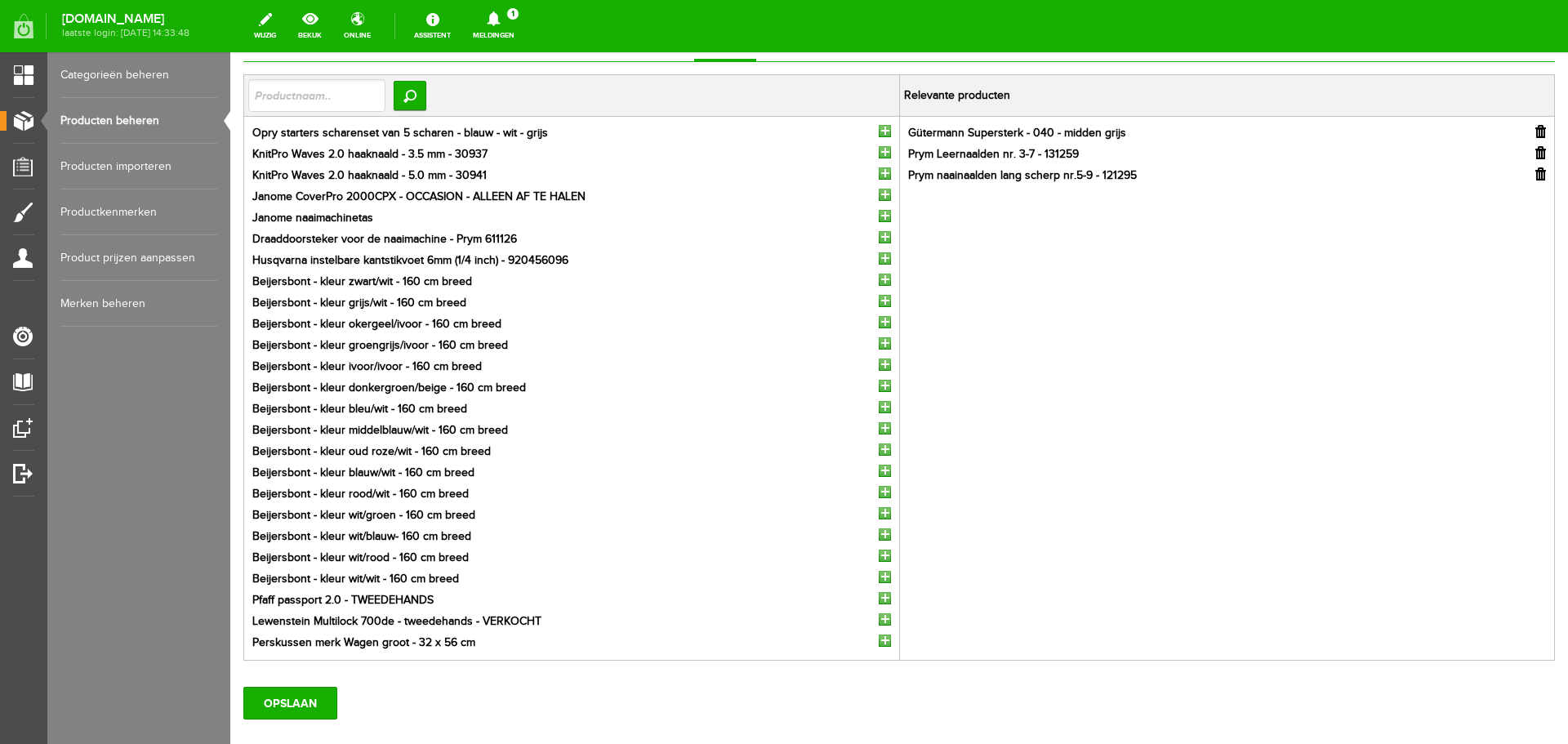
scroll to position [223, 0]
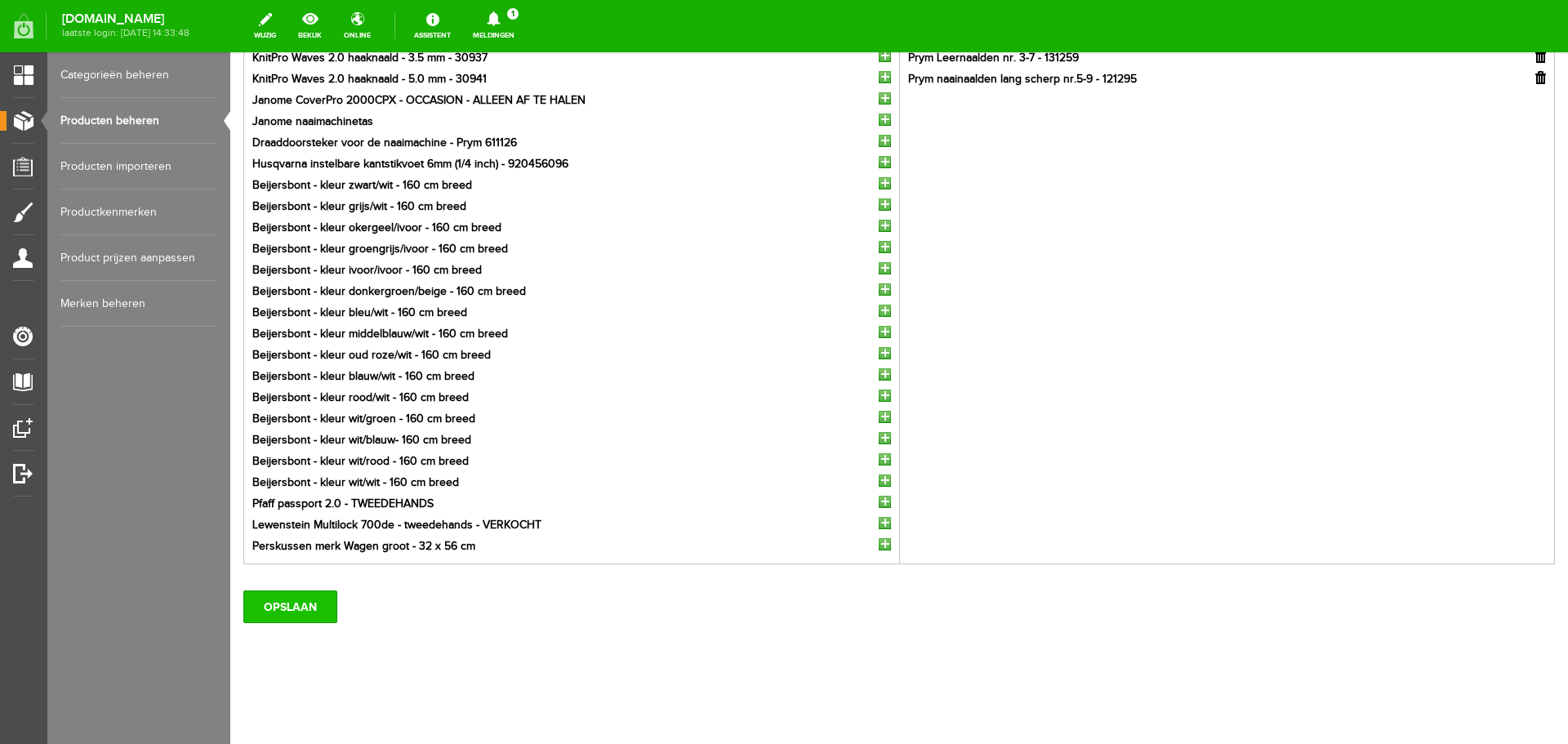
click at [292, 602] on input "OPSLAAN" at bounding box center [290, 607] width 94 height 32
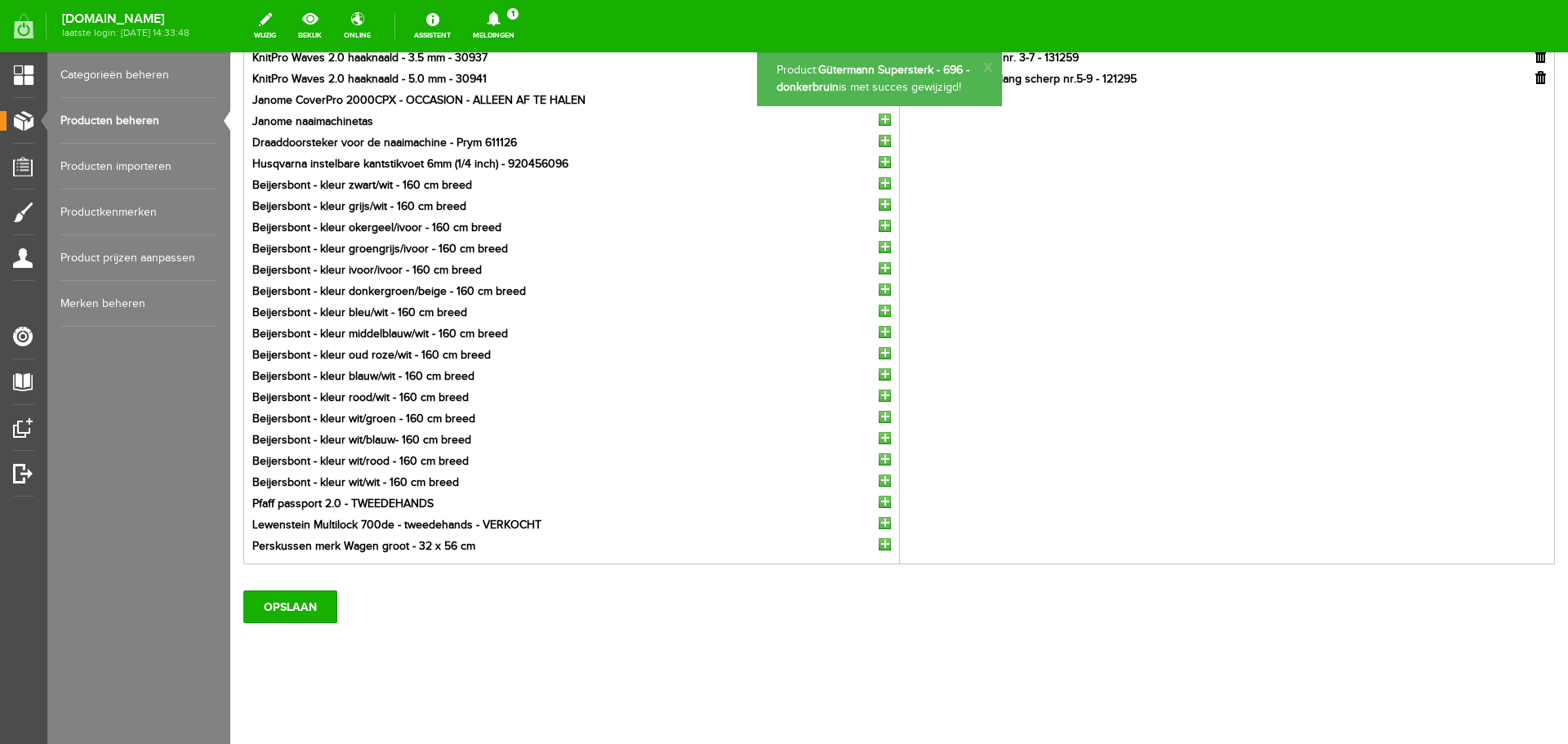
scroll to position [0, 0]
click at [142, 120] on link "Producten beheren" at bounding box center [138, 120] width 157 height 46
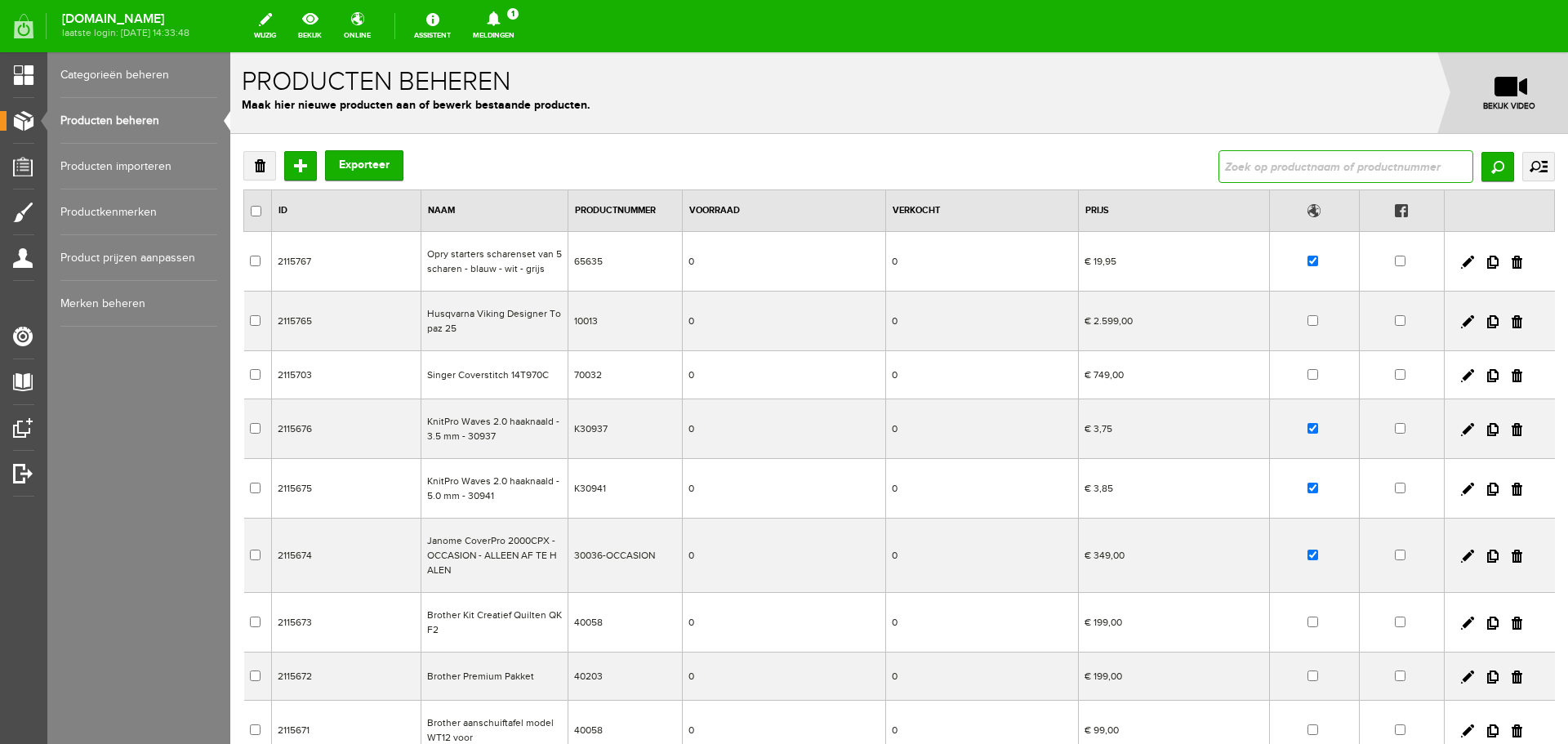
click at [1219, 164] on input "text" at bounding box center [1346, 166] width 255 height 32
type input "lewenstein"
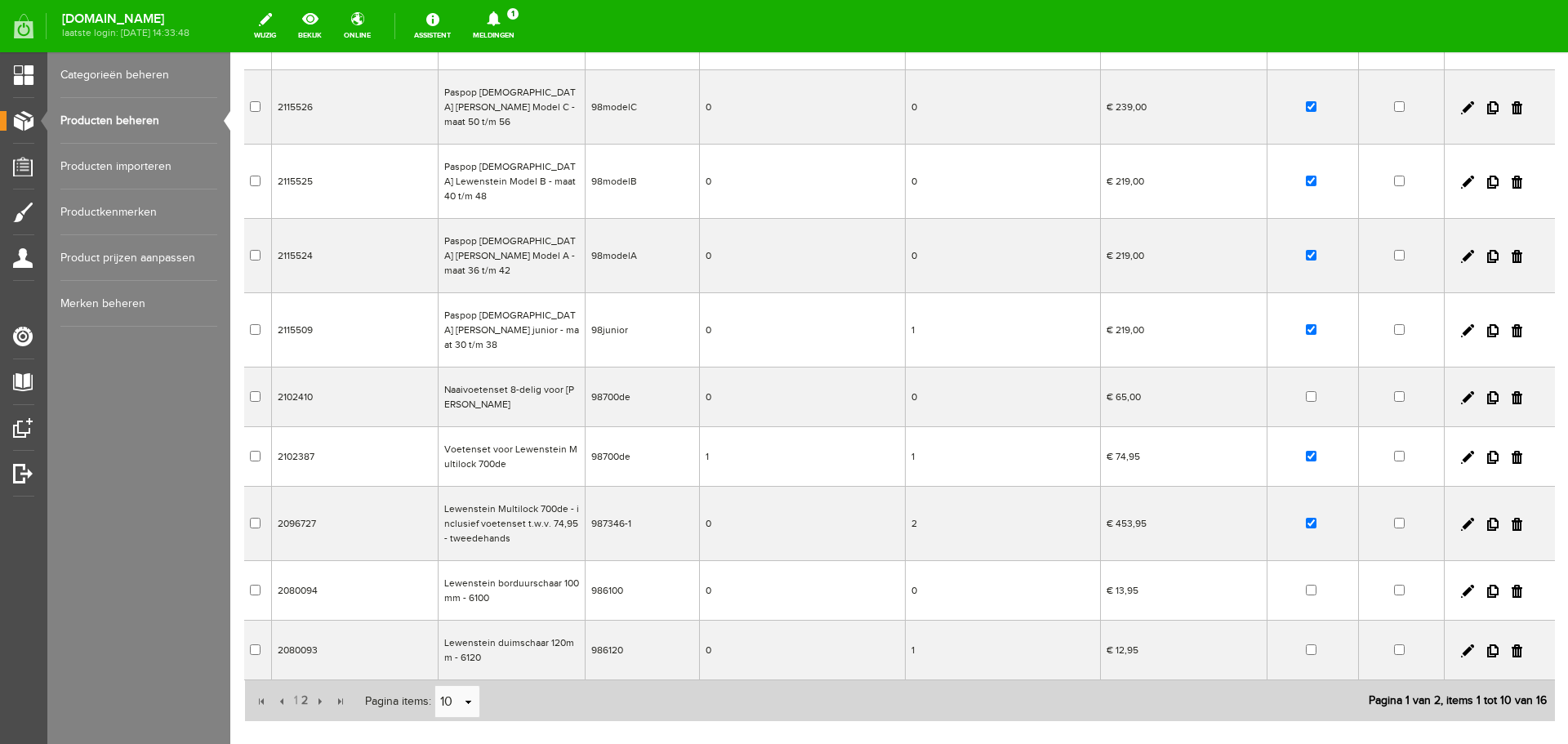
scroll to position [245, 0]
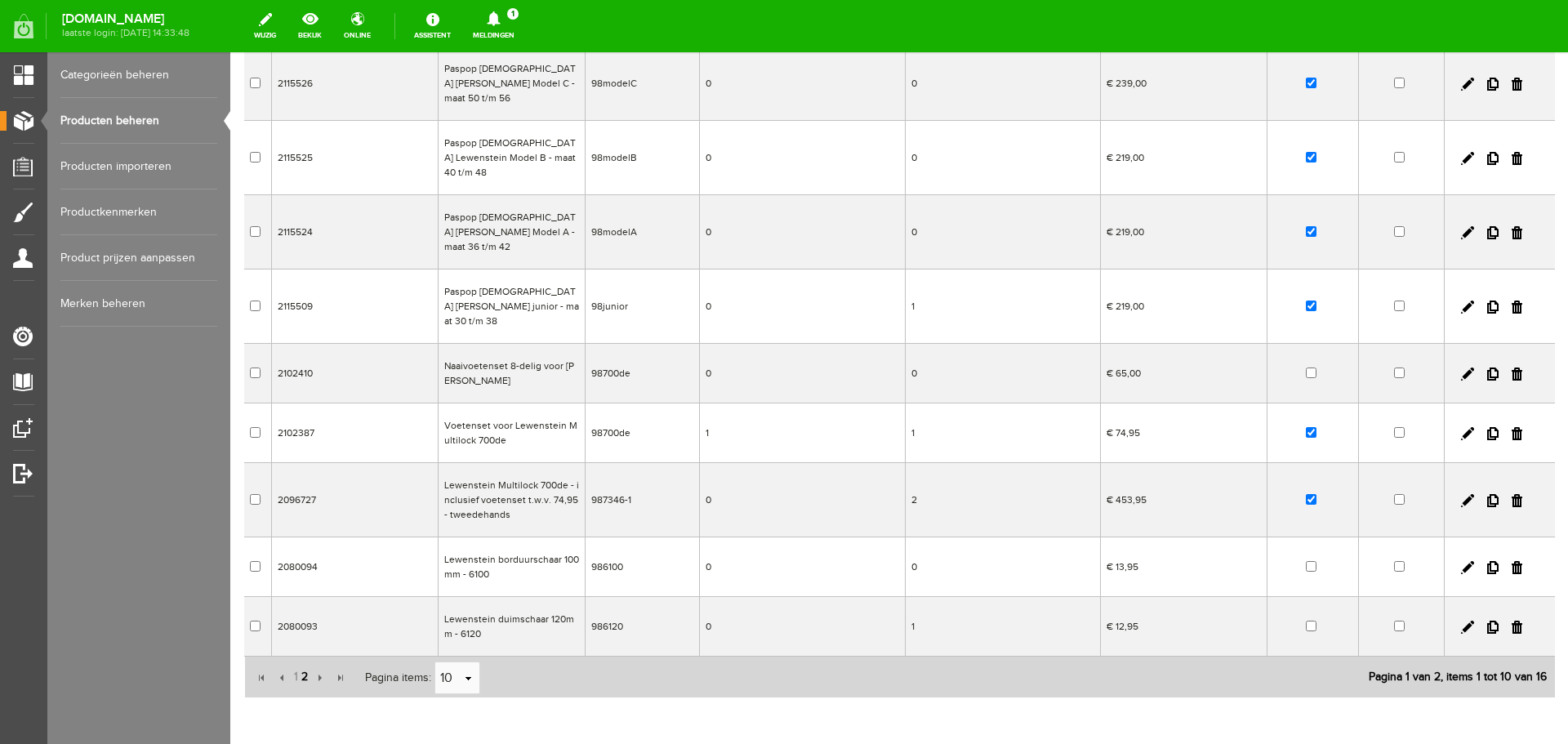
click at [305, 661] on span "2" at bounding box center [304, 677] width 10 height 32
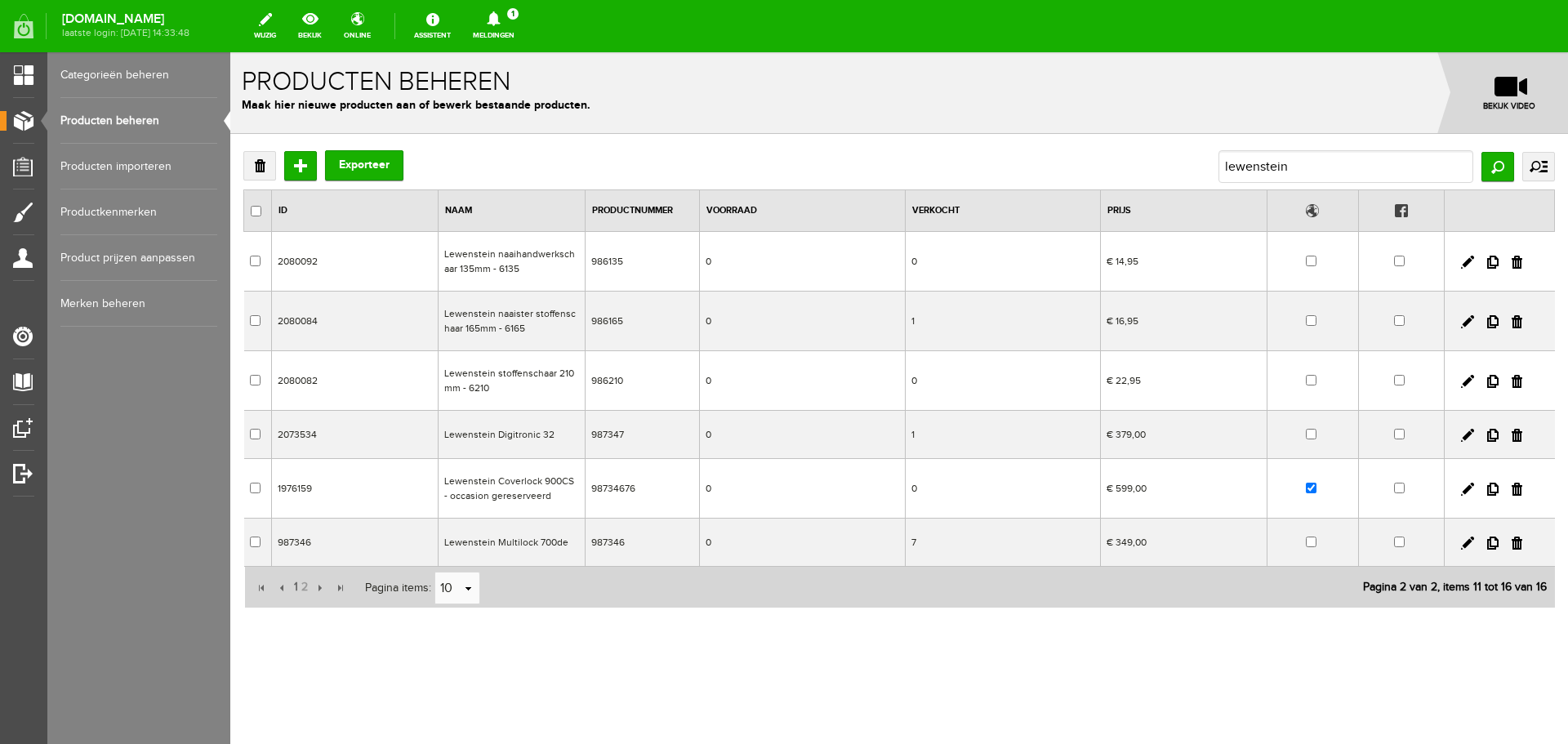
scroll to position [0, 0]
click at [1466, 486] on link at bounding box center [1467, 489] width 13 height 13
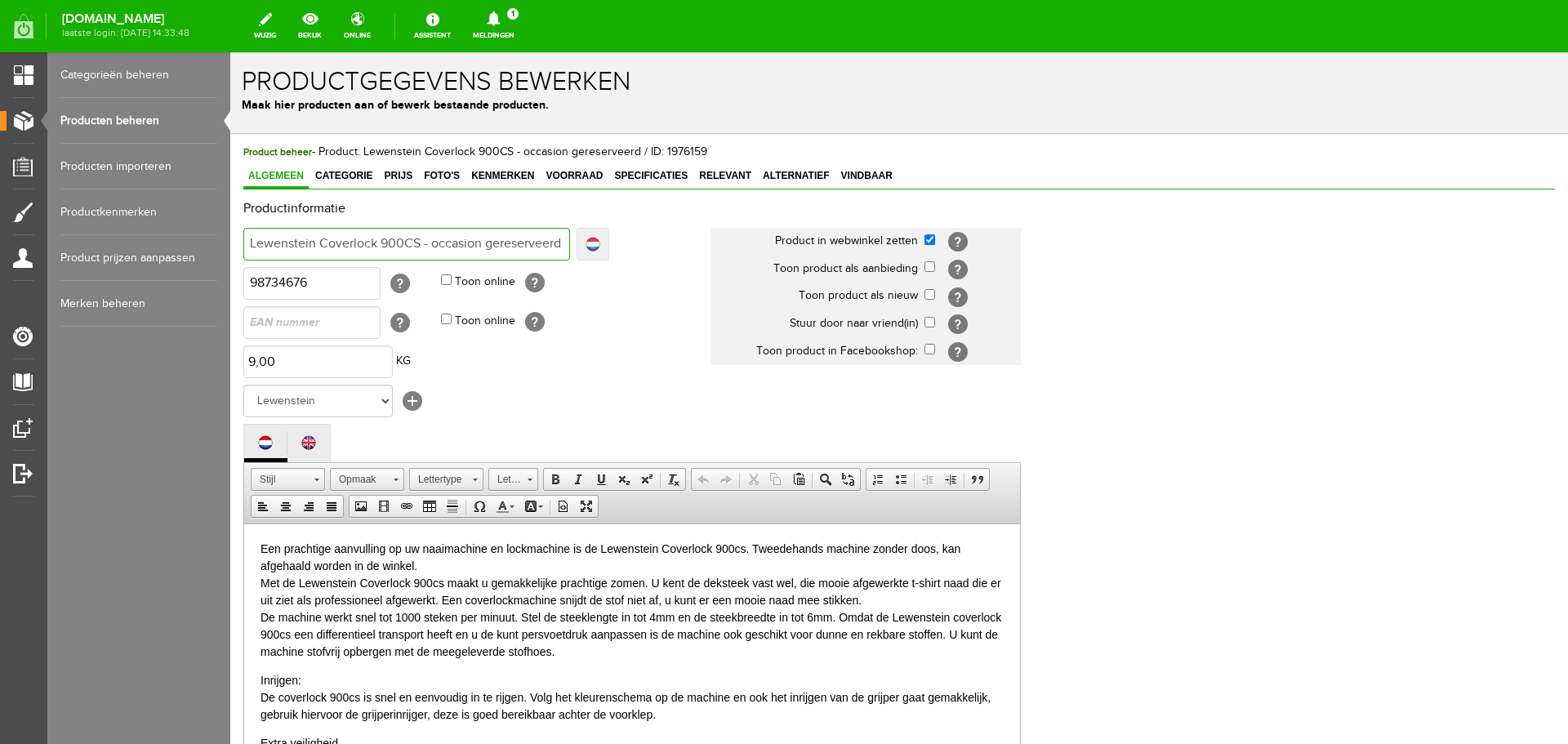
drag, startPoint x: 433, startPoint y: 246, endPoint x: 608, endPoint y: 254, distance: 175.2
click at [608, 254] on div "Lewenstein Coverlock 900CS - occasion gereserveerd Localize Lewenstein Coverloc…" at bounding box center [426, 244] width 366 height 32
click at [549, 239] on input "Lewenstein Coverlock 900CS - occasion gereserveerd" at bounding box center [407, 244] width 327 height 32
drag, startPoint x: 488, startPoint y: 241, endPoint x: 609, endPoint y: 248, distance: 121.2
click at [609, 248] on div "Lewenstein Coverlock 900CS - occasion gereserveerd Localize Lewenstein Coverloc…" at bounding box center [426, 244] width 366 height 32
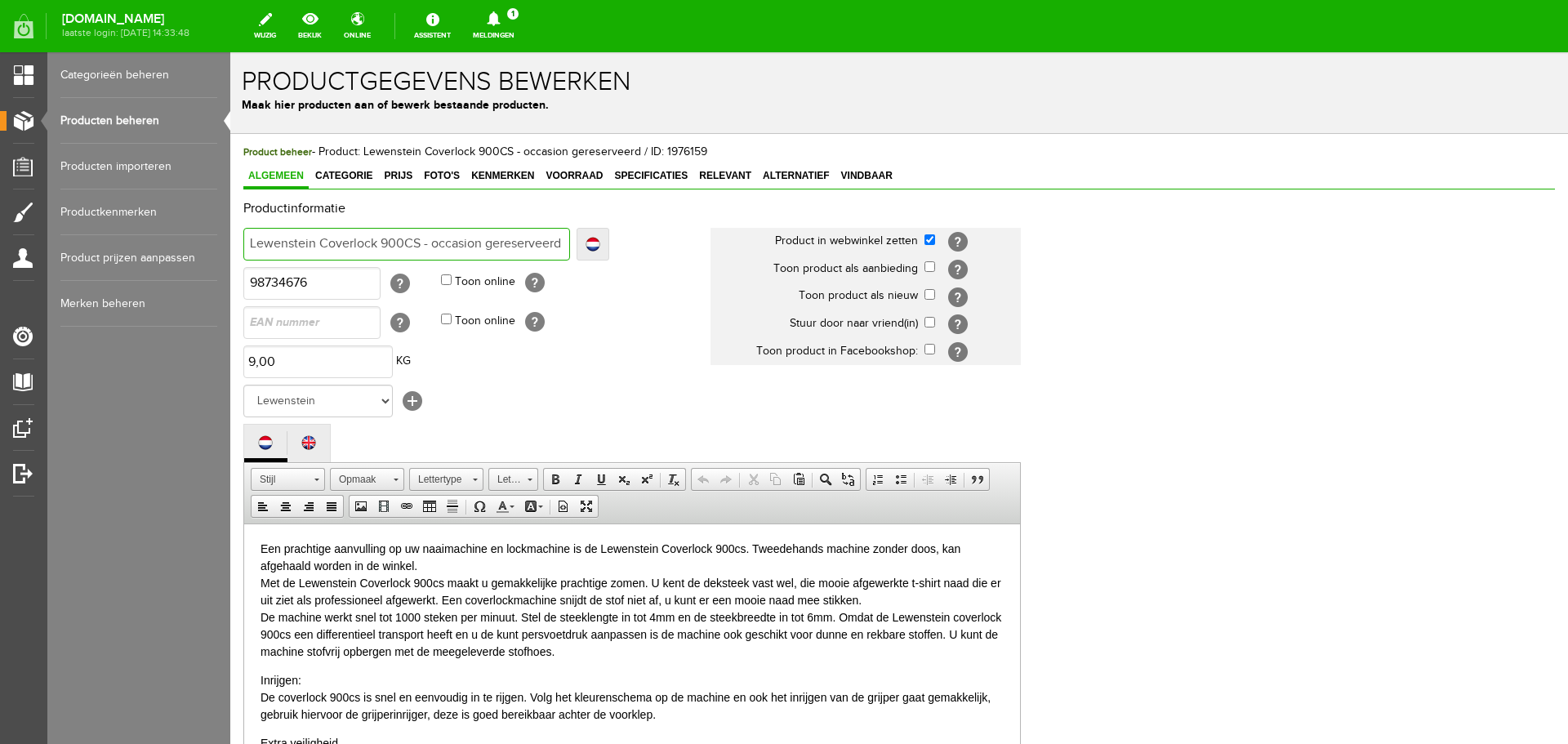
type input "Lewenstein Coverlock 900CS - occasion"
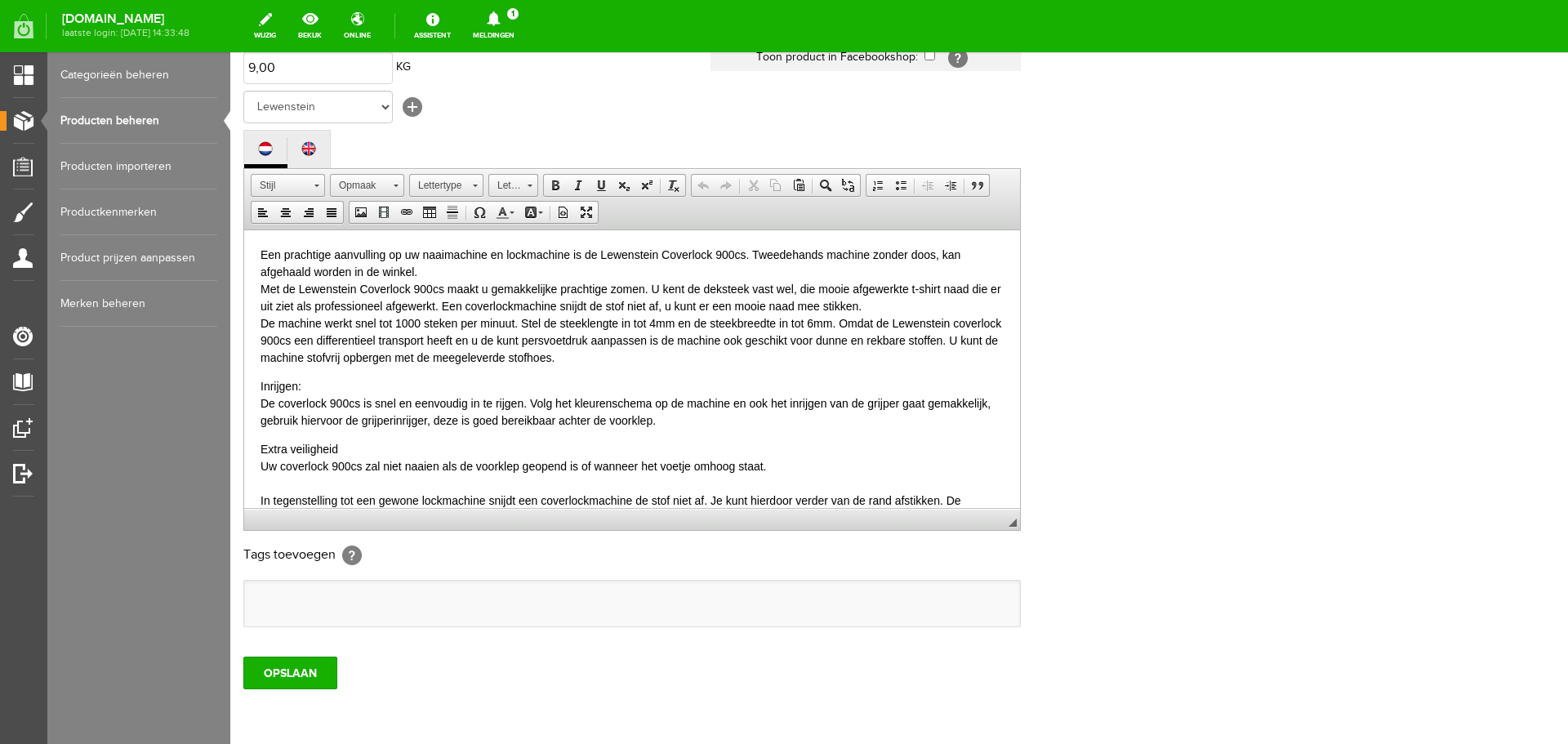
scroll to position [327, 0]
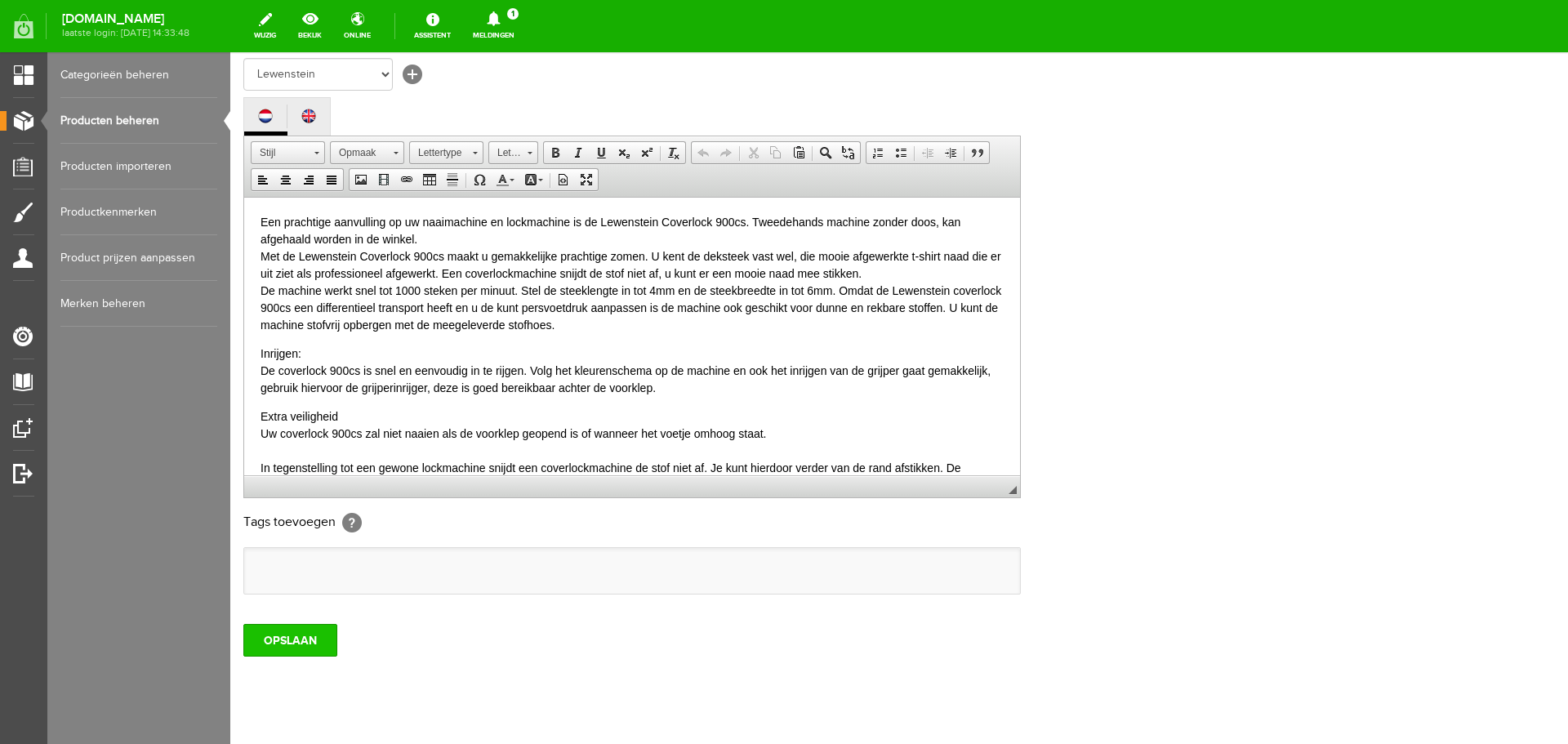
type input "Lewenstein Coverlock 900CS - occasion"
click at [299, 634] on input "OPSLAAN" at bounding box center [290, 640] width 94 height 32
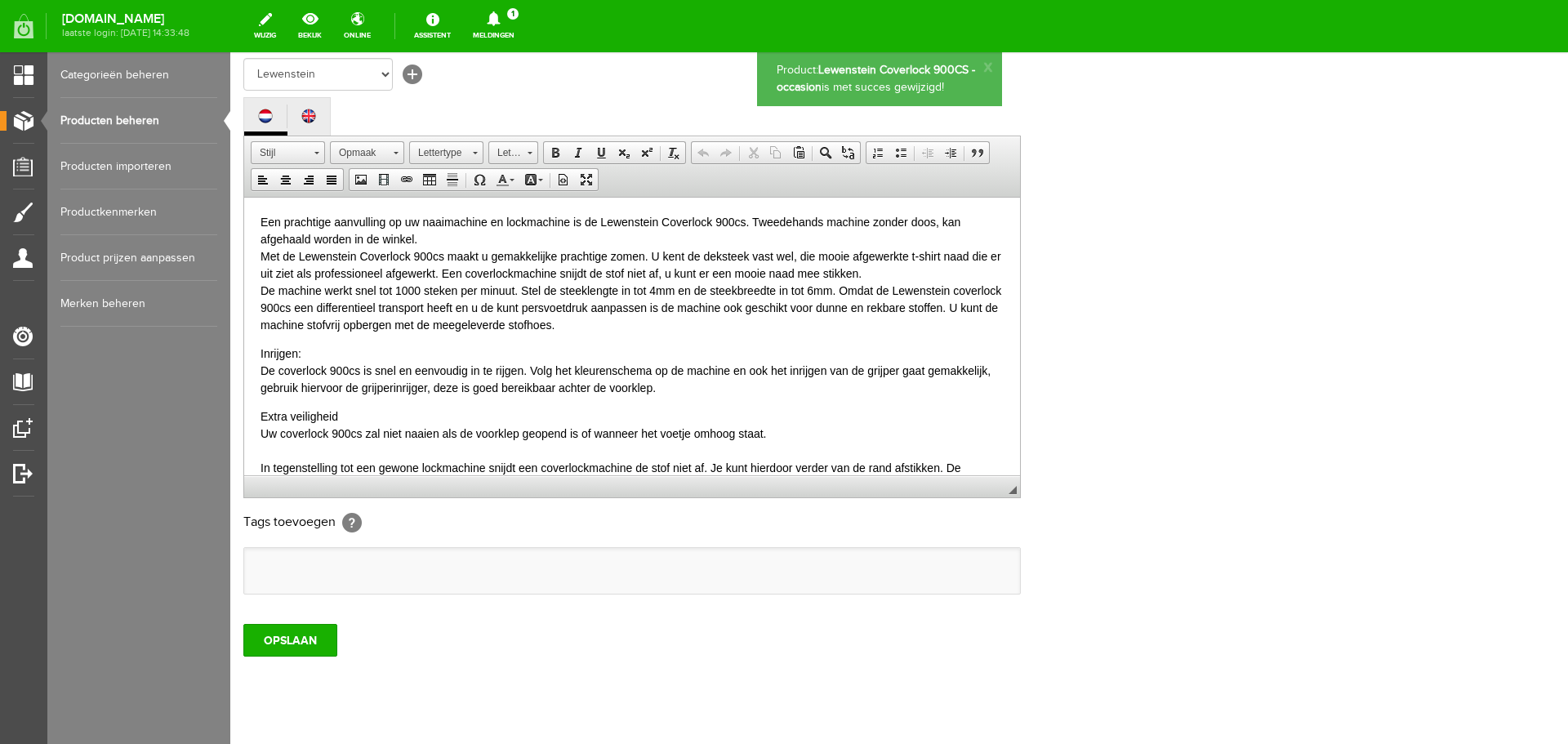
scroll to position [0, 0]
click at [184, 117] on link "Producten beheren" at bounding box center [138, 120] width 157 height 46
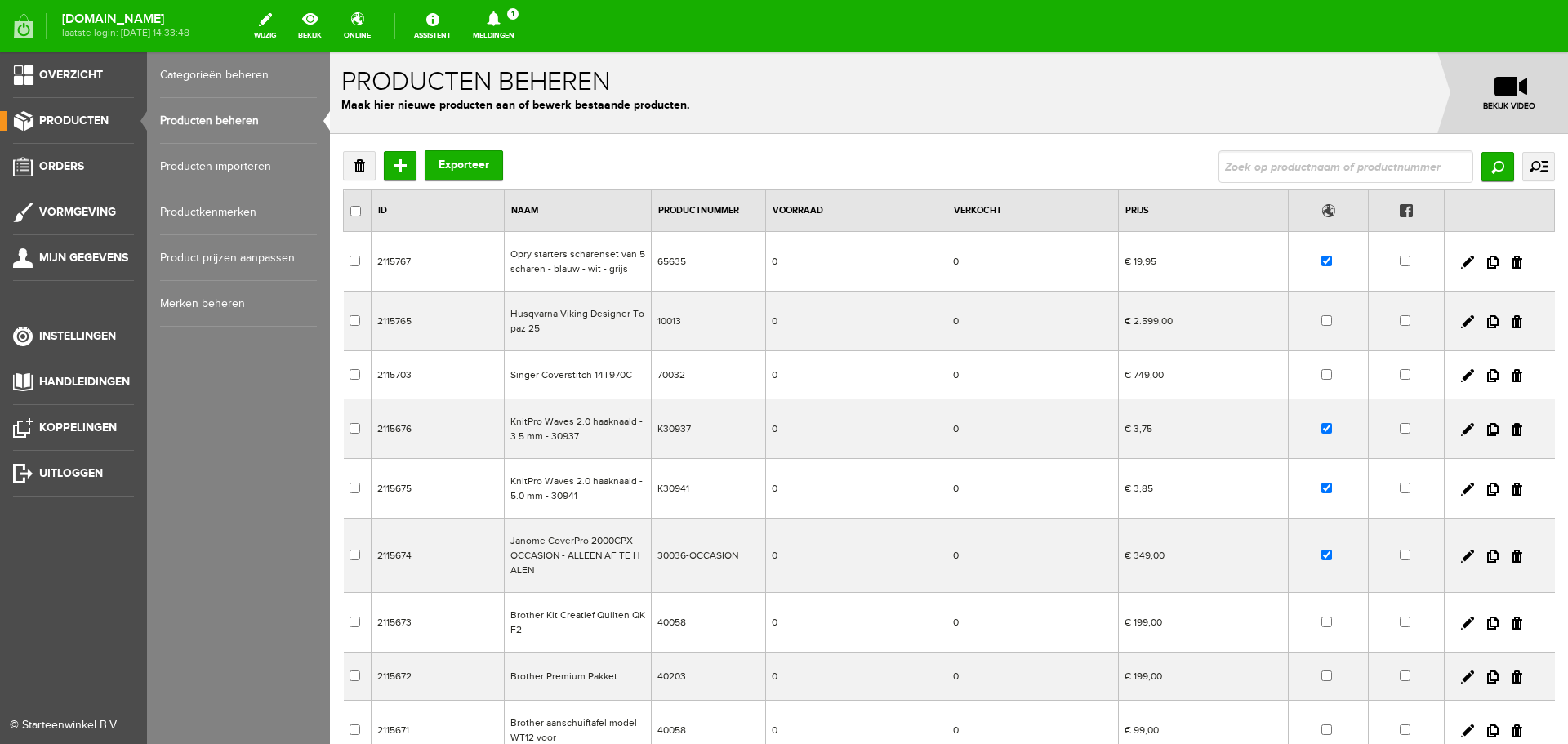
click at [185, 117] on link "Producten beheren" at bounding box center [238, 120] width 157 height 46
click at [93, 114] on span "Producten" at bounding box center [74, 119] width 69 height 13
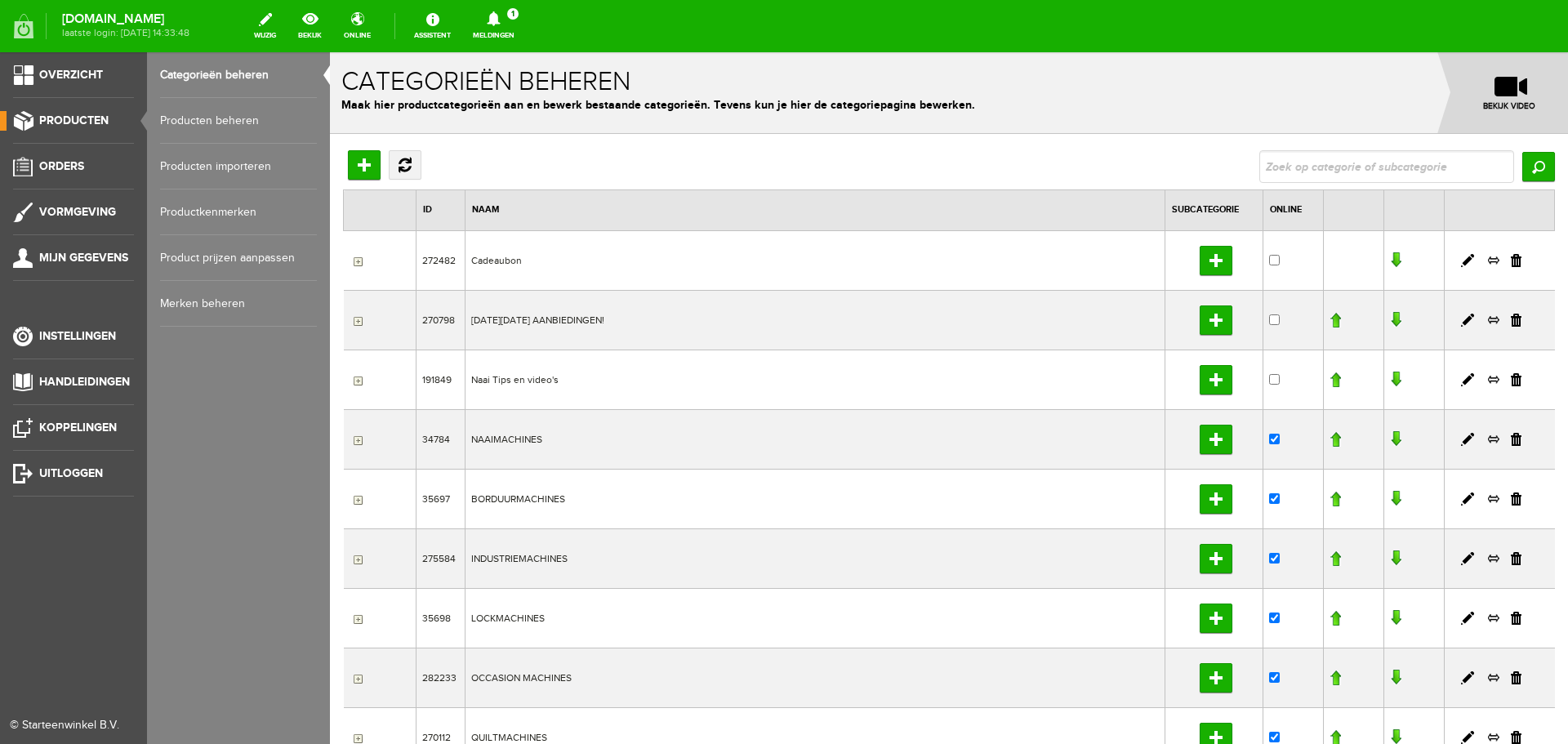
click at [206, 119] on link "Producten beheren" at bounding box center [238, 120] width 157 height 46
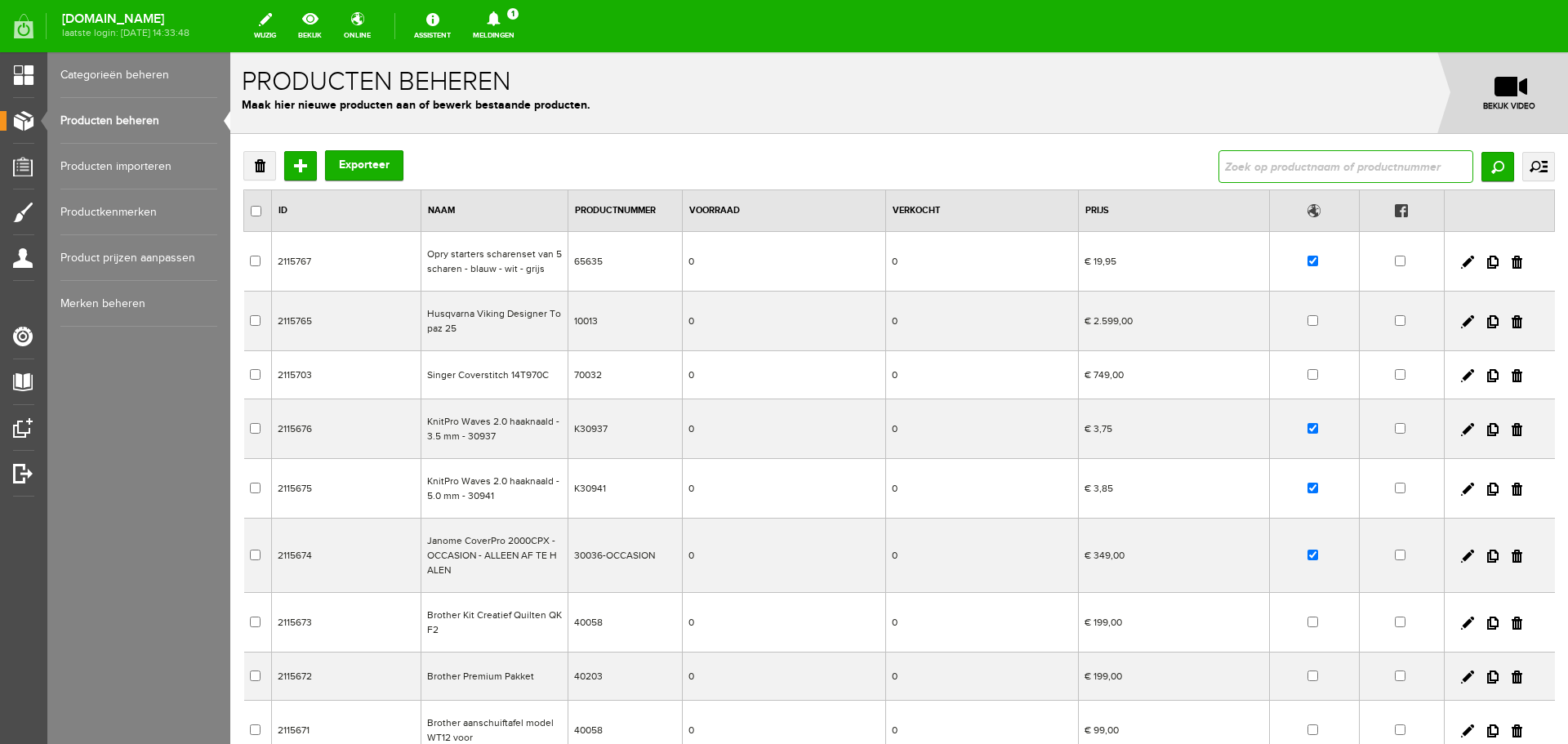
click at [1268, 168] on input "text" at bounding box center [1346, 166] width 255 height 32
type input "611330"
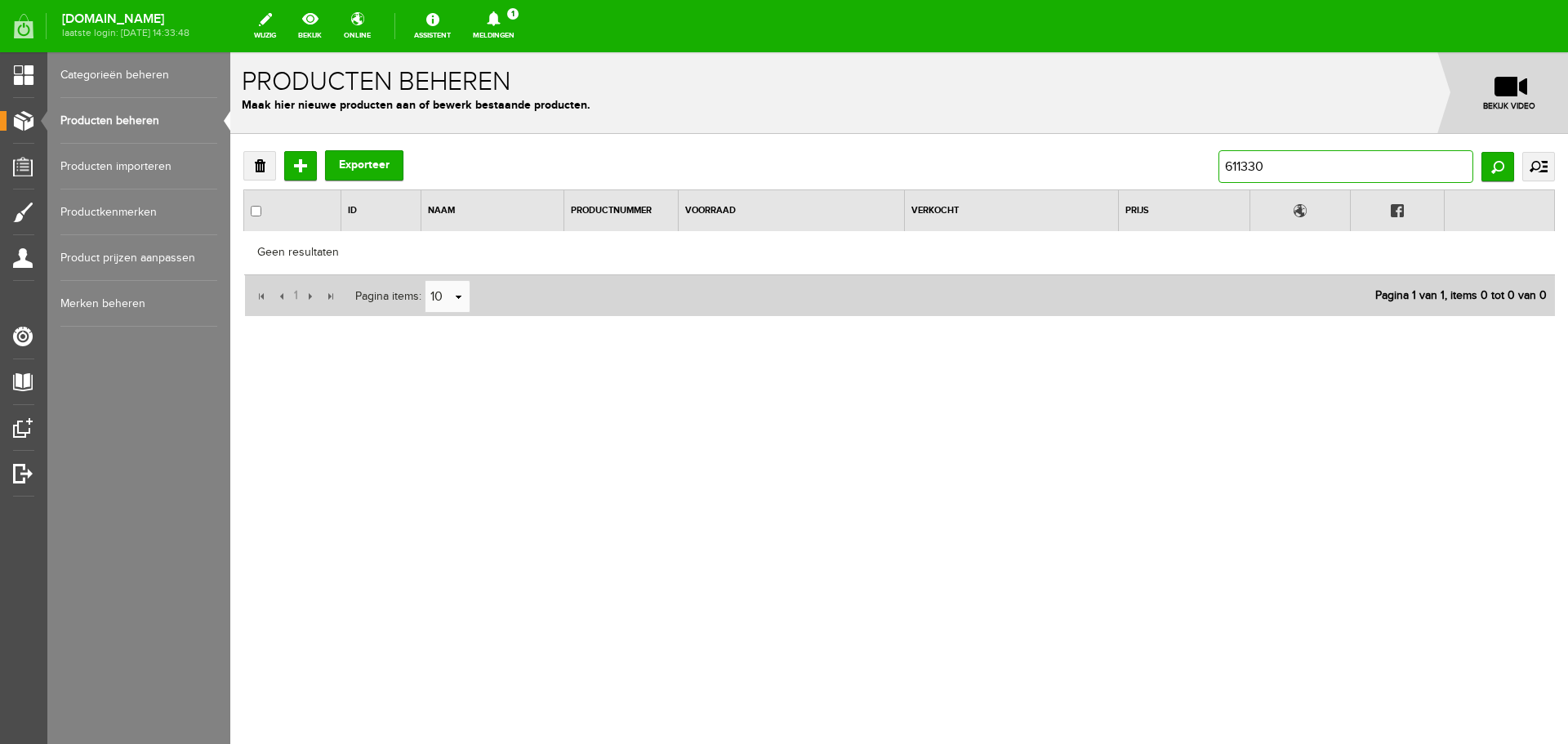
click at [1228, 166] on input "611330" at bounding box center [1346, 166] width 255 height 32
type input "p611330"
click at [1285, 168] on input "p611330" at bounding box center [1346, 166] width 255 height 32
drag, startPoint x: 1310, startPoint y: 160, endPoint x: 1204, endPoint y: 167, distance: 106.2
click at [1204, 167] on div "Verwijderen Toevoegen Exporteer p611330 Zoeken uitgebreid zoeken Categorie Cade…" at bounding box center [899, 166] width 1312 height 32
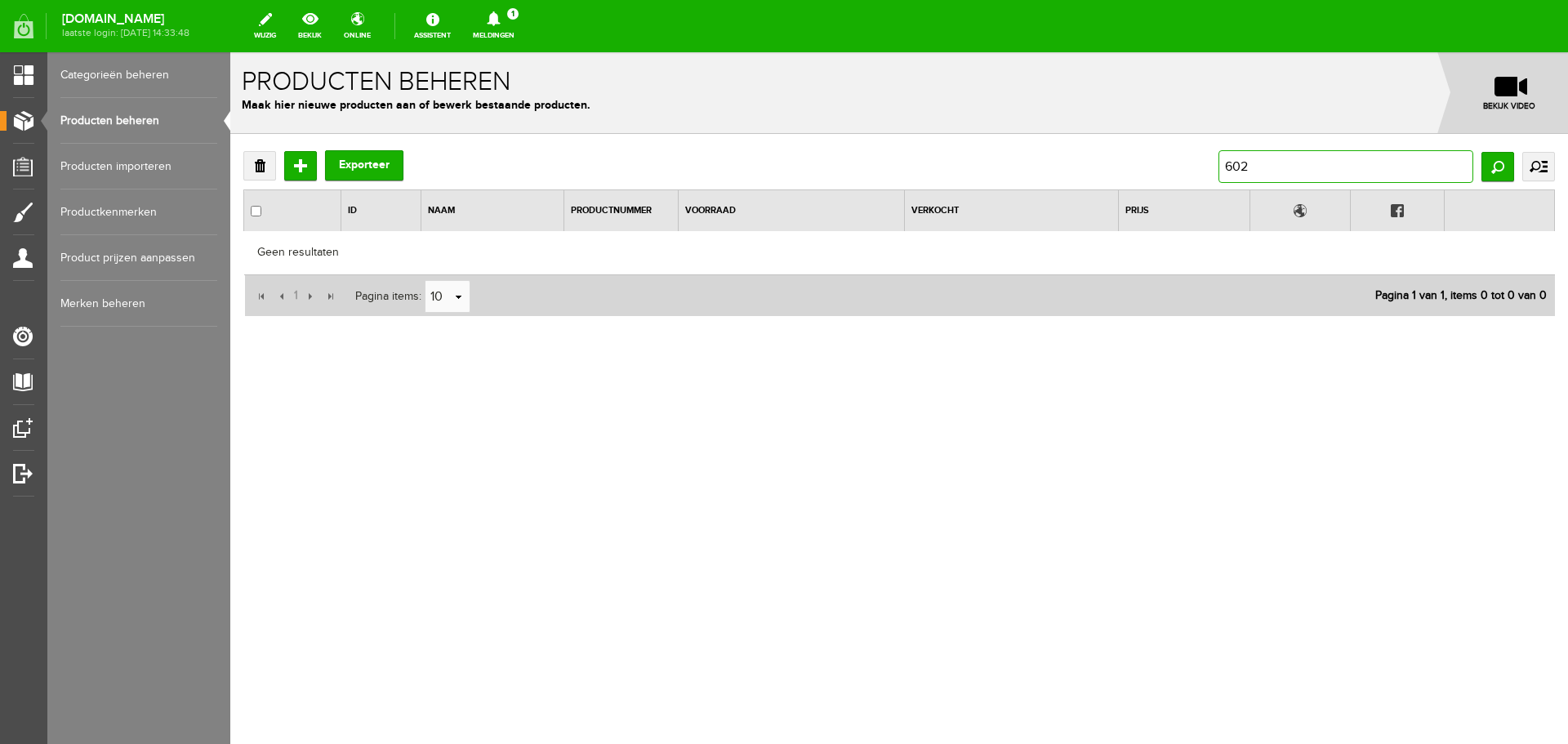
type input "6029"
click at [1230, 168] on input "6029" at bounding box center [1346, 166] width 255 height 32
type input "cl6029"
drag, startPoint x: 1285, startPoint y: 171, endPoint x: 1180, endPoint y: 172, distance: 105.0
click at [1180, 172] on div "Verwijderen Toevoegen Exporteer cl6029 Zoeken uitgebreid zoeken Categorie Cadea…" at bounding box center [899, 166] width 1312 height 32
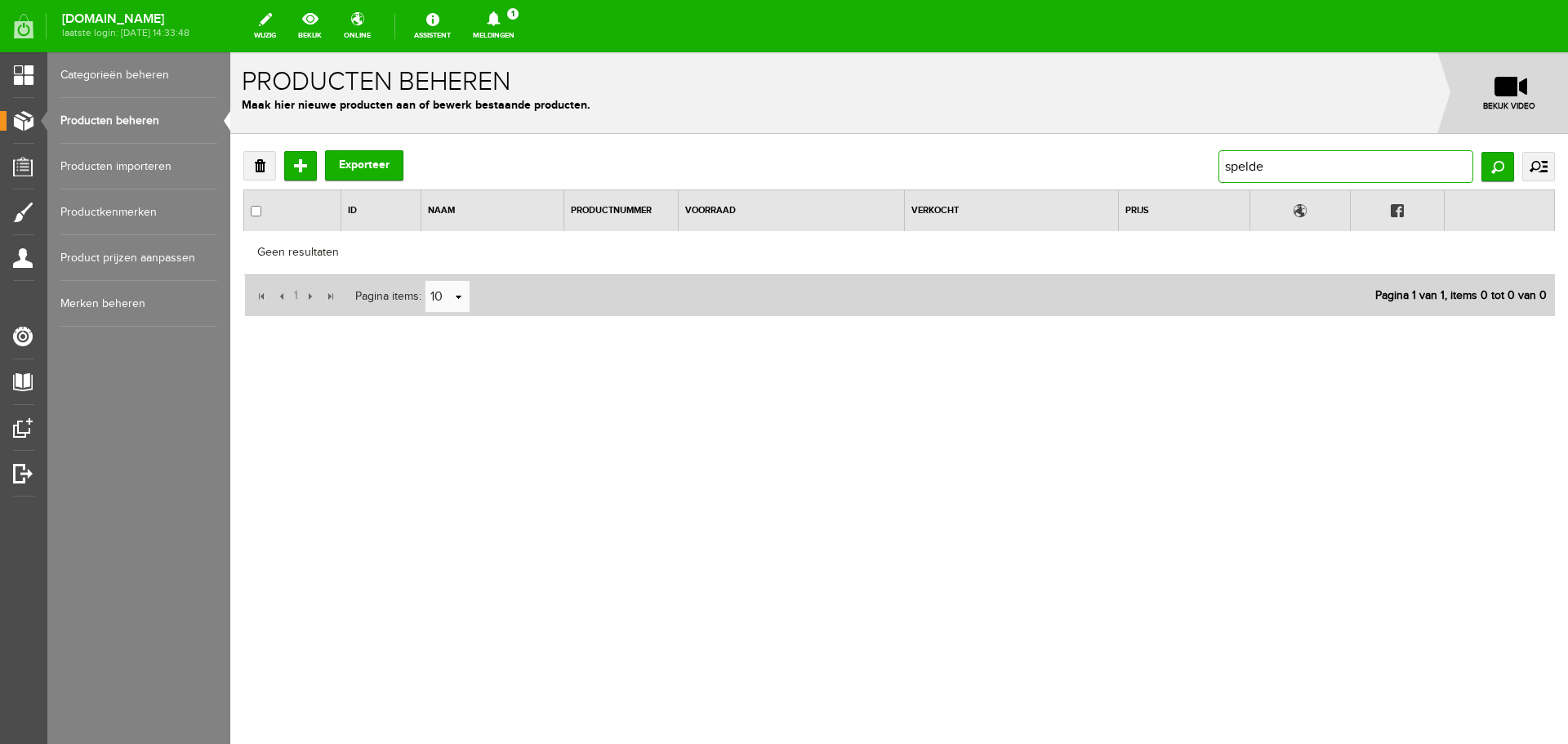
type input "spelden"
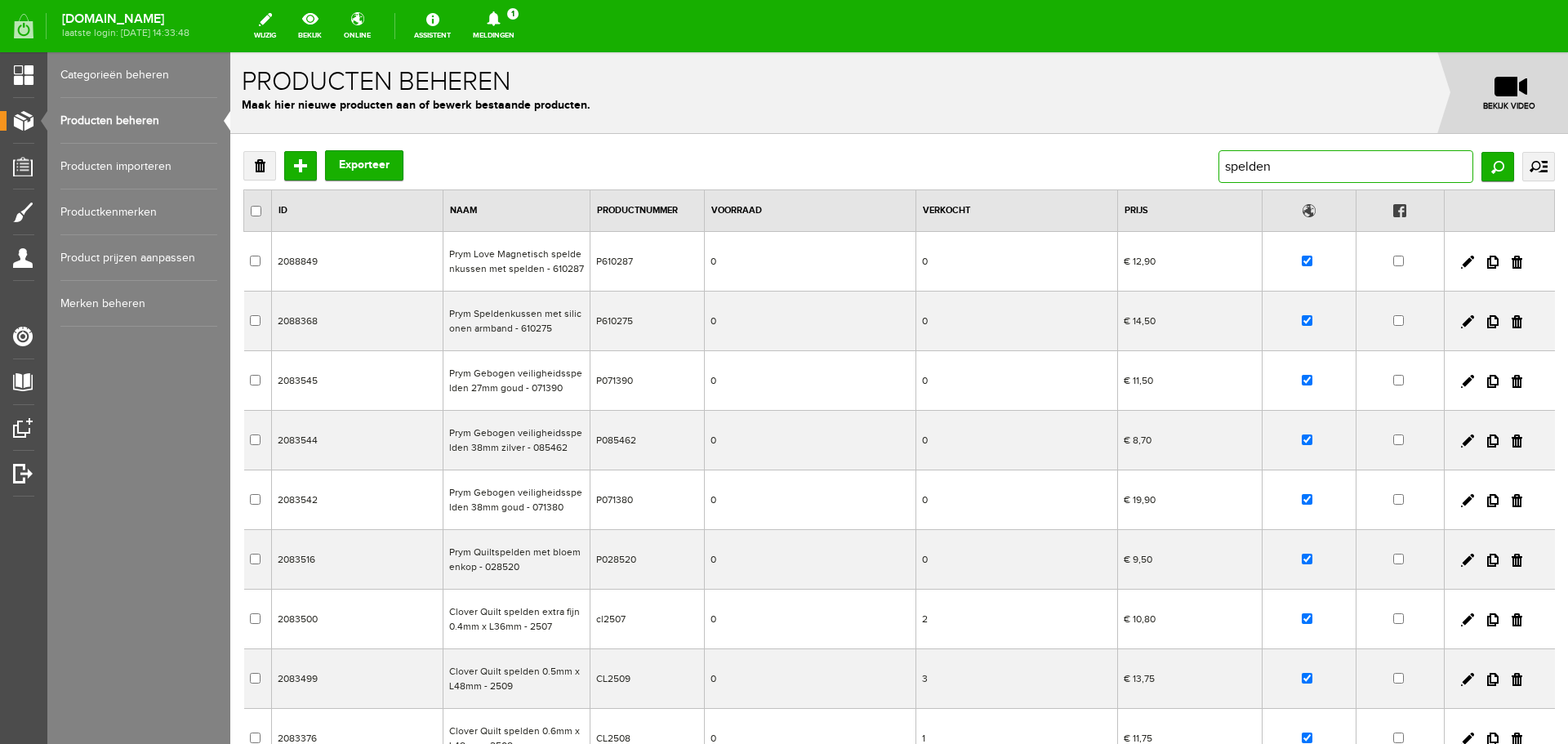
click at [1275, 166] on input "spelden" at bounding box center [1346, 166] width 255 height 32
type input "speldenkussen"
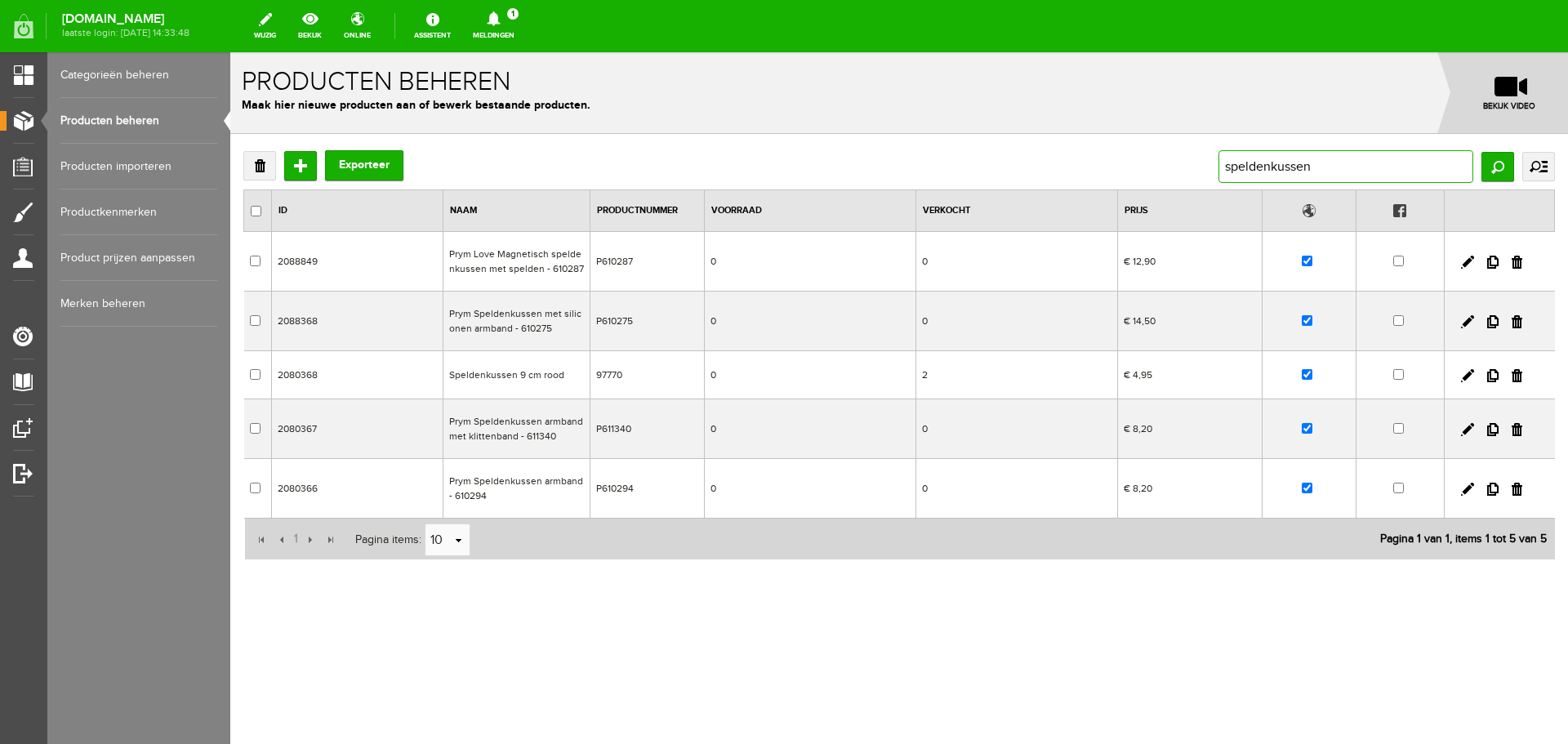
drag, startPoint x: 1271, startPoint y: 166, endPoint x: 1324, endPoint y: 166, distance: 53.0
click at [1324, 166] on input "speldenkussen" at bounding box center [1346, 166] width 255 height 32
type input "spelden"
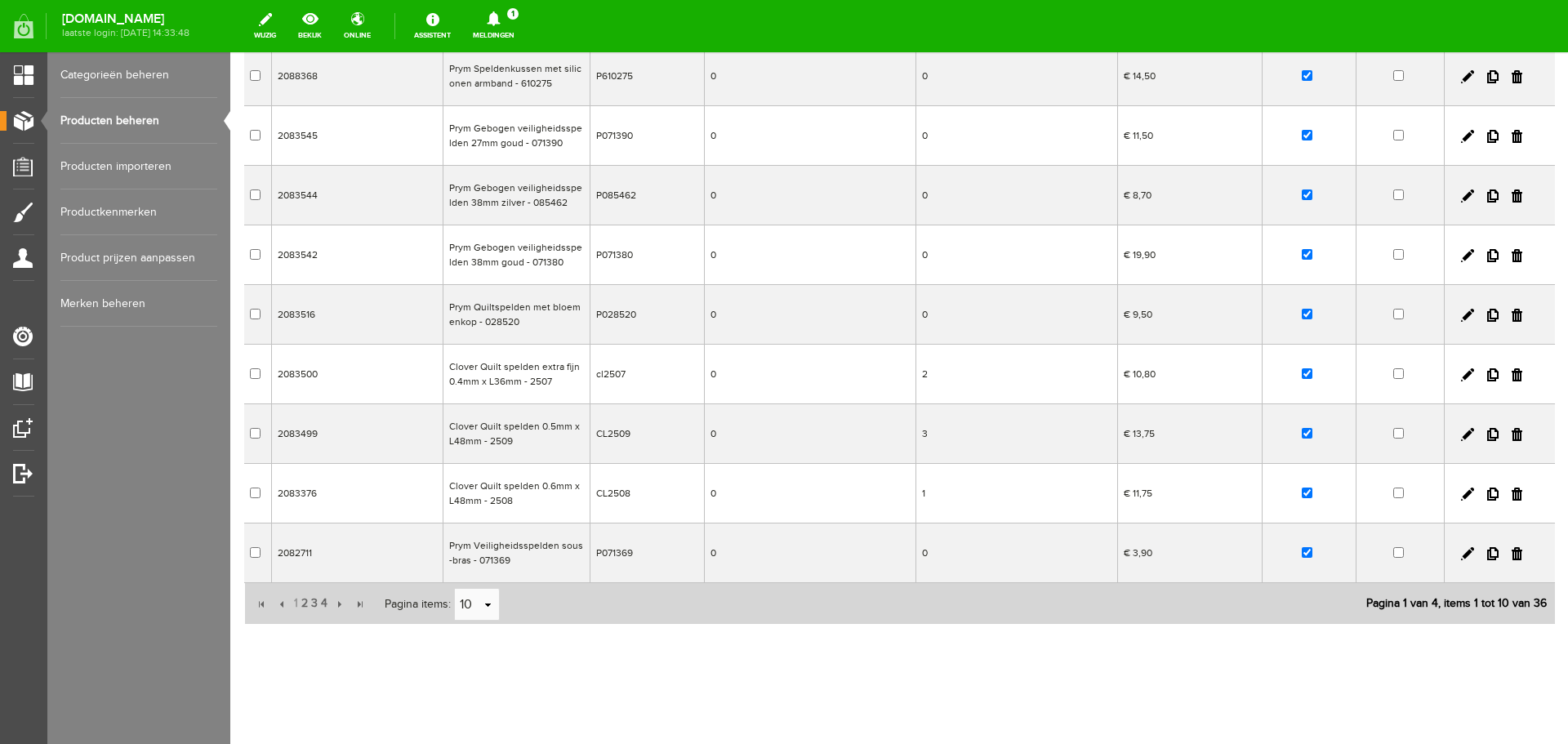
scroll to position [249, 0]
click at [301, 600] on span "2" at bounding box center [304, 600] width 10 height 32
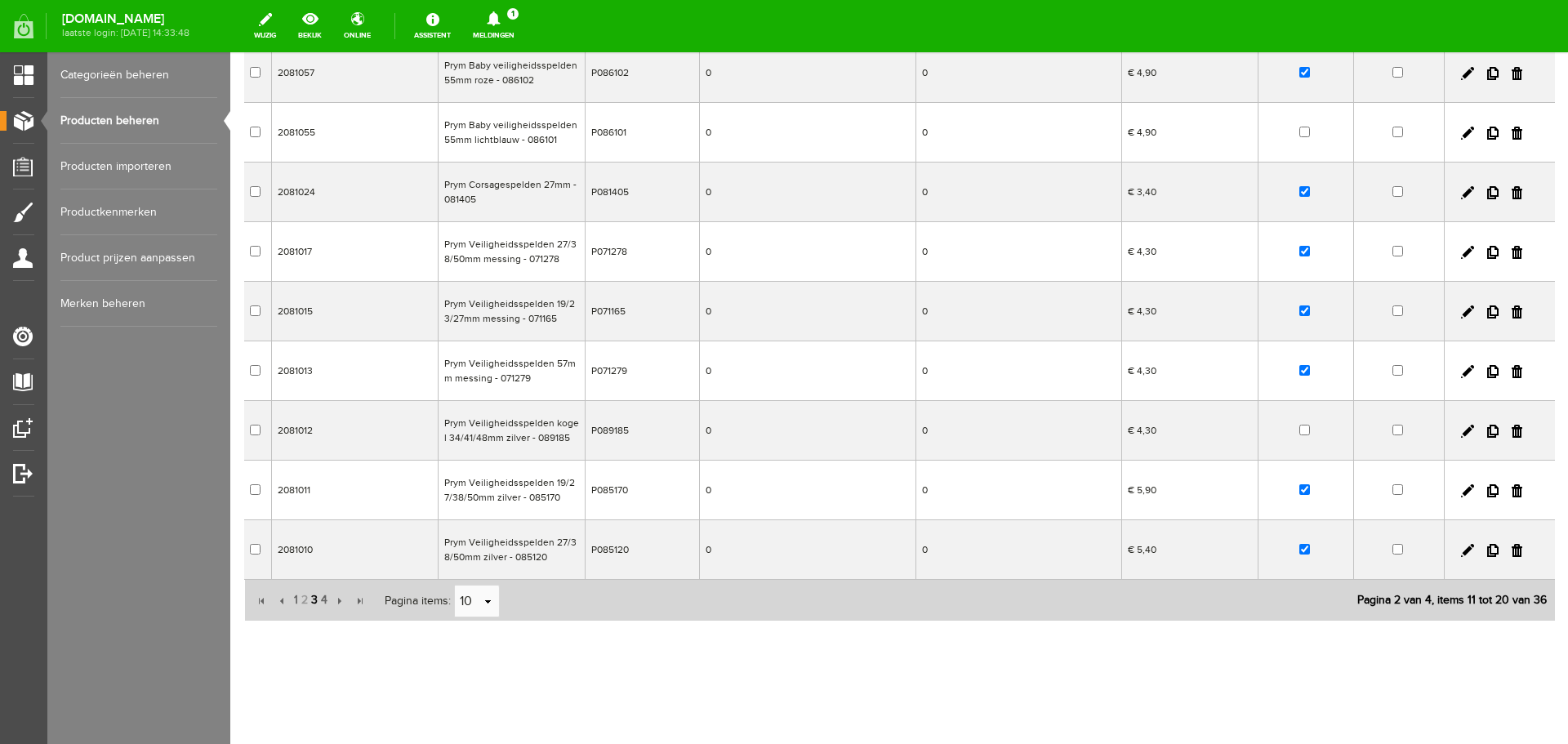
click at [311, 600] on span "3" at bounding box center [314, 600] width 10 height 32
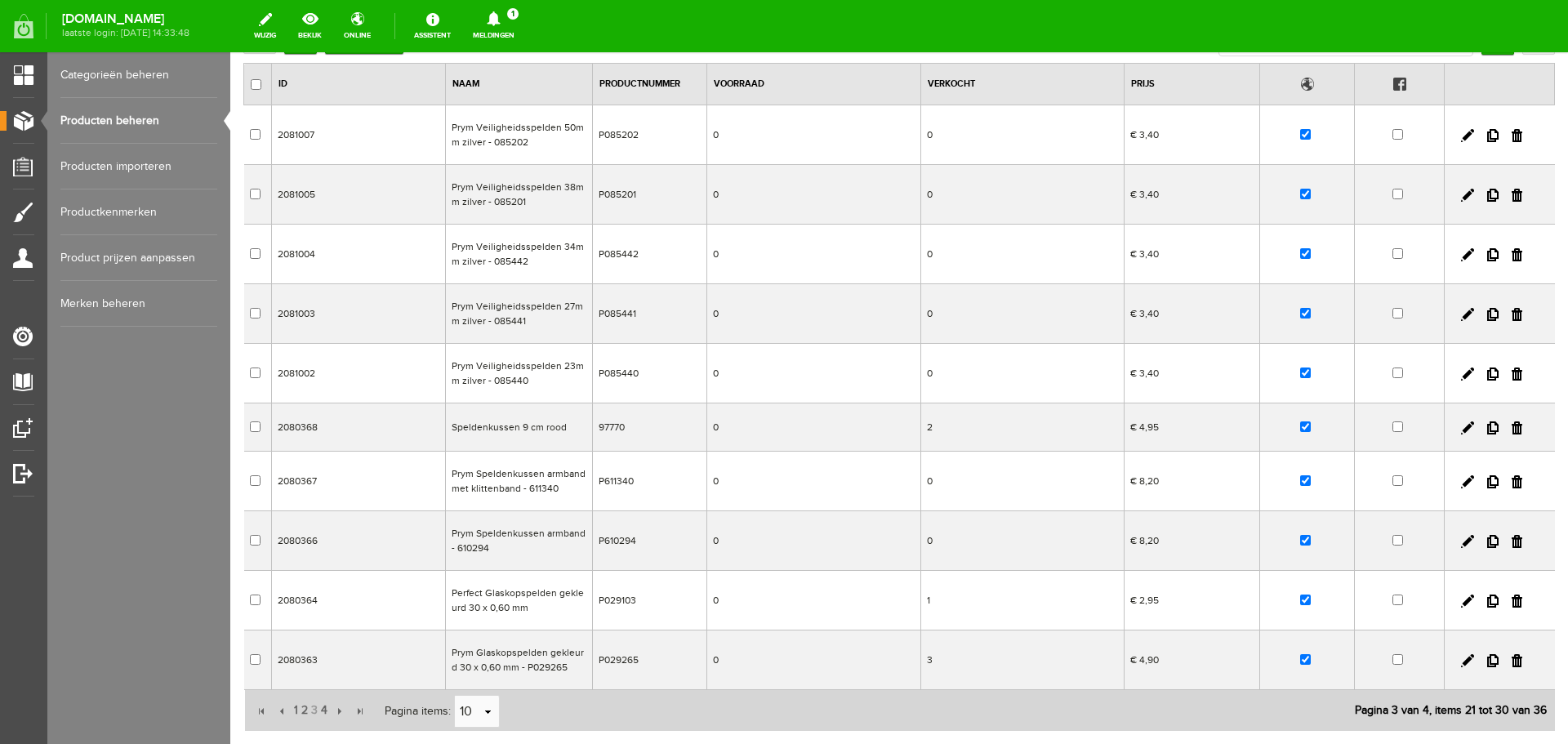
scroll to position [155, 0]
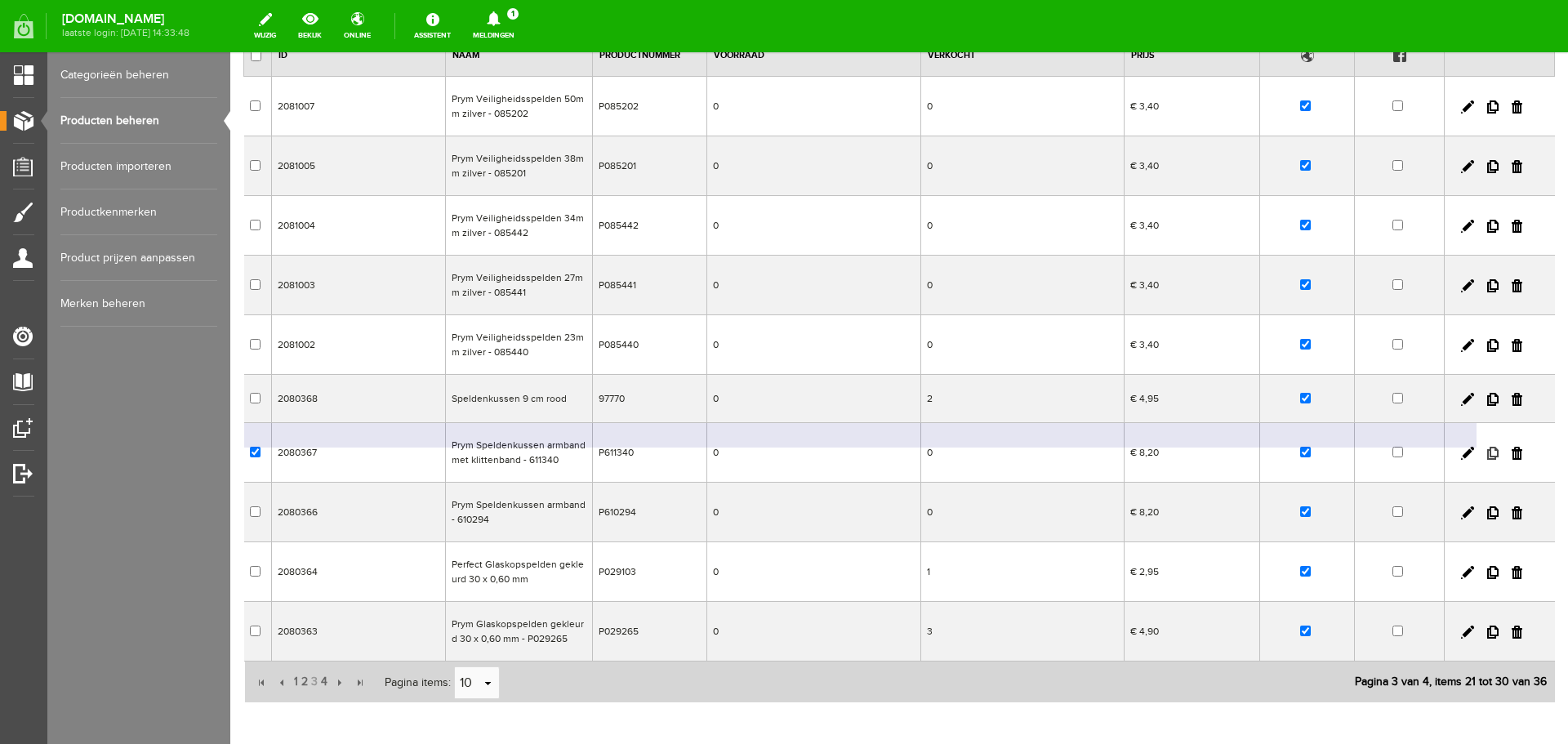
click at [1487, 451] on link at bounding box center [1493, 453] width 12 height 13
checkbox input "true"
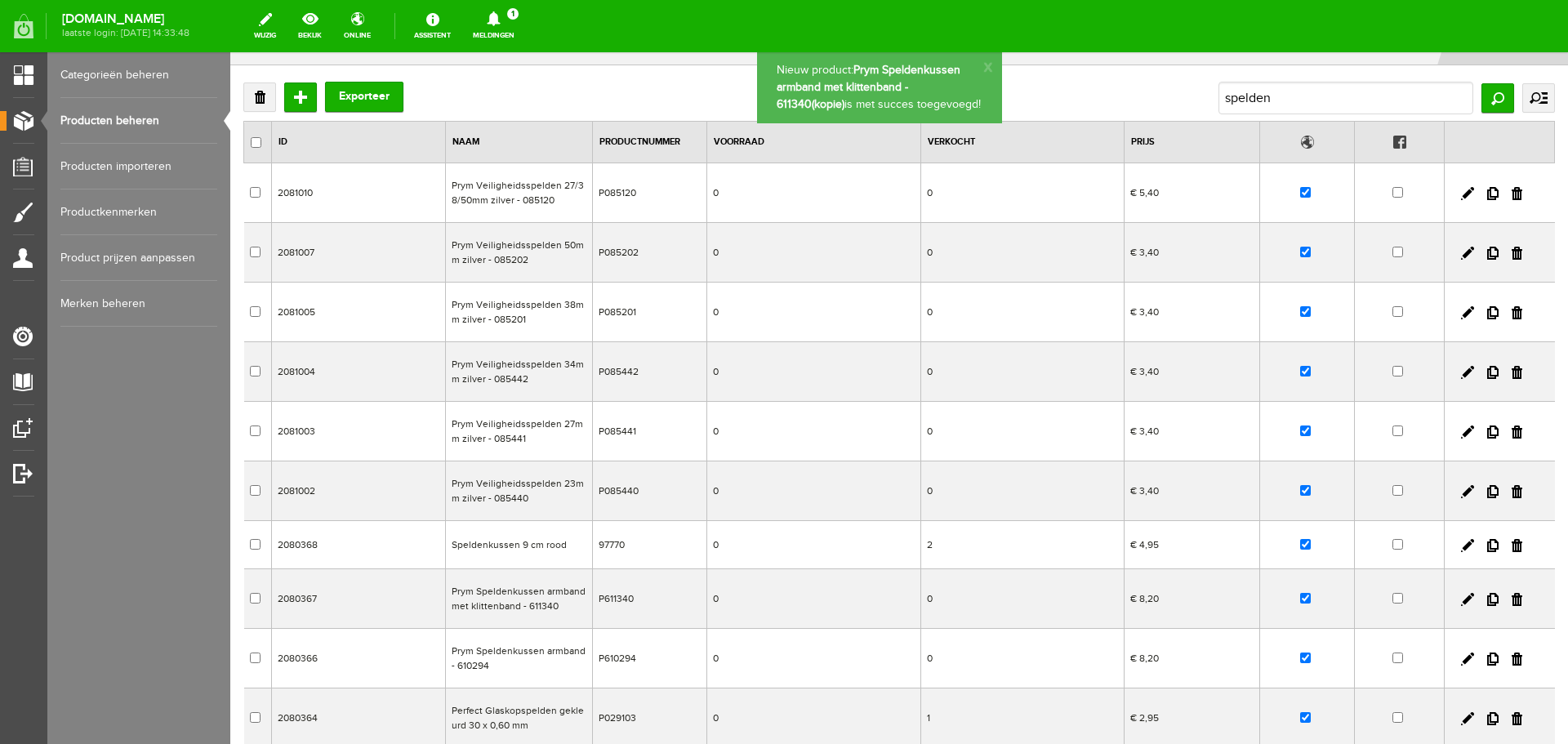
scroll to position [0, 0]
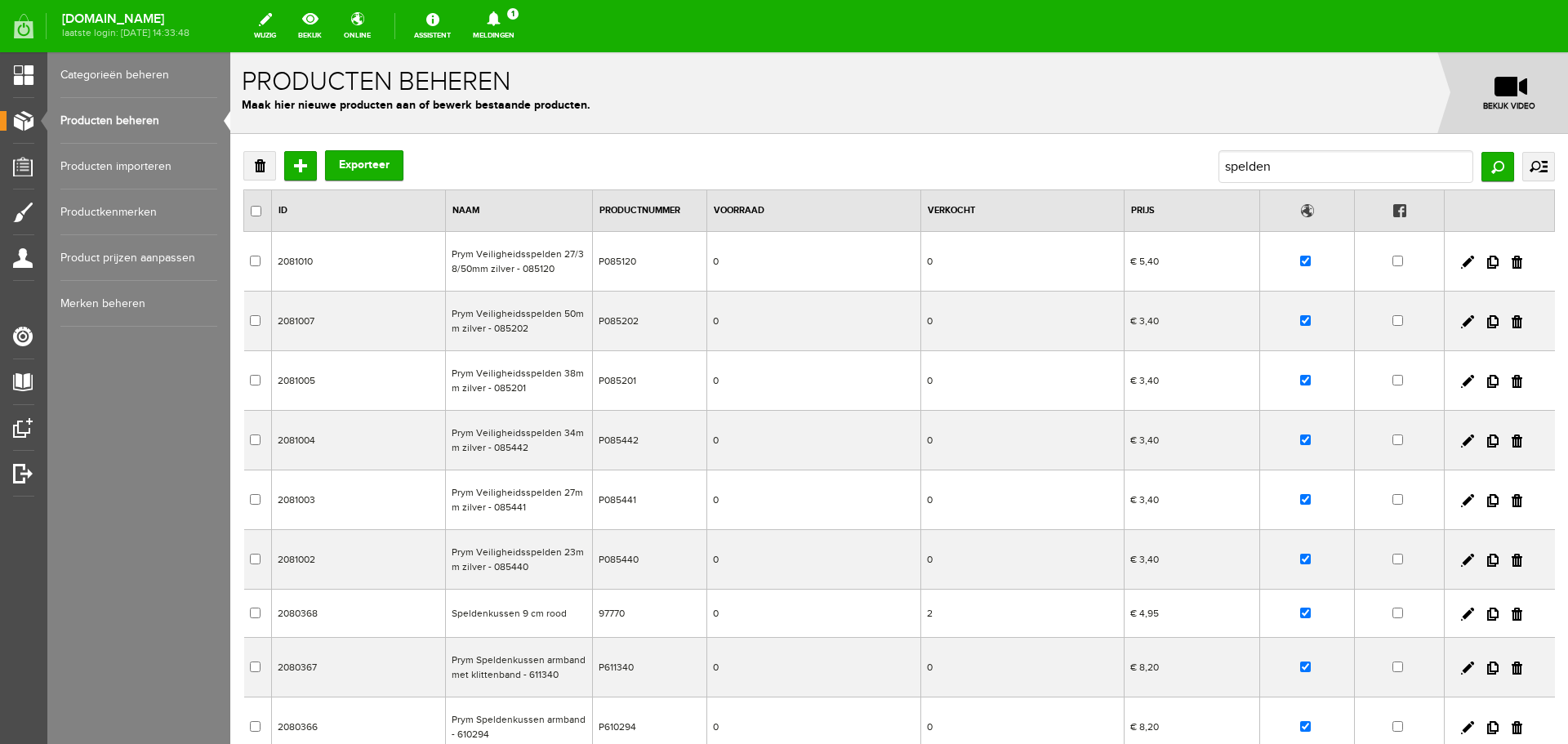
click at [117, 119] on link "Producten beheren" at bounding box center [138, 120] width 157 height 46
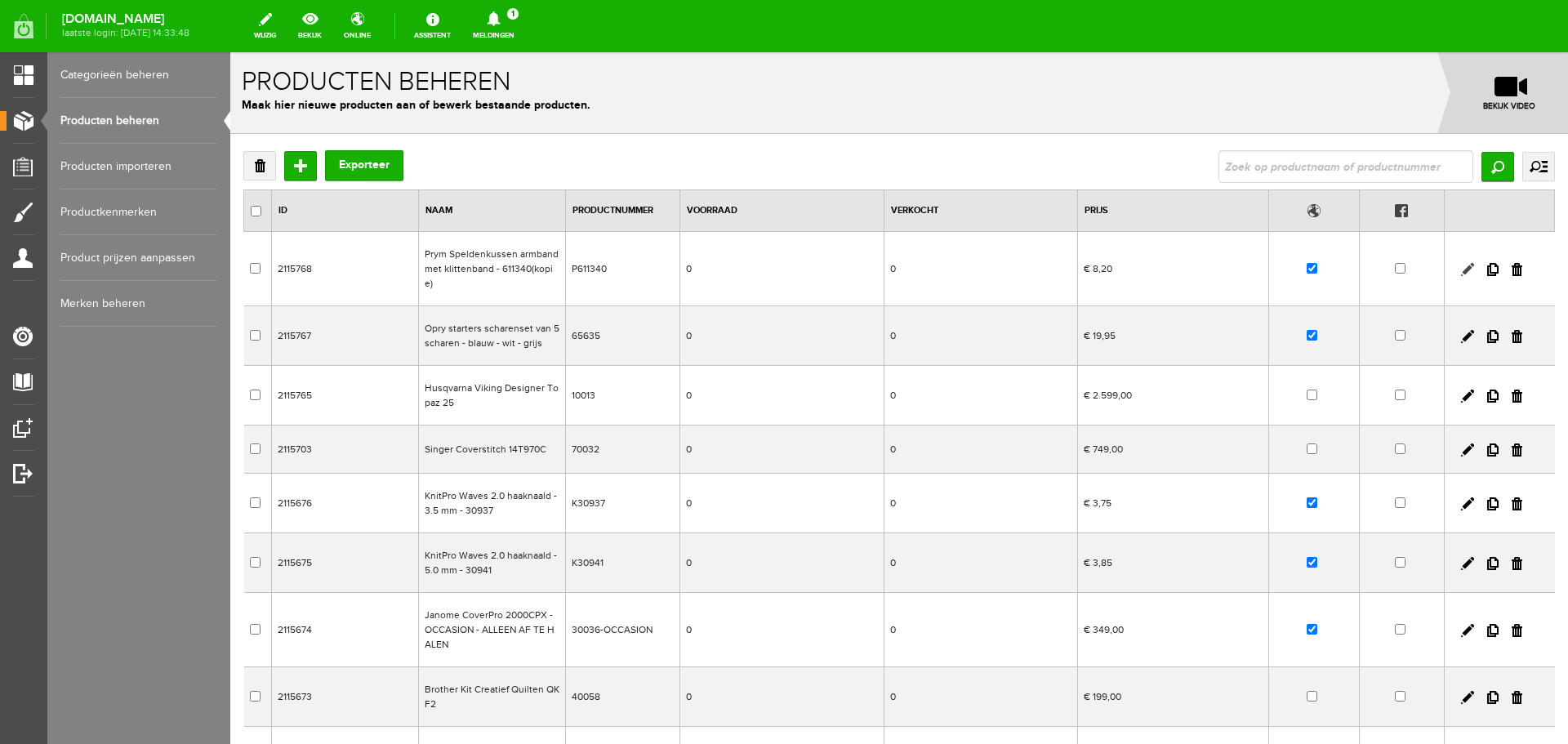
click at [1461, 263] on link at bounding box center [1467, 269] width 13 height 13
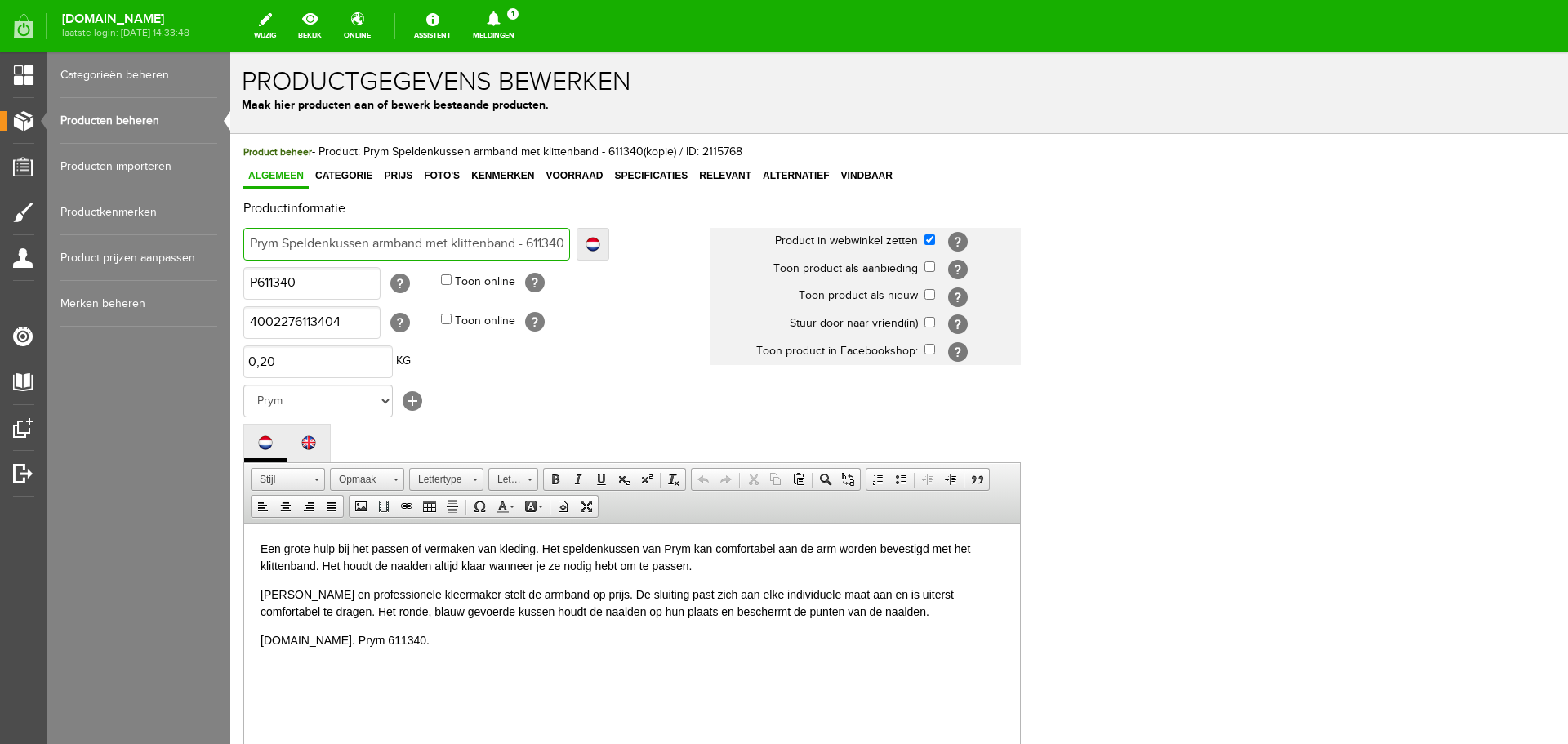
click at [283, 241] on input "Prym Speldenkussen armband met klittenband - 611340(kopie)" at bounding box center [407, 244] width 327 height 32
type input "Prym MSpeldenkussen armband met klittenband - 611340(kopie)"
type input "Prym MaSpeldenkussen armband met klittenband - 611340(kopie)"
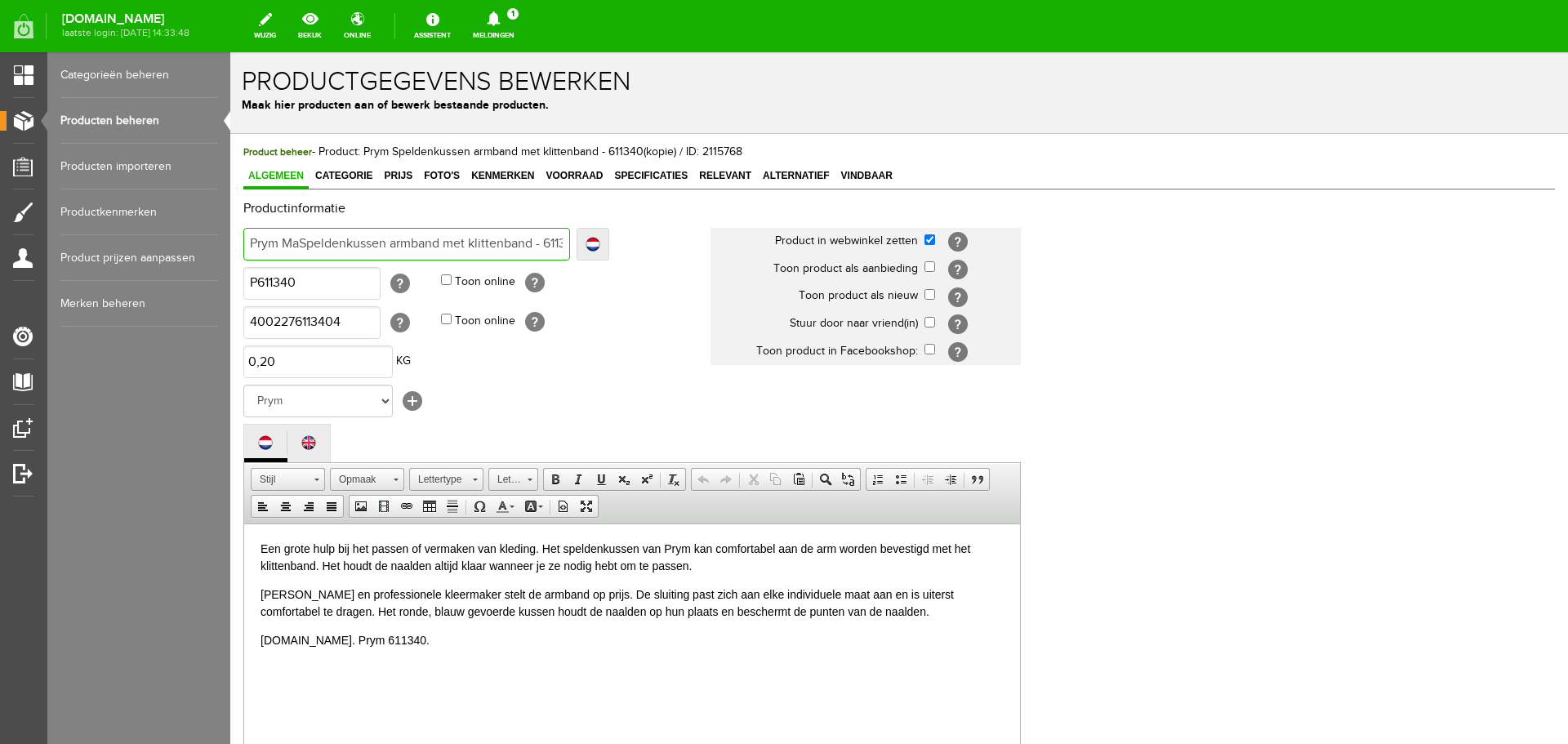
type input "Prym MagSpeldenkussen armband met klittenband - 611340(kopie)"
type input "Prym MagnSpeldenkussen armband met klittenband - 611340(kopie)"
type input "Prym MagneSpeldenkussen armband met klittenband - 611340(kopie)"
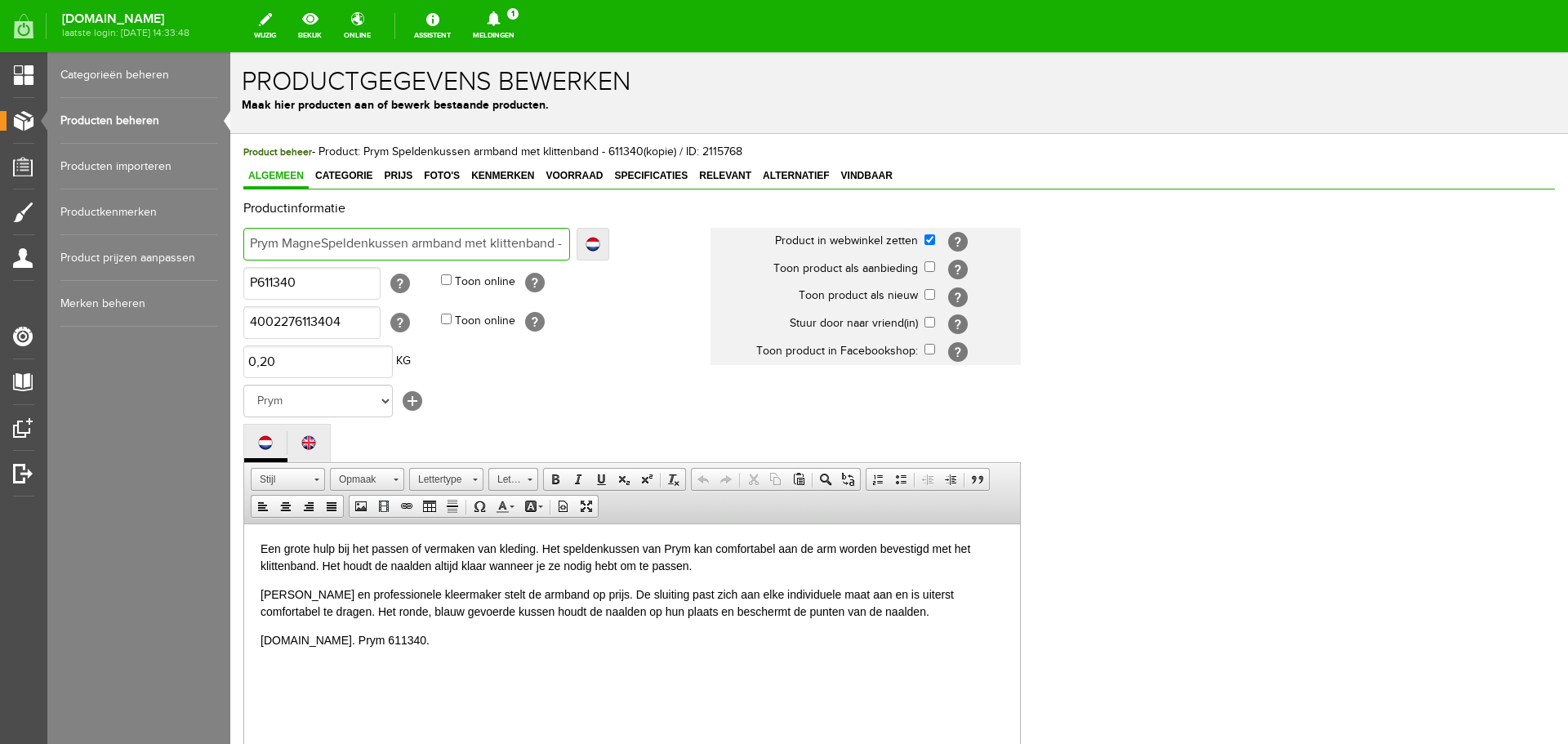
type input "Prym MagneSpeldenkussen armband met klittenband - 611340(kopie)"
type input "Prym MagnetSpeldenkussen armband met klittenband - 611340(kopie)"
type input "Prym MagnetiSpeldenkussen armband met klittenband - 611340(kopie)"
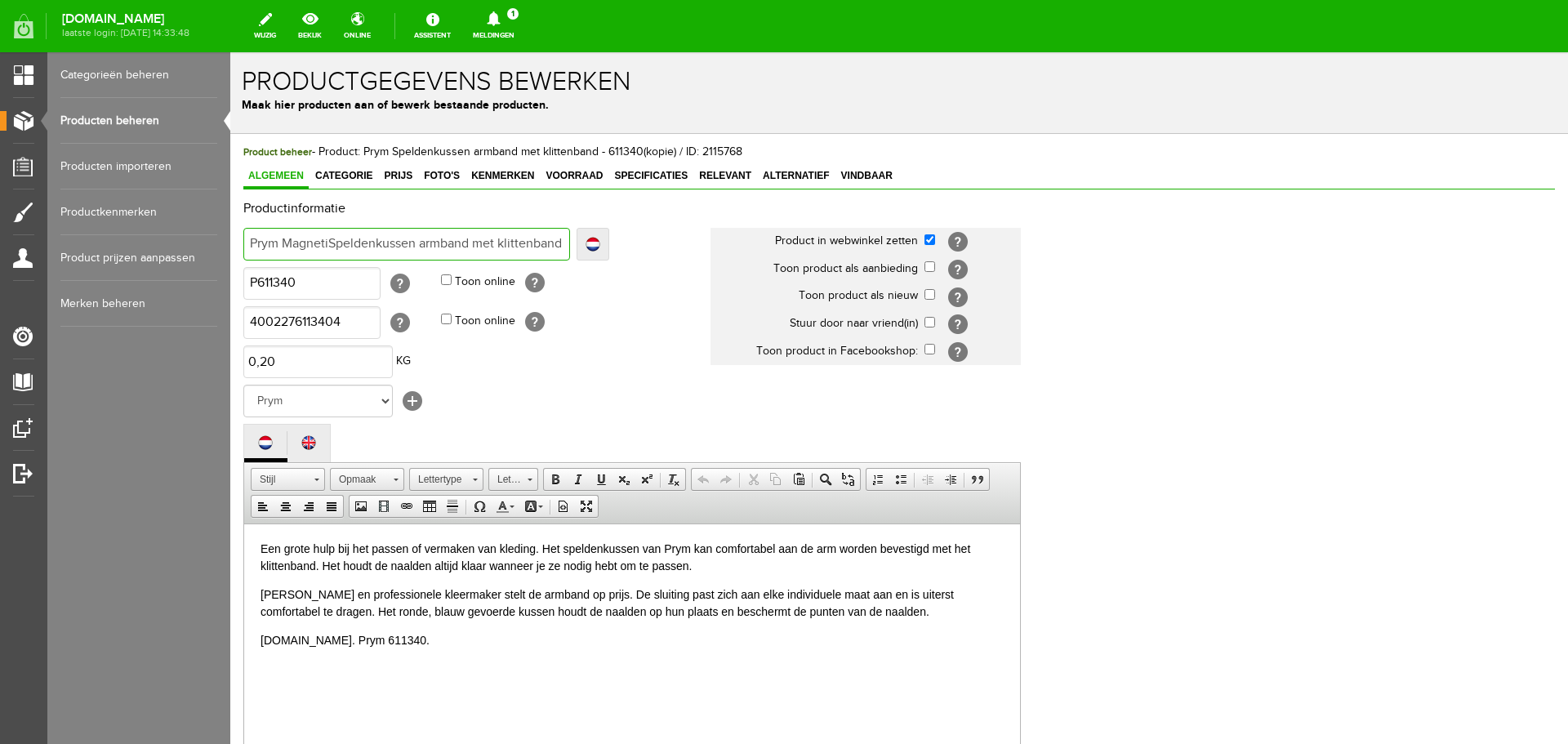
type input "Prym MagnetisSpeldenkussen armband met klittenband - 611340(kopie)"
type input "Prym MagnetischSpeldenkussen armband met klittenband - 611340(kopie)"
type input "Prym Magnetisch Speldenkussen armband met klittenband - 611340(kopie)"
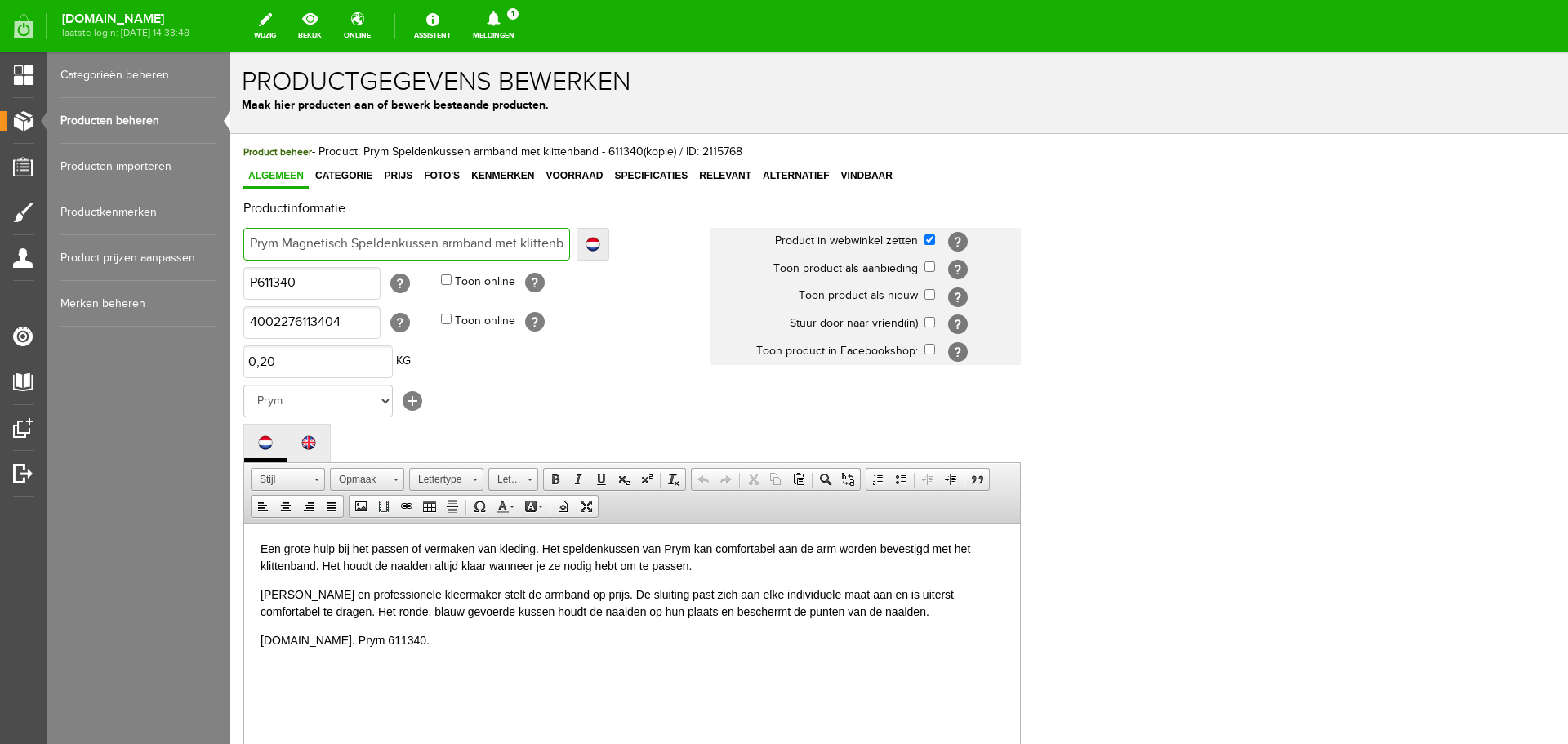
type input "Prym Magnetisch Speldenkussen armband met klittenband - 611340(kopie)"
type input "Prym Magnetisch spSpeldenkussen armband met klittenband - 611340(kopie)"
type input "Prym Magnetisch speSpeldenkussen armband met klittenband - 611340(kopie)"
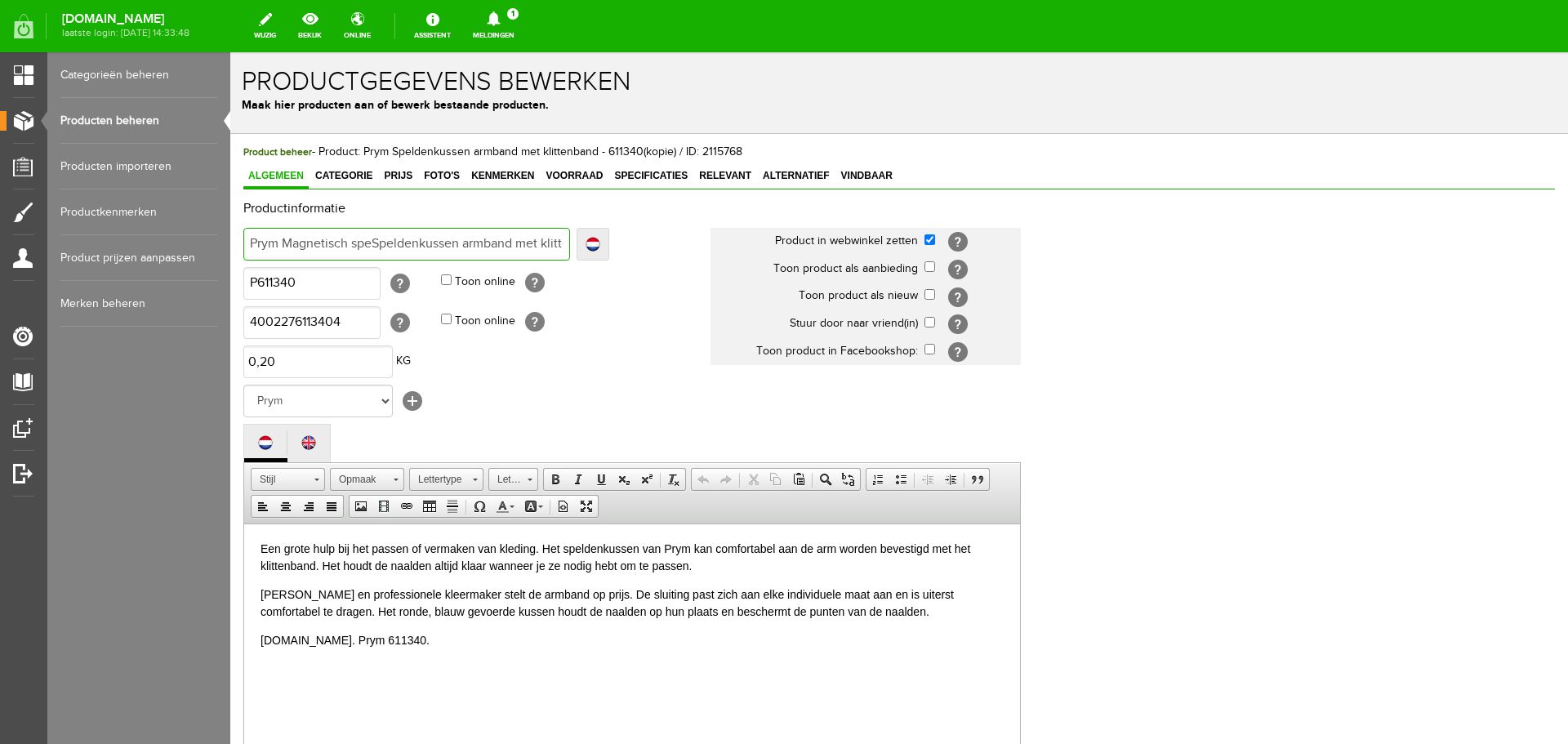
type input "Prym Magnetisch spelSpeldenkussen armband met klittenband - 611340(kopie)"
type input "Prym Magnetisch speldSpeldenkussen armband met klittenband - 611340(kopie)"
type input "Prym Magnetisch speldeSpeldenkussen armband met klittenband - 611340(kopie)"
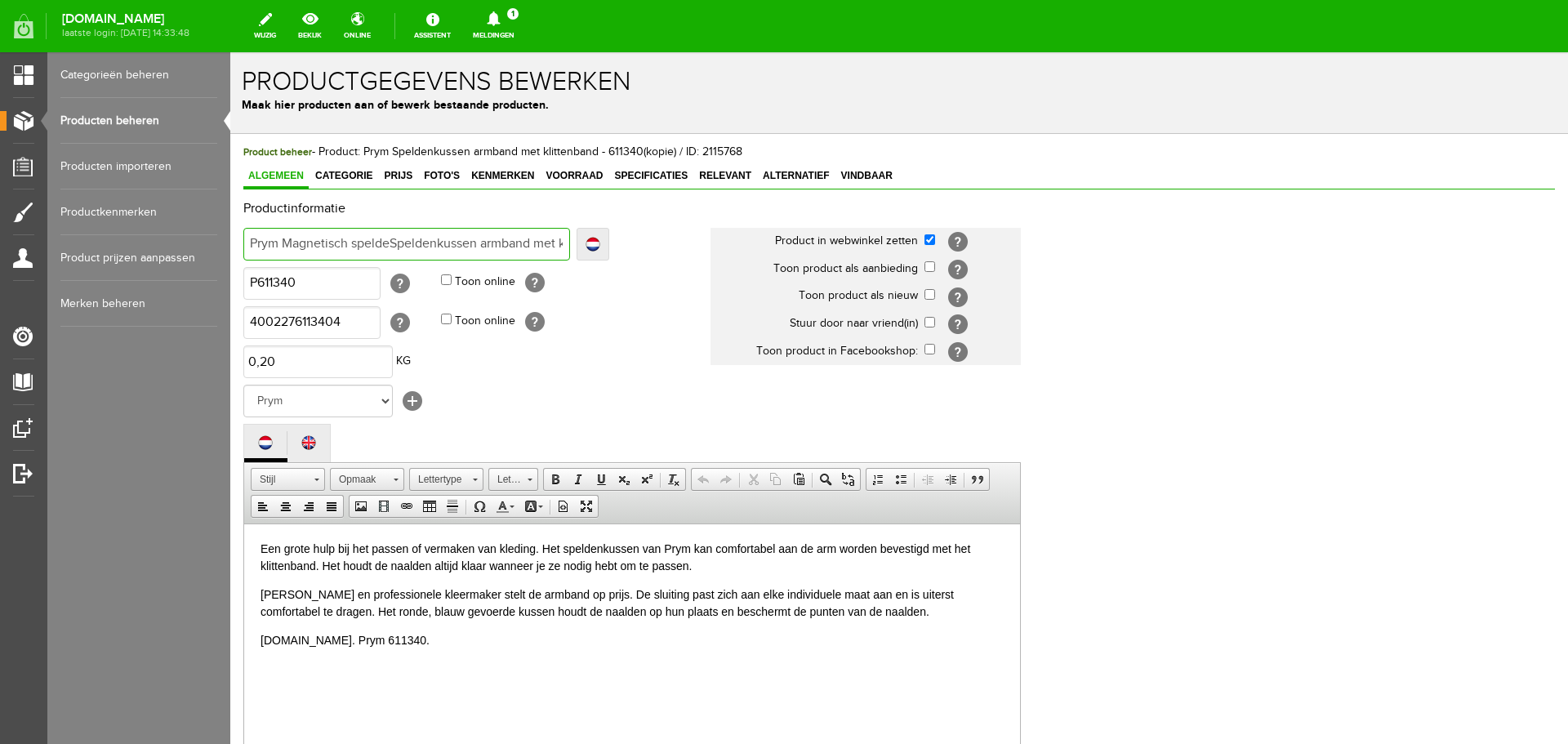
type input "Prym Magnetisch speldeSpeldenkussen armband met klittenband - 611340(kopie)"
type input "Prym Magnetisch speldenSpeldenkussen armband met klittenband - 611340(kopie)"
type input "Prym Magnetisch speldenkSpeldenkussen armband met klittenband - 611340(kopie)"
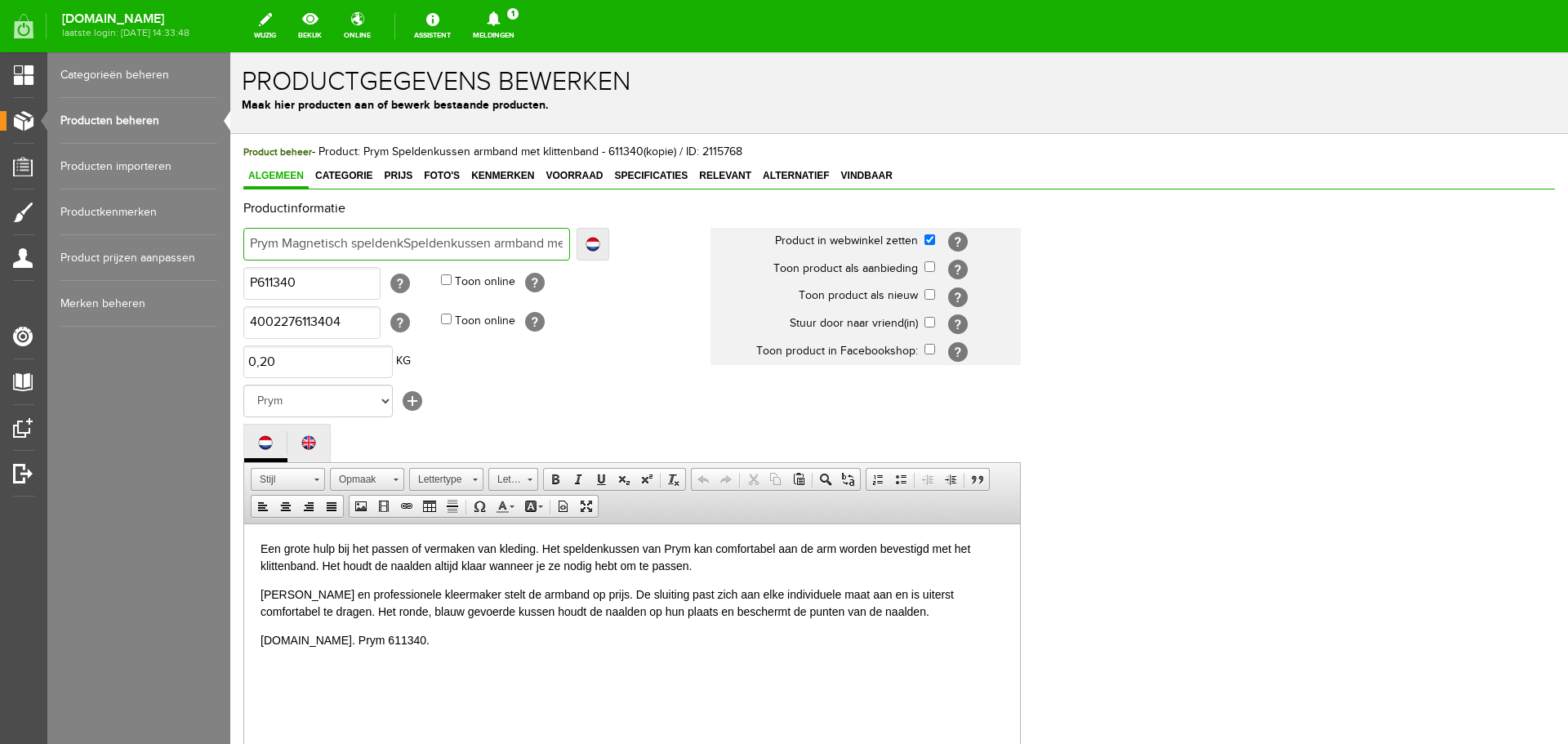
type input "Prym Magnetisch speldenkuSpeldenkussen armband met klittenband - 611340(kopie)"
type input "Prym Magnetisch speldenkusSpeldenkussen armband met klittenband - 611340(kopie)"
type input "Prym Magnetisch speldenkussSpeldenkussen armband met klittenband - 611340(kopie)"
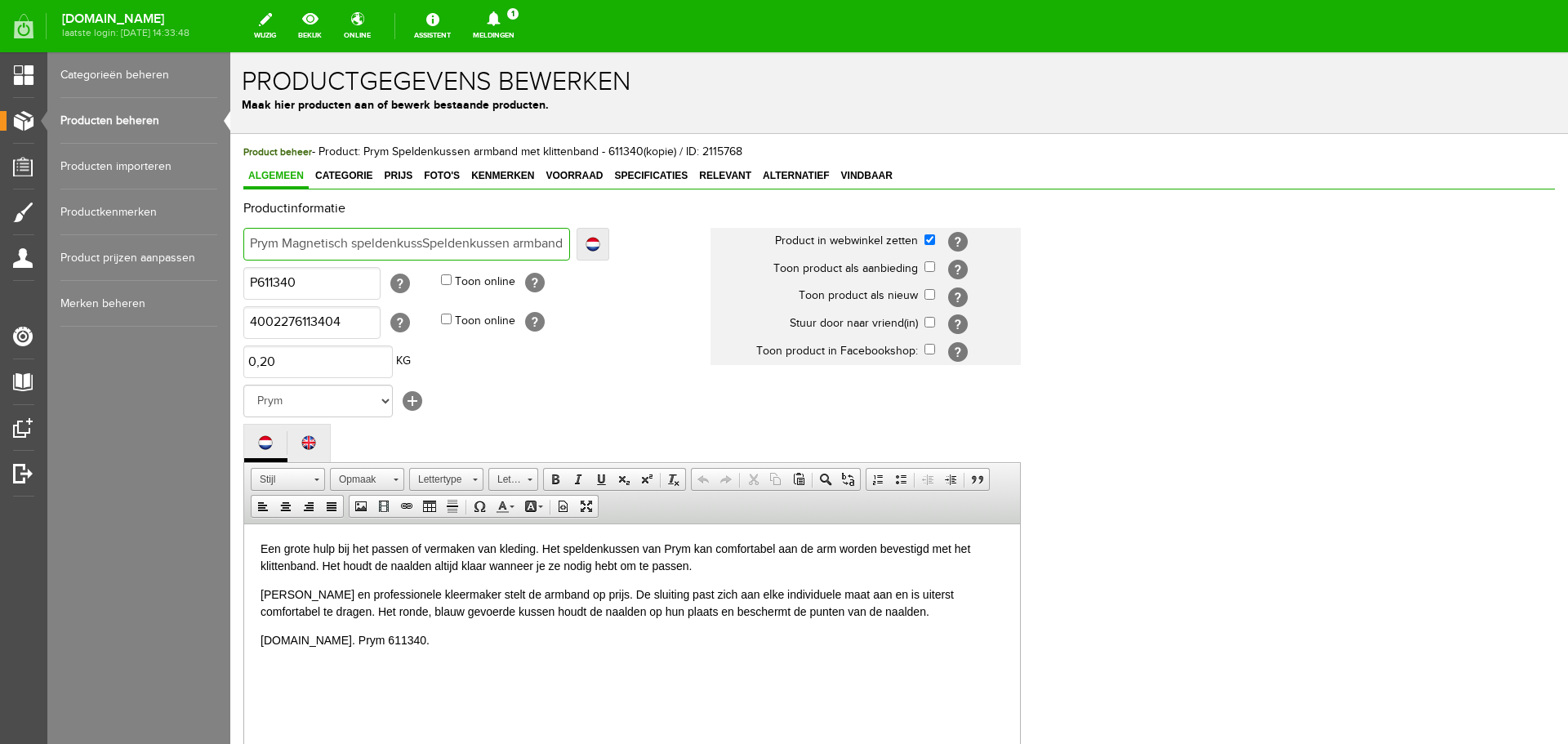
type input "Prym Magnetisch speldenkussSpeldenkussen armband met klittenband - 611340(kopie)"
type input "Prym Magnetisch speldenkussenSpeldenkussen armband met klittenband - 611340(kop…"
type input "Prym Magnetisch speldenkussennd met klittenband - 611340(kopie)"
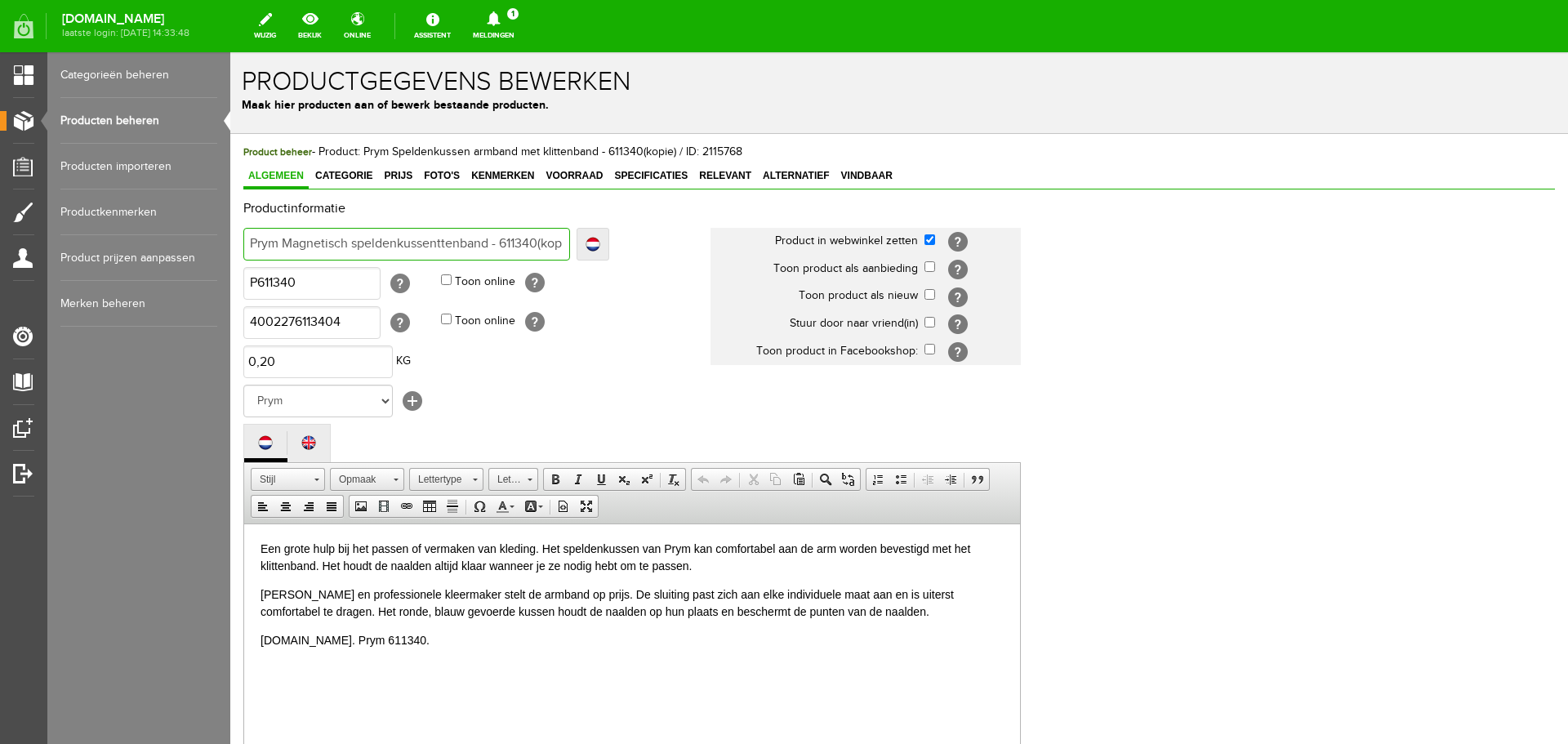
type input "Prym Magnetisch speldenkussentenband - 611340(kopie)"
type input "Prym Magnetisch speldenkussenenband - 611340(kopie)"
type input "Prym Magnetisch speldenkussennband - 611340(kopie)"
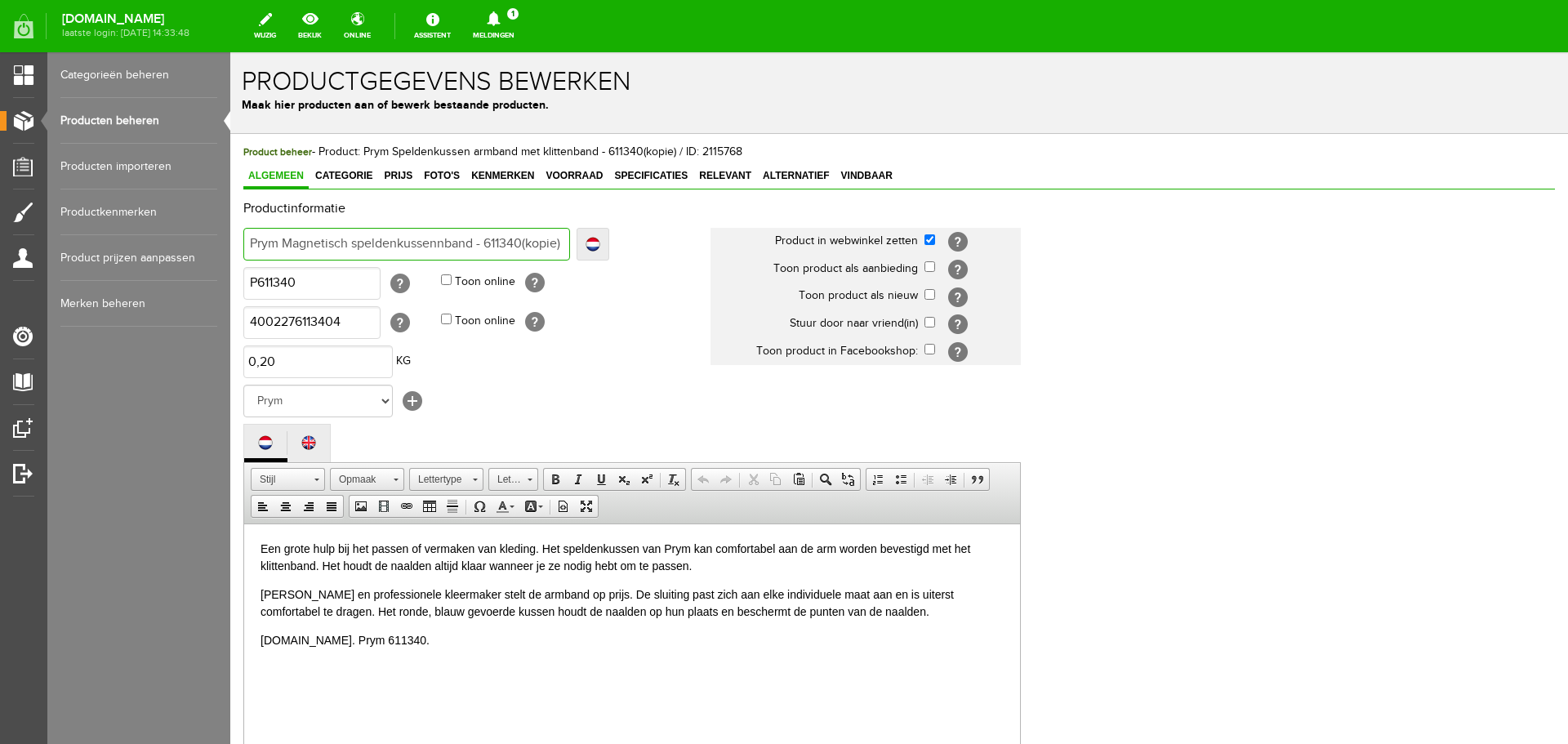
type input "Prym Magnetisch speldenkussennband - 611340(kopie)"
type input "Prym Magnetisch speldenkussenband - 611340(kopie)"
type input "Prym Magnetisch speldenkussenand - 611340(kopie)"
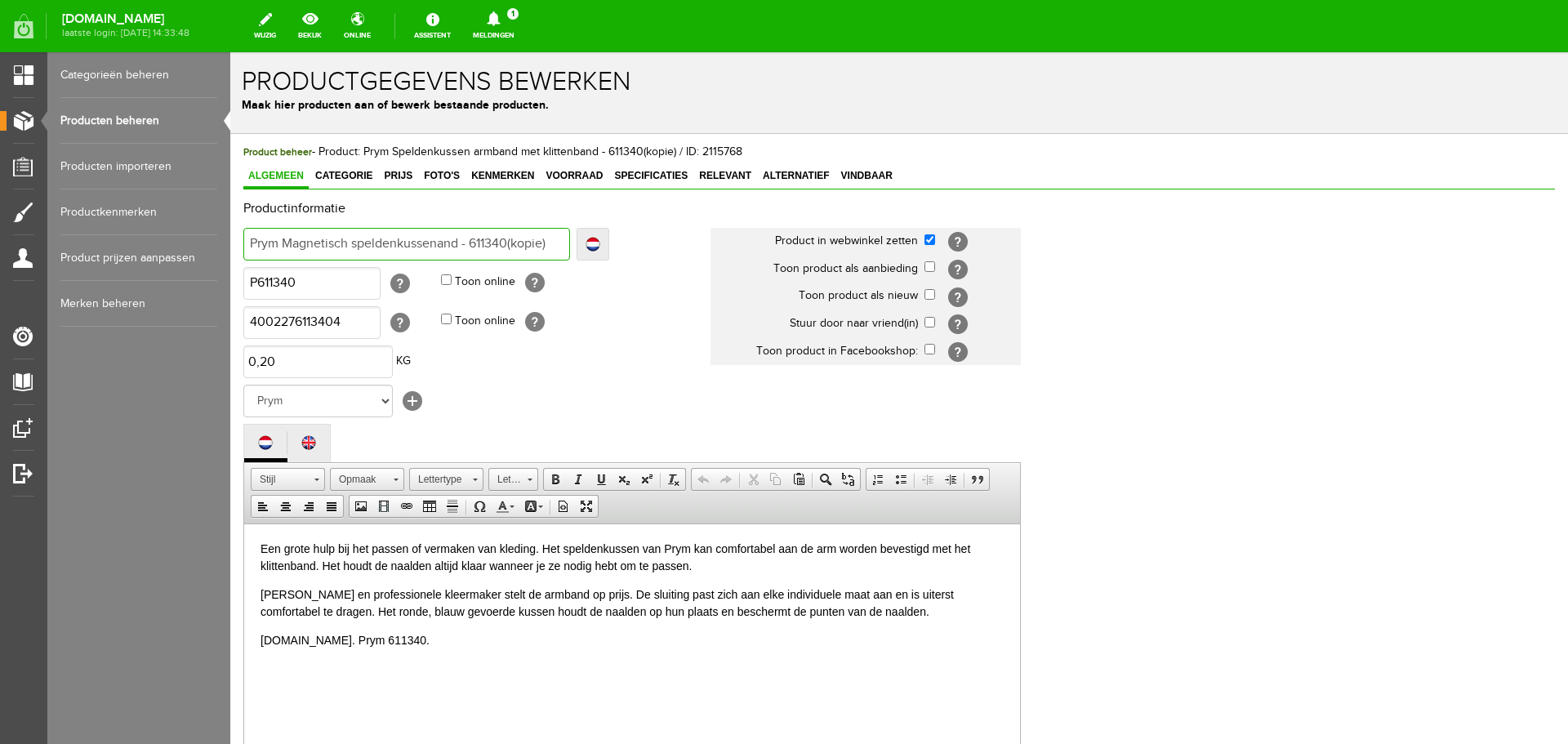
type input "Prym Magnetisch speldenkussennd - 611340(kopie)"
type input "Prym Magnetisch speldenkussend - 611340(kopie)"
type input "Prym Magnetisch speldenkussen - 611340(kopie)"
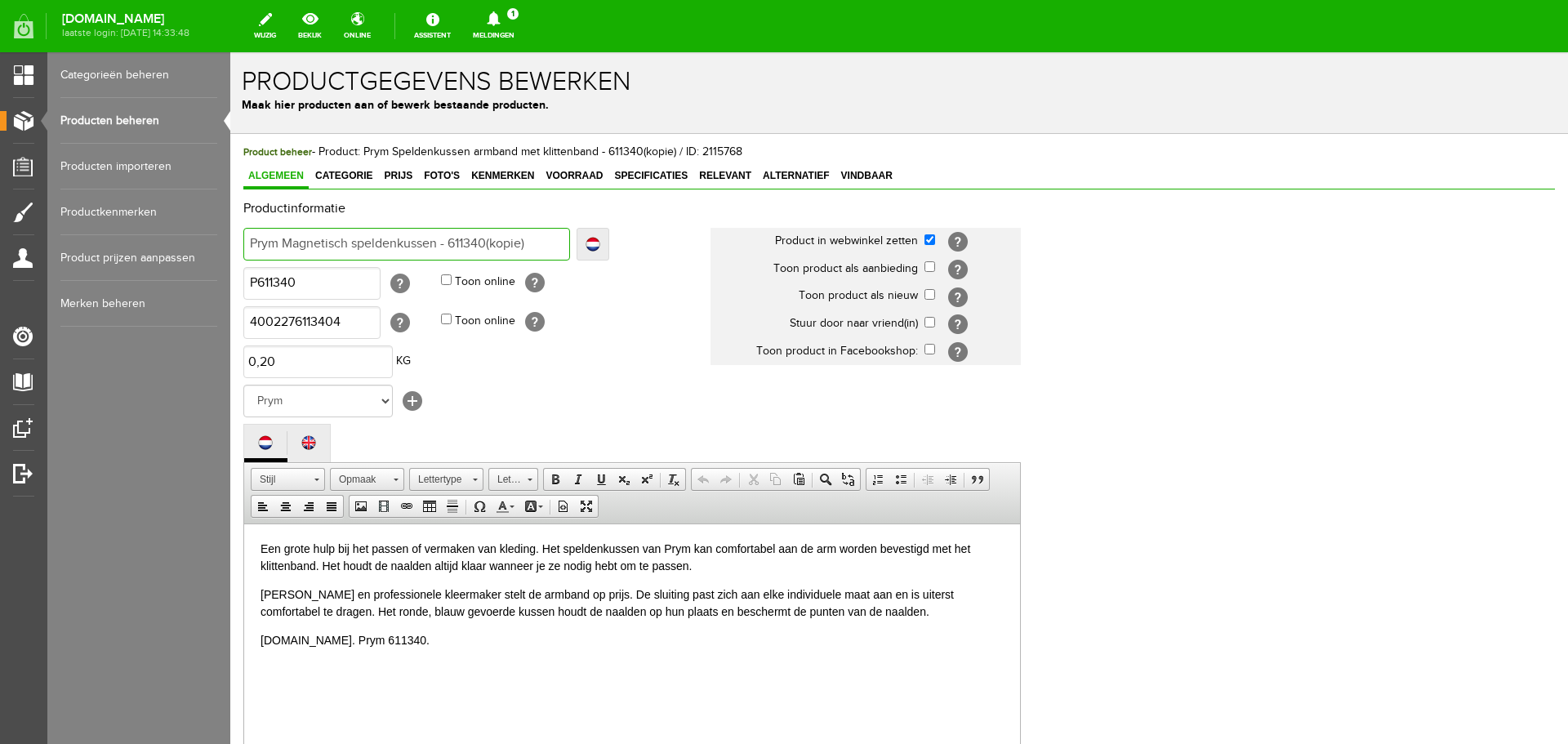
type input "Prym Magnetisch speldenkussen - 611340(kopie)"
type input "Prym Magnetisch speldenkussen - 6113340(kopie)"
type input "Prym Magnetisch speldenkussen - 61133340(kopie)"
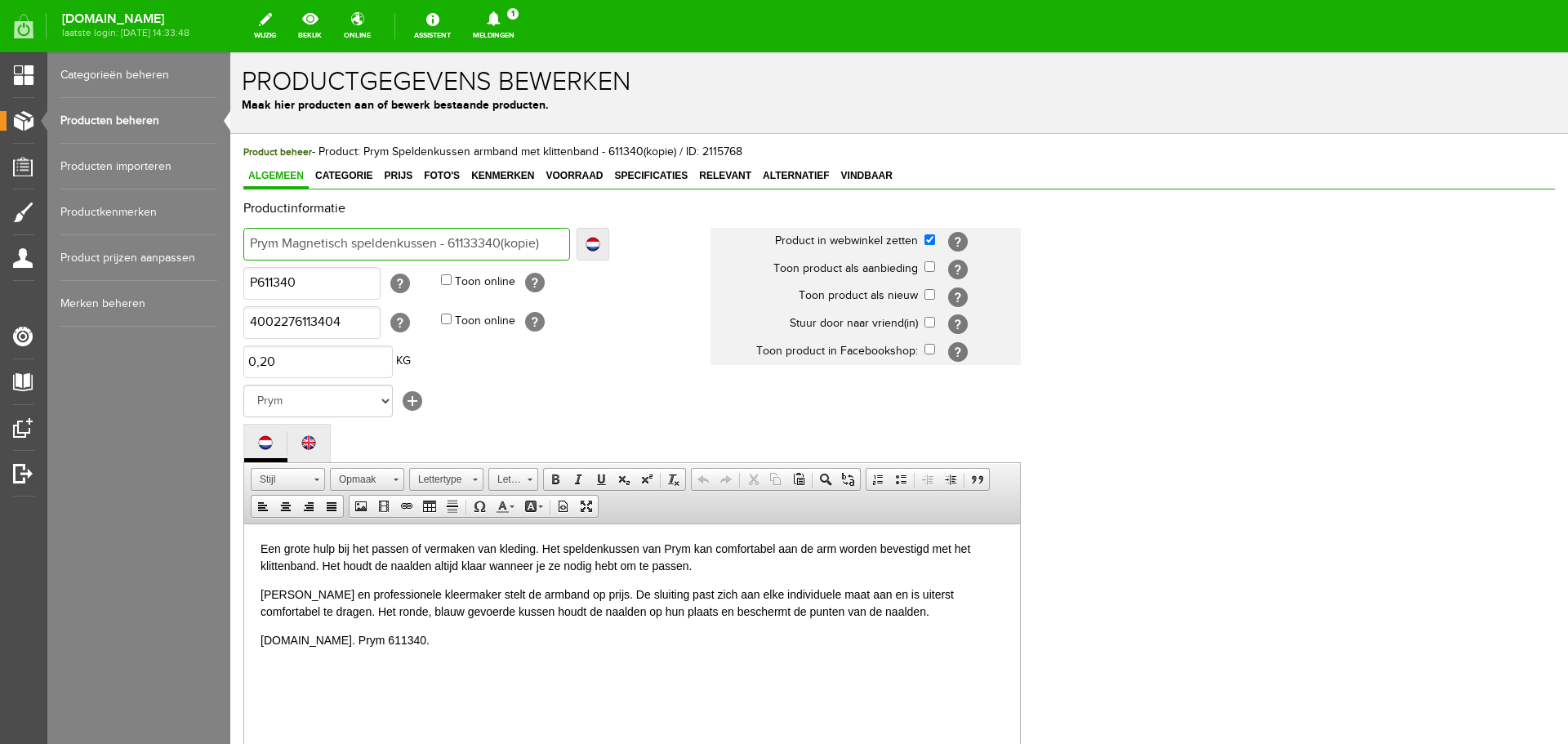
type input "Prym Magnetisch speldenkussen - 611330340(kopie)"
type input "Prym Magnetisch speldenkussen - 611330"
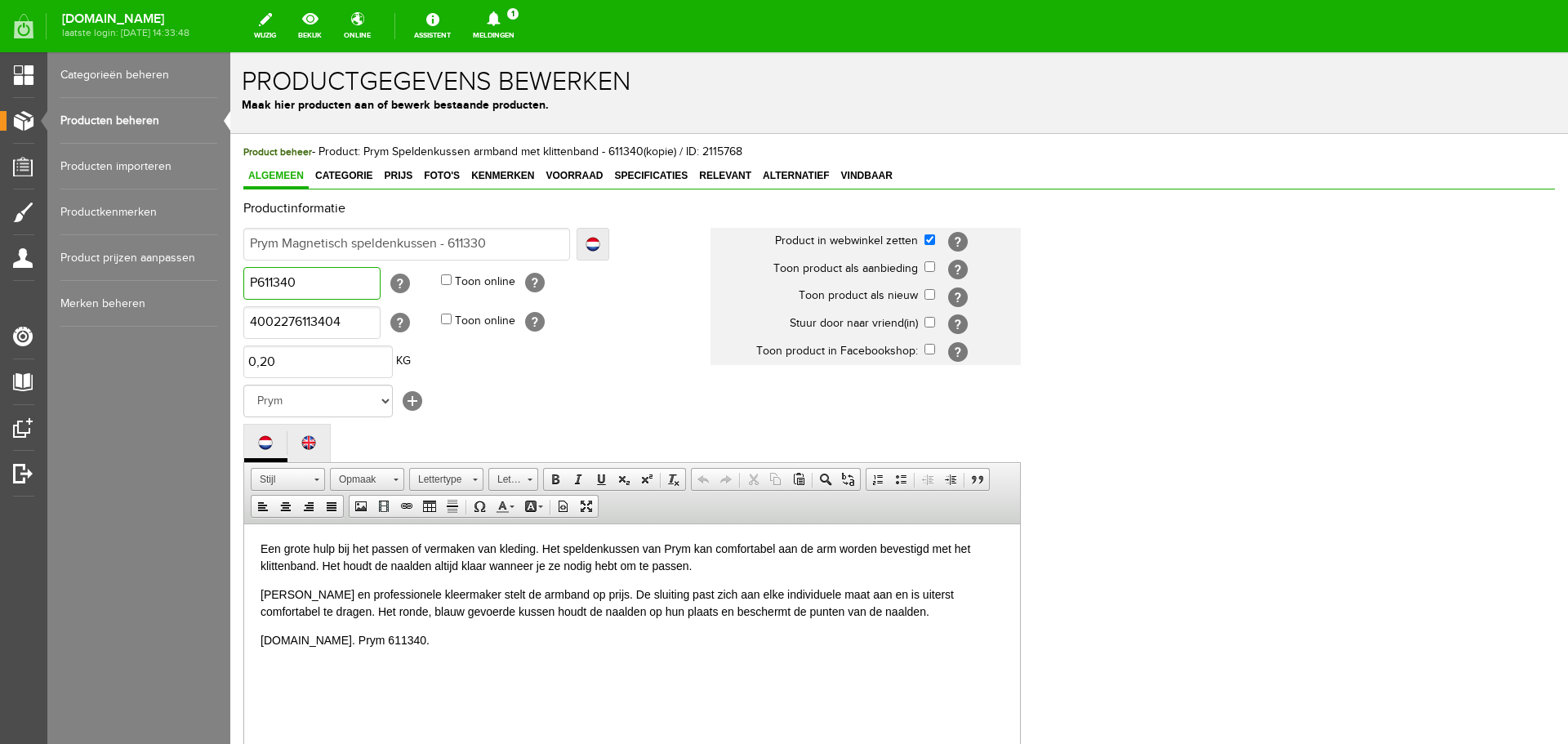
click at [277, 279] on input "P611340" at bounding box center [311, 284] width 137 height 32
drag, startPoint x: 285, startPoint y: 281, endPoint x: 308, endPoint y: 284, distance: 23.2
click at [286, 281] on input "P611340" at bounding box center [311, 284] width 137 height 32
type input "P611330"
click at [301, 316] on input "4002276113404" at bounding box center [311, 322] width 137 height 32
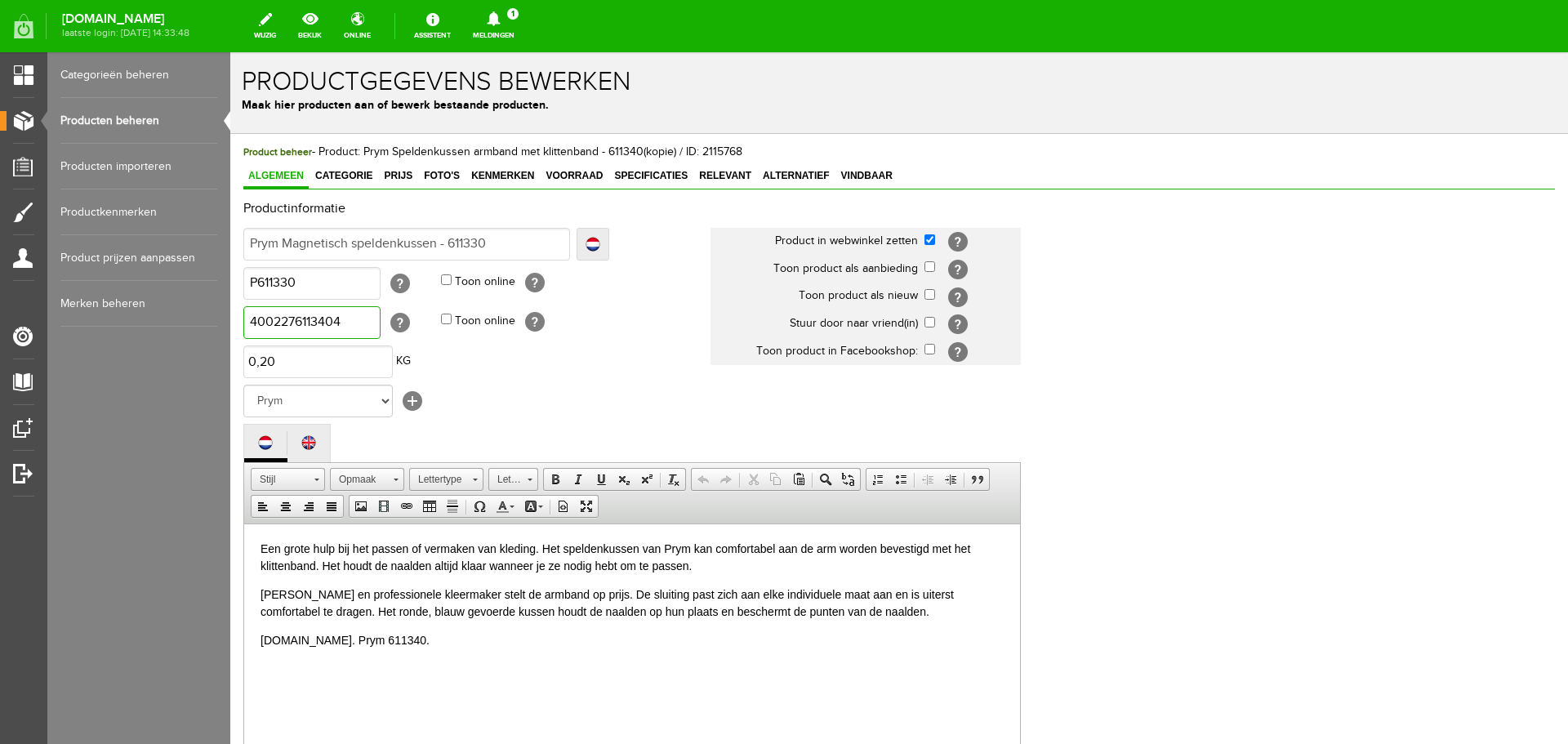
drag, startPoint x: 355, startPoint y: 320, endPoint x: 232, endPoint y: 322, distance: 123.0
click at [232, 322] on div "Product beheer - Product: Prym Speldenkussen armband met klittenband - 611340(k…" at bounding box center [899, 618] width 1338 height 970
paste input "305"
type input "4002276113305"
click at [258, 547] on html "Een grote hulp bij het passen of vermaken van kleding. Het speldenkussen van Pr…" at bounding box center [632, 593] width 776 height 141
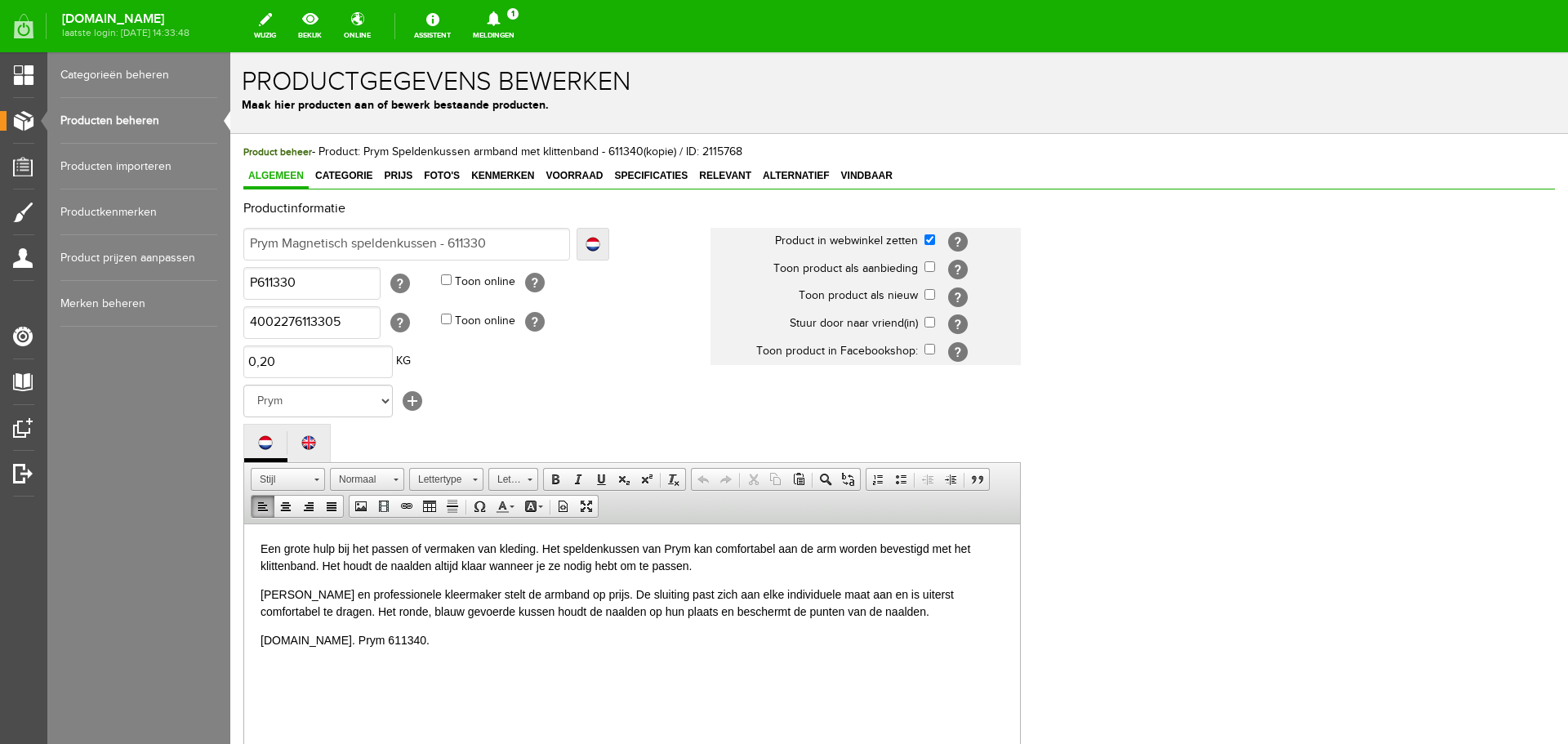
click at [260, 624] on body "Een grote hulp bij het passen of vermaken van kleding. Het speldenkussen van Pr…" at bounding box center [632, 594] width 743 height 109
click at [258, 665] on html "Een grote hulp bij het passen of vermaken van kleding. Het speldenkussen van Pr…" at bounding box center [632, 593] width 776 height 141
click at [370, 639] on p "[DOMAIN_NAME]. Prym 611340." at bounding box center [632, 639] width 743 height 17
paste body
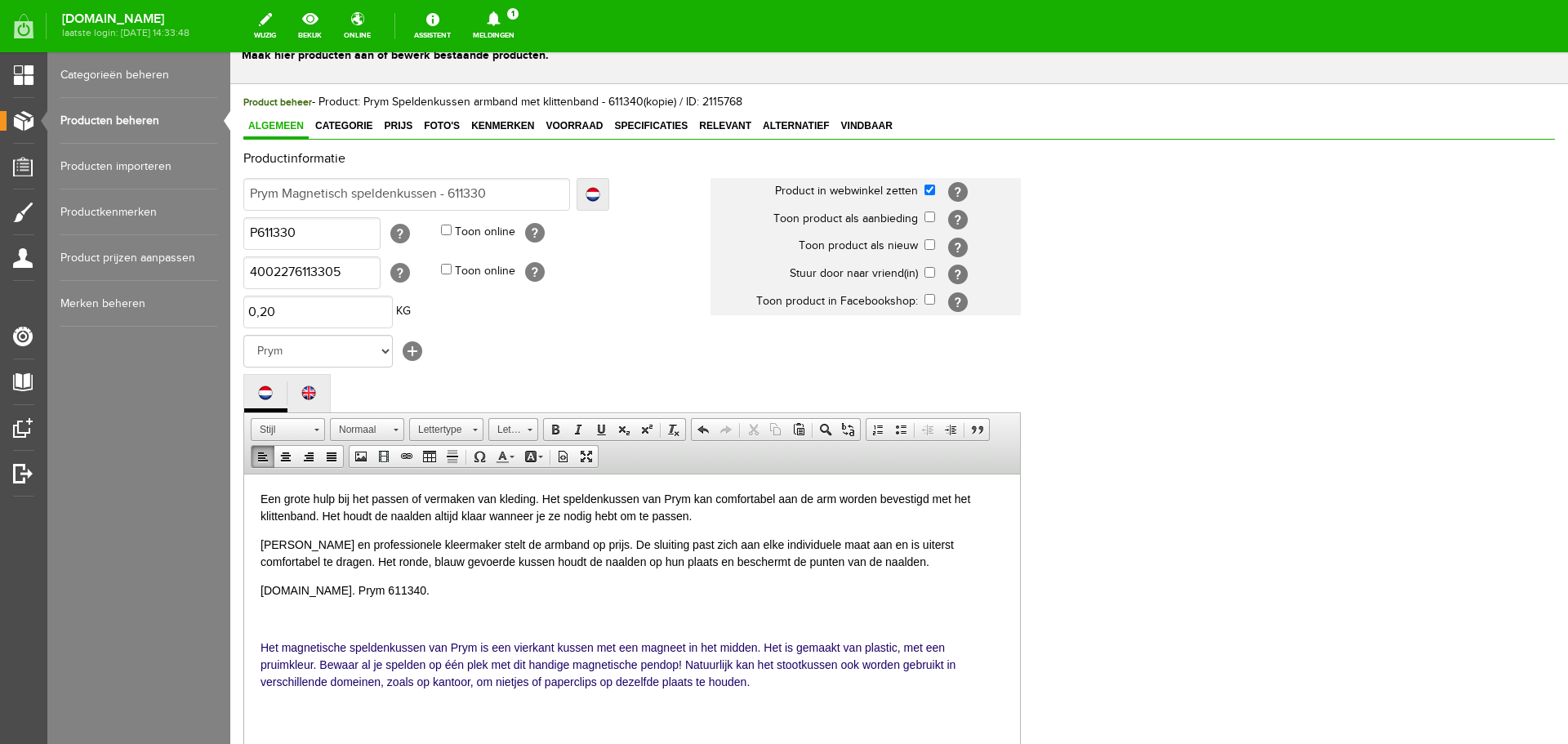
click at [352, 583] on p "[DOMAIN_NAME]. Prym 611340." at bounding box center [632, 590] width 743 height 17
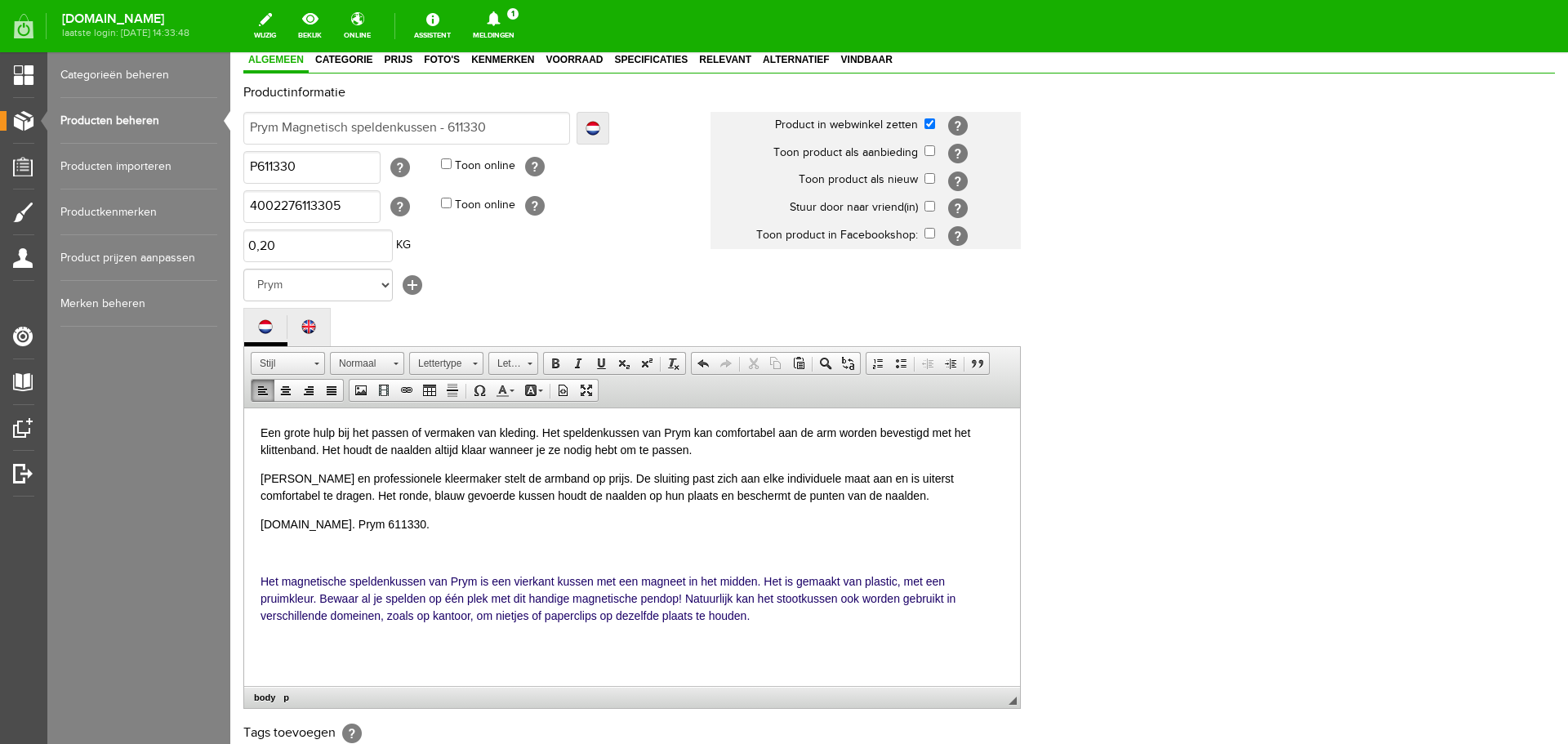
scroll to position [360, 0]
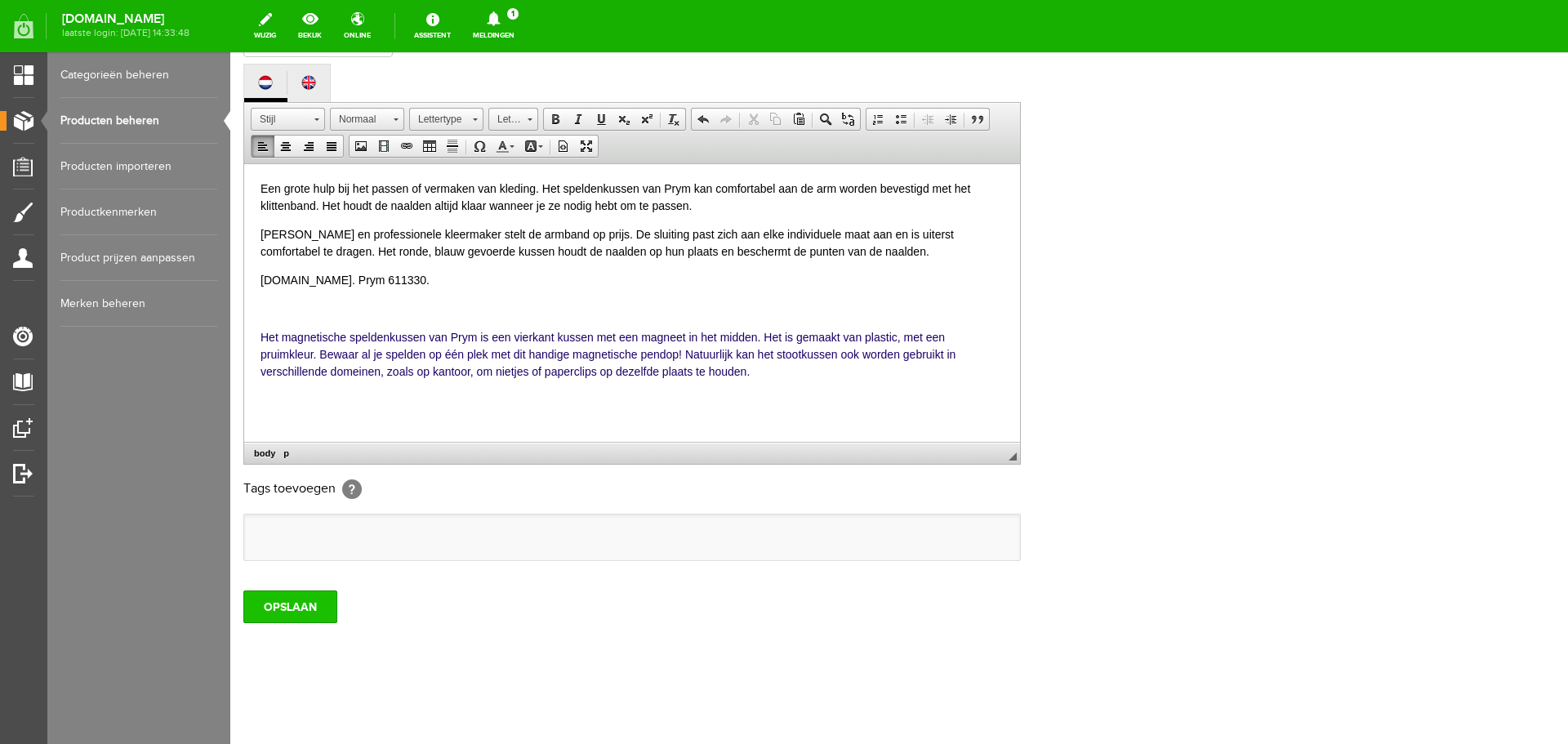
click at [295, 608] on input "OPSLAAN" at bounding box center [290, 607] width 94 height 32
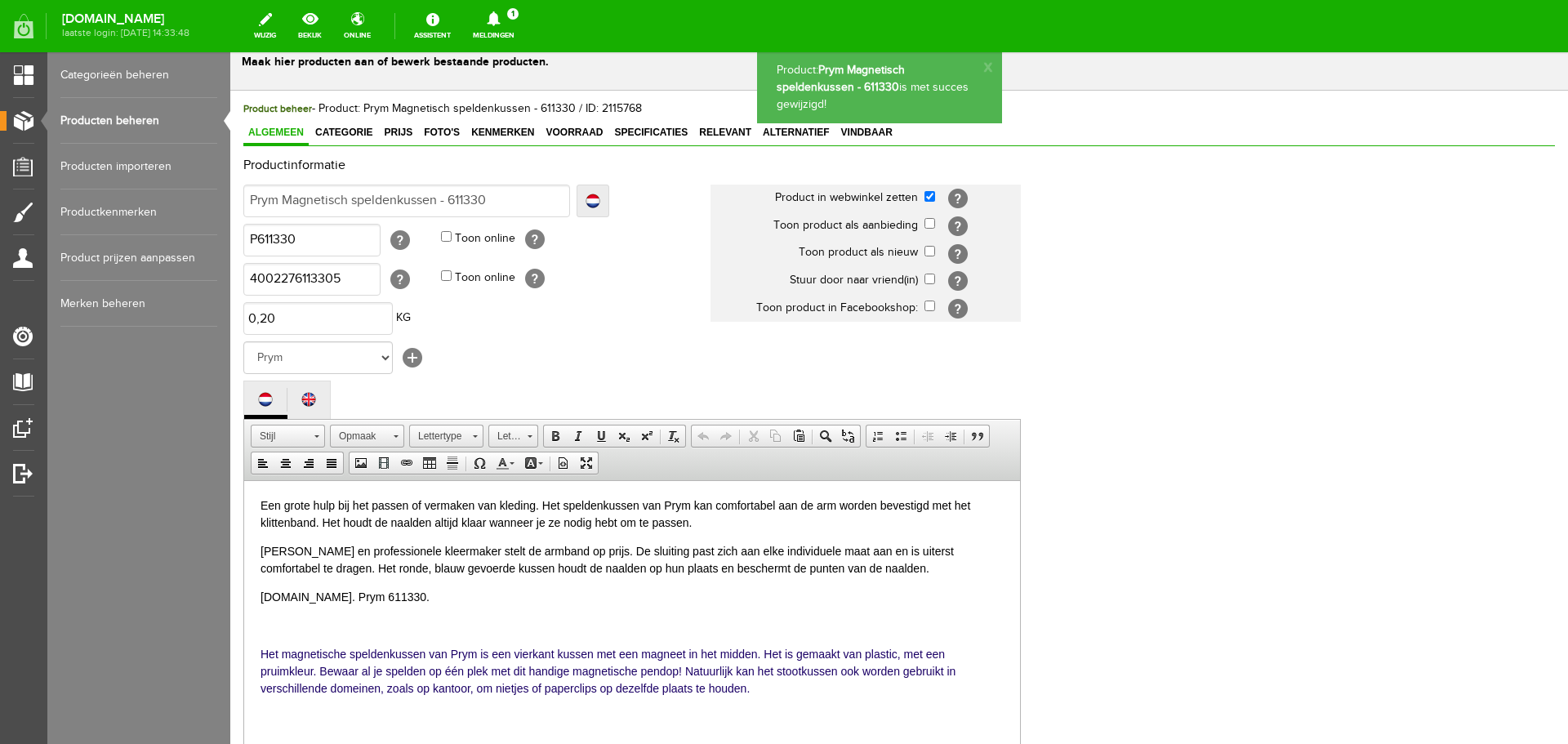
scroll to position [33, 0]
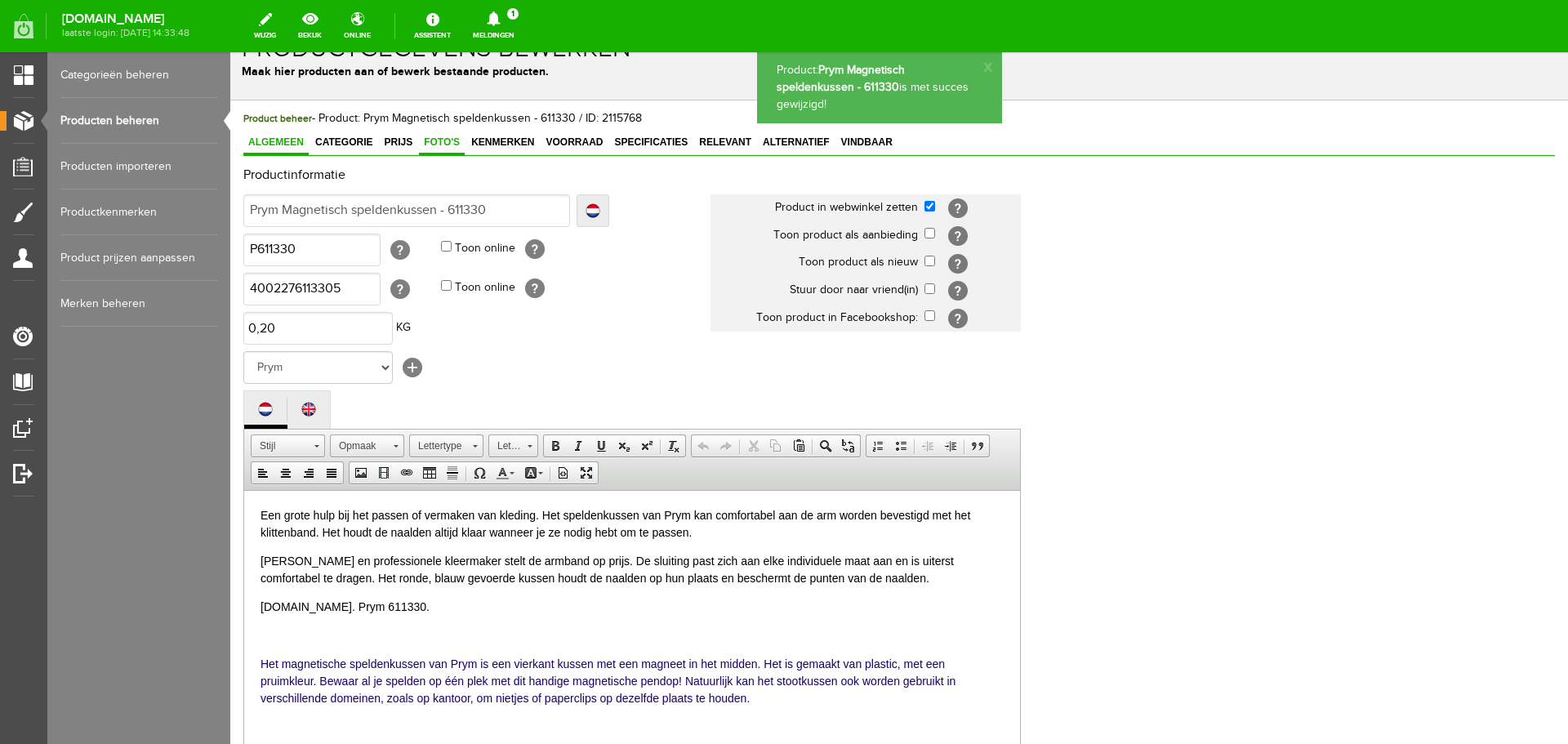
drag, startPoint x: 443, startPoint y: 140, endPoint x: 457, endPoint y: 143, distance: 14.3
click at [443, 140] on span "Foto's" at bounding box center [442, 142] width 46 height 12
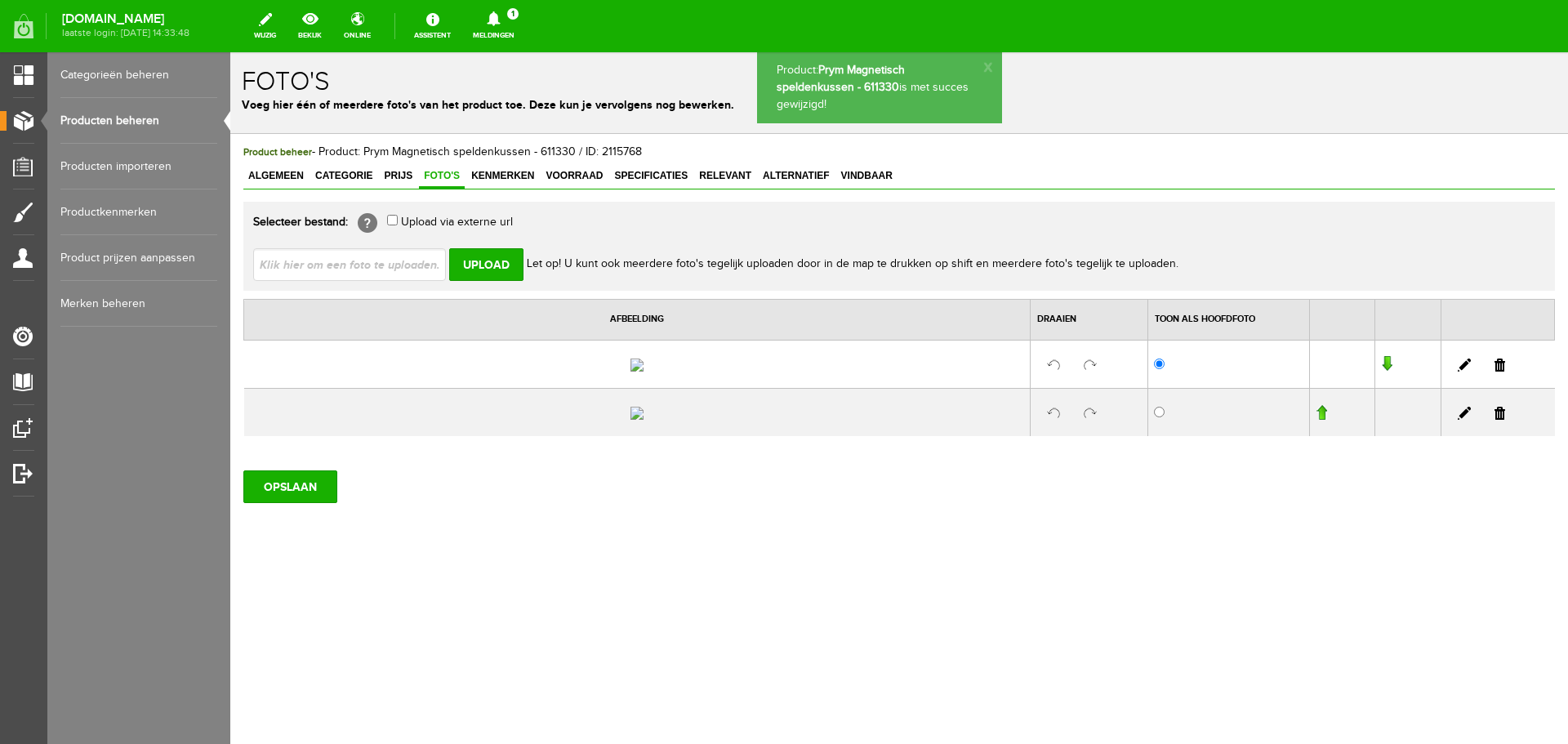
click at [1494, 420] on link at bounding box center [1500, 413] width 11 height 13
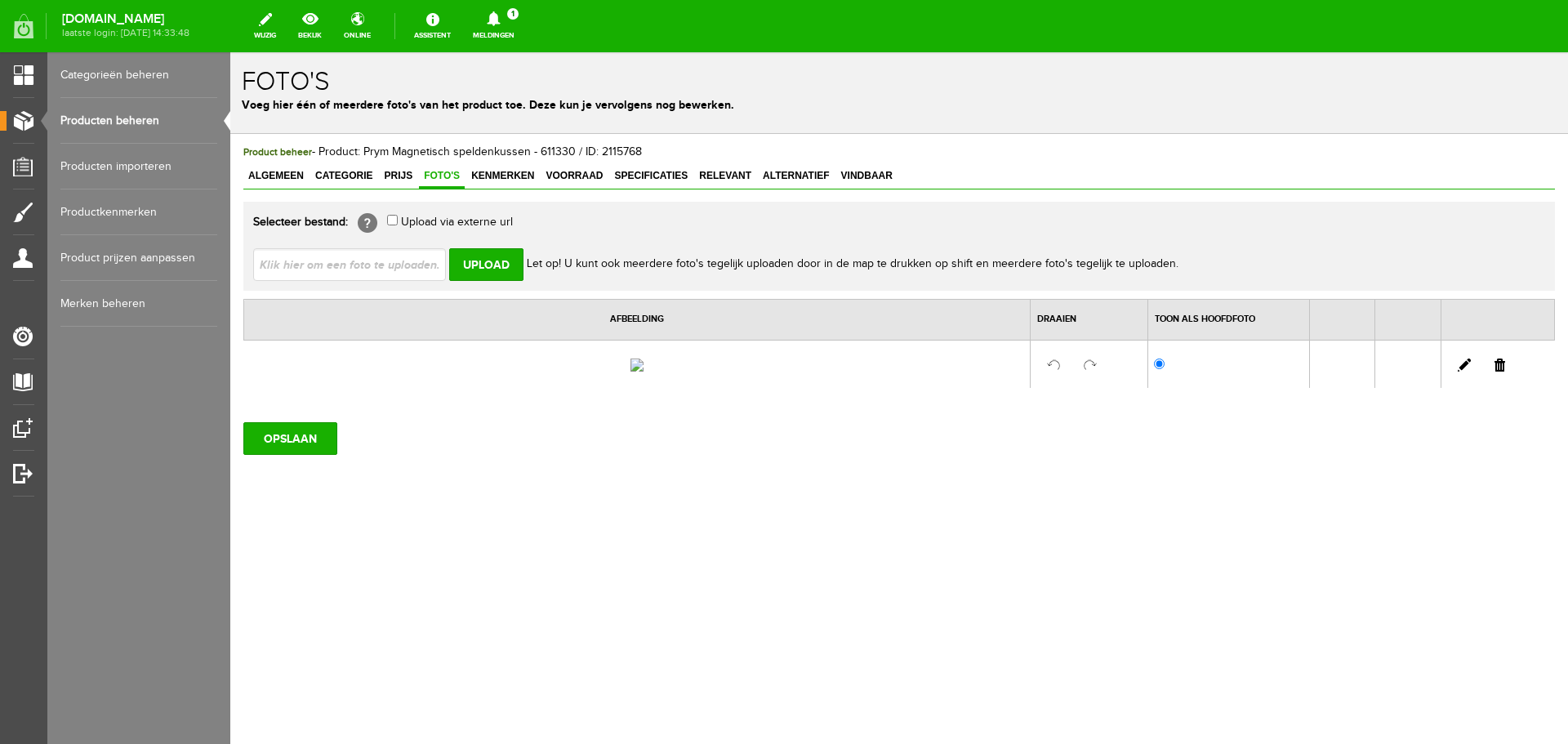
scroll to position [0, 0]
click at [1500, 372] on link at bounding box center [1500, 365] width 11 height 13
click at [398, 174] on span "Prijs" at bounding box center [398, 175] width 39 height 12
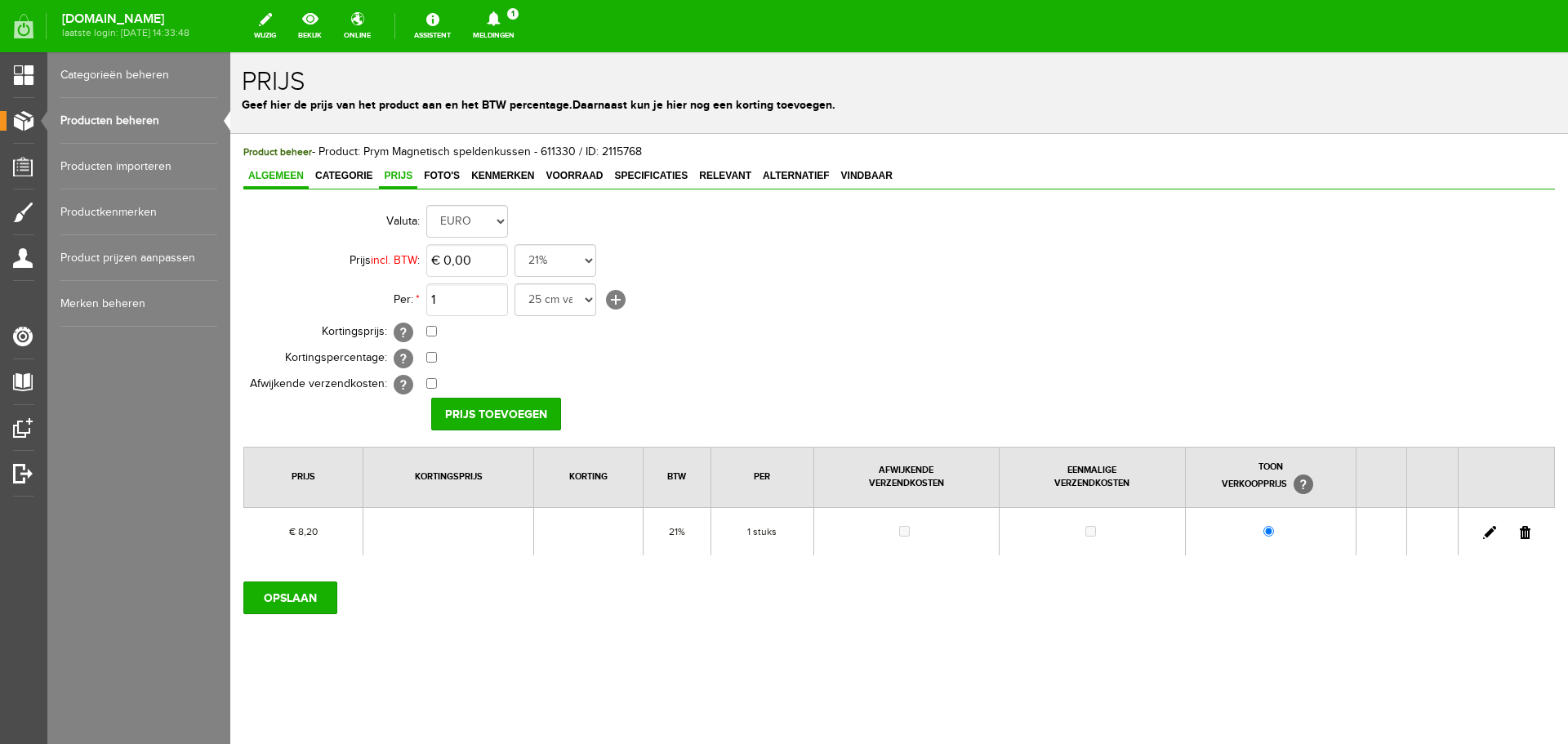
click at [254, 173] on span "Algemeen" at bounding box center [276, 175] width 66 height 12
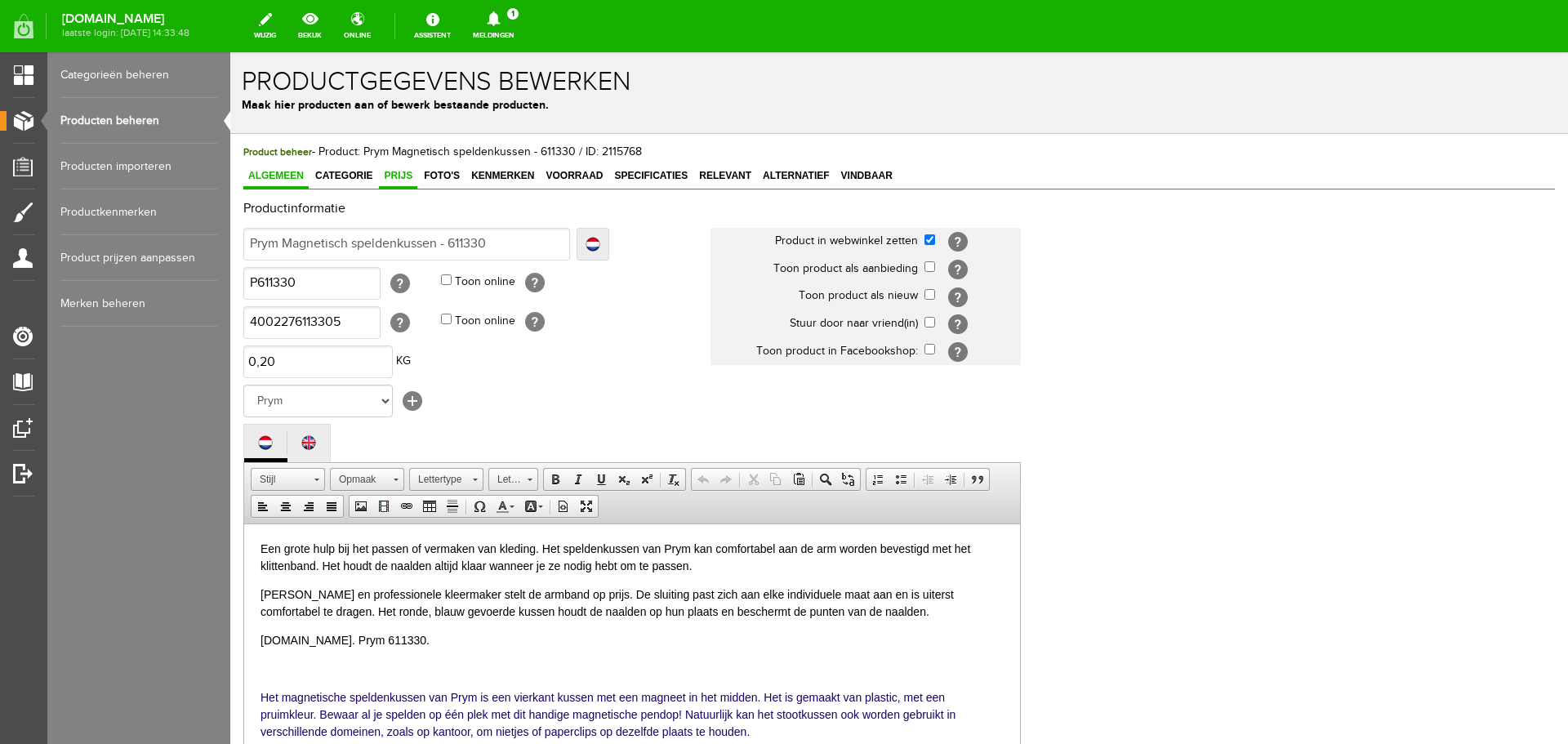
drag, startPoint x: 398, startPoint y: 176, endPoint x: 412, endPoint y: 187, distance: 17.8
click at [398, 176] on span "Prijs" at bounding box center [398, 175] width 39 height 12
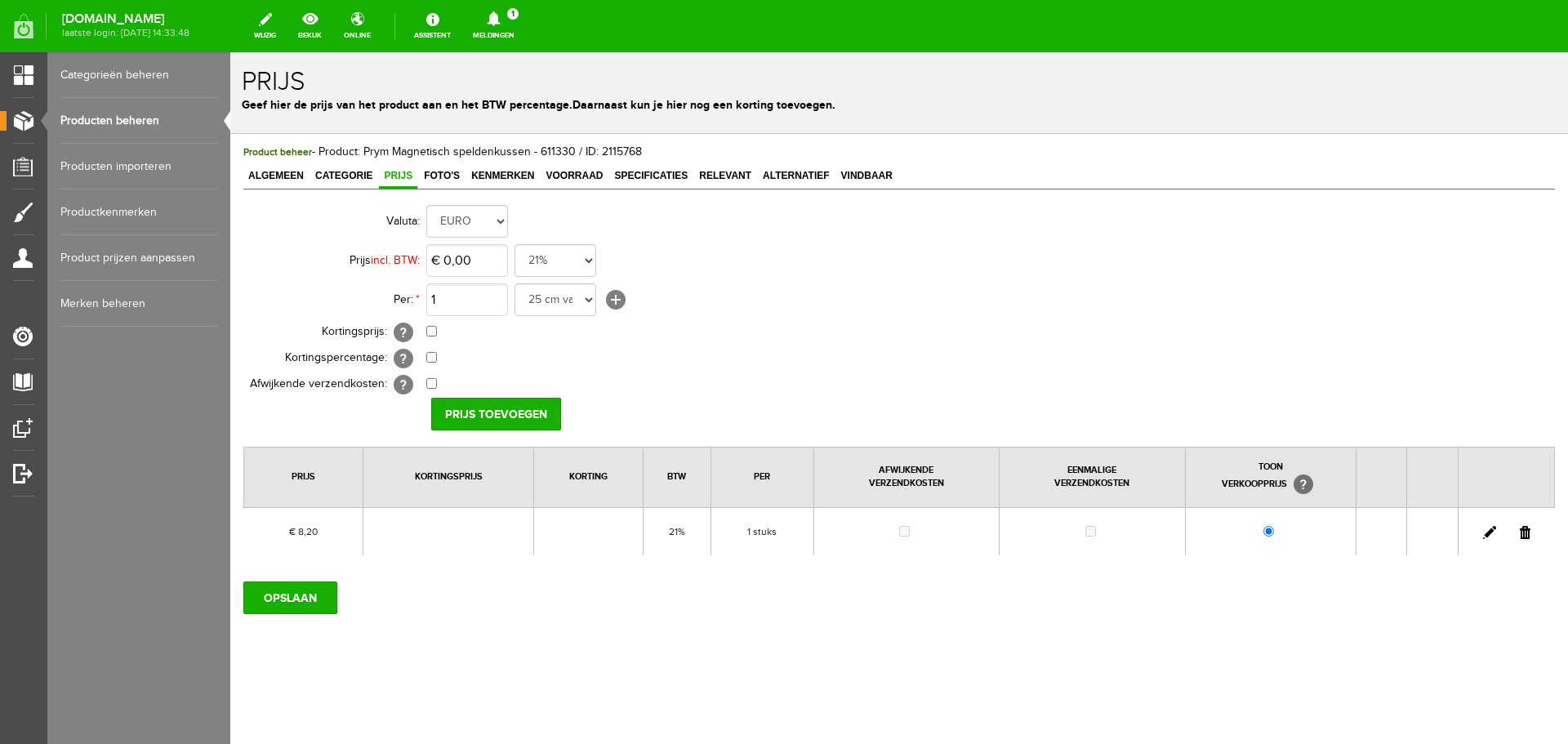
click at [1488, 534] on link at bounding box center [1490, 532] width 13 height 13
click at [479, 268] on input "8,2" at bounding box center [467, 260] width 82 height 32
type input "€ 7,60"
click at [450, 409] on input "[PERSON_NAME]" at bounding box center [491, 414] width 118 height 32
click at [291, 591] on input "OPSLAAN" at bounding box center [290, 598] width 94 height 32
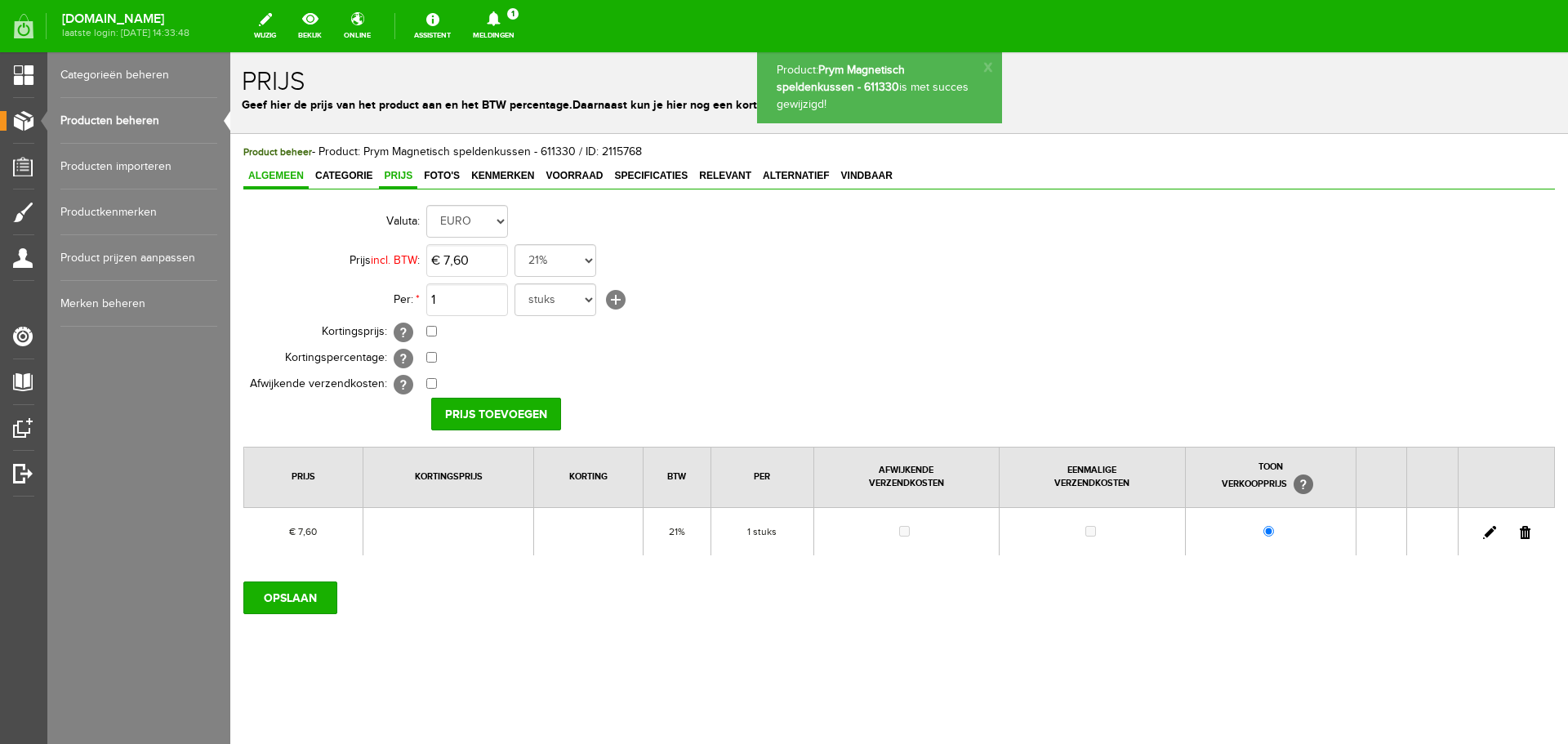
click at [285, 175] on span "Algemeen" at bounding box center [276, 175] width 66 height 12
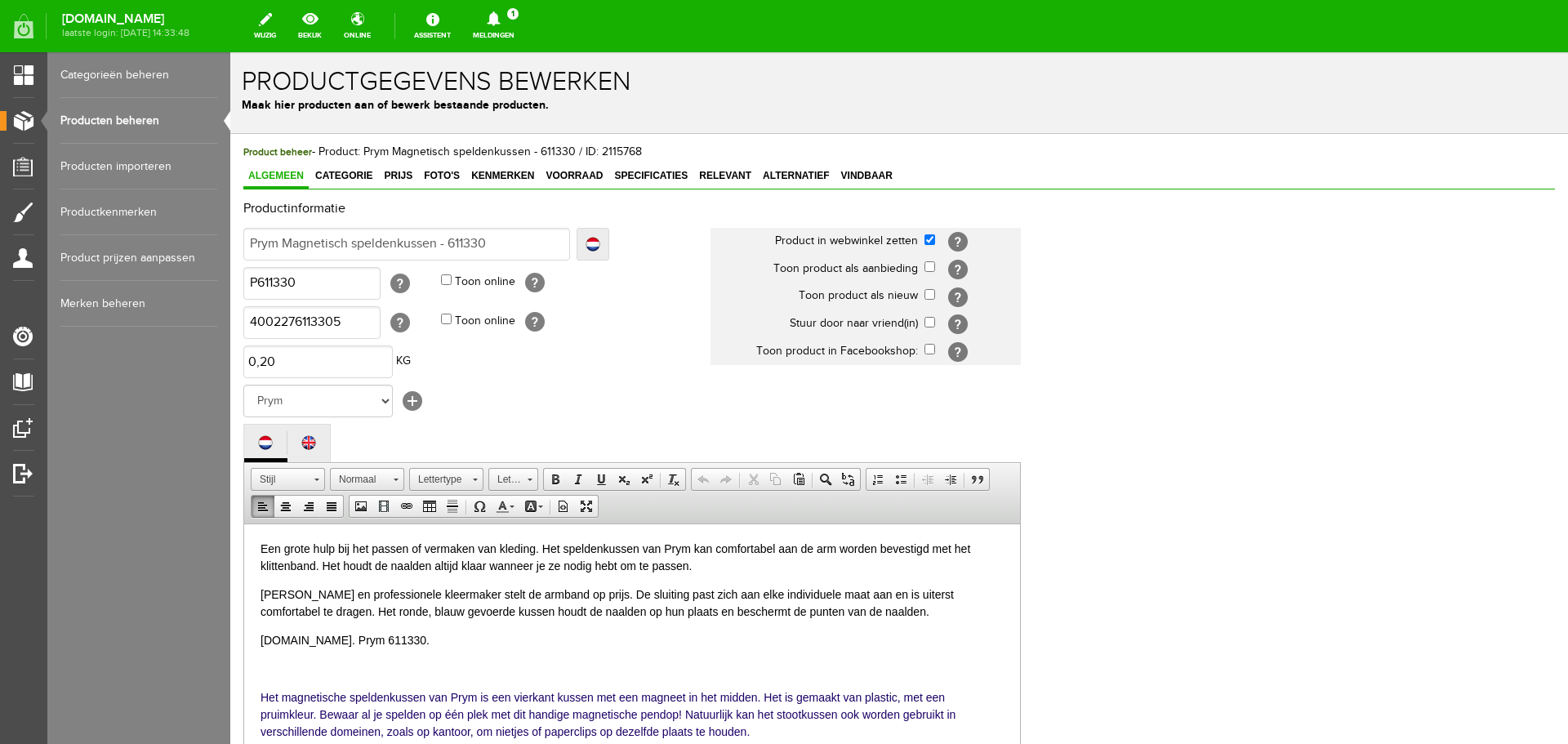
click at [258, 548] on html "Een grote hulp bij het passen of vermaken van kleding. Het speldenkussen van Pr…" at bounding box center [632, 639] width 776 height 232
click at [399, 552] on p "Deze speldenmagneet zorg ervoor dat Een grote hulp bij het passen of vermaken v…" at bounding box center [632, 557] width 743 height 34
click at [460, 547] on p "Deze speldenmagneet zorgt ervoor dat Een grote hulp bij het passen of vermaken …" at bounding box center [632, 557] width 743 height 34
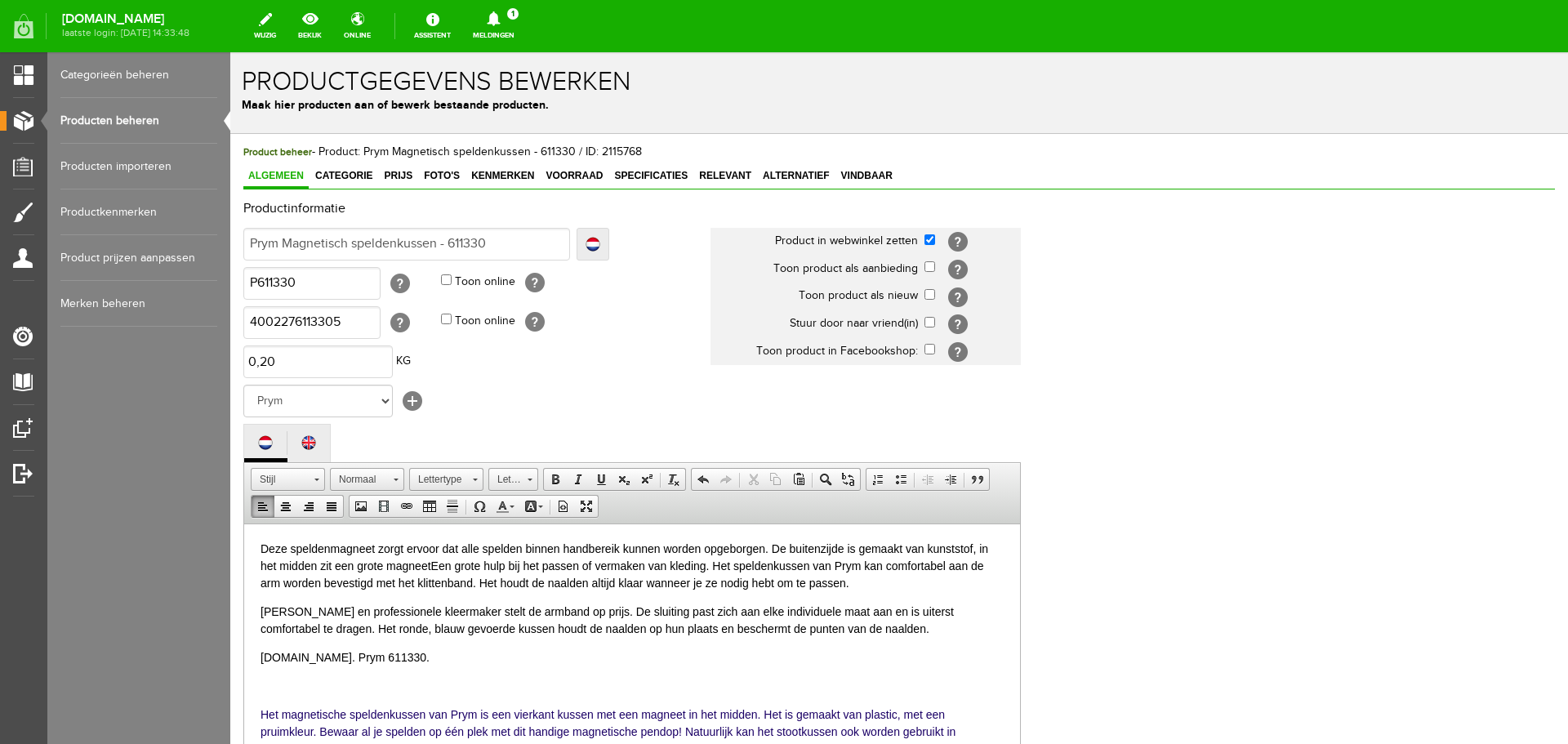
click at [352, 730] on span "Het magnetische speldenkussen van Prym is een vierkant kussen met een magneet i…" at bounding box center [608, 731] width 695 height 48
click at [979, 547] on p "Deze speldenmagneet zorgt ervoor dat alle spelden binnen handbereik kunnen word…" at bounding box center [632, 565] width 743 height 51
click at [340, 566] on p "Deze speldenmagneet zorgt ervoor dat alle spelden binnen handbereik kunnen word…" at bounding box center [632, 565] width 743 height 51
click at [291, 547] on p "Deze speldenmagneet zorgt ervoor dat alle spelden binnen handbereik kunnen word…" at bounding box center [632, 565] width 743 height 51
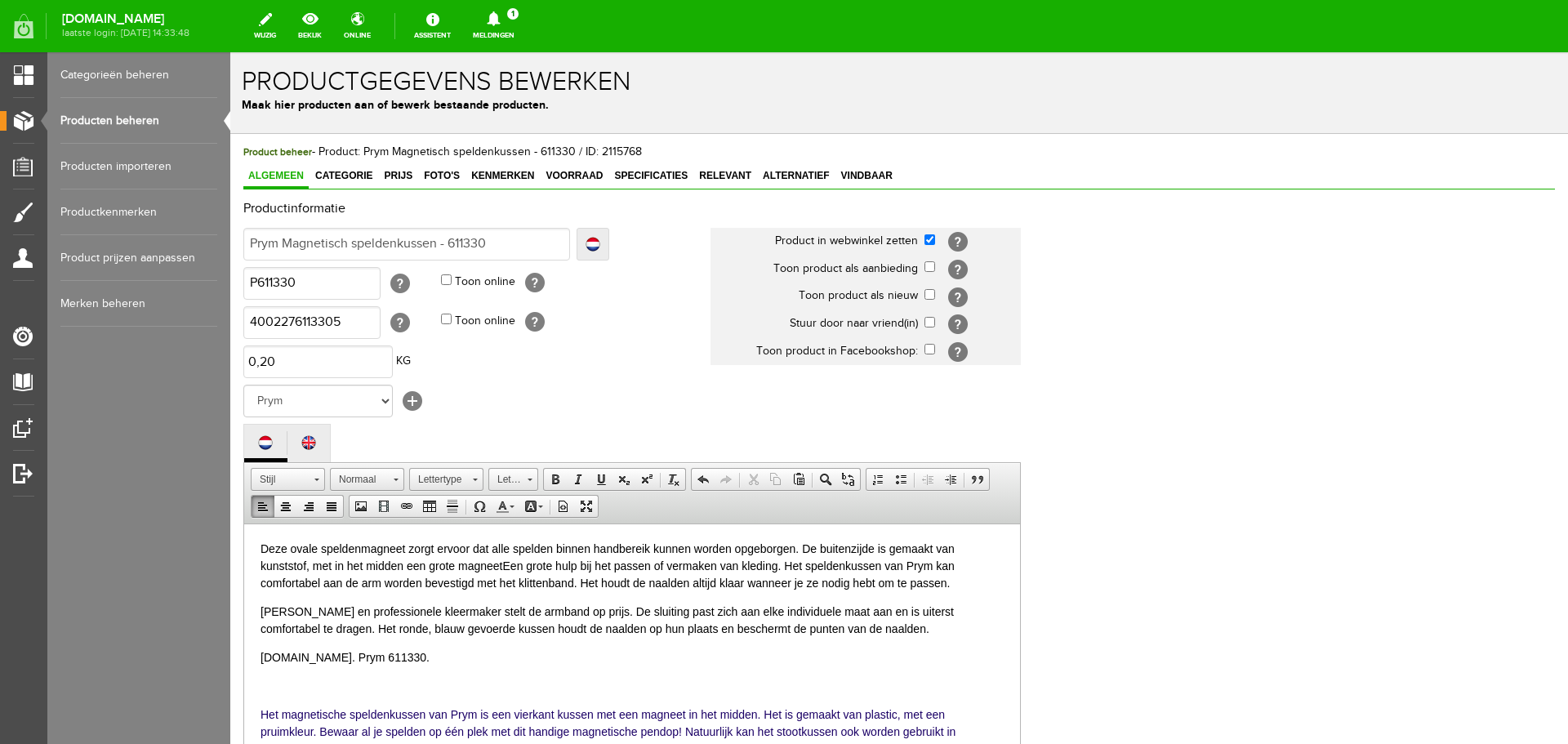
click at [503, 565] on p "Deze ovale speldenmagneet zorgt ervoor dat alle spelden binnen handbereik kunne…" at bounding box center [632, 565] width 743 height 51
click at [794, 548] on p "Deze ovale speldenmagneet zorgt ervoor dat alle spelden binnen handbereik kunne…" at bounding box center [632, 565] width 743 height 51
click at [577, 562] on p "Deze ovale speldenmagneet zorgt ervoor dat alle spelden binnen handbereik kunne…" at bounding box center [632, 565] width 743 height 51
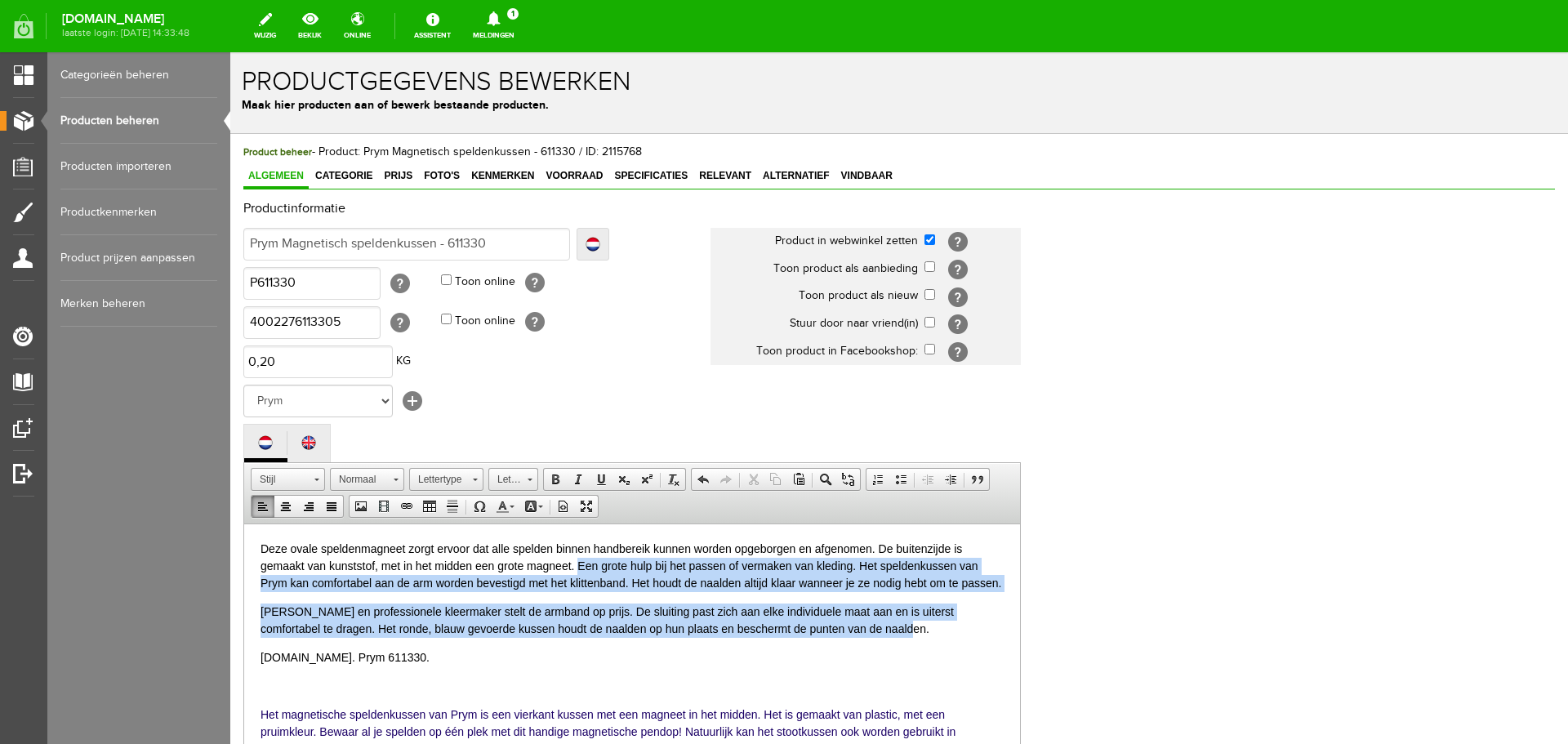
drag, startPoint x: 578, startPoint y: 564, endPoint x: 1003, endPoint y: 627, distance: 429.6
click at [1003, 627] on body "Deze ovale speldenmagneet zorgt ervoor dat alle spelden binnen handbereik kunne…" at bounding box center [632, 649] width 743 height 217
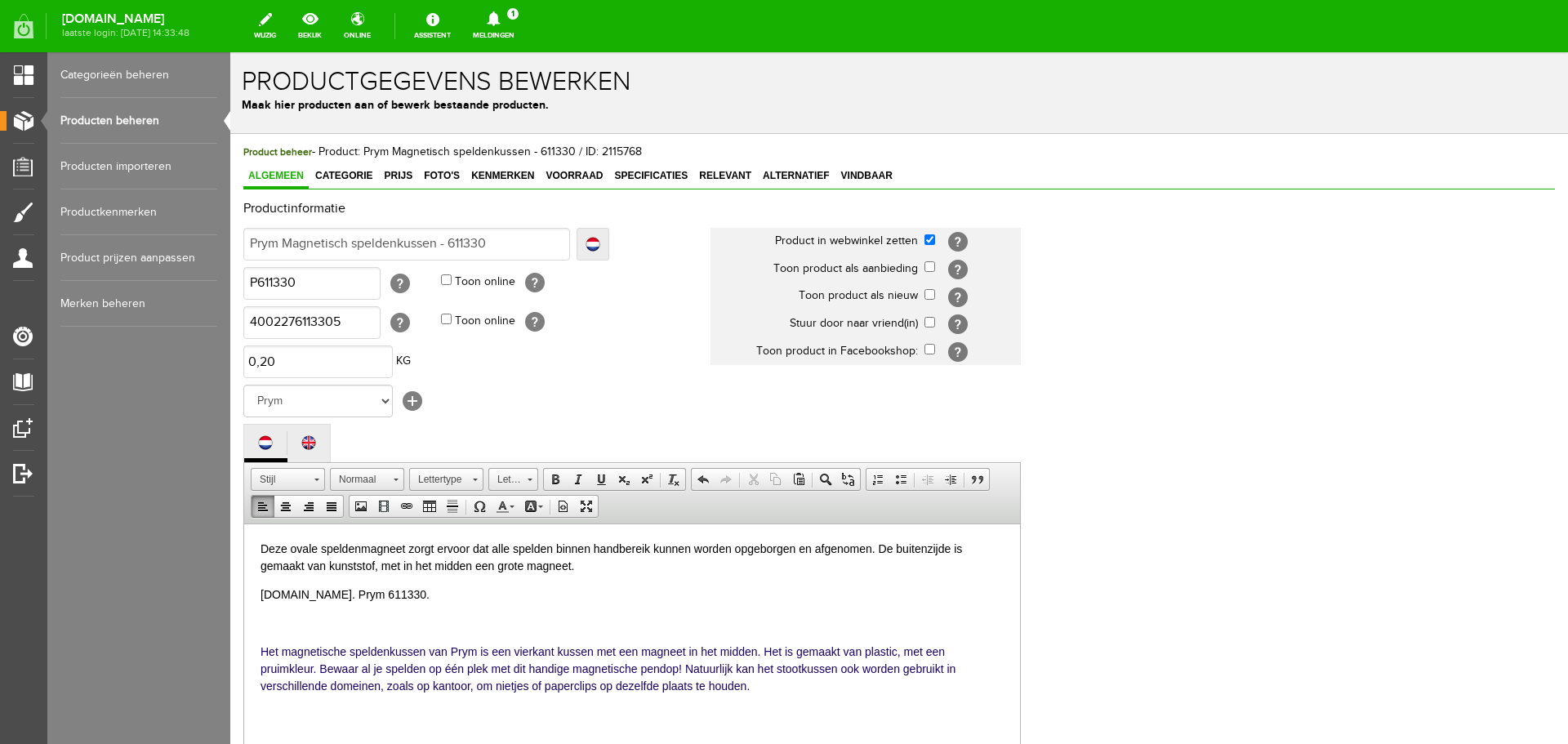
click at [899, 547] on p "Deze ovale speldenmagneet zorgt ervoor dat alle spelden binnen handbereik kunne…" at bounding box center [632, 557] width 743 height 34
click at [329, 566] on p "Deze ovale speldenmagneet zorgt ervoor dat alle spelden binnen handbereik kunne…" at bounding box center [632, 557] width 743 height 34
click at [648, 565] on p "Deze ovale speldenmagneet zorgt ervoor dat alle spelden binnen handbereik kunne…" at bounding box center [632, 557] width 743 height 34
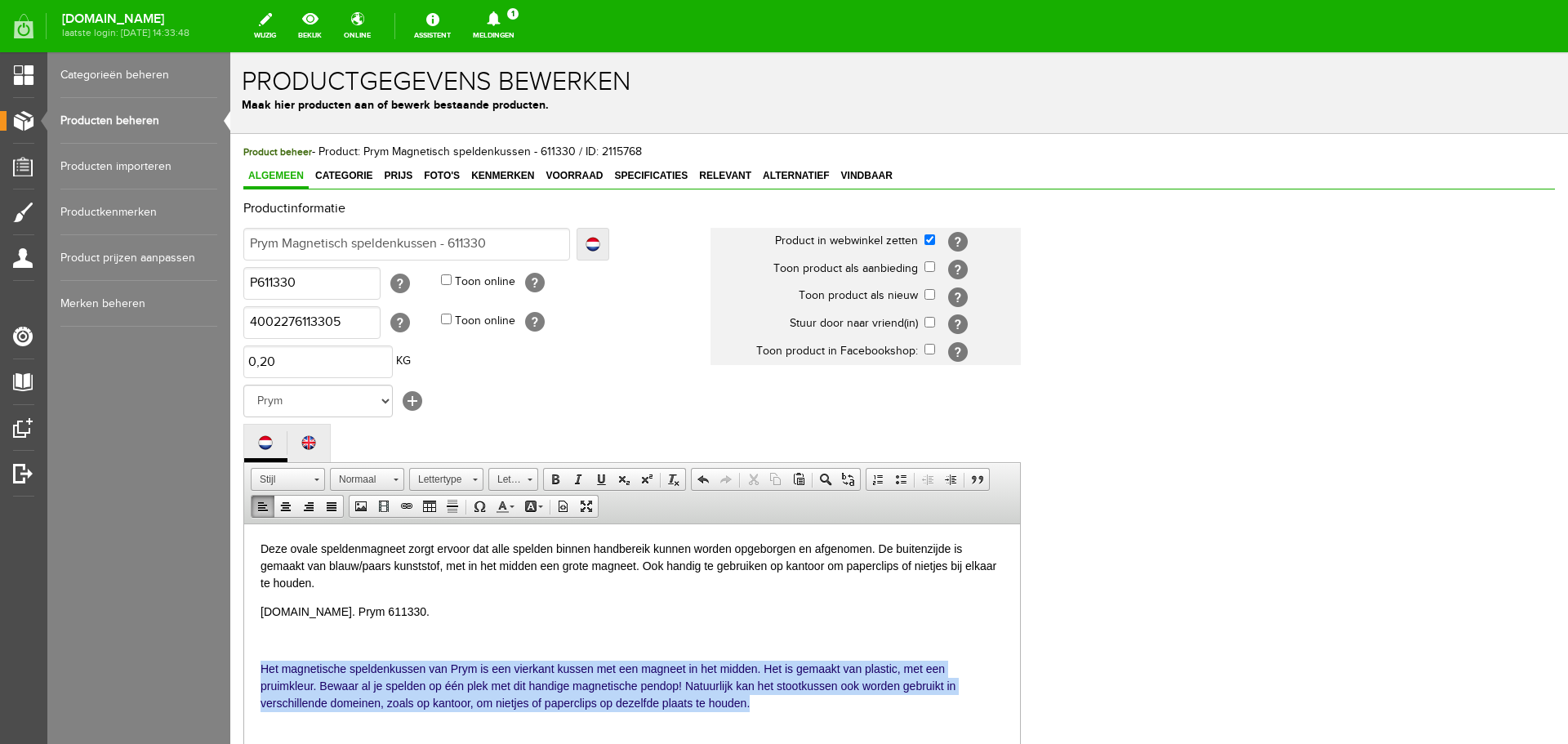
drag, startPoint x: 261, startPoint y: 663, endPoint x: 771, endPoint y: 700, distance: 511.3
click at [771, 700] on p "Het magnetische speldenkussen van Prym is een vierkant kussen met een magneet i…" at bounding box center [632, 685] width 743 height 51
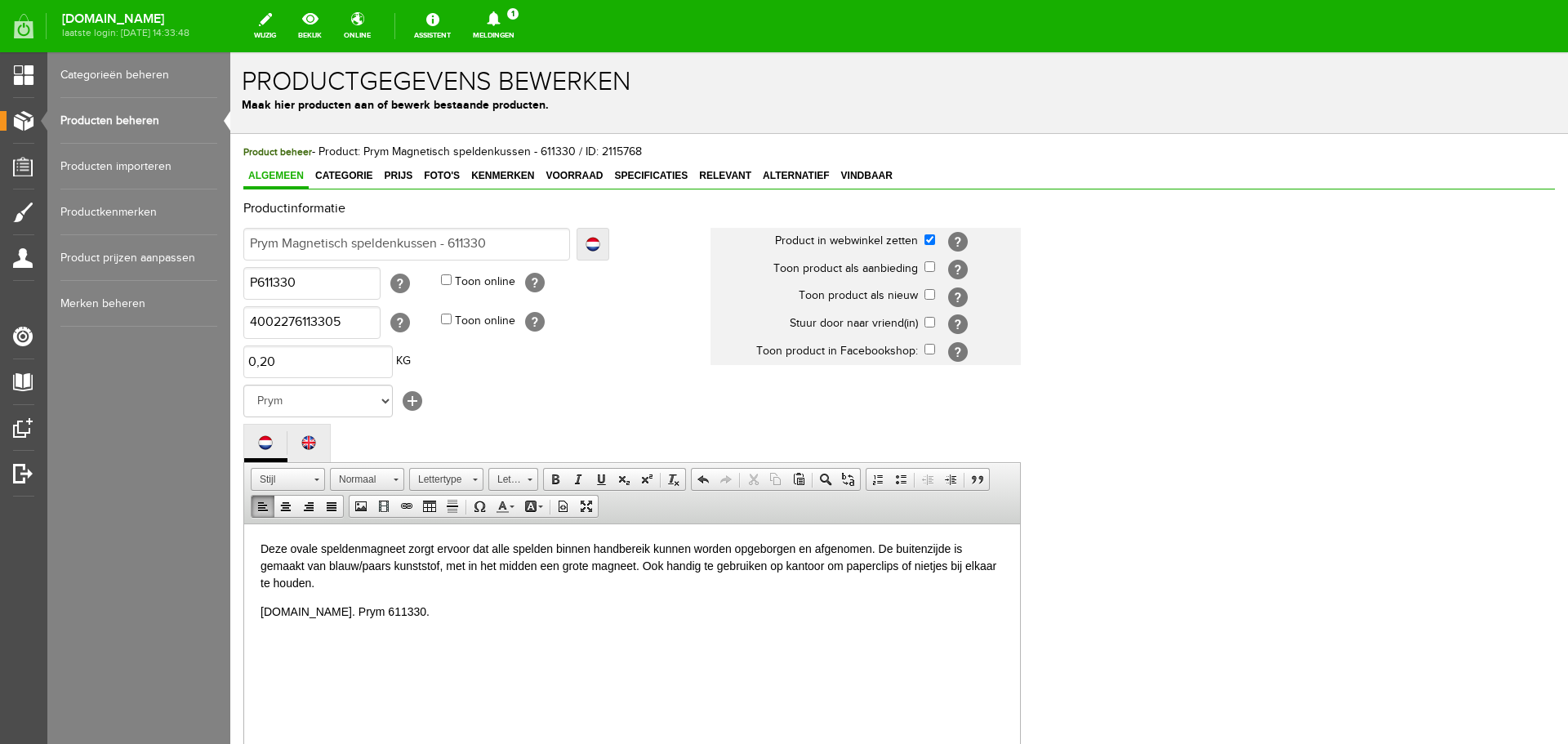
click at [380, 600] on body "Deze ovale speldenmagneet zorgt ervoor dat alle spelden binnen handbereik kunne…" at bounding box center [632, 608] width 743 height 137
click at [331, 177] on span "Categorie" at bounding box center [344, 175] width 67 height 12
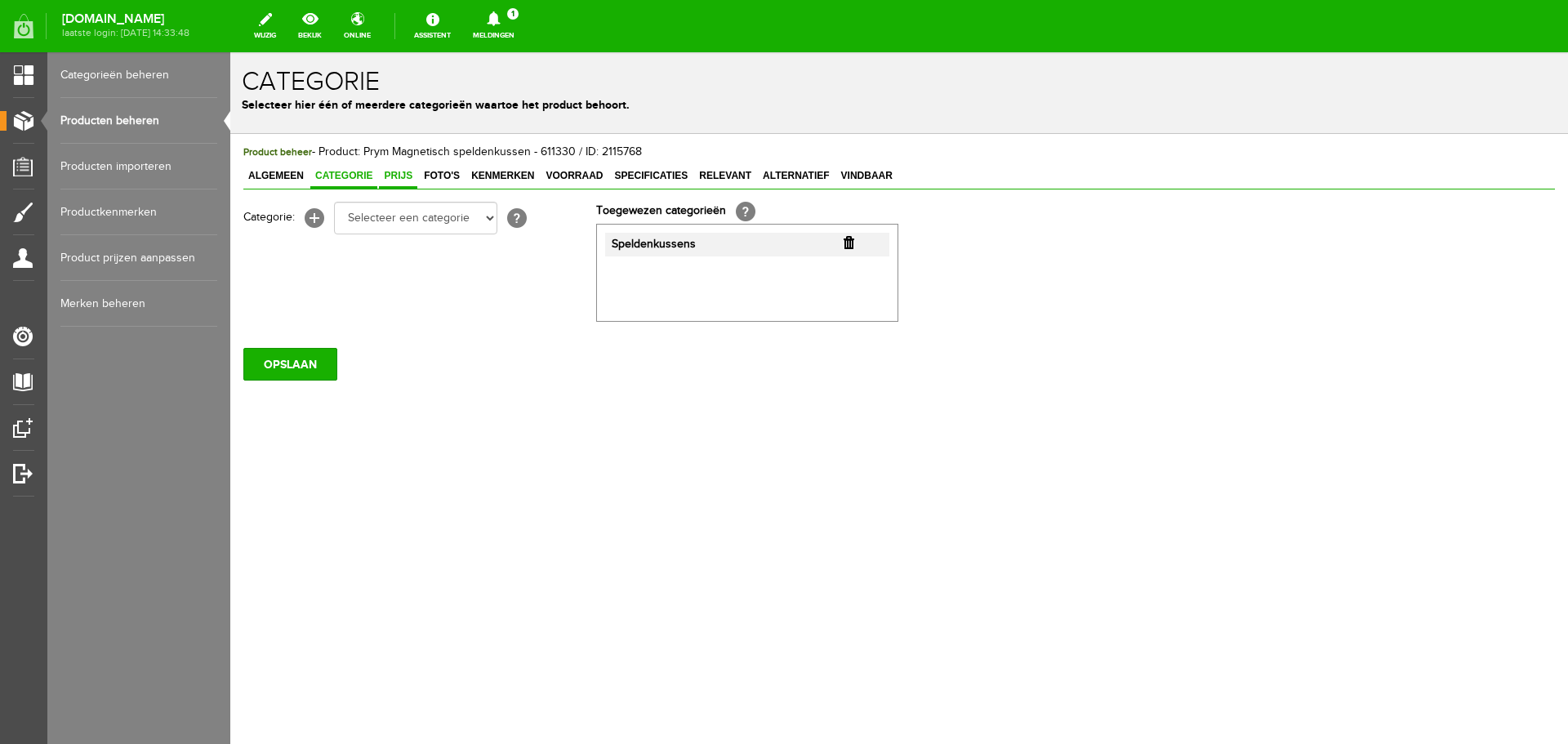
click at [392, 171] on span "Prijs" at bounding box center [398, 175] width 39 height 12
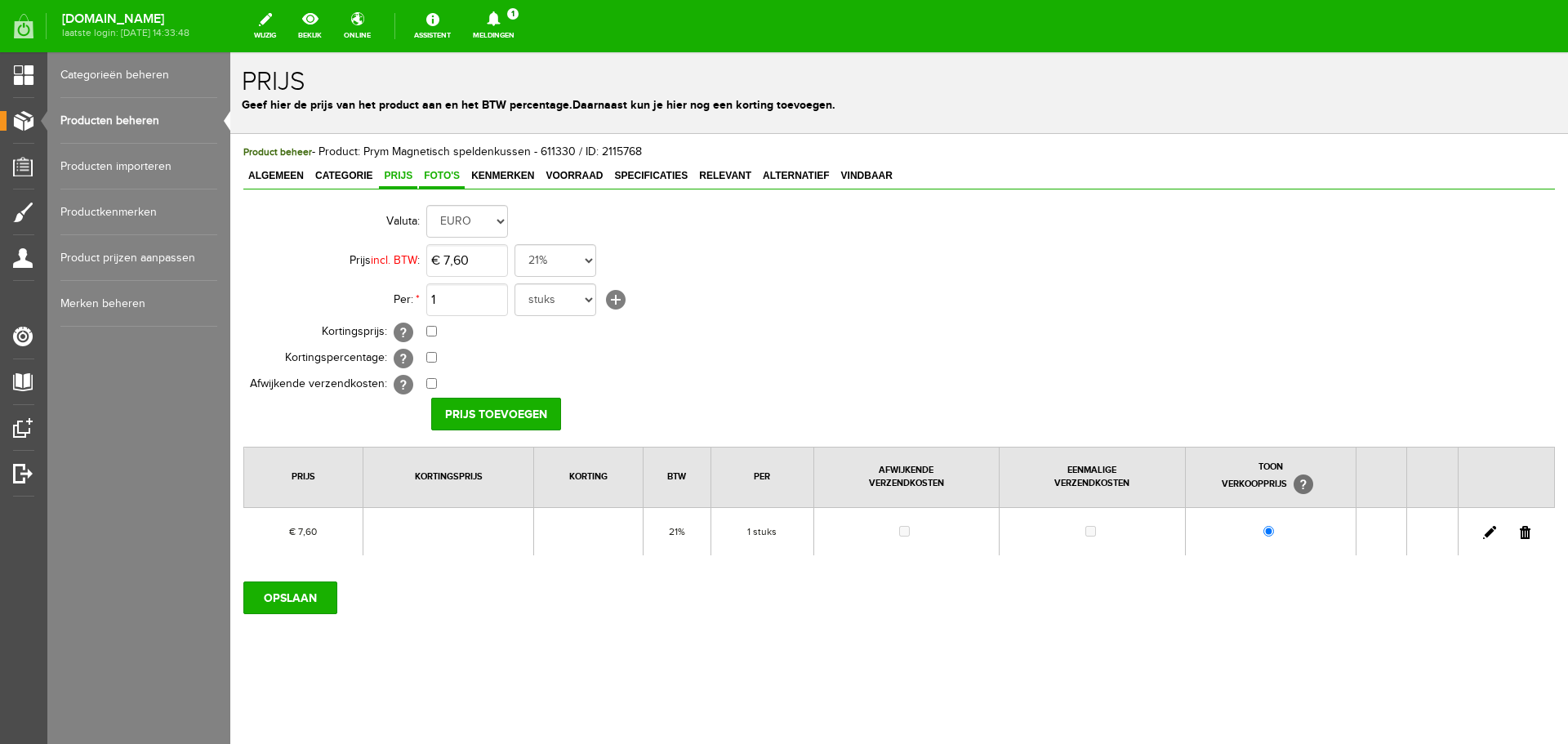
click at [447, 171] on span "Foto's" at bounding box center [442, 175] width 46 height 12
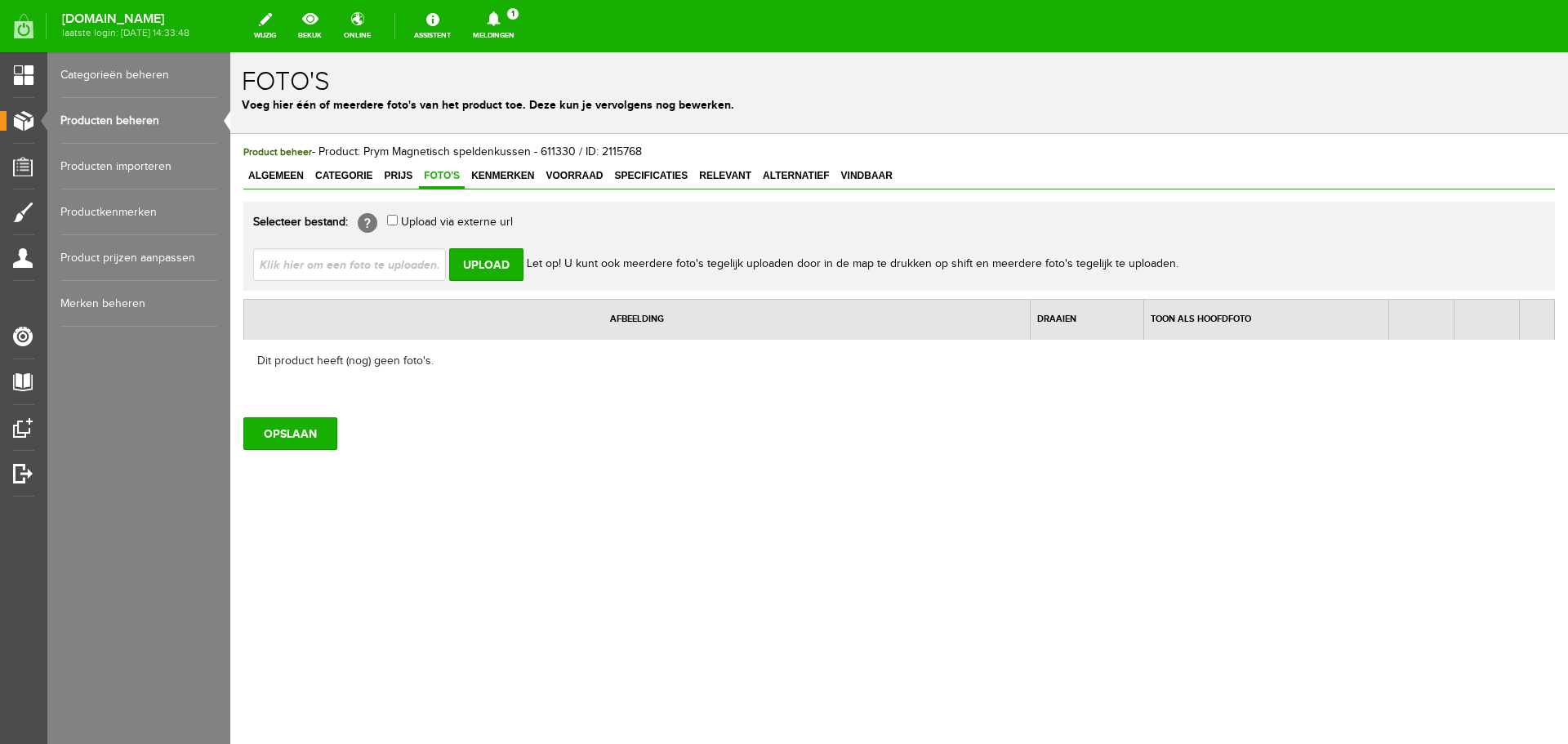
click at [351, 258] on input "file" at bounding box center [355, 264] width 206 height 31
type input "C:\fakepath\Prym_Magnetisch_speldenkussen_blauw_611330_t_Pandje_Naaimachines.jpg"
type input "Prym_Magnetisch_speldenkussen_blauw_611330_t_Pandje_Naaimachines.jpg; Prym_Magn…"
click at [489, 258] on input "Upload" at bounding box center [486, 265] width 74 height 32
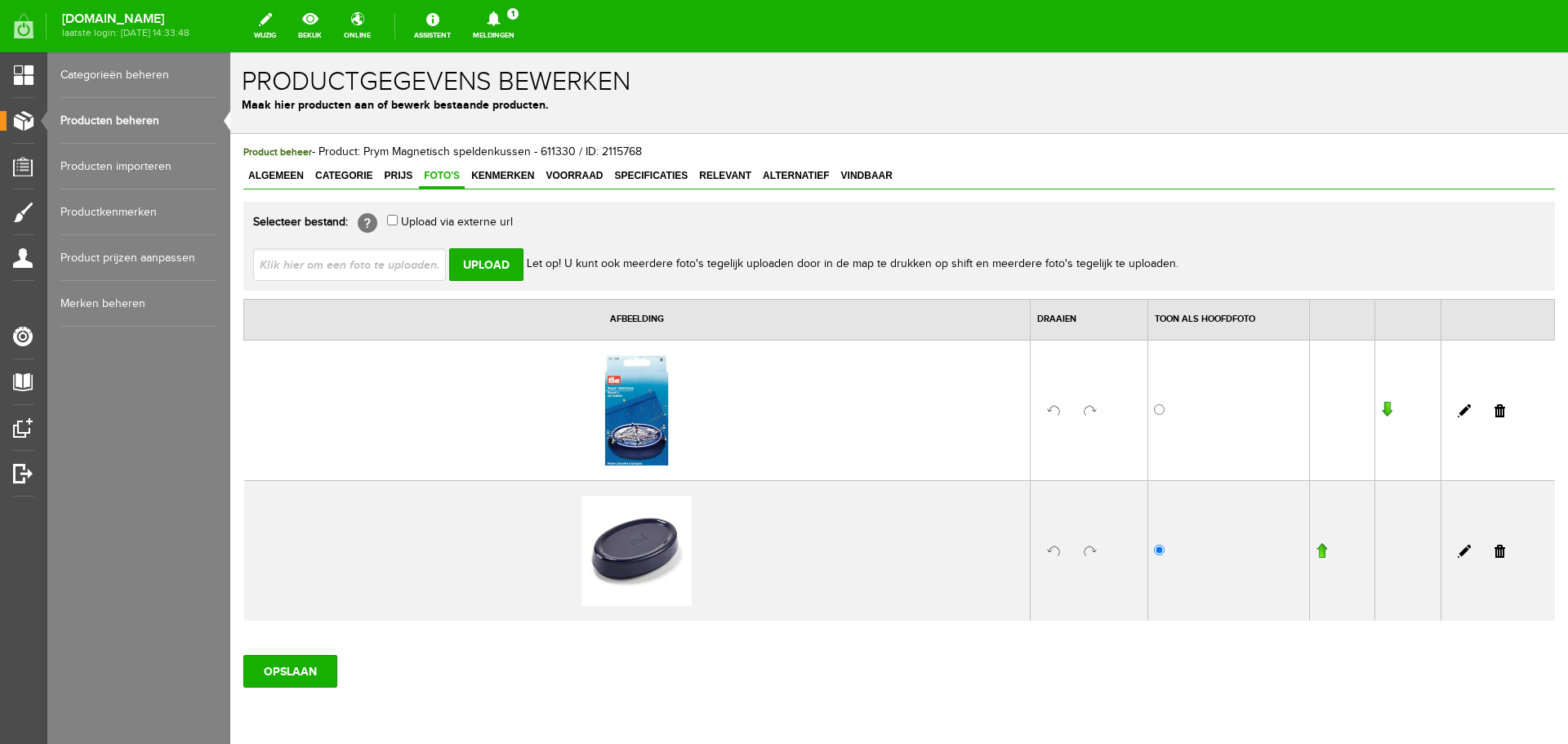
click at [1381, 411] on input "button" at bounding box center [1387, 410] width 12 height 16
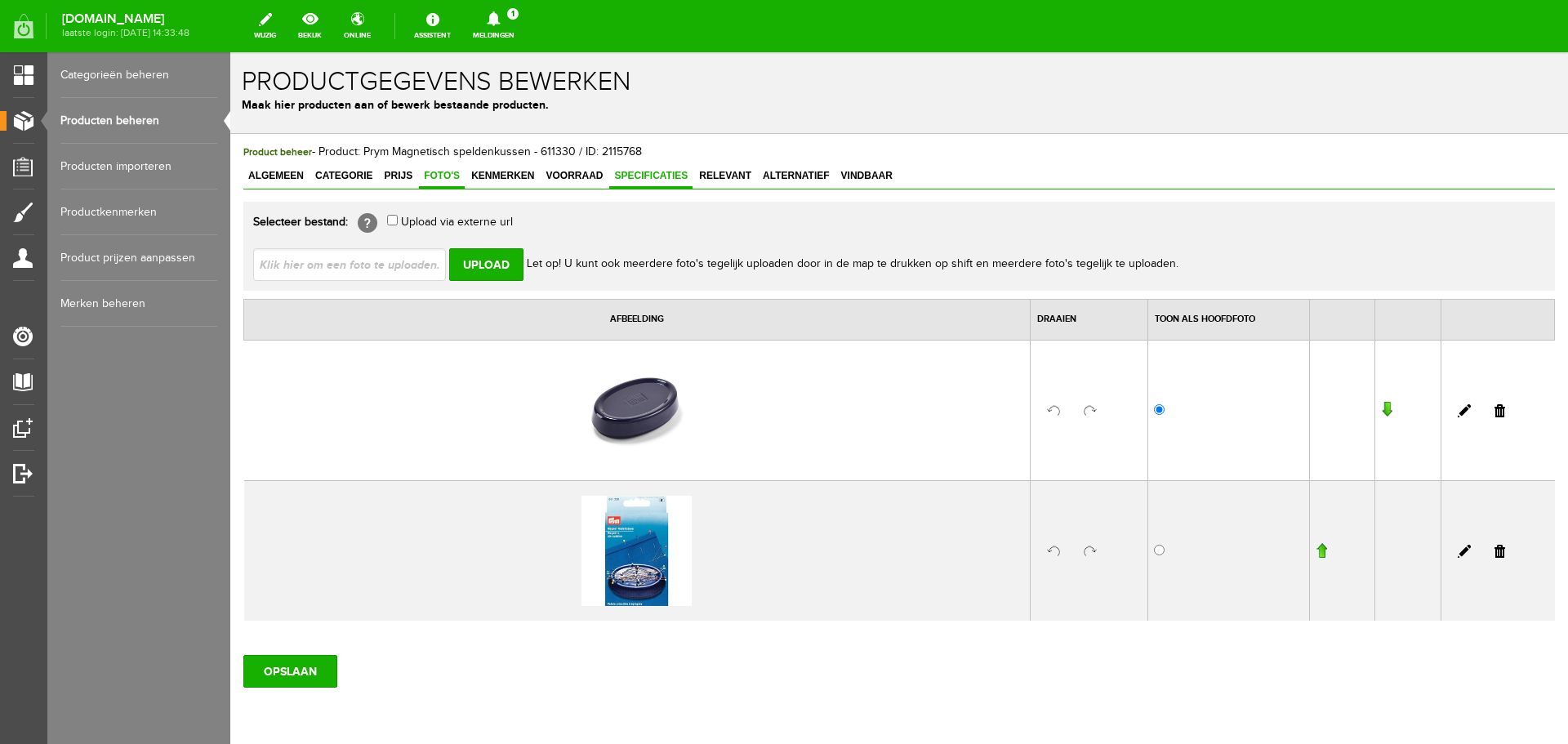
click at [658, 174] on span "Specificaties" at bounding box center [651, 175] width 83 height 12
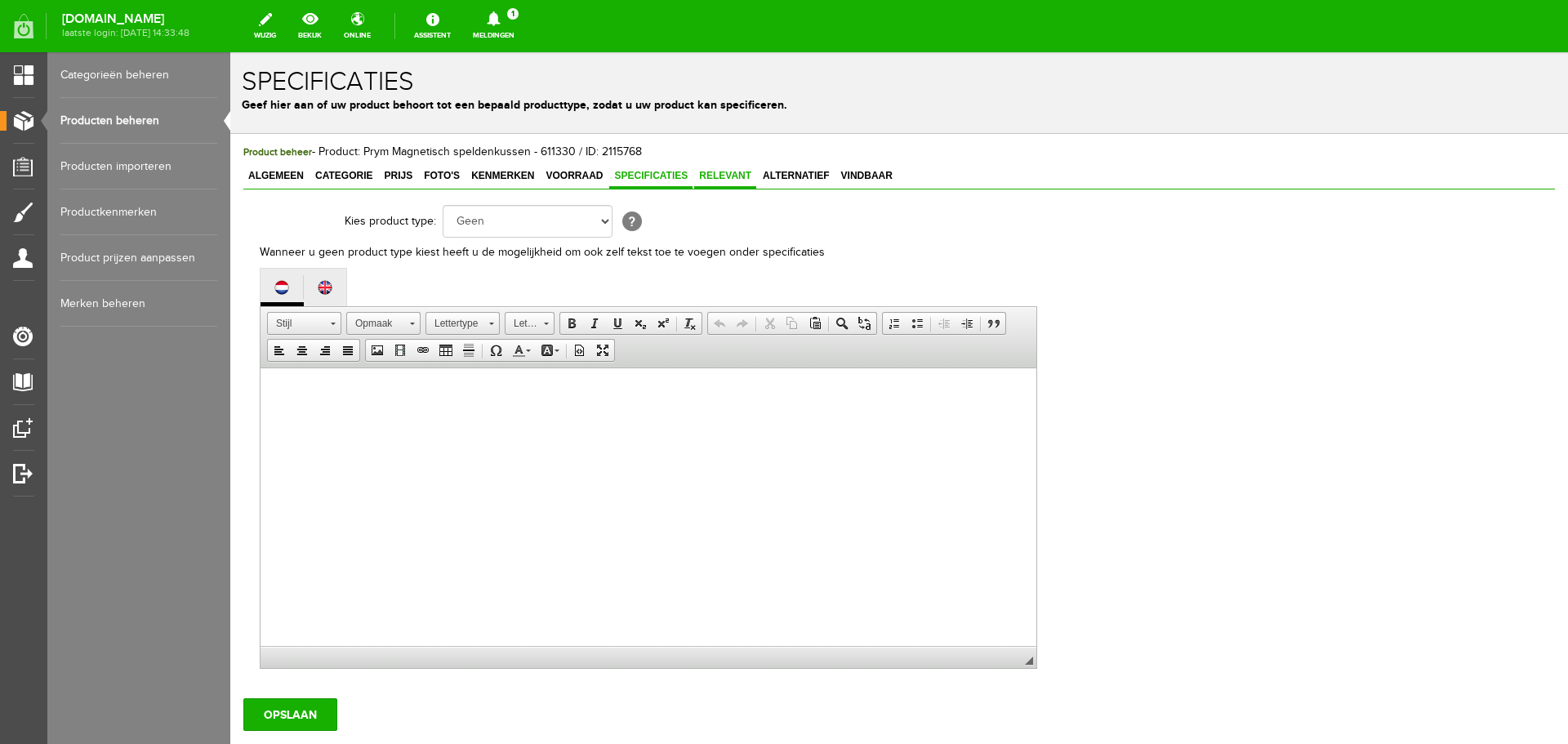
click at [733, 176] on span "Relevant" at bounding box center [725, 175] width 62 height 12
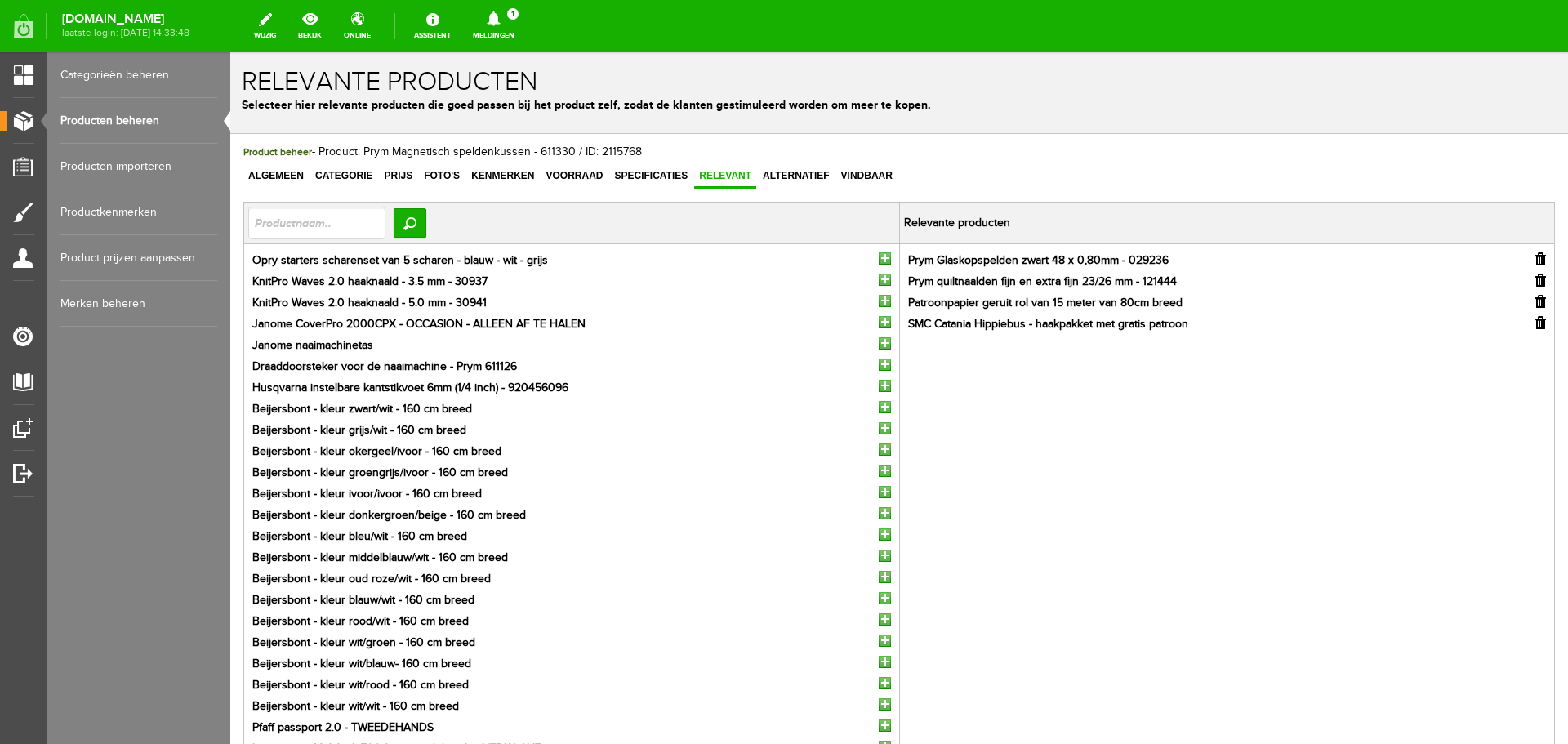
click at [1536, 322] on input "button" at bounding box center [1541, 322] width 11 height 13
click at [884, 363] on input "button" at bounding box center [885, 365] width 13 height 13
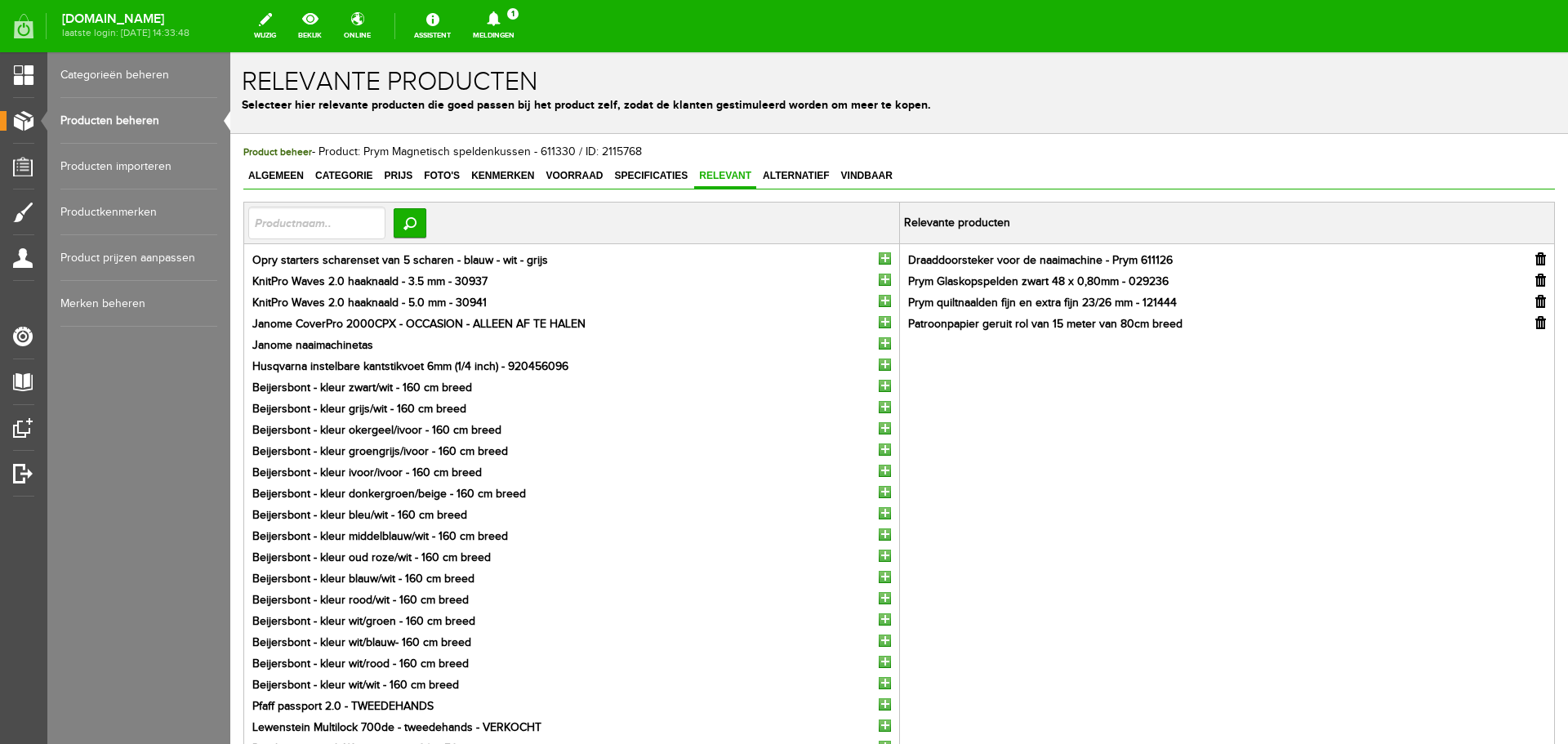
click at [1536, 280] on input "button" at bounding box center [1541, 280] width 11 height 13
click at [278, 223] on input "text" at bounding box center [317, 223] width 137 height 32
type input "glaskop"
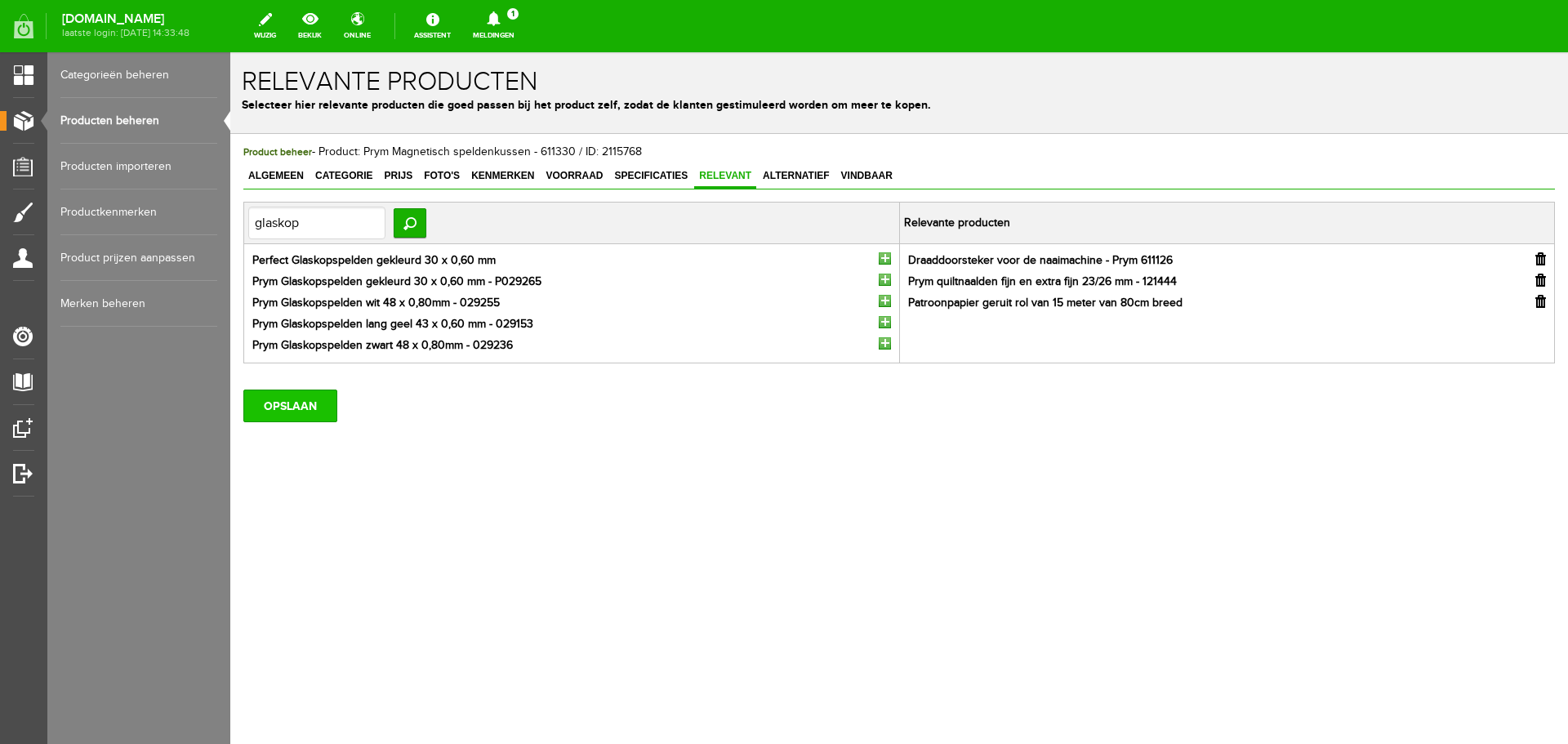
click at [297, 404] on input "OPSLAAN" at bounding box center [290, 406] width 94 height 32
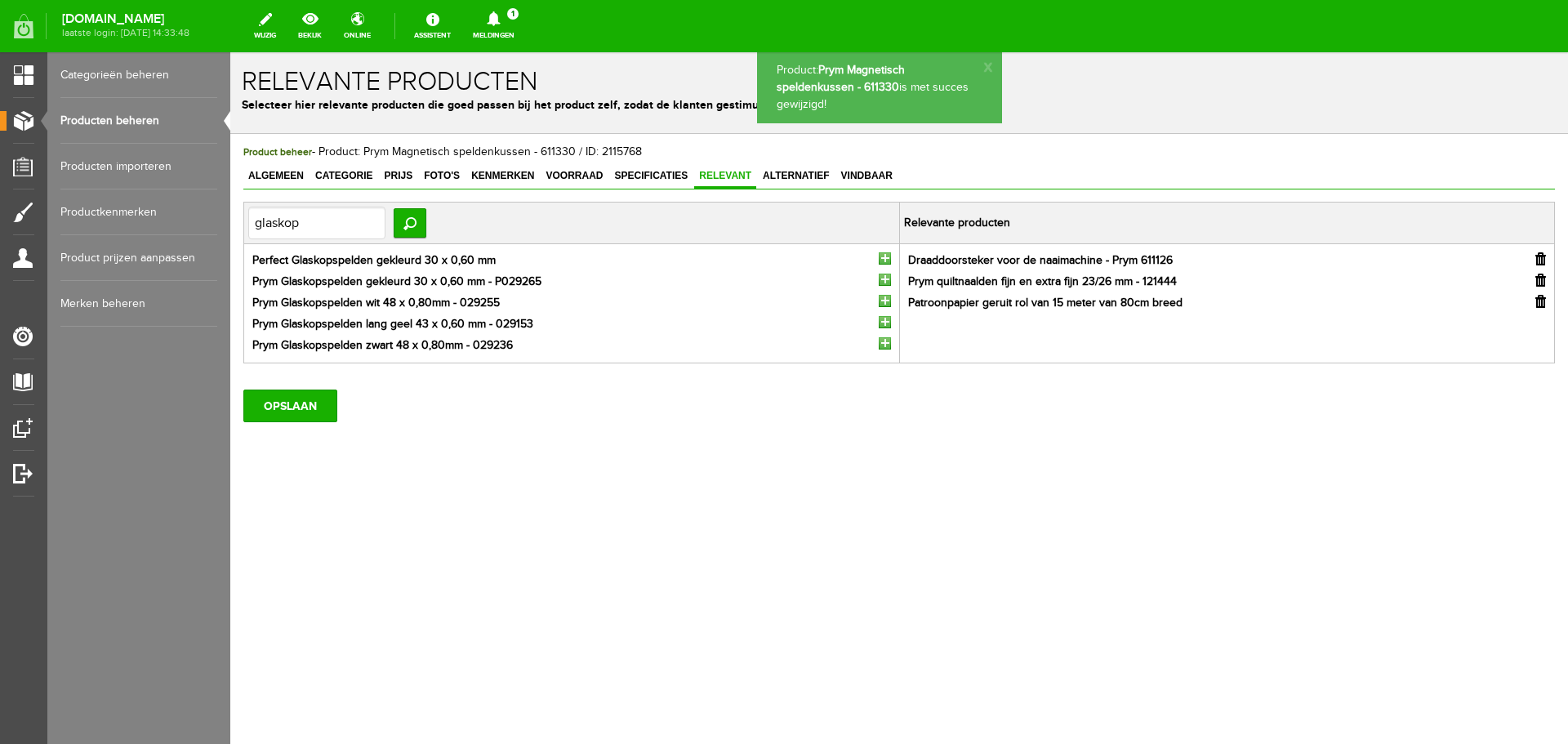
click at [92, 115] on link "Producten beheren" at bounding box center [138, 120] width 157 height 46
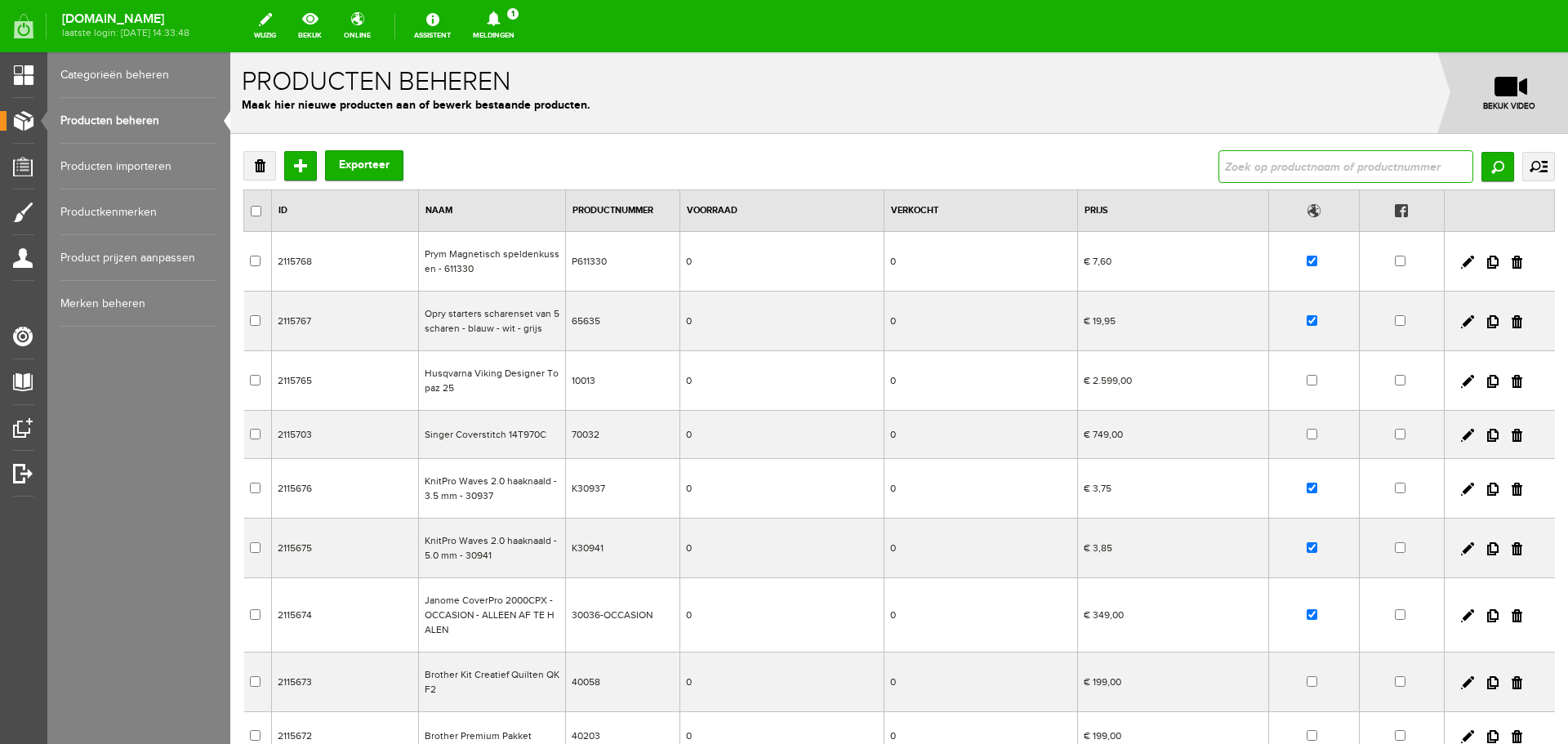
click at [1257, 177] on input "text" at bounding box center [1346, 166] width 255 height 32
type input "perfect"
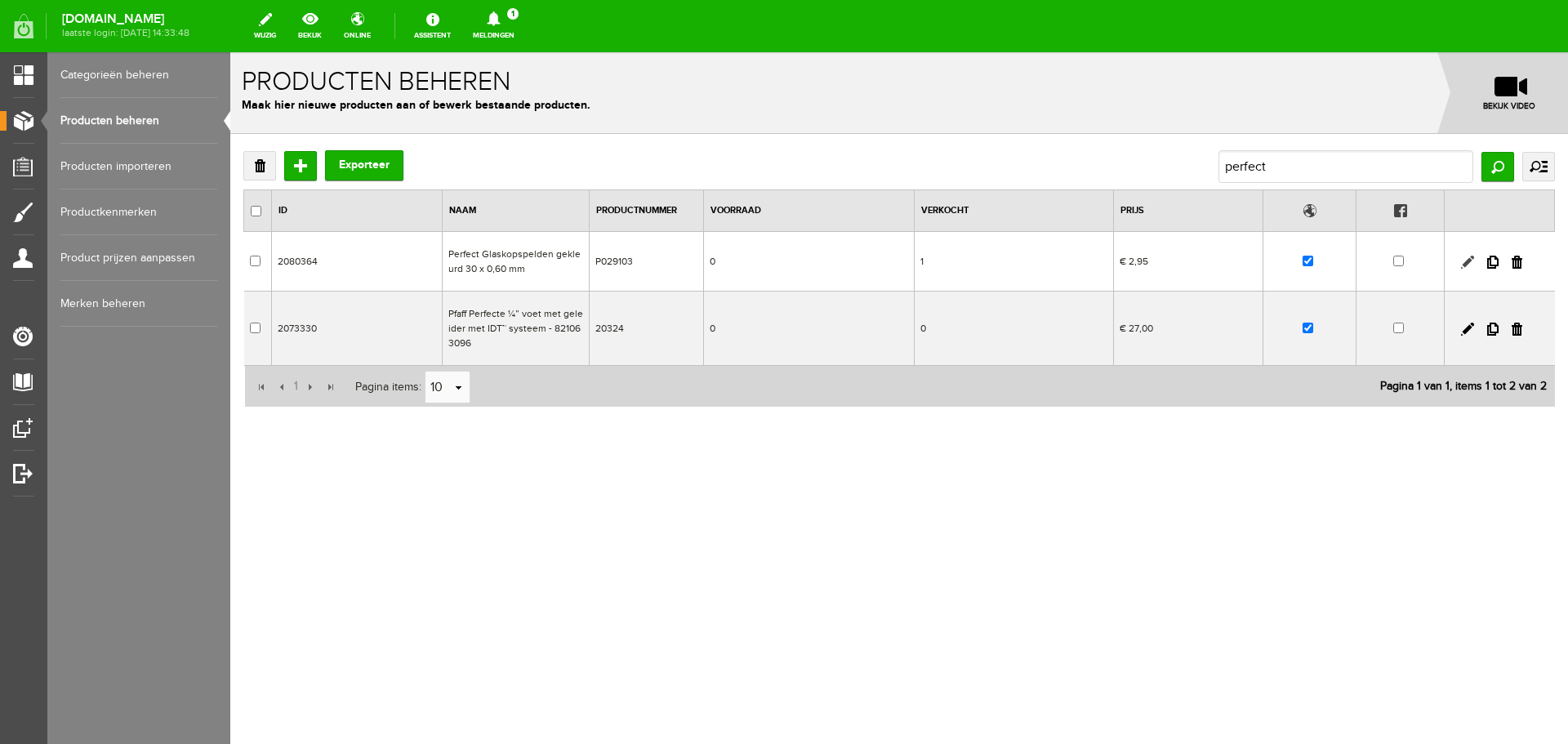
click at [1465, 259] on link at bounding box center [1467, 262] width 13 height 13
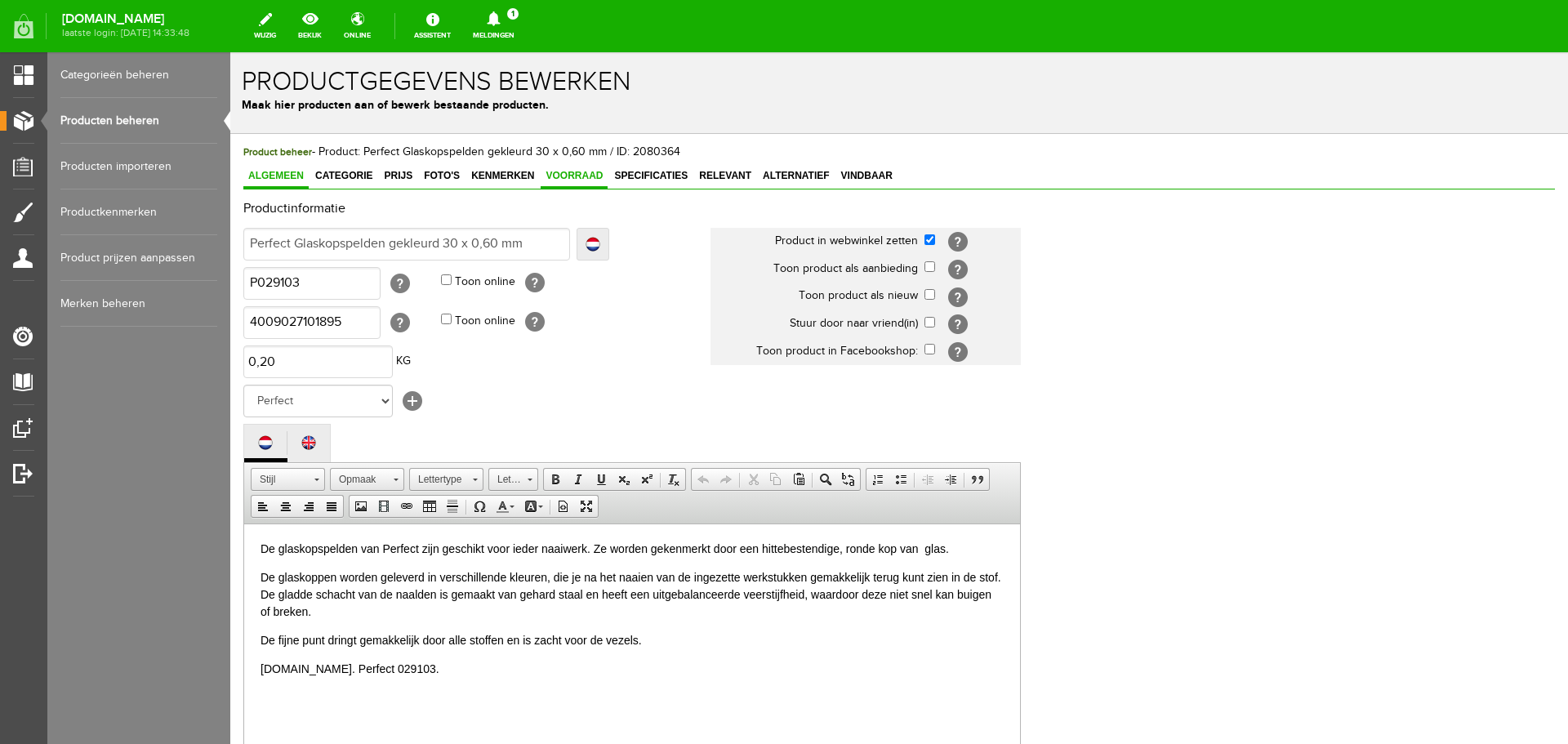
click at [575, 168] on link "Voorraad" at bounding box center [574, 177] width 67 height 23
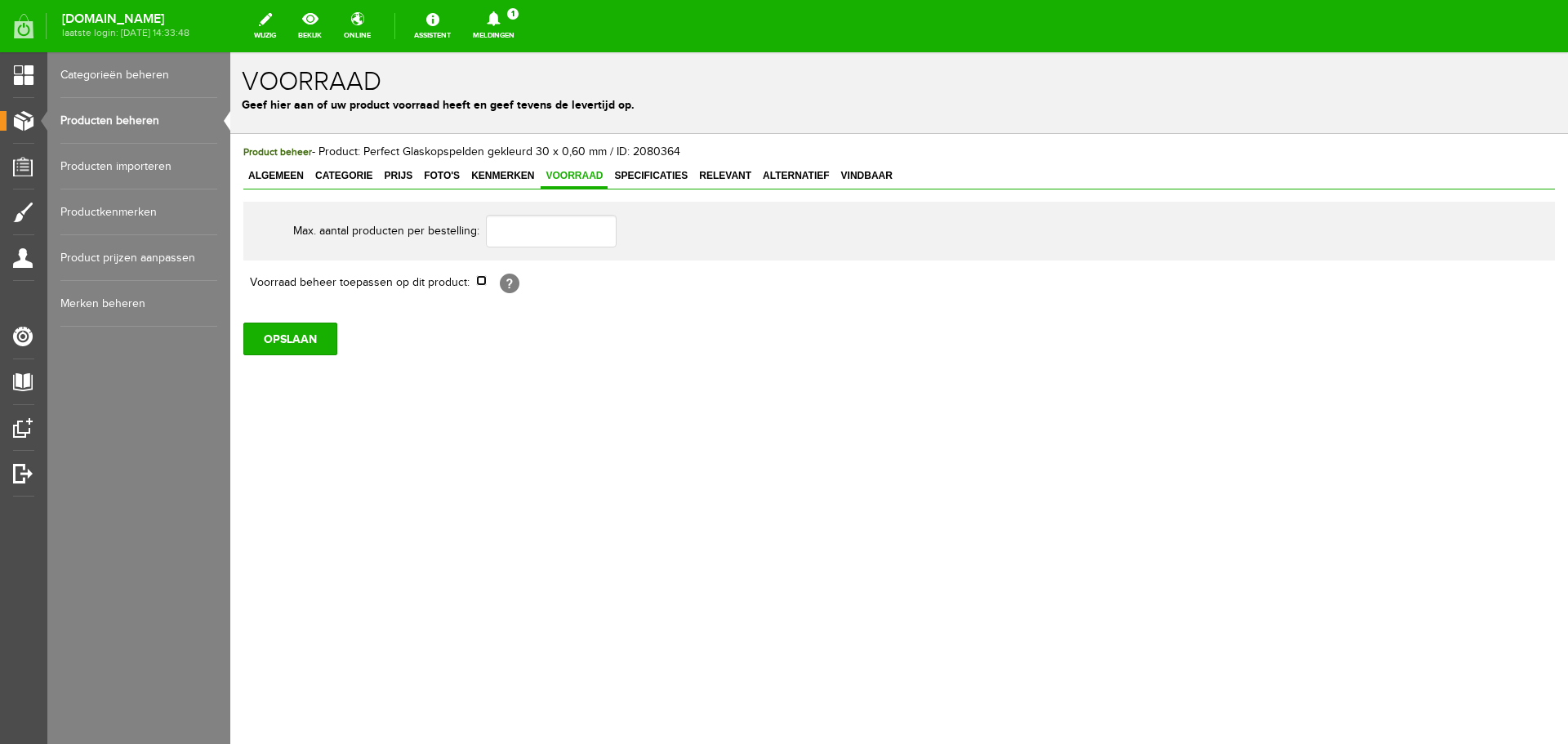
click at [482, 279] on input "checkbox" at bounding box center [482, 281] width 11 height 11
checkbox input "true"
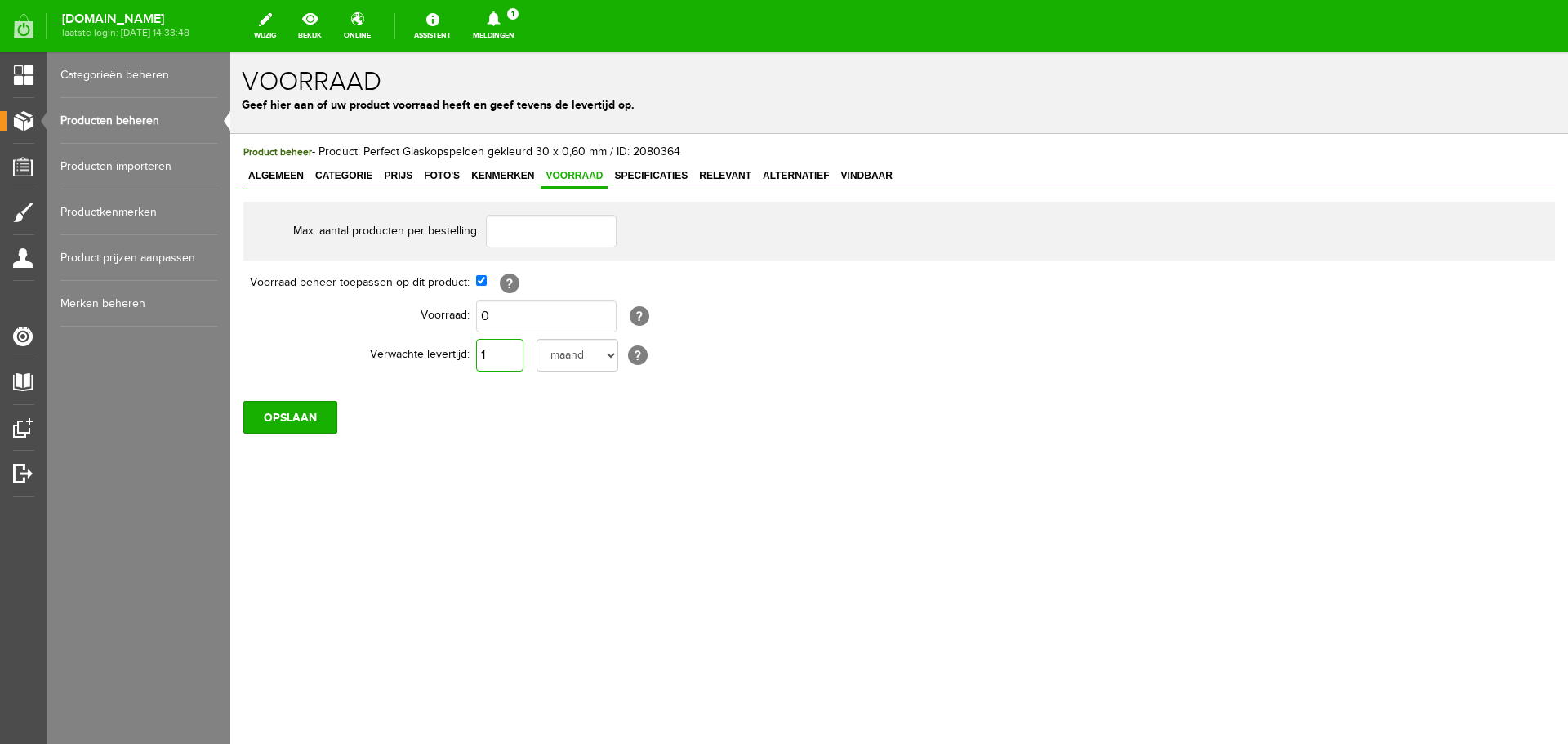
click at [504, 355] on input "1" at bounding box center [500, 355] width 48 height 32
type input "10"
click at [613, 350] on select "dag dagen week weken maand maanden jaar jaren werkdagen" at bounding box center [577, 355] width 82 height 32
select select "year"
click at [537, 339] on select "dag dagen week weken maand maanden jaar jaren werkdagen" at bounding box center [577, 355] width 82 height 32
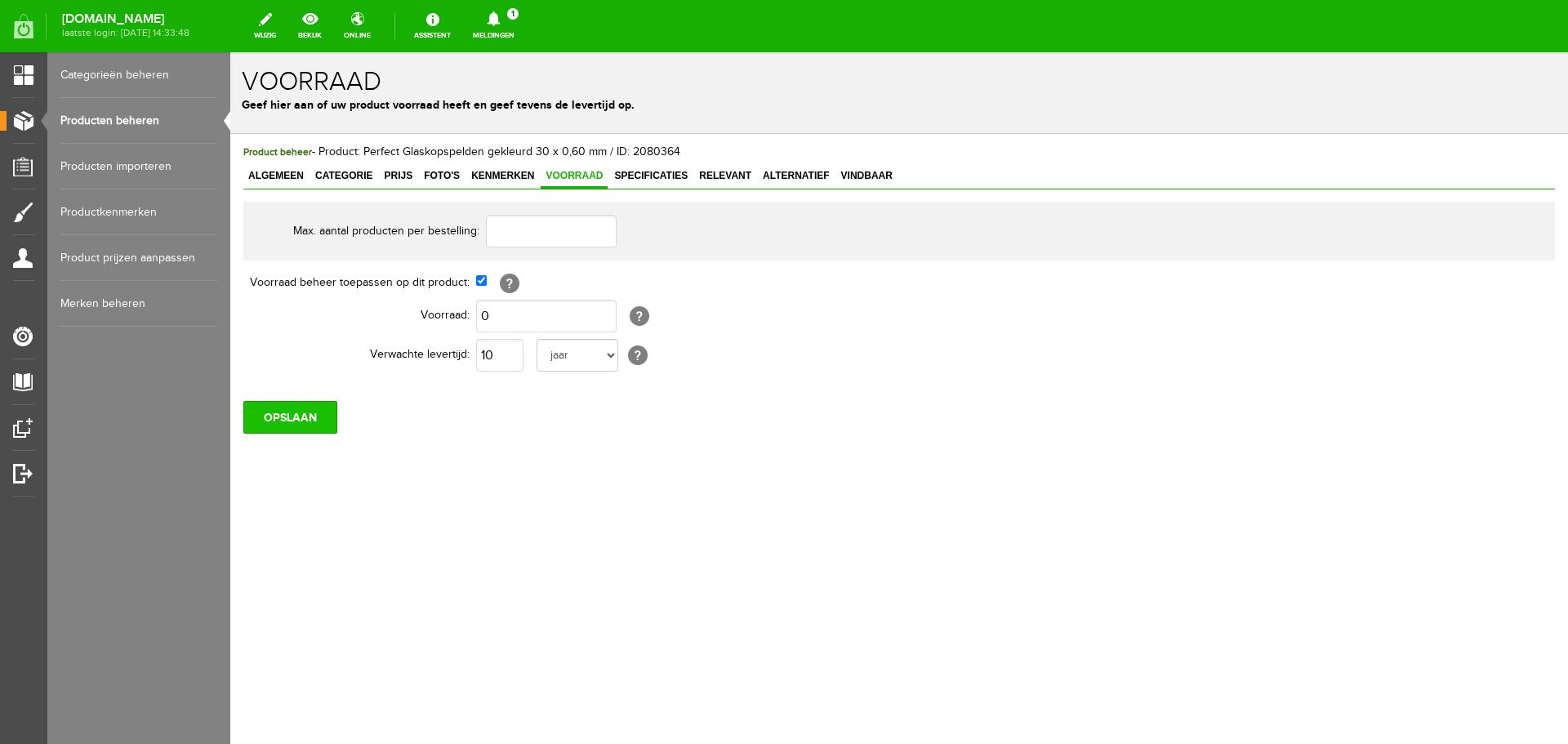
click at [320, 423] on input "OPSLAAN" at bounding box center [290, 417] width 94 height 32
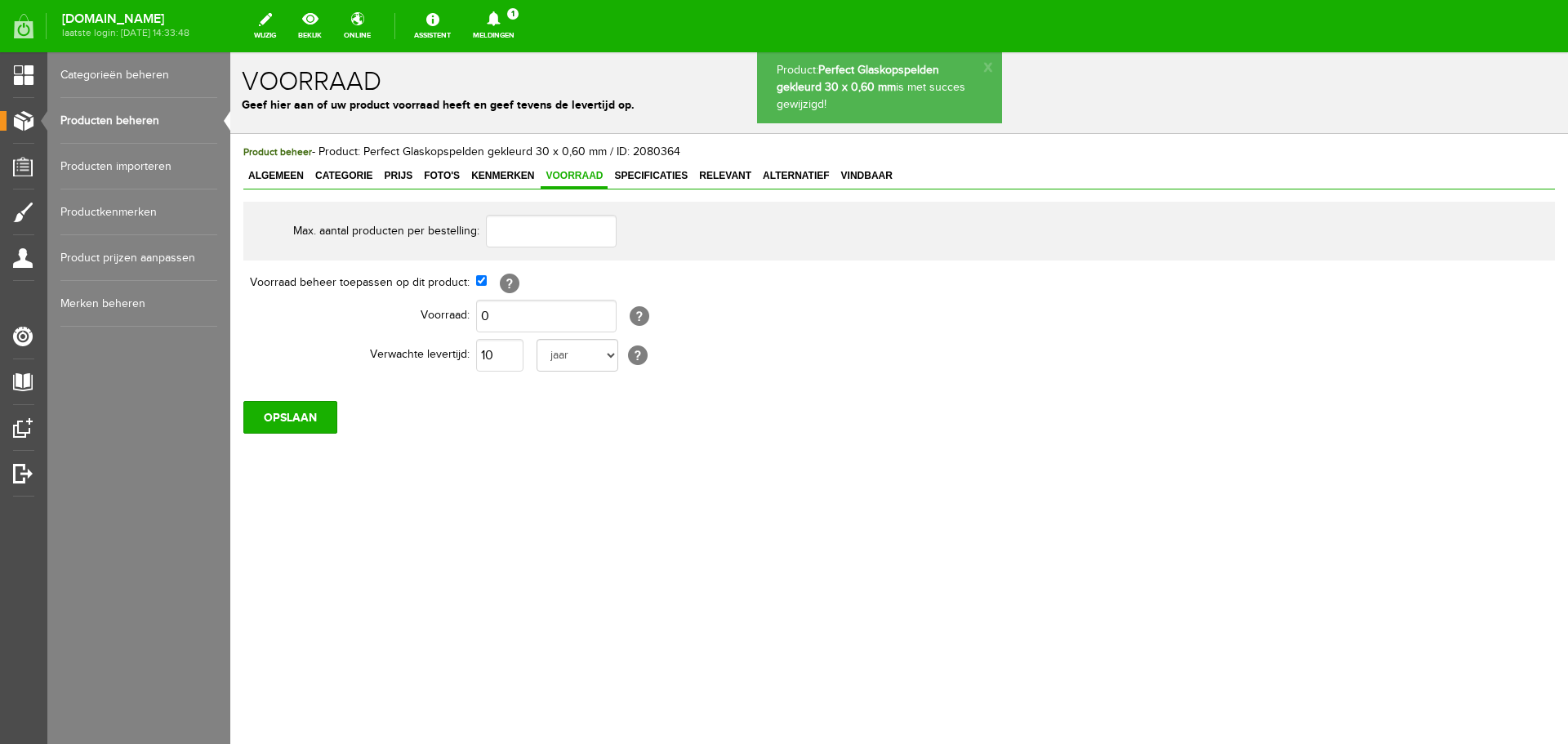
click at [112, 114] on link "Producten beheren" at bounding box center [138, 120] width 157 height 46
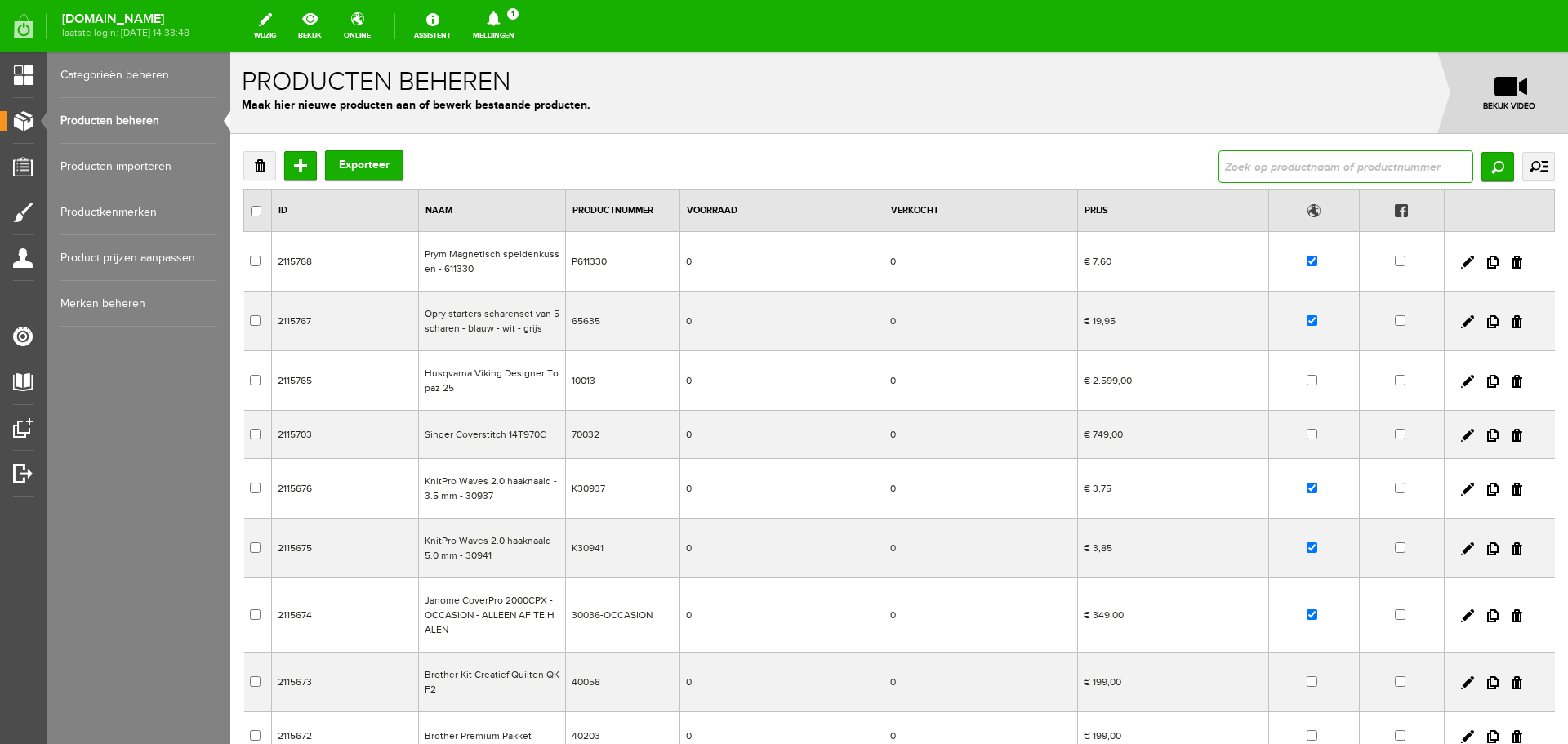
click at [1245, 170] on input "text" at bounding box center [1346, 166] width 255 height 32
type input "perfect"
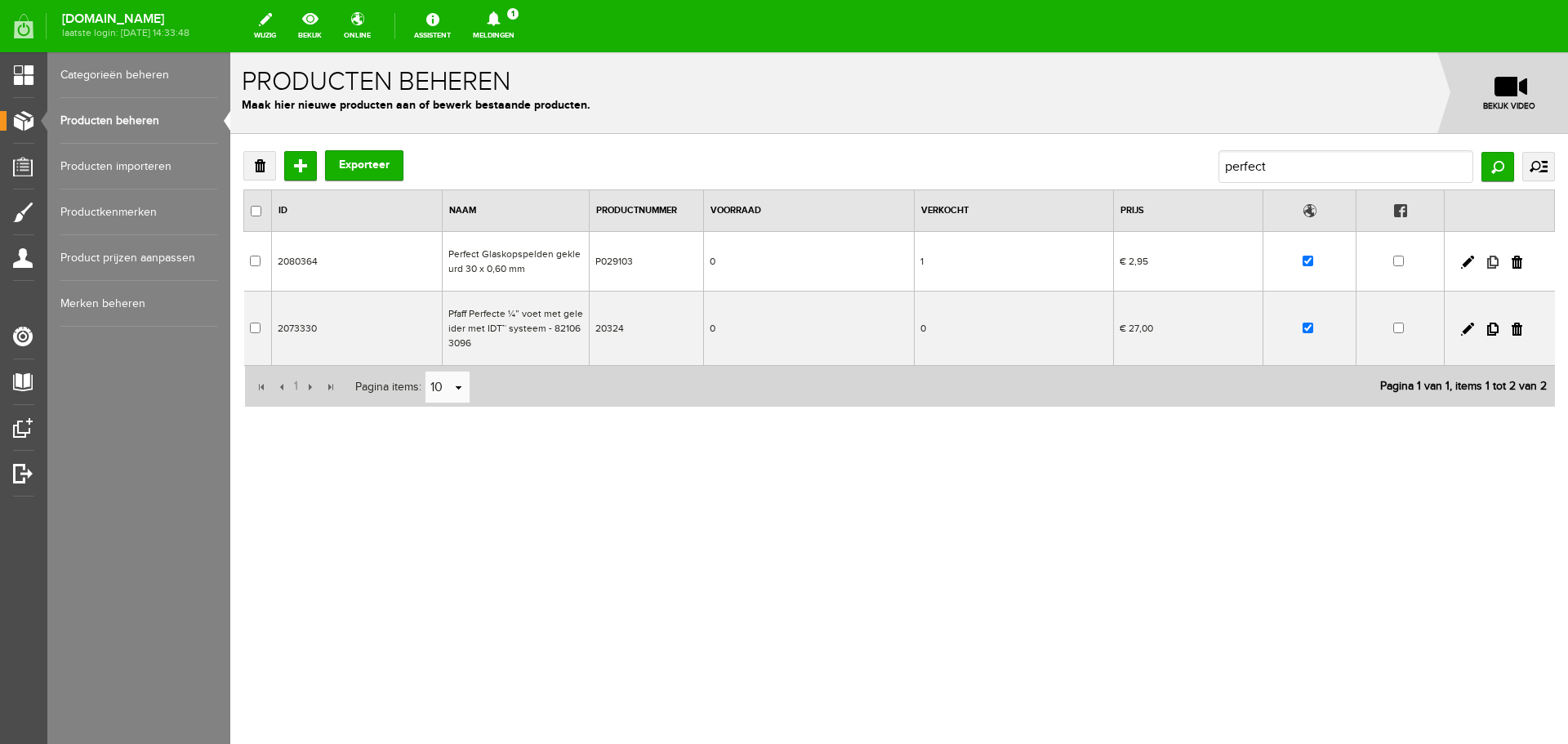
click at [1493, 260] on link at bounding box center [1493, 262] width 12 height 13
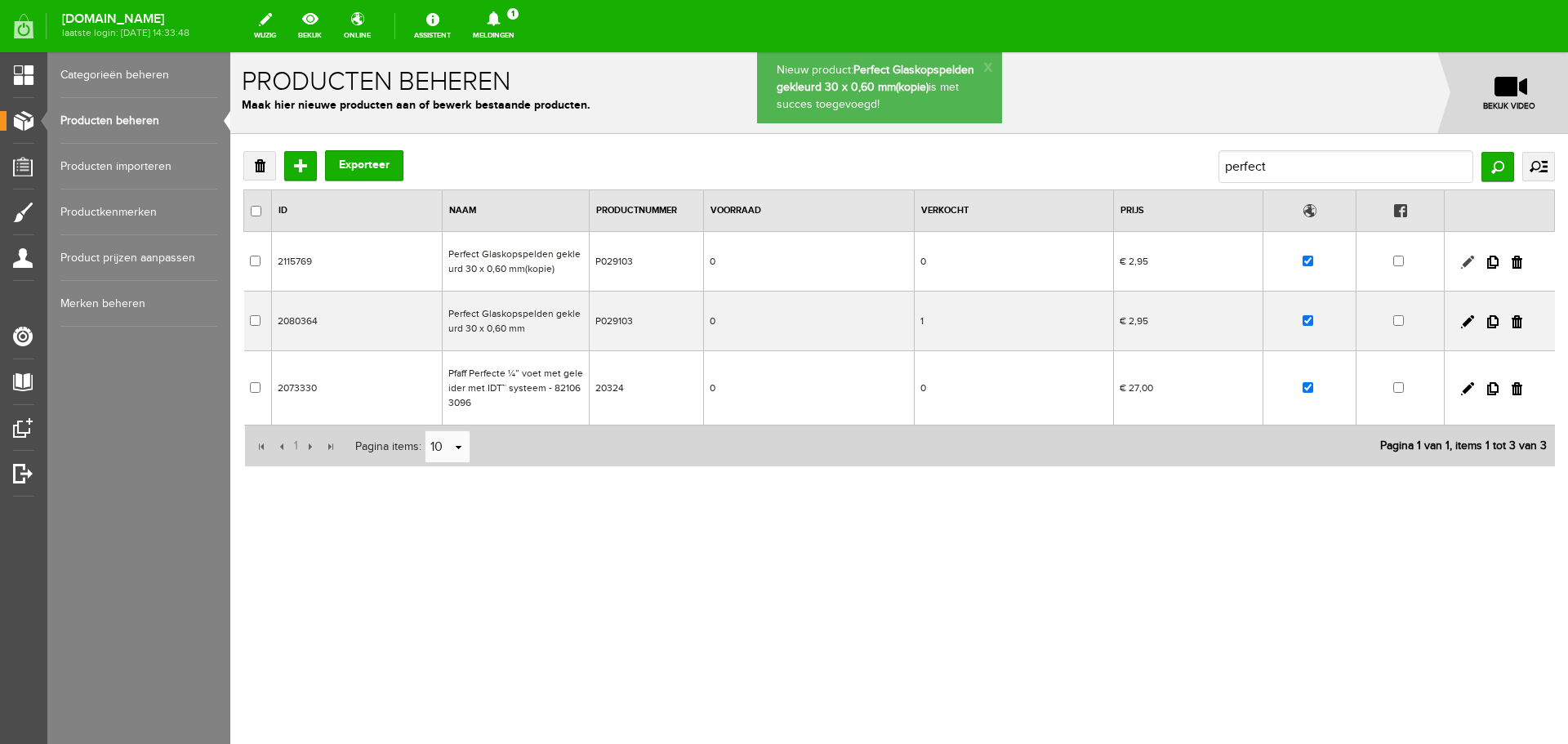
click at [1469, 260] on link at bounding box center [1467, 262] width 13 height 13
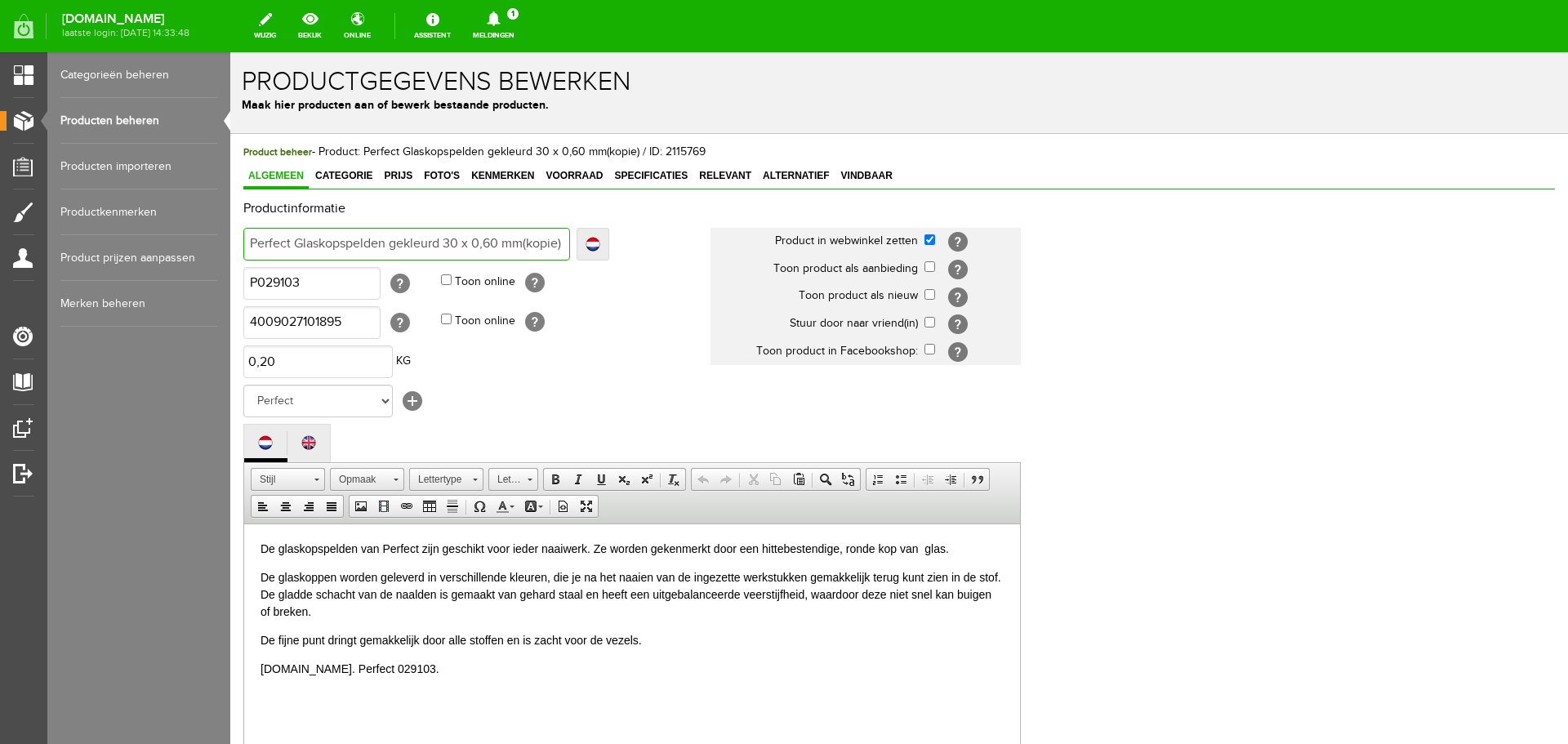
drag, startPoint x: 292, startPoint y: 243, endPoint x: 214, endPoint y: 243, distance: 78.0
click at [231, 243] on html "x Productgegevens bewerken Maak hier producten aan of bewerk bestaande producte…" at bounding box center [899, 398] width 1338 height 692
type input "R Glaskopspelden gekleurd 30 x 0,60 mm(kopie)"
type input "Re Glaskopspelden gekleurd 30 x 0,60 mm(kopie)"
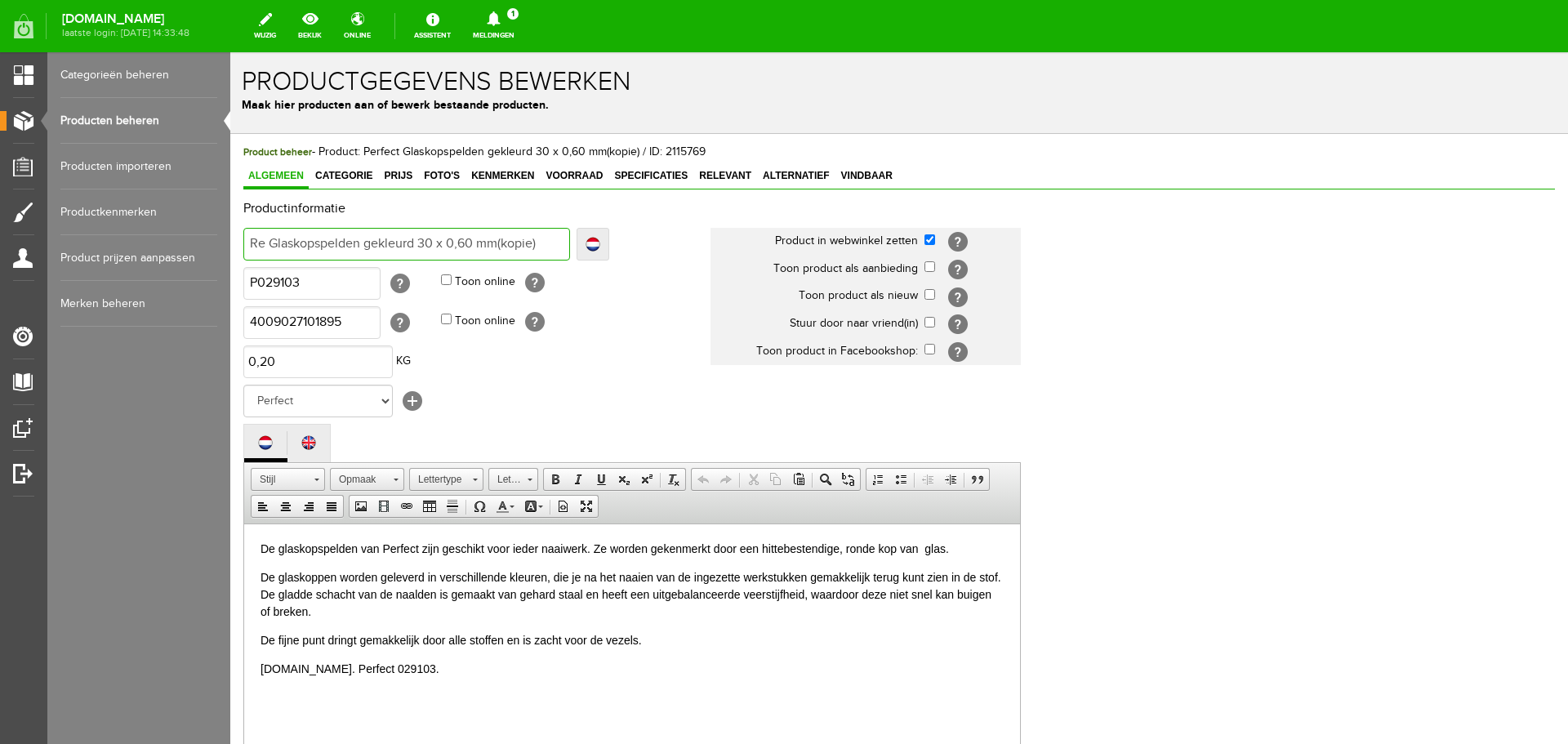
type input "Re Glaskopspelden gekleurd 30 x 0,60 mm(kopie)"
type input "Res Glaskopspelden gekleurd 30 x 0,60 mm(kopie)"
type input "Rest Glaskopspelden gekleurd 30 x 0,60 mm(kopie)"
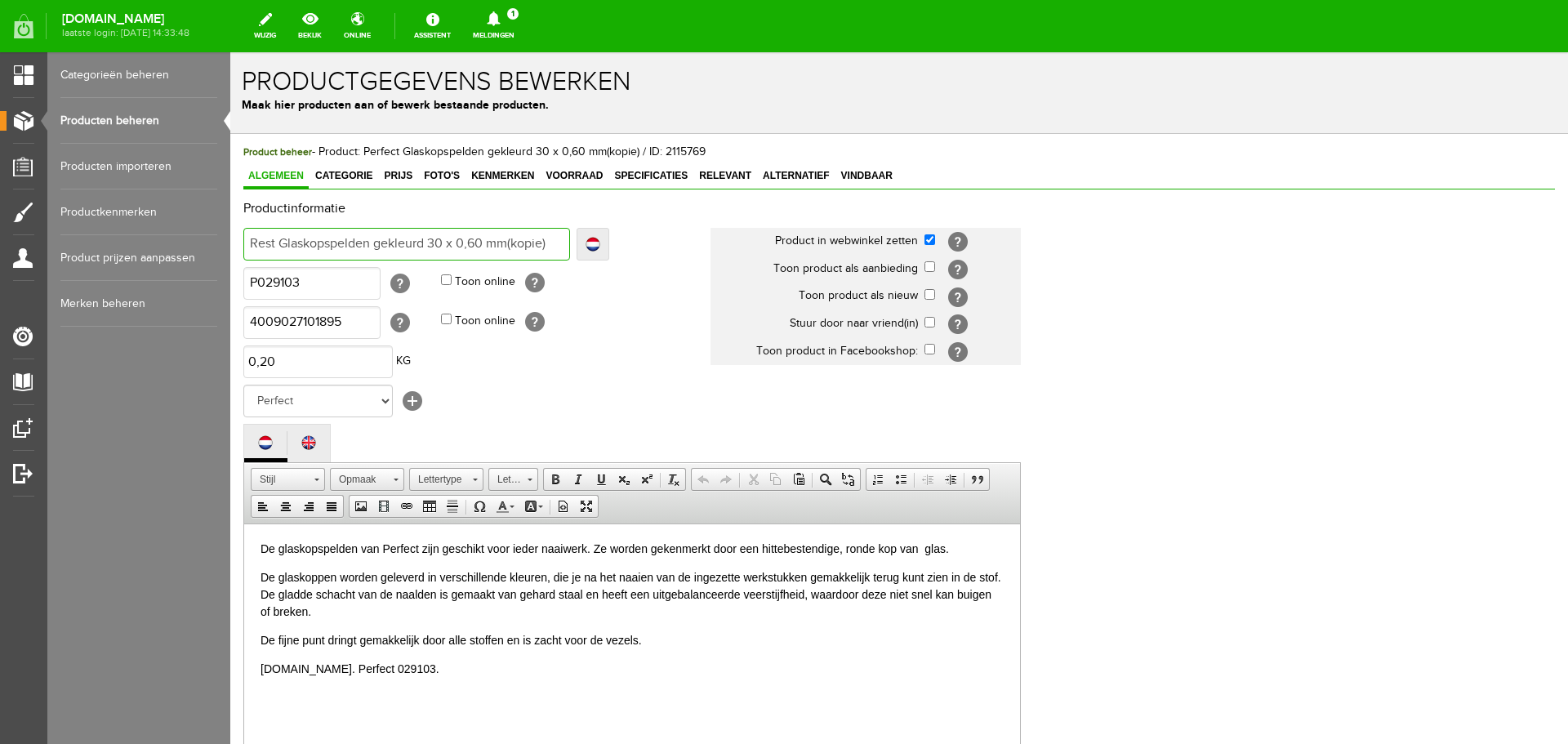
type input "Resty Glaskopspelden gekleurd 30 x 0,60 mm(kopie)"
type input "Restyl Glaskopspelden gekleurd 30 x 0,60 mm(kopie)"
type input "Restyle Glaskopspelden gekleurd 30 x 0,60 mm(kopie)"
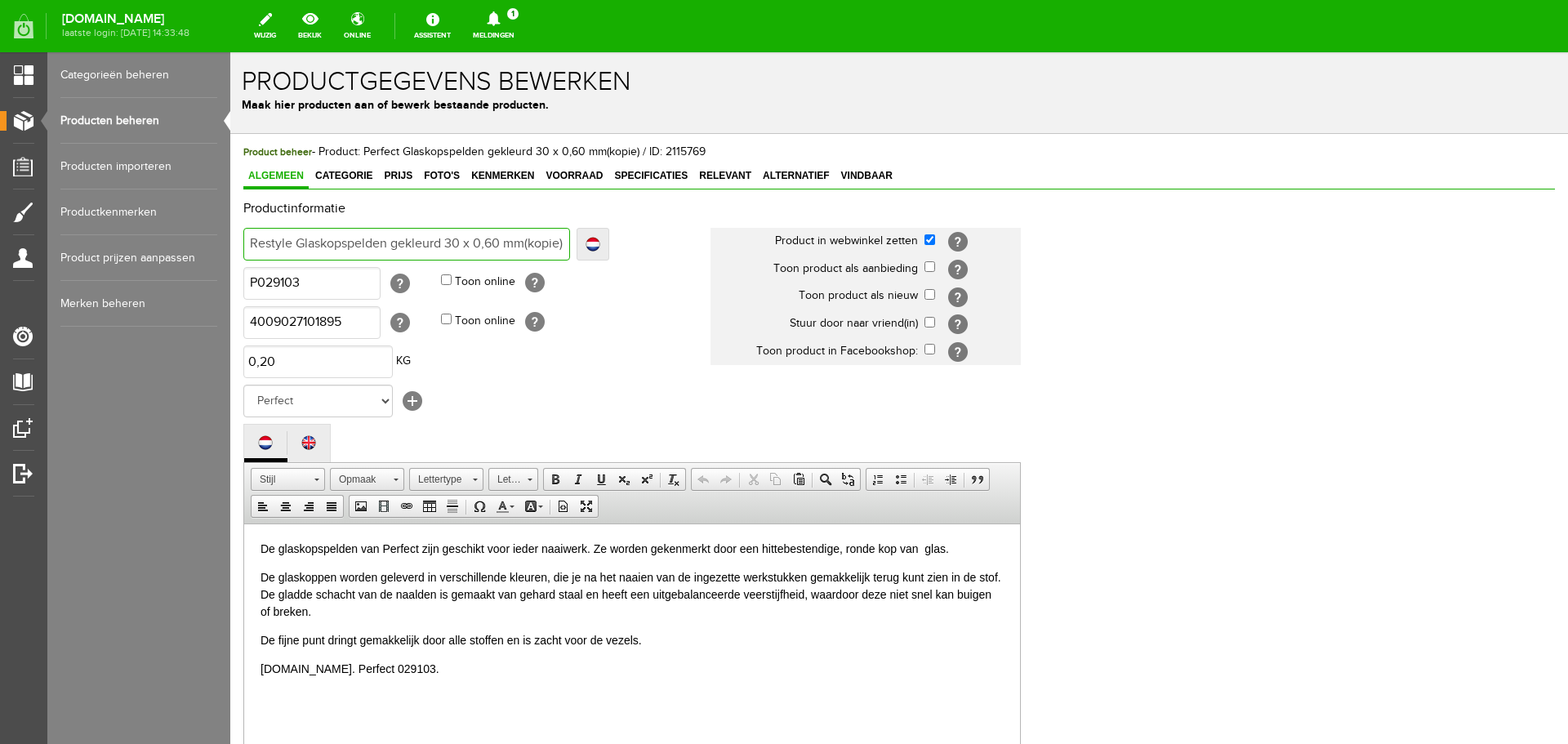
type input "Restyle Glaskopspelden gekleurd 30 x 0,60 mm(kopie)"
drag, startPoint x: 533, startPoint y: 241, endPoint x: 609, endPoint y: 241, distance: 76.0
click at [609, 241] on div "Restyle Glaskopspelden gekleurd 30 x 0,60 mm(kopie) Localize Restyle Glaskopspe…" at bounding box center [426, 244] width 366 height 32
type input "Restyle Glaskopspelden gekleurd 30 x 0,60 mm("
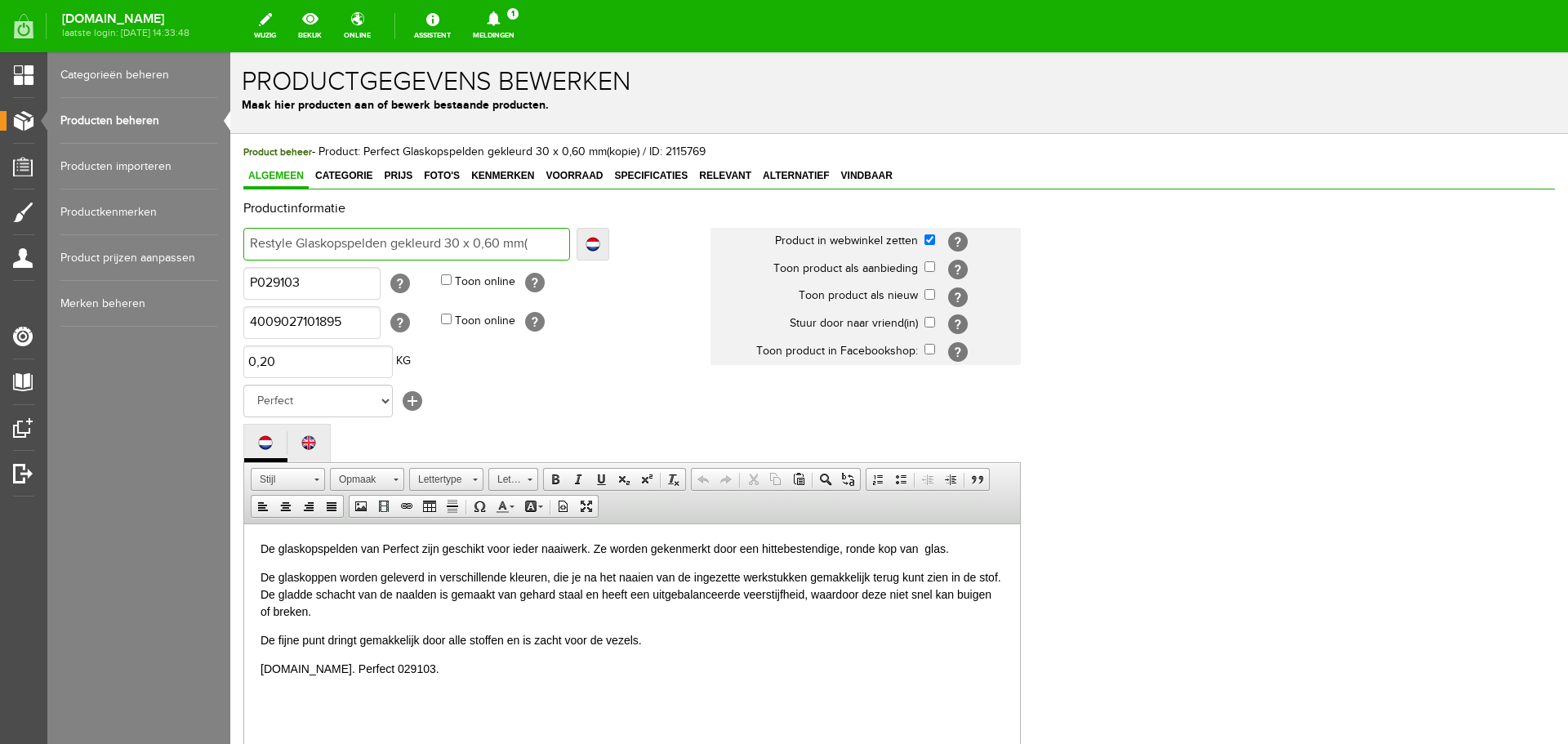
scroll to position [0, 0]
type input "Restyle Glaskopspelden gekleurd 30 x 0,60 mm("
type input "Restyle Glaskopspelden gekleurd 30 x 0,60 mm"
click at [456, 241] on input "Restyle Glaskopspelden gekleurd 30 x 0,60 mm" at bounding box center [407, 244] width 327 height 32
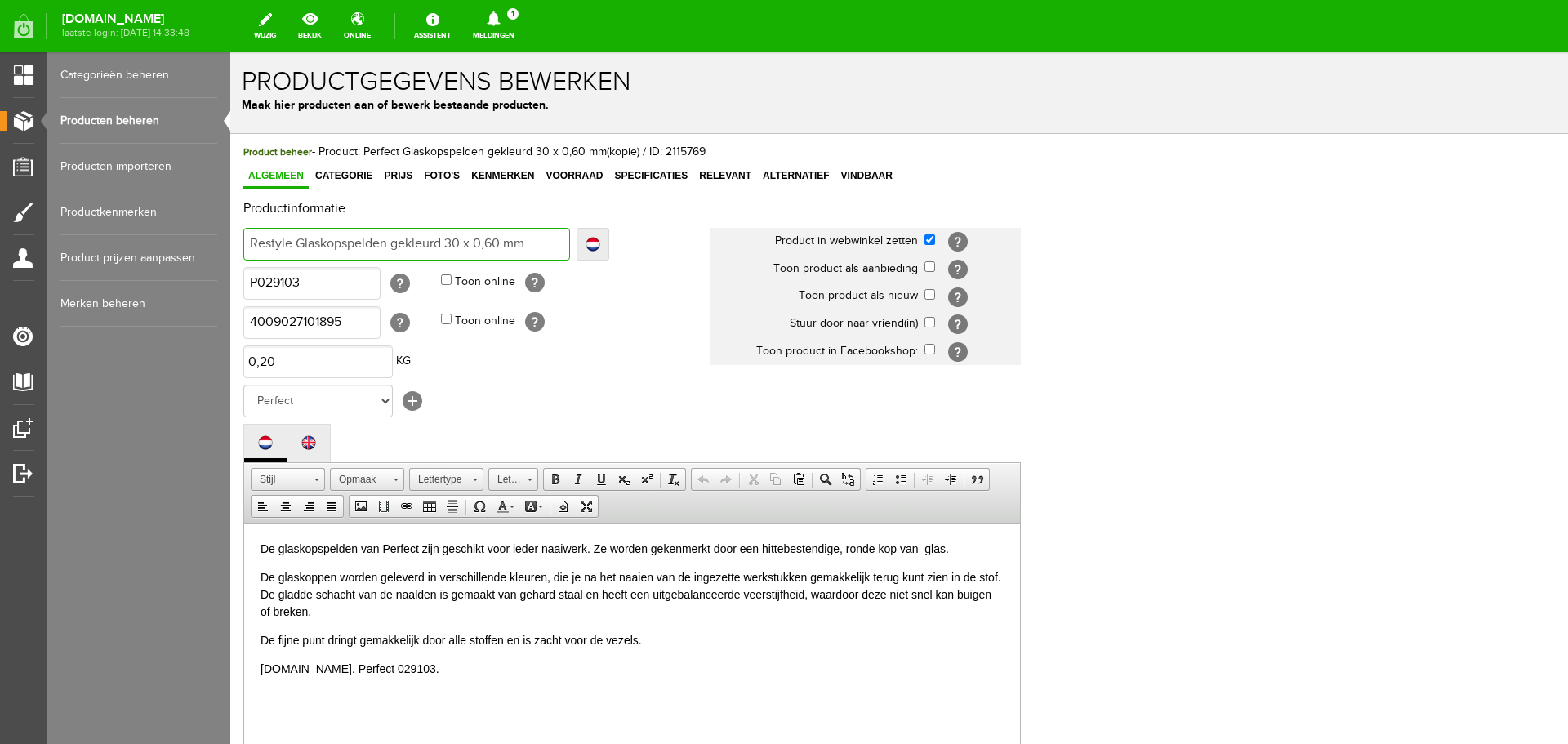
type input "Restyle Glaskopspelden gekleurd 320 x 0,60 mm"
type input "Restyle Glaskopspelden gekleurd 32 x 0,60 mm"
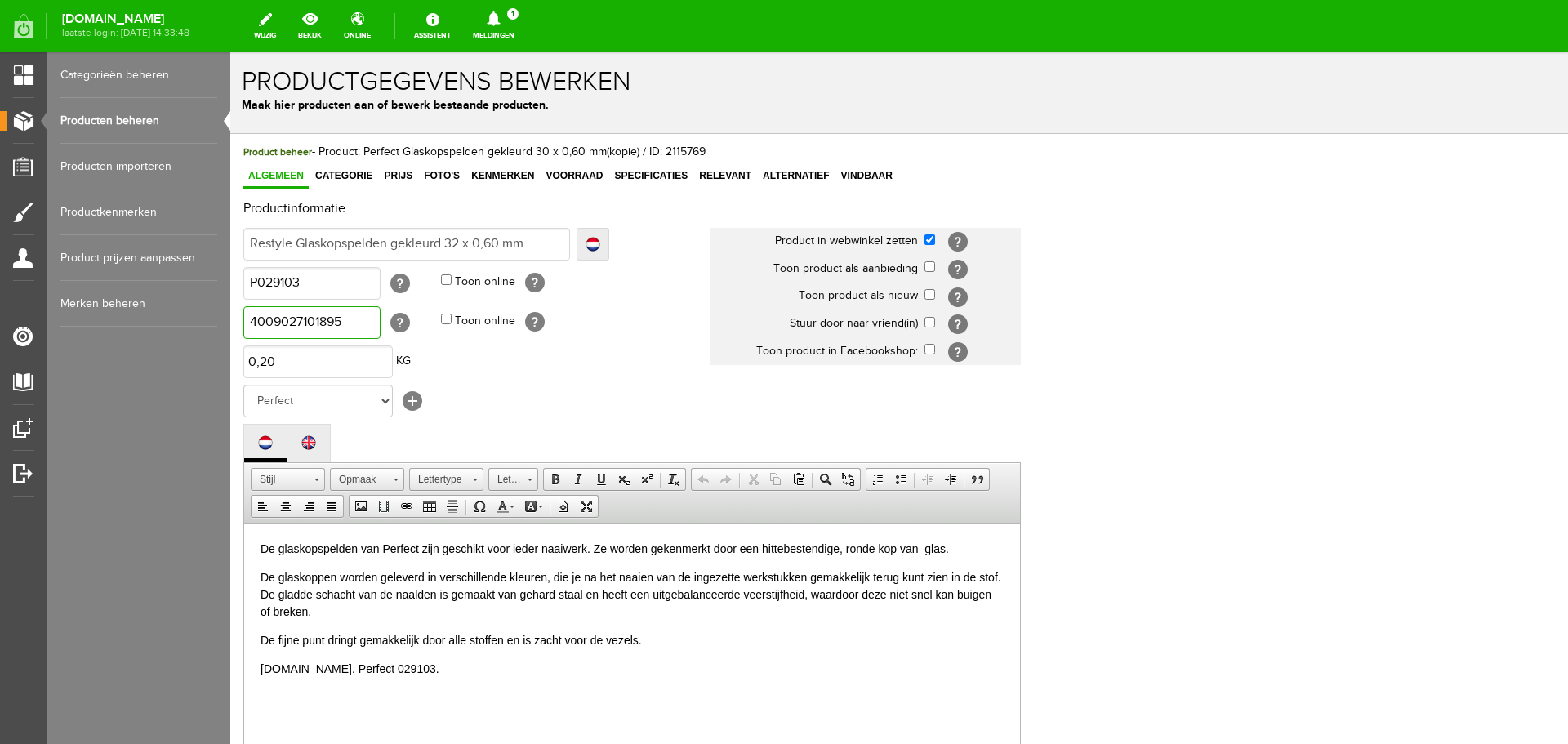
drag, startPoint x: 346, startPoint y: 318, endPoint x: 419, endPoint y: 366, distance: 87.4
click at [231, 313] on html "x Productgegevens bewerken Maak hier producten aan of bewerk bestaande producte…" at bounding box center [899, 398] width 1338 height 692
paste input "871577940333"
type input "8715779403335"
click at [383, 403] on select "Geen merk Organ [PERSON_NAME] Own Fixit Odif MUUD Bohin Beijer Hoechstmass Sew …" at bounding box center [318, 401] width 150 height 32
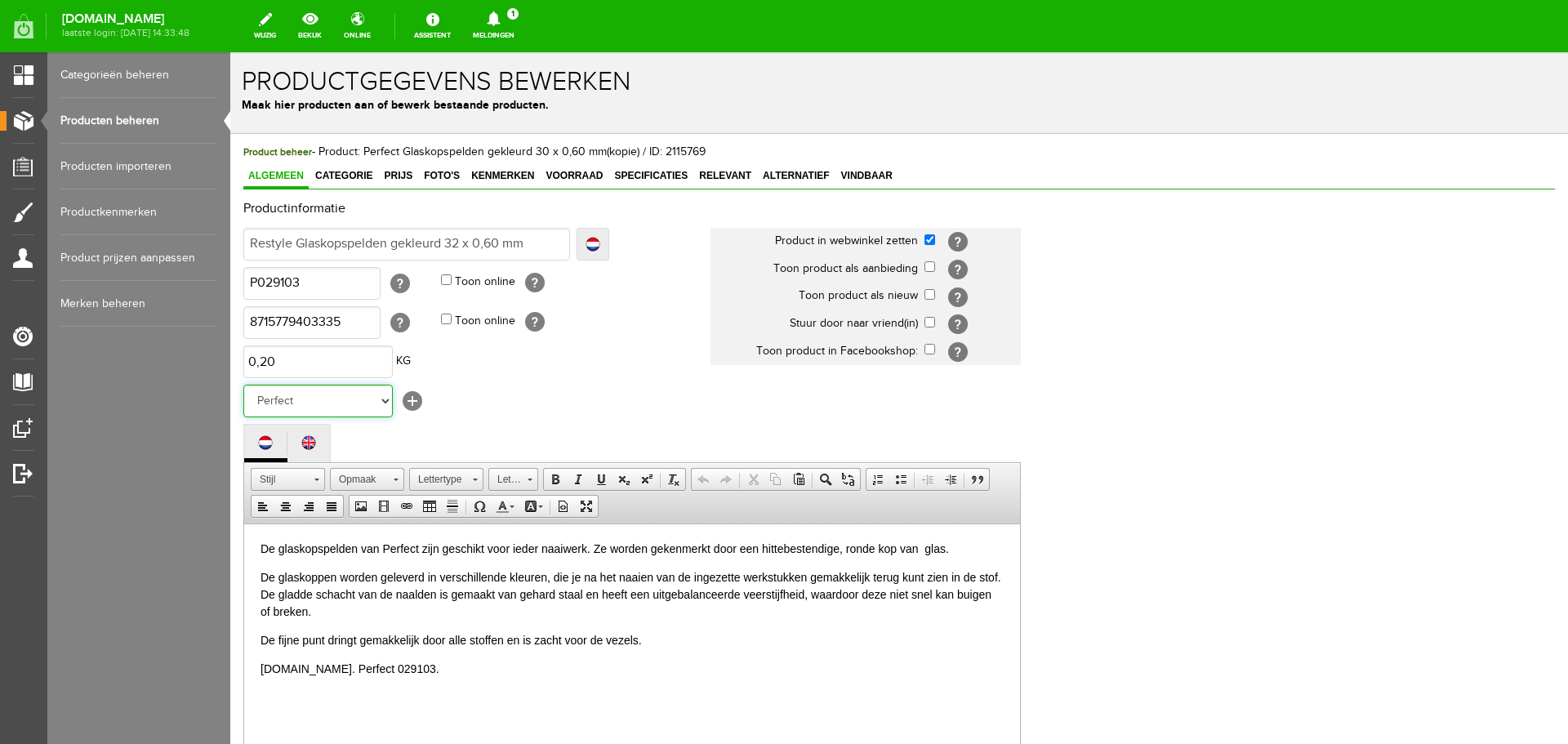
select select "158978"
click at [243, 385] on select "Geen merk Organ [PERSON_NAME] Own Fixit Odif MUUD Bohin Beijer Hoechstmass Sew …" at bounding box center [318, 401] width 150 height 32
click at [403, 546] on p "De glaskopspelden van Perfect zijn geschikt voor ieder naaiwerk. Ze worden geke…" at bounding box center [632, 548] width 743 height 17
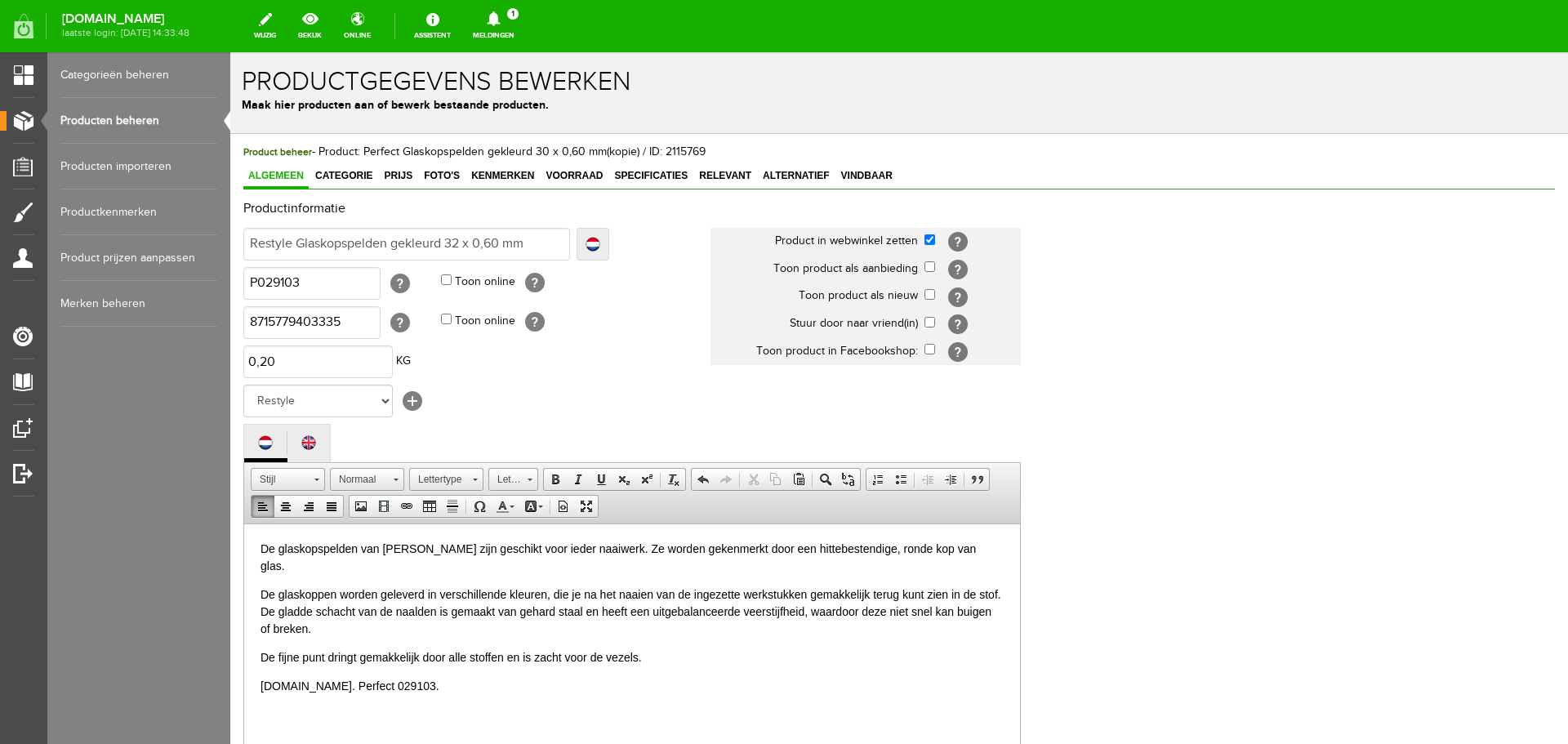
click at [304, 677] on p "[DOMAIN_NAME]. Perfect 029103." at bounding box center [632, 685] width 743 height 17
click at [338, 677] on p "[DOMAIN_NAME]. Restyle 029103." at bounding box center [632, 685] width 743 height 17
drag, startPoint x: 310, startPoint y: 283, endPoint x: 203, endPoint y: 283, distance: 107.0
click at [231, 283] on html "x Productgegevens bewerken Maak hier producten aan of bewerk bestaande producte…" at bounding box center [899, 398] width 1338 height 692
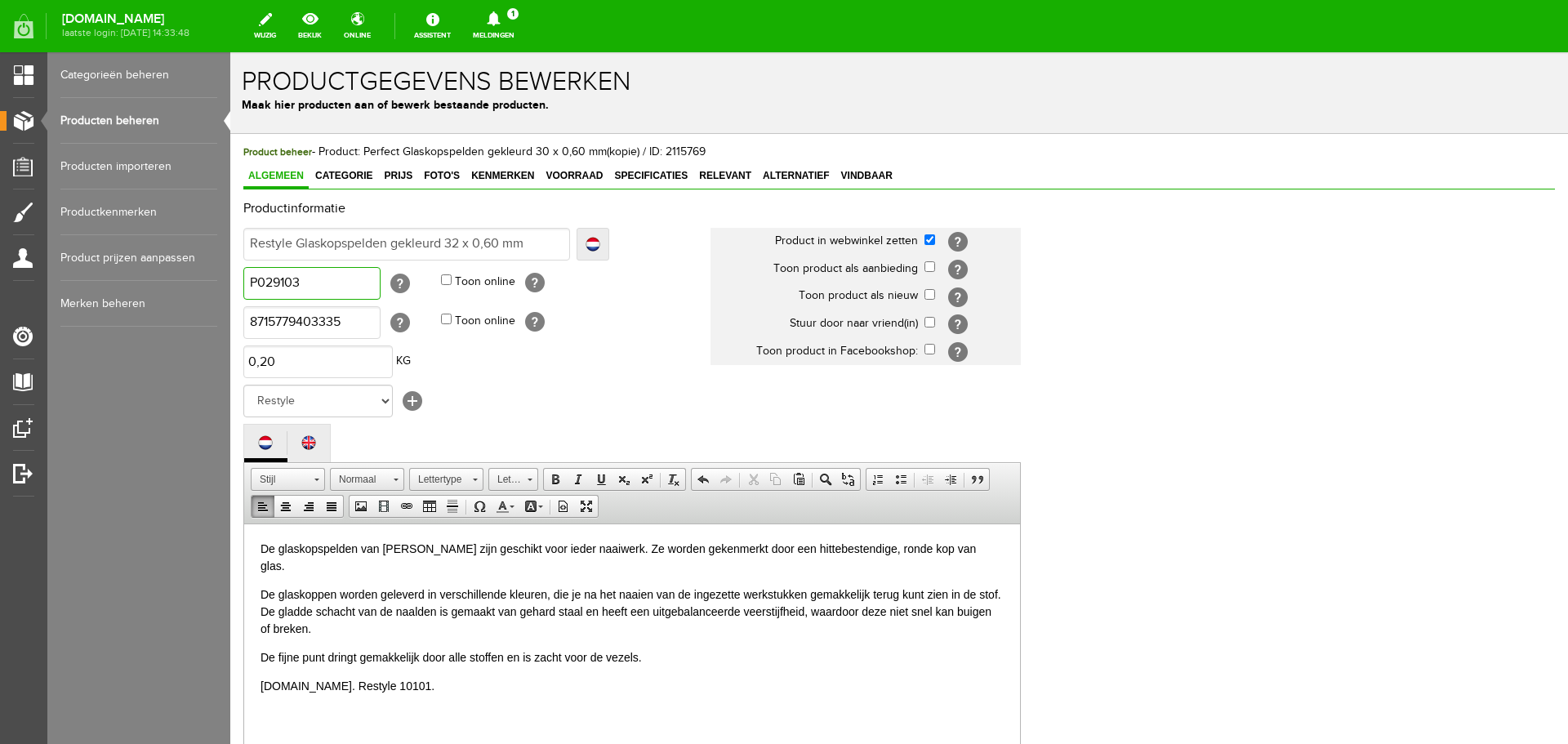
paste input "015.10101"
type input "015.10101"
click at [714, 649] on p "De fijne punt dringt gemakkelijk door alle stoffen en is zacht voor de vezels." at bounding box center [632, 657] width 743 height 17
click at [351, 177] on span "Categorie" at bounding box center [344, 175] width 67 height 12
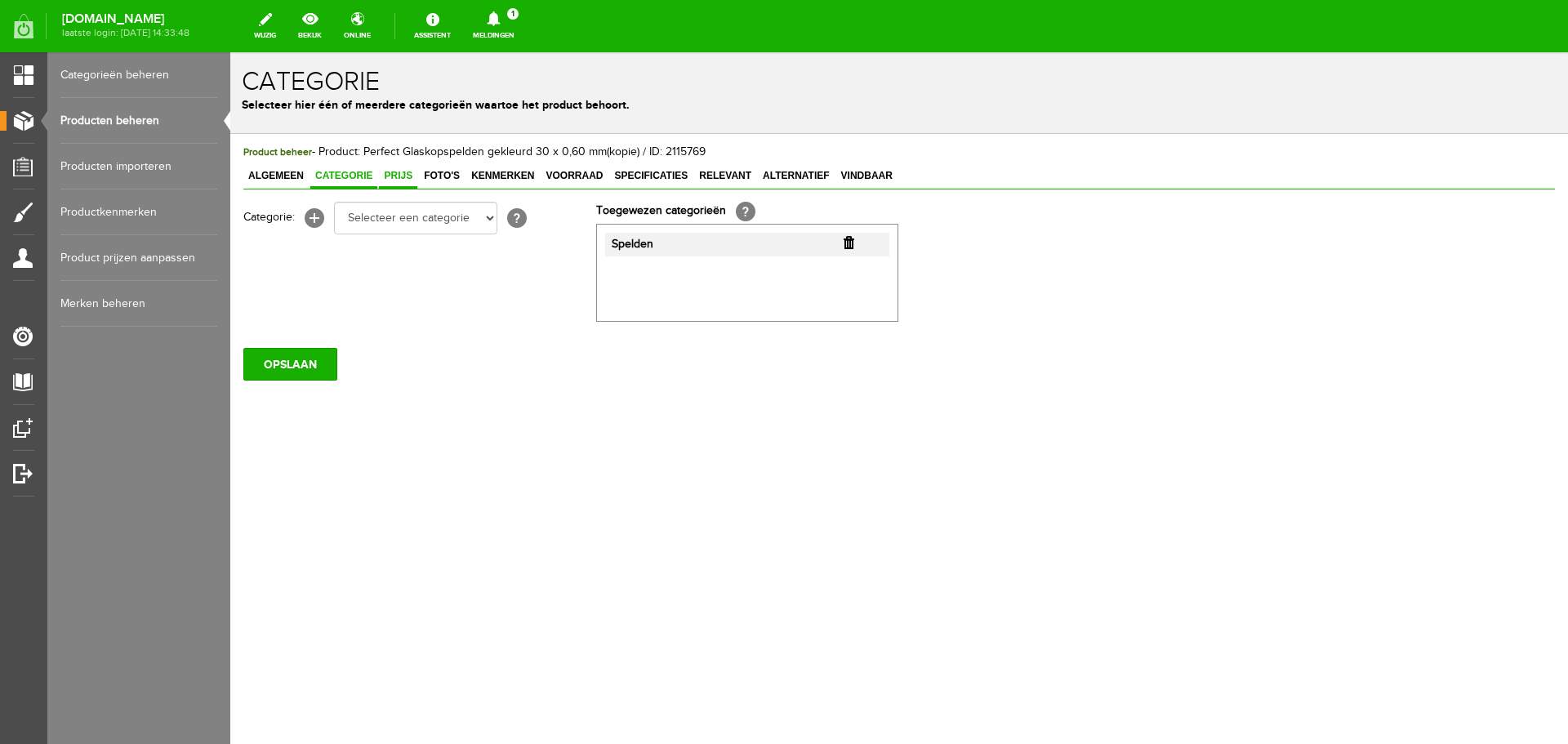
click at [398, 176] on span "Prijs" at bounding box center [398, 175] width 39 height 12
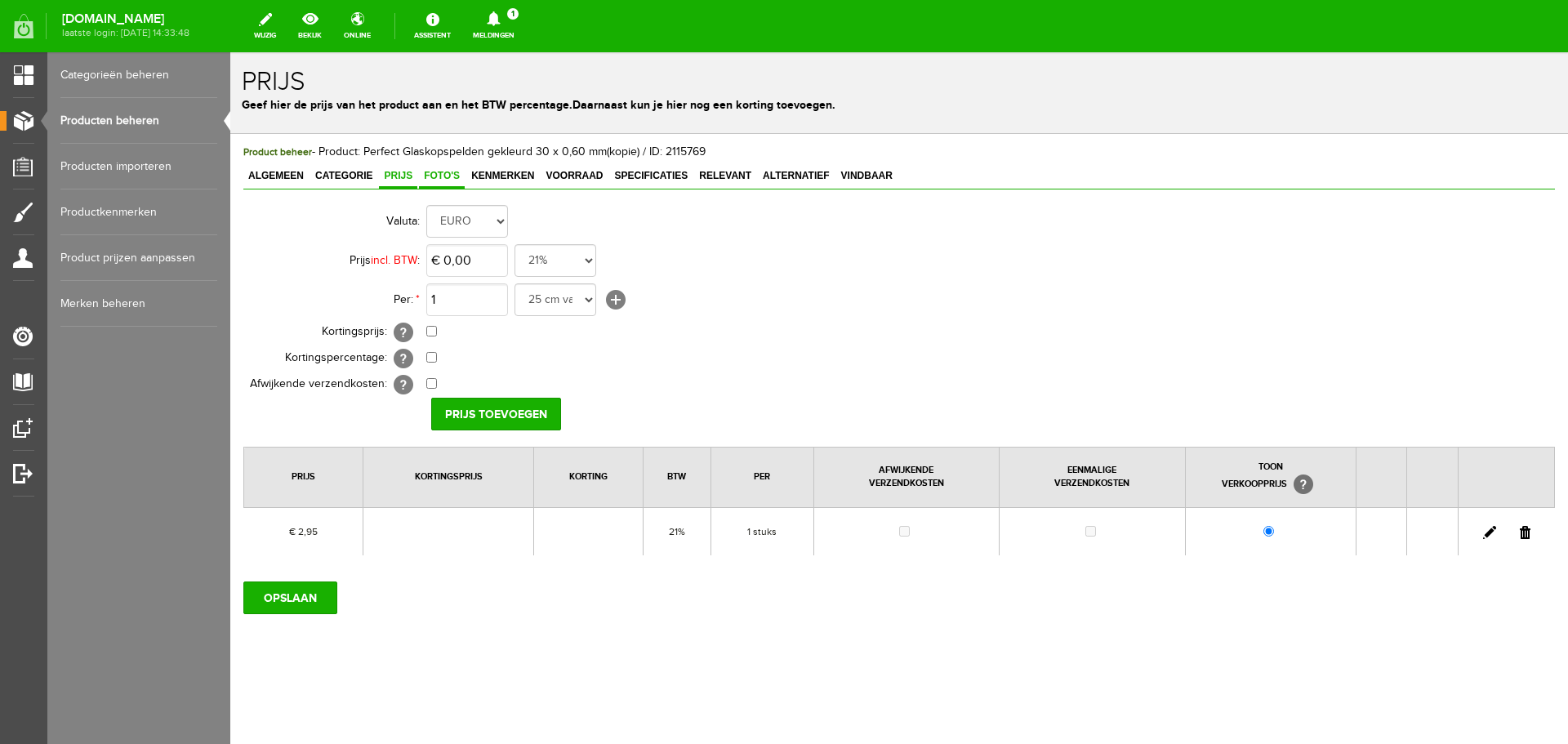
click at [439, 176] on span "Foto's" at bounding box center [442, 175] width 46 height 12
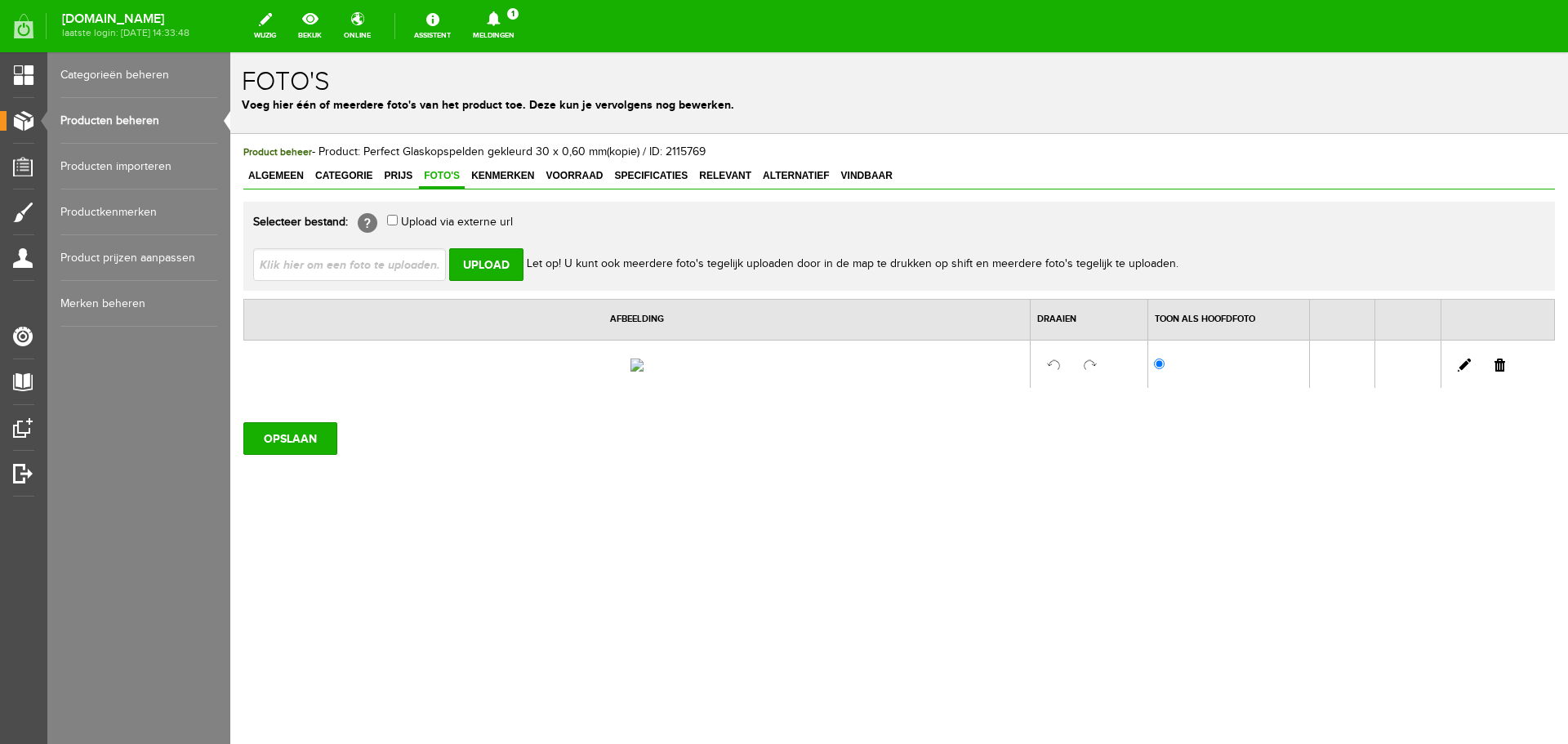
click at [1502, 372] on link at bounding box center [1500, 365] width 11 height 13
click at [277, 265] on input "file" at bounding box center [355, 264] width 206 height 31
type input "C:\fakepath\Glaskopspelden_Restyle_015.10101_t_Pandje_Naaimachines.jpg"
type input "Glaskopspelden_Restyle_015.10101_t_Pandje_Naaimachines.jpg; Glaskopspelden_Rest…"
click at [493, 269] on input "Upload" at bounding box center [486, 265] width 74 height 32
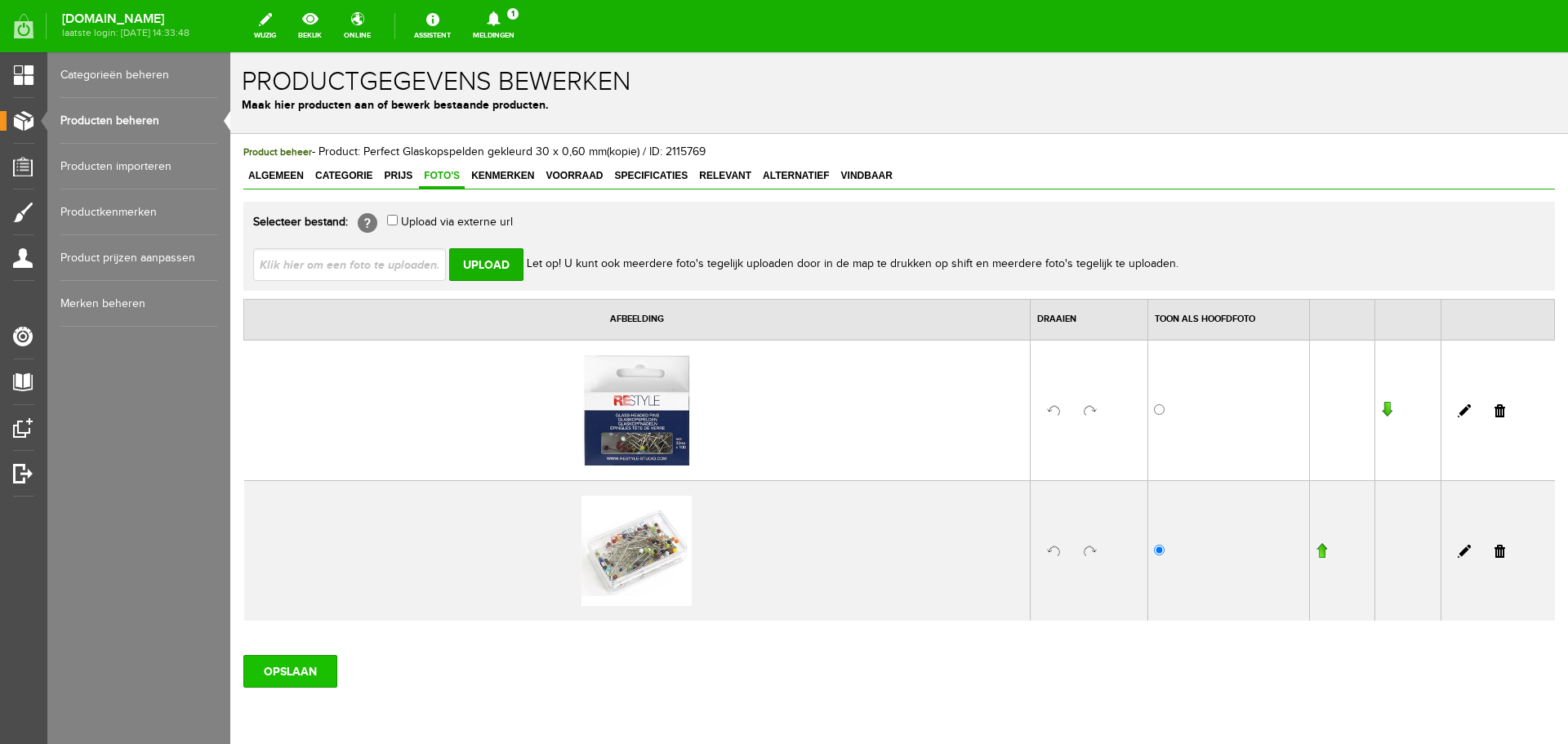
click at [301, 671] on input "OPSLAAN" at bounding box center [290, 671] width 94 height 32
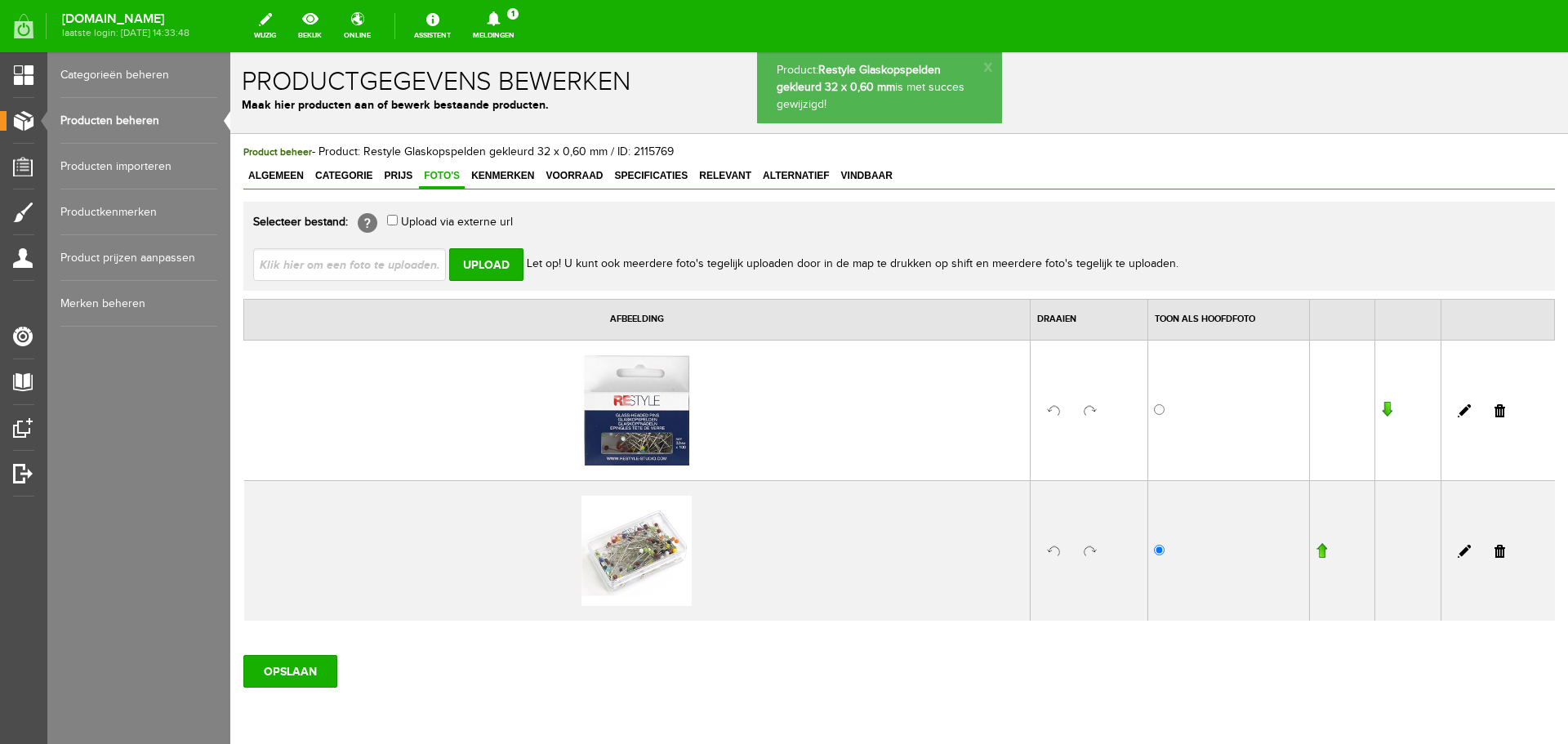
click at [1316, 549] on input "button" at bounding box center [1321, 550] width 12 height 16
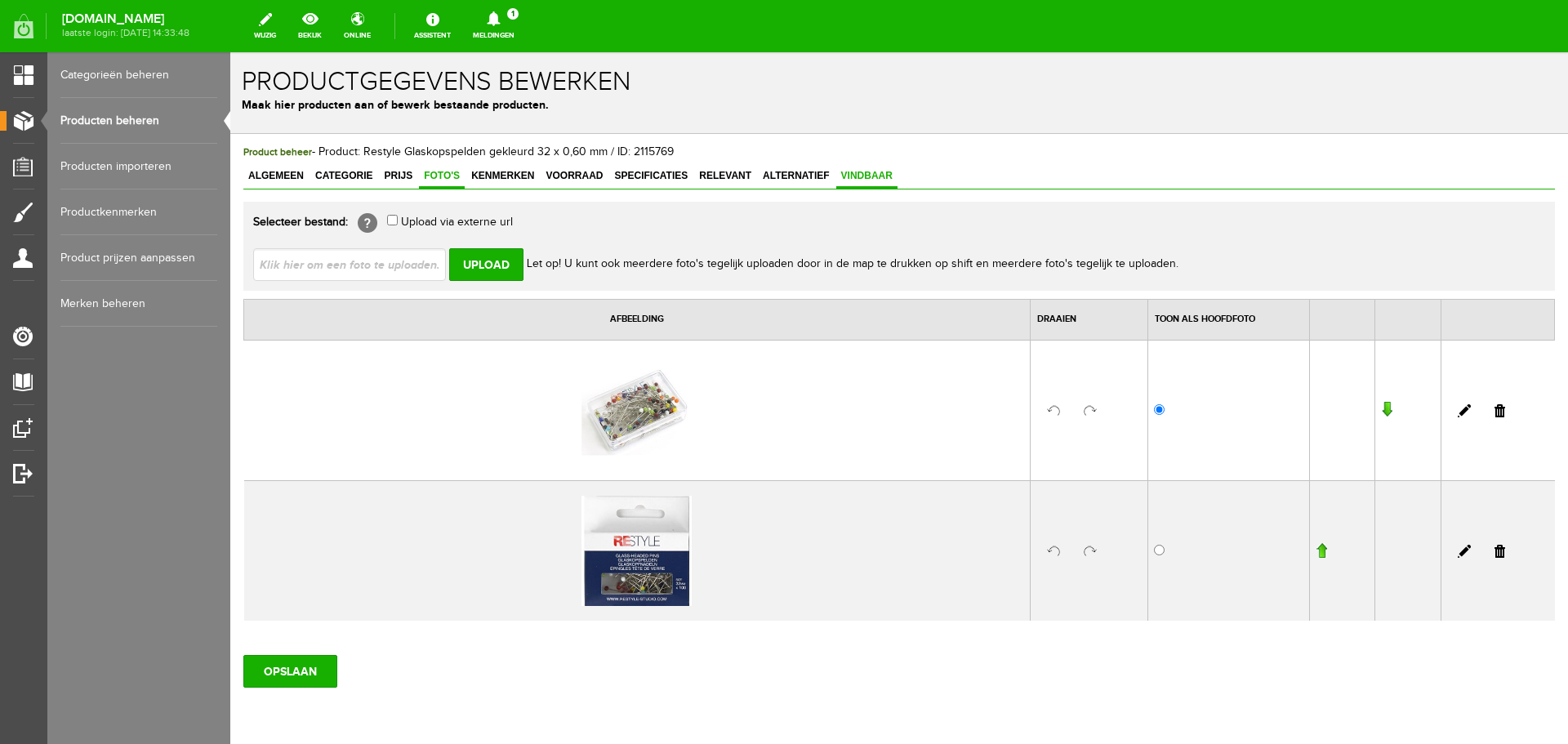
click at [879, 182] on link "Vindbaar" at bounding box center [867, 177] width 61 height 23
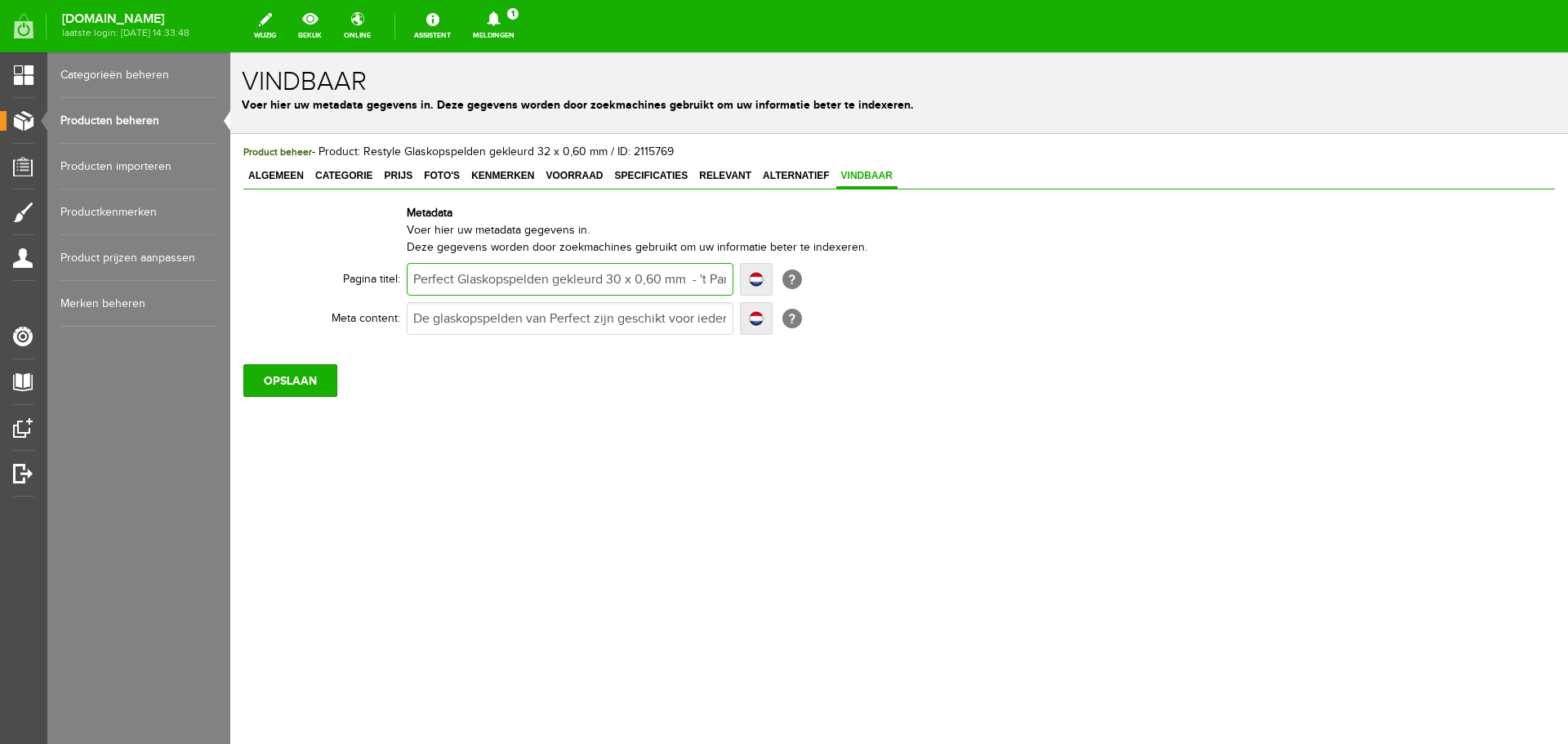
click at [423, 278] on input "Perfect Glaskopspelden gekleurd 30 x 0,60 mm - 't Pandje Naaimachines" at bounding box center [570, 279] width 327 height 32
type input "RGlaskopspelden gekleurd 30 x 0,60 mm - 't Pandje Naaimachines"
type input "ReGlaskopspelden gekleurd 30 x 0,60 mm - 't Pandje Naaimachines"
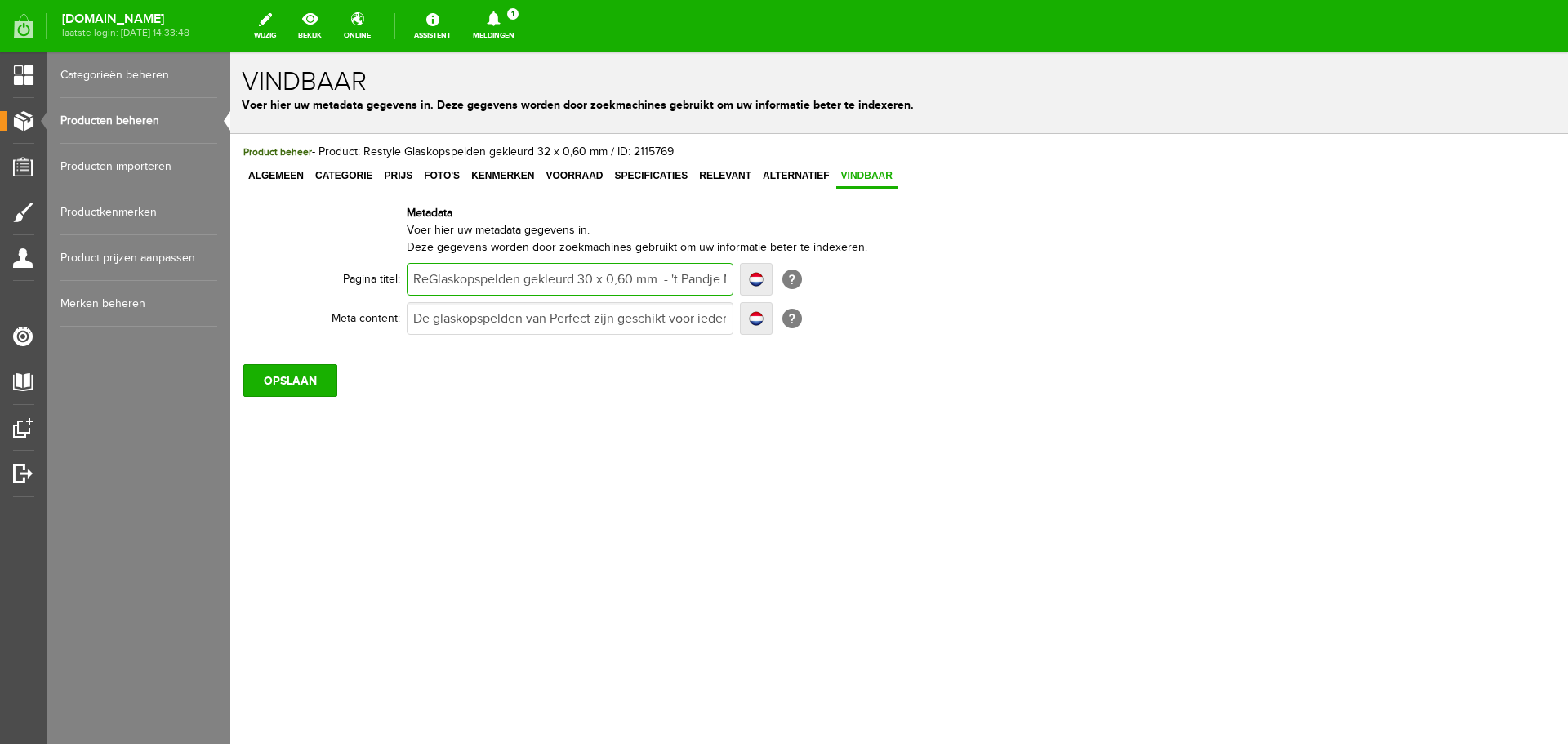
type input "ReGlaskopspelden gekleurd 30 x 0,60 mm - 't Pandje Naaimachines"
type input "ResGlaskopspelden gekleurd 30 x 0,60 mm - 't Pandje Naaimachines"
type input "RestGlaskopspelden gekleurd 30 x 0,60 mm - 't Pandje Naaimachines"
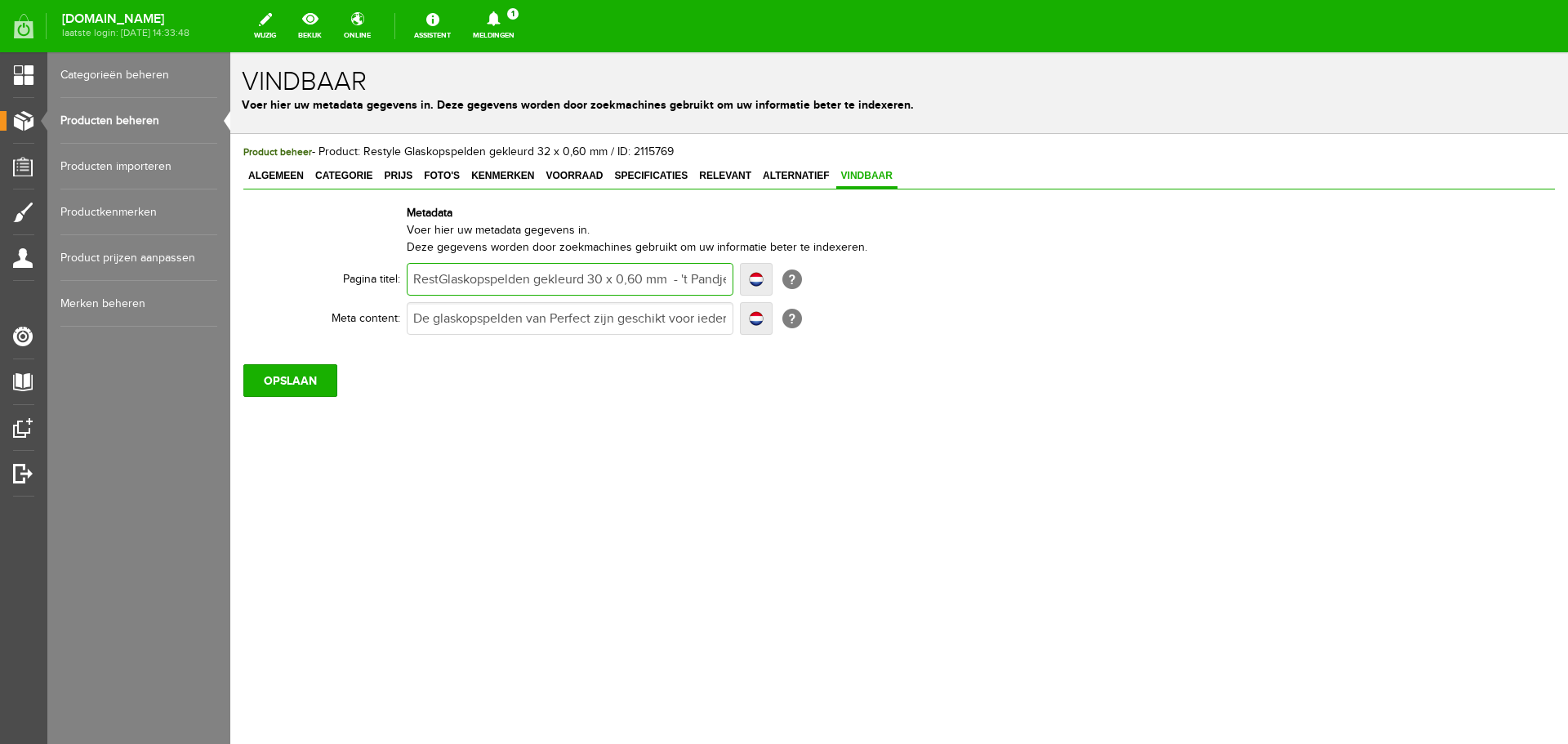
type input "RestyGlaskopspelden gekleurd 30 x 0,60 mm - 't Pandje Naaimachines"
type input "RestylGlaskopspelden gekleurd 30 x 0,60 mm - 't Pandje Naaimachines"
type input "RestyleGlaskopspelden gekleurd 30 x 0,60 mm - 't Pandje Naaimachines"
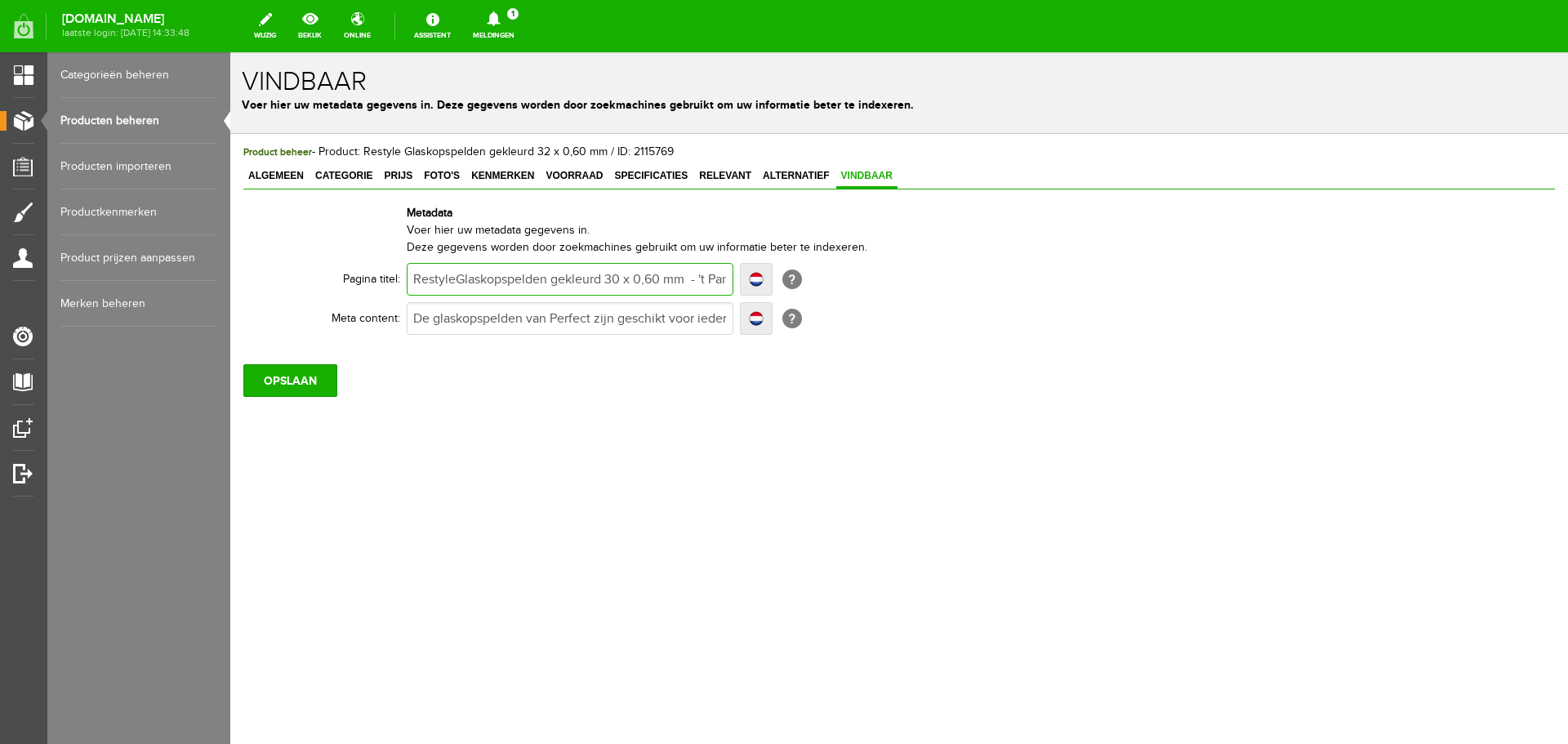
type input "RestyleGlaskopspelden gekleurd 30 x 0,60 mm - 't Pandje Naaimachines"
type input "Restylelaskopspelden gekleurd 30 x 0,60 mm - 't Pandje Naaimachines"
type input "Restyleaskopspelden gekleurd 30 x 0,60 mm - 't Pandje Naaimachines"
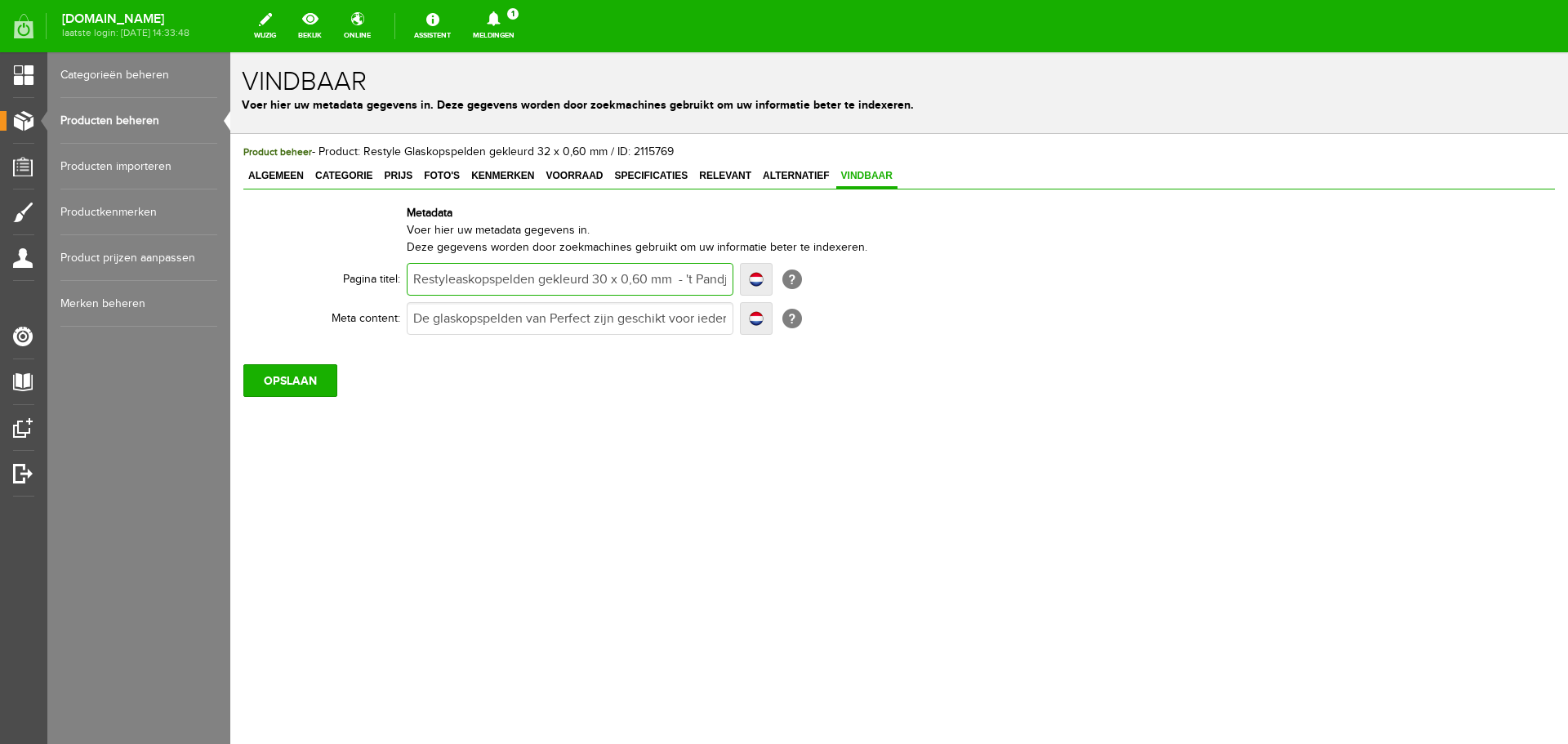
type input "Restyleskopspelden gekleurd 30 x 0,60 mm - 't Pandje Naaimachines"
type input "Restylekopspelden gekleurd 30 x 0,60 mm - 't Pandje Naaimachines"
type input "Restyle kopspelden gekleurd 30 x 0,60 mm - 't Pandje Naaimachines"
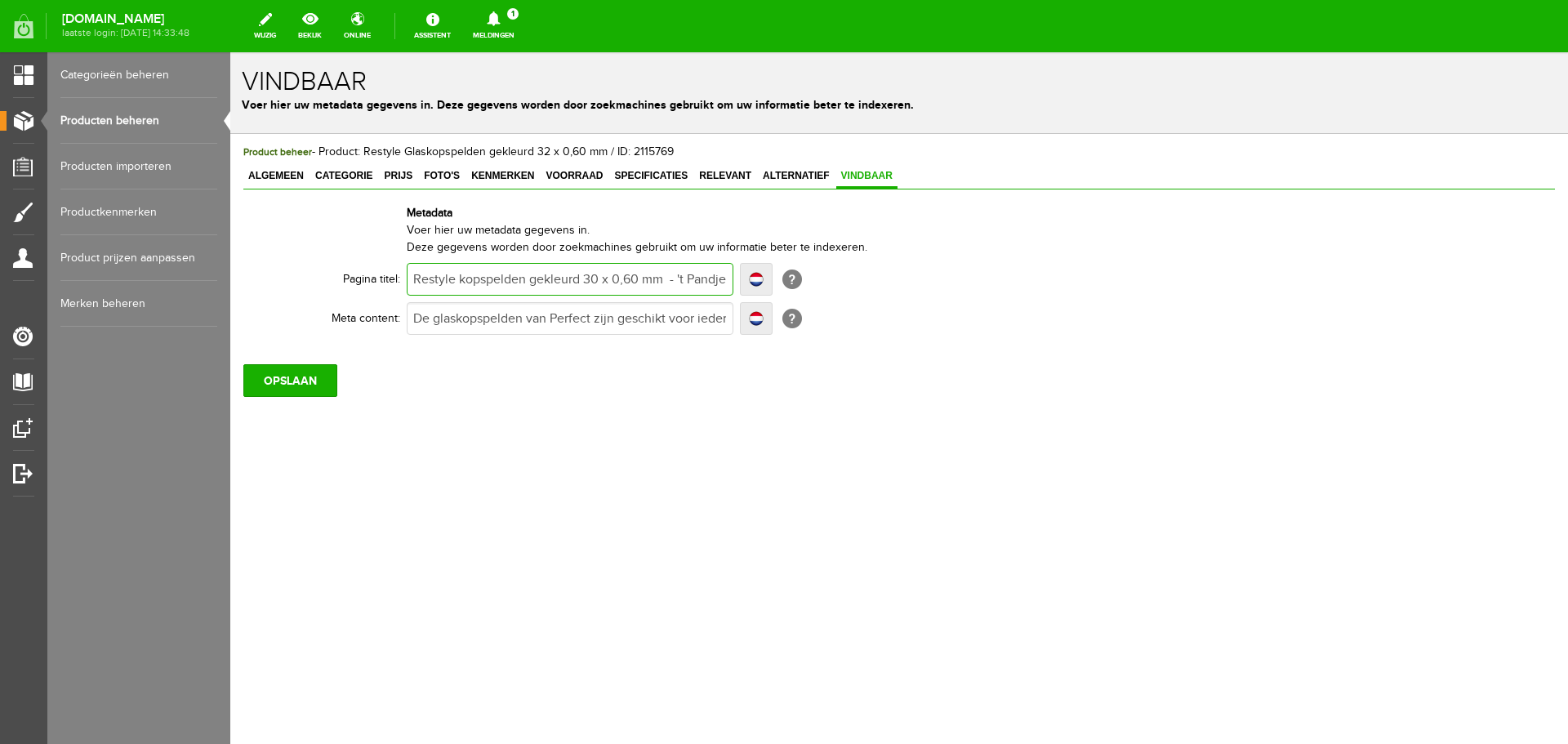
type input "Restyle kopspelden gekleurd 30 x 0,60 mm - 't Pandje Naaimachines"
type input "Restyle gkopspelden gekleurd 30 x 0,60 mm - 't Pandje Naaimachines"
type input "Restyle glkopspelden gekleurd 30 x 0,60 mm - 't Pandje Naaimachines"
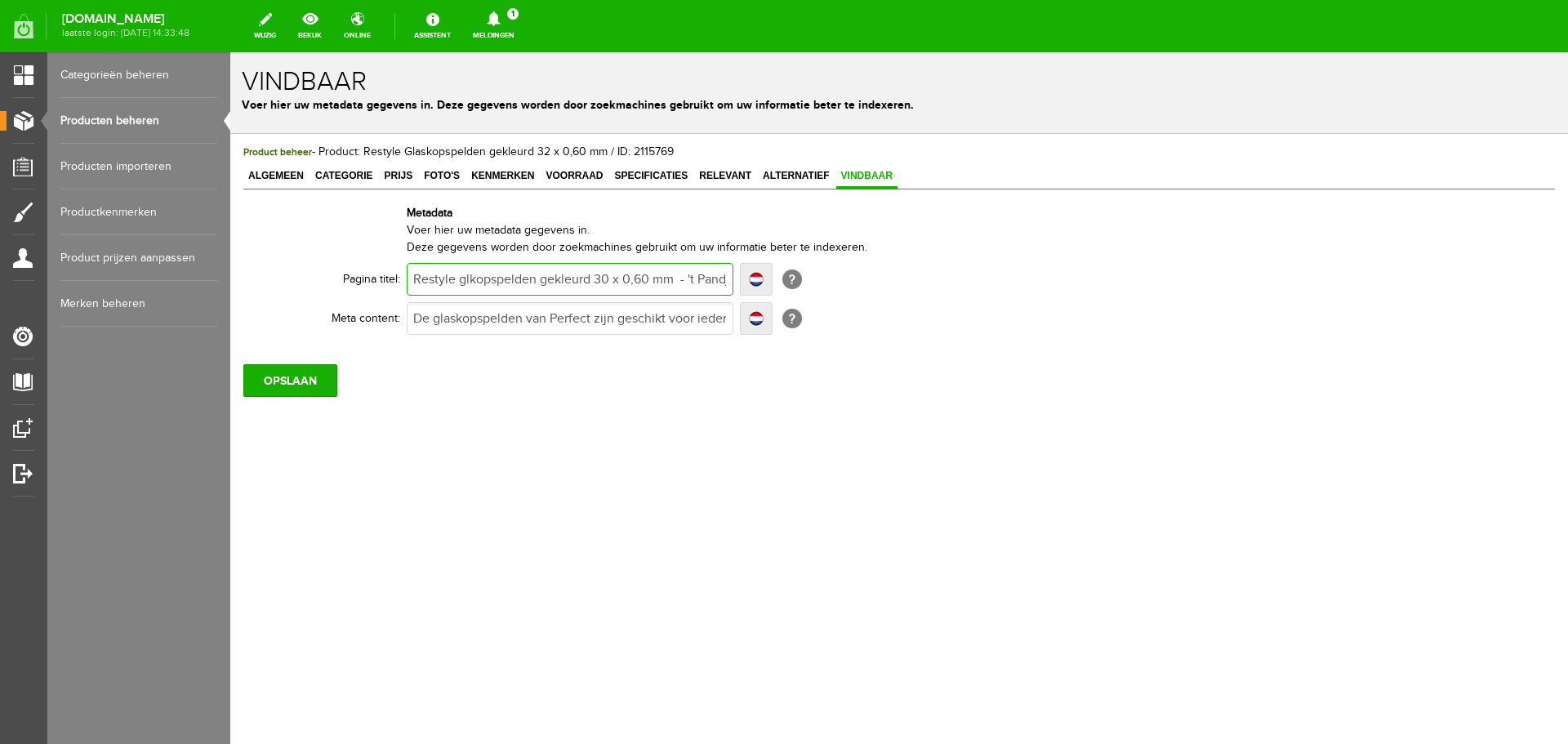
type input "Restyle glakopspelden gekleurd 30 x 0,60 mm - 't Pandje Naaimachines"
type input "Restyle glaskopspelden gekleurd 30 x 0,60 mm - 't Pandje Naaimachines"
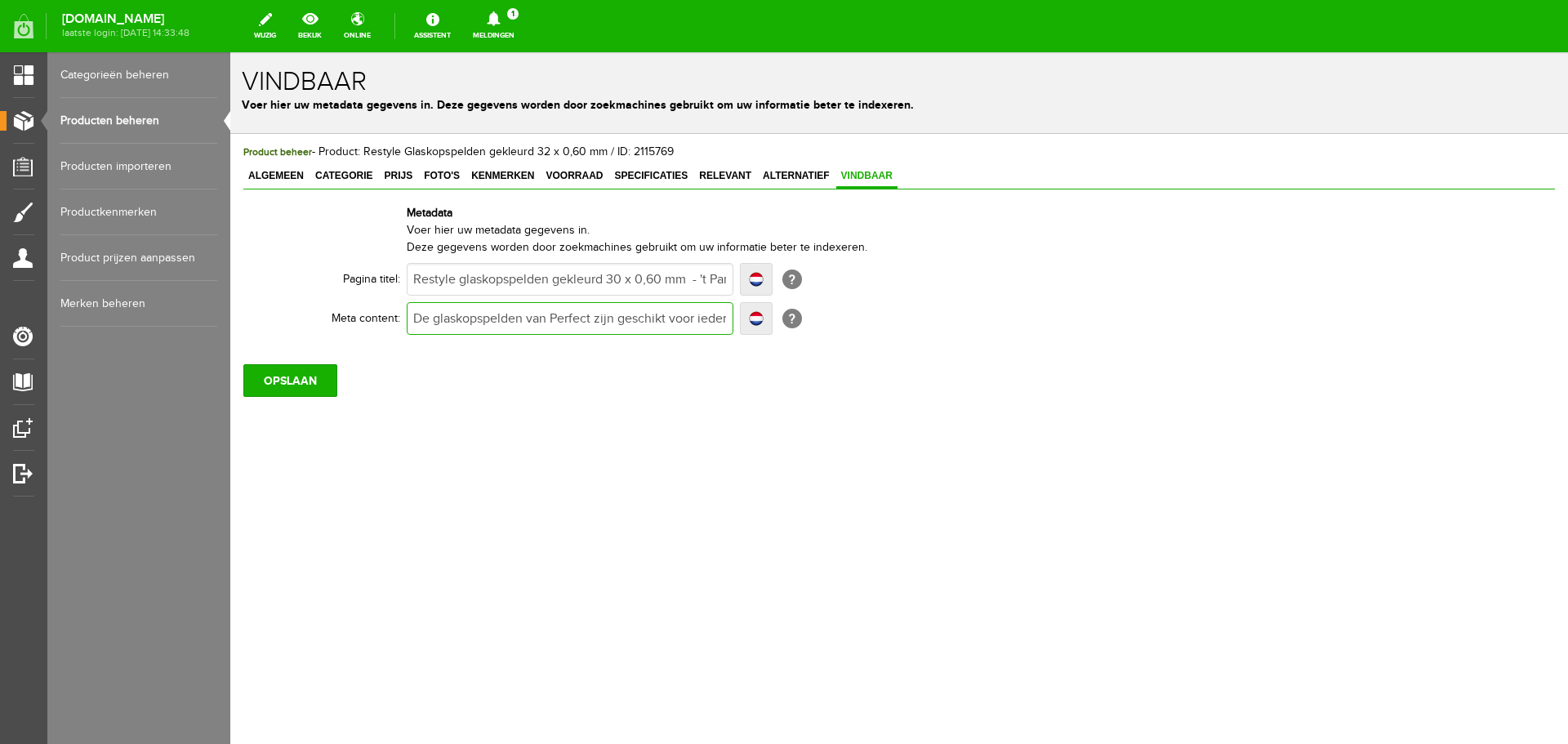
click at [558, 320] on input "De glaskopspelden van Perfect zijn geschikt voor ieder naaiwerk. Ze worden geke…" at bounding box center [570, 319] width 327 height 32
type input "De glaskopspelden van rezijn geschikt voor ieder naaiwerk. Ze worden gekenmerkt…"
type input "De glaskopspelden van rzijn geschikt voor ieder naaiwerk. Ze worden gekenmerkt …"
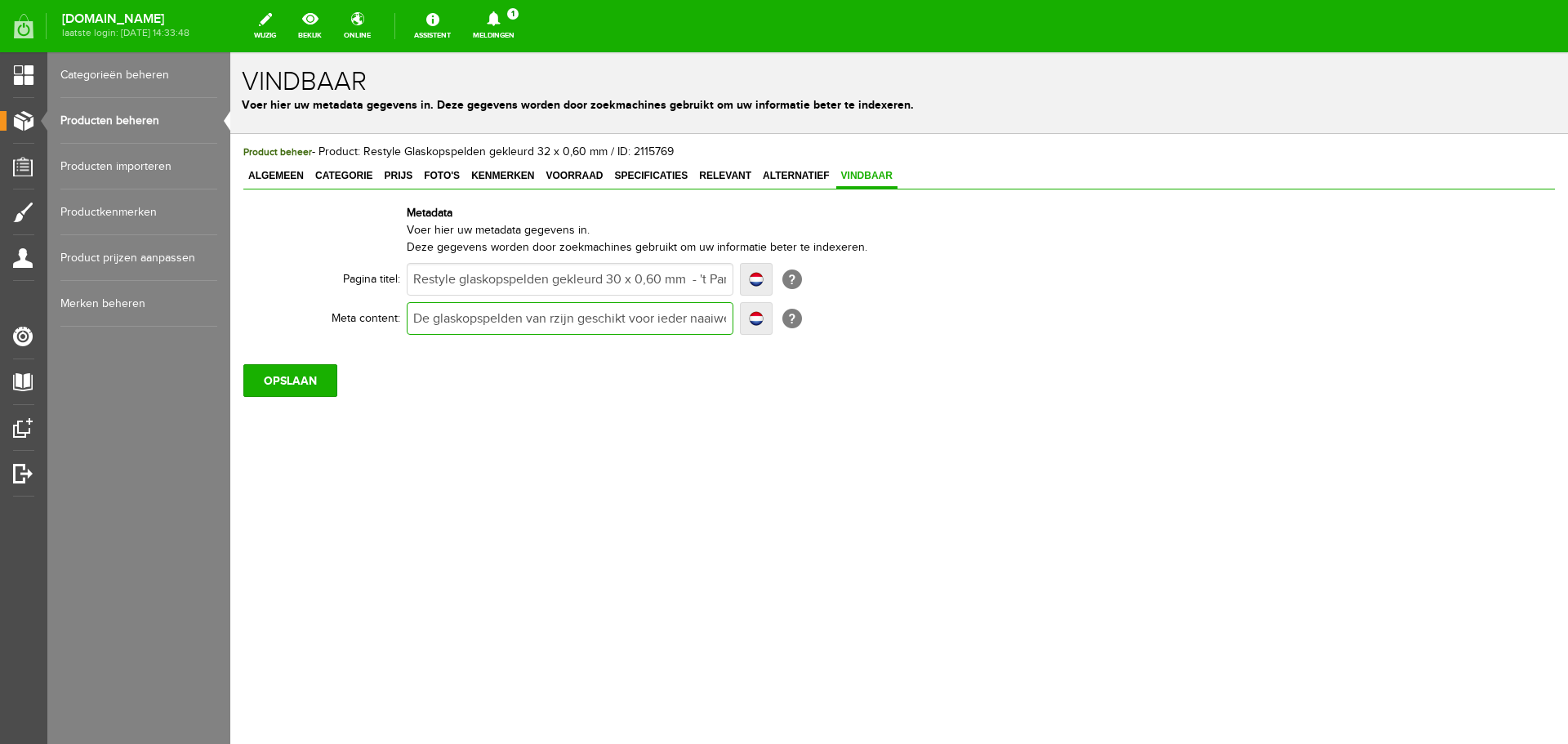
type input "De glaskopspelden van rzijn geschikt voor ieder naaiwerk. Ze worden gekenmerkt …"
type input "De glaskopspelden van zijn geschikt voor ieder naaiwerk. Ze worden gekenmerkt d…"
type input "De glaskopspelden van ezijn geschikt voor ieder naaiwerk. Ze worden gekenmerkt …"
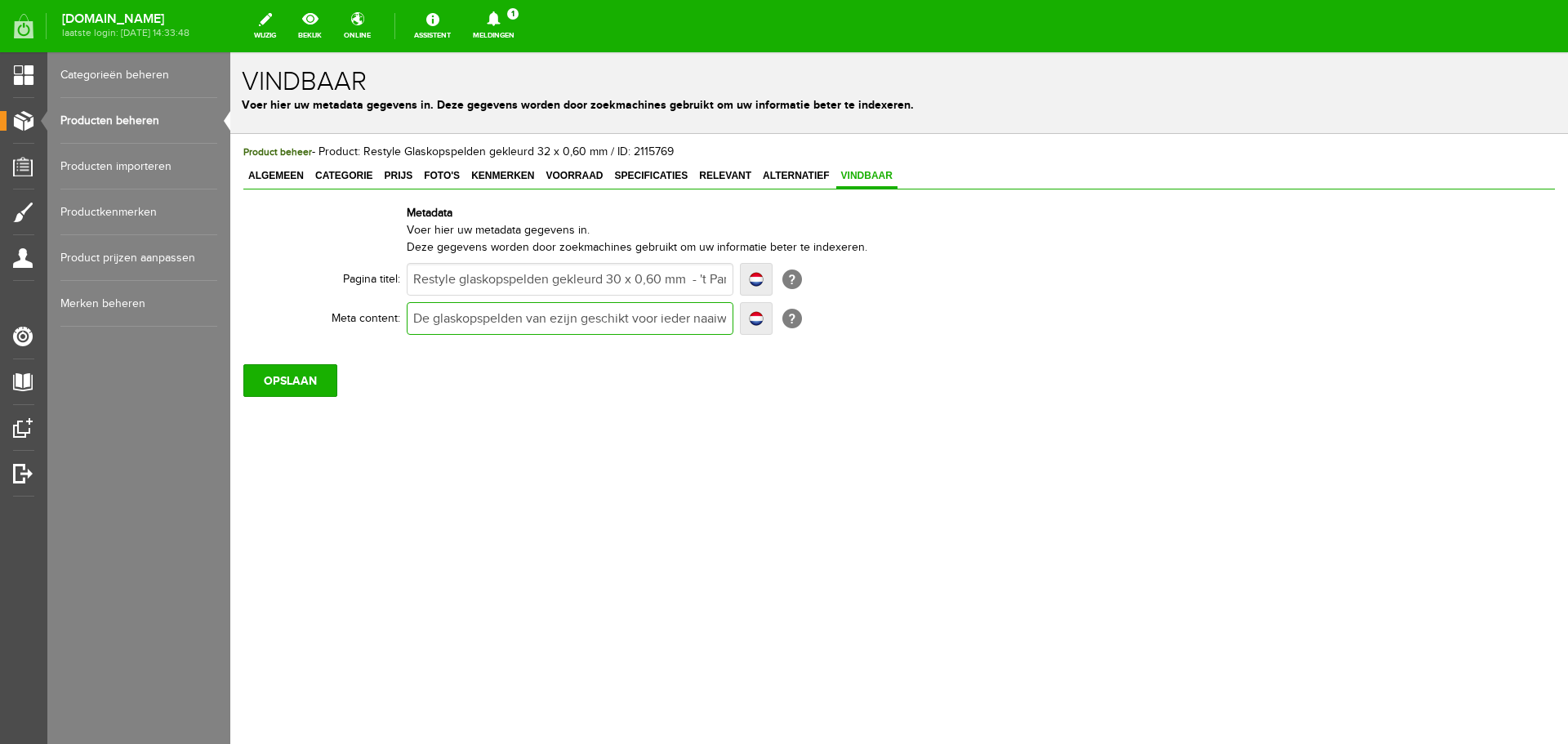
type input "De glaskopspelden van zijn geschikt voor ieder naaiwerk. Ze worden gekenmerkt d…"
type input "De glaskopspelden van Rzijn geschikt voor ieder naaiwerk. Ze worden gekenmerkt …"
type input "De glaskopspelden van Rezijn geschikt voor ieder naaiwerk. Ze worden gekenmerkt…"
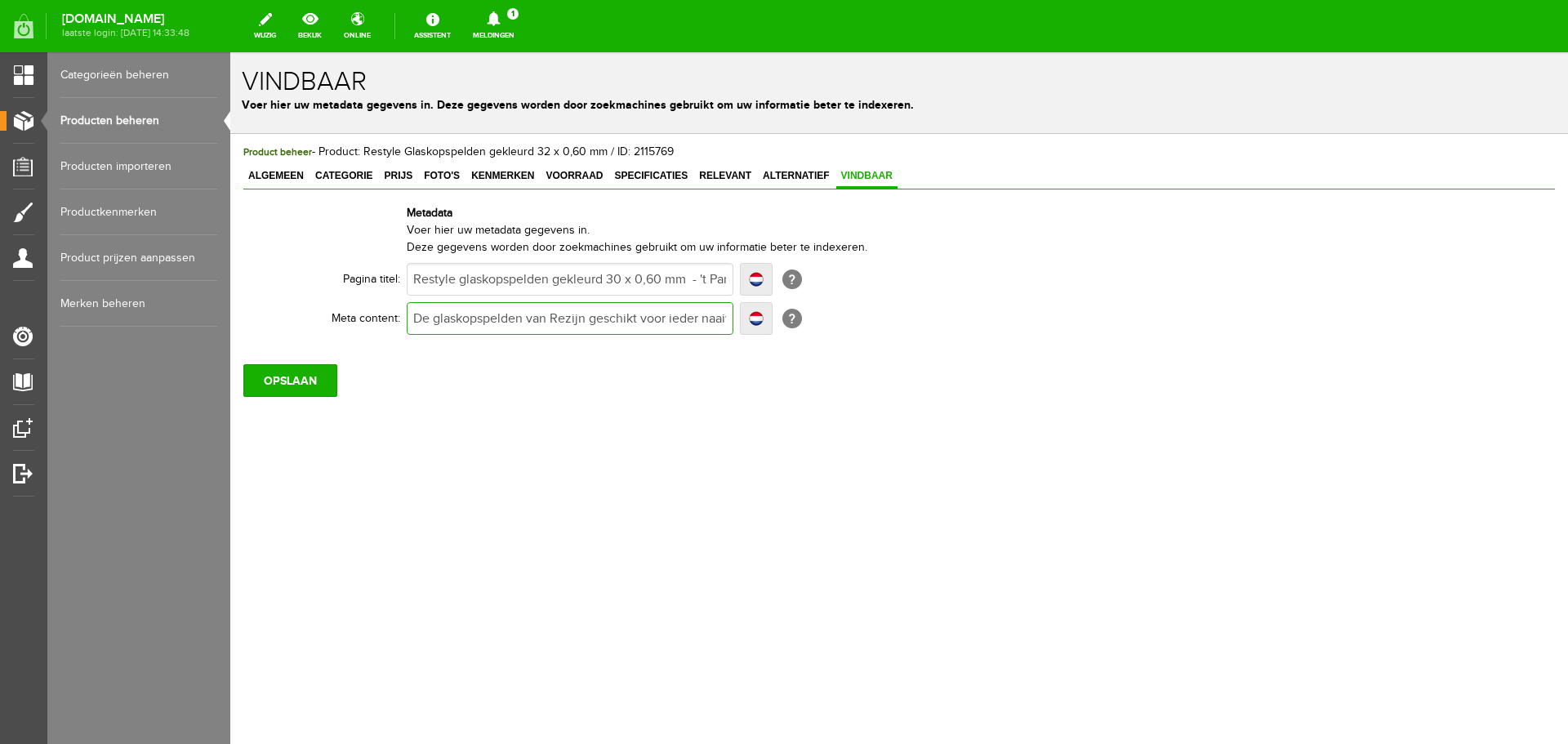
type input "De glaskopspelden van Rezijn geschikt voor ieder naaiwerk. Ze worden gekenmerkt…"
type input "De glaskopspelden van Restzijn geschikt voor ieder naaiwerk. Ze worden gekenmer…"
type input "De glaskopspelden van Restyzijn geschikt voor ieder naaiwerk. Ze worden gekenme…"
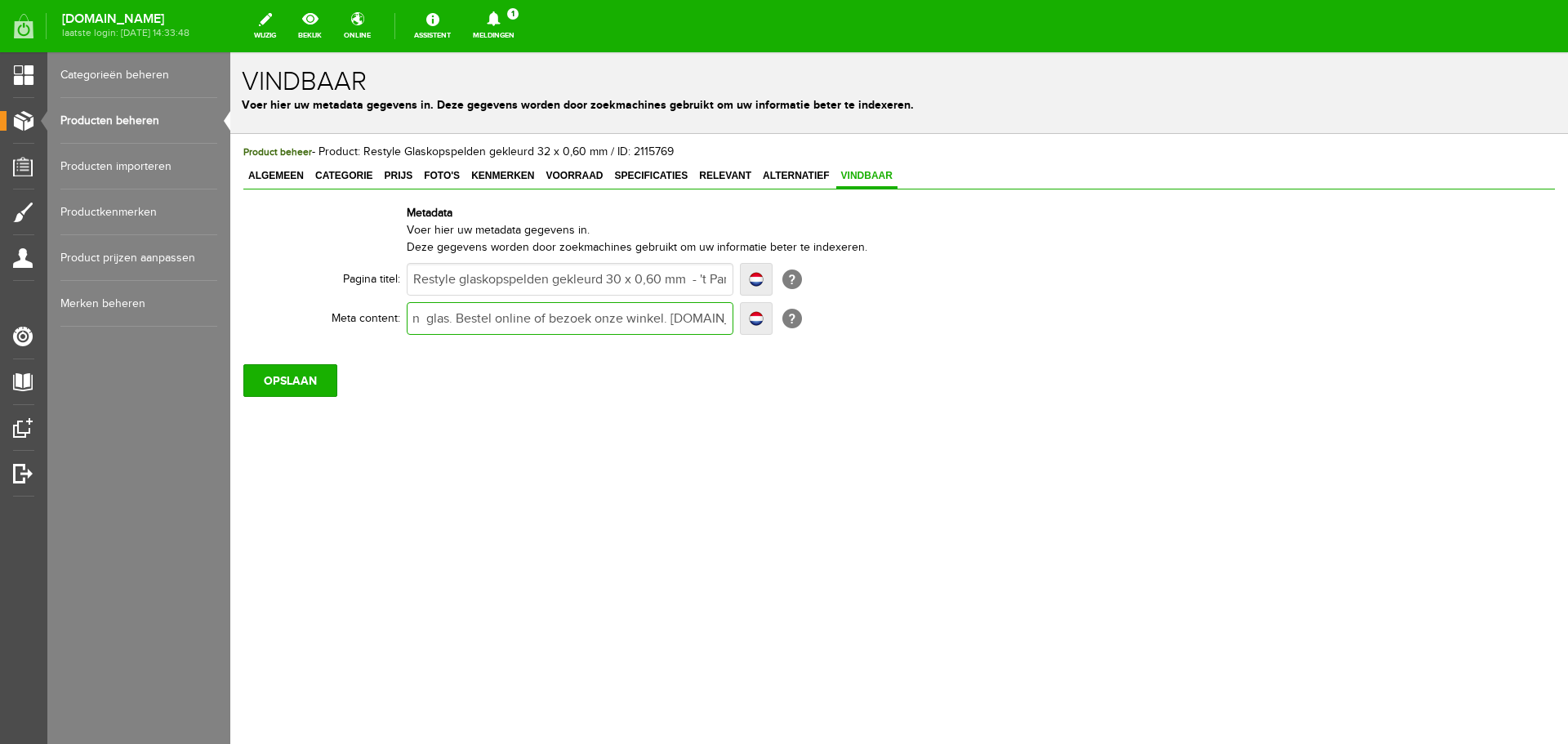
scroll to position [0, 814]
drag, startPoint x: 634, startPoint y: 316, endPoint x: 731, endPoint y: 322, distance: 97.2
click at [731, 322] on input "De glaskopspelden van [PERSON_NAME] zijn geschikt voor ieder naaiwerk. Ze worde…" at bounding box center [570, 319] width 327 height 32
click at [681, 317] on input "De glaskopspelden van [PERSON_NAME] zijn geschikt voor ieder naaiwerk. Ze worde…" at bounding box center [570, 319] width 327 height 32
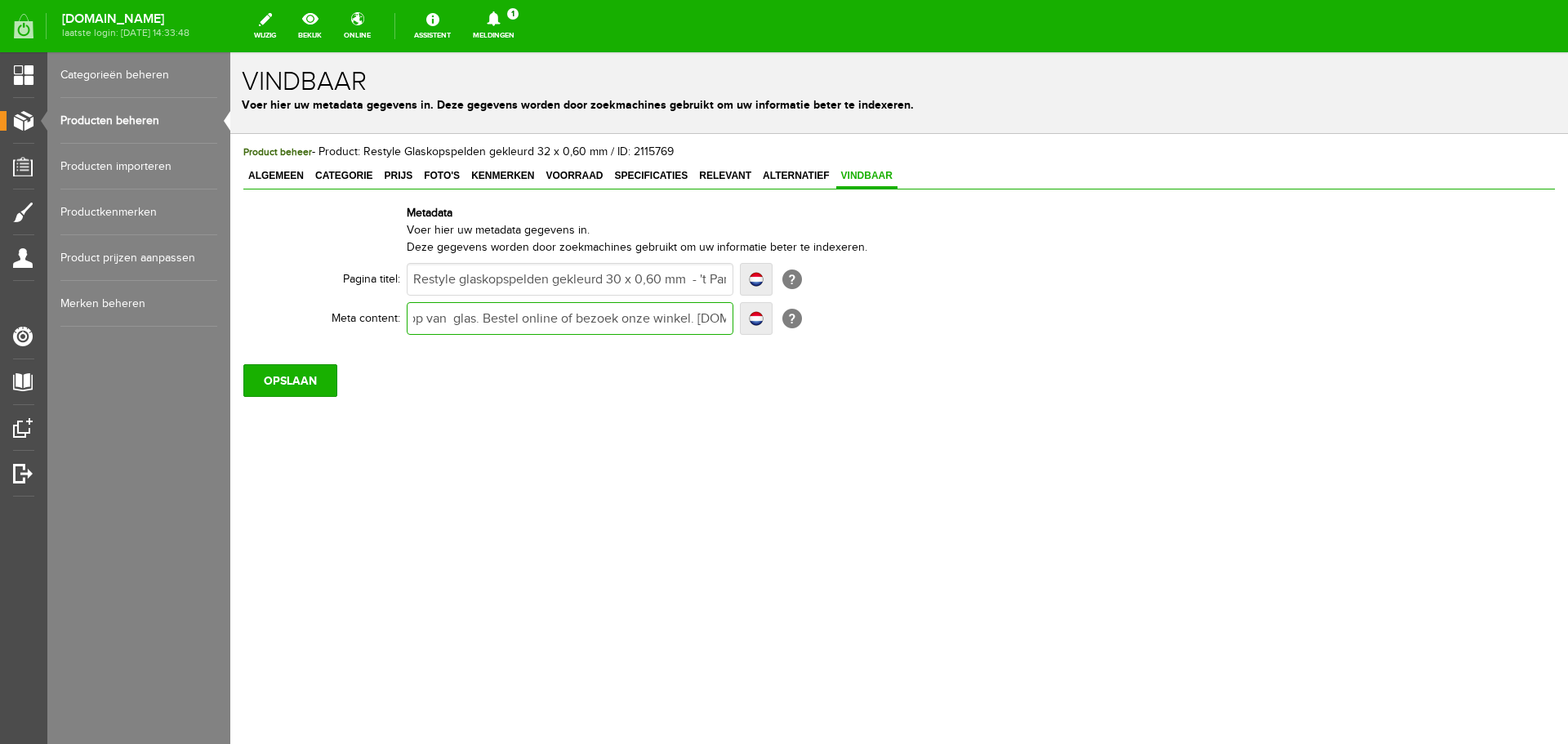
scroll to position [0, 0]
click at [567, 322] on input "De glaskopspelden van [PERSON_NAME] zijn geschikt voor ieder naaiwerk. Ze worde…" at bounding box center [570, 319] width 327 height 32
click at [625, 319] on input "De glaskopspelden van [PERSON_NAME] zijn geschikt voor ieder naaiwerk. Ze worde…" at bounding box center [570, 319] width 327 height 32
click at [504, 316] on input "De glaskopspelden van [PERSON_NAME] zijn geschikt voor ieder naaiwerk. Ze worde…" at bounding box center [570, 319] width 327 height 32
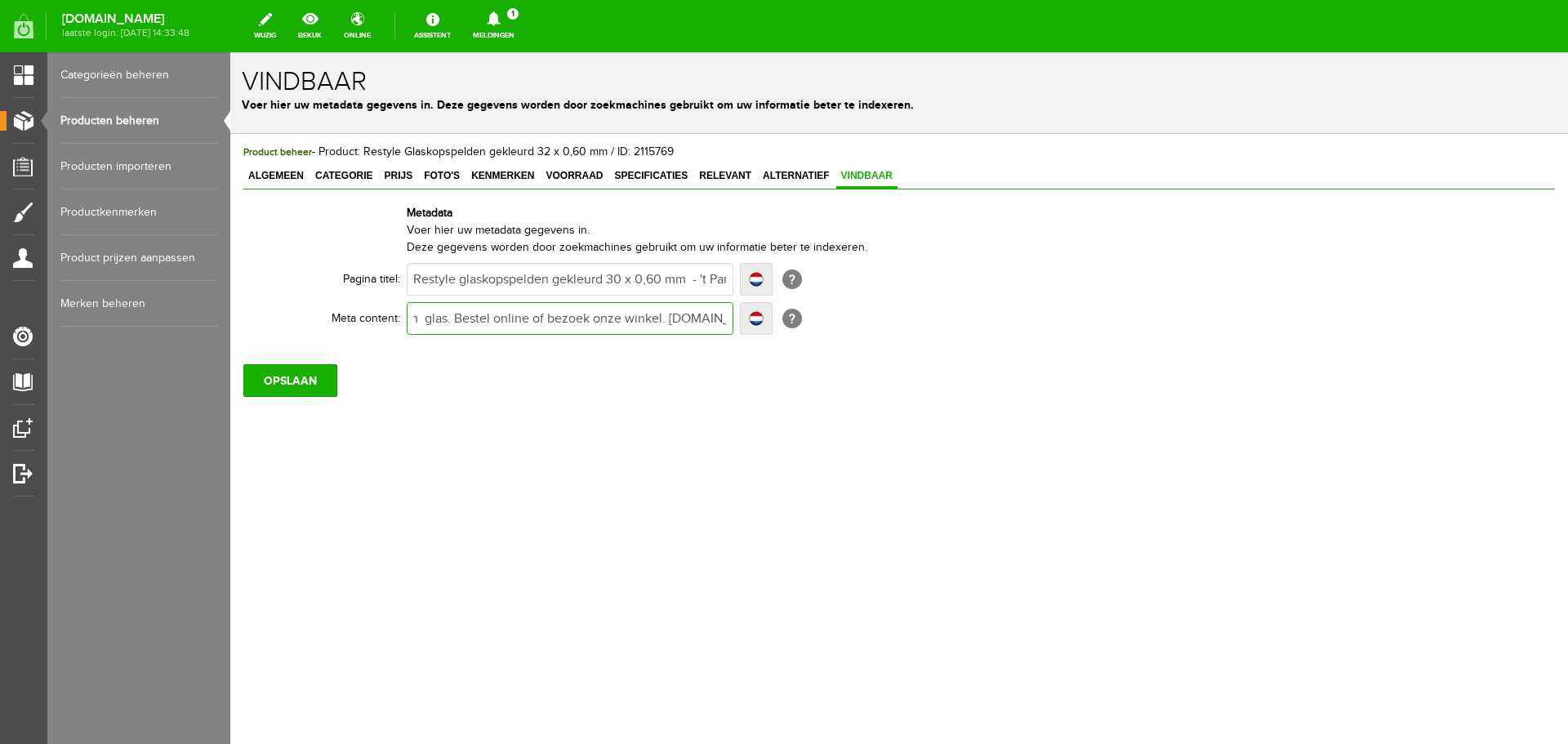
scroll to position [0, 0]
drag, startPoint x: 434, startPoint y: 318, endPoint x: 382, endPoint y: 318, distance: 52.0
click at [382, 318] on tr "Meta content: De glaskopspelden van Restyle zijn geschikt voor ieder naaiwerk. …" at bounding box center [635, 319] width 784 height 39
click at [611, 321] on input "100 glaskopspelden van Restyle zijn geschikt voor ieder naaiwerk. Ze worden gek…" at bounding box center [570, 319] width 327 height 32
click at [682, 315] on input "100 glaskopspelden van Restyle geschikt voor ieder naaiwerk. Ze worden gekenmer…" at bounding box center [570, 319] width 327 height 32
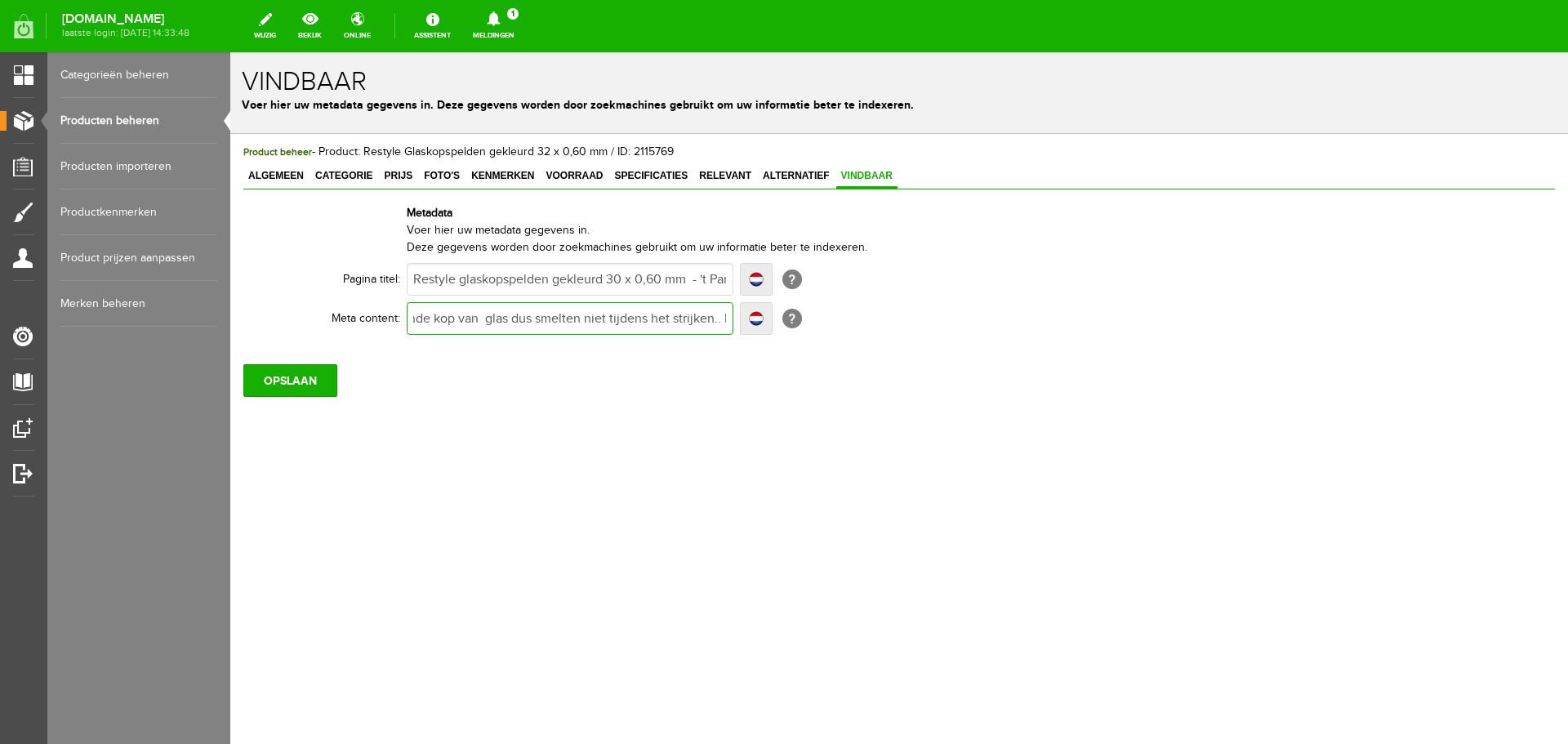
scroll to position [0, 530]
click at [728, 172] on span "Relevant" at bounding box center [725, 175] width 62 height 12
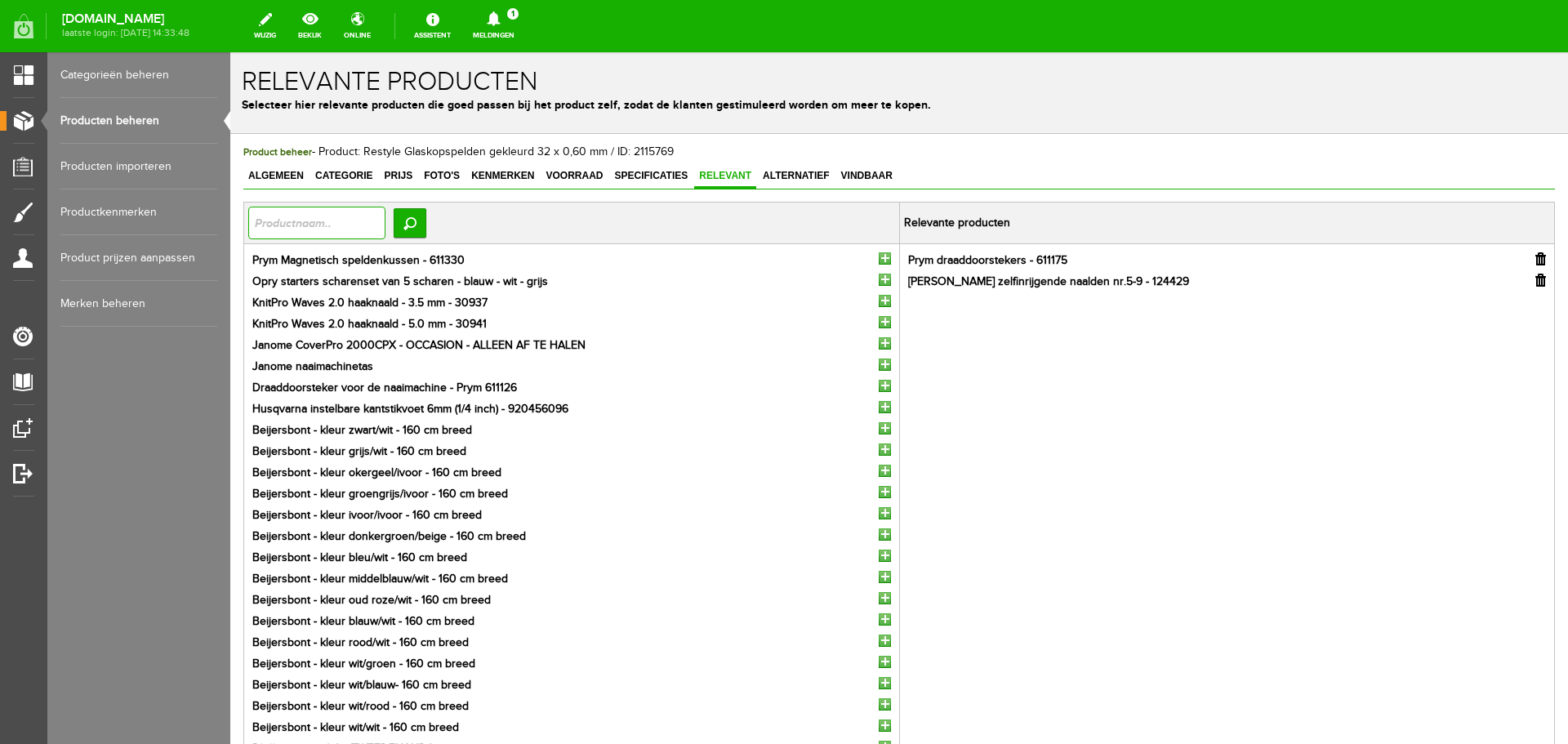
click at [268, 218] on input "text" at bounding box center [317, 223] width 137 height 32
click at [881, 257] on input "button" at bounding box center [885, 258] width 13 height 13
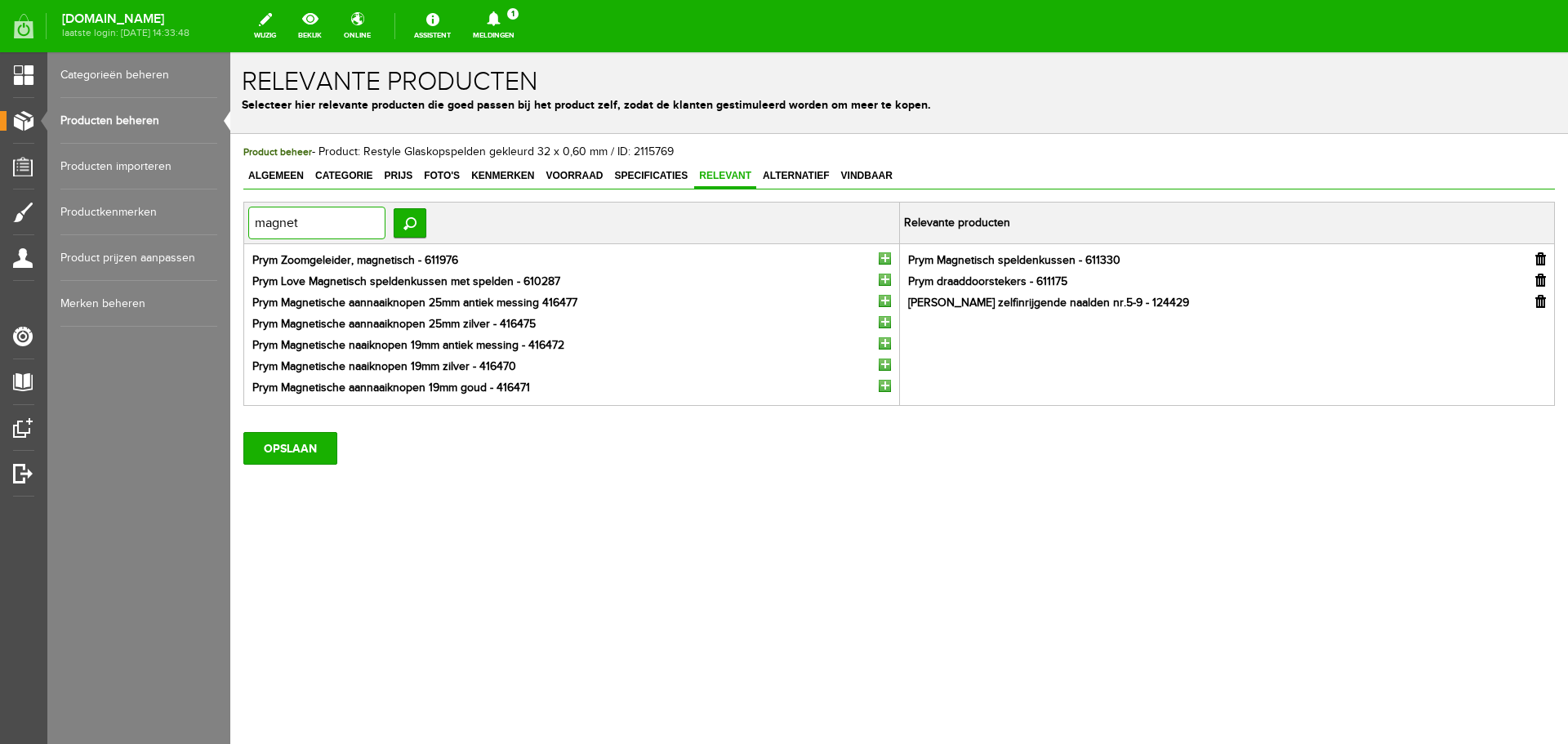
drag, startPoint x: 311, startPoint y: 218, endPoint x: 215, endPoint y: 229, distance: 96.6
click at [231, 229] on html "Product: Restyle Glaskopspelden gekleurd 32 x 0,60 mm is met succes gewijzigd! …" at bounding box center [899, 398] width 1338 height 692
click at [422, 226] on input "Zoeken" at bounding box center [410, 223] width 32 height 30
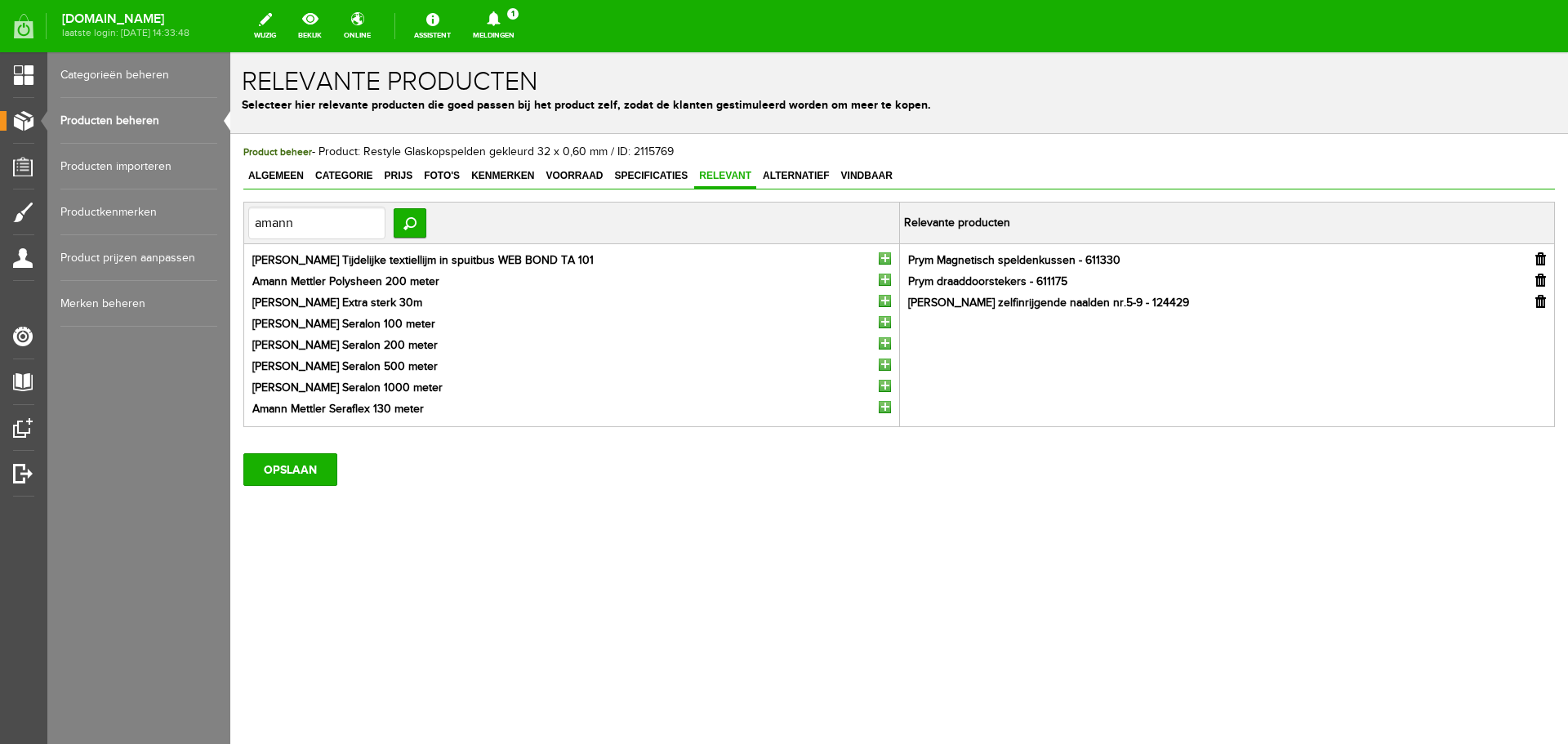
click at [884, 342] on input "button" at bounding box center [885, 344] width 13 height 13
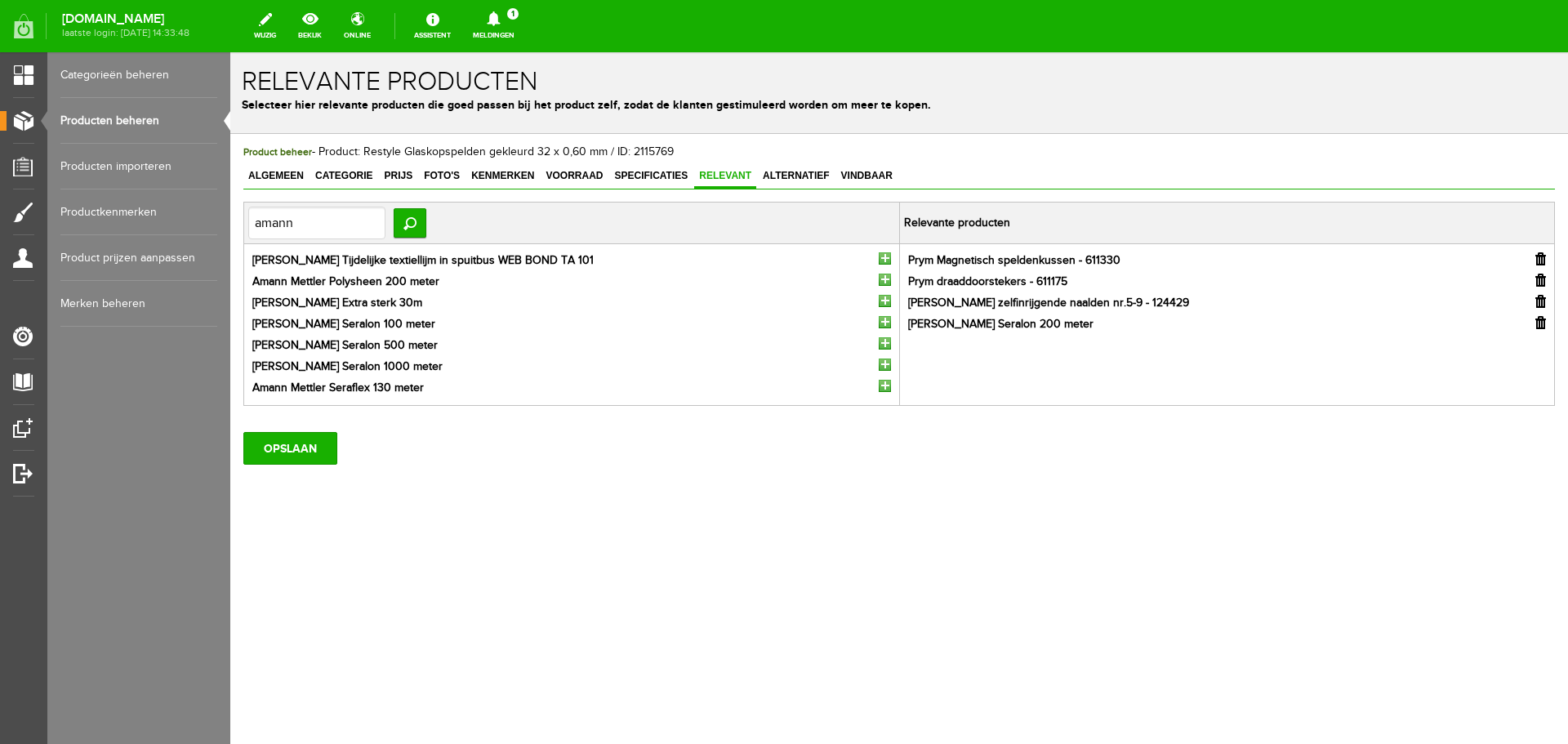
click at [1544, 280] on input "button" at bounding box center [1541, 280] width 11 height 13
drag, startPoint x: 304, startPoint y: 223, endPoint x: 216, endPoint y: 223, distance: 88.0
click at [231, 223] on html "Product: Restyle Glaskopspelden gekleurd 32 x 0,60 mm is met succes gewijzigd! …" at bounding box center [899, 398] width 1338 height 692
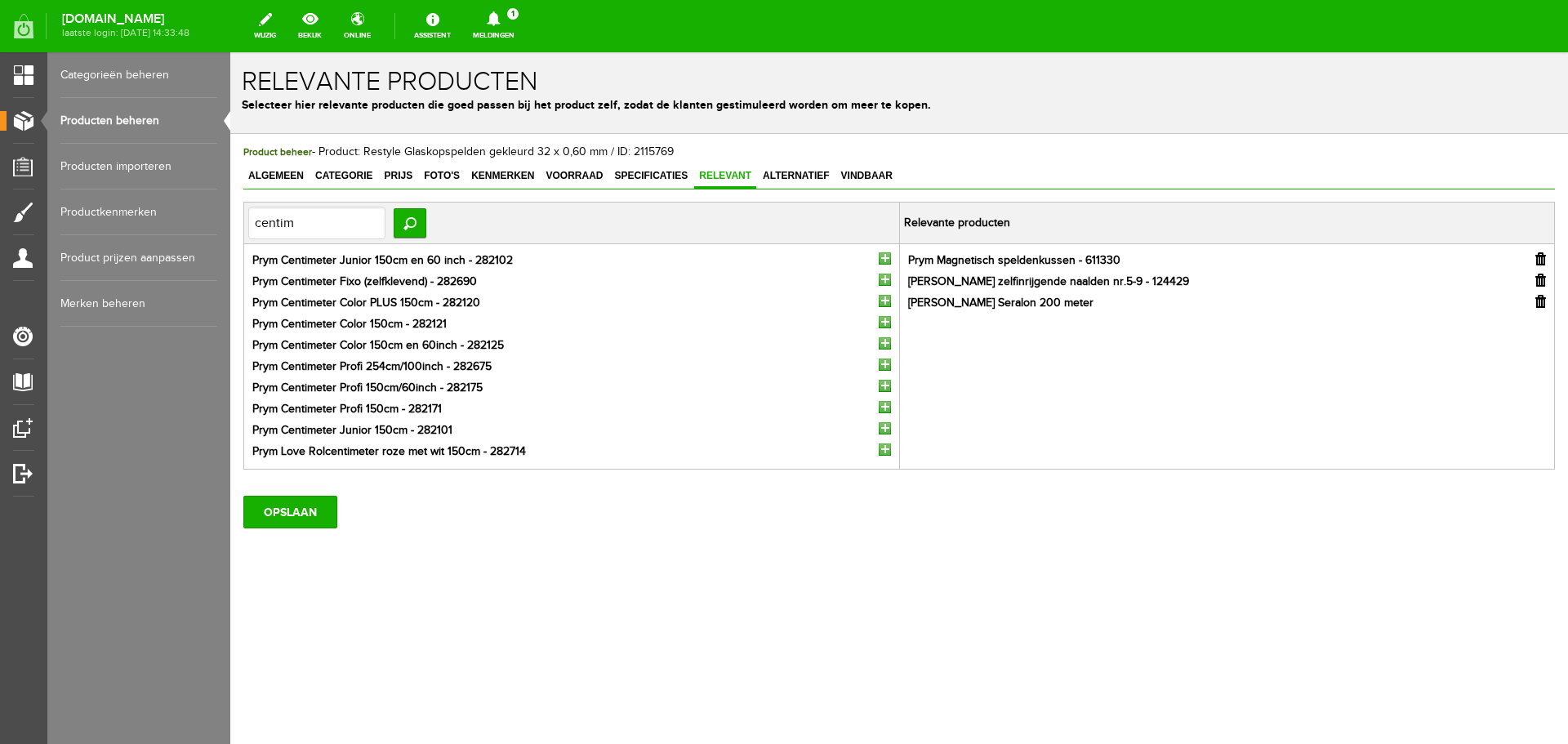
click at [889, 280] on input "button" at bounding box center [885, 280] width 13 height 13
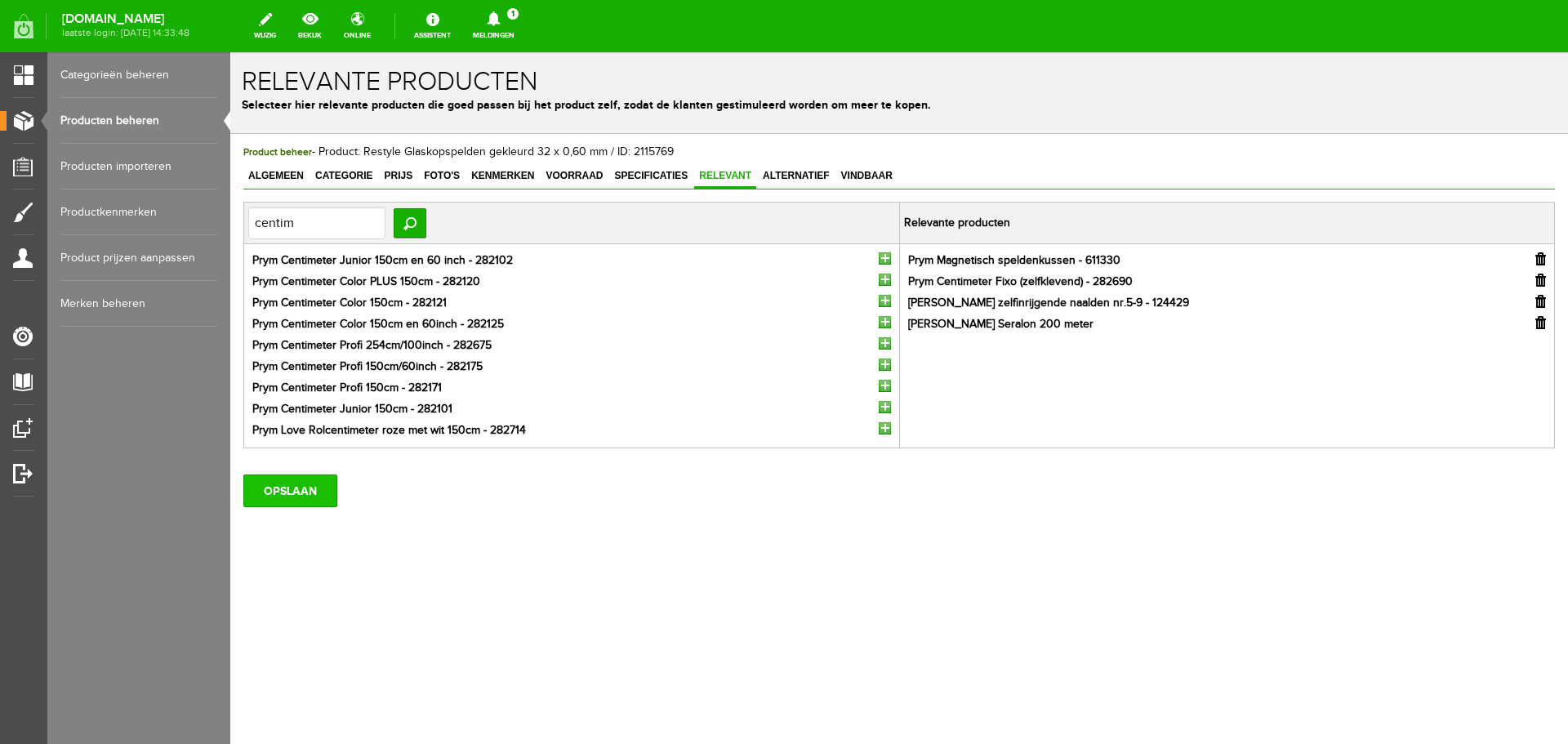
click at [299, 478] on input "OPSLAAN" at bounding box center [290, 491] width 94 height 32
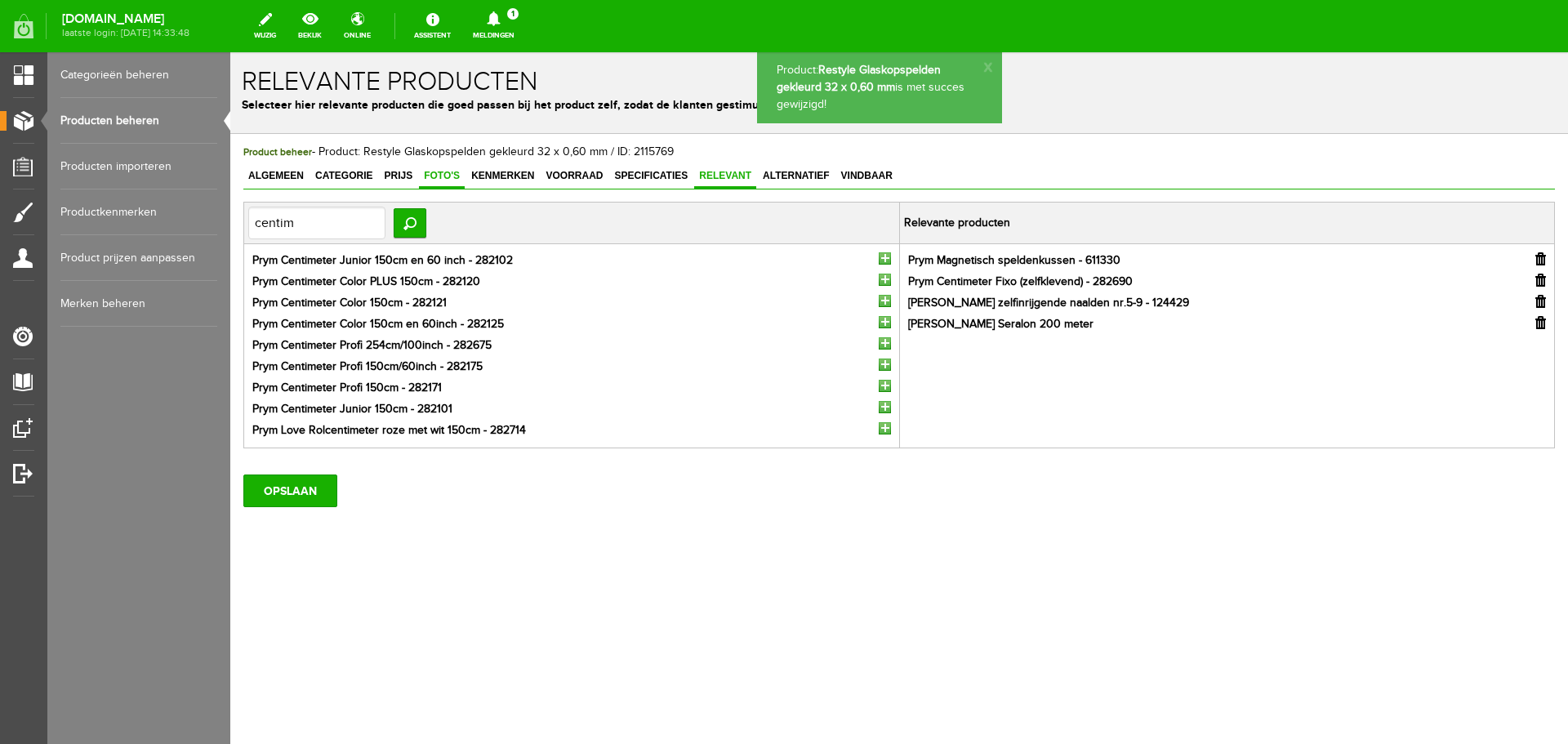
click at [440, 176] on span "Foto's" at bounding box center [442, 175] width 46 height 12
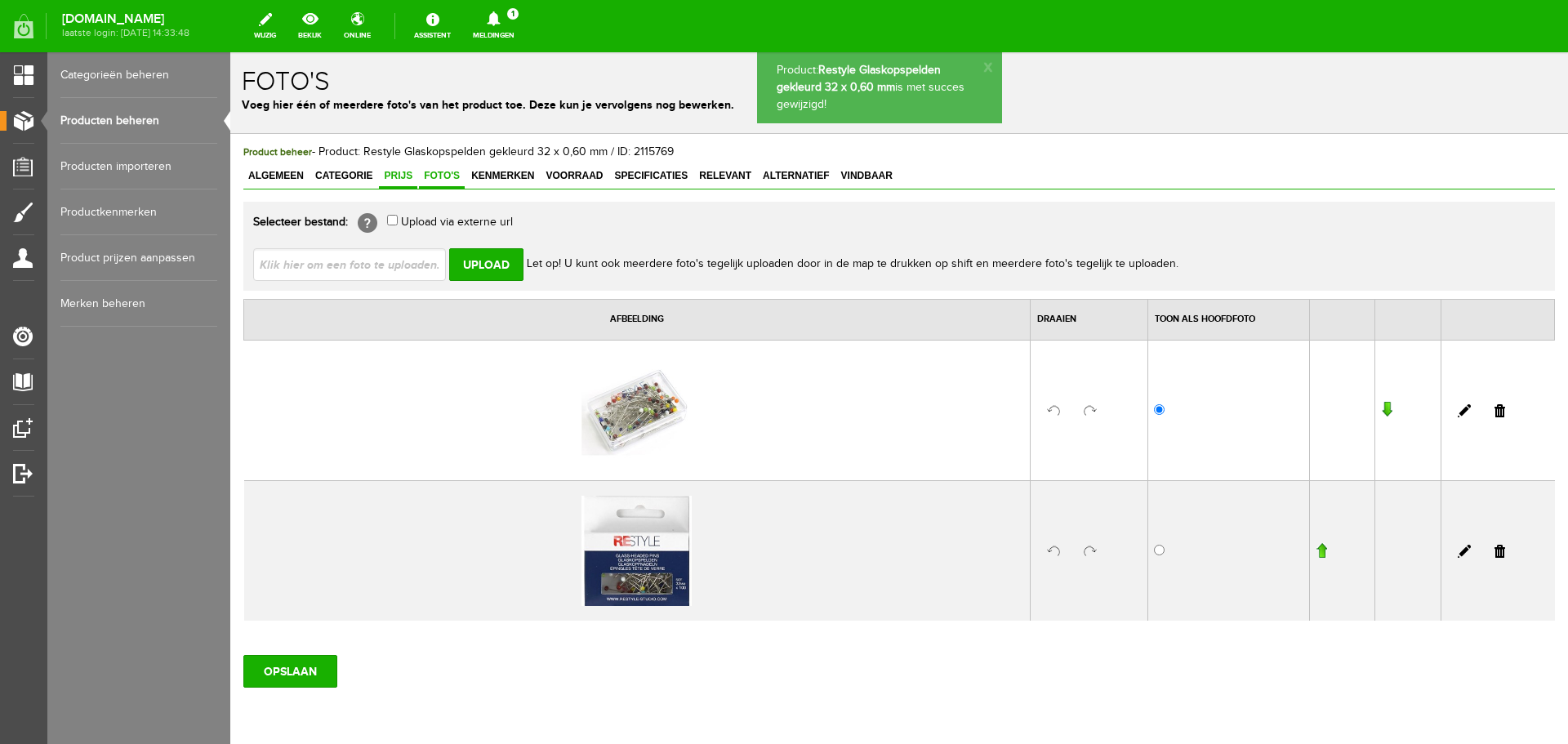
click at [402, 171] on span "Prijs" at bounding box center [398, 175] width 39 height 12
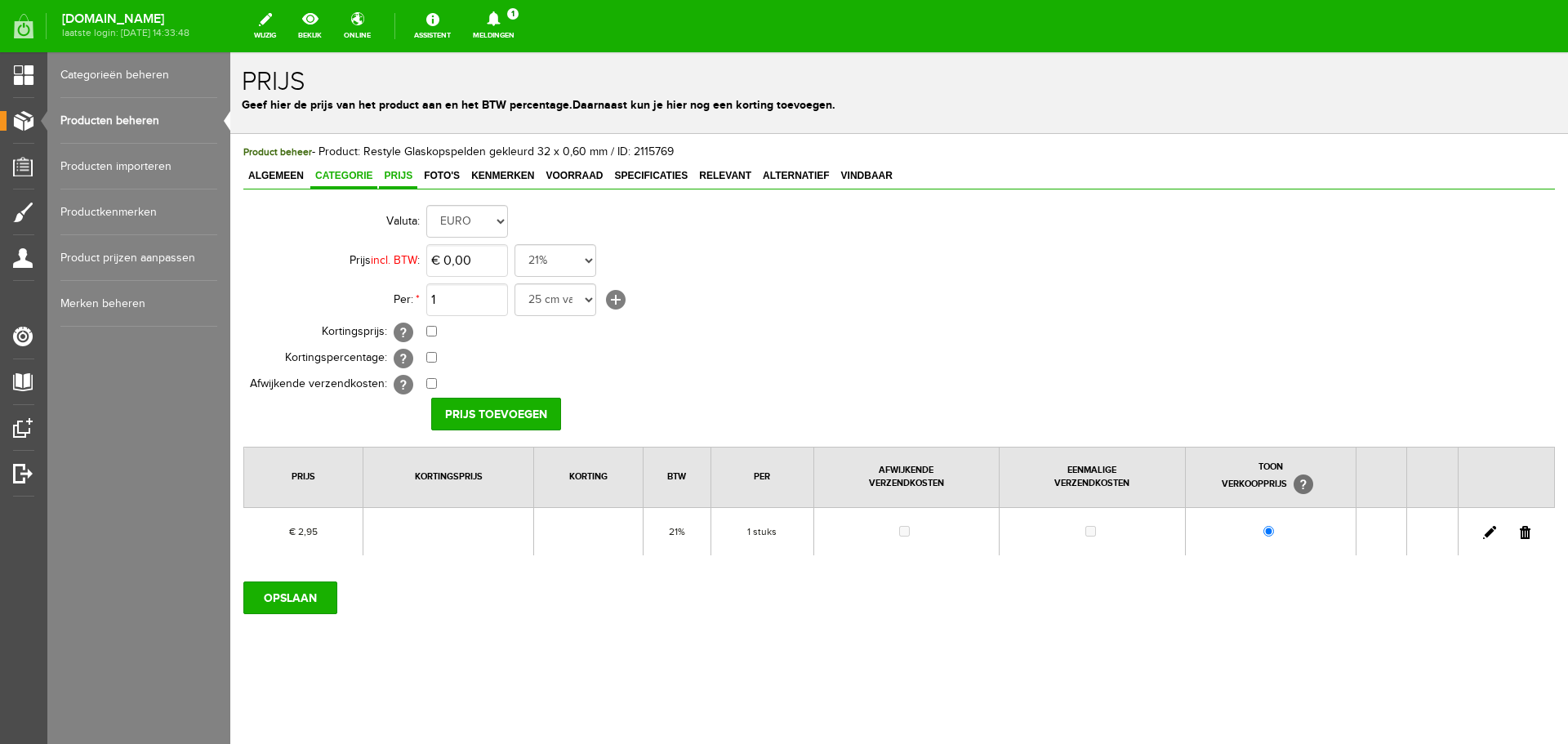
click at [337, 175] on span "Categorie" at bounding box center [344, 175] width 67 height 12
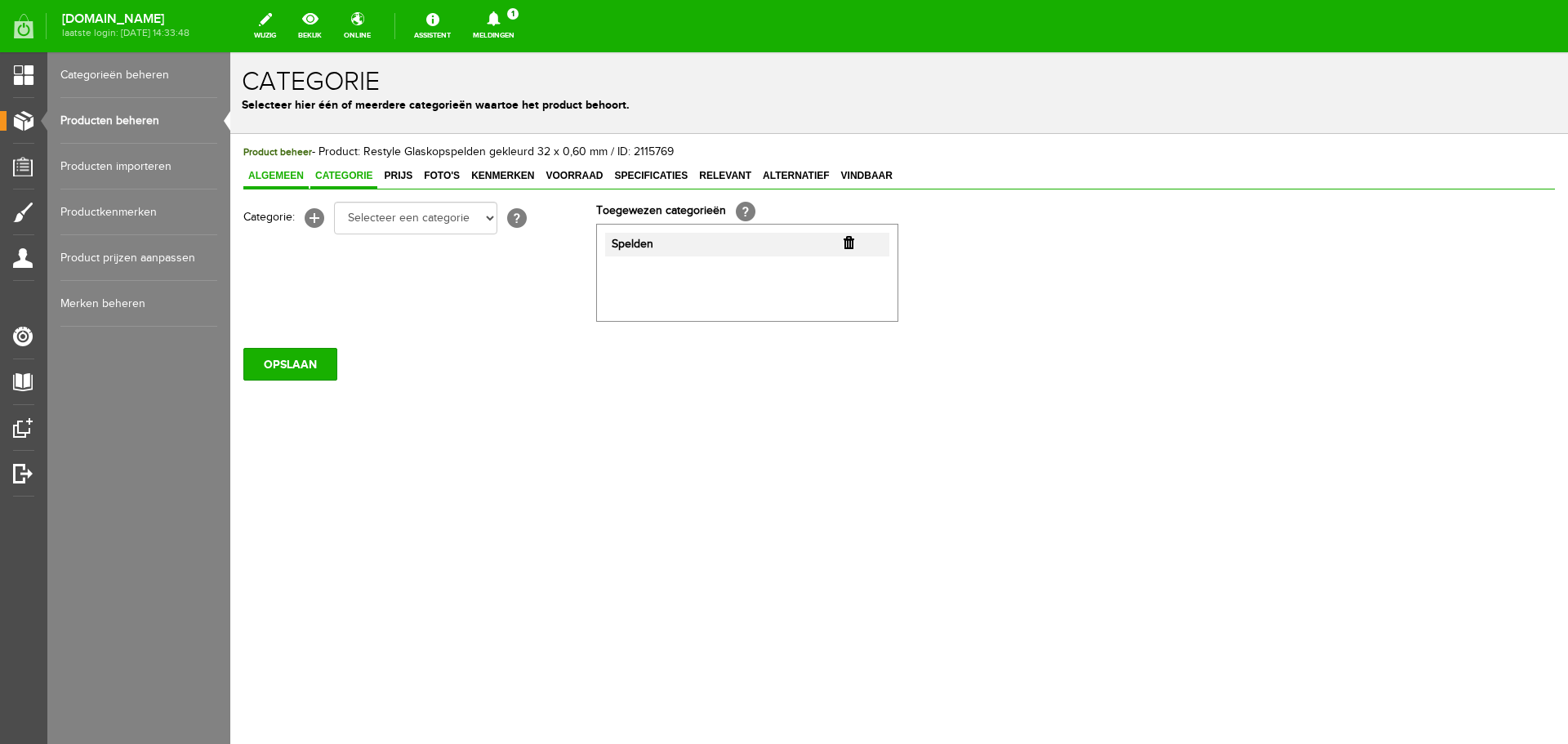
click at [274, 174] on span "Algemeen" at bounding box center [276, 175] width 66 height 12
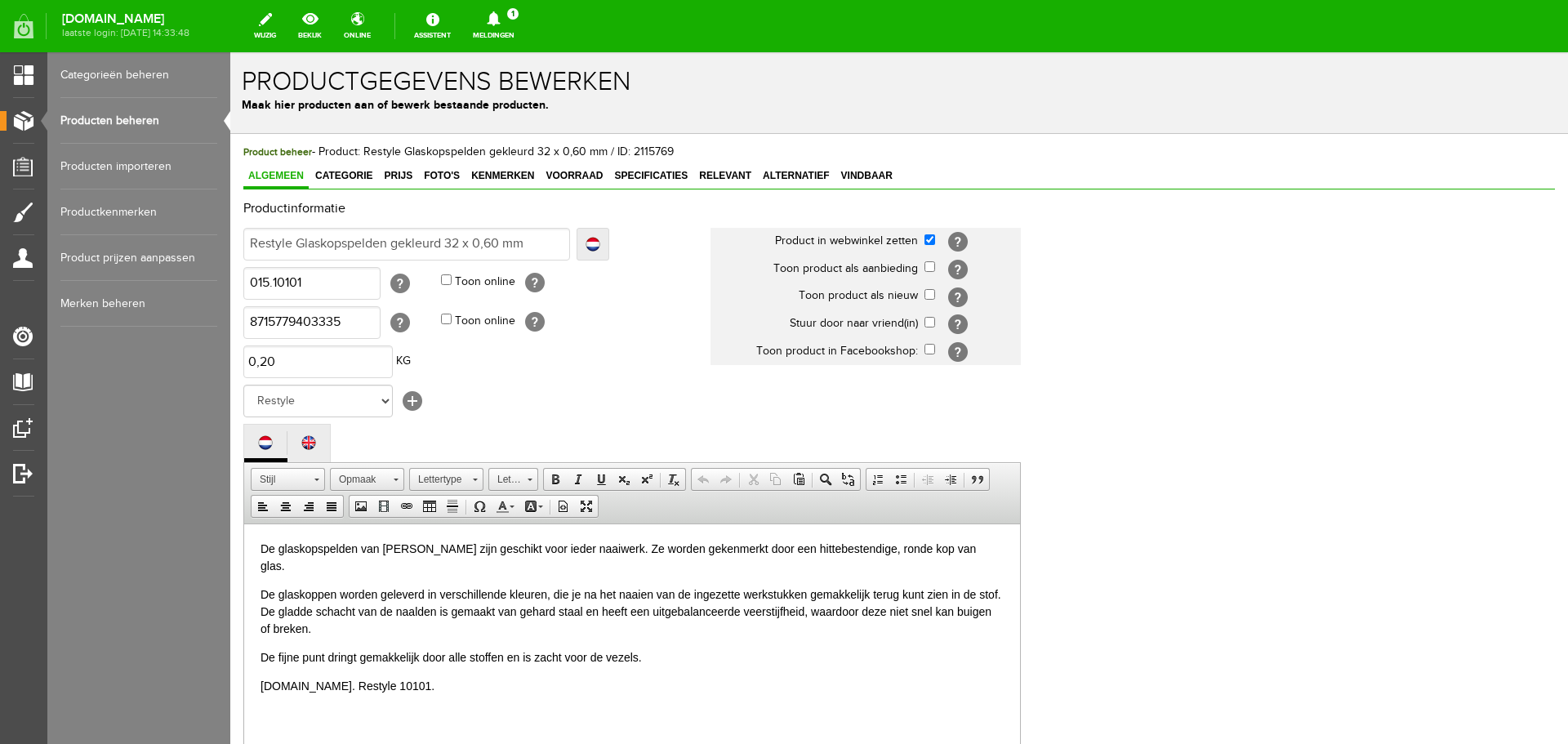
click at [622, 546] on p "De glaskopspelden van [PERSON_NAME] zijn geschikt voor ieder naaiwerk. Ze worde…" at bounding box center [632, 557] width 743 height 34
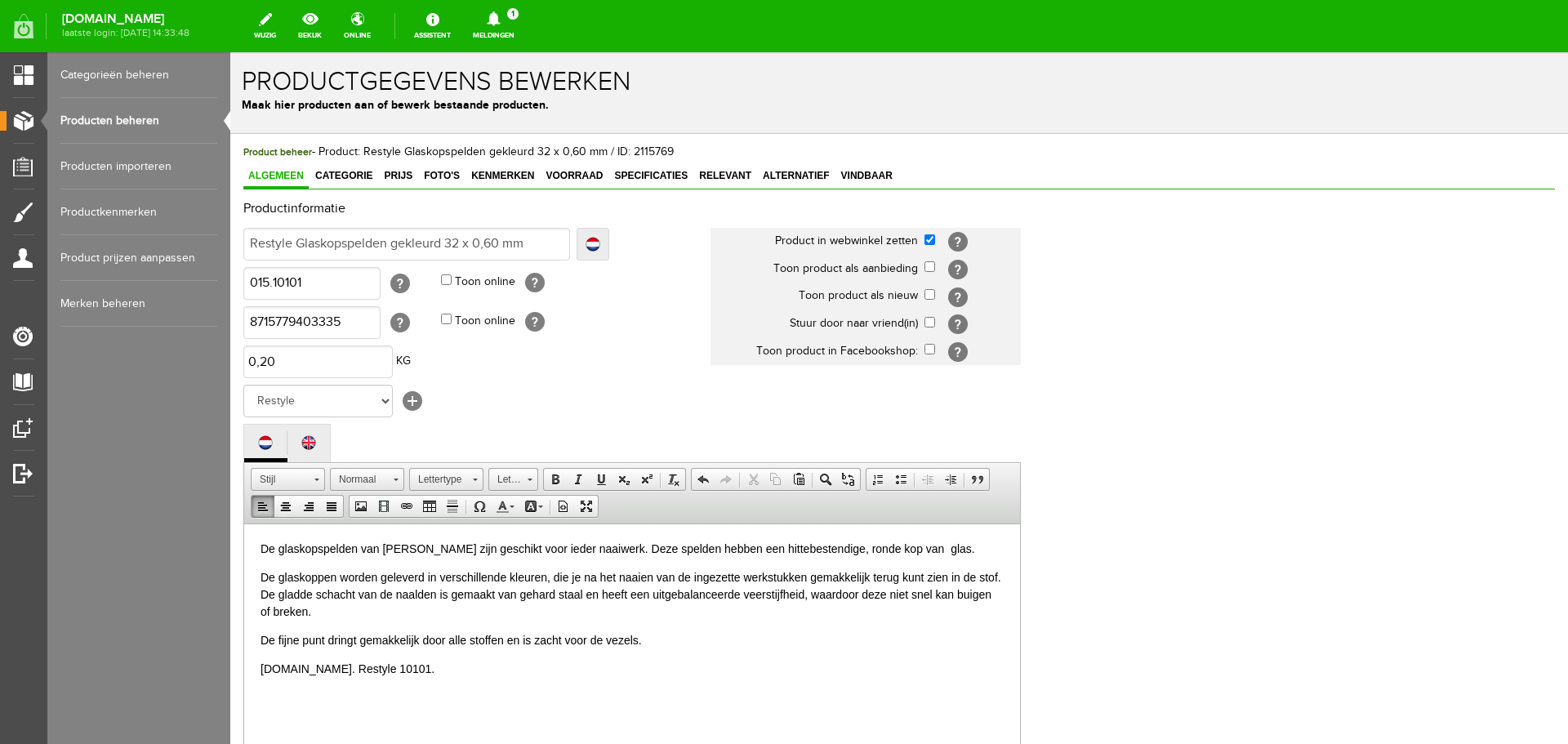
click at [926, 547] on p "De glaskopspelden van [PERSON_NAME] zijn geschikt voor ieder naaiwerk. Deze spe…" at bounding box center [632, 548] width 743 height 17
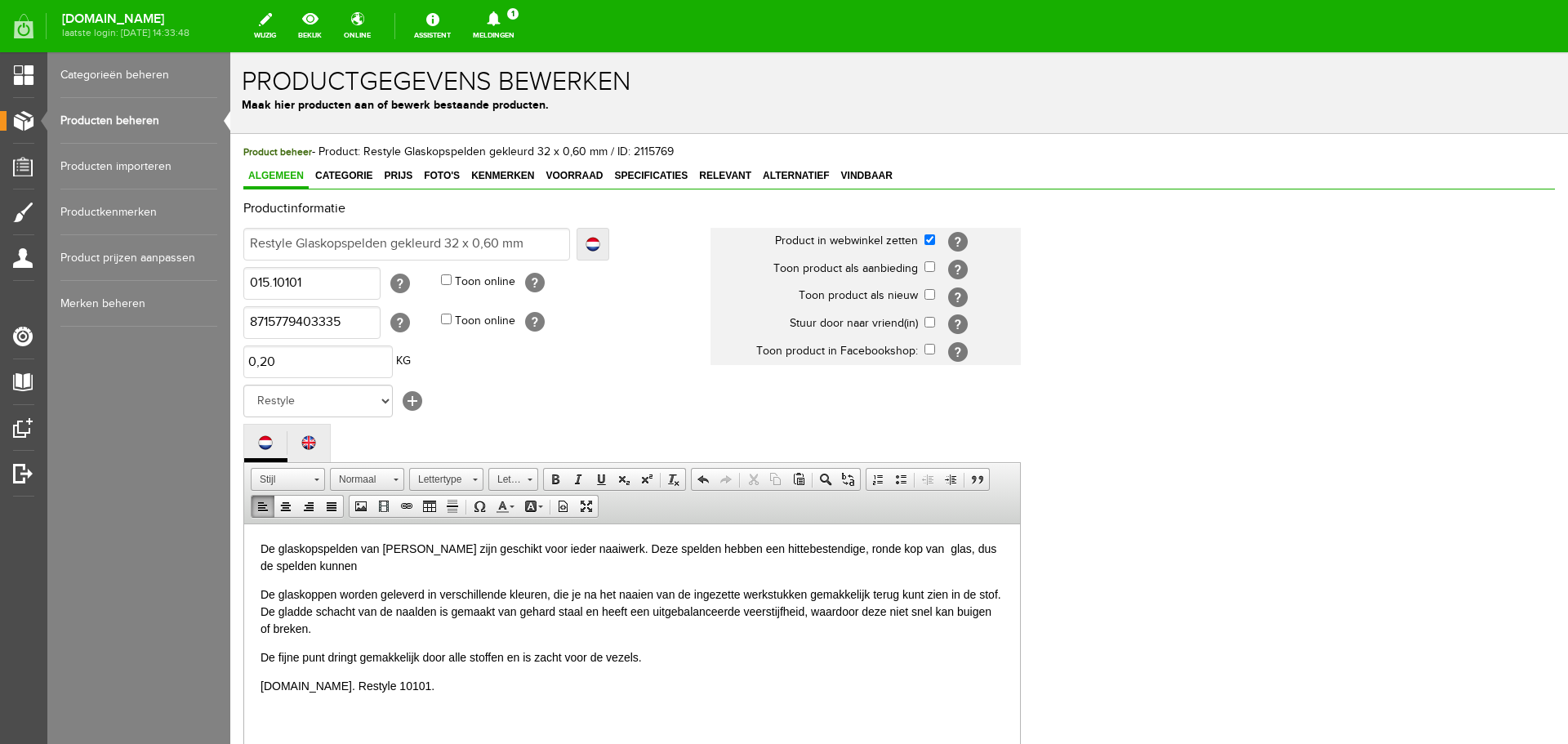
drag, startPoint x: 943, startPoint y: 547, endPoint x: 952, endPoint y: 550, distance: 9.5
click at [944, 547] on p "De glaskopspelden van [PERSON_NAME] zijn geschikt voor ieder naaiwerk. Deze spe…" at bounding box center [632, 557] width 743 height 34
click at [542, 656] on p "De fijne punt dringt gemakkelijk door alle stoffen en is zacht voor de vezels." at bounding box center [632, 657] width 743 height 17
click at [651, 612] on p "De glaskoppen worden geleverd in verschillende kleuren, die je na het naaien va…" at bounding box center [632, 611] width 743 height 51
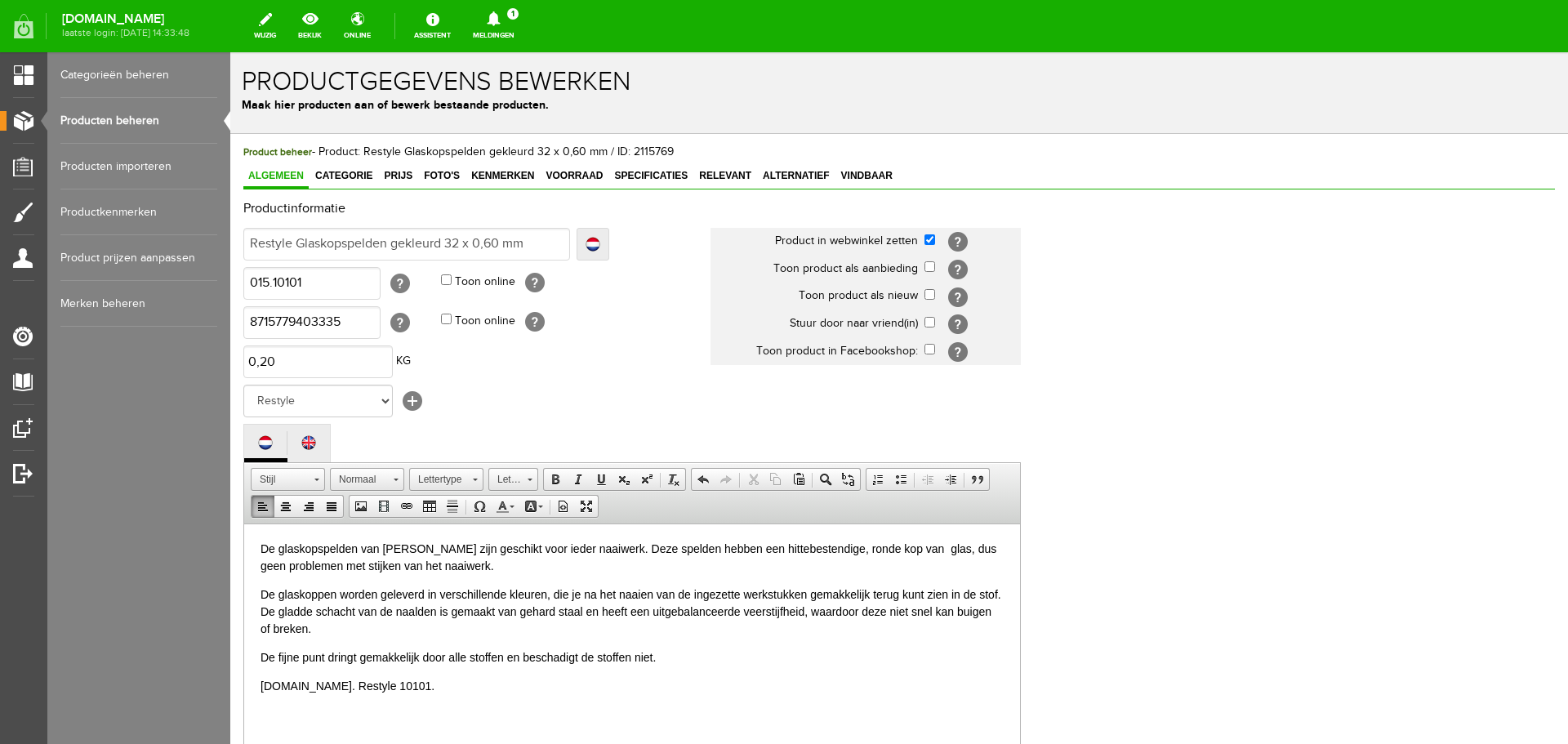
drag, startPoint x: 256, startPoint y: 713, endPoint x: 281, endPoint y: 709, distance: 25.3
click at [257, 711] on html "De glaskopspelden van [PERSON_NAME] zijn geschikt voor ieder naaiwerk. Deze spe…" at bounding box center [632, 617] width 776 height 187
click at [395, 683] on p "[DOMAIN_NAME]. Restyle 10101." at bounding box center [632, 685] width 743 height 17
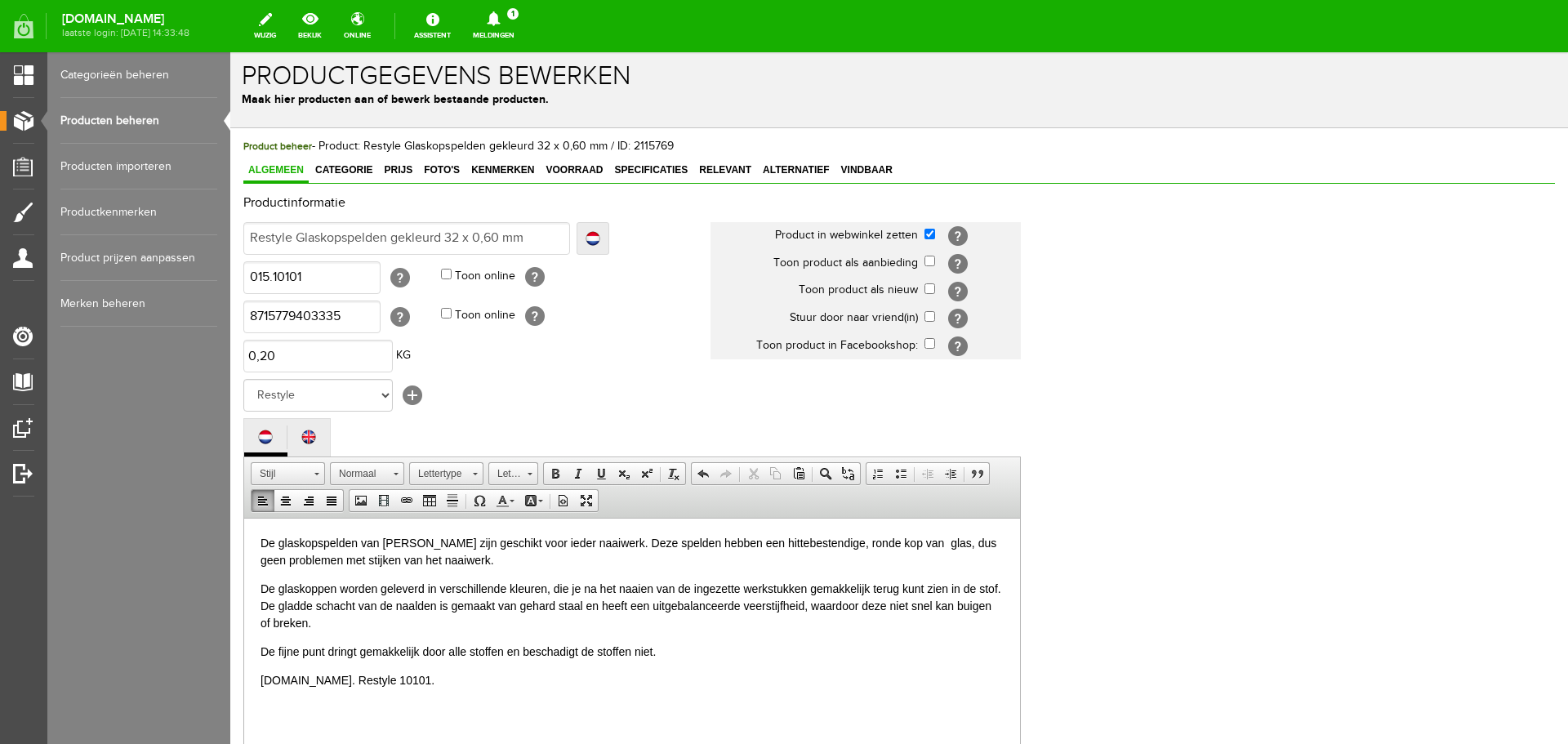
scroll to position [50, 0]
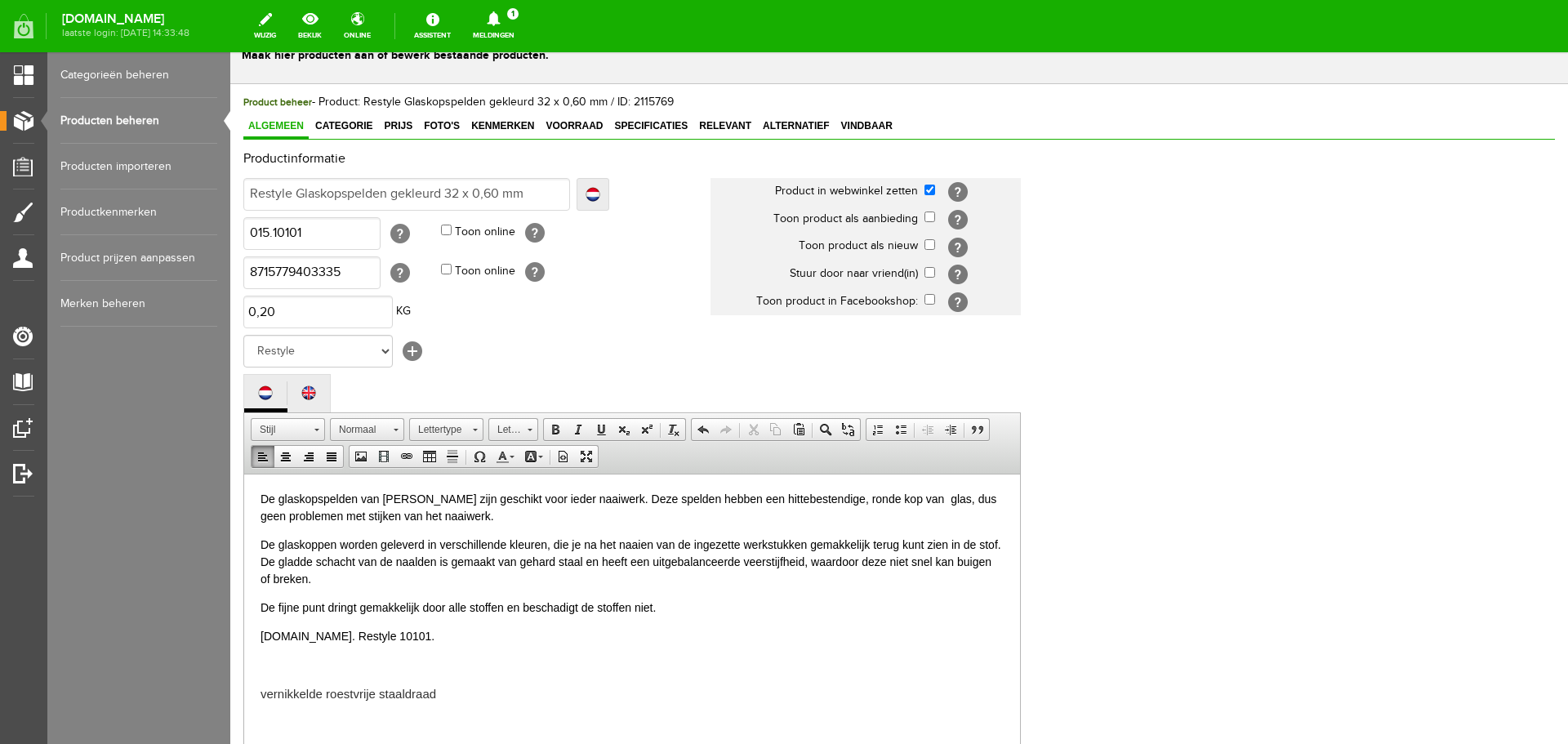
click at [536, 563] on p "De glaskoppen worden geleverd in verschillende kleuren, die je na het naaien va…" at bounding box center [632, 561] width 743 height 51
click at [536, 562] on p "De glaskoppen worden geleverd in verschillende kleuren, die je na het naaien va…" at bounding box center [632, 561] width 743 height 51
click at [320, 545] on p "De glaskoppen worden geleverd in verschillende kleuren, die je na het naaien va…" at bounding box center [632, 561] width 743 height 51
click at [320, 546] on p "De glaskoppen worden geleverd in verschillende kleuren, die je na het naaien va…" at bounding box center [632, 561] width 743 height 51
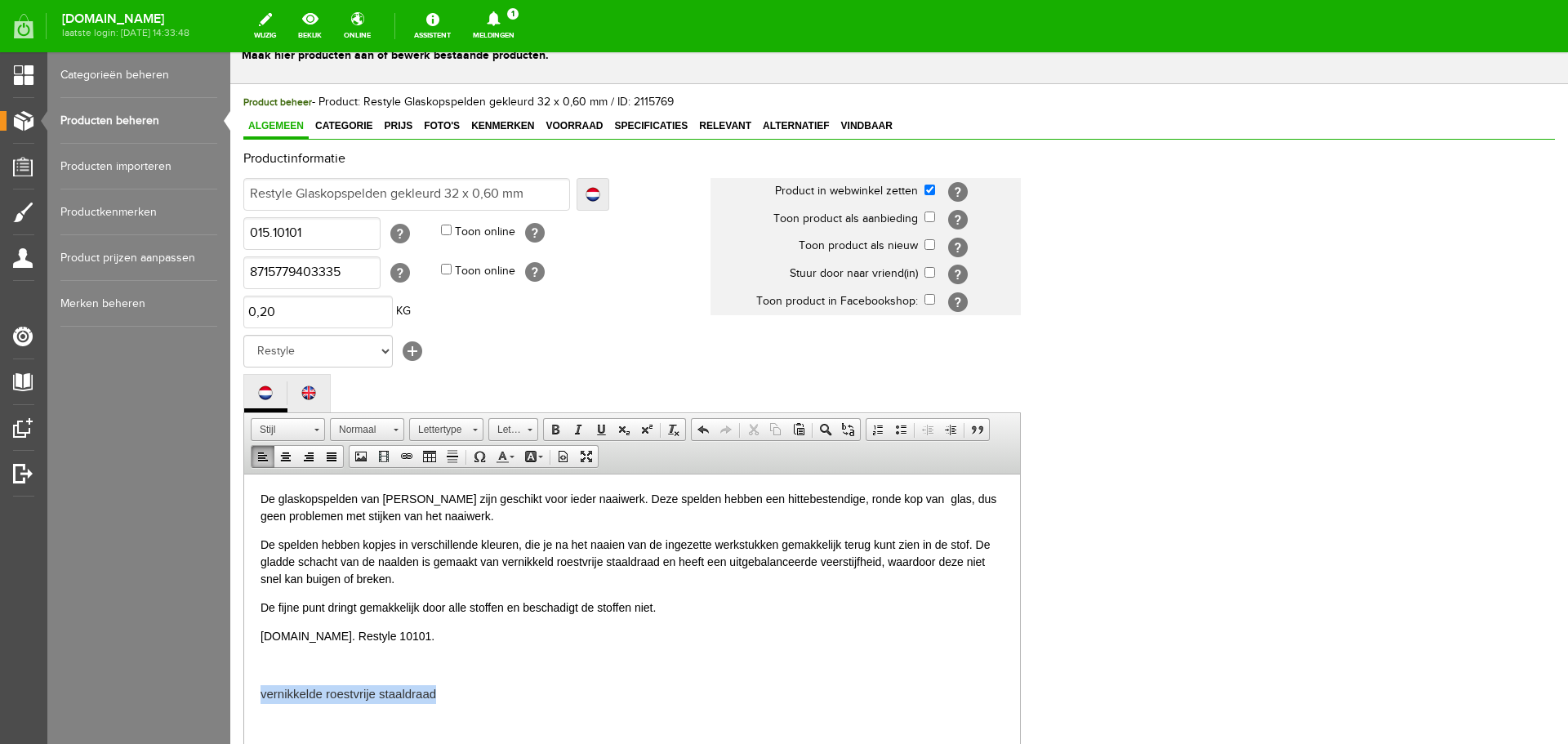
drag, startPoint x: 461, startPoint y: 695, endPoint x: 236, endPoint y: 692, distance: 225.0
click at [244, 692] on html "De glaskopspelden van [PERSON_NAME] zijn geschikt voor ieder naaiwerk. Deze spe…" at bounding box center [632, 597] width 776 height 246
click at [873, 125] on span "Vindbaar" at bounding box center [867, 126] width 61 height 12
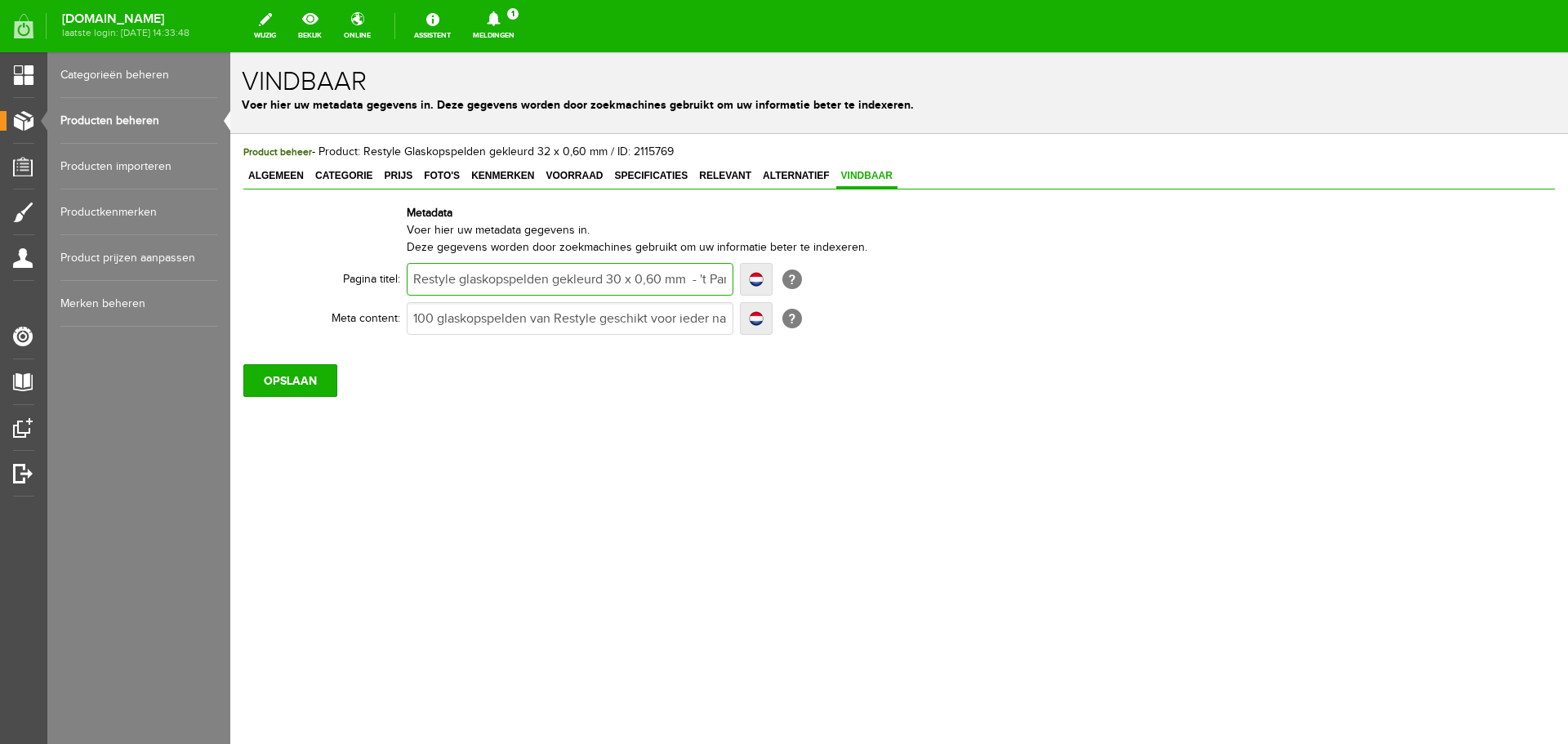
click at [615, 277] on input "Restyle glaskopspelden gekleurd 30 x 0,60 mm - 't Pandje Naaimachines" at bounding box center [570, 279] width 327 height 32
click at [468, 317] on input "100 glaskopspelden van Restyle geschikt voor ieder naaiwerk. Met een hittebeste…" at bounding box center [570, 319] width 327 height 32
click at [569, 317] on input "100 glaskopspelden van Restyle geschikt voor ieder naaiwerk. Met een hittebeste…" at bounding box center [570, 319] width 327 height 32
click at [469, 322] on input "100 glaskopspelden van Restyle geschikt voor ieder naaiwerk. Met een hittebeste…" at bounding box center [570, 319] width 327 height 32
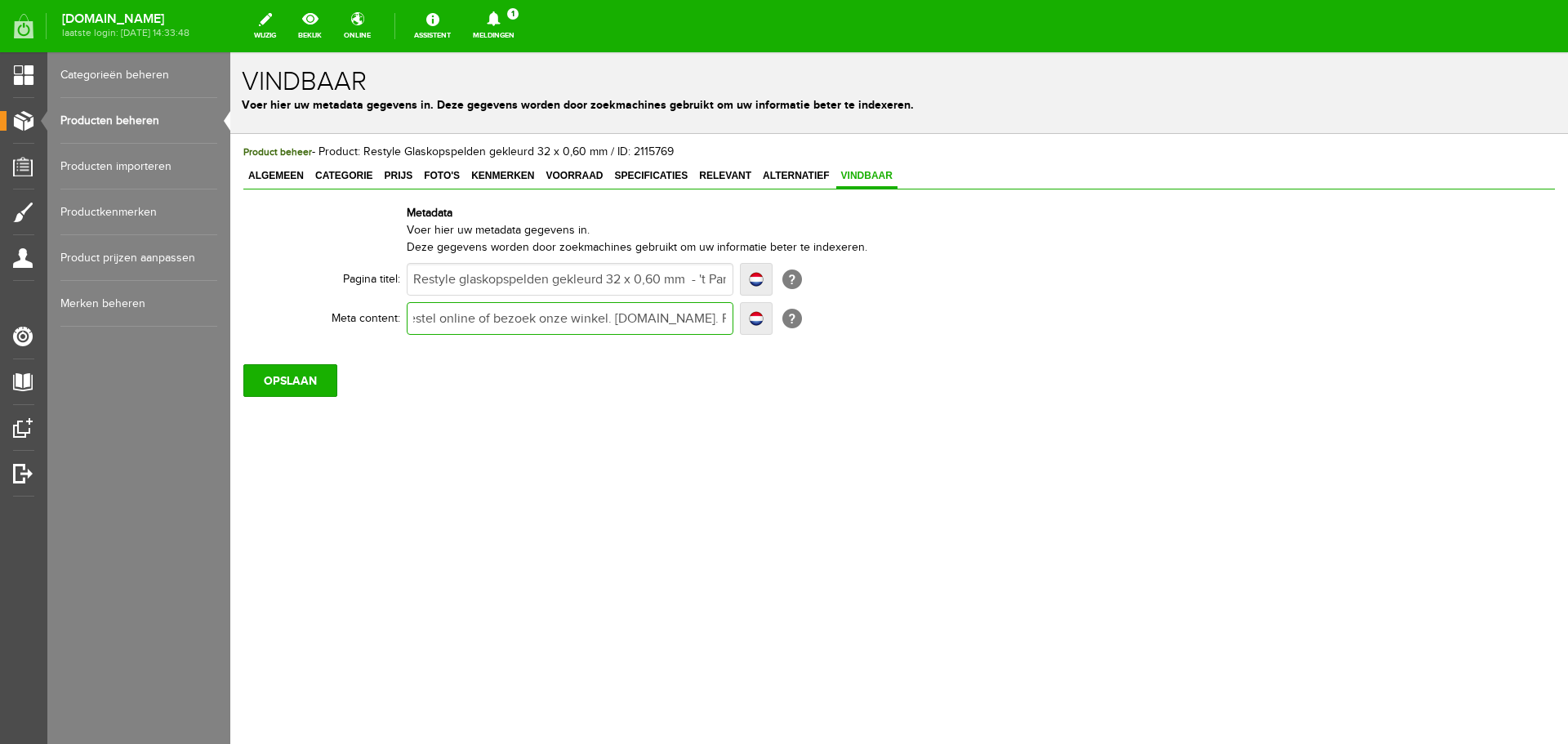
scroll to position [0, 0]
click at [653, 317] on input "100 glaskopspelden van Restyle geschikt voor ieder naaiwerk. Met een hittebeste…" at bounding box center [570, 319] width 327 height 32
click at [438, 319] on input "100 glaskopspelden van Restyle geschikt voor ieder naaiwerk. Met een hittebeste…" at bounding box center [570, 319] width 327 height 32
click at [297, 381] on input "OPSLAAN" at bounding box center [290, 381] width 94 height 32
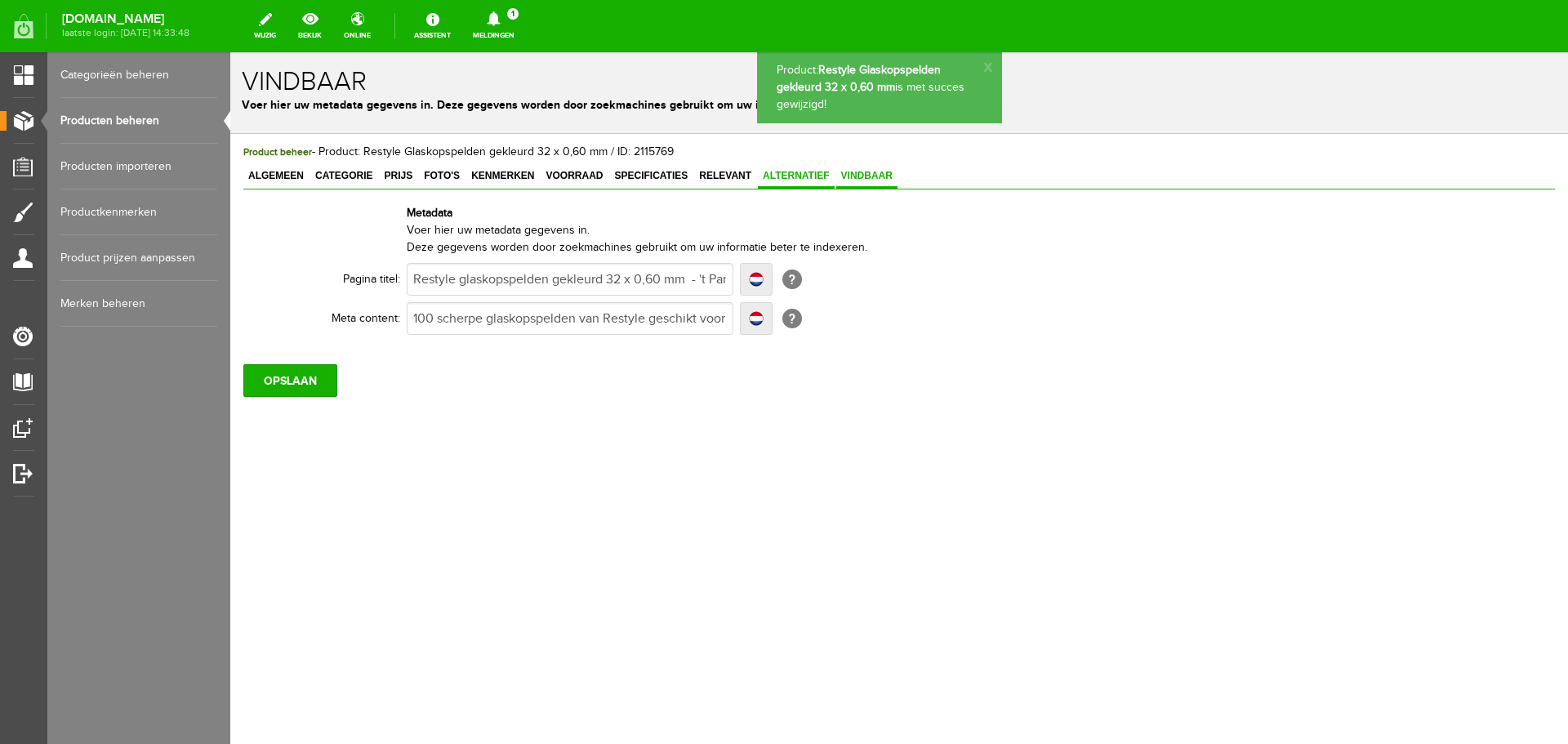
click at [796, 168] on link "Alternatief" at bounding box center [797, 177] width 77 height 23
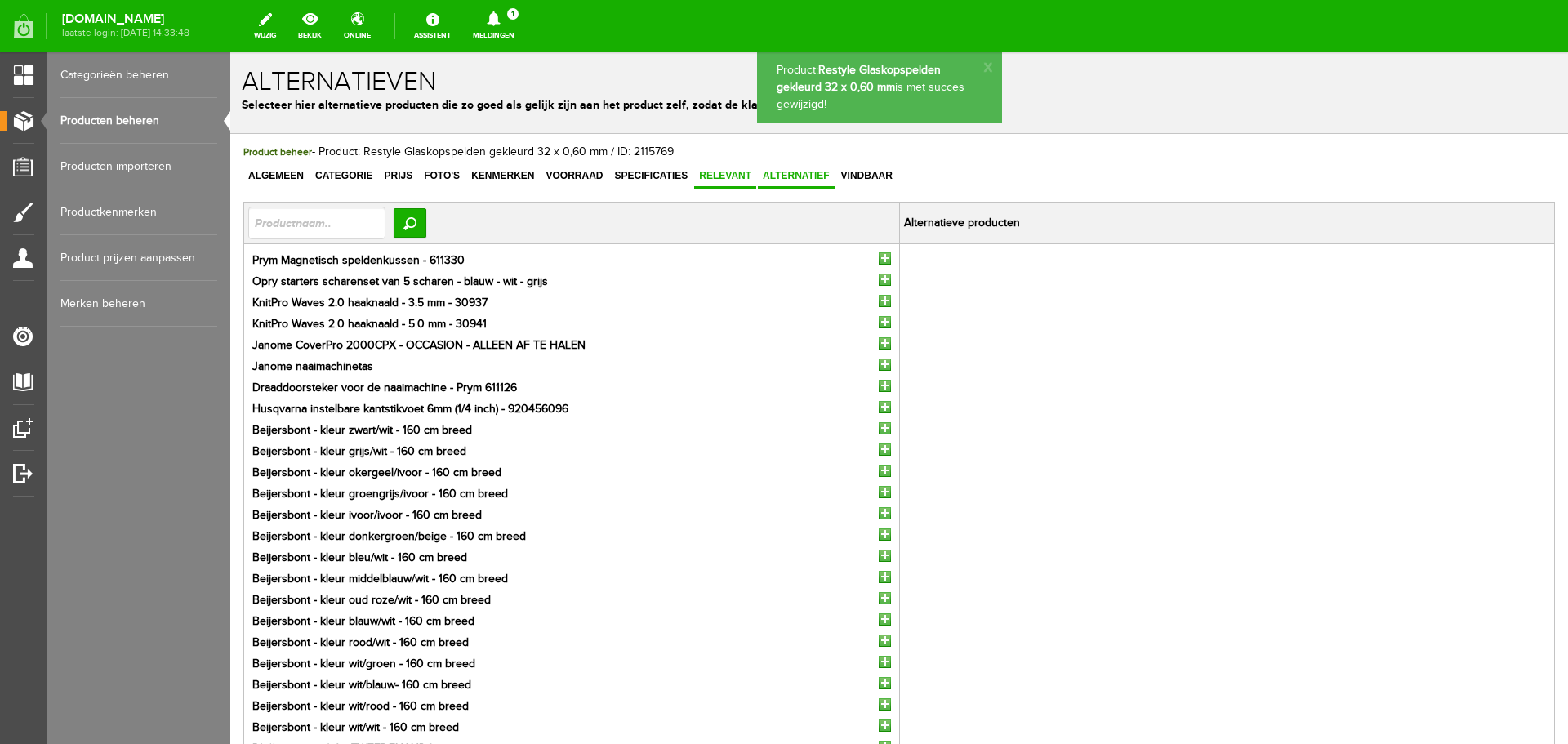
click at [730, 172] on span "Relevant" at bounding box center [725, 175] width 62 height 12
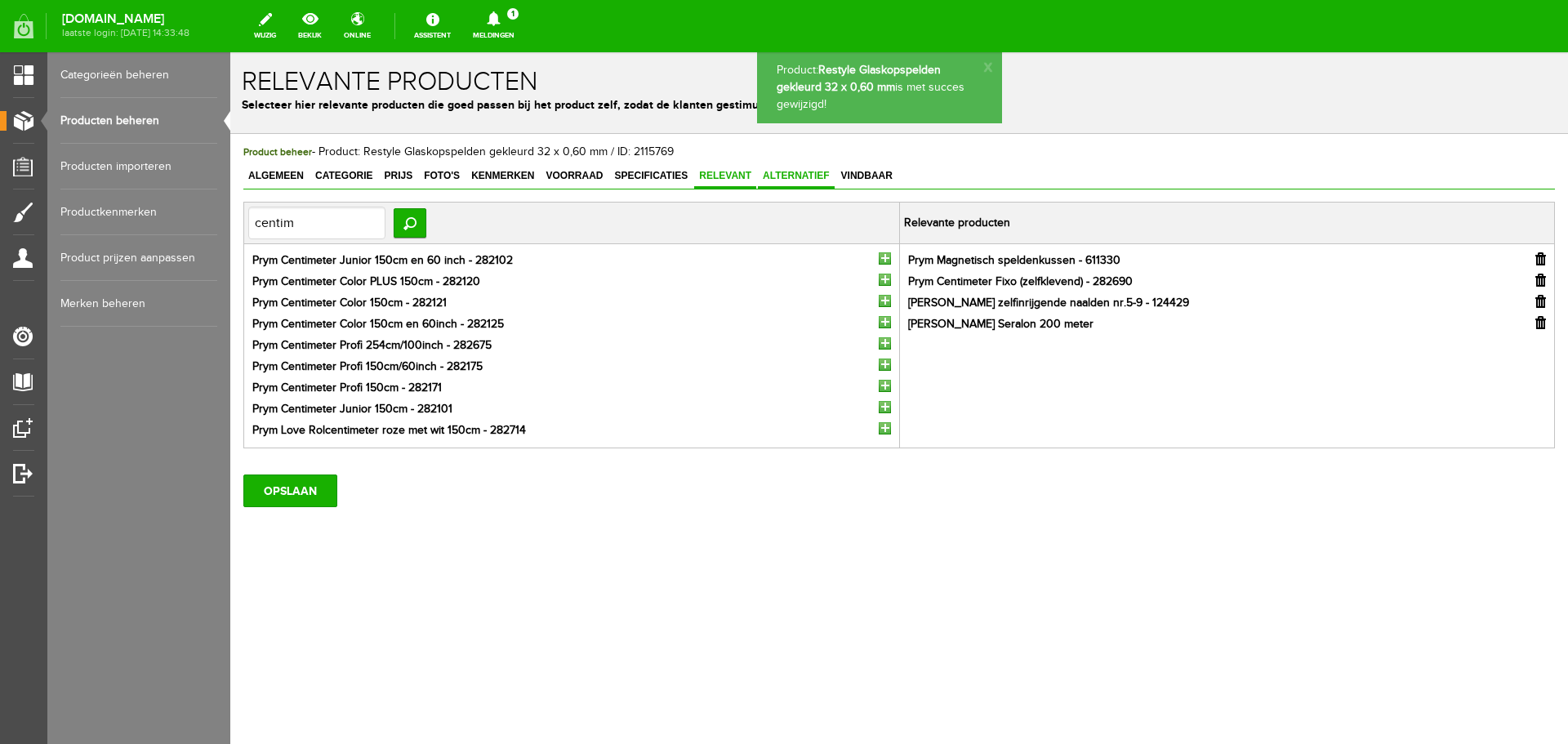
click at [799, 176] on span "Alternatief" at bounding box center [797, 175] width 77 height 12
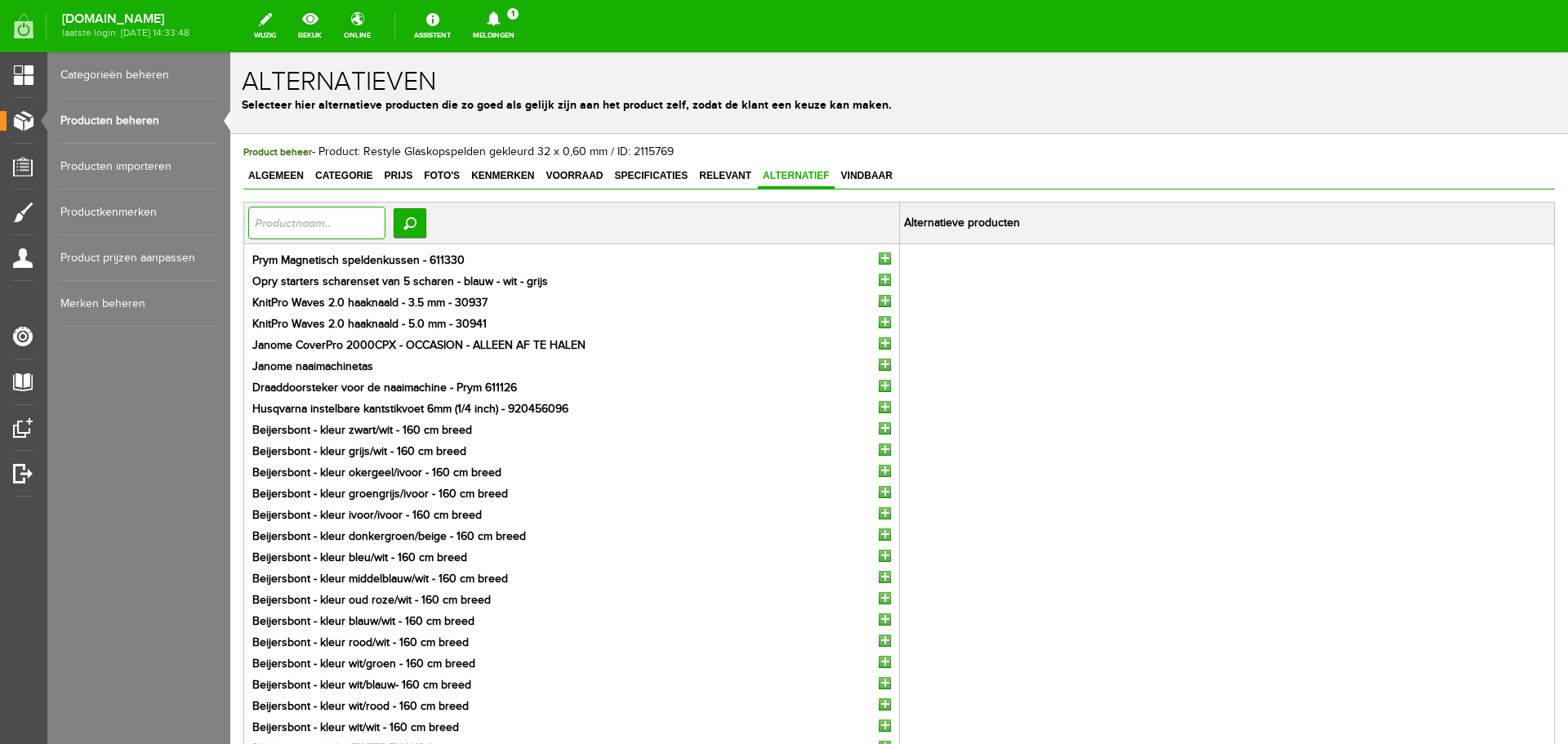
click at [302, 223] on input "text" at bounding box center [317, 223] width 137 height 32
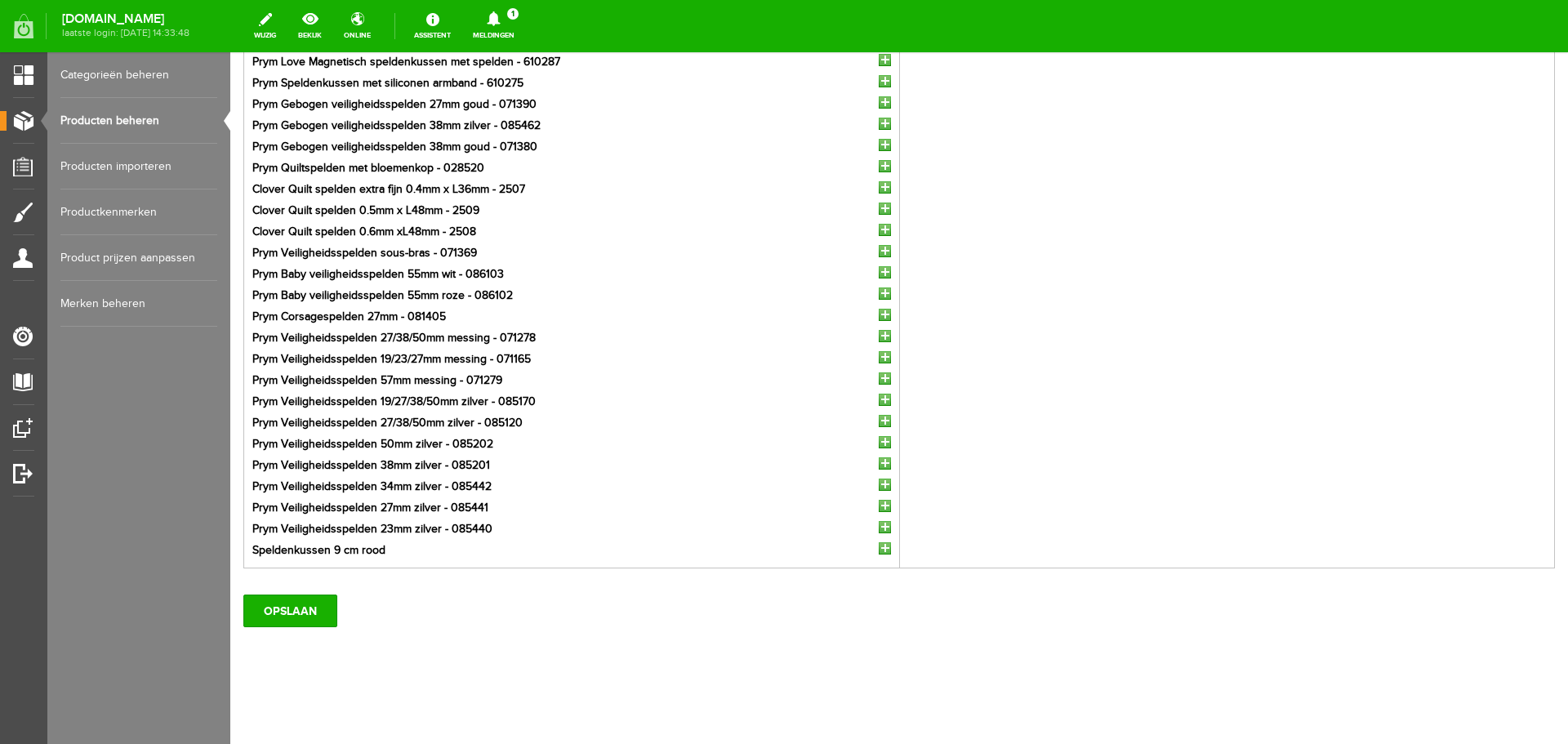
scroll to position [223, 0]
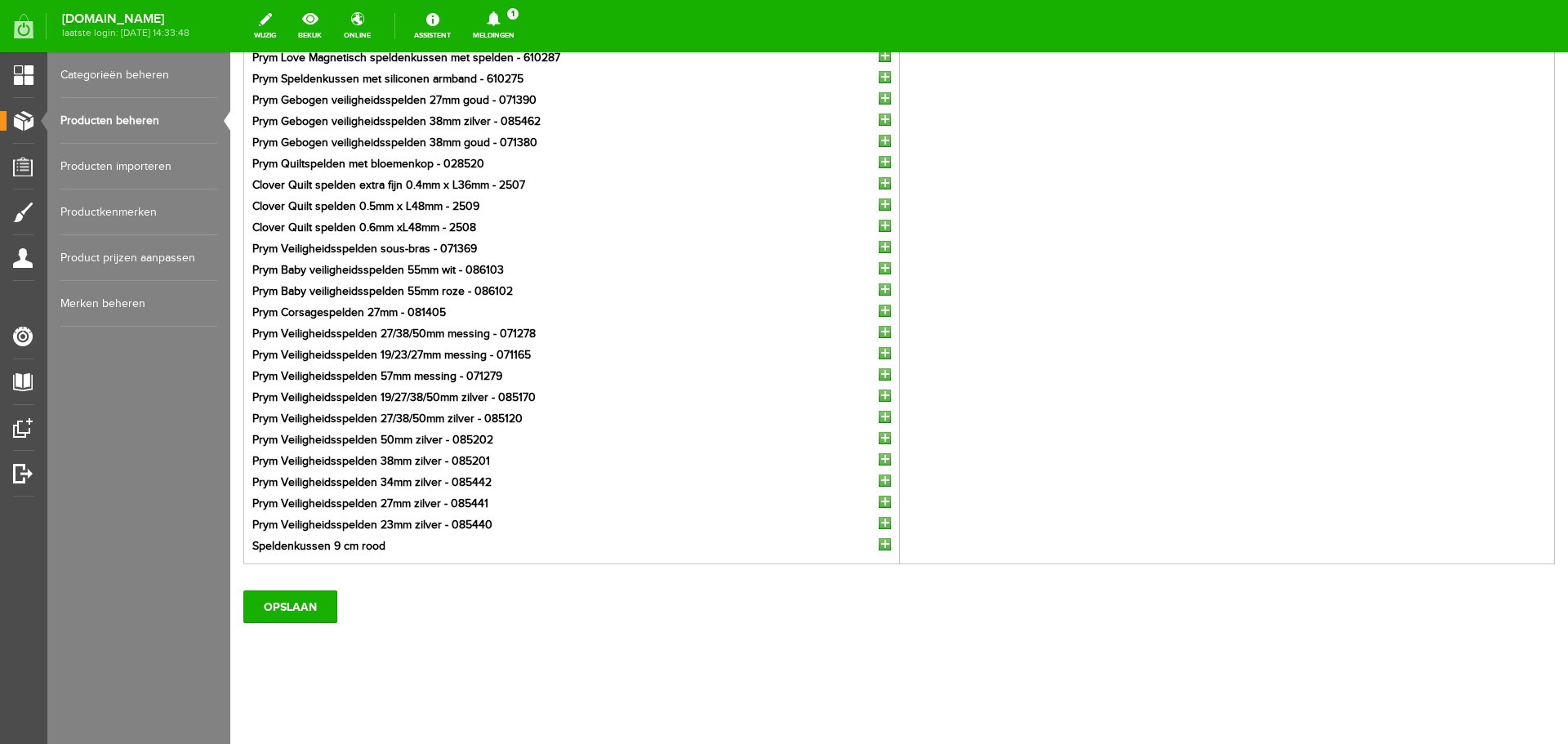
click at [879, 544] on input "button" at bounding box center [885, 545] width 13 height 13
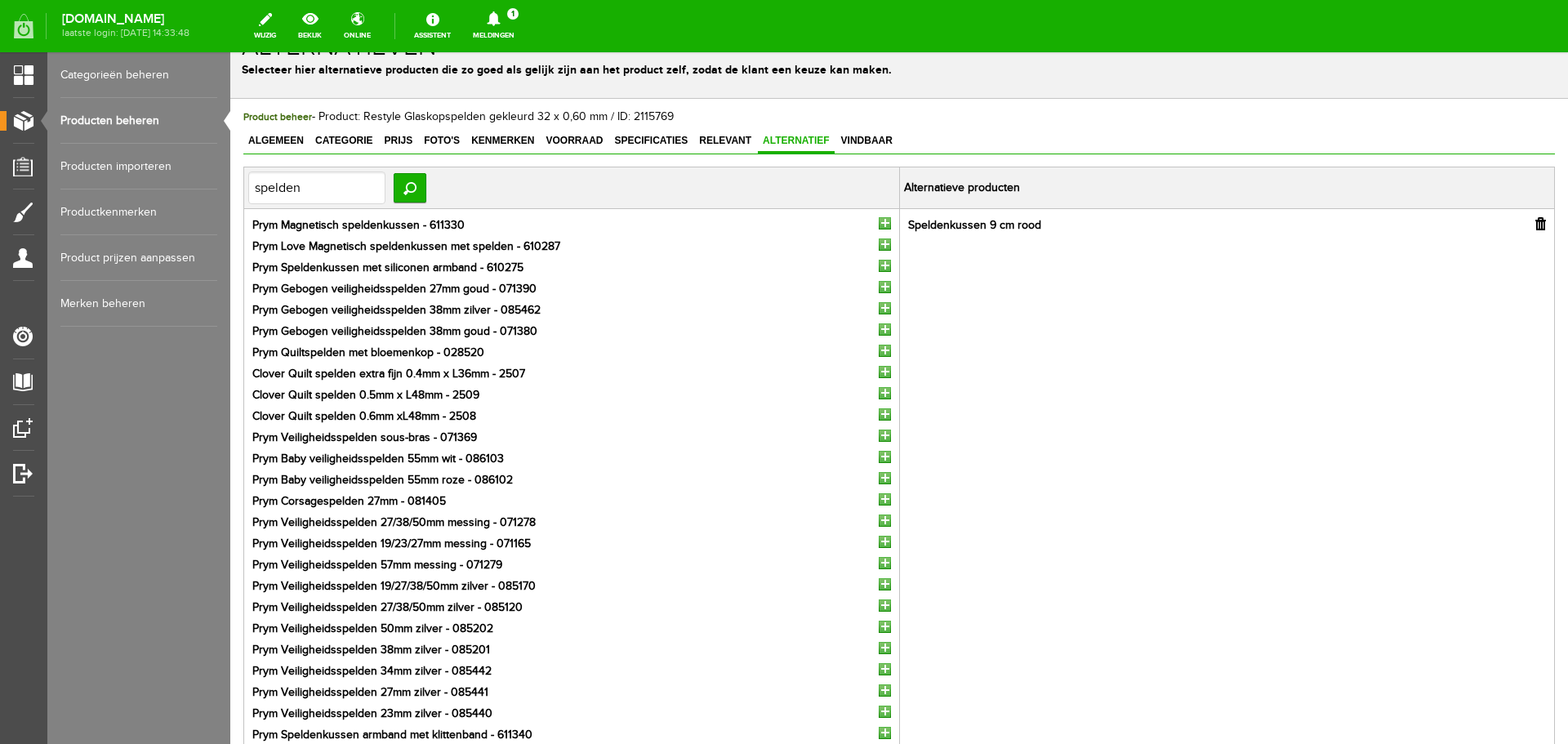
scroll to position [0, 0]
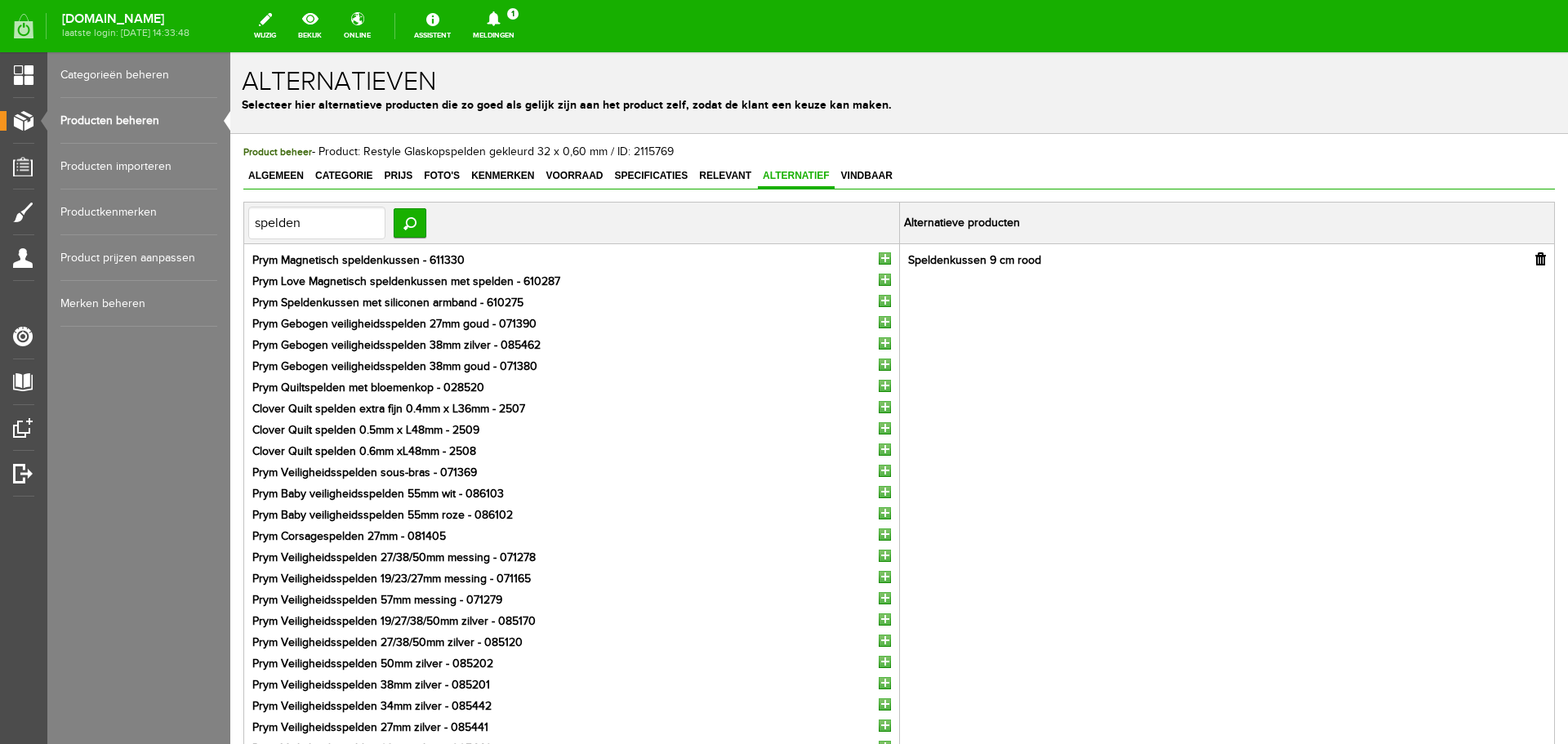
click at [1536, 259] on input "button" at bounding box center [1541, 258] width 11 height 13
drag, startPoint x: 316, startPoint y: 221, endPoint x: 180, endPoint y: 224, distance: 136.0
click at [231, 224] on html "Product: Restyle Glaskopspelden gekleurd 32 x 0,60 mm is met succes gewijzigd! …" at bounding box center [899, 398] width 1338 height 692
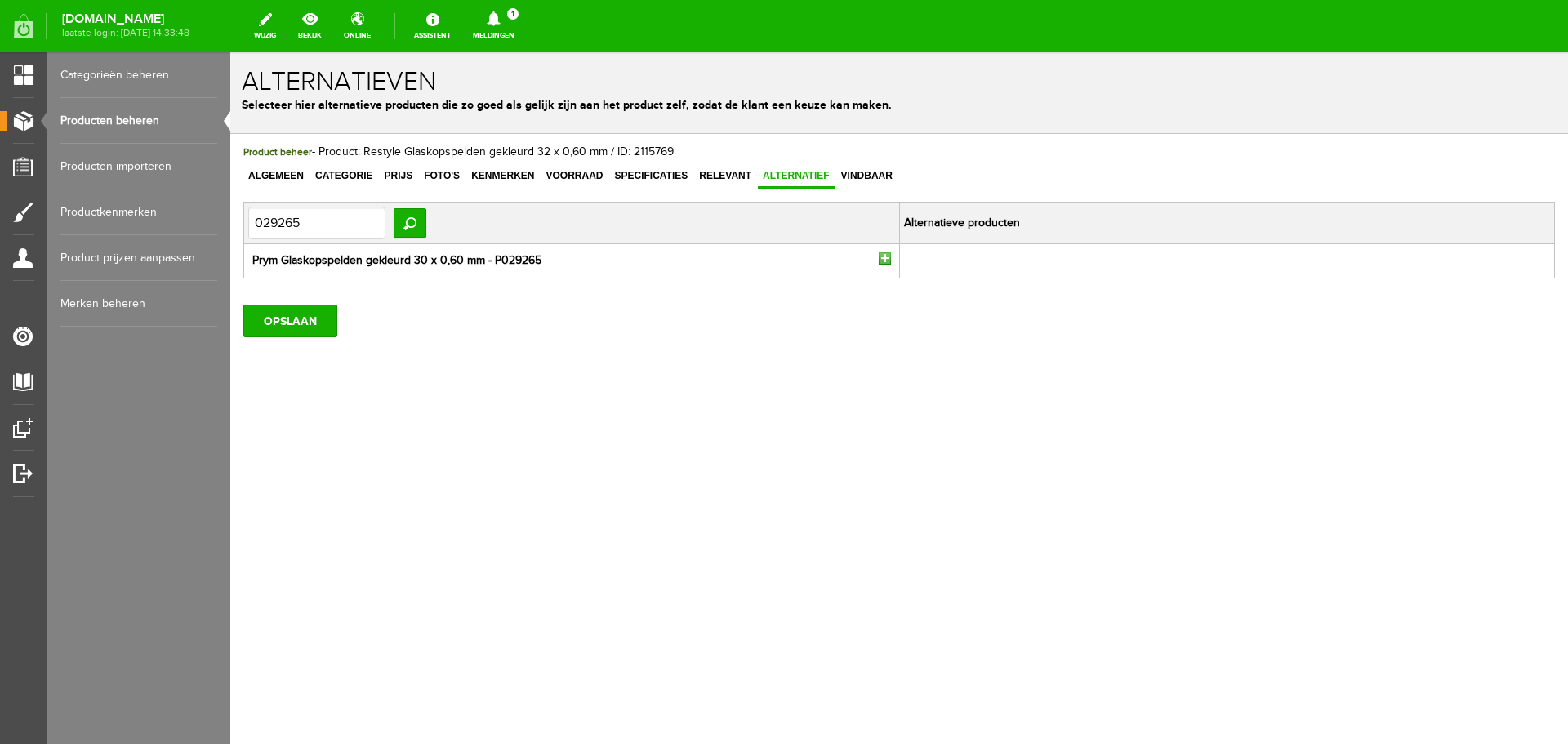
click at [887, 258] on input "button" at bounding box center [885, 258] width 13 height 13
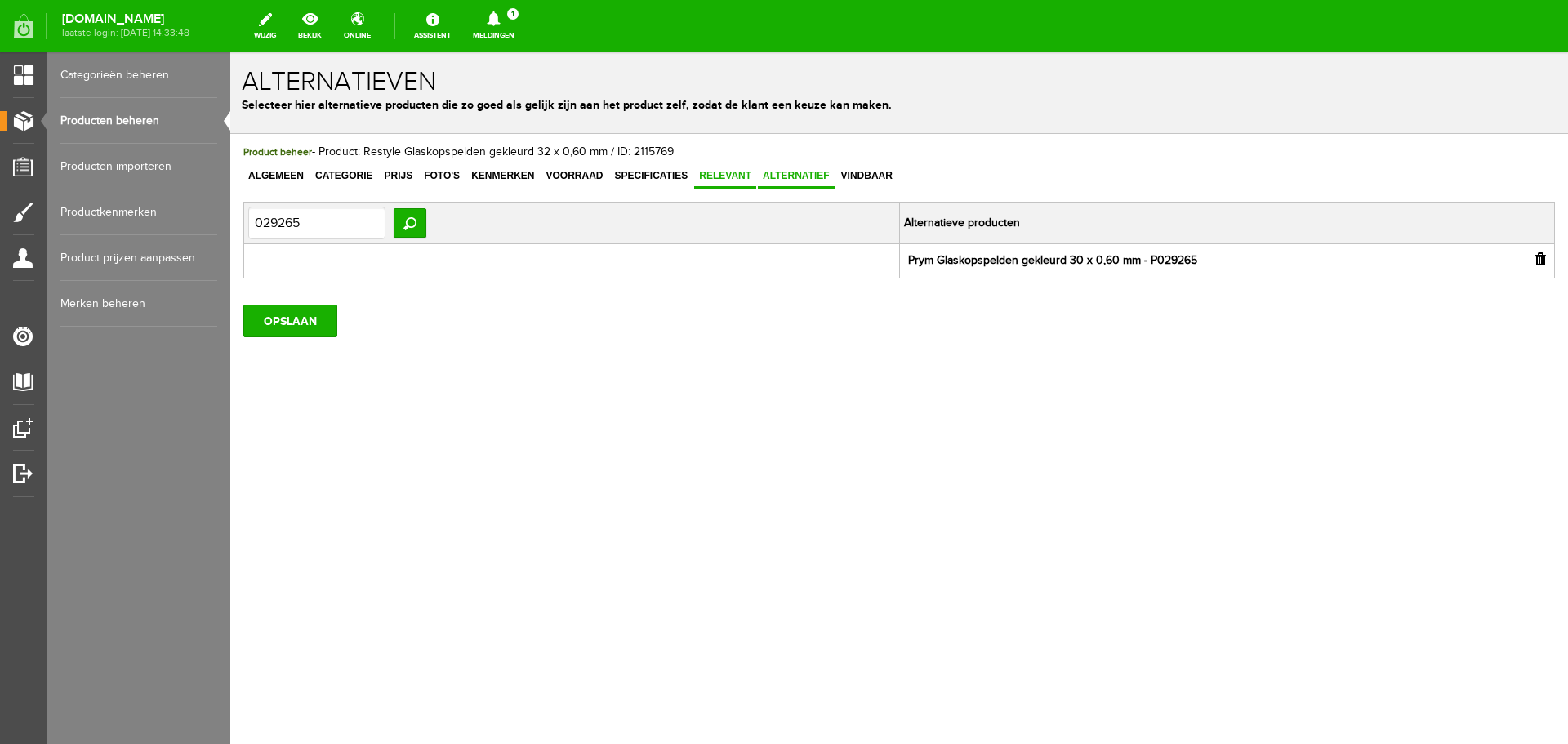
click at [722, 173] on span "Relevant" at bounding box center [725, 175] width 62 height 12
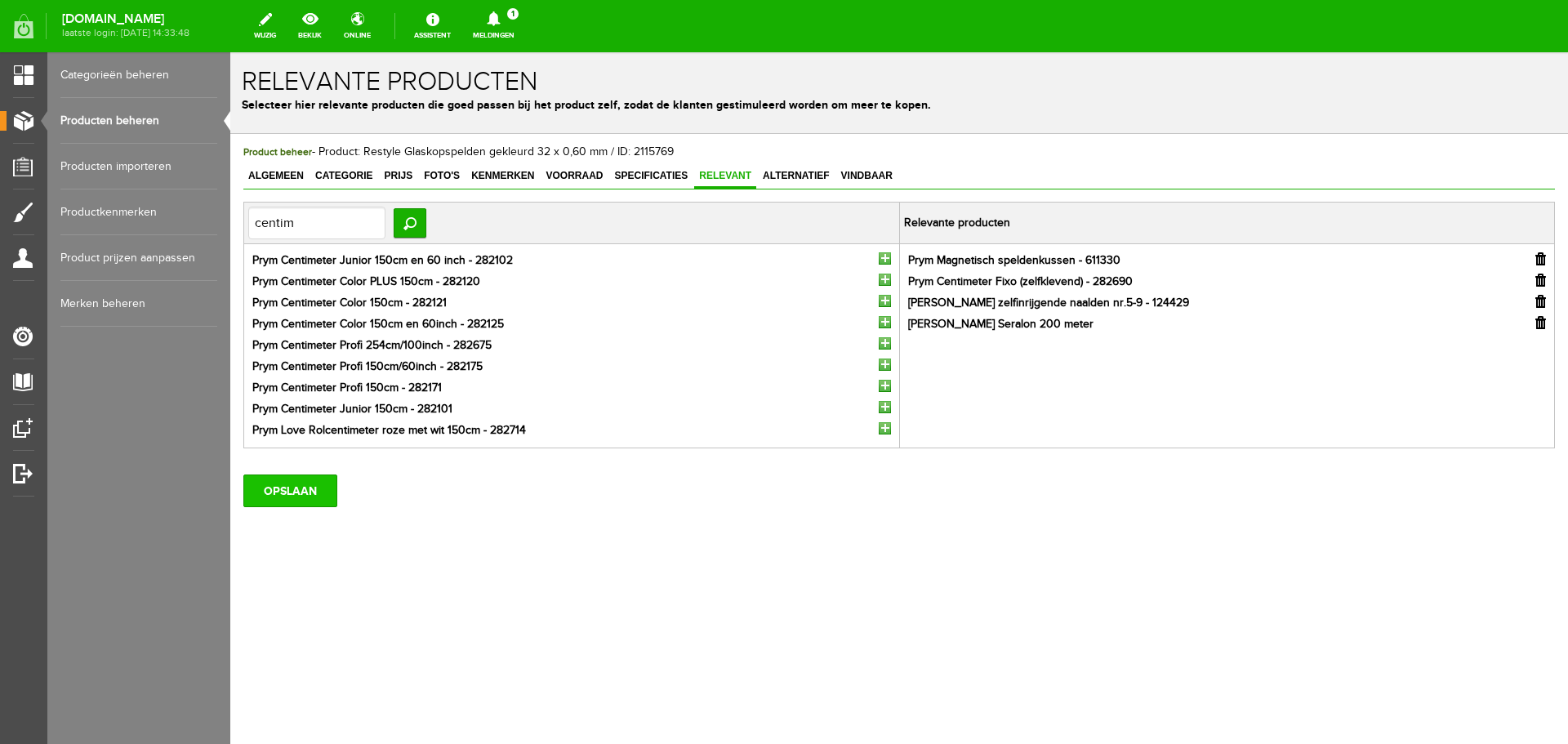
click at [273, 495] on input "OPSLAAN" at bounding box center [290, 491] width 94 height 32
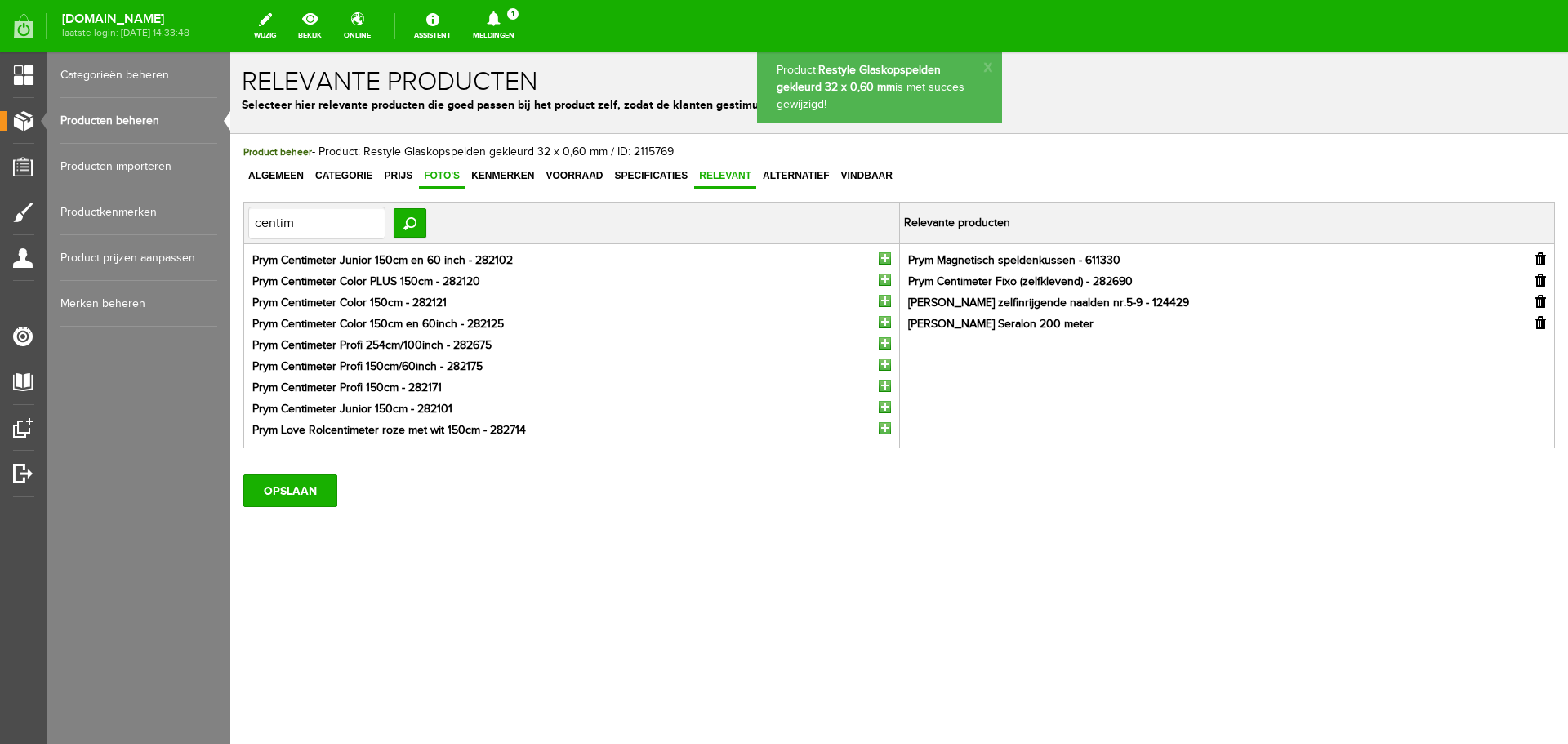
click at [442, 175] on span "Foto's" at bounding box center [442, 175] width 46 height 12
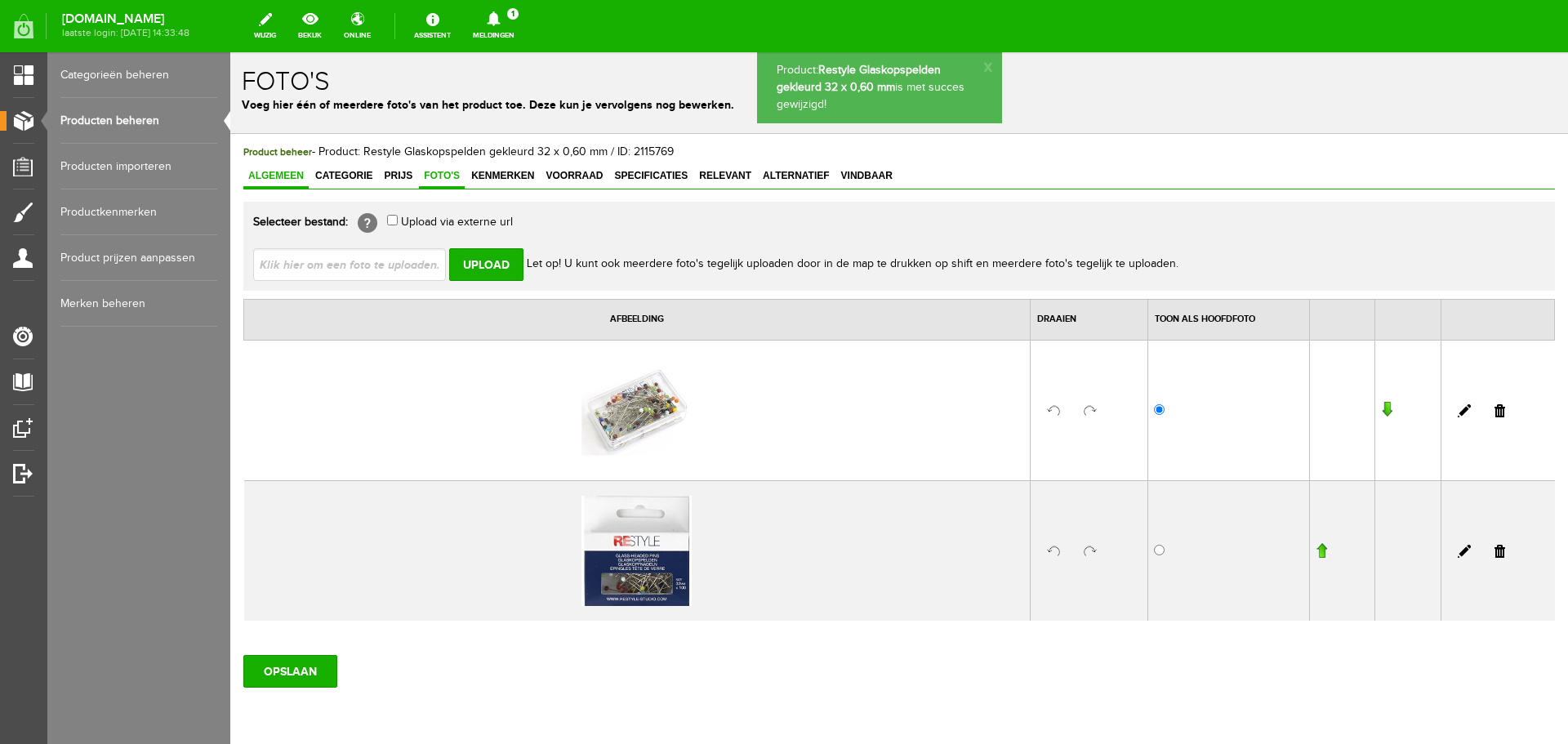
click at [288, 175] on span "Algemeen" at bounding box center [276, 175] width 66 height 12
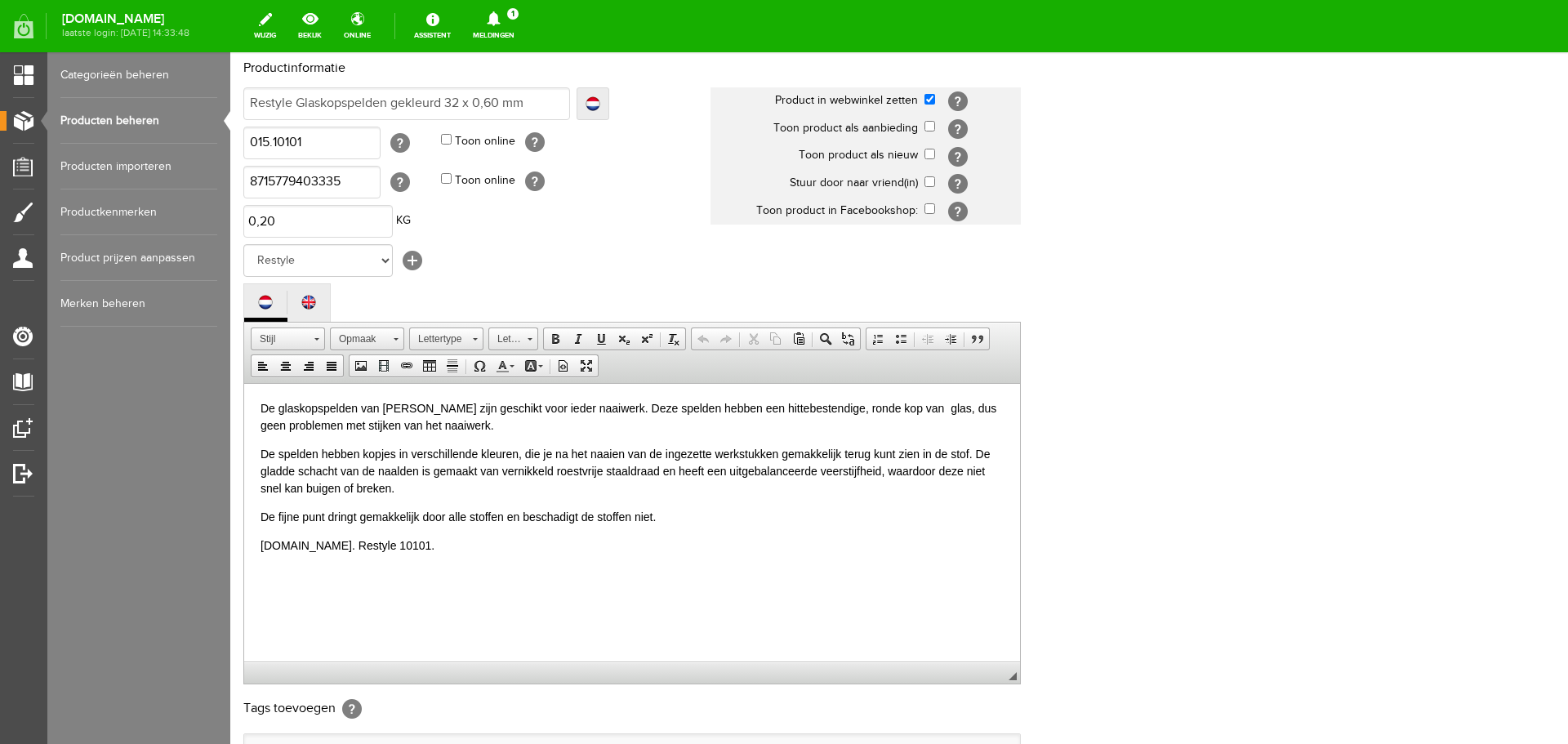
scroll to position [360, 0]
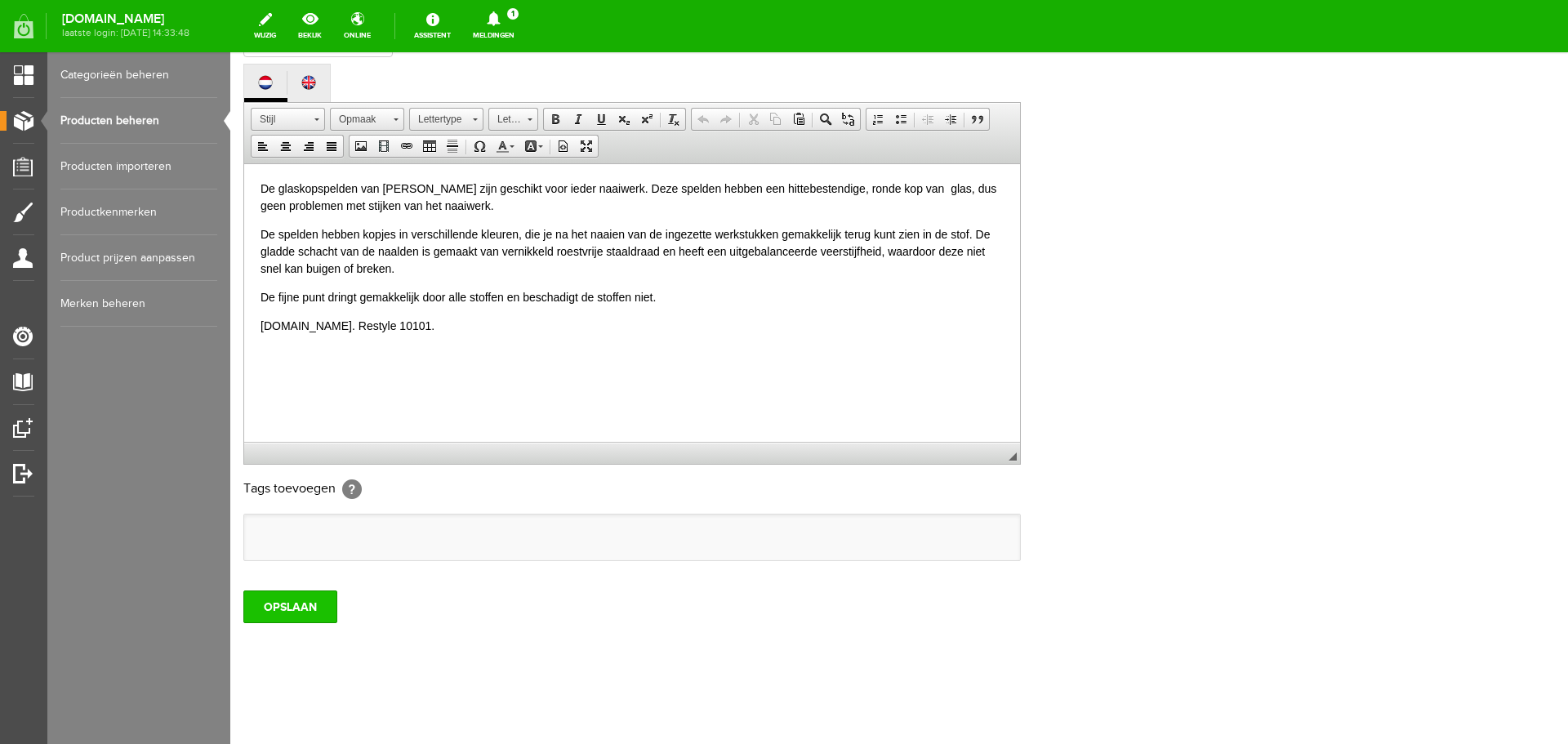
click at [295, 603] on input "OPSLAAN" at bounding box center [290, 607] width 94 height 32
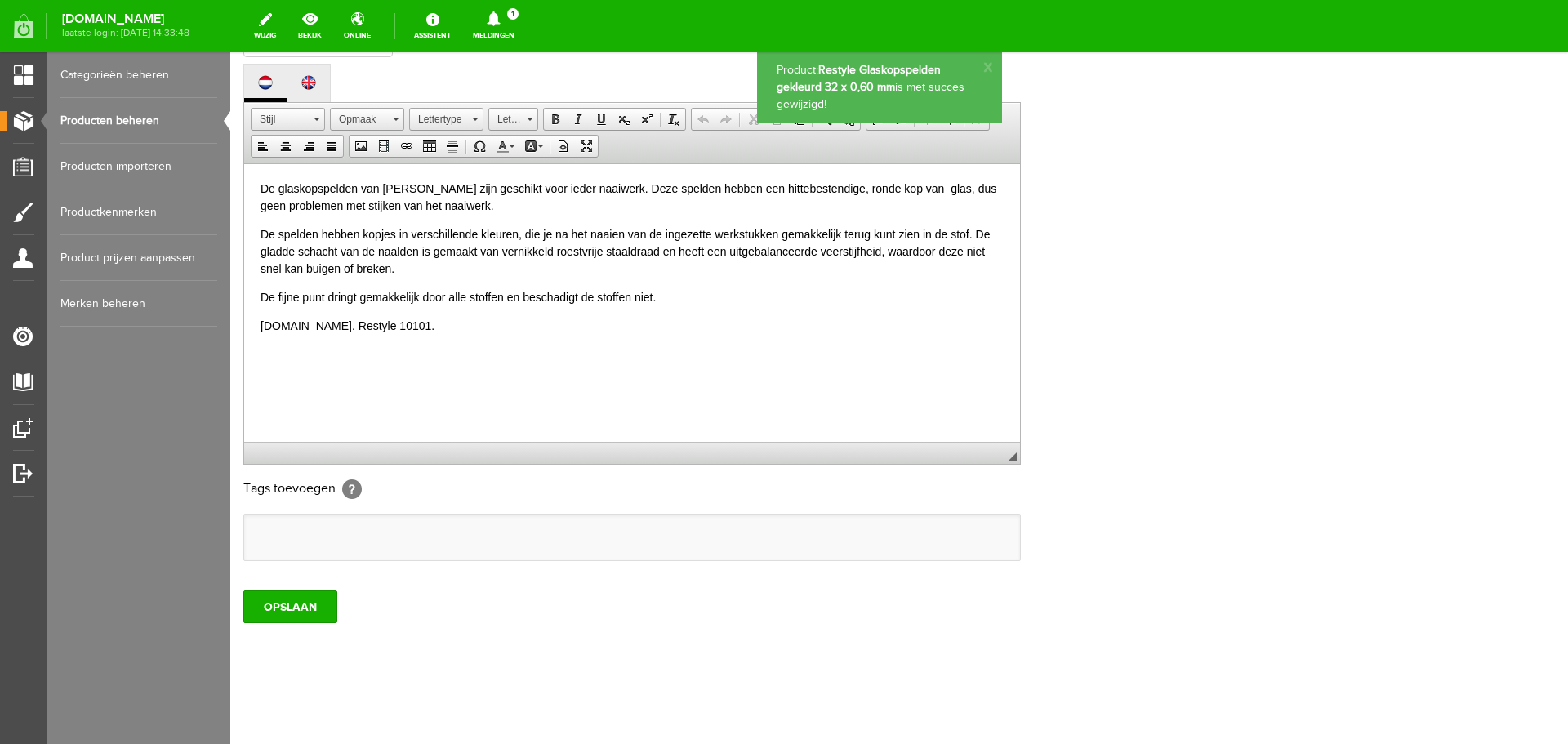
scroll to position [0, 0]
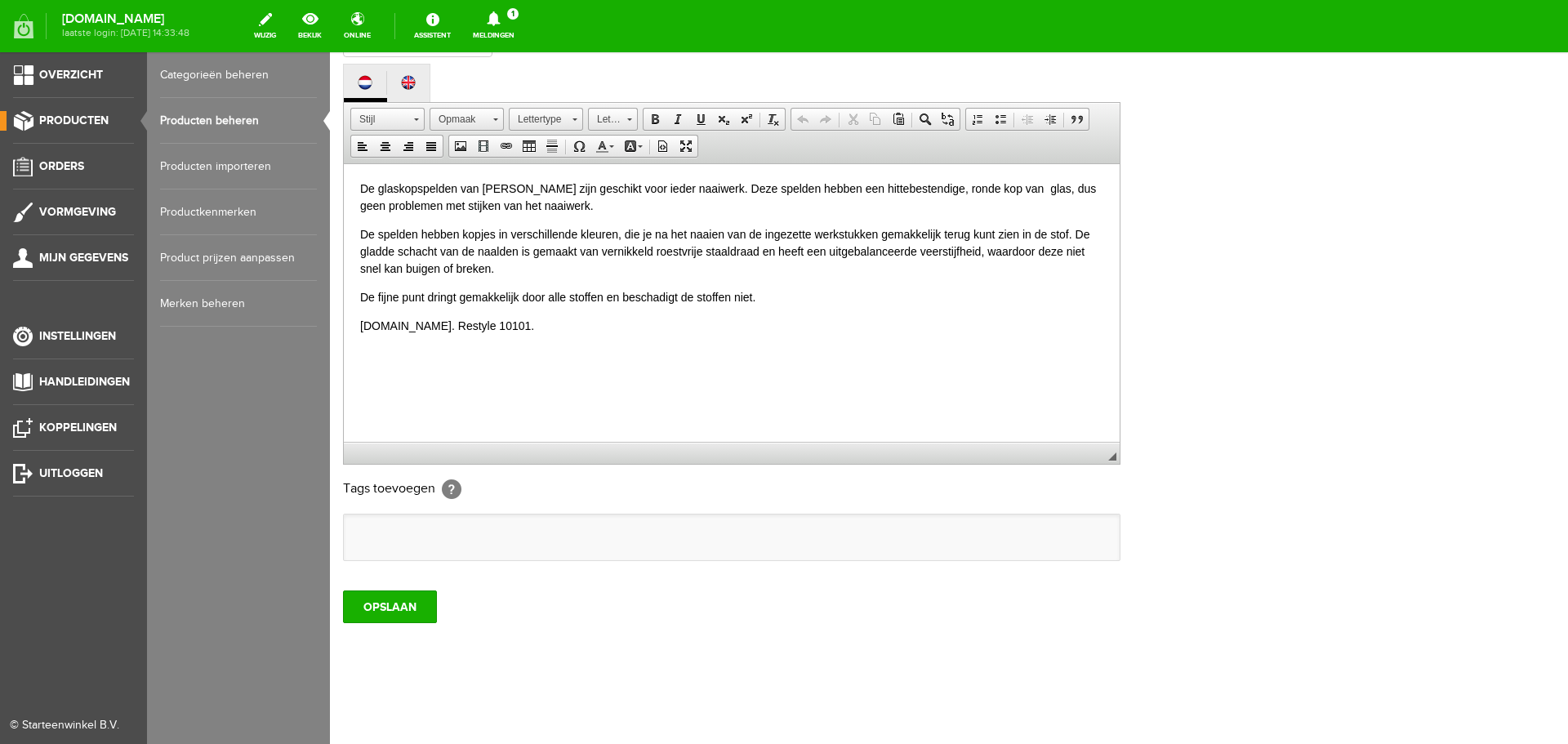
click at [201, 121] on link "Producten beheren" at bounding box center [238, 120] width 157 height 46
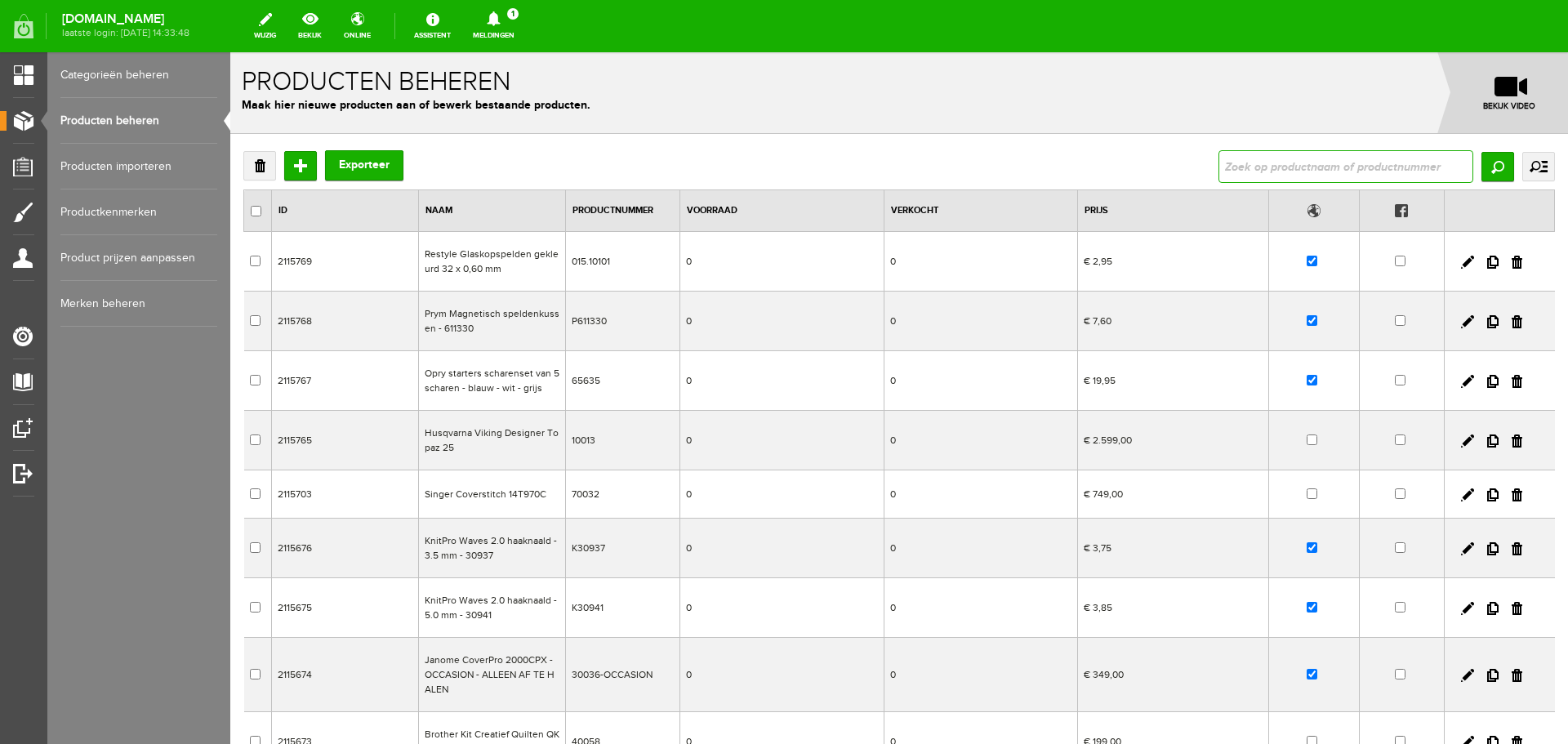
drag, startPoint x: 1275, startPoint y: 162, endPoint x: 1275, endPoint y: 171, distance: 9.0
click at [1275, 168] on input "text" at bounding box center [1346, 166] width 255 height 32
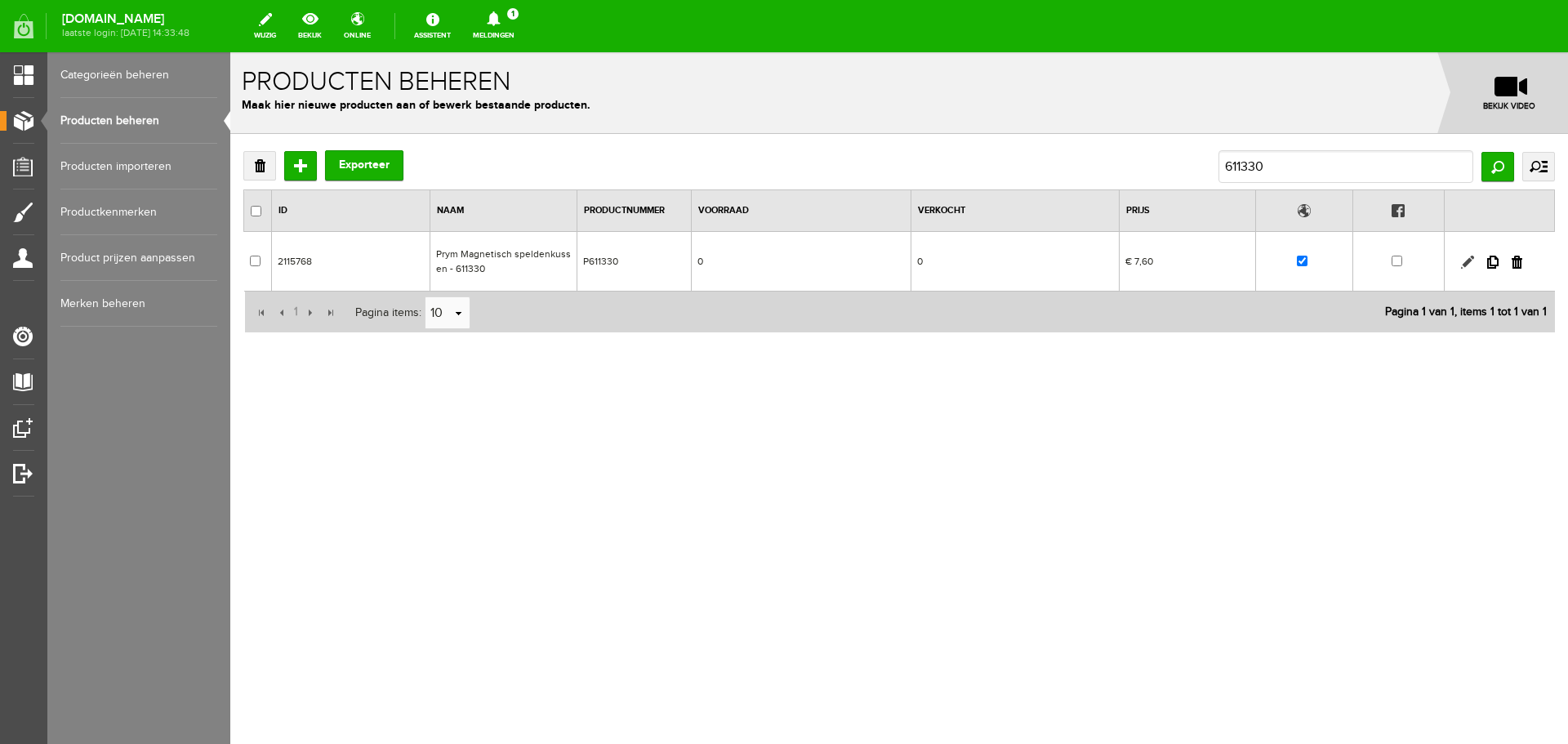
click at [1466, 260] on link at bounding box center [1467, 262] width 13 height 13
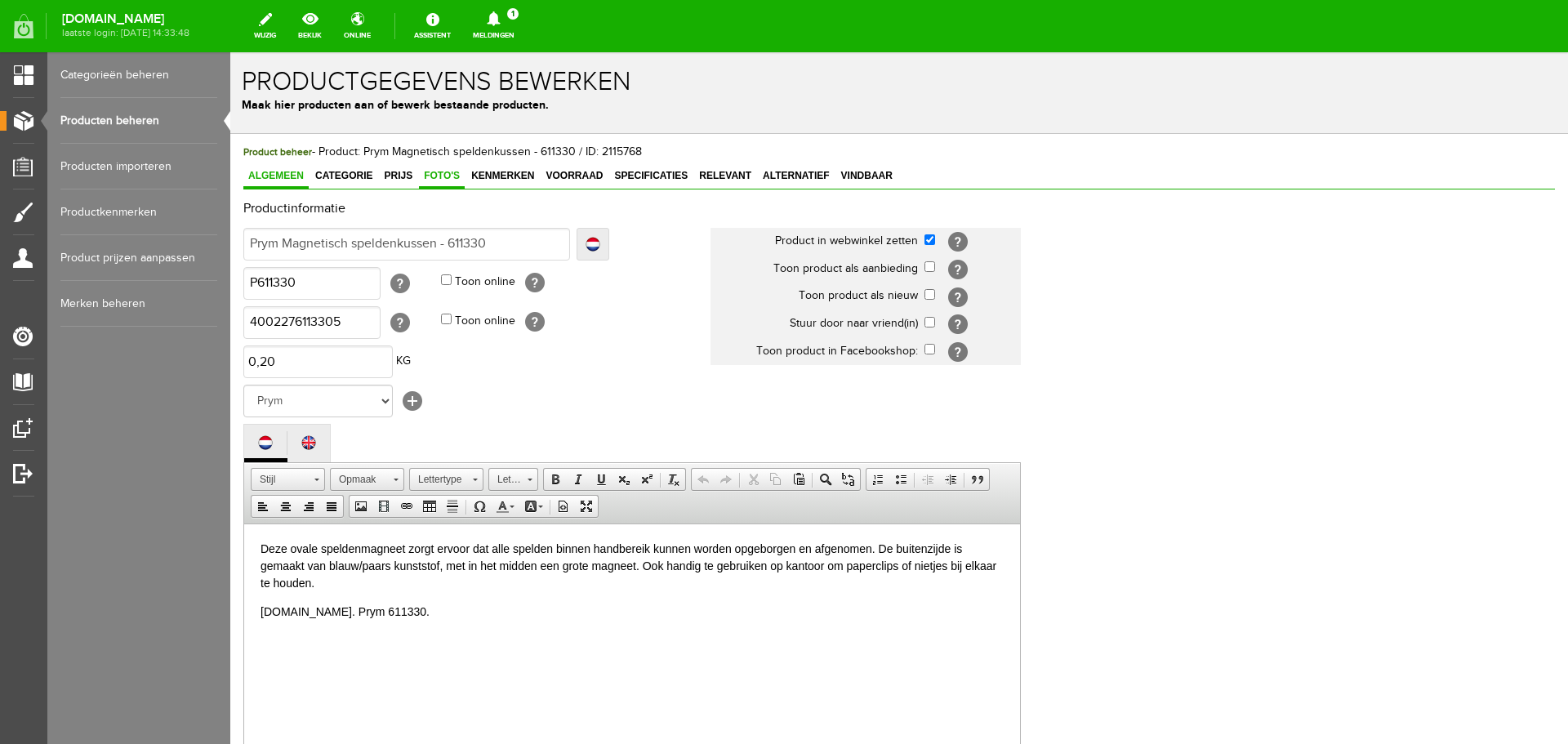
click at [442, 171] on span "Foto's" at bounding box center [442, 175] width 46 height 12
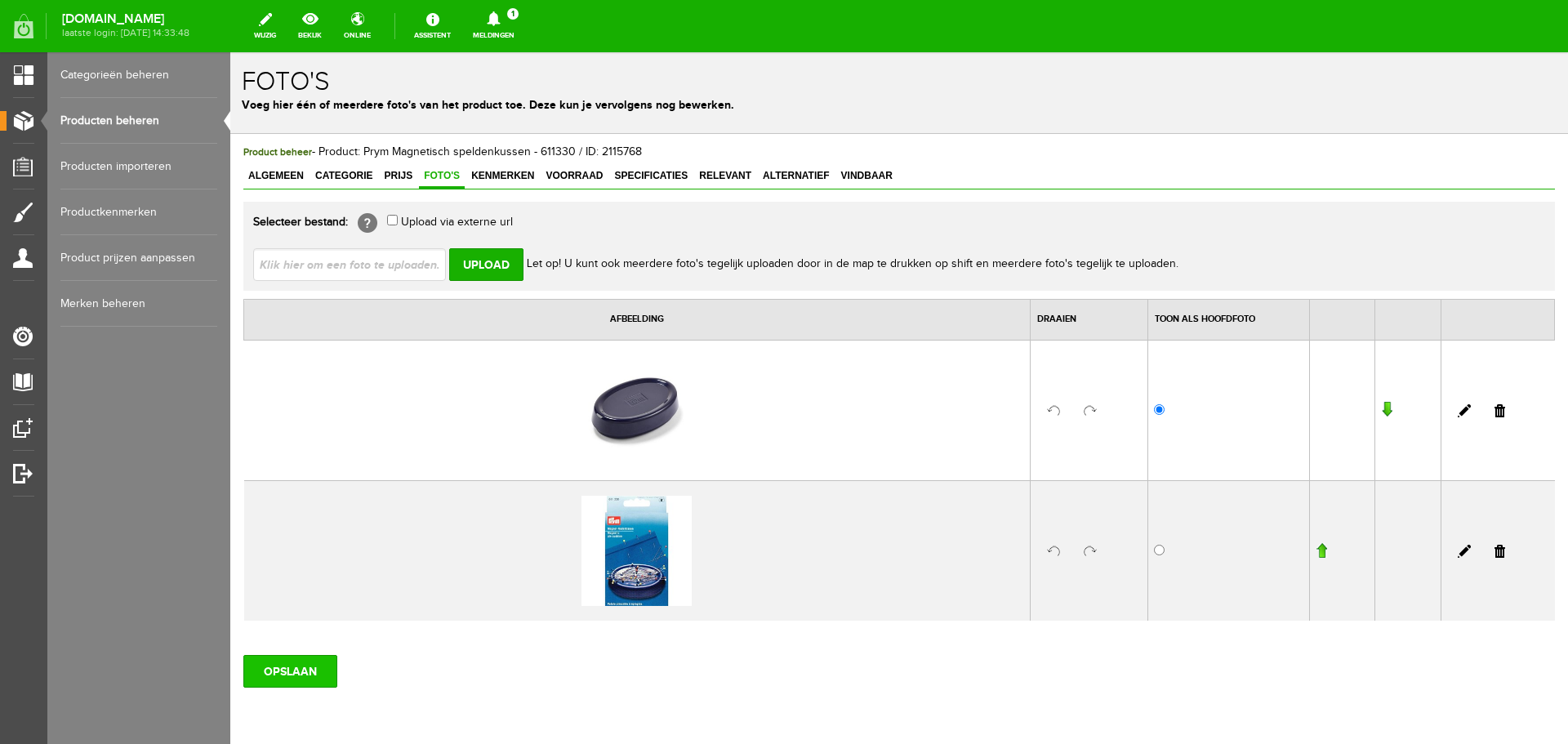
click at [276, 665] on input "OPSLAAN" at bounding box center [290, 671] width 94 height 32
click at [311, 258] on input "file" at bounding box center [355, 264] width 206 height 31
click at [272, 669] on input "OPSLAAN" at bounding box center [290, 671] width 94 height 32
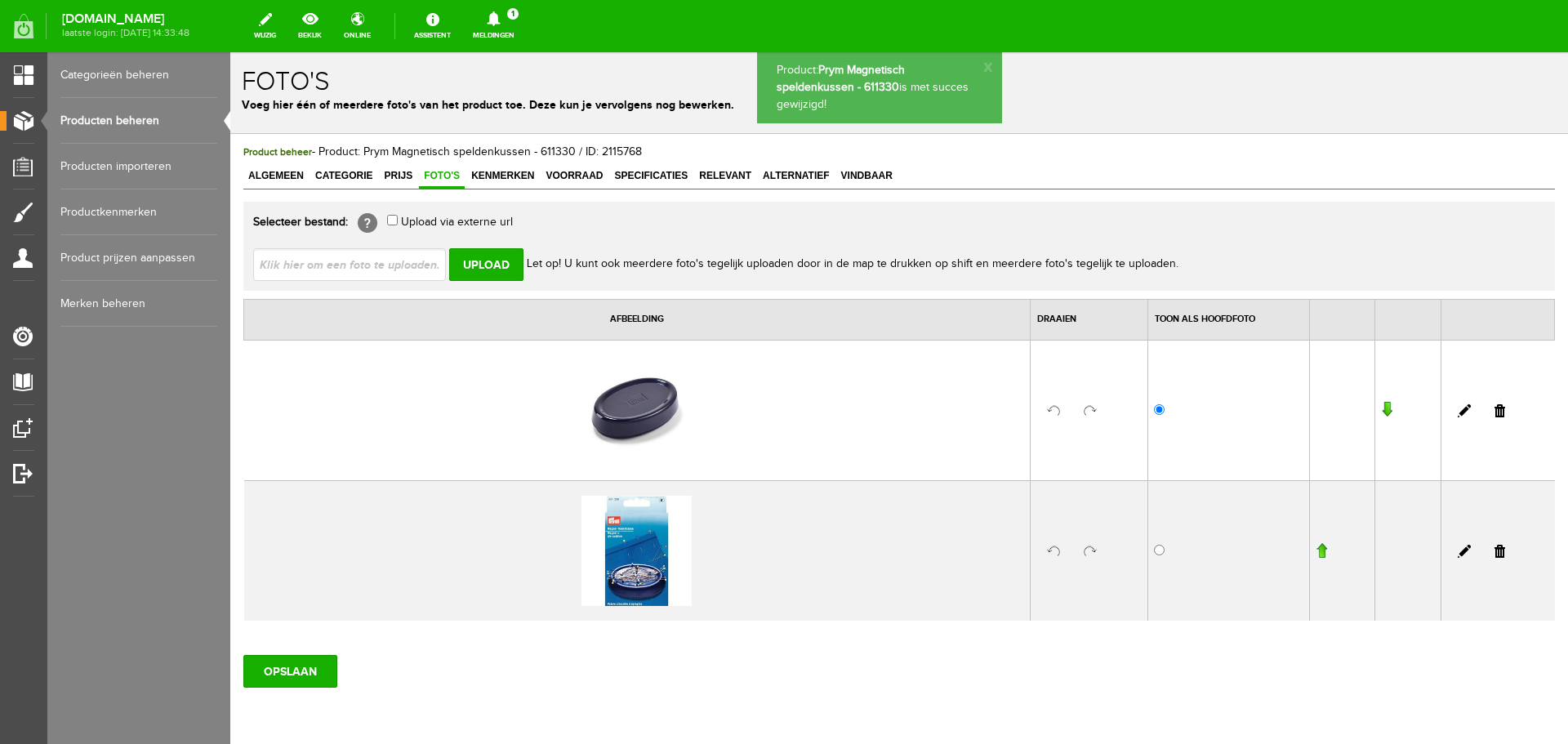
click at [132, 119] on link "Producten beheren" at bounding box center [138, 120] width 157 height 46
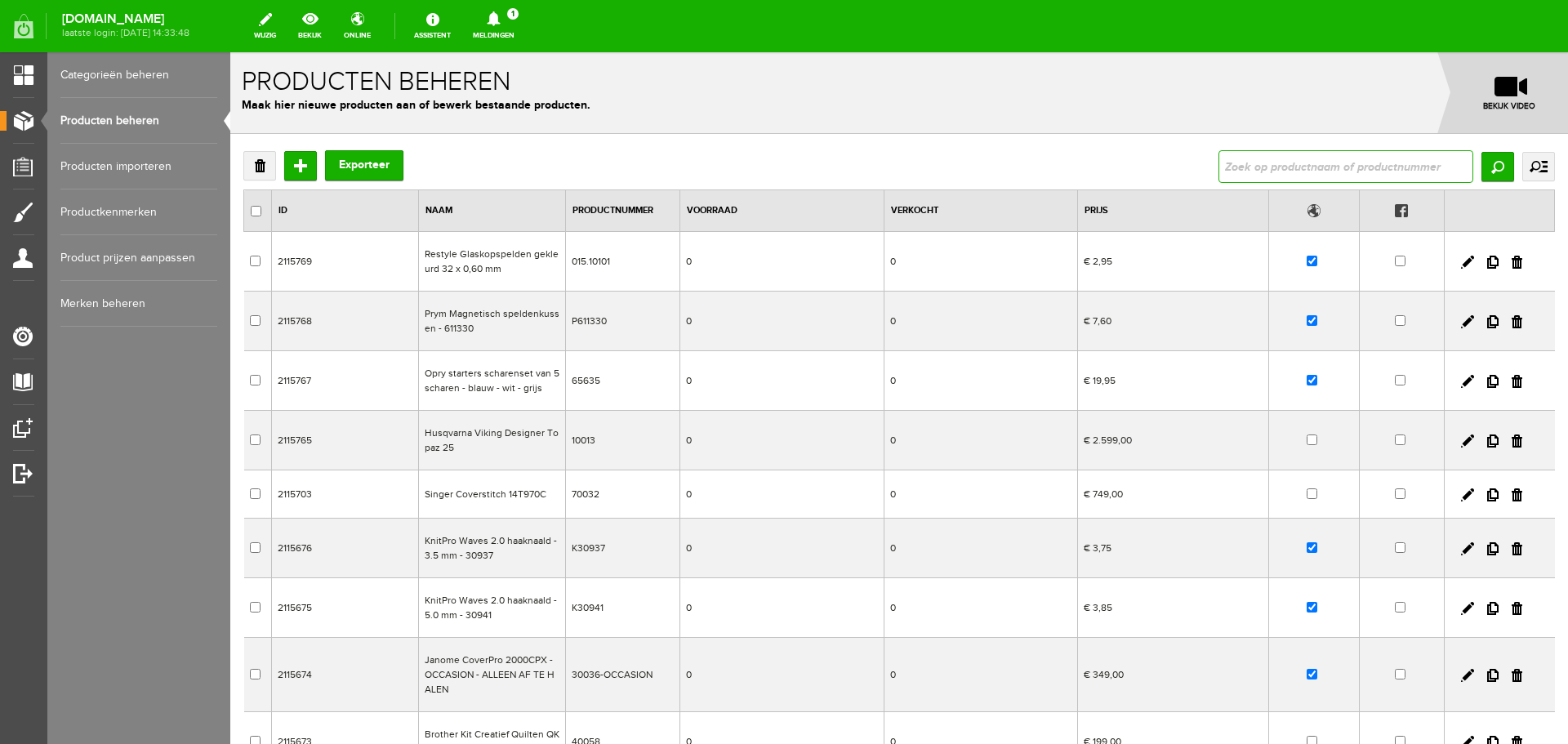
click at [1249, 168] on input "text" at bounding box center [1346, 166] width 255 height 32
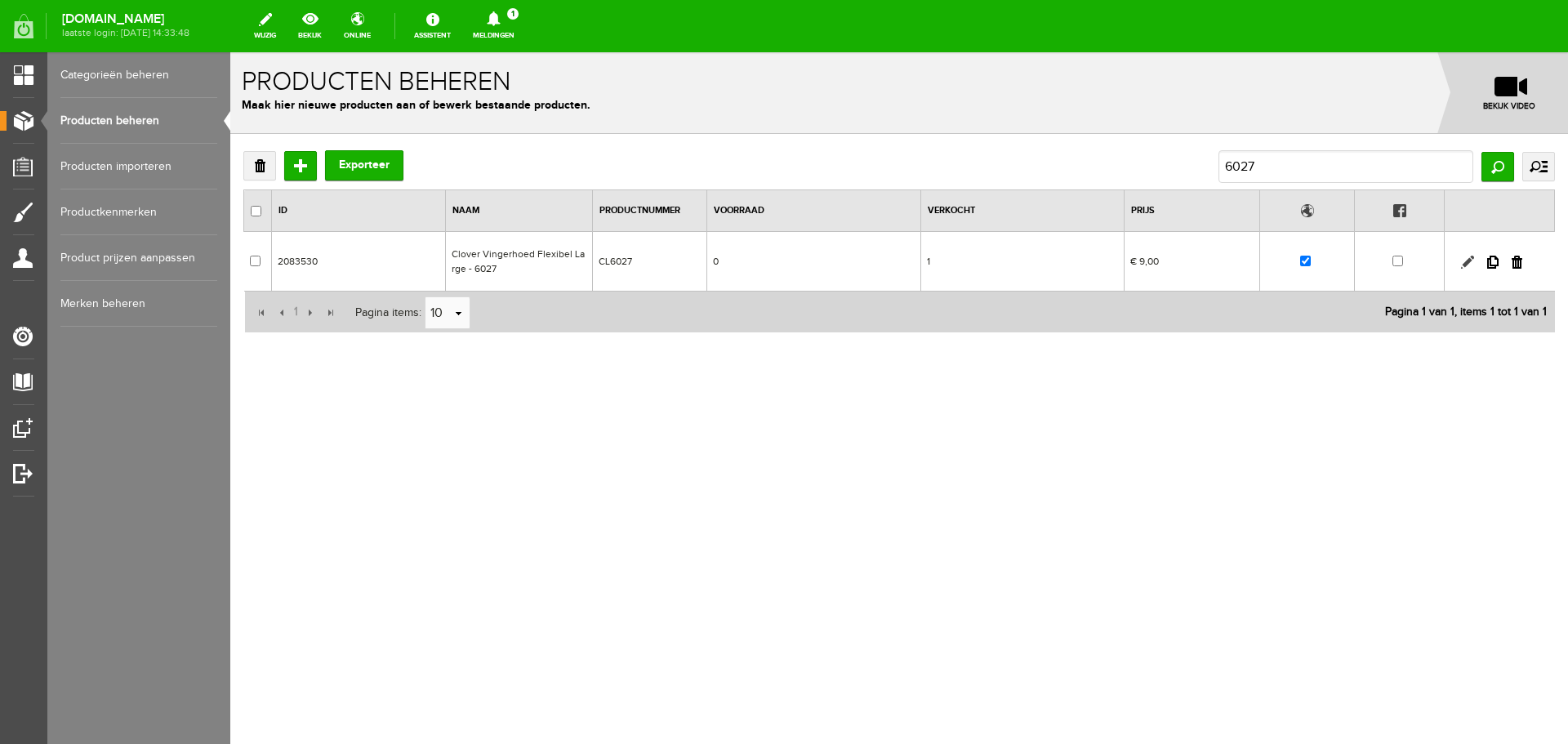
click at [1467, 258] on link at bounding box center [1467, 262] width 13 height 13
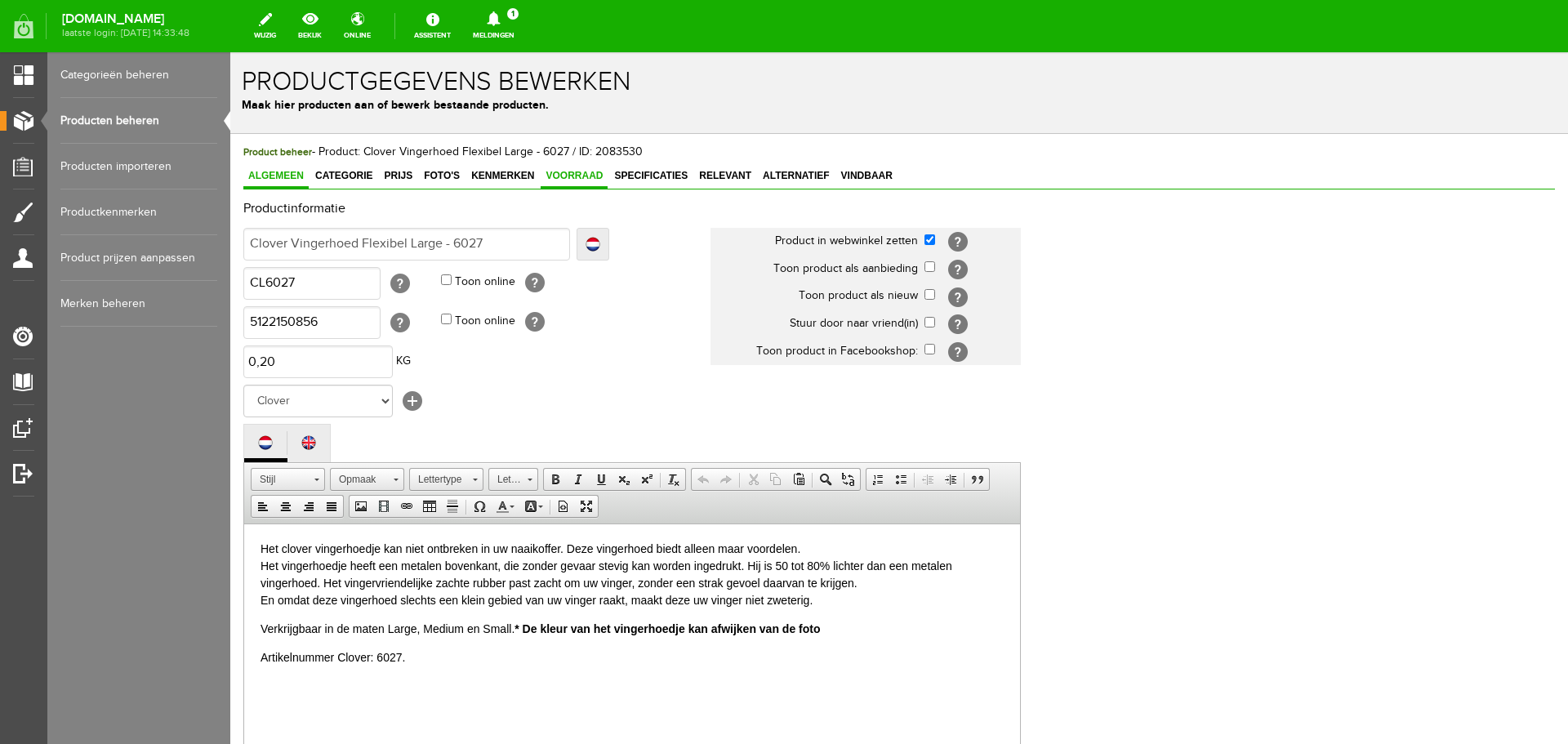
click at [574, 175] on span "Voorraad" at bounding box center [574, 175] width 67 height 12
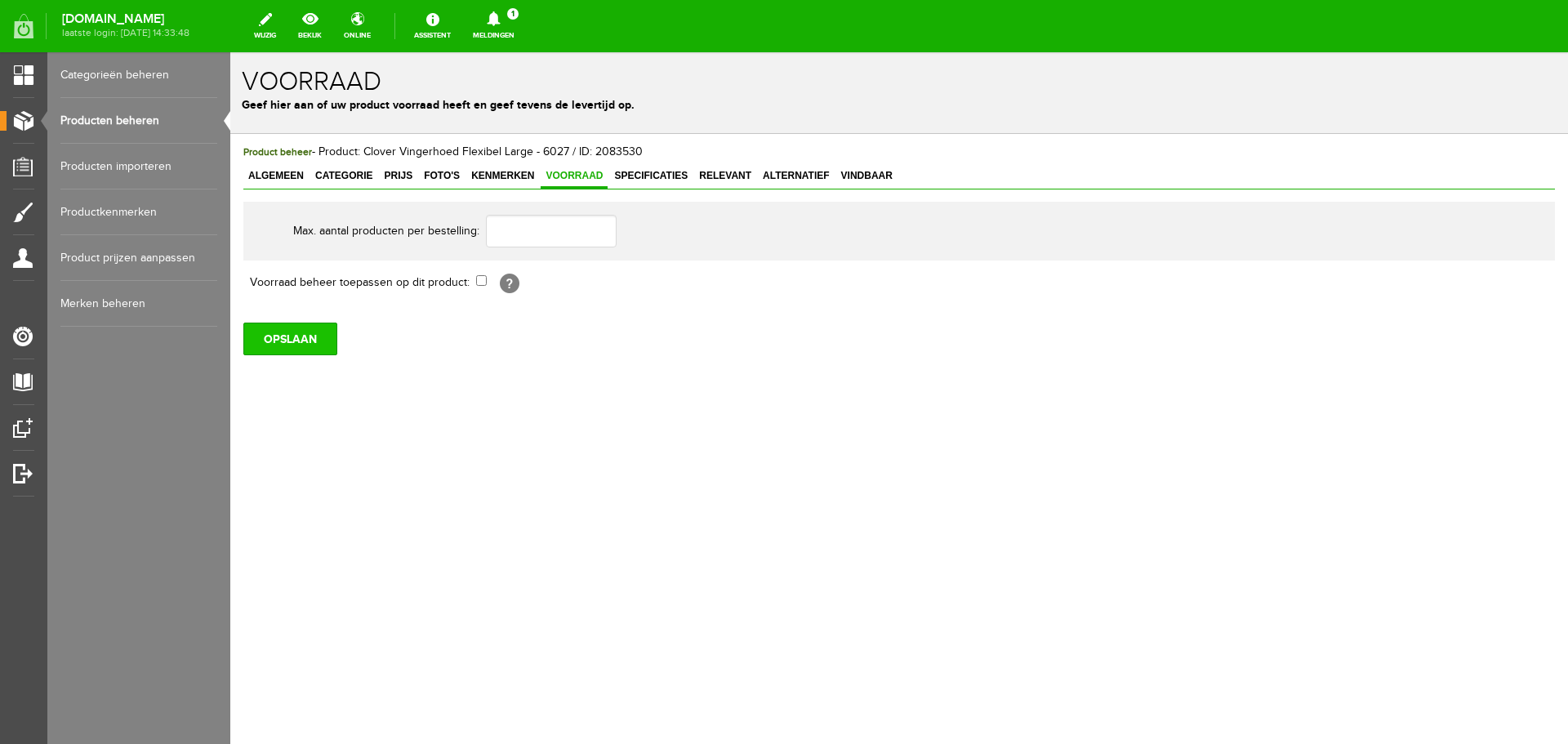
click at [312, 332] on input "OPSLAAN" at bounding box center [290, 338] width 94 height 32
click at [127, 114] on link "Producten beheren" at bounding box center [138, 120] width 157 height 46
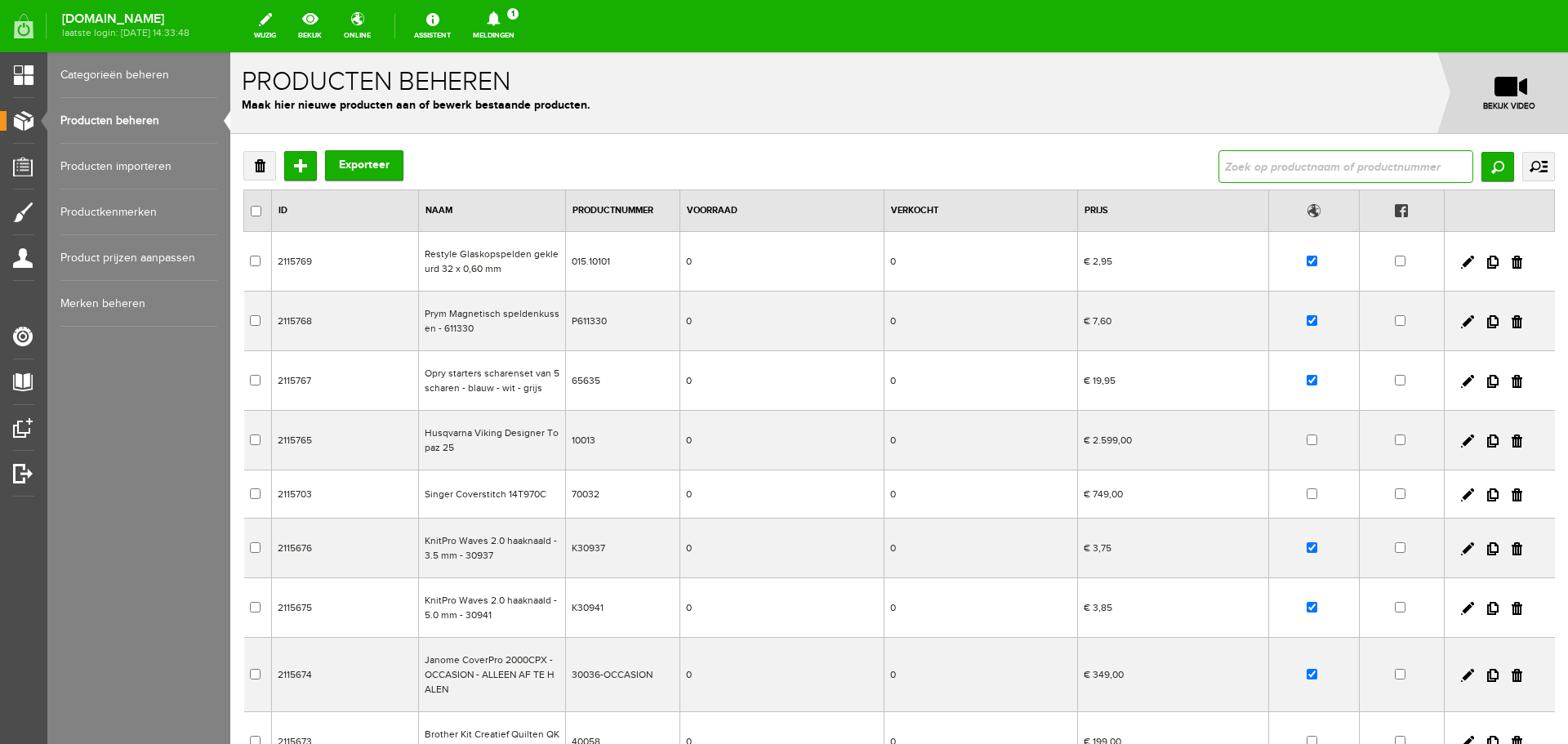
click at [1272, 164] on input "text" at bounding box center [1346, 166] width 255 height 32
type input "k10520"
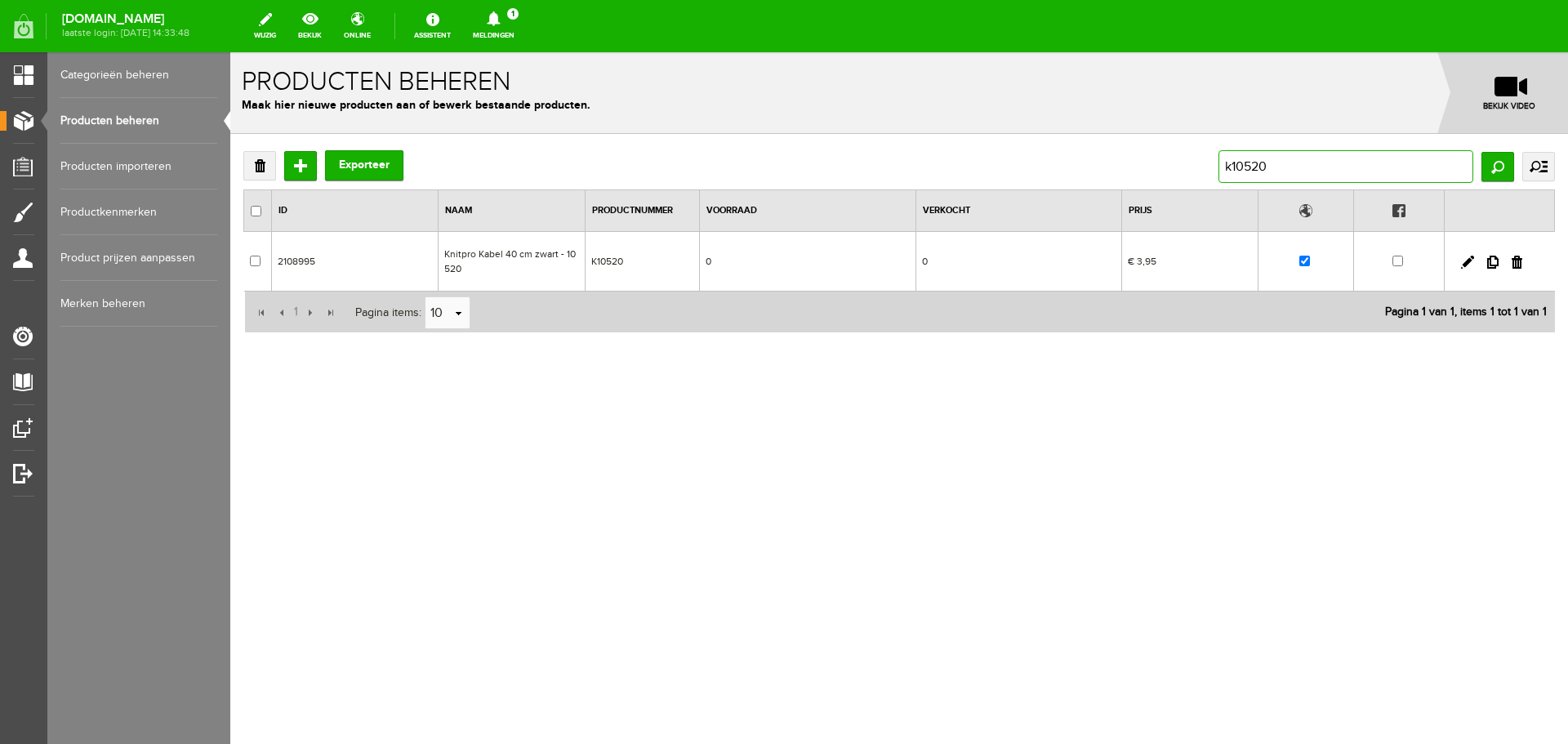
drag, startPoint x: 1278, startPoint y: 163, endPoint x: 1142, endPoint y: 165, distance: 136.0
click at [1142, 165] on div "Verwijderen Toevoegen Exporteer k10520 Zoeken uitgebreid zoeken Categorie Cadea…" at bounding box center [899, 166] width 1312 height 32
type input "knitpro kabel"
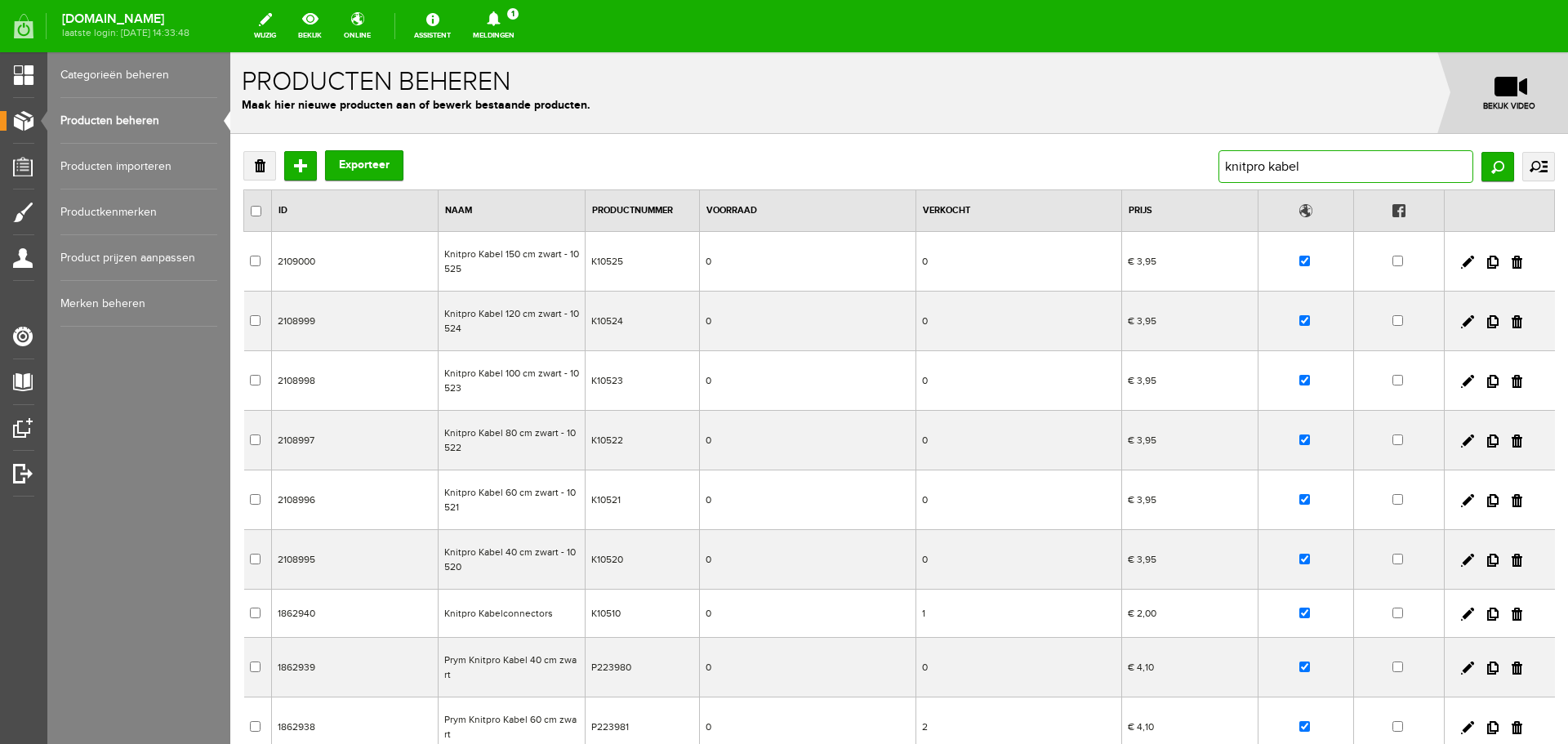
click at [1319, 162] on input "knitpro kabel" at bounding box center [1346, 166] width 255 height 32
drag, startPoint x: 1320, startPoint y: 163, endPoint x: 1185, endPoint y: 168, distance: 135.1
click at [1185, 168] on div "Verwijderen Toevoegen Exporteer knitpro kabel Zoeken uitgebreid zoeken Categori…" at bounding box center [899, 166] width 1312 height 32
type input "patroon"
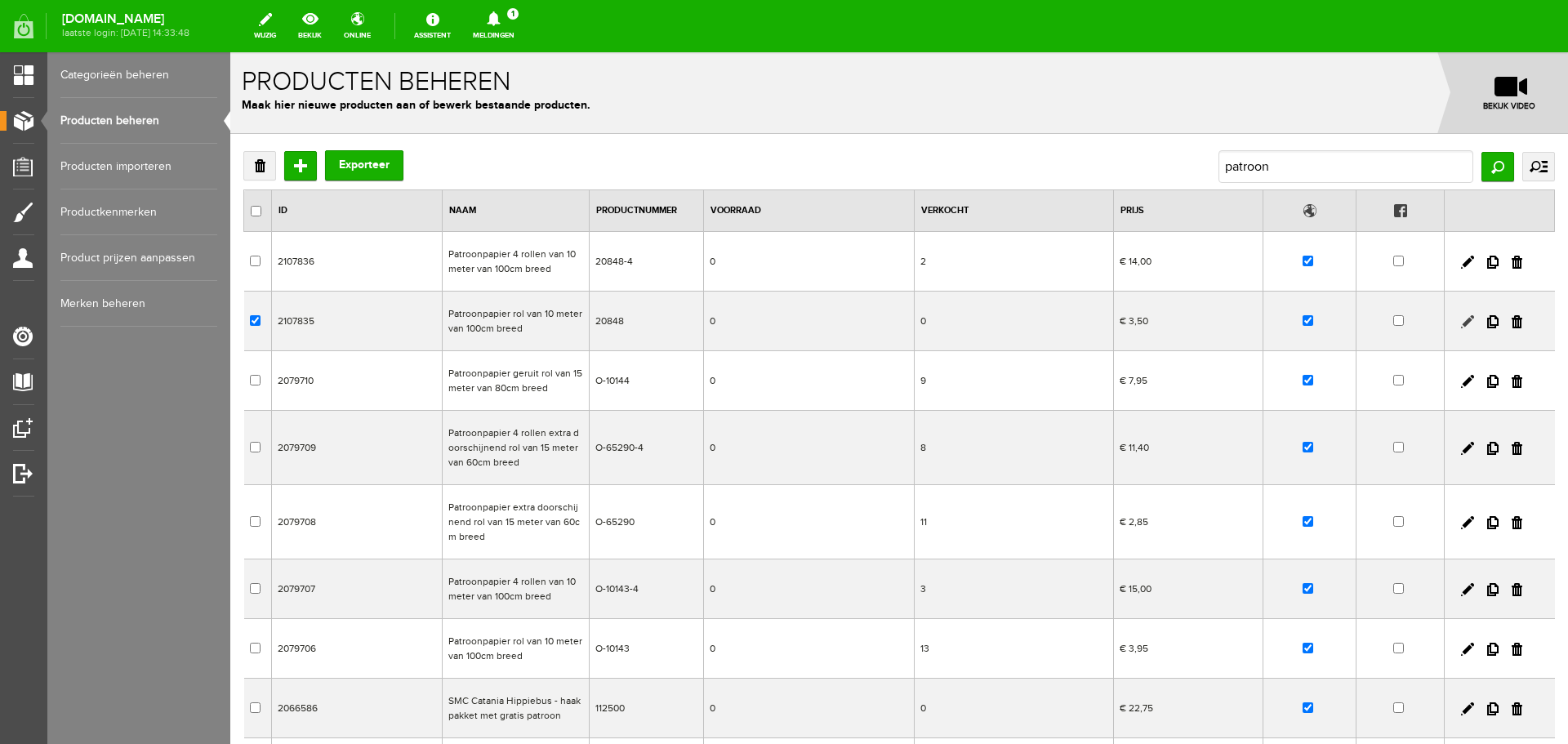
click at [1461, 321] on link at bounding box center [1467, 321] width 13 height 13
checkbox input "true"
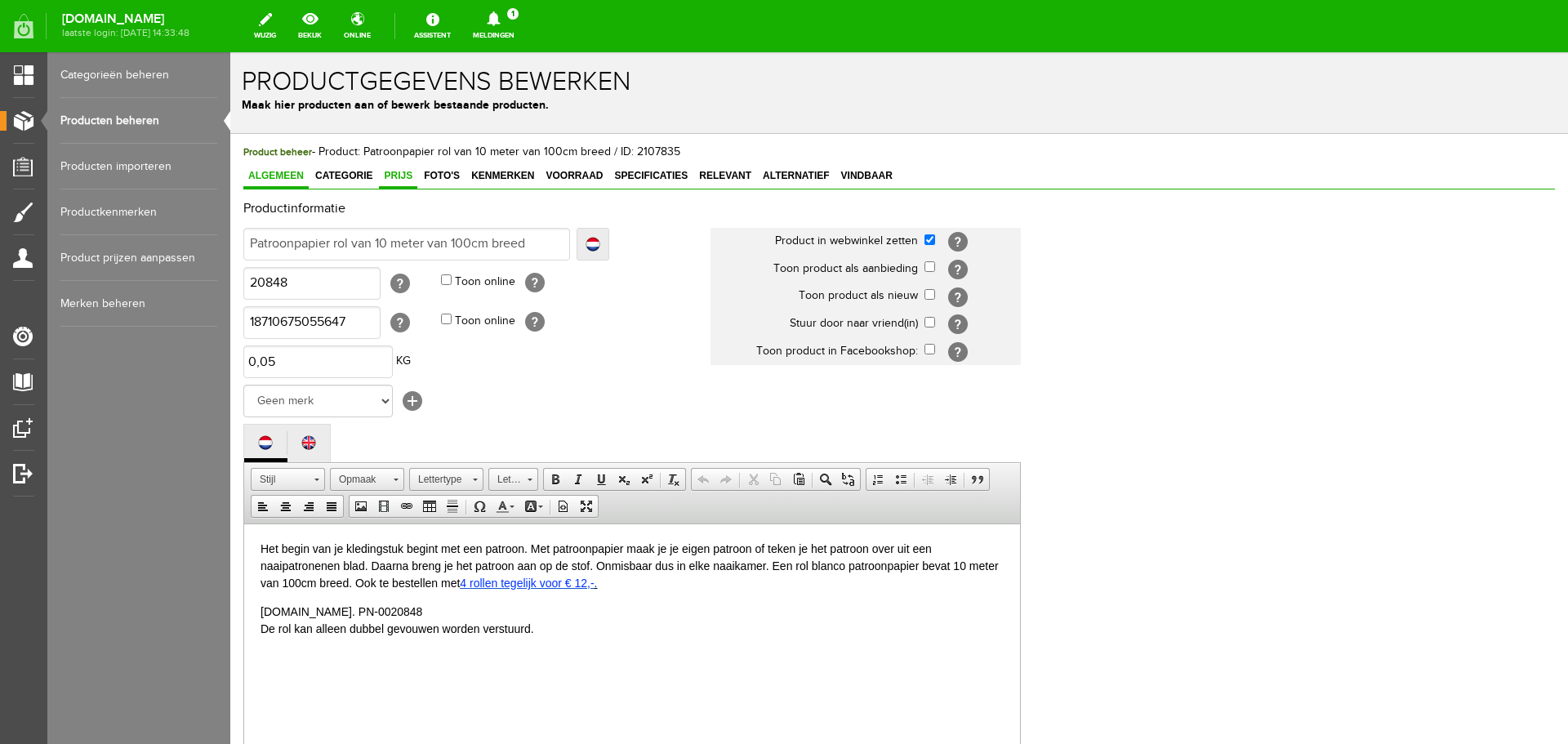
click at [399, 174] on span "Prijs" at bounding box center [398, 175] width 39 height 12
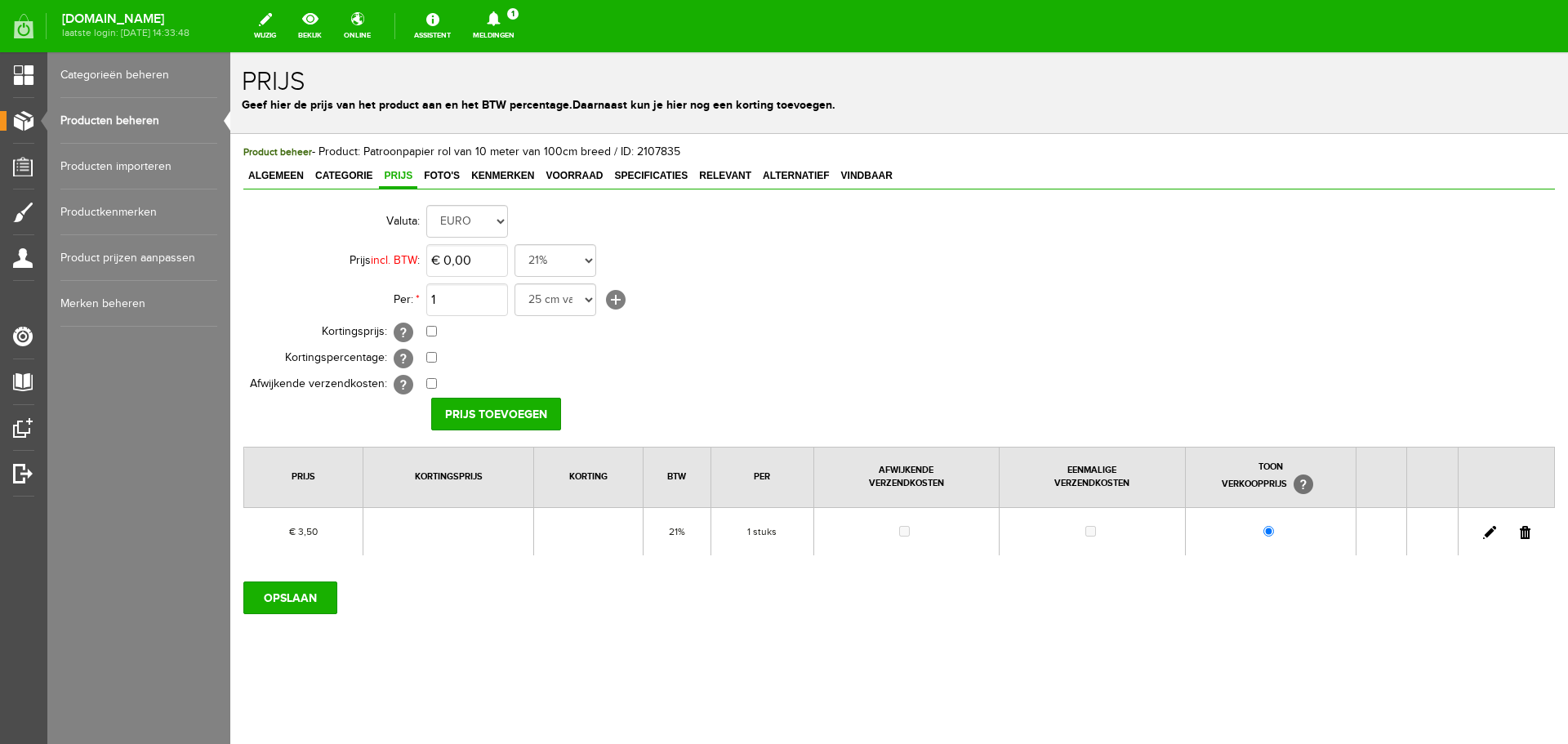
click at [1486, 532] on link at bounding box center [1490, 532] width 13 height 13
click at [472, 257] on input "3,5" at bounding box center [467, 260] width 82 height 32
type input "€ 4,25"
click at [482, 402] on input "[PERSON_NAME]" at bounding box center [491, 414] width 118 height 32
click at [289, 587] on input "OPSLAAN" at bounding box center [290, 598] width 94 height 32
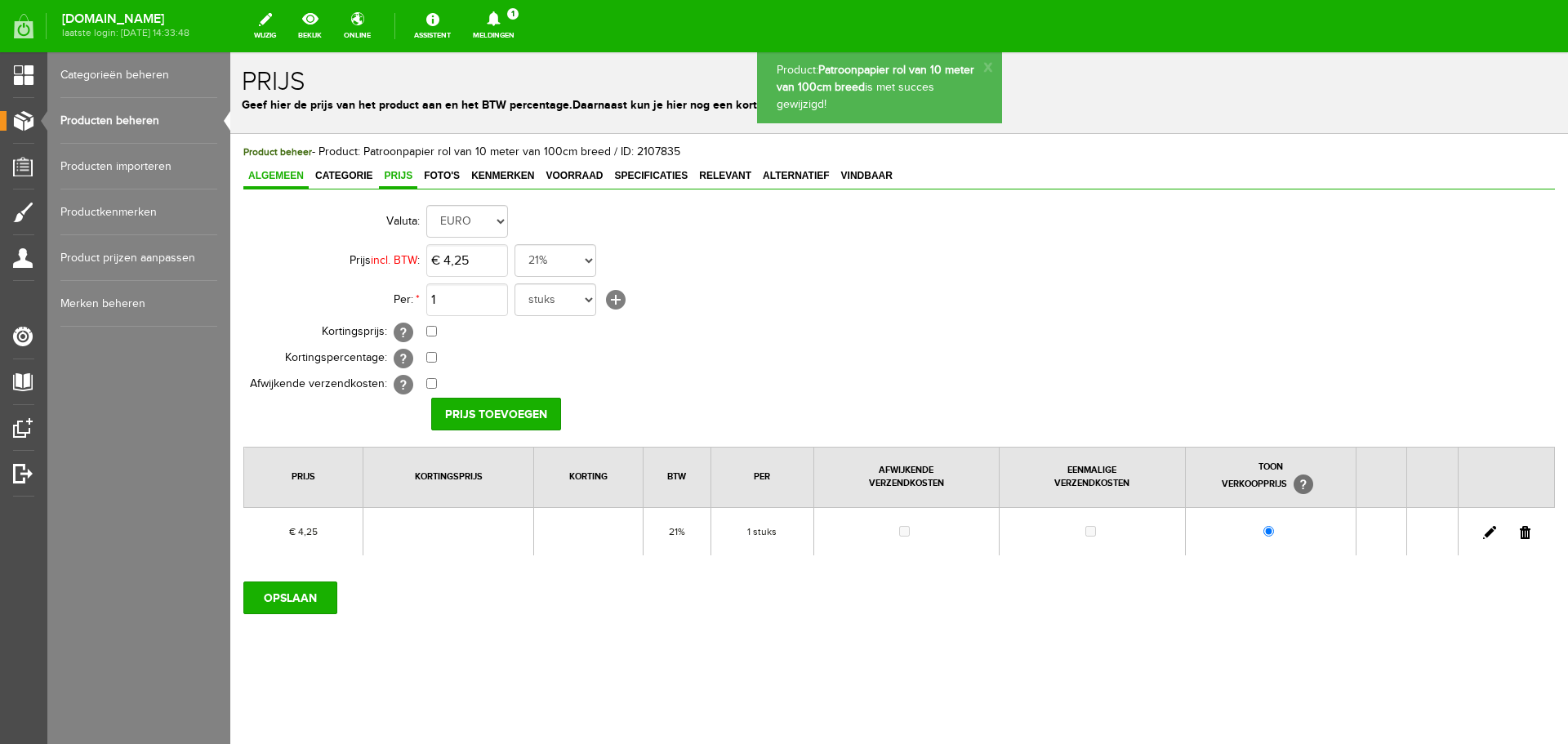
click at [269, 175] on span "Algemeen" at bounding box center [276, 175] width 66 height 12
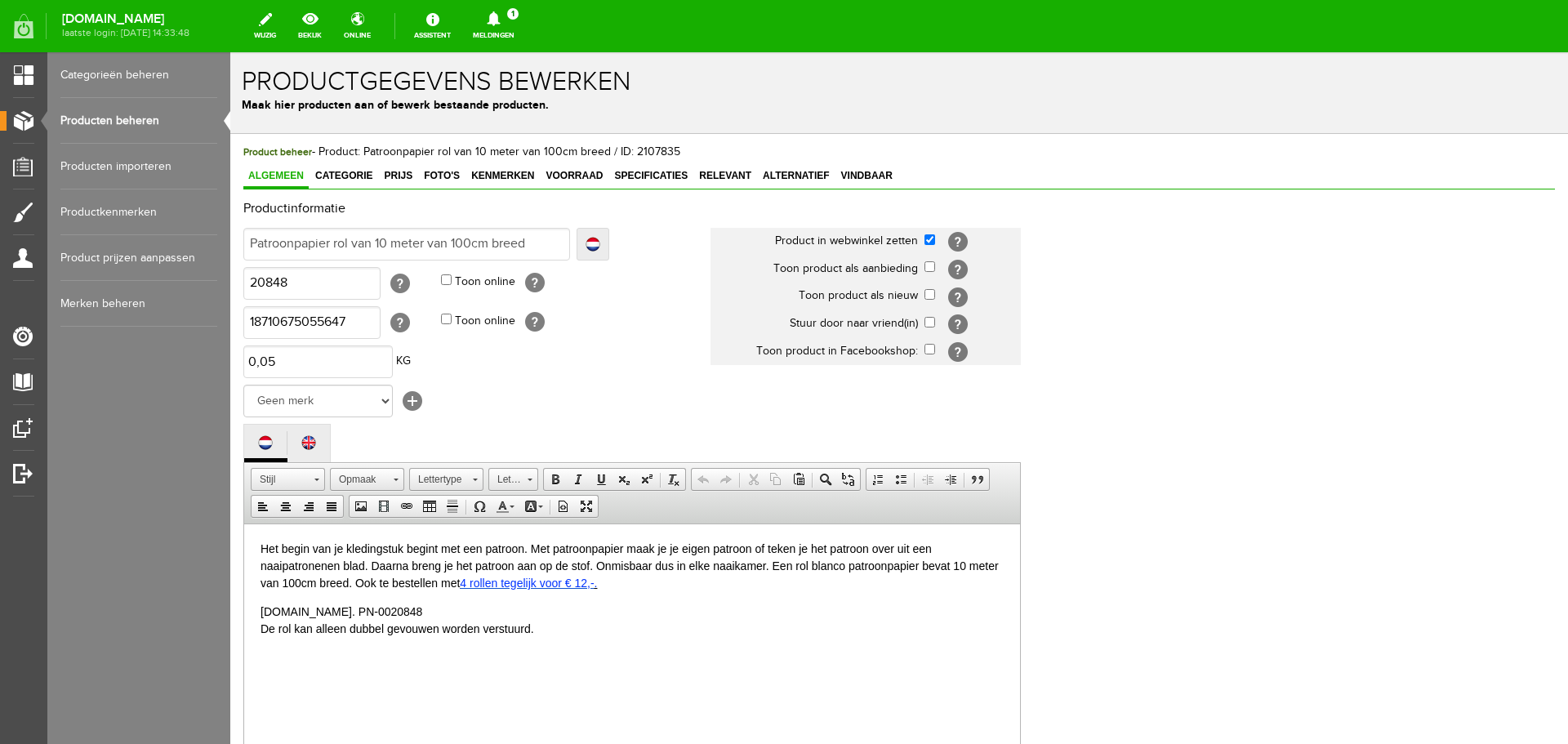
click at [585, 582] on span "4 rollen tegelijk voor € 12,-" at bounding box center [526, 582] width 134 height 13
click at [720, 665] on p at bounding box center [632, 657] width 743 height 17
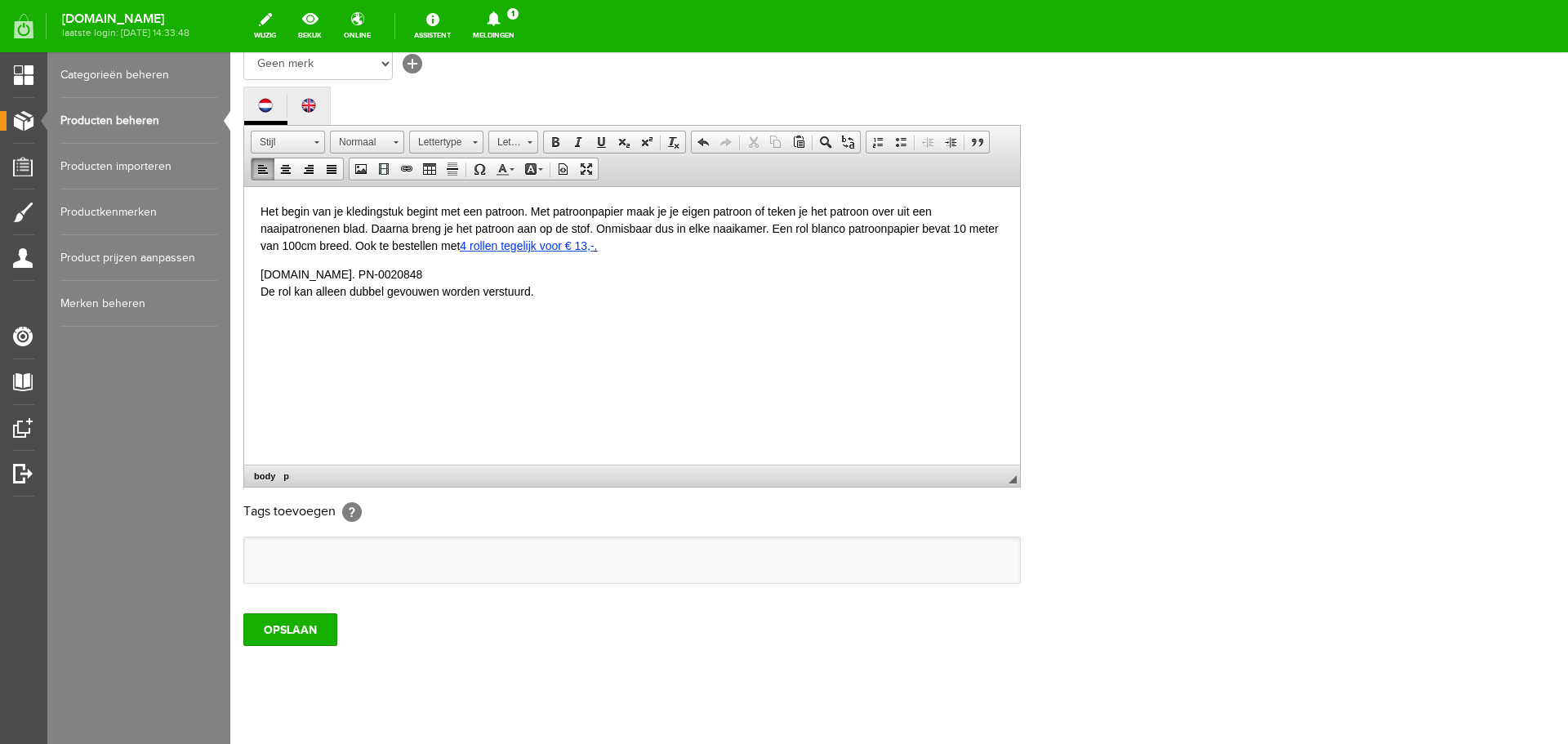
scroll to position [360, 0]
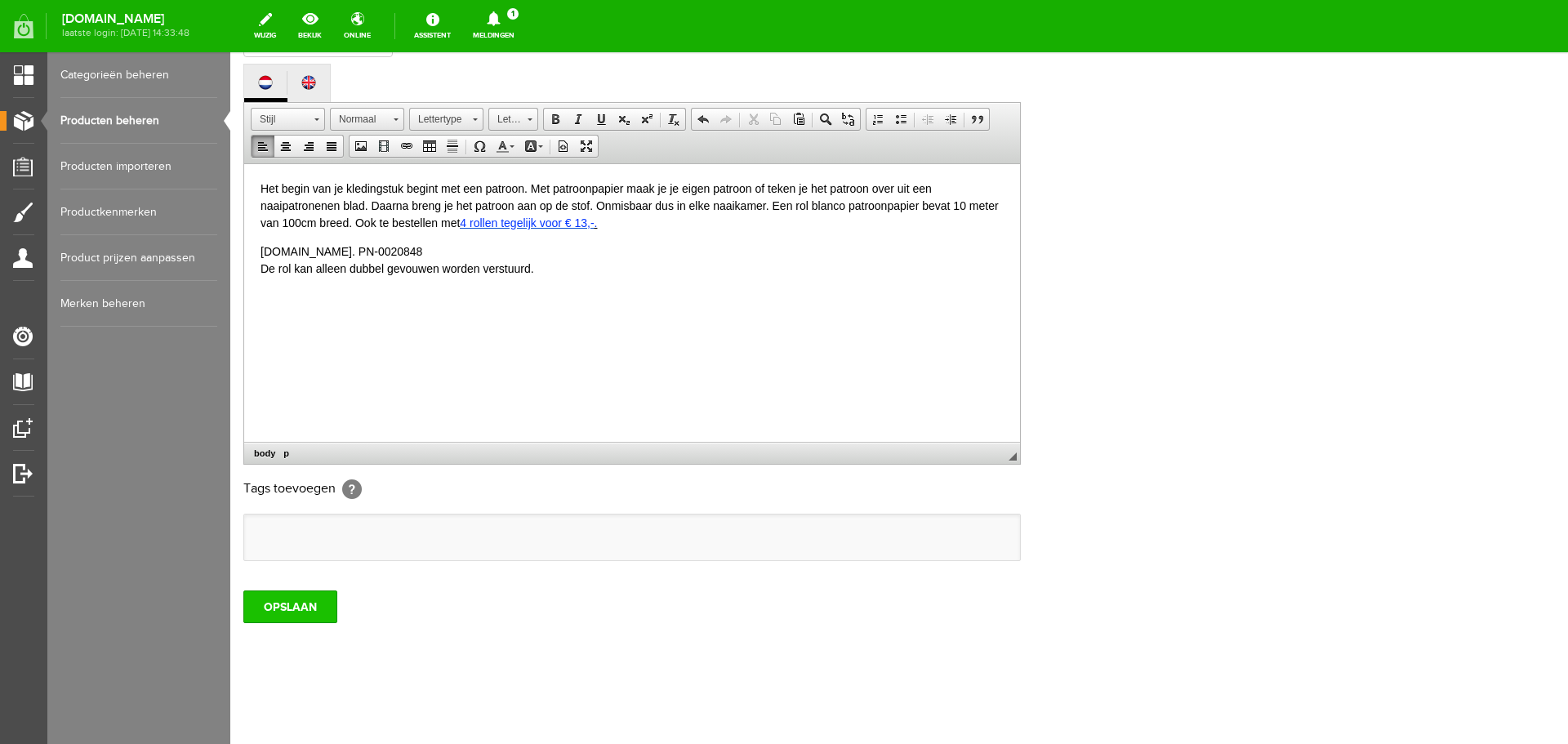
click at [283, 617] on input "OPSLAAN" at bounding box center [290, 607] width 94 height 32
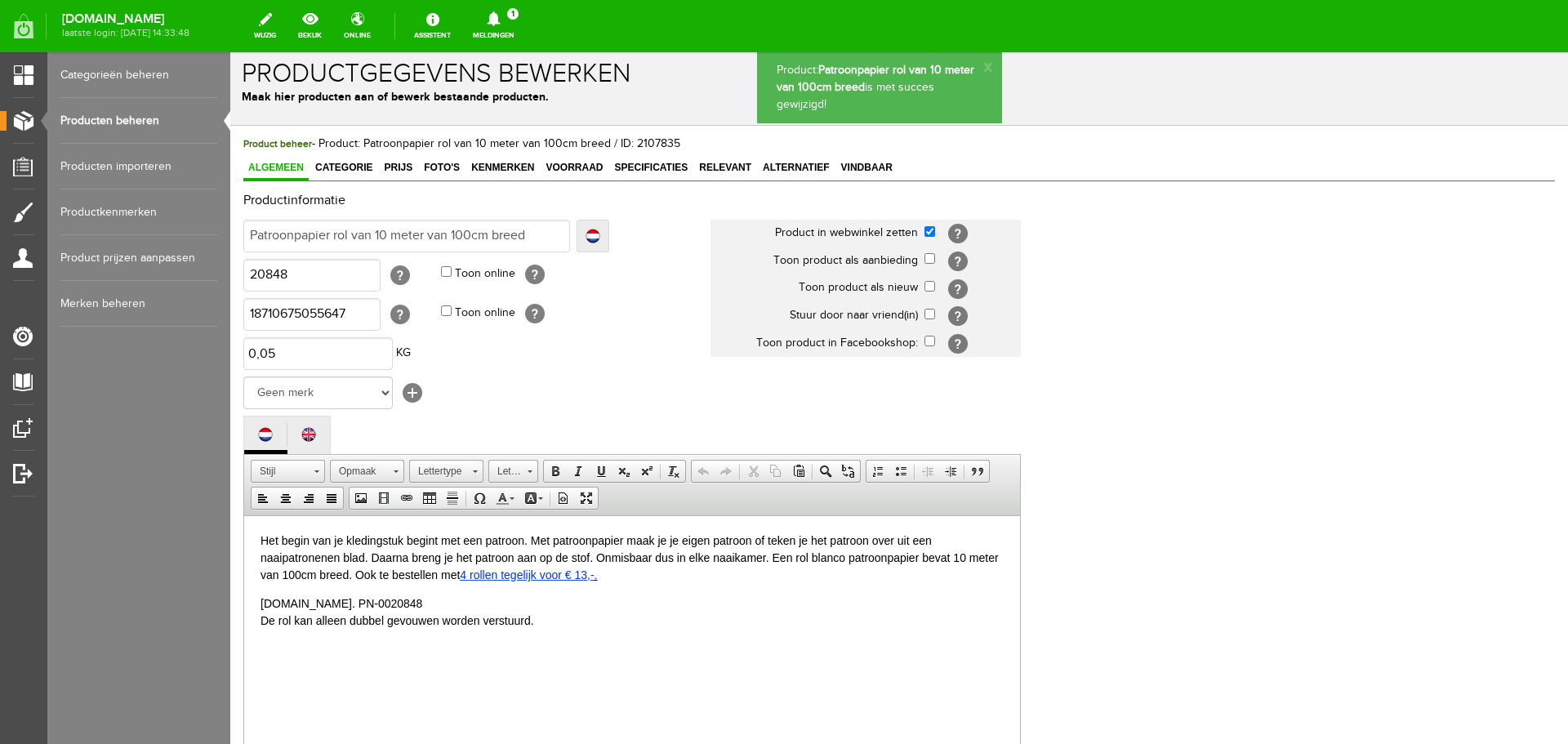
scroll to position [0, 0]
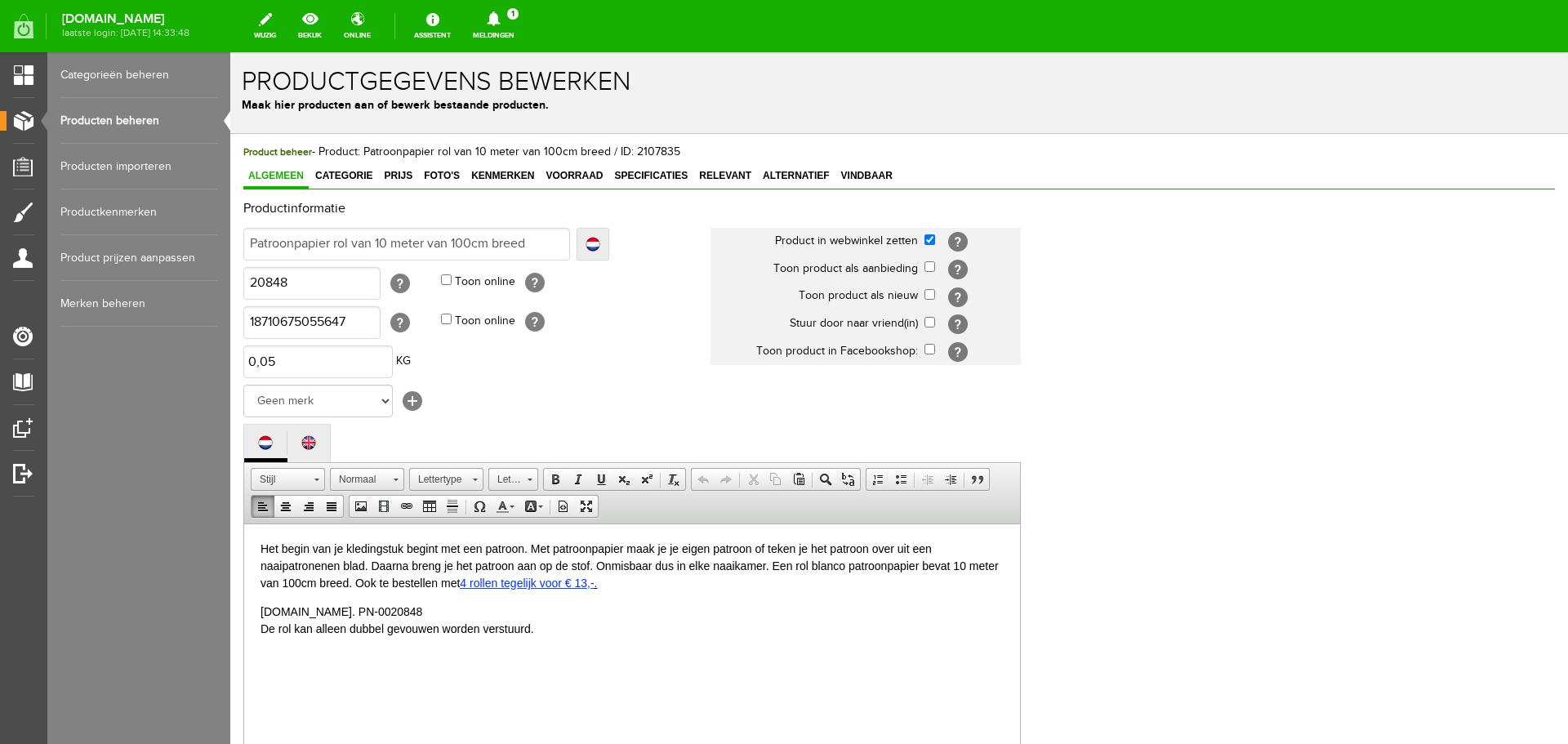
click at [583, 582] on span "4 rollen tegelijk voor € 13,-" at bounding box center [526, 582] width 134 height 13
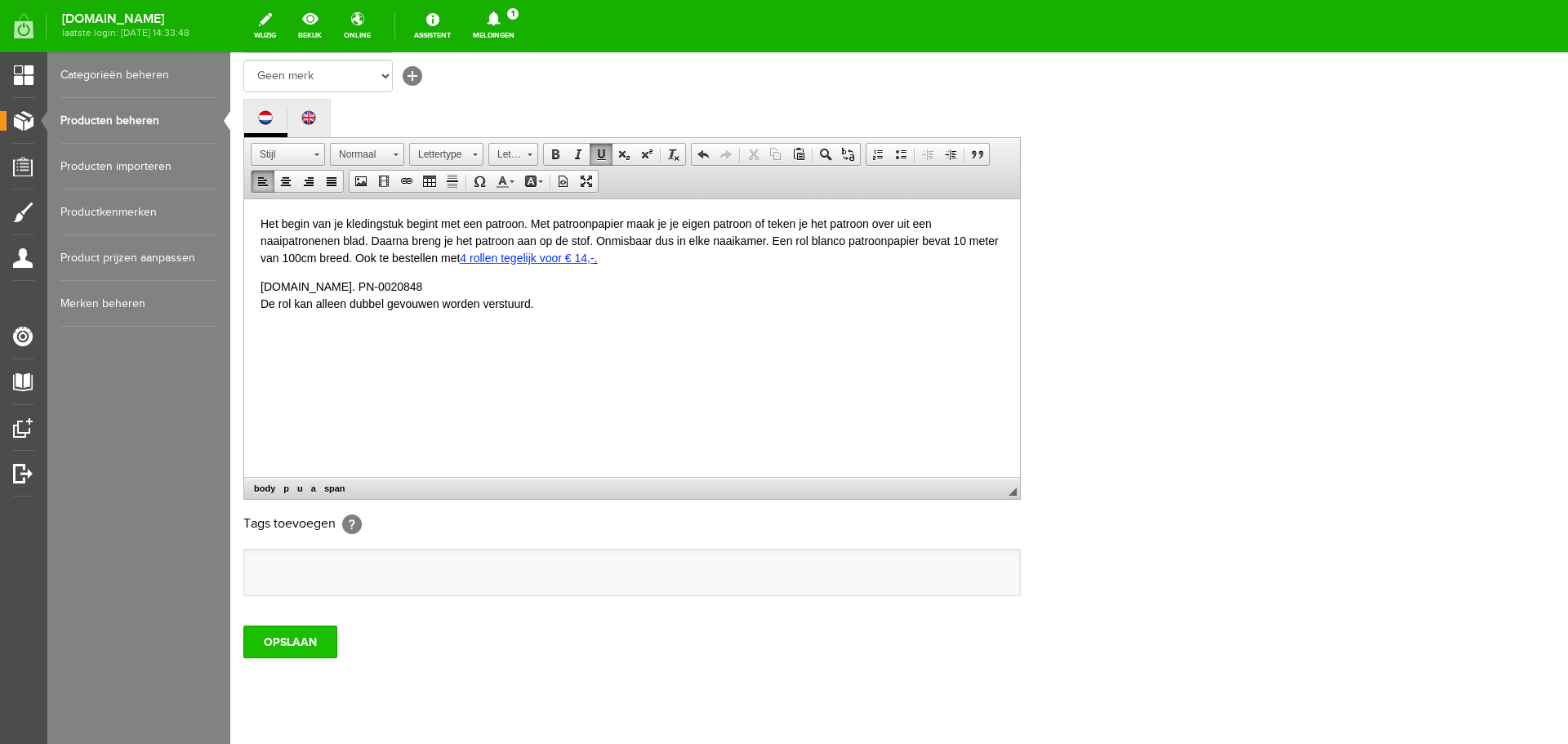
scroll to position [327, 0]
click at [294, 637] on input "OPSLAAN" at bounding box center [290, 640] width 94 height 32
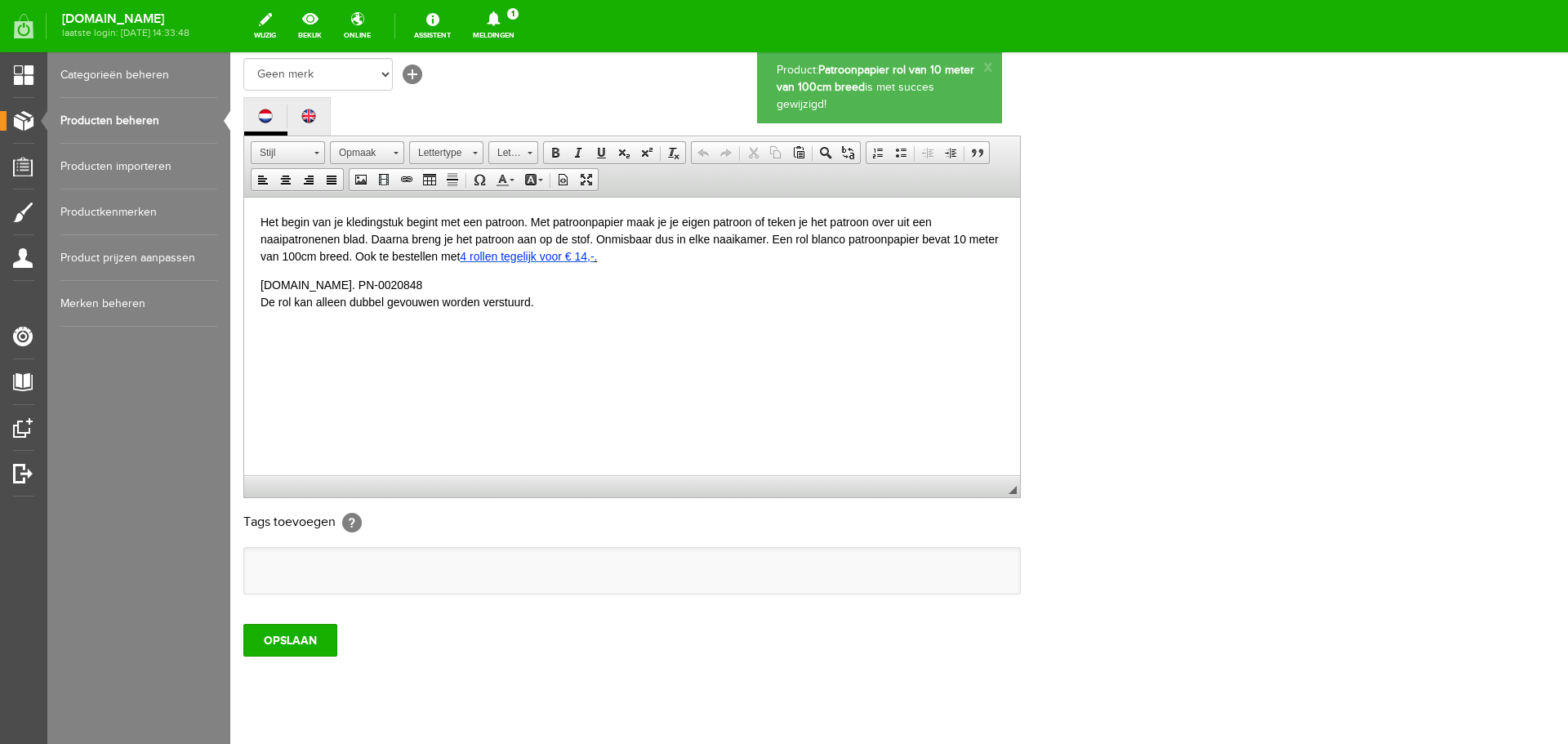
scroll to position [0, 0]
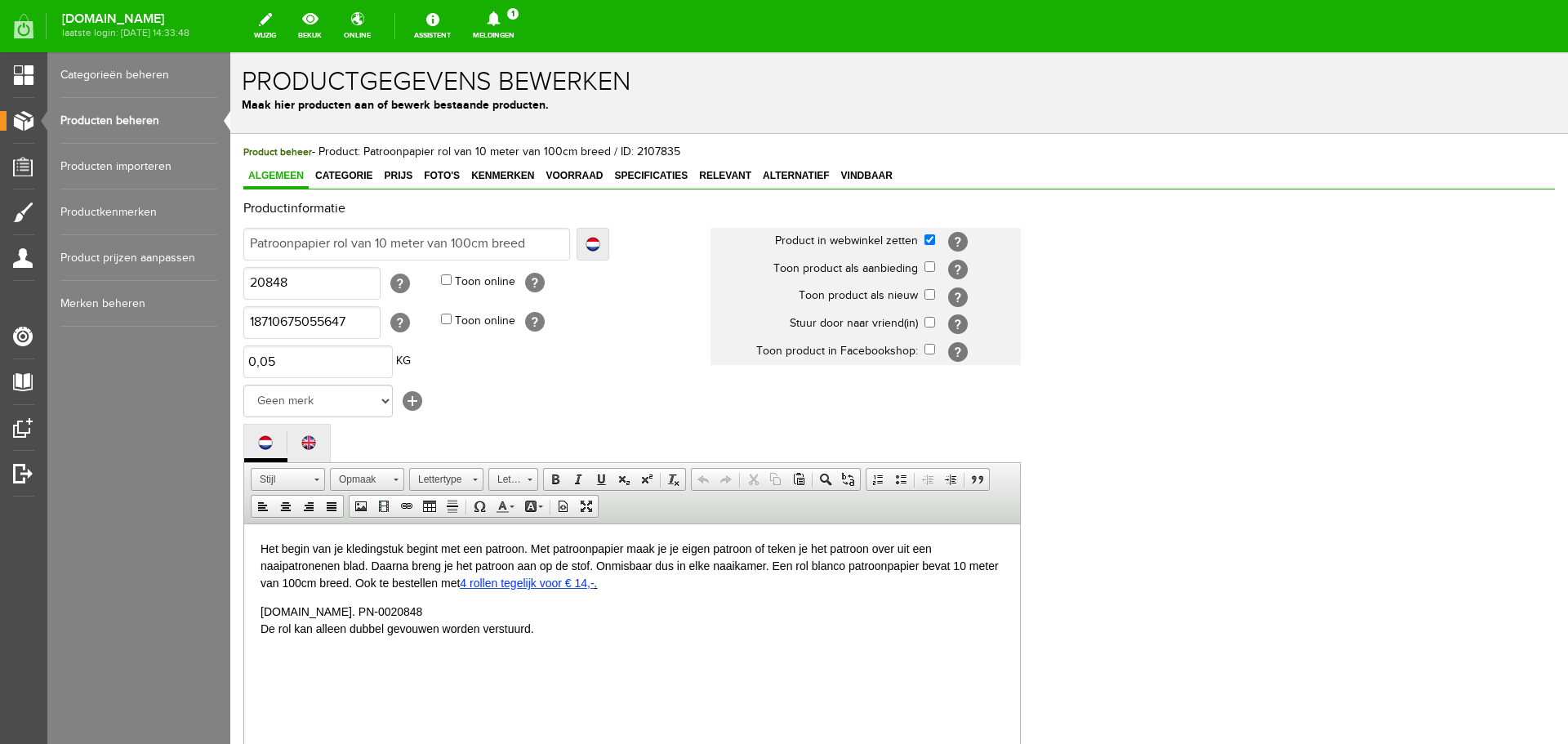
click at [111, 114] on link "Producten beheren" at bounding box center [138, 120] width 157 height 46
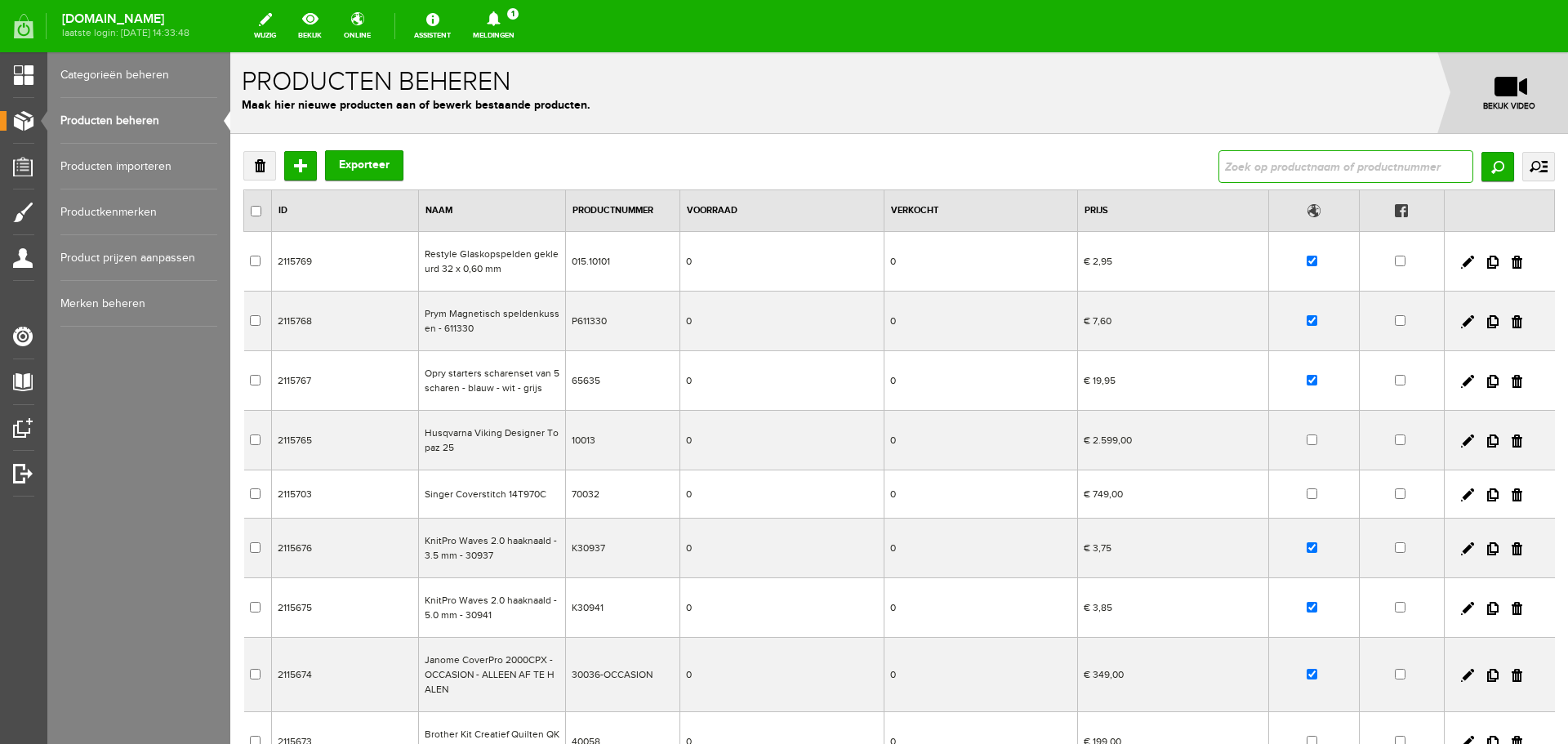
click at [1266, 173] on input "text" at bounding box center [1346, 166] width 255 height 32
type input "patroonp"
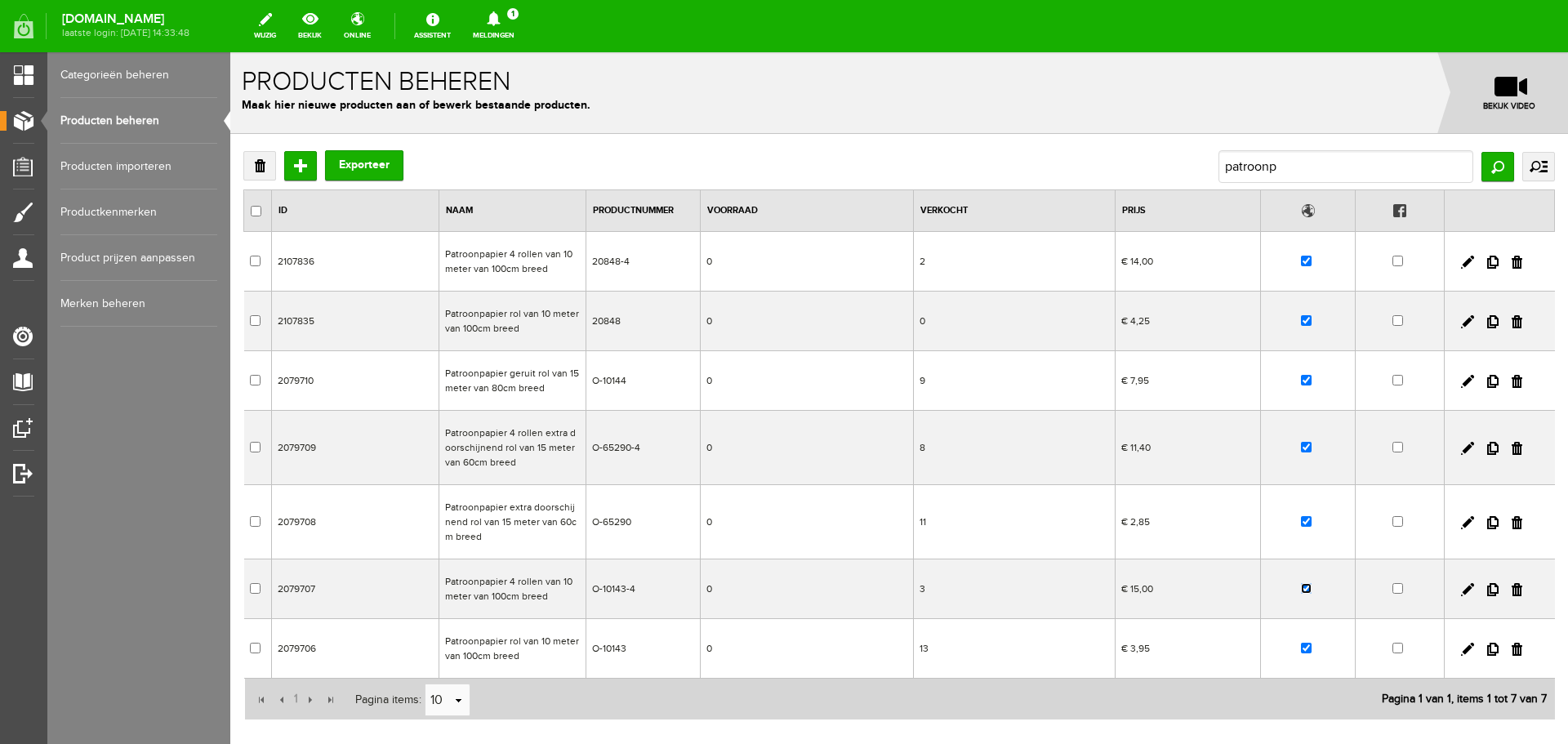
click at [1301, 591] on input "checkbox" at bounding box center [1307, 589] width 11 height 11
checkbox input "false"
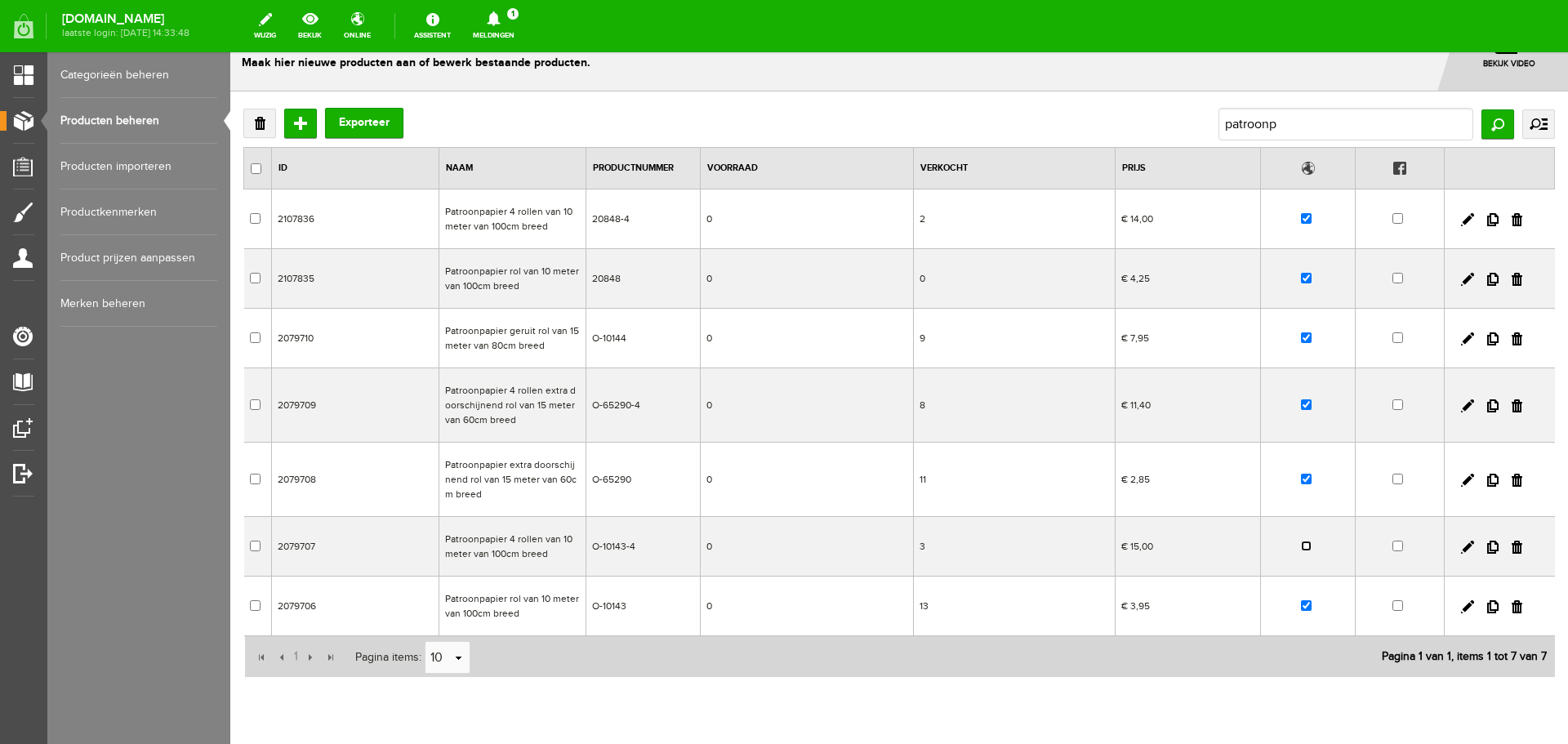
scroll to position [99, 0]
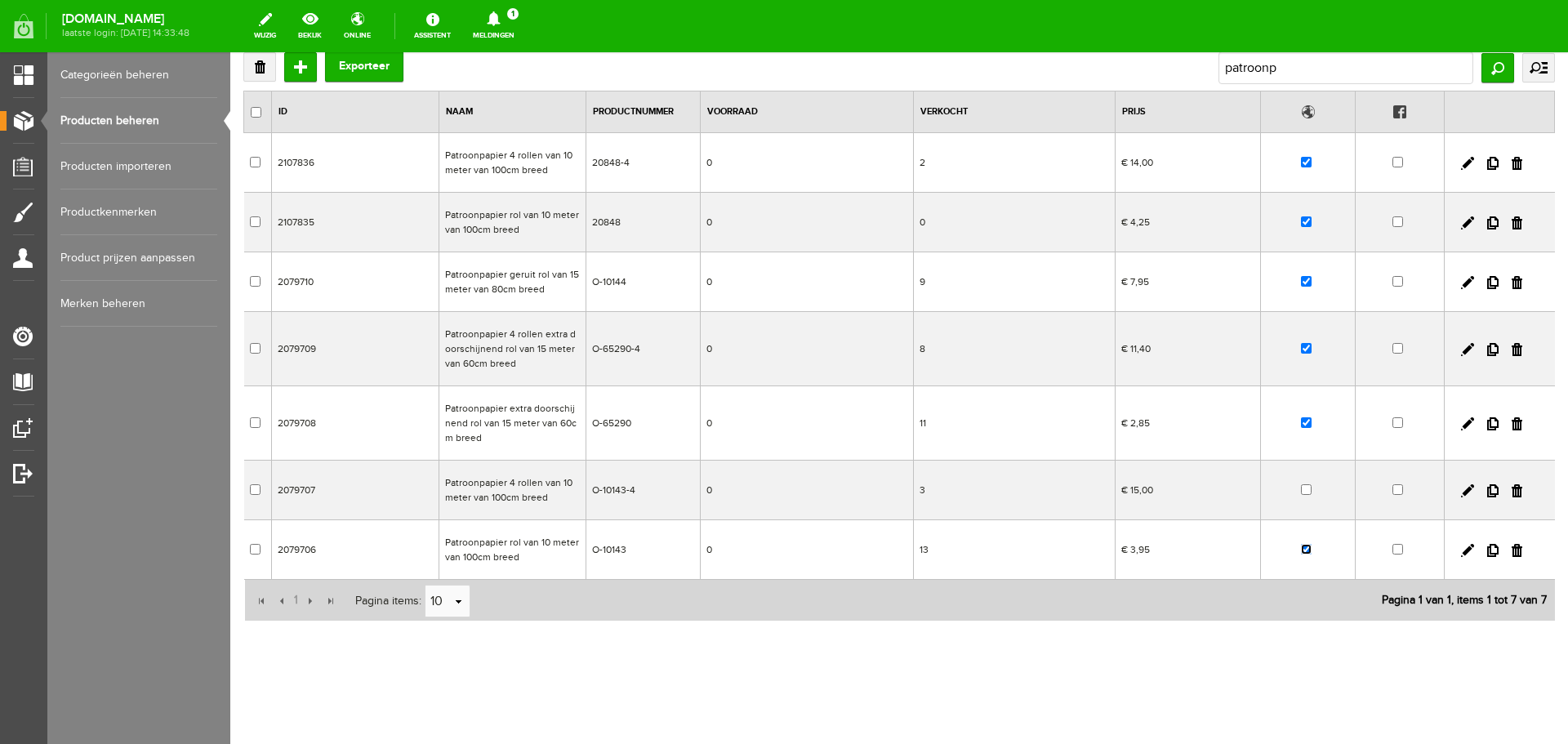
click at [1301, 550] on input "checkbox" at bounding box center [1307, 549] width 11 height 11
checkbox input "false"
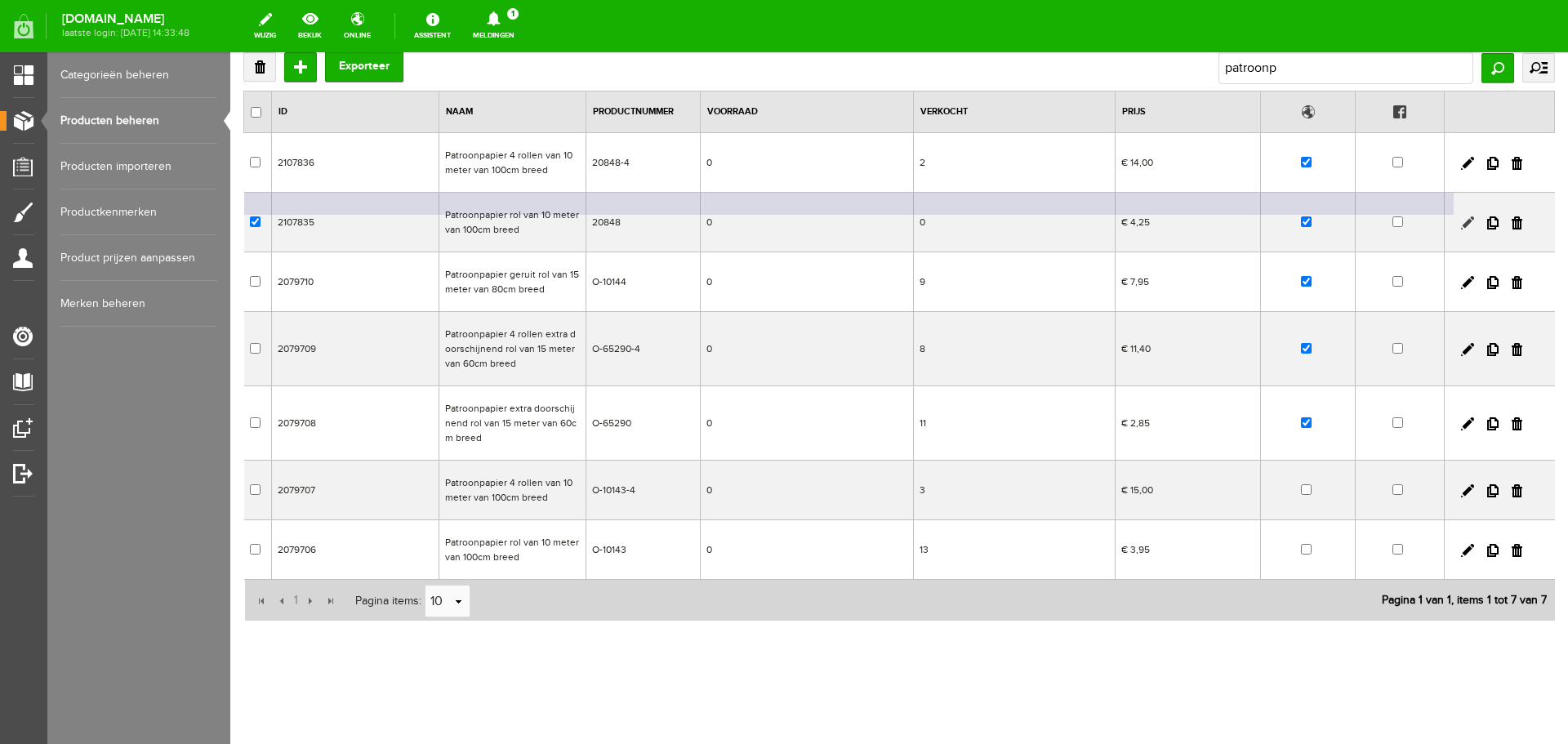
click at [1461, 219] on link at bounding box center [1467, 223] width 13 height 13
checkbox input "true"
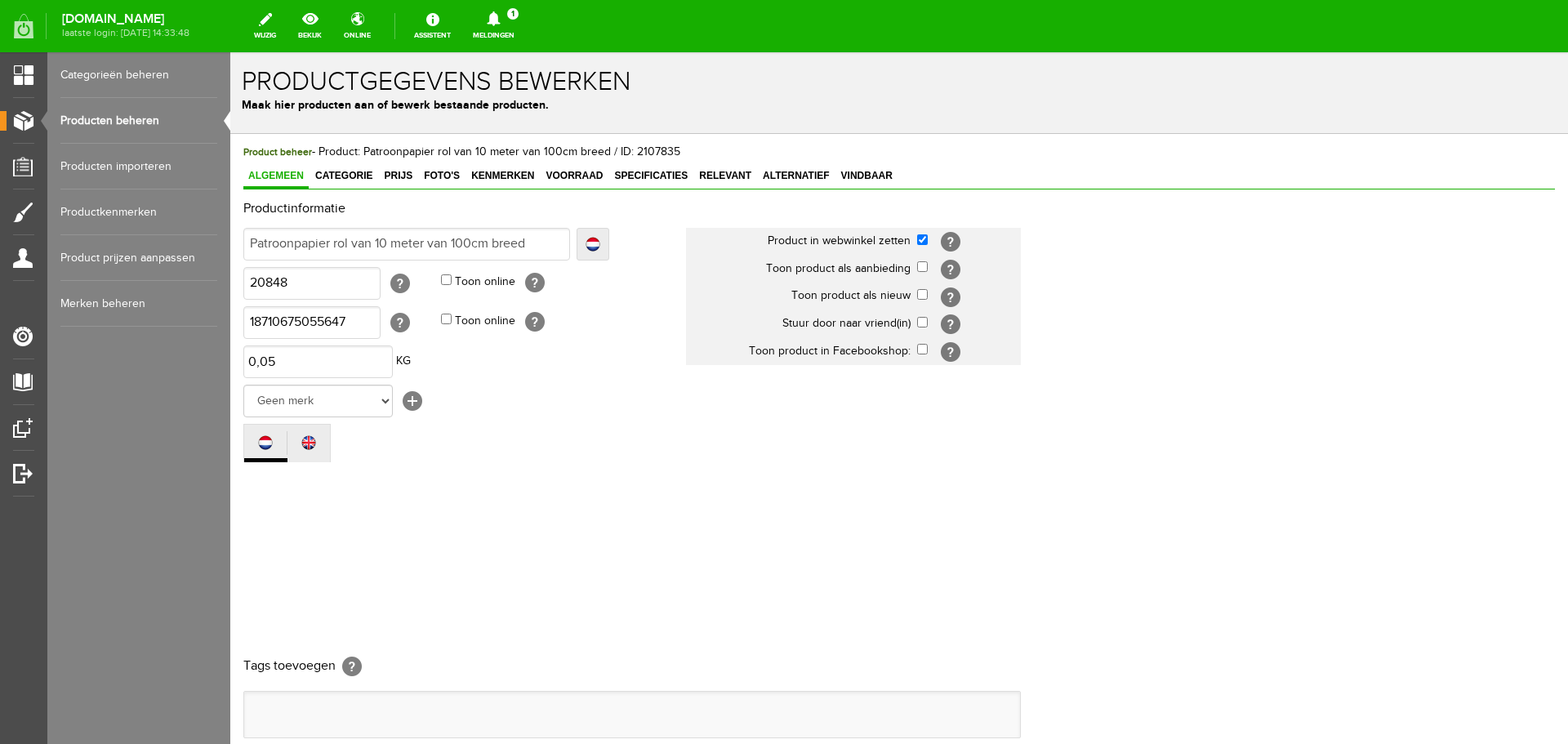
scroll to position [0, 0]
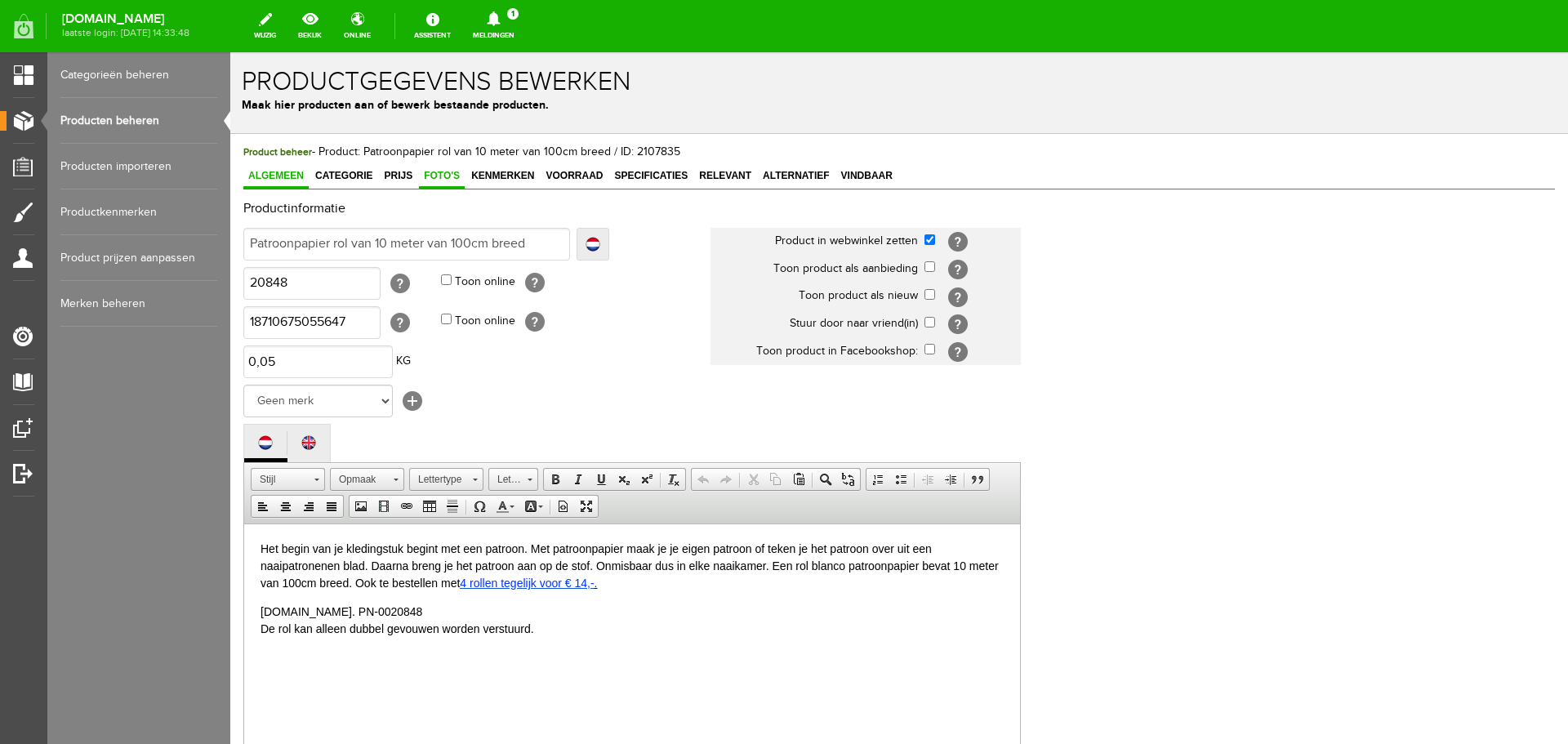
click at [446, 174] on span "Foto's" at bounding box center [442, 175] width 46 height 12
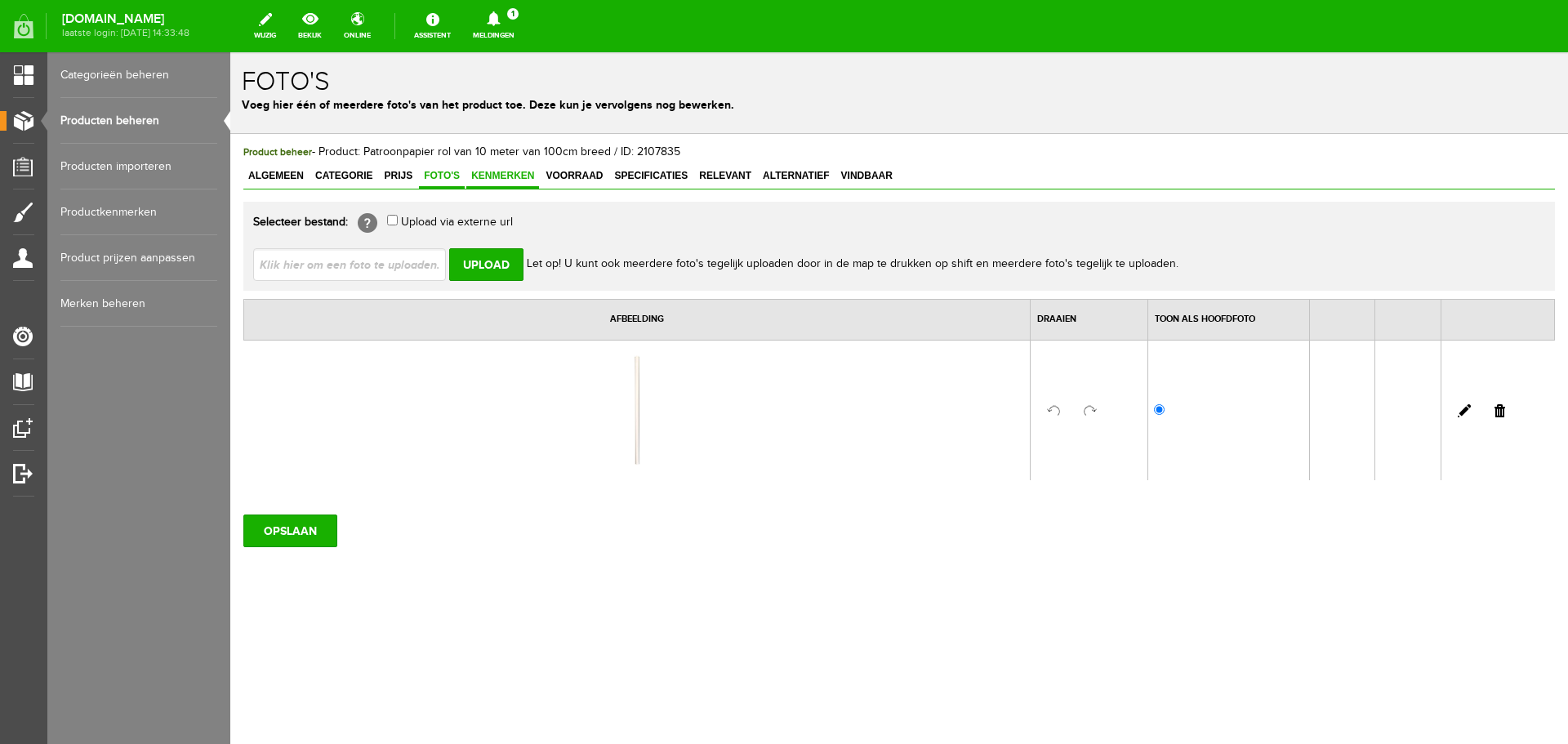
click at [507, 168] on link "Kenmerken" at bounding box center [503, 177] width 73 height 23
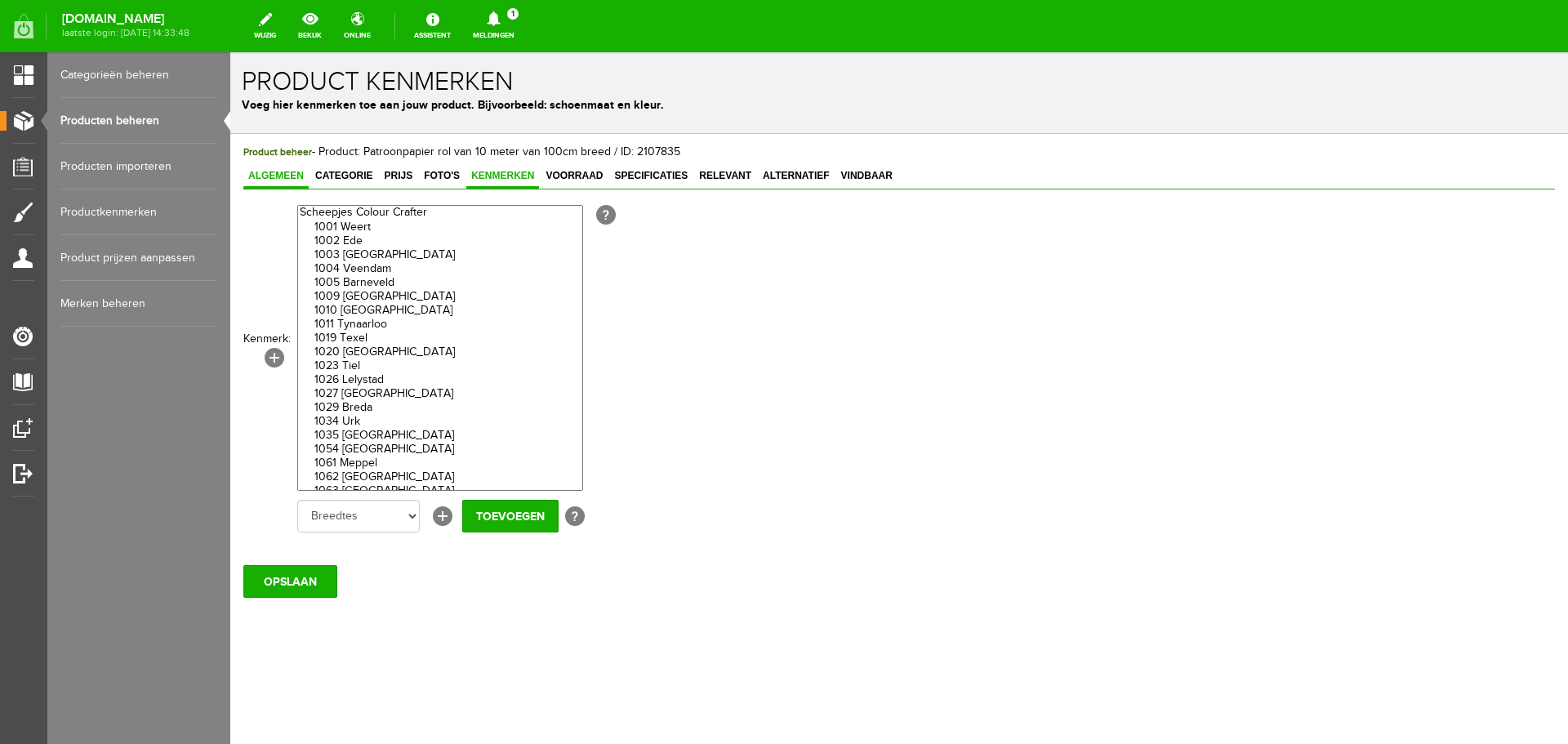
click at [268, 170] on span "Algemeen" at bounding box center [276, 175] width 66 height 12
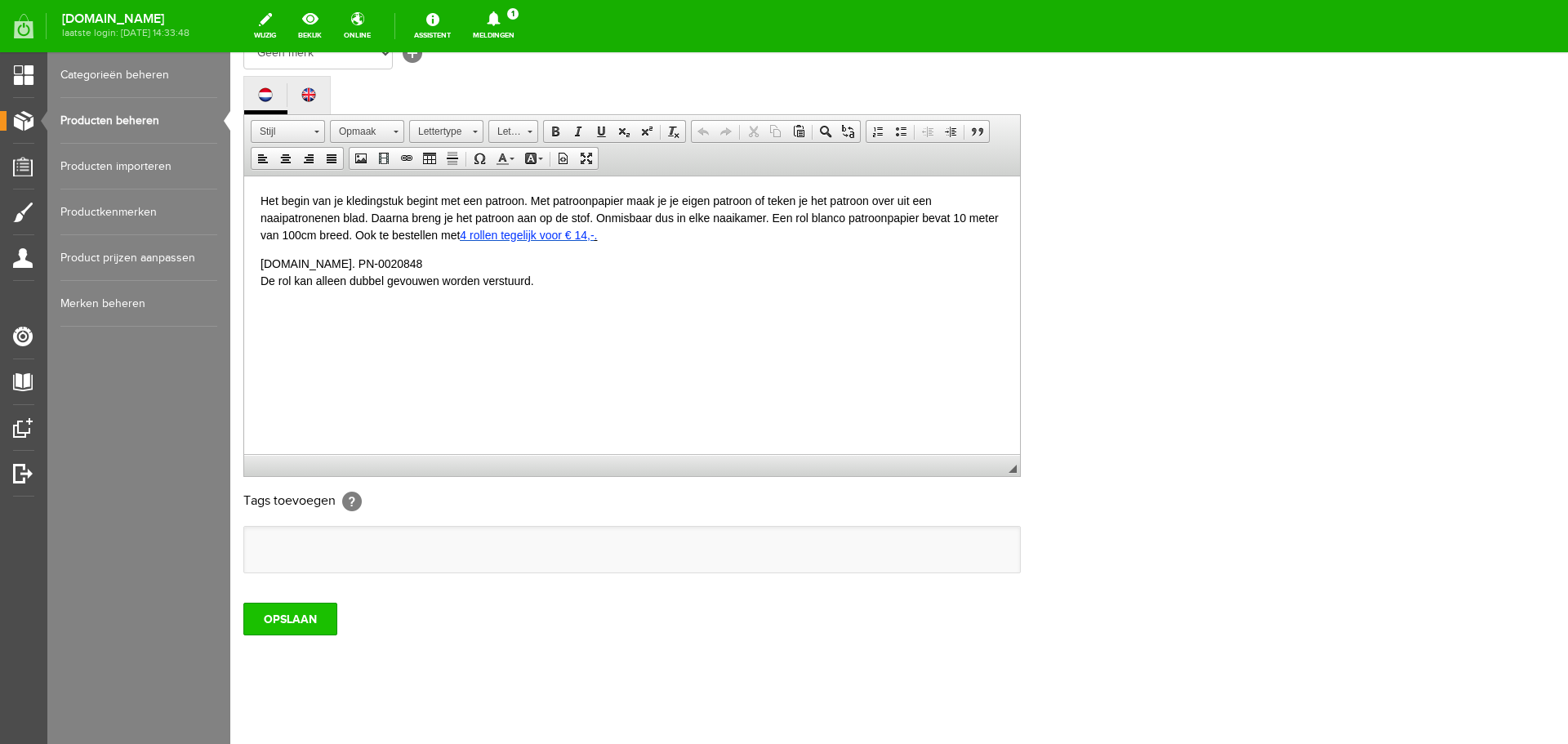
scroll to position [360, 0]
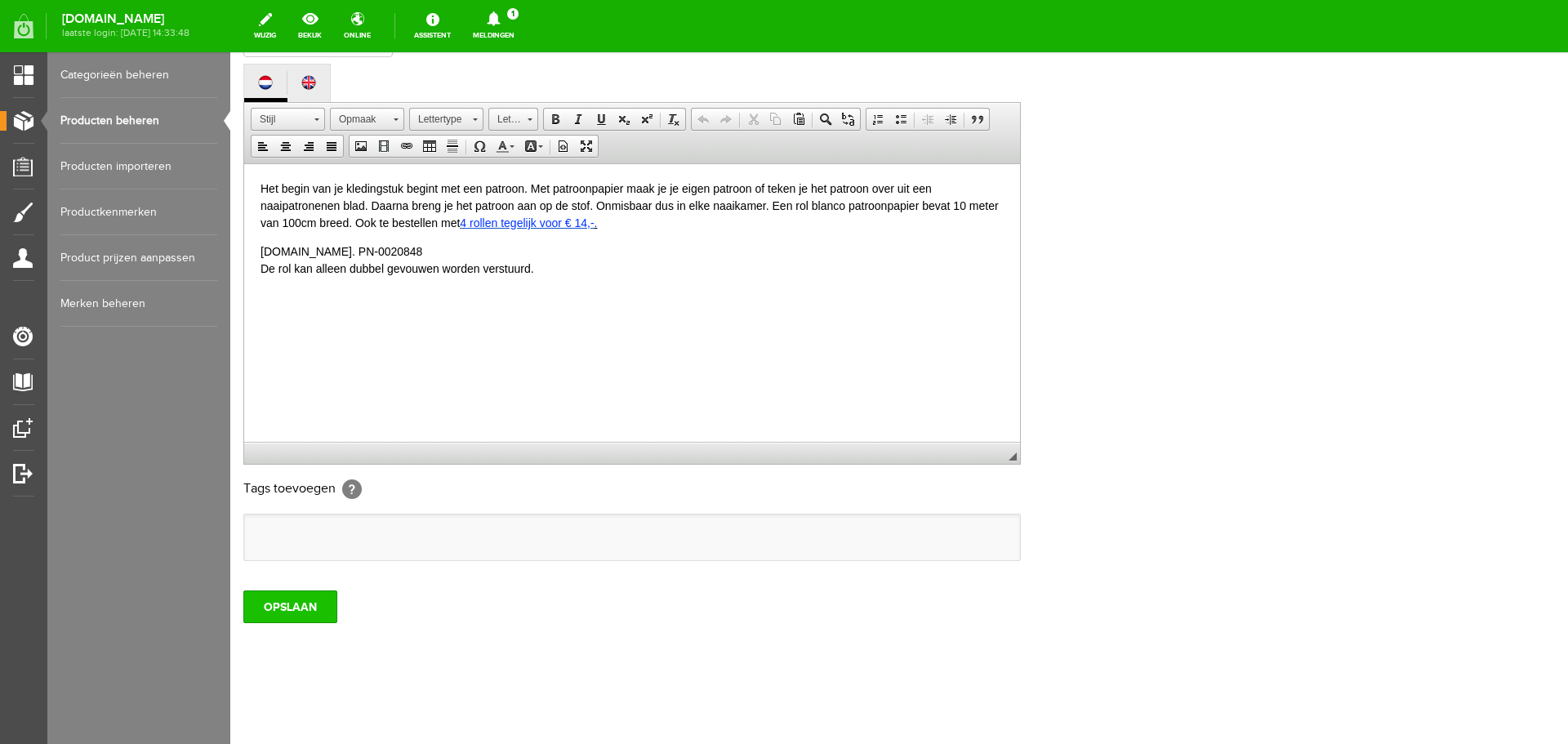
click at [287, 595] on input "OPSLAAN" at bounding box center [290, 607] width 94 height 32
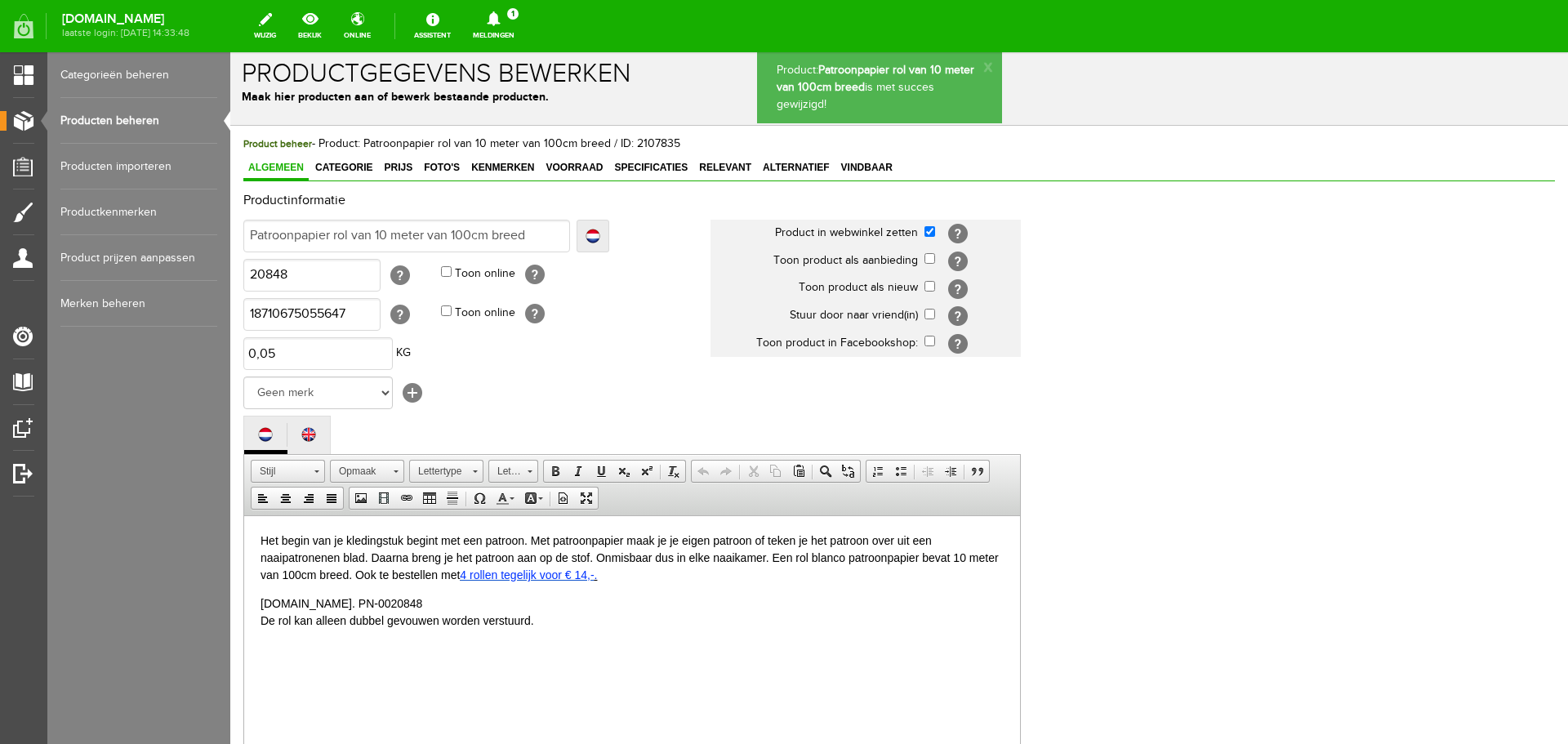
scroll to position [0, 0]
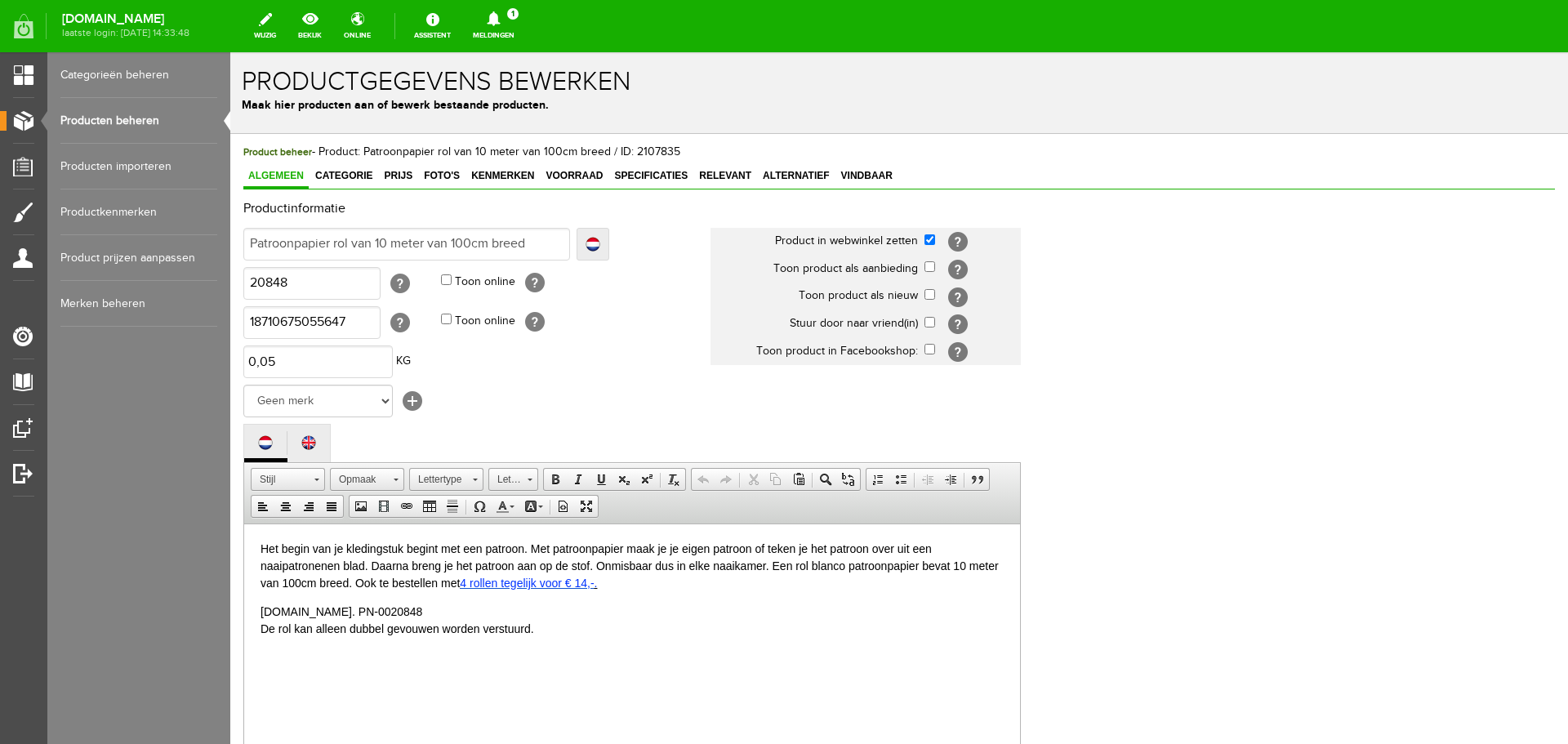
click at [113, 119] on link "Producten beheren" at bounding box center [138, 120] width 157 height 46
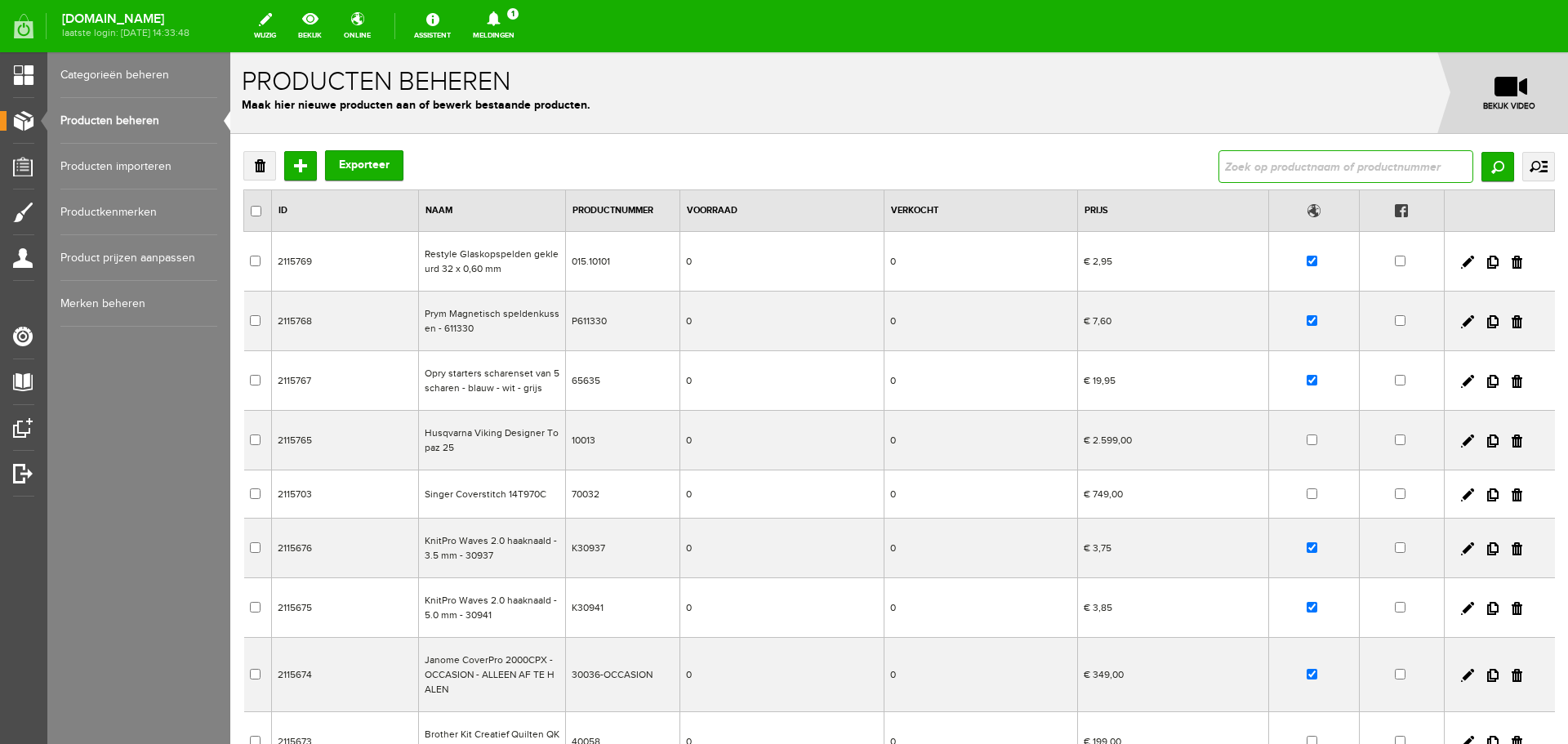
click at [1239, 169] on input "text" at bounding box center [1346, 166] width 255 height 32
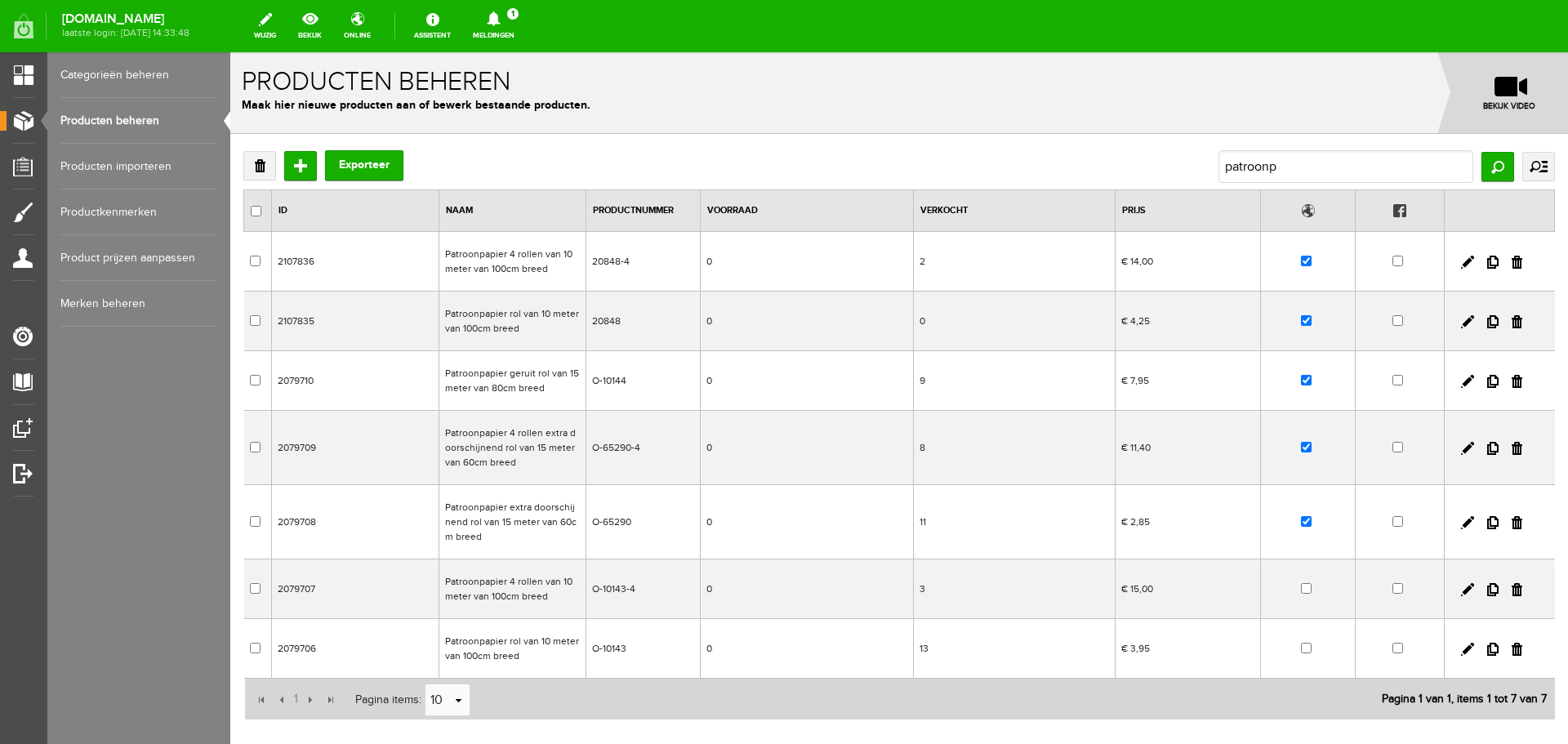
click at [113, 118] on link "Producten beheren" at bounding box center [138, 120] width 157 height 46
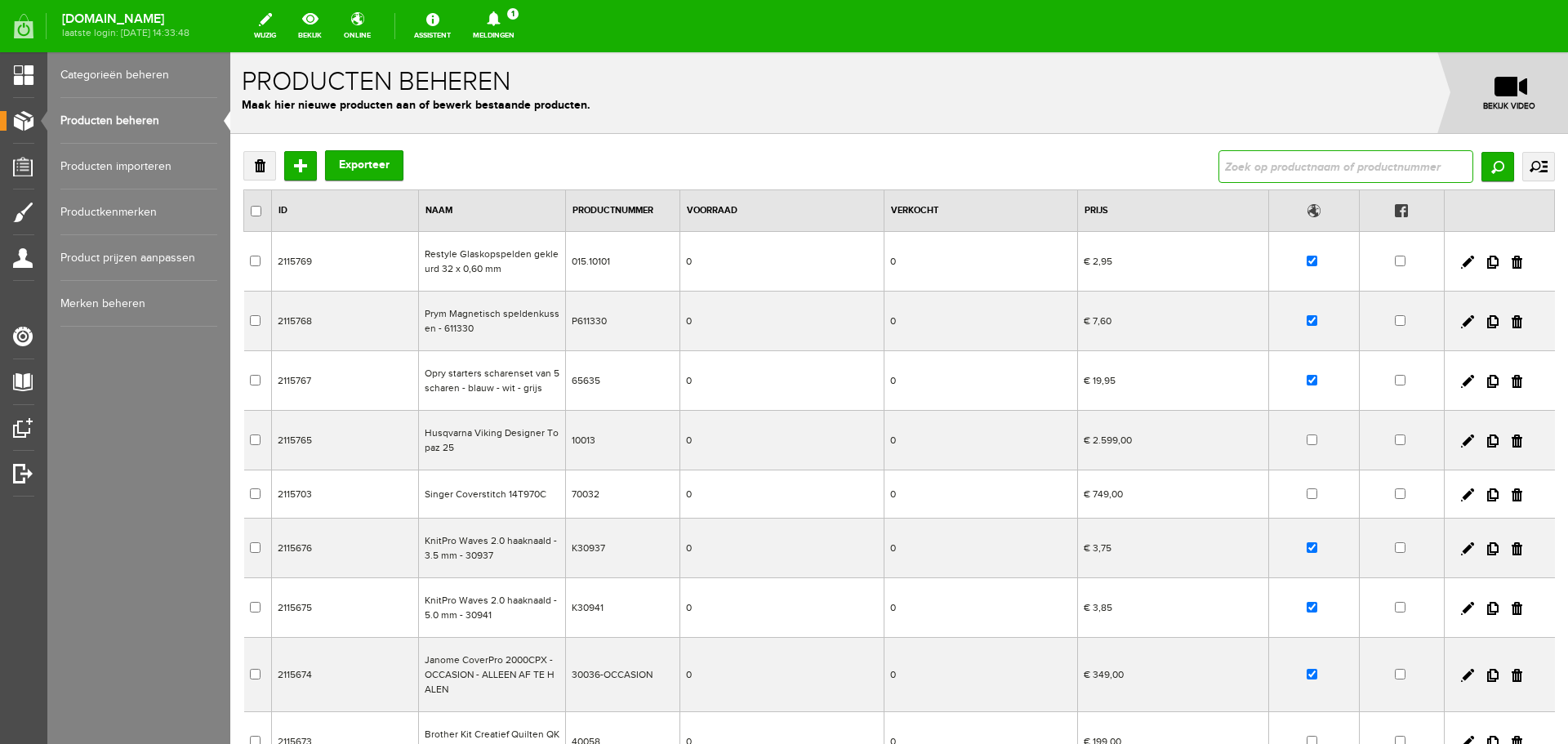
click at [1306, 165] on input "text" at bounding box center [1346, 166] width 255 height 32
type input "patroon"
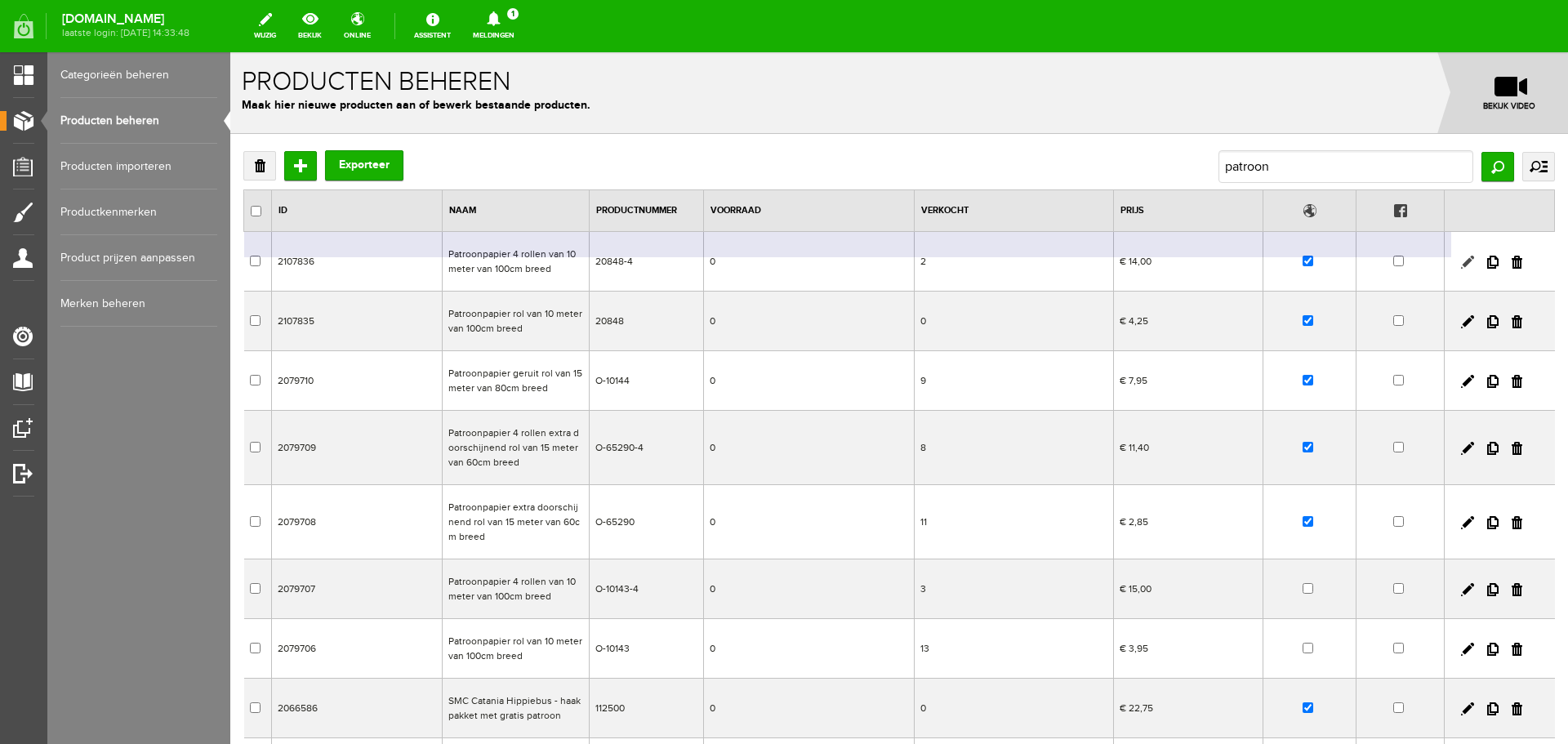
click at [1461, 261] on link at bounding box center [1467, 262] width 13 height 13
checkbox input "true"
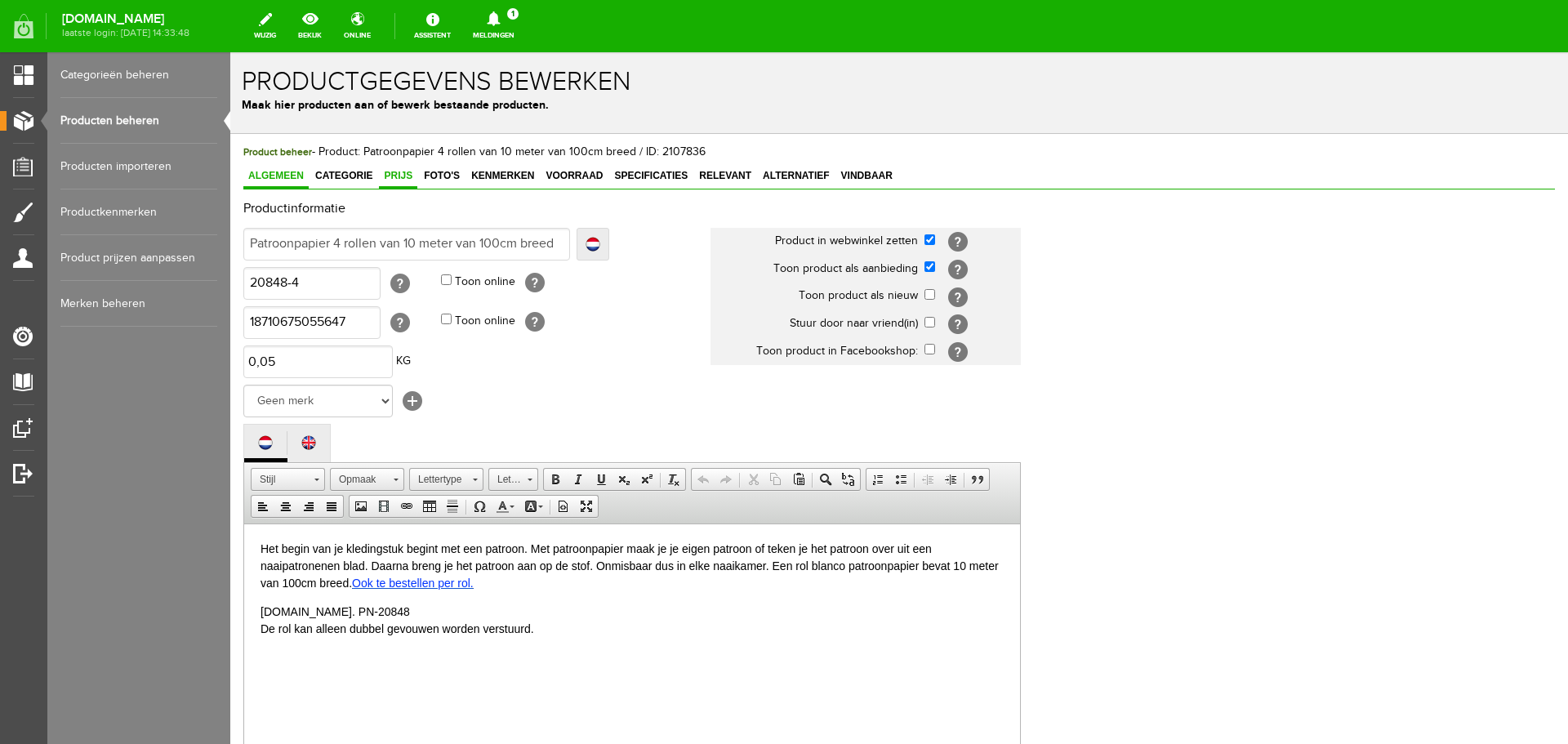
click at [395, 175] on span "Prijs" at bounding box center [398, 175] width 39 height 12
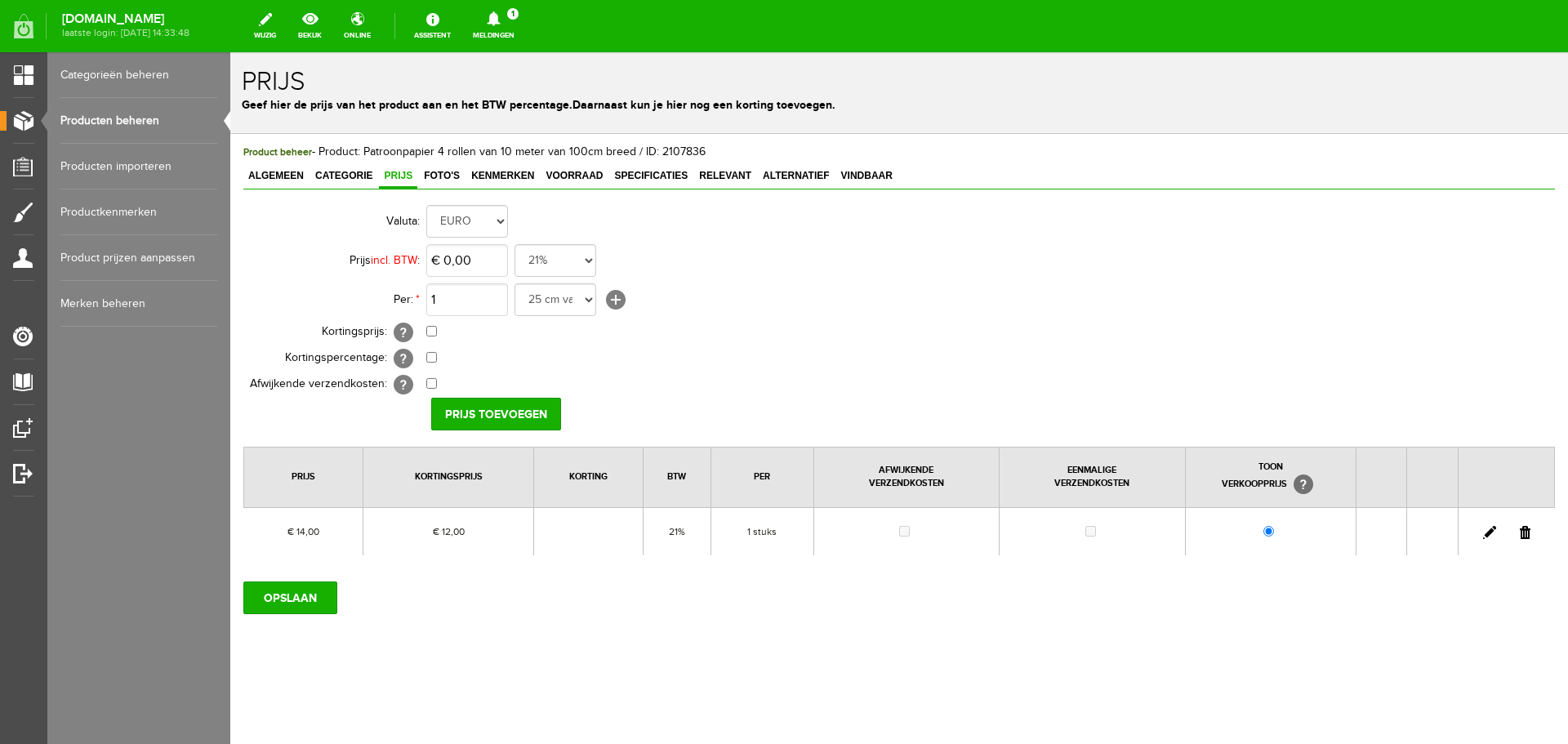
click at [1486, 532] on link at bounding box center [1490, 532] width 13 height 13
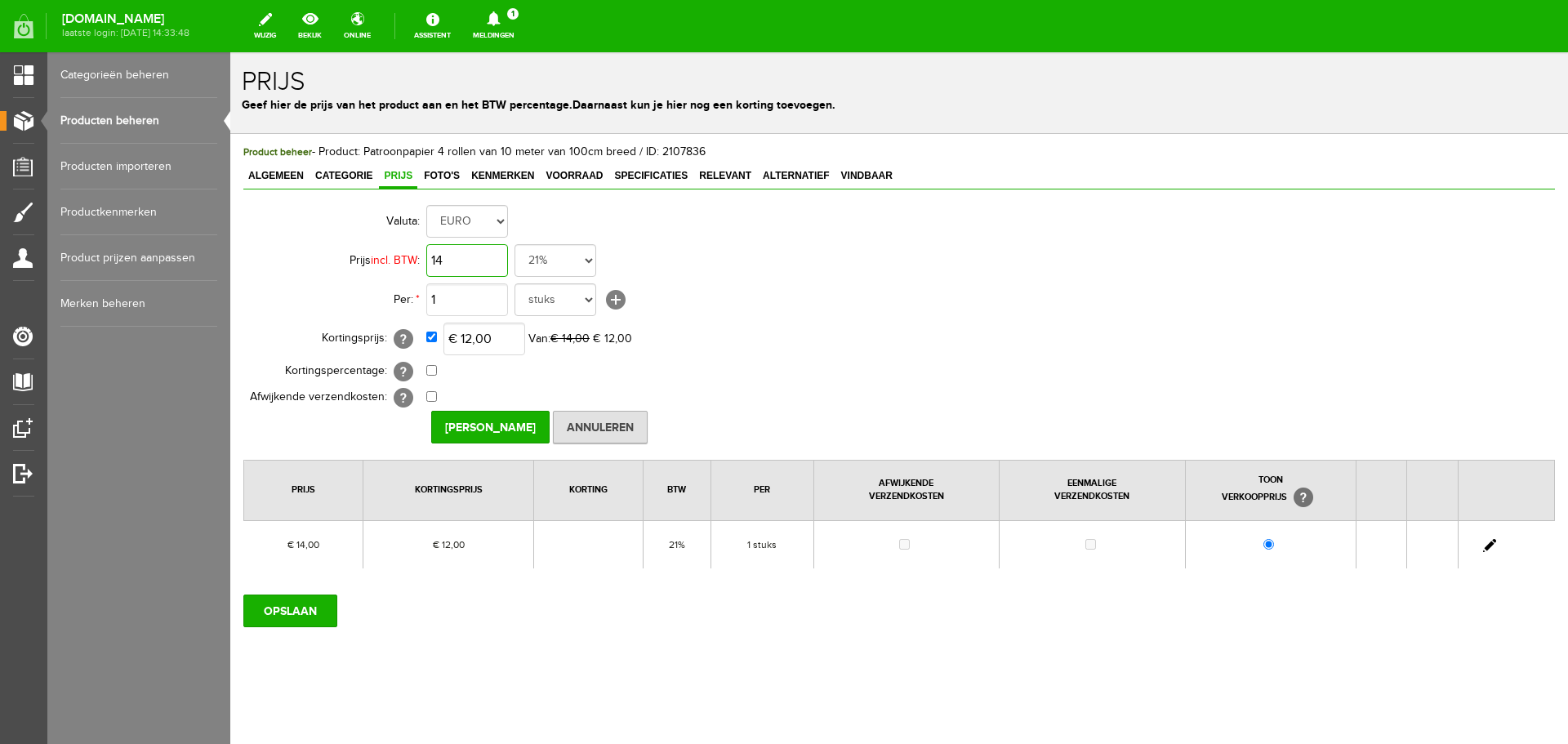
click at [484, 257] on input "14" at bounding box center [467, 260] width 82 height 32
type input "€ 17,00"
drag, startPoint x: 463, startPoint y: 338, endPoint x: 530, endPoint y: 351, distance: 68.2
click at [464, 338] on input "12" at bounding box center [484, 338] width 82 height 32
type input "€ 14,00"
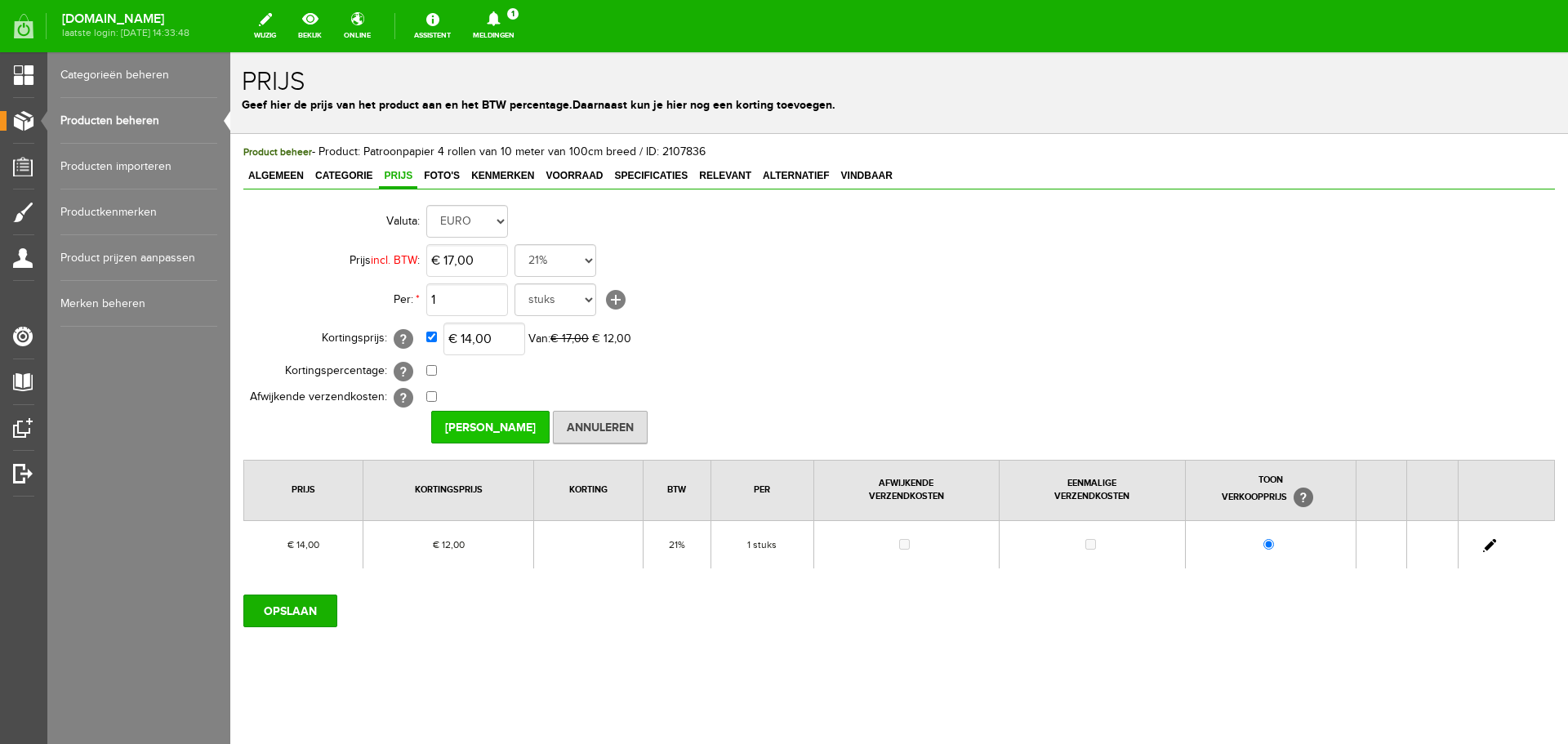
click at [506, 427] on input "[PERSON_NAME]" at bounding box center [491, 427] width 118 height 32
click at [291, 606] on input "OPSLAAN" at bounding box center [290, 611] width 94 height 32
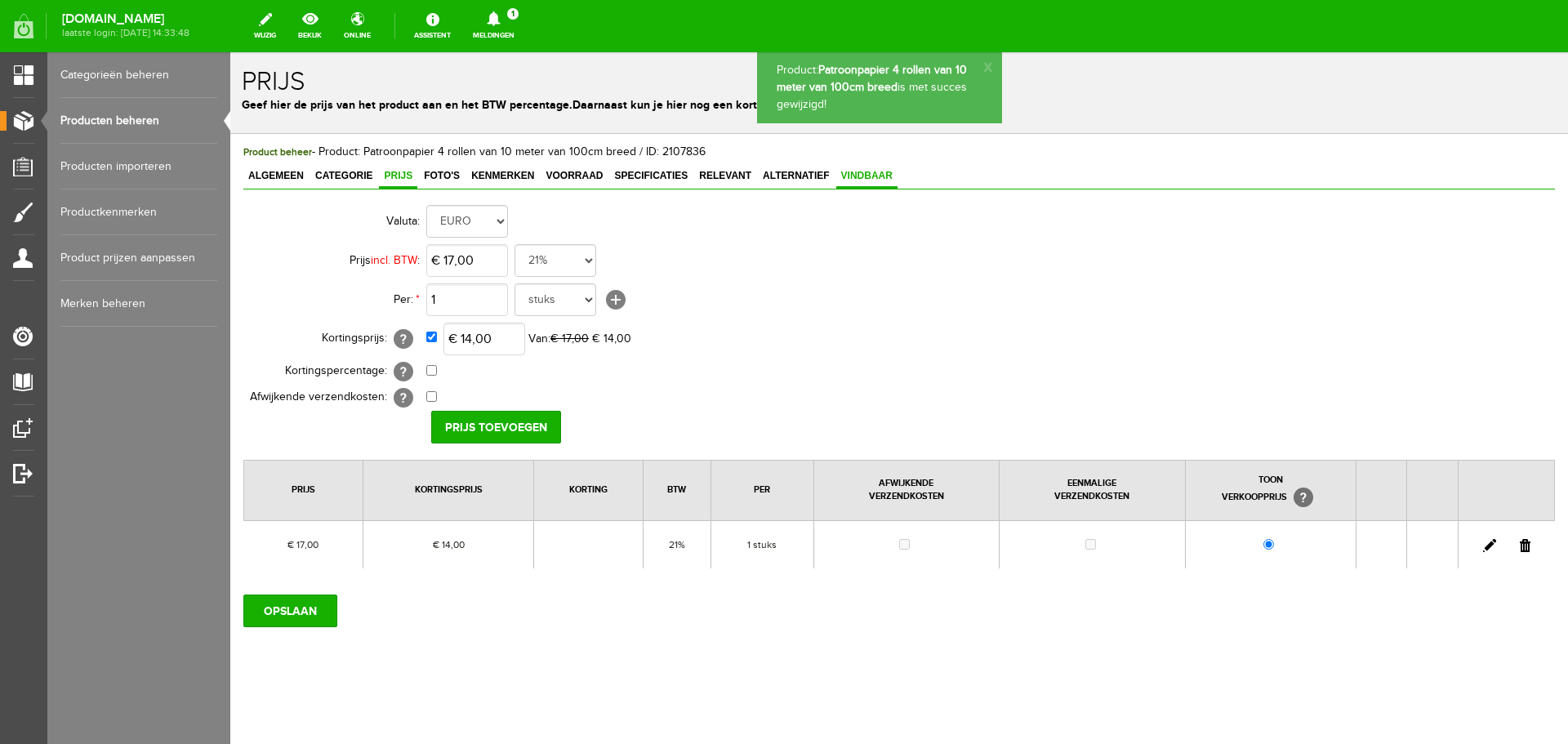
click at [890, 171] on span "Vindbaar" at bounding box center [867, 175] width 61 height 12
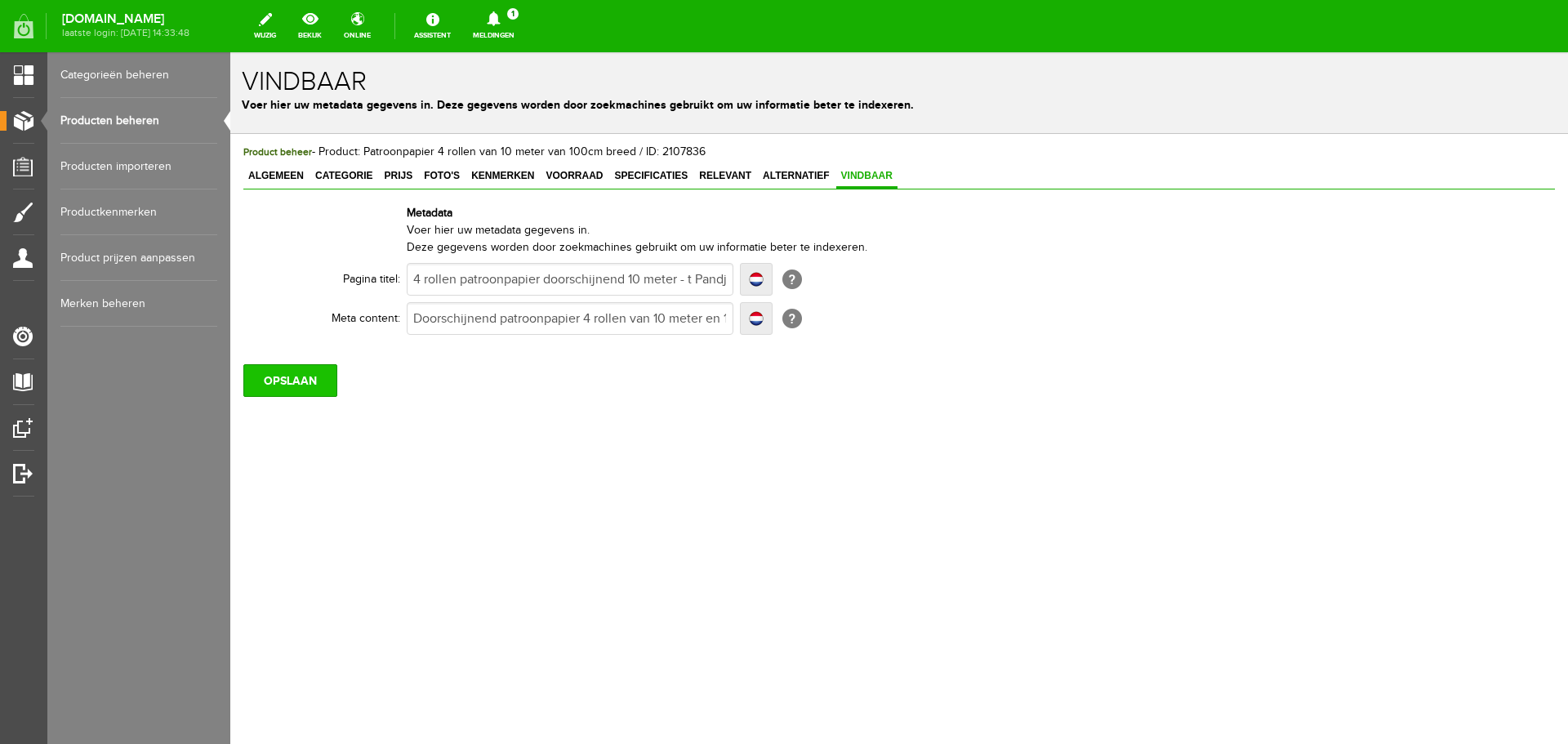
click at [301, 382] on input "OPSLAAN" at bounding box center [290, 381] width 94 height 32
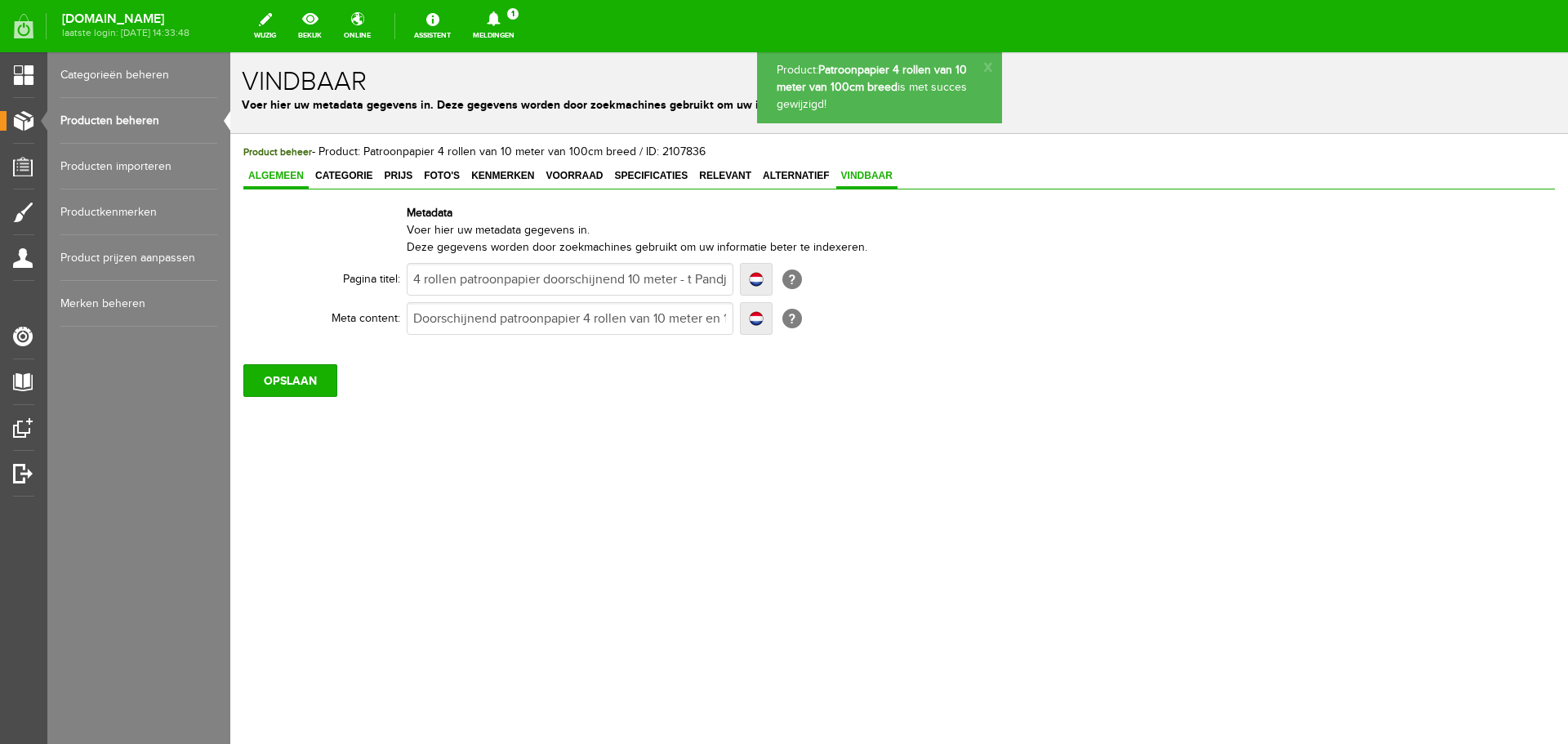
drag, startPoint x: 258, startPoint y: 176, endPoint x: 264, endPoint y: 183, distance: 9.2
click at [261, 176] on span "Algemeen" at bounding box center [276, 175] width 66 height 12
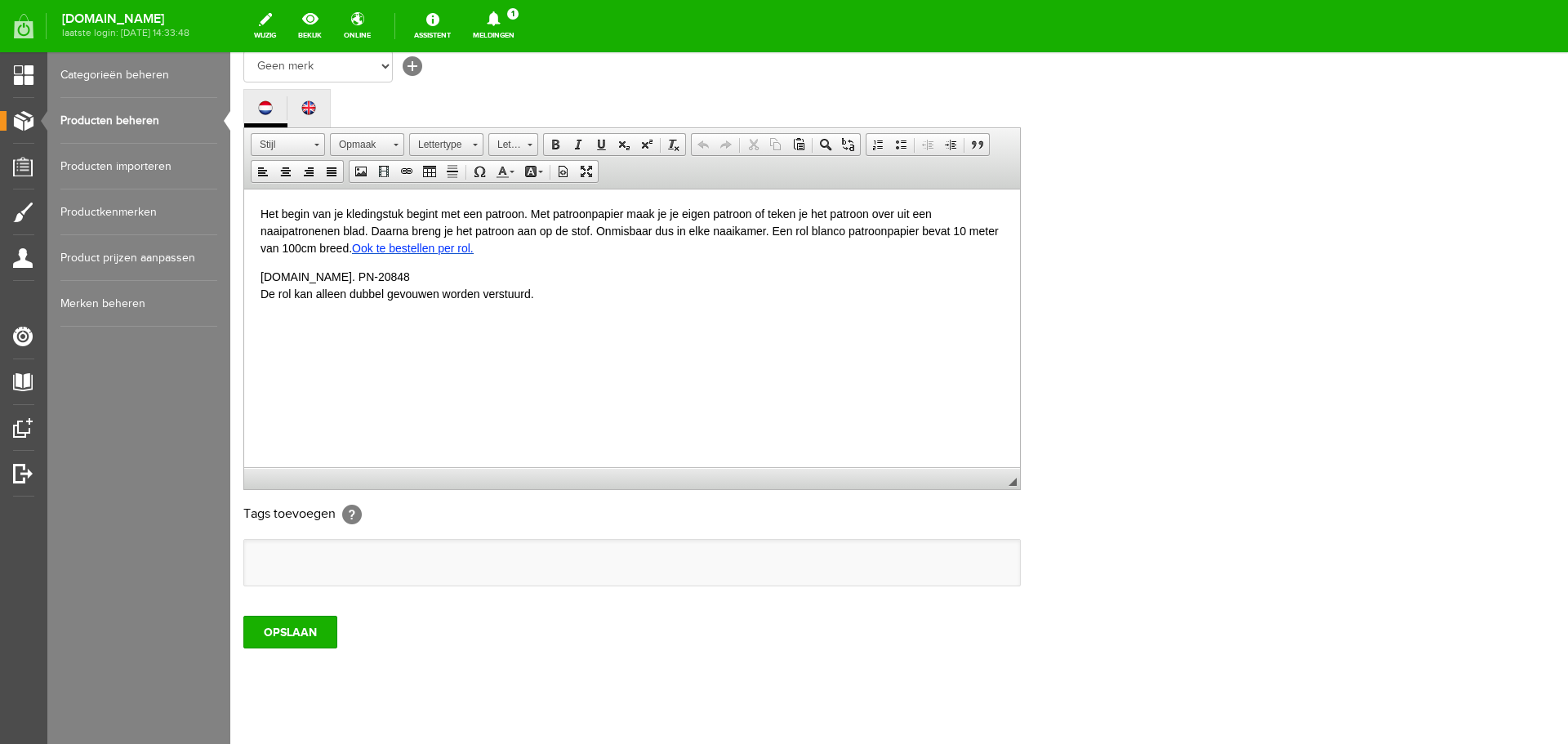
scroll to position [360, 0]
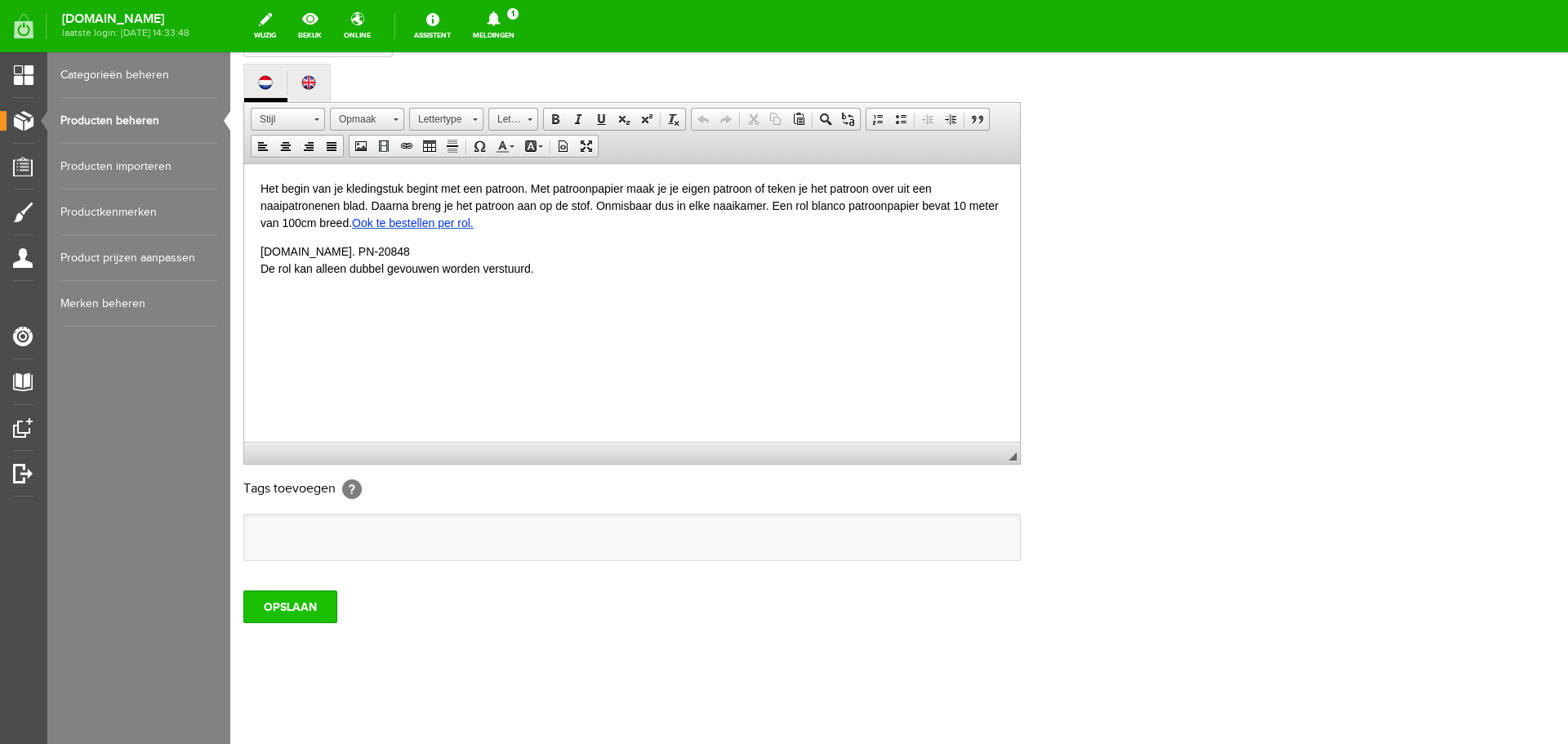
click at [315, 600] on input "OPSLAAN" at bounding box center [290, 607] width 94 height 32
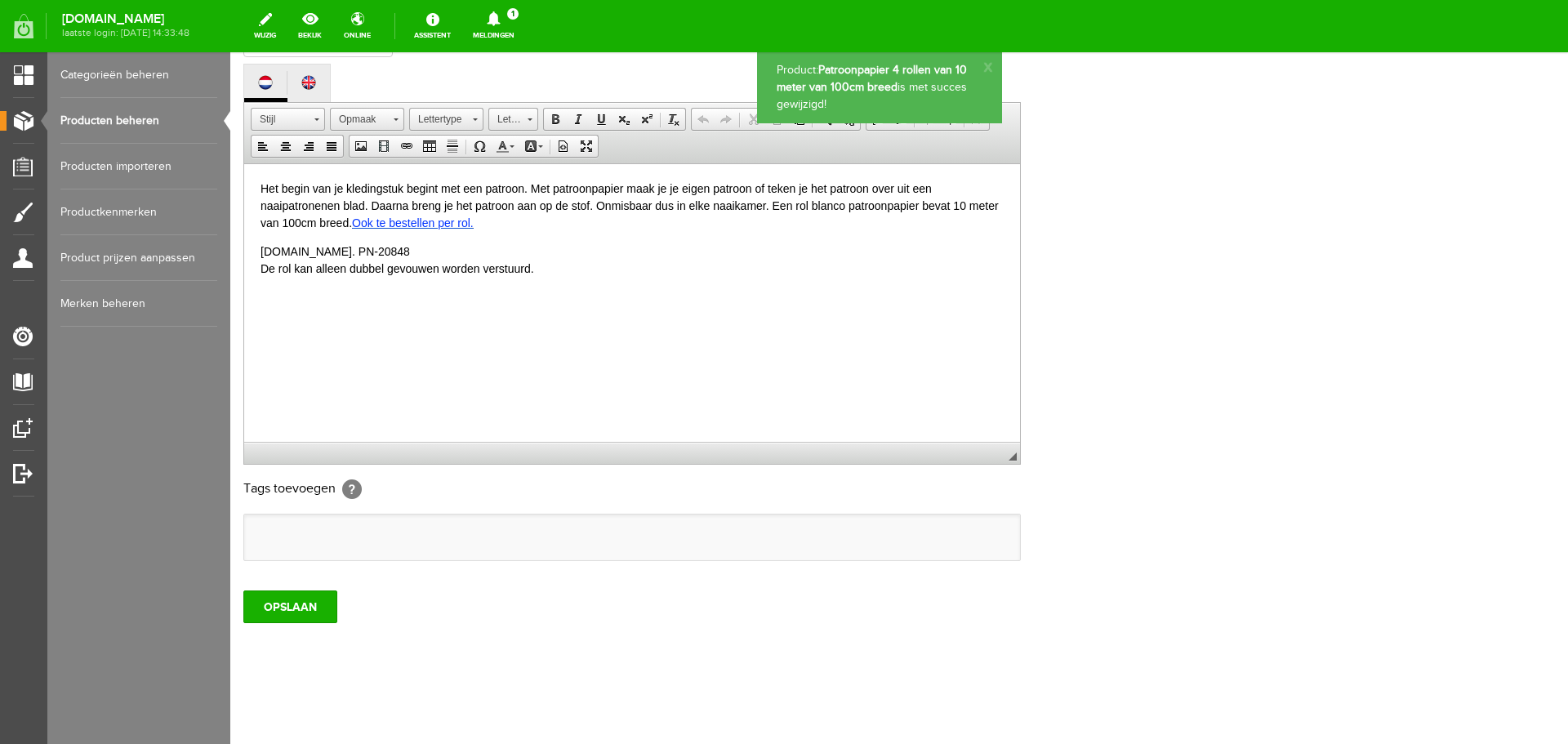
scroll to position [0, 0]
click at [134, 123] on link "Producten beheren" at bounding box center [138, 120] width 157 height 46
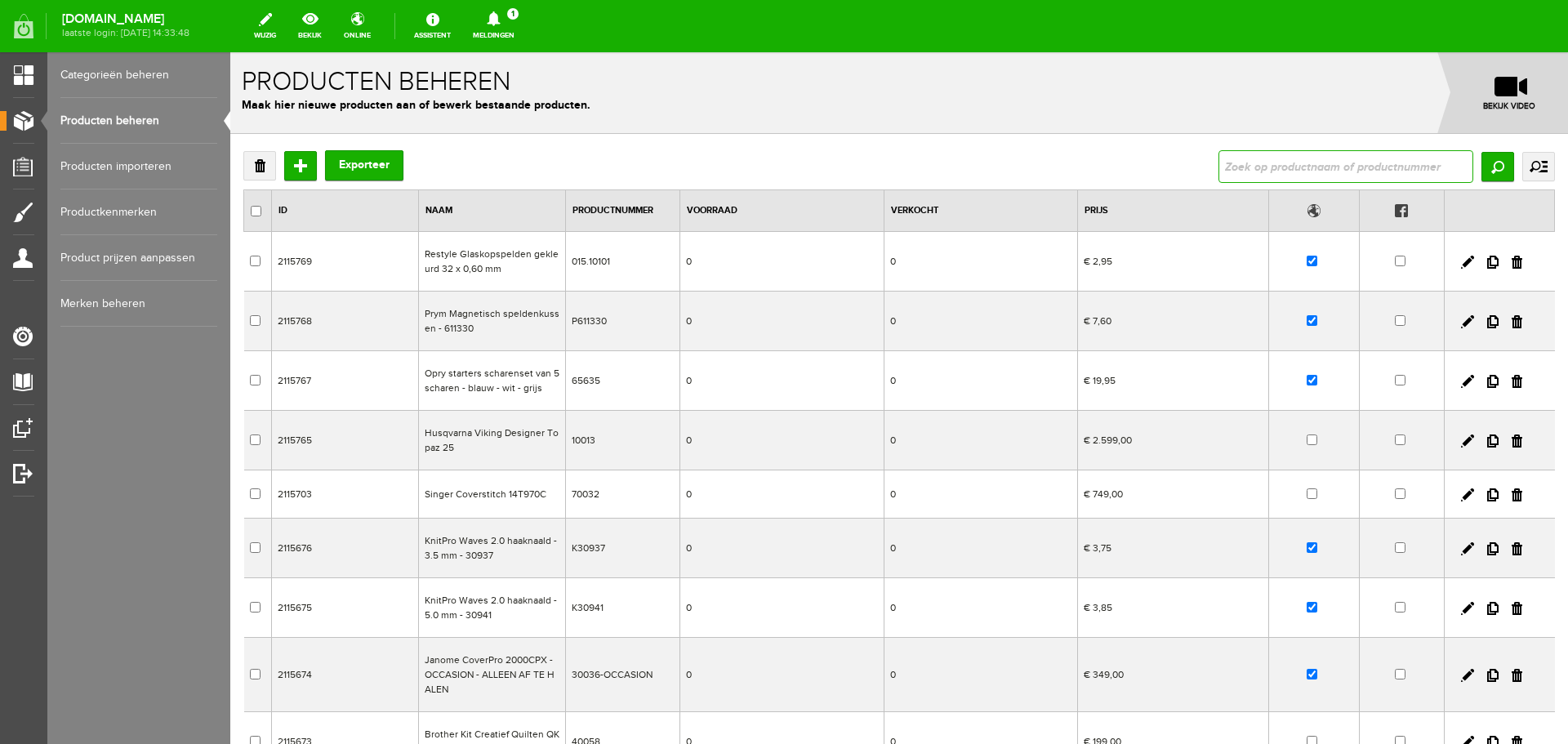
click at [1230, 163] on input "text" at bounding box center [1346, 166] width 255 height 32
type input "opry"
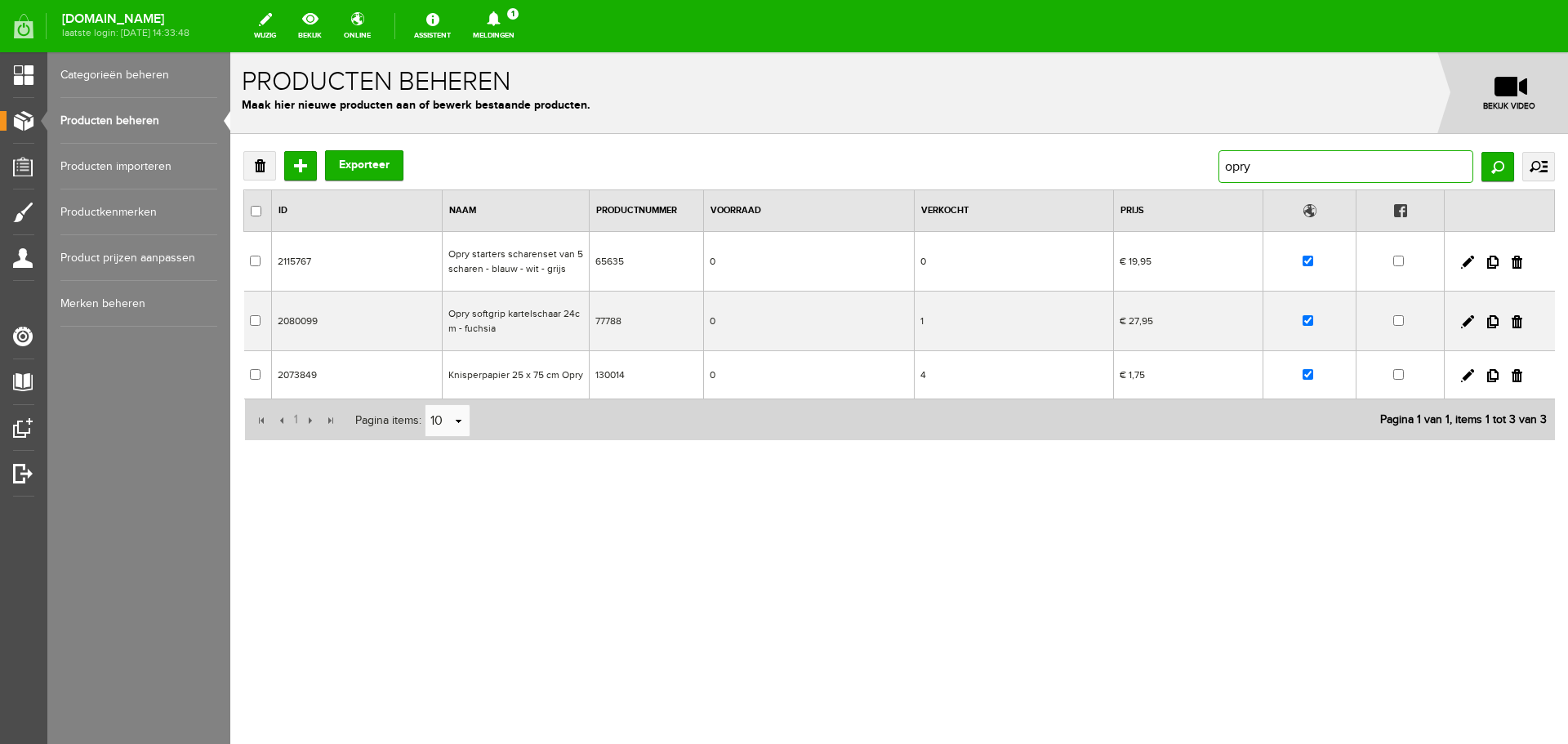
drag, startPoint x: 1275, startPoint y: 169, endPoint x: 1204, endPoint y: 164, distance: 71.2
click at [1204, 164] on div "Verwijderen Toevoegen Exporteer opry Zoeken uitgebreid zoeken Categorie Cadeaub…" at bounding box center [899, 166] width 1312 height 32
type input "patroonpapier"
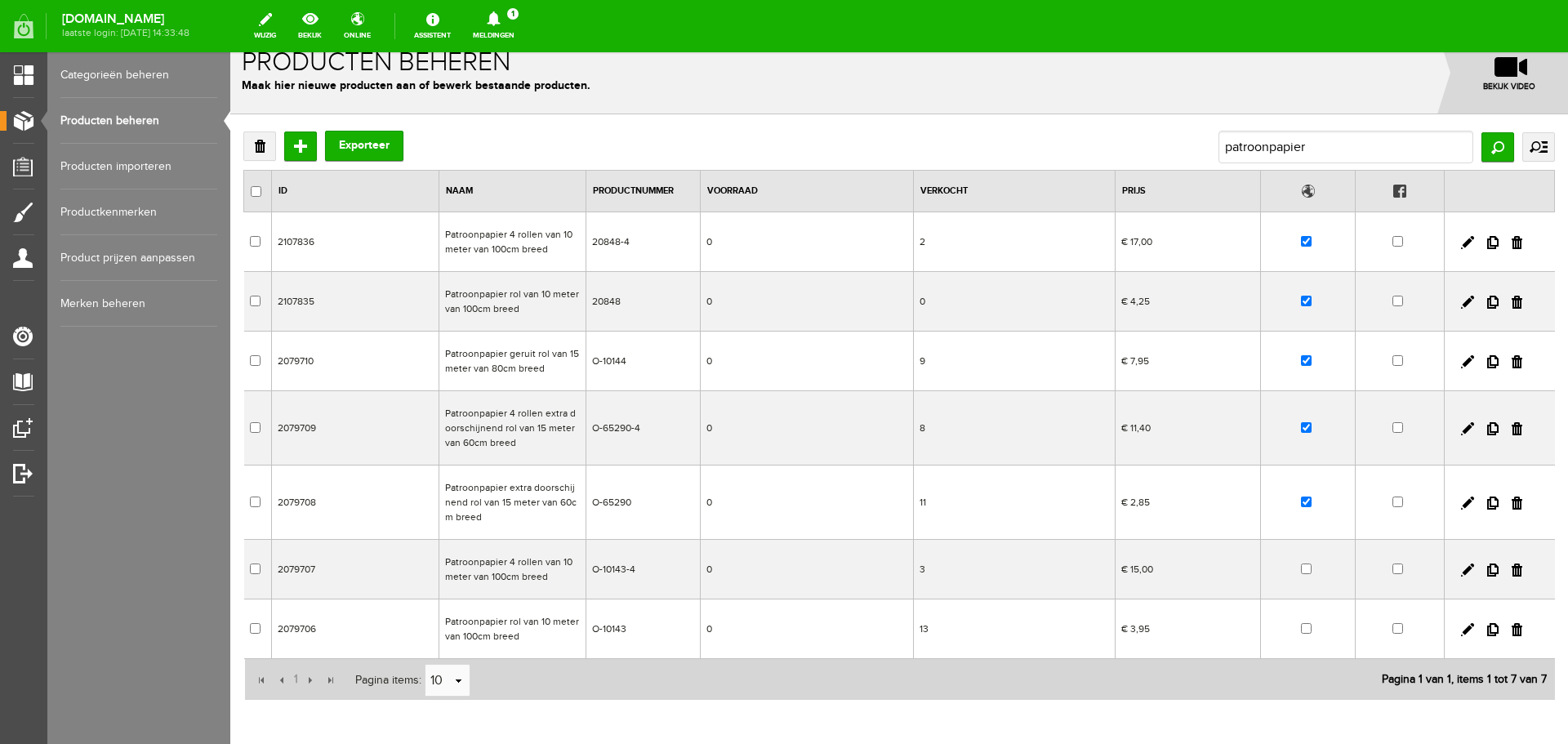
scroll to position [82, 0]
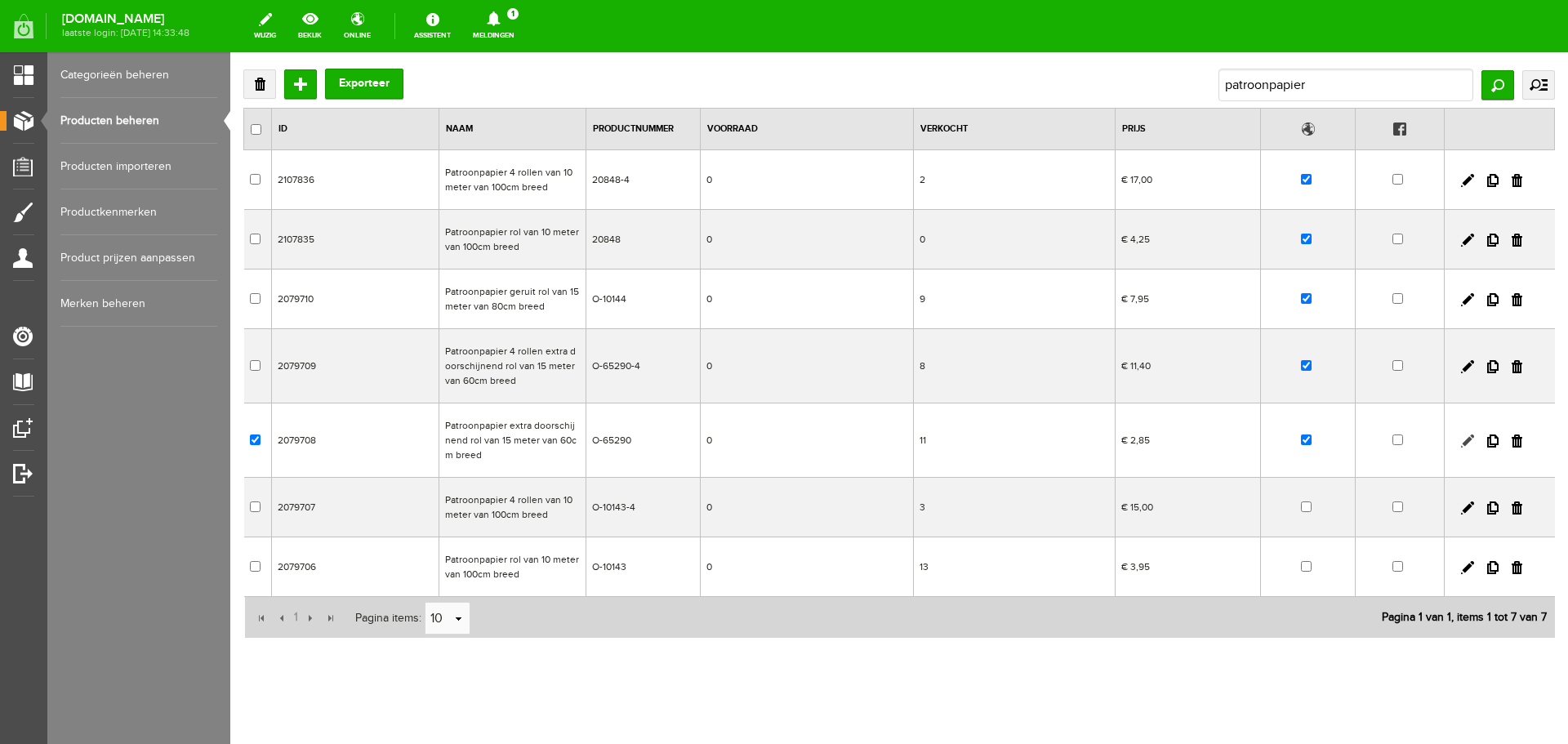
click at [1461, 438] on link at bounding box center [1467, 441] width 13 height 13
checkbox input "true"
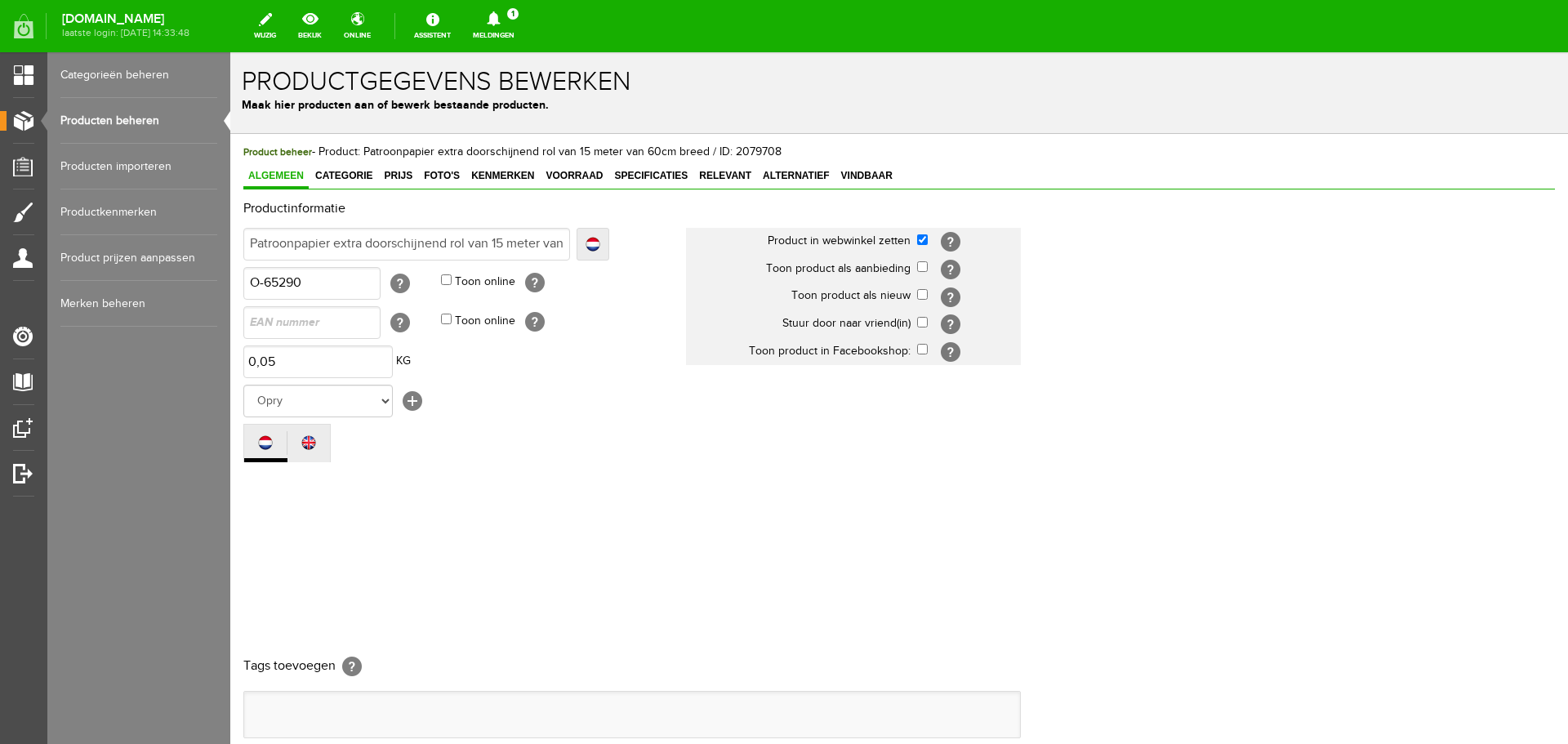
scroll to position [0, 0]
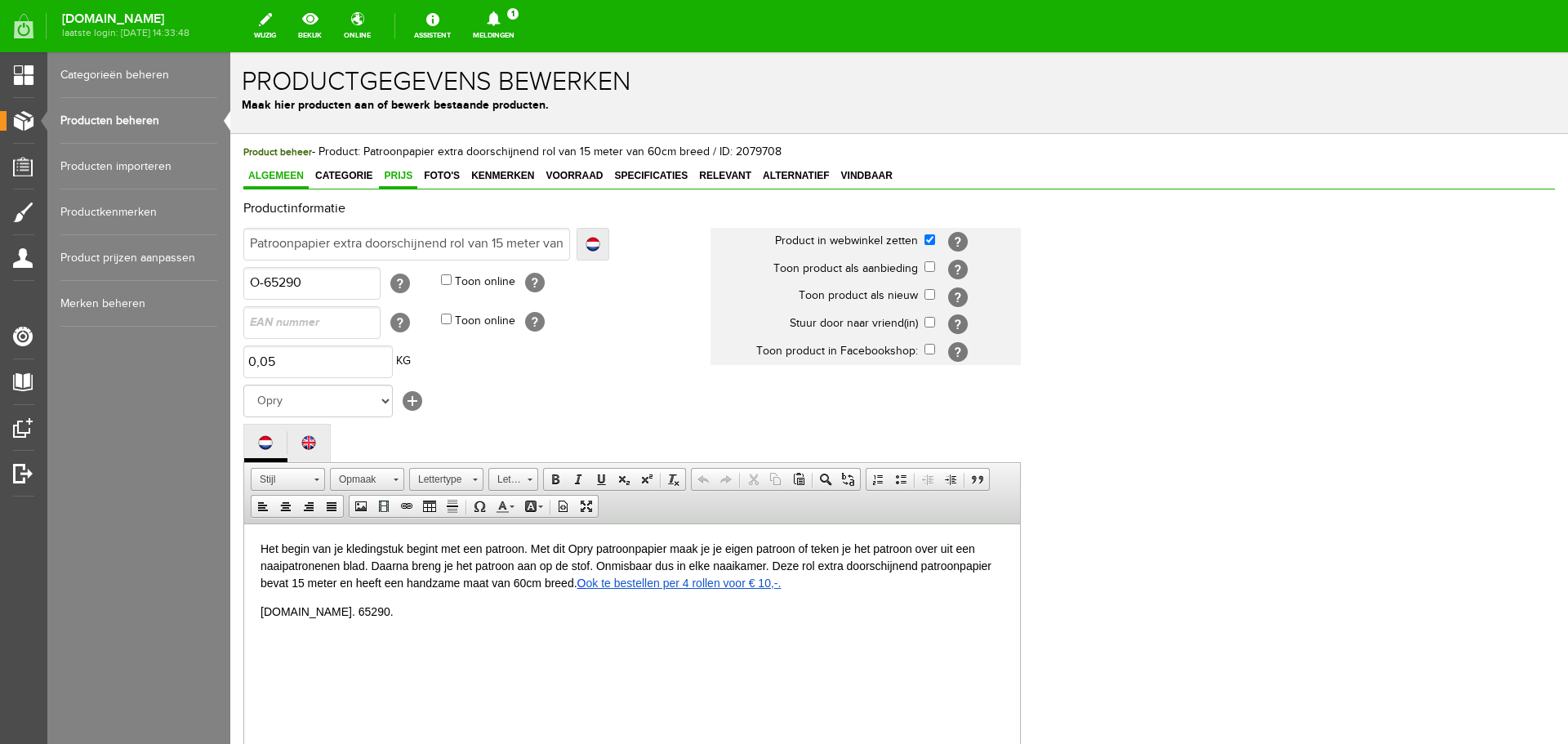
click at [397, 172] on span "Prijs" at bounding box center [398, 175] width 39 height 12
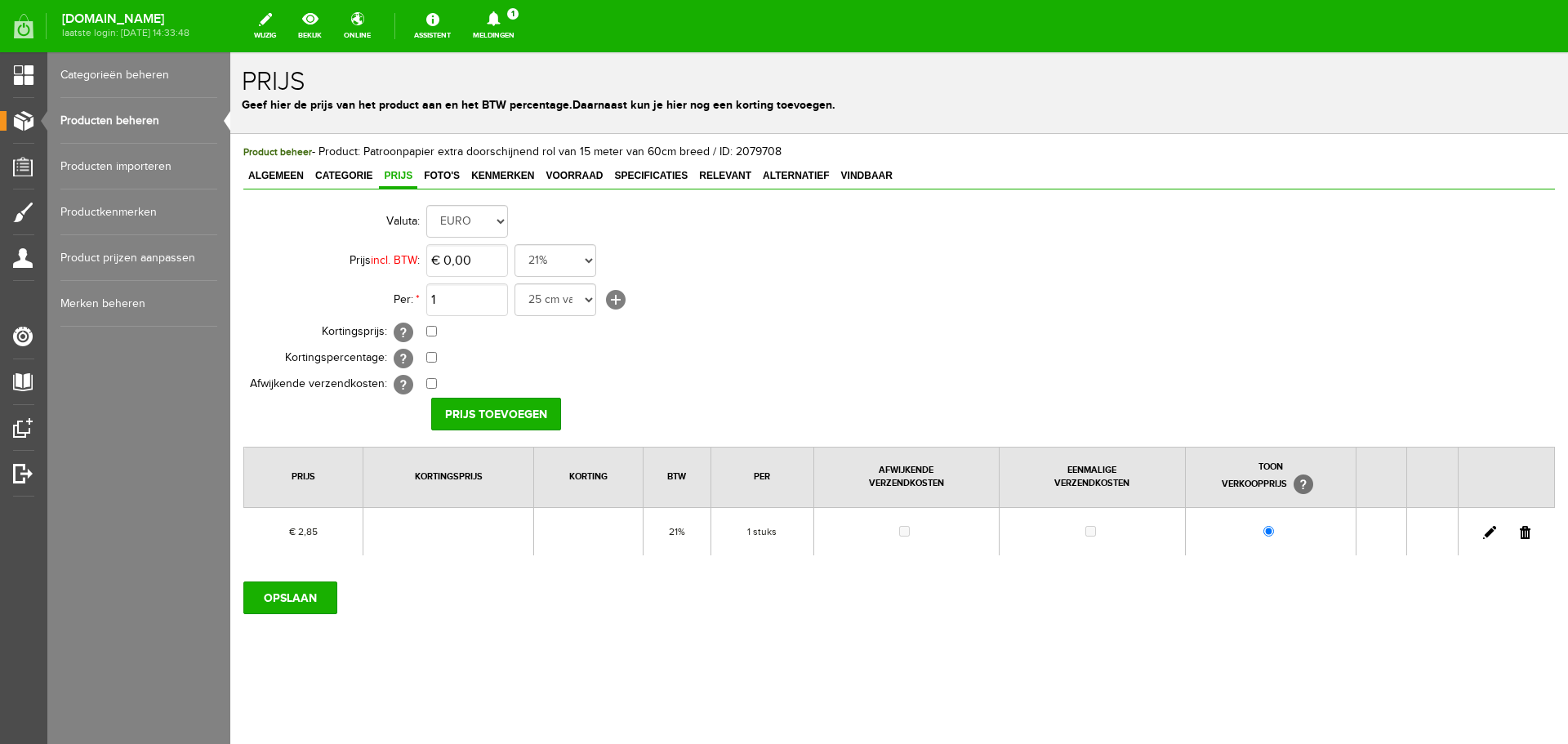
click at [1491, 532] on link at bounding box center [1490, 532] width 13 height 13
click at [480, 262] on input "2,85" at bounding box center [467, 260] width 82 height 32
type input "€ 2,95"
click at [477, 407] on input "[PERSON_NAME]" at bounding box center [491, 414] width 118 height 32
click at [306, 595] on input "OPSLAAN" at bounding box center [290, 598] width 94 height 32
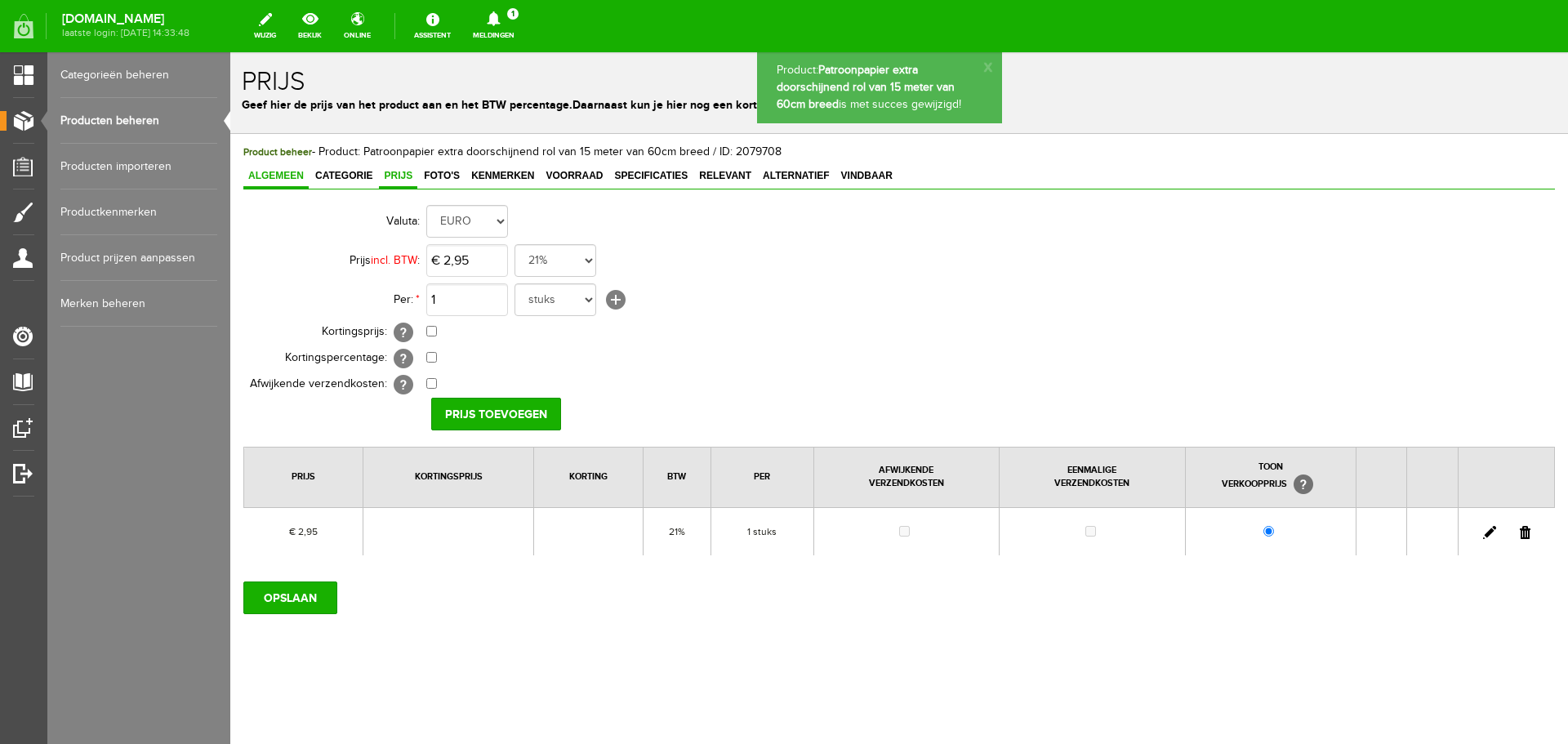
click at [271, 172] on span "Algemeen" at bounding box center [276, 175] width 66 height 12
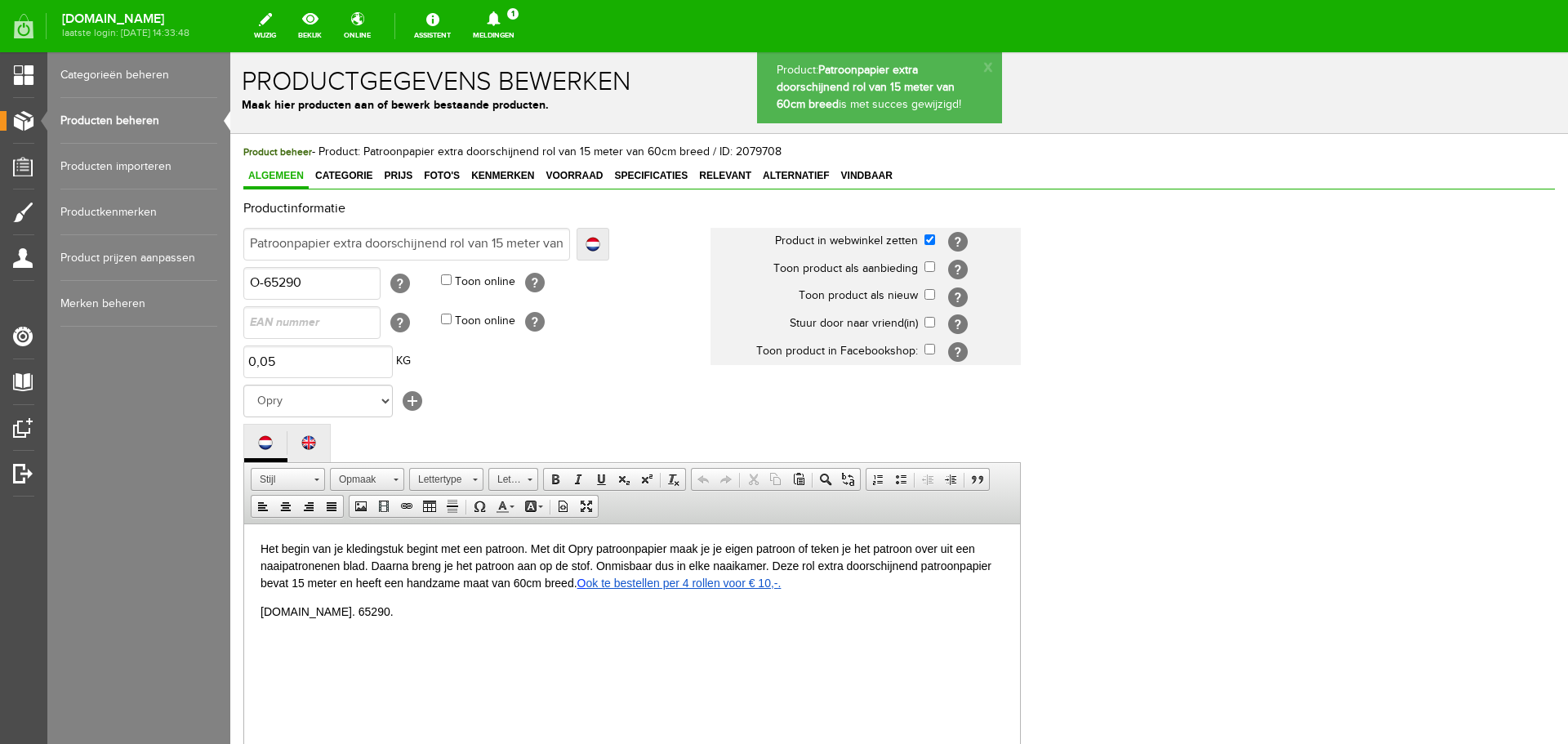
scroll to position [327, 0]
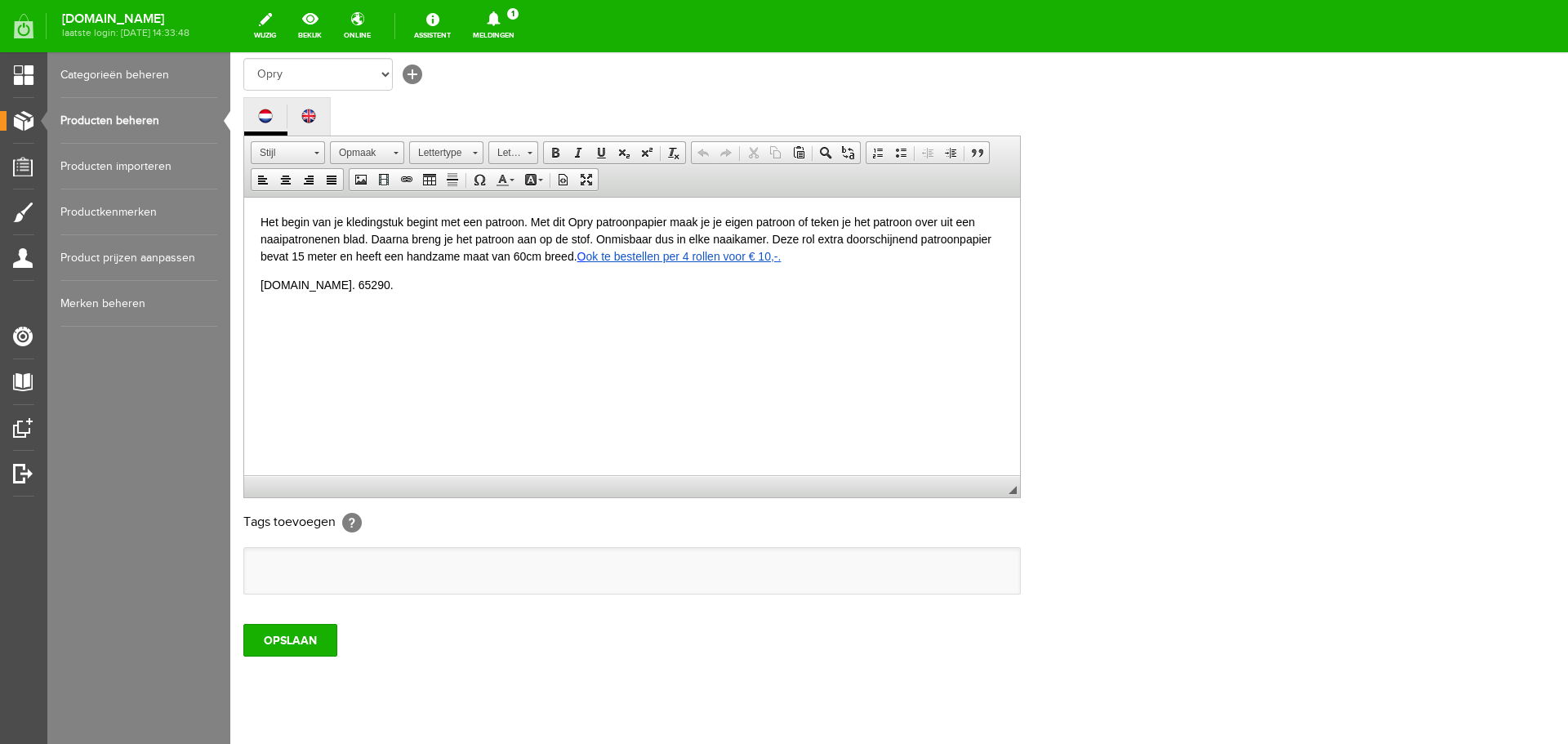
click at [337, 285] on p "Art.nr. 65290." at bounding box center [632, 293] width 743 height 34
click at [252, 632] on input "OPSLAAN" at bounding box center [290, 640] width 94 height 32
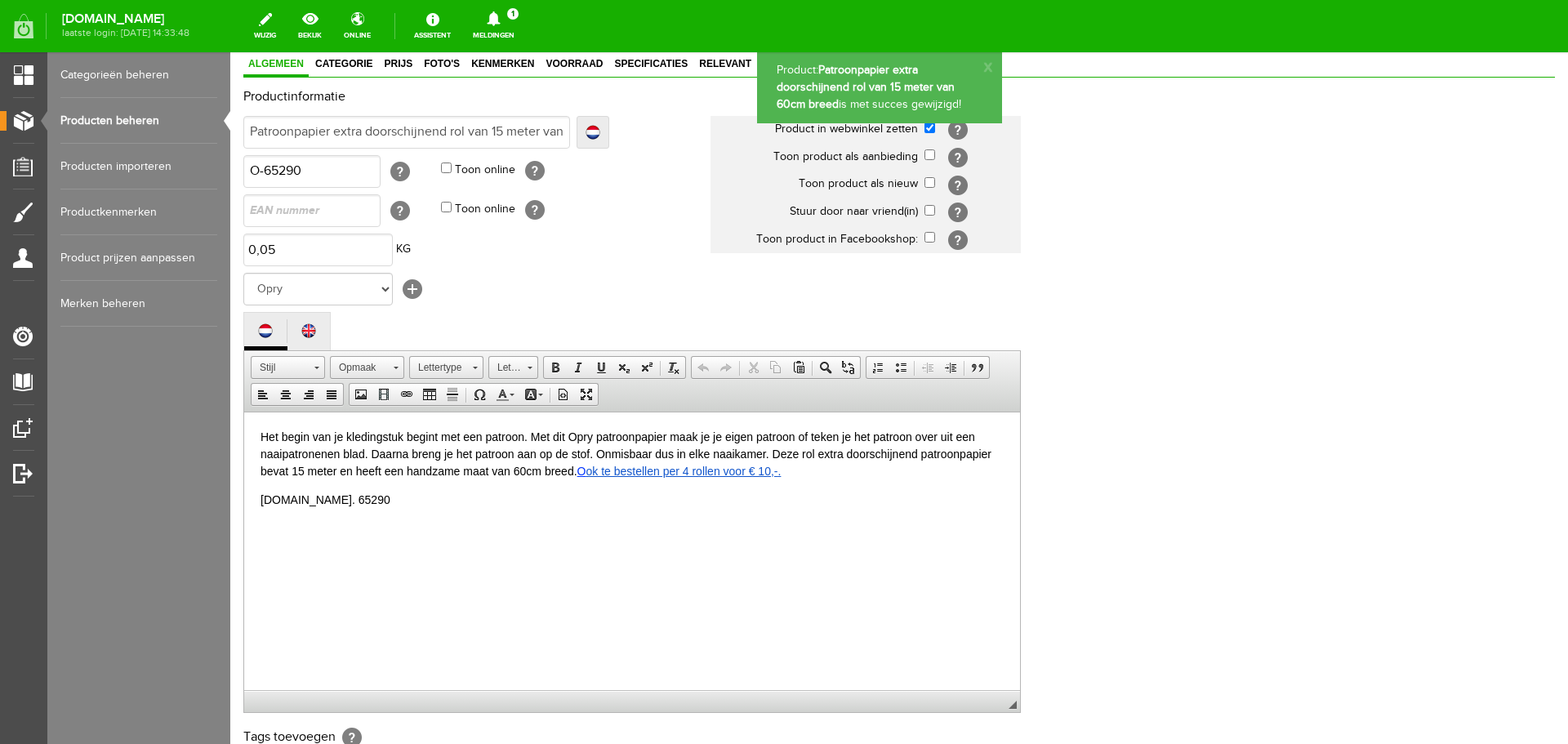
scroll to position [82, 0]
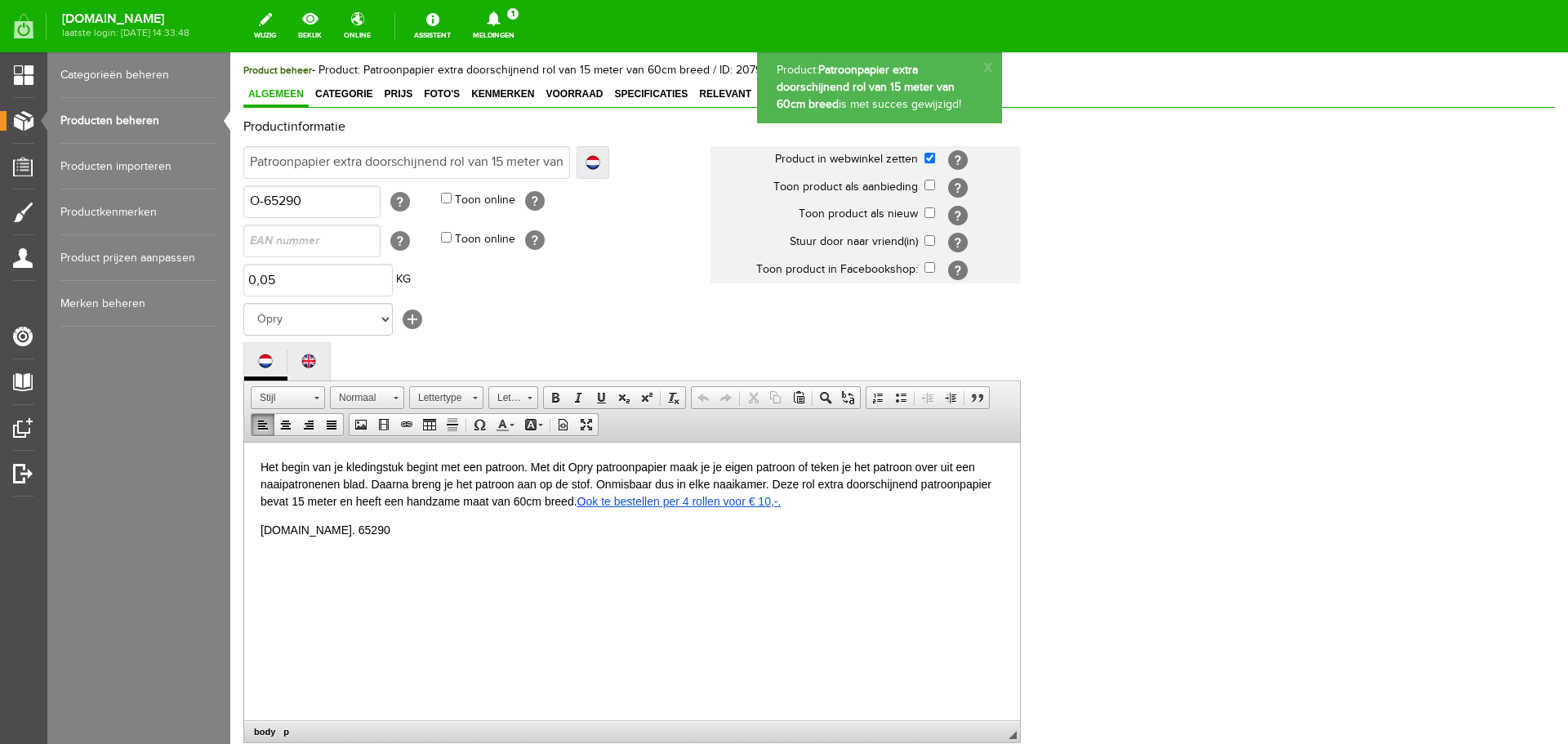
click at [766, 503] on link "ok te bestellen per 4 rollen voor € 10,-" at bounding box center [682, 501] width 192 height 13
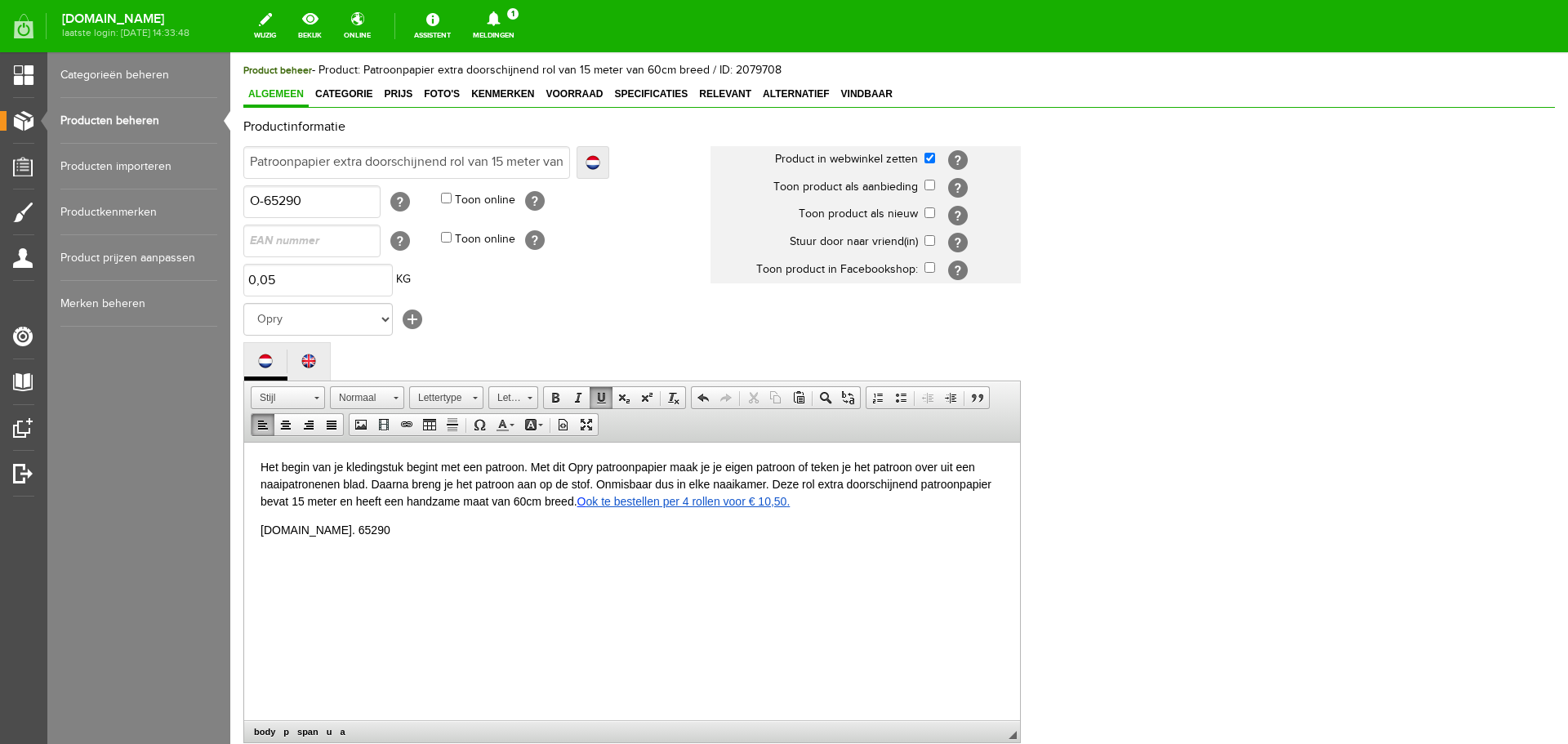
scroll to position [360, 0]
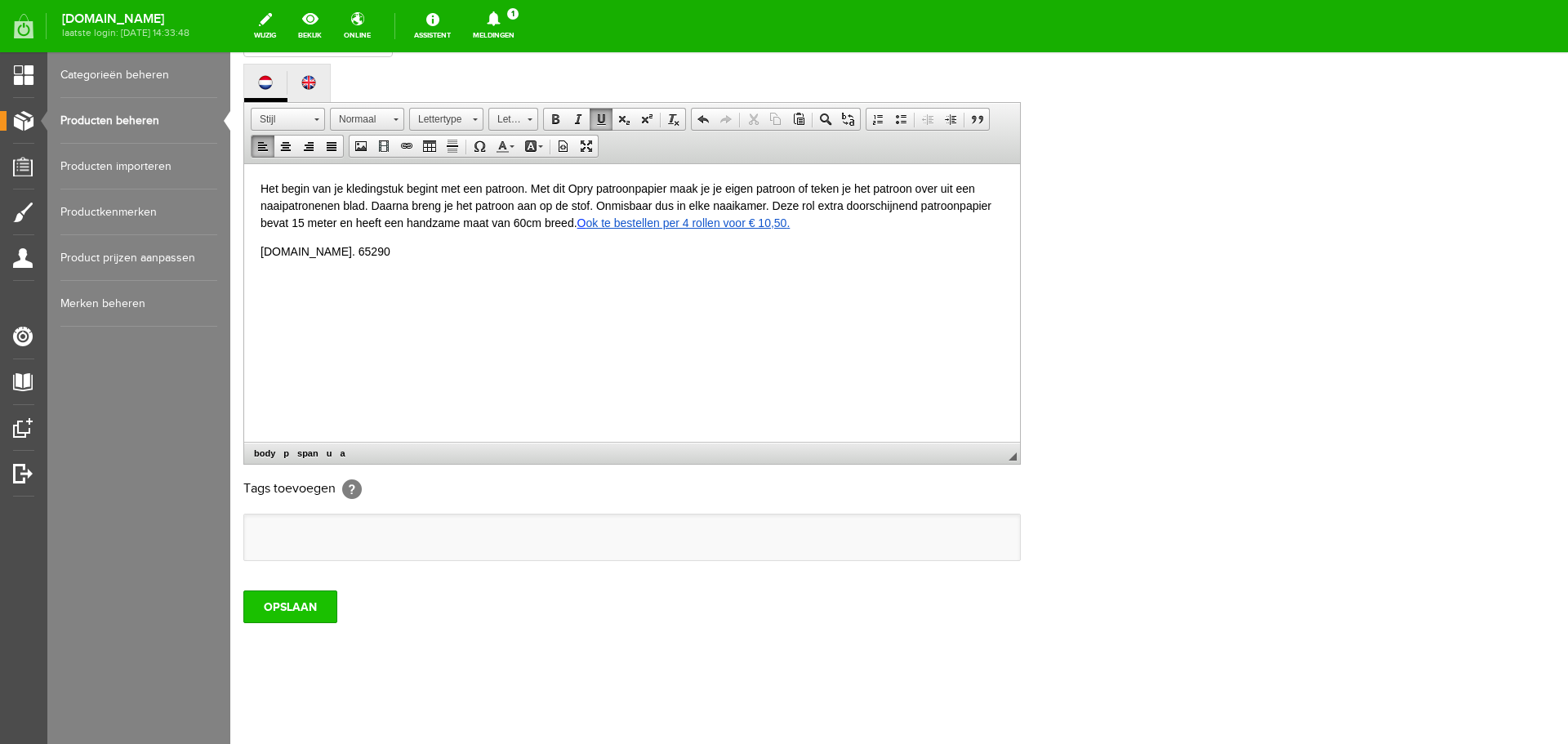
click at [307, 608] on input "OPSLAAN" at bounding box center [290, 607] width 94 height 32
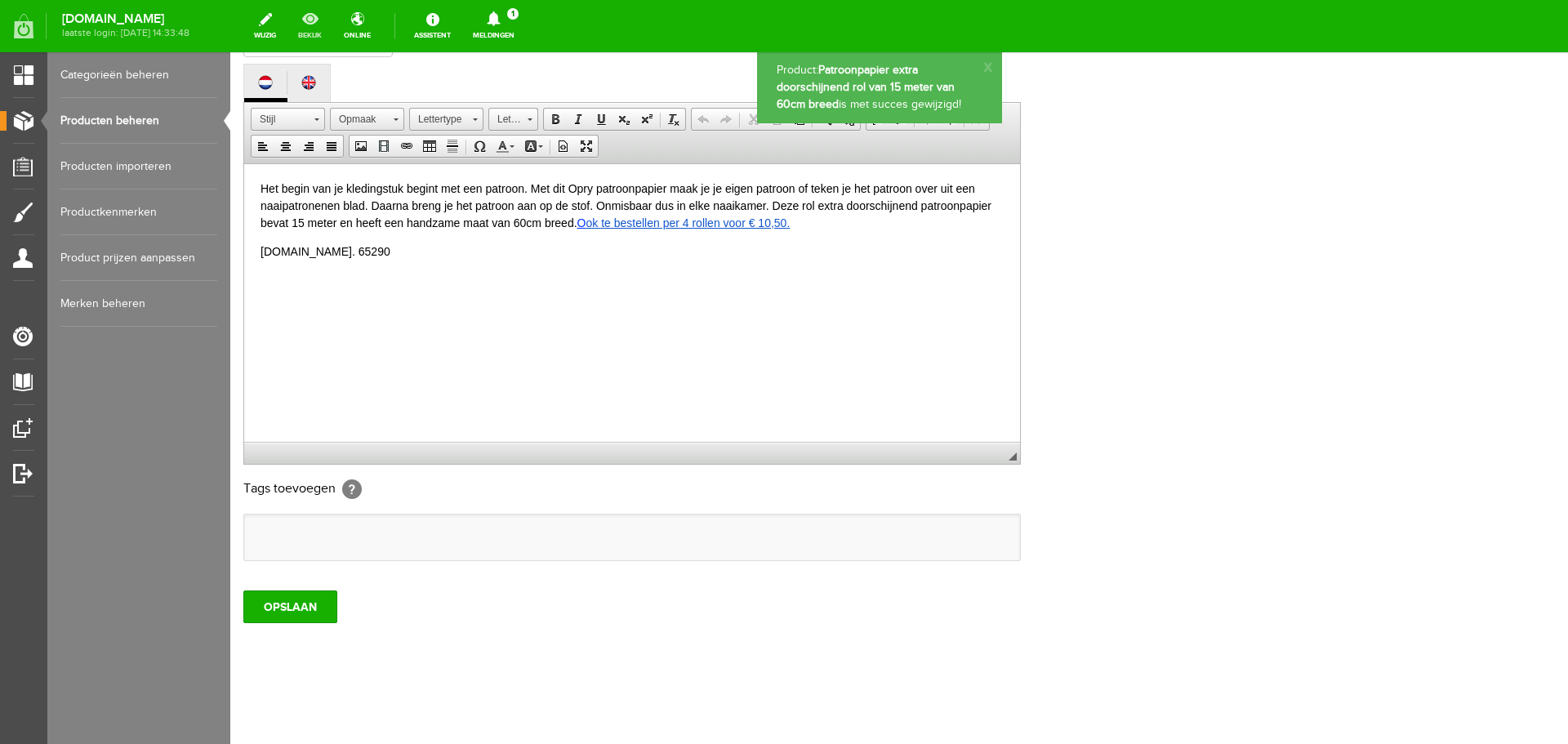
scroll to position [0, 0]
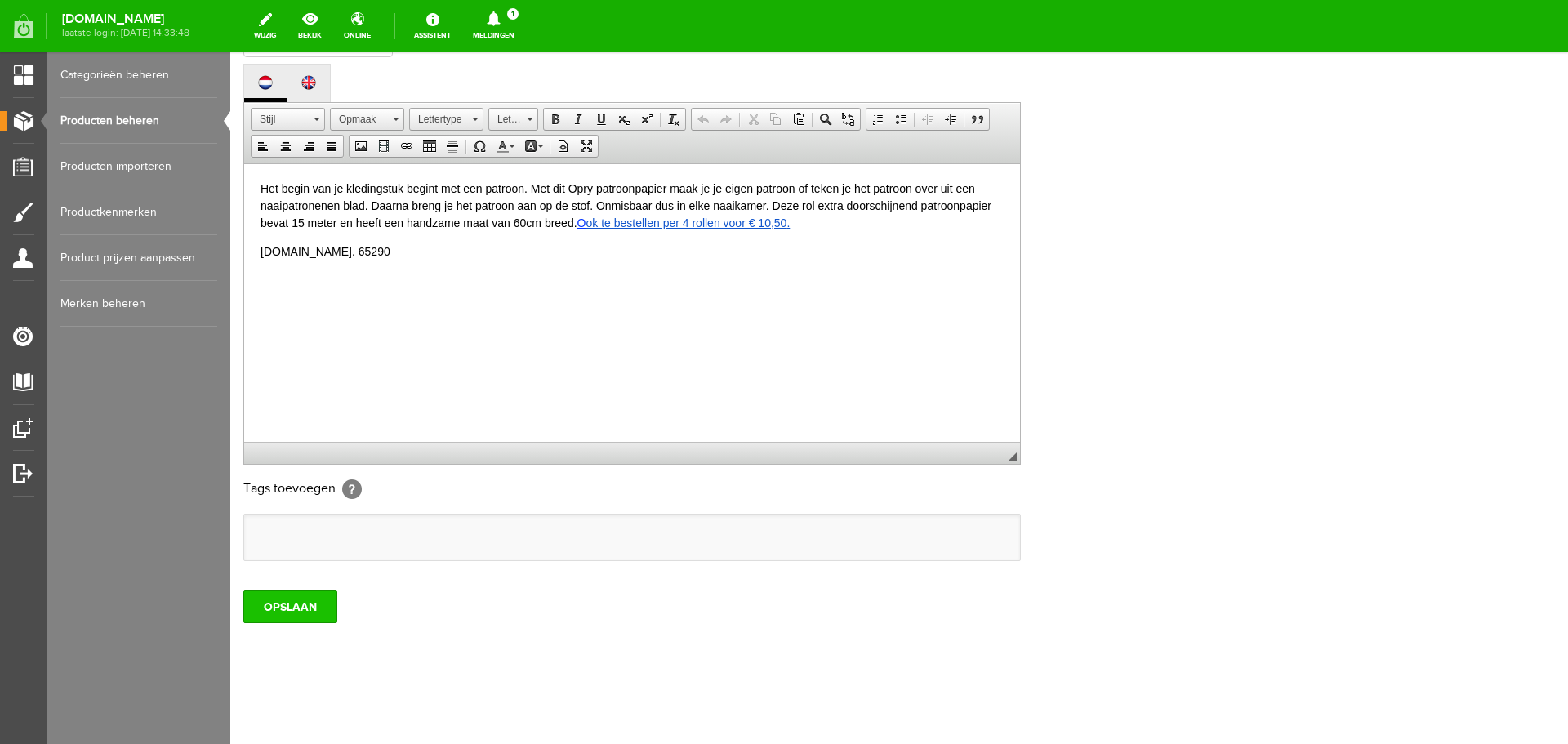
click at [291, 610] on input "OPSLAAN" at bounding box center [290, 607] width 94 height 32
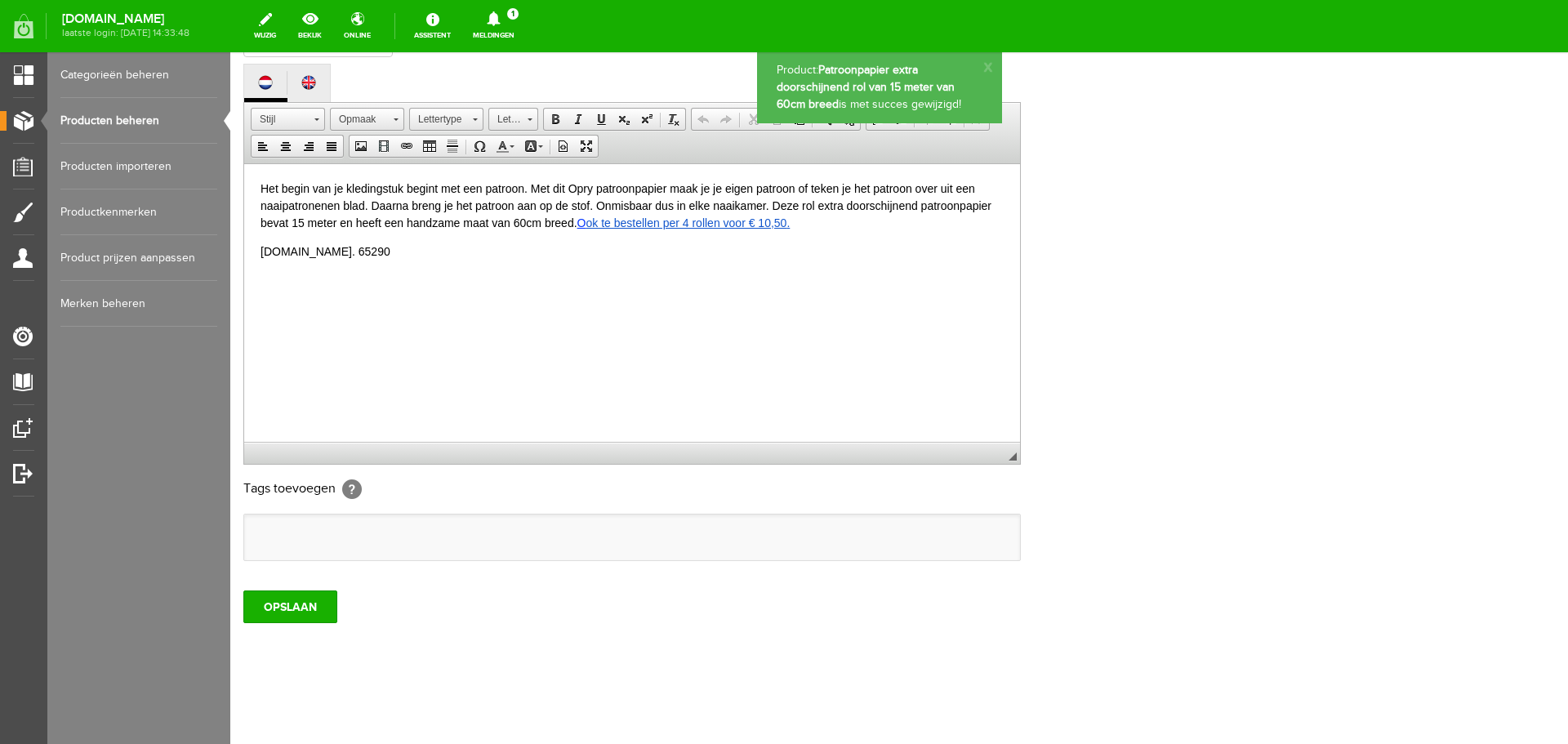
drag, startPoint x: 103, startPoint y: 123, endPoint x: 137, endPoint y: 124, distance: 34.0
click at [104, 123] on link "Producten beheren" at bounding box center [138, 120] width 157 height 46
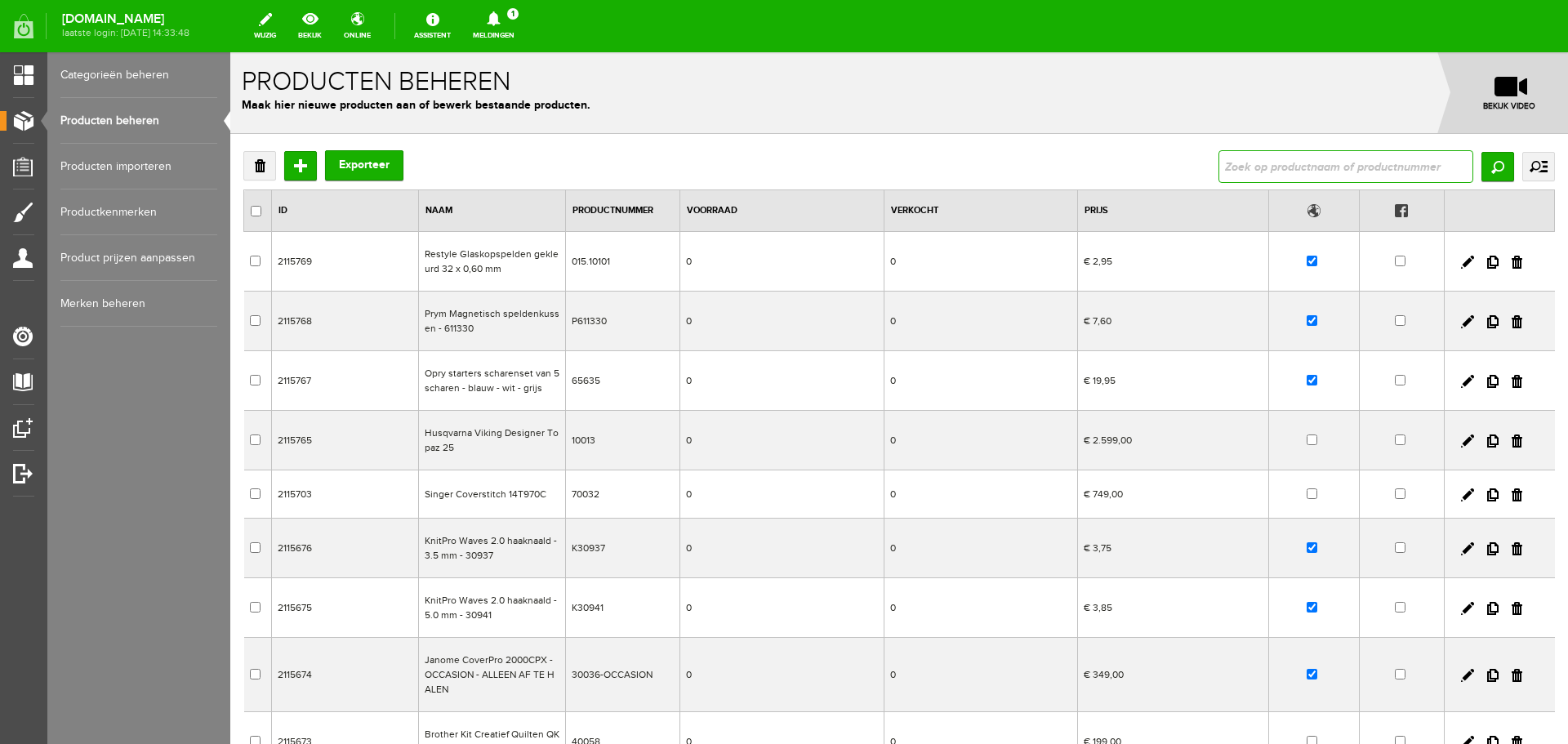
click at [1230, 170] on input "text" at bounding box center [1346, 166] width 255 height 32
type input "patroonp"
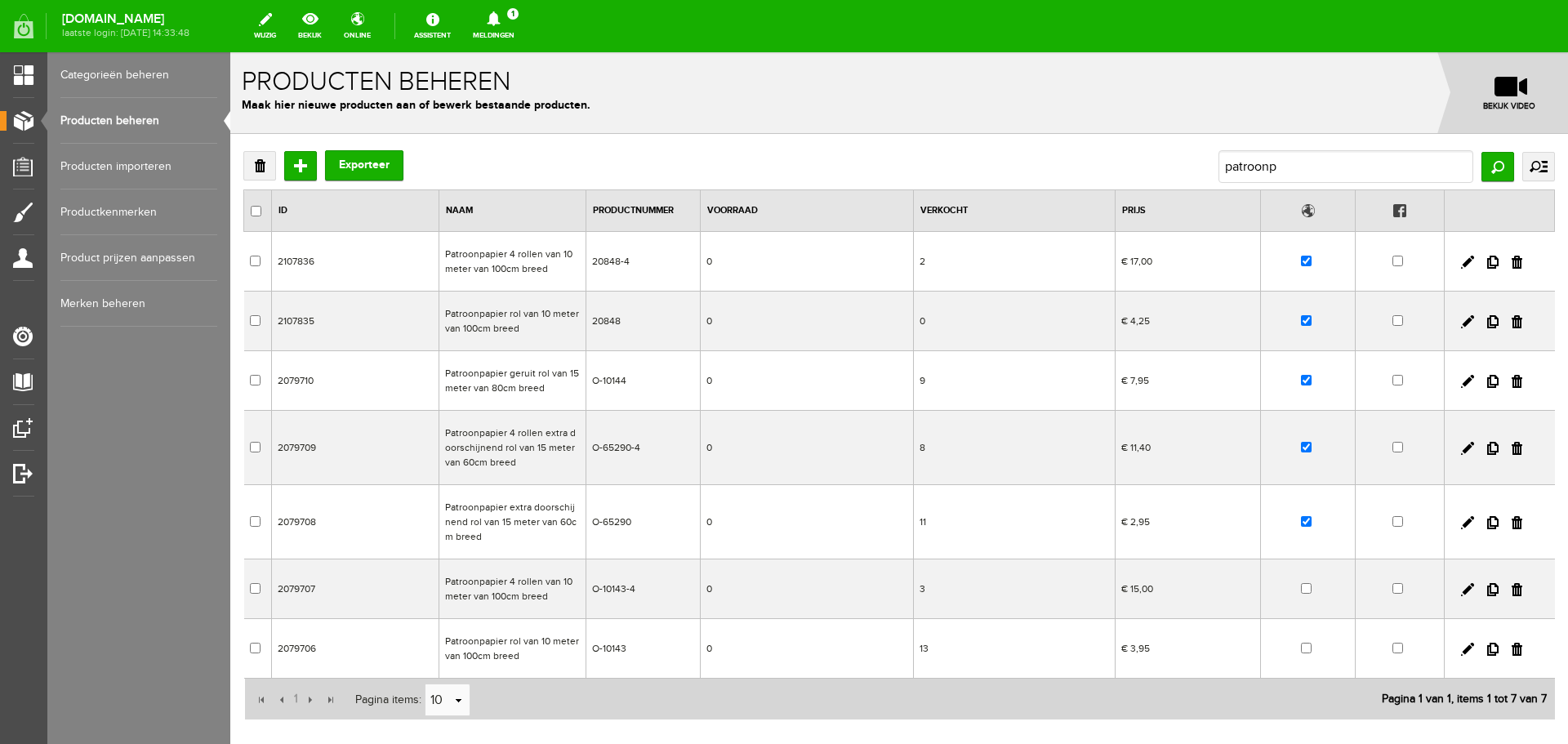
scroll to position [82, 0]
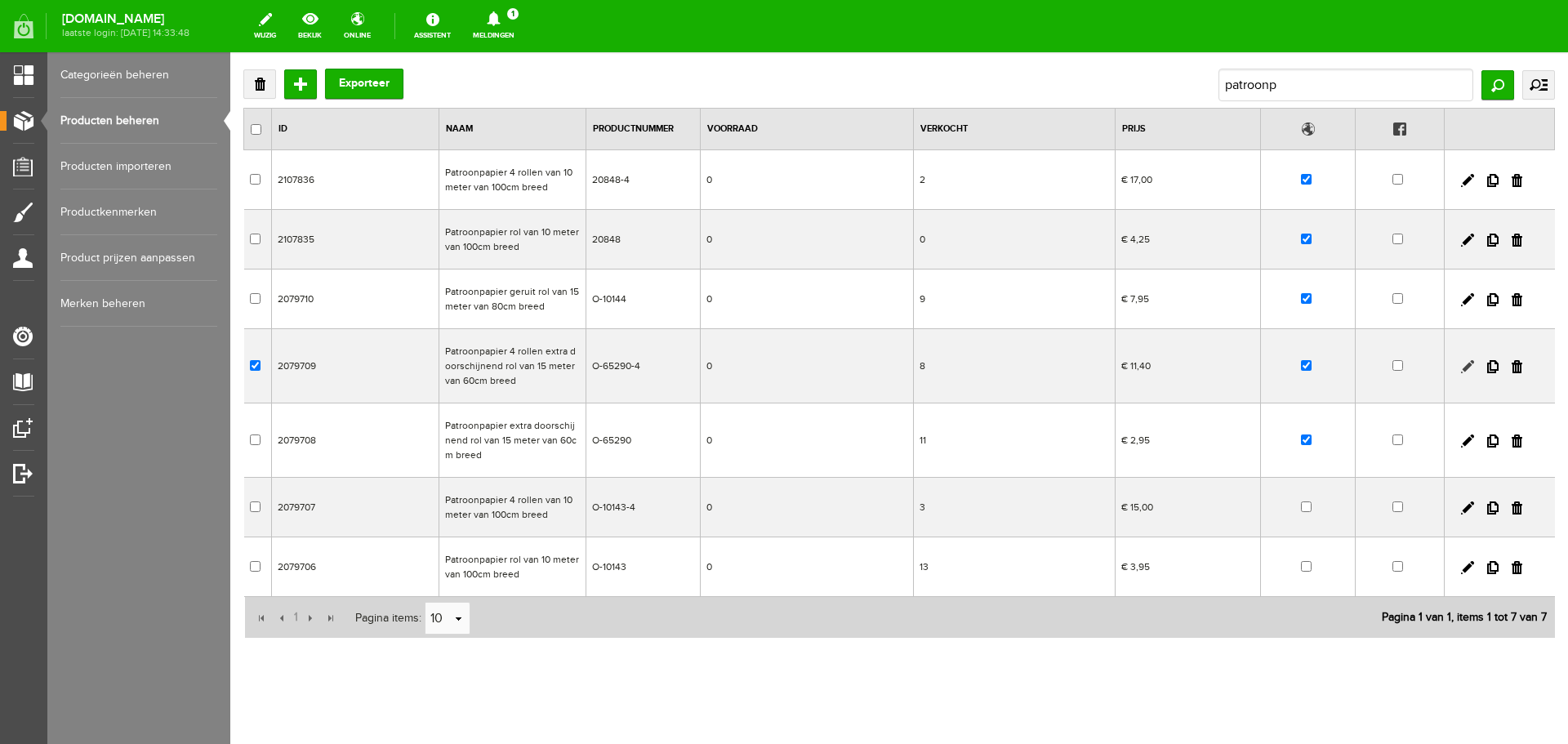
click at [1461, 364] on link at bounding box center [1467, 366] width 13 height 13
checkbox input "true"
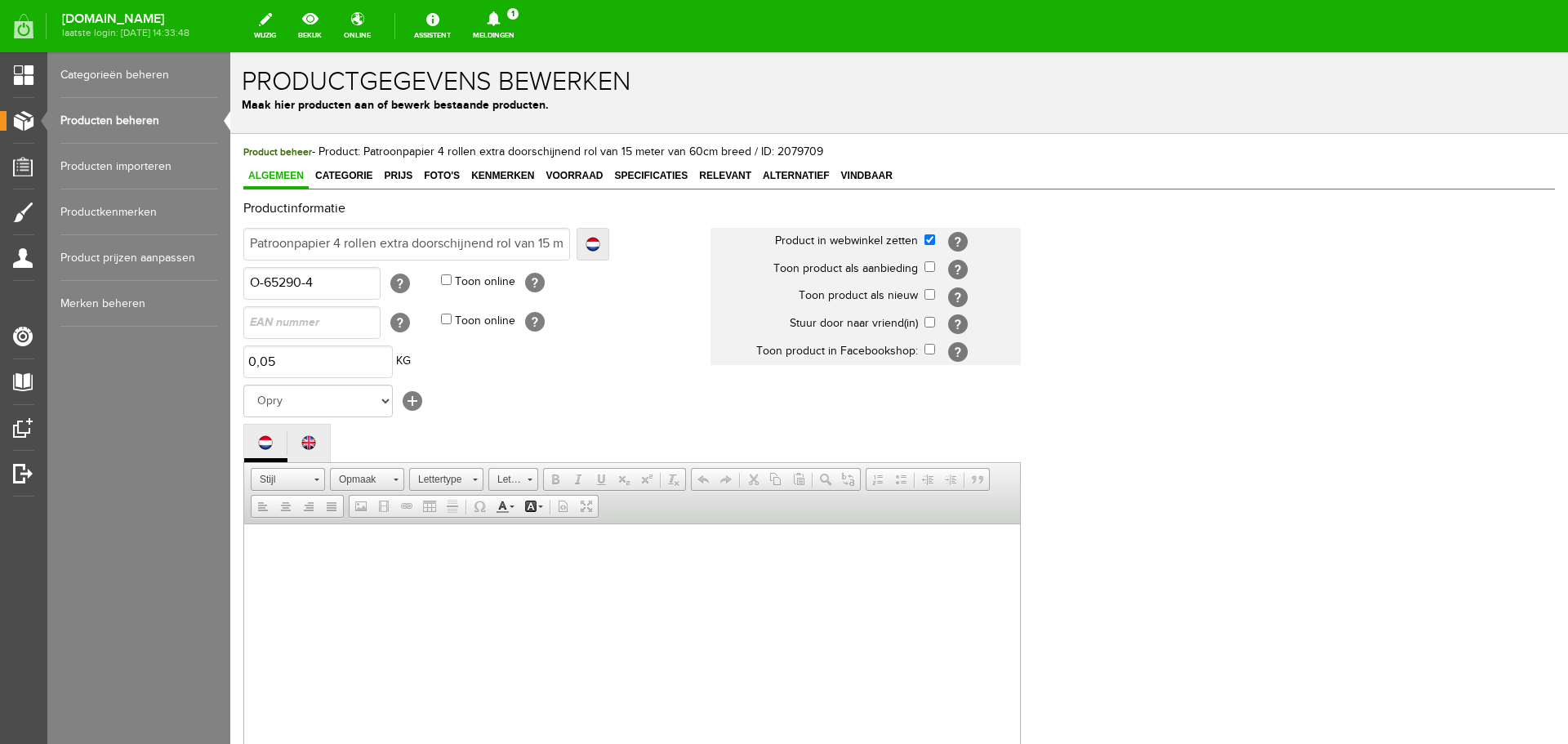
scroll to position [0, 0]
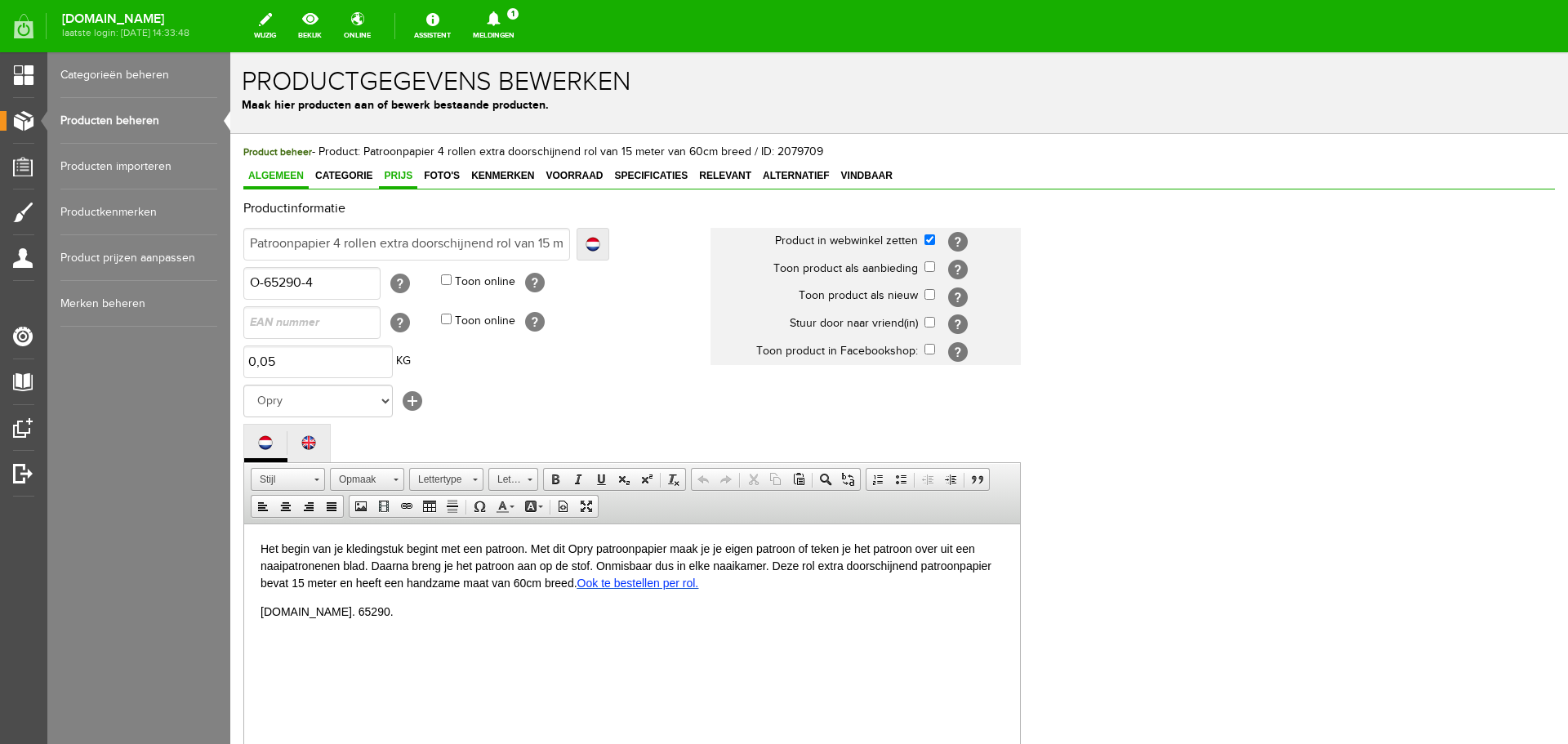
click at [393, 177] on span "Prijs" at bounding box center [398, 175] width 39 height 12
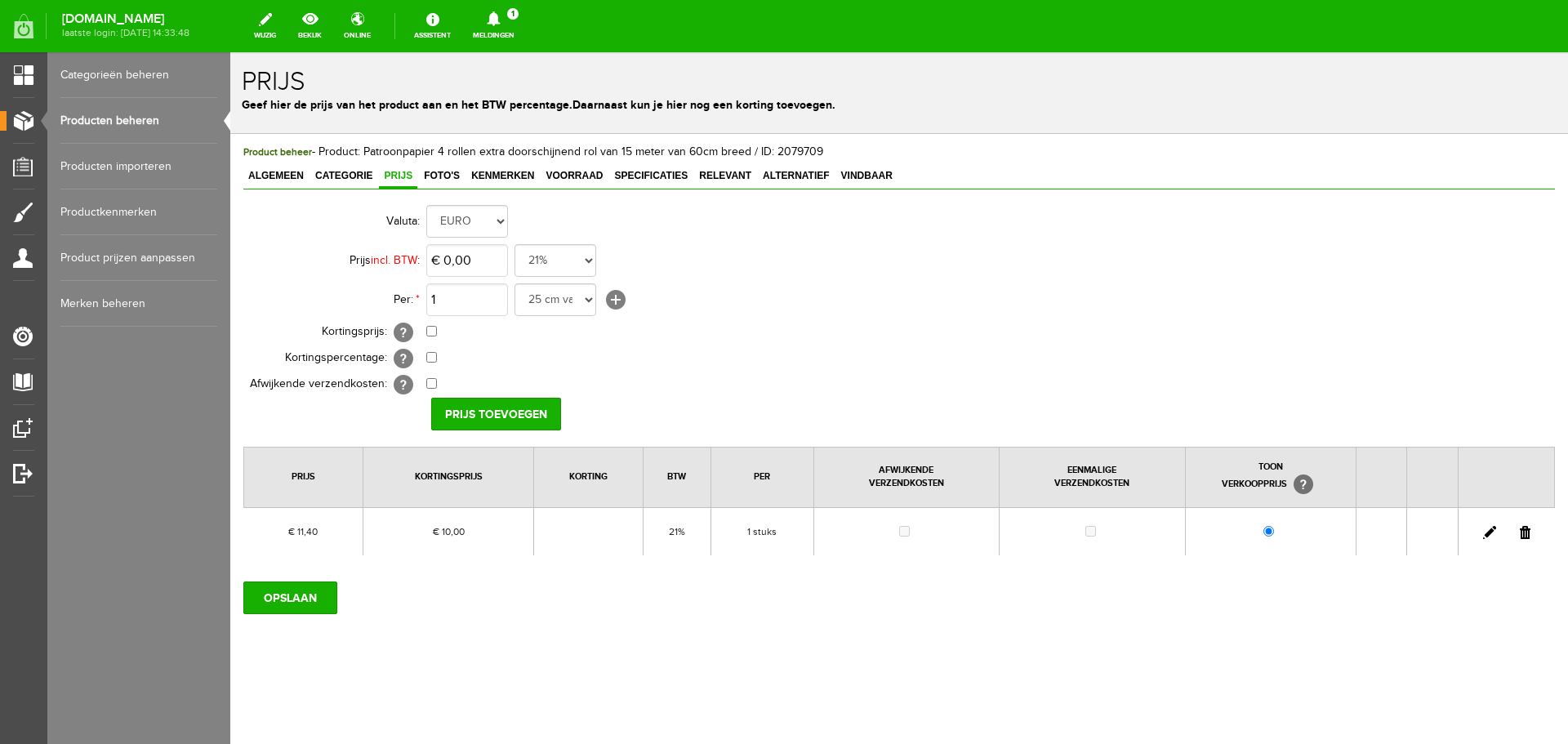
click at [1488, 531] on link at bounding box center [1490, 532] width 13 height 13
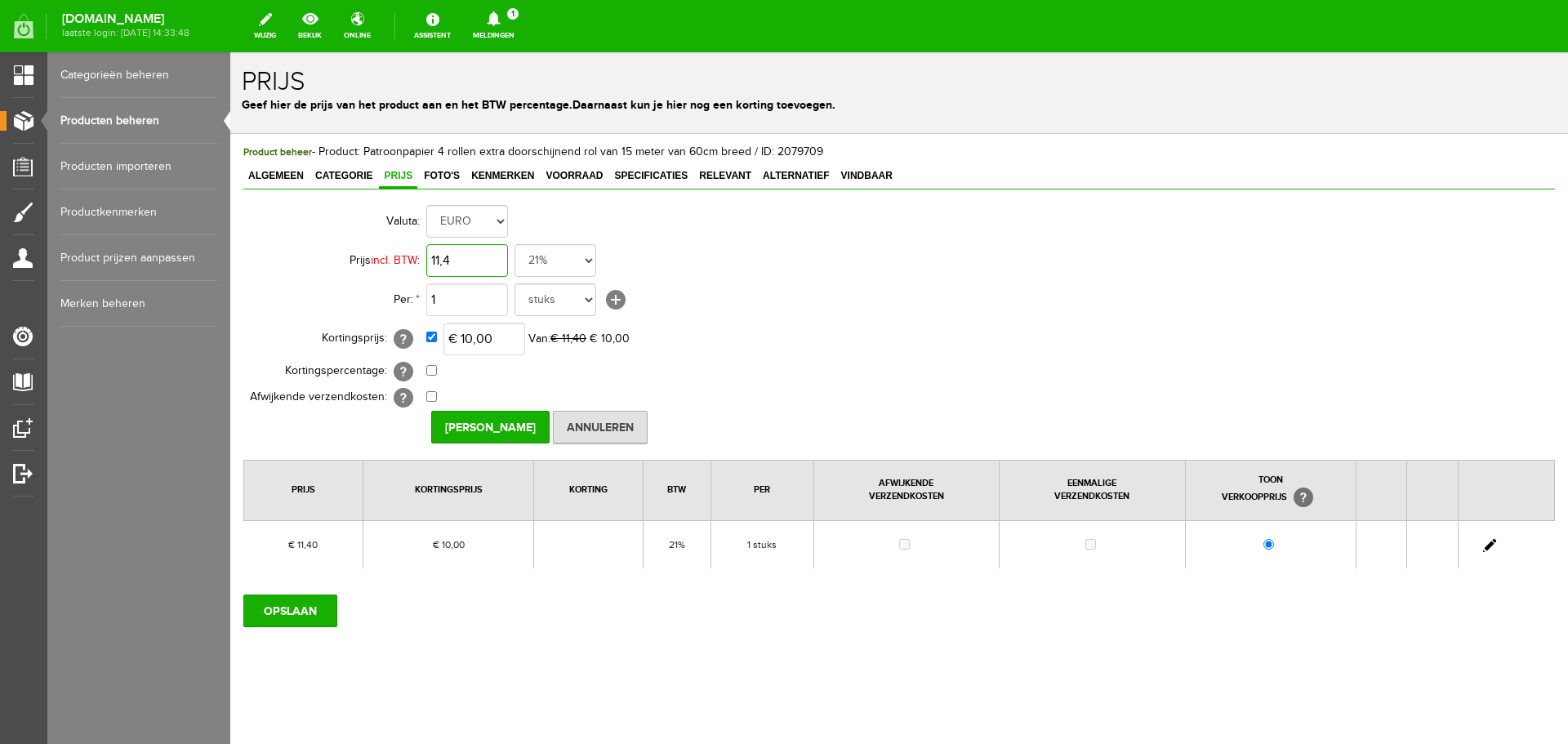
click at [486, 259] on input "11,4" at bounding box center [467, 260] width 82 height 32
type input "€ 11,80"
click at [506, 430] on input "[PERSON_NAME]" at bounding box center [491, 427] width 118 height 32
click at [302, 610] on input "OPSLAAN" at bounding box center [290, 611] width 94 height 32
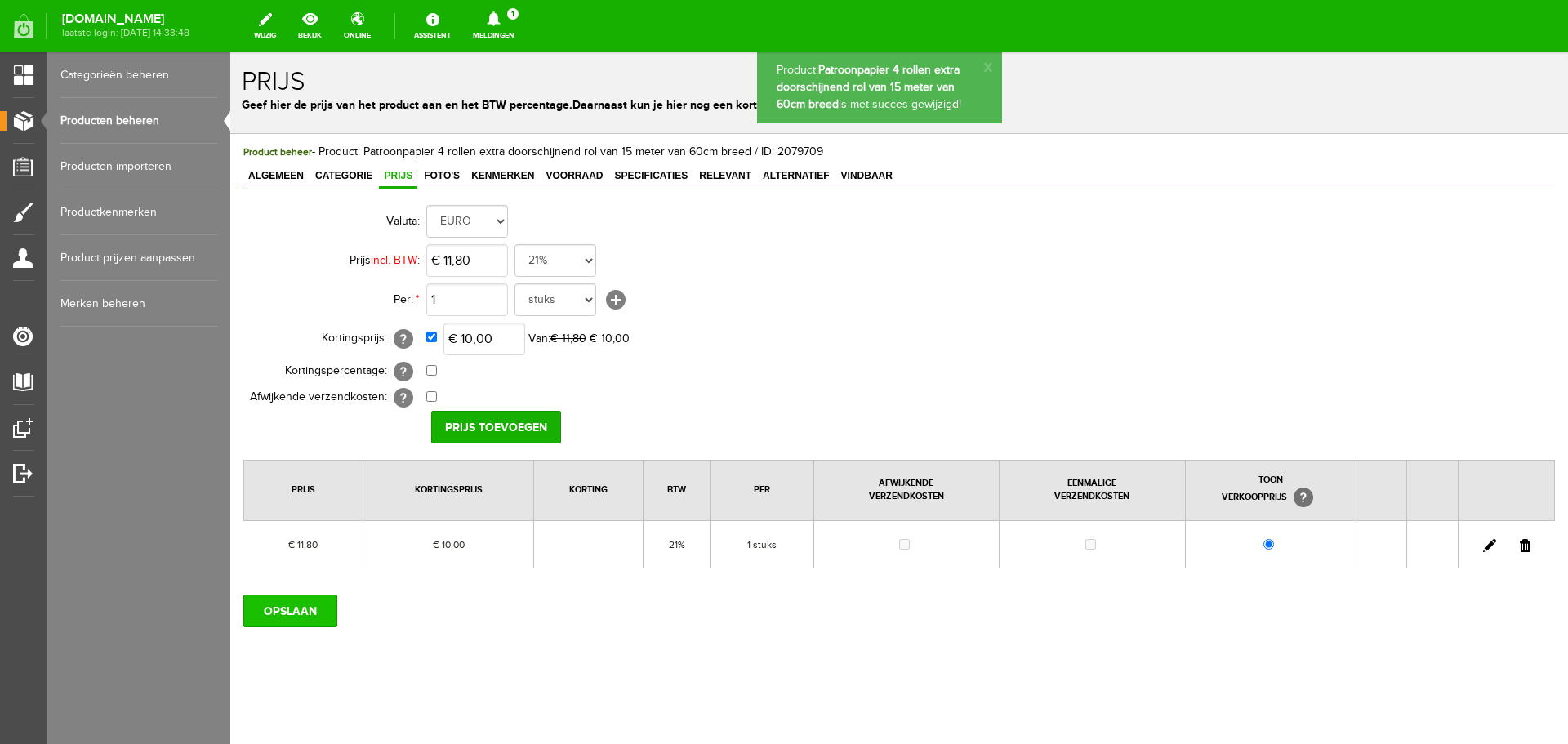
click at [276, 612] on input "OPSLAAN" at bounding box center [290, 611] width 94 height 32
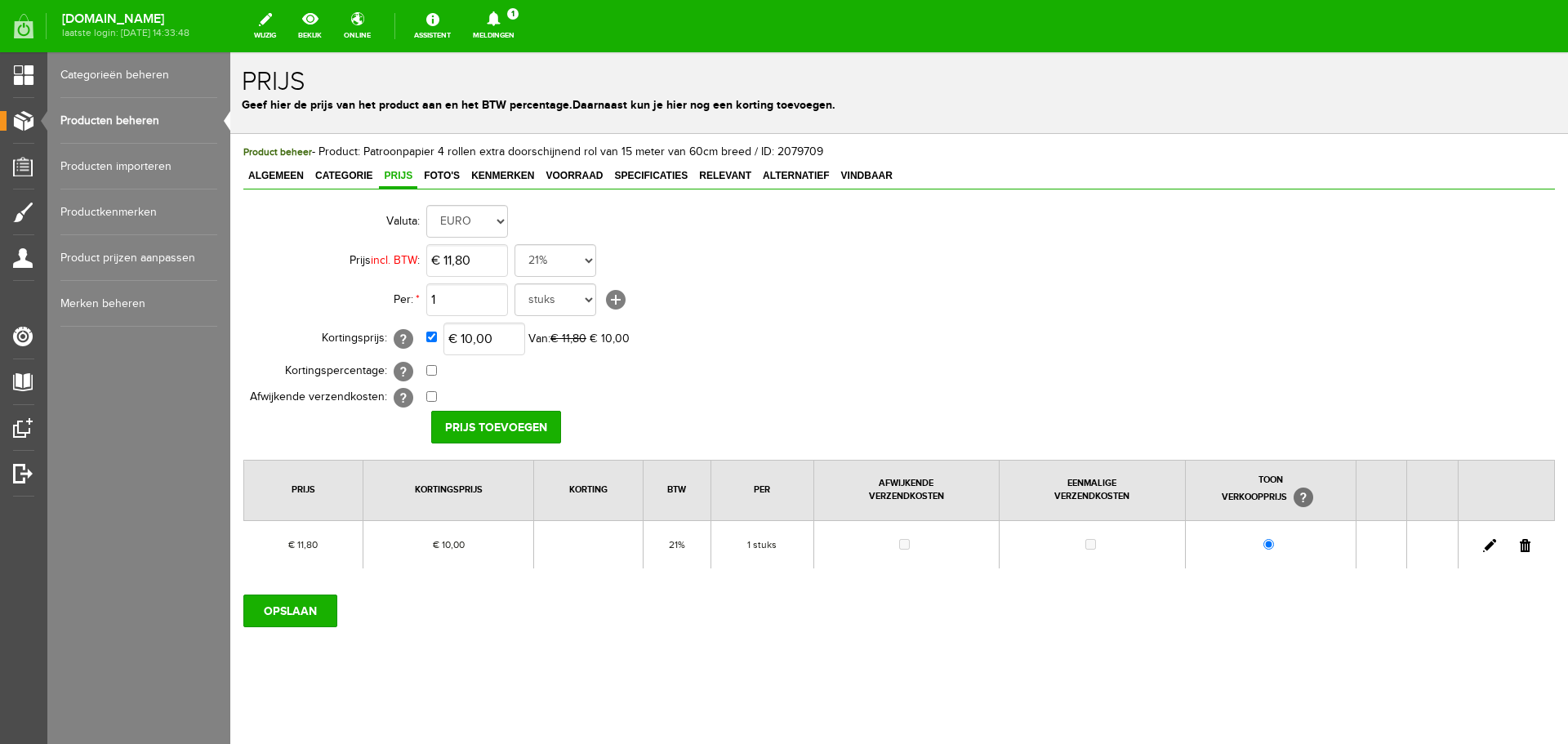
click at [128, 120] on link "Producten beheren" at bounding box center [138, 120] width 157 height 46
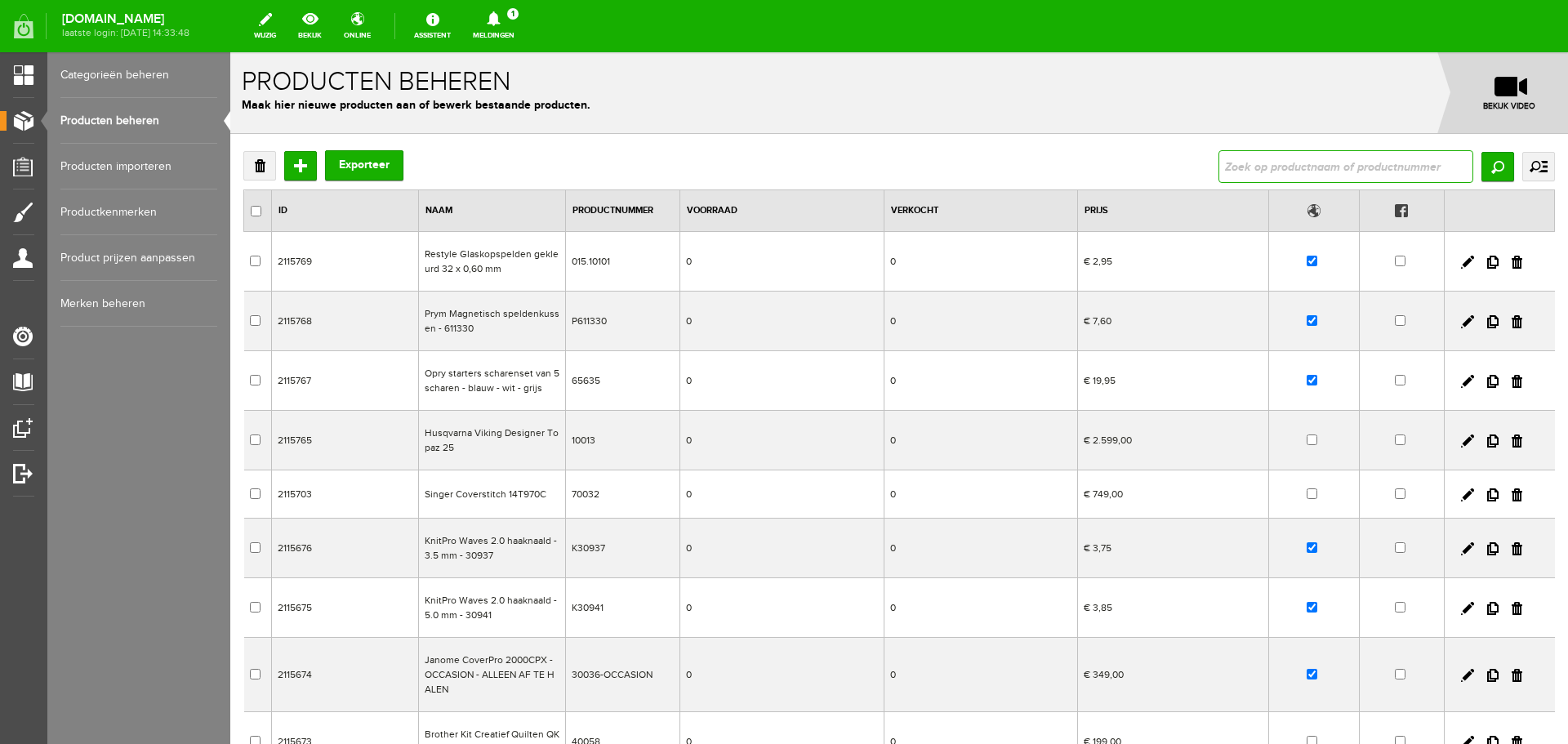
click at [1247, 171] on input "text" at bounding box center [1346, 166] width 255 height 32
type input "patroonp"
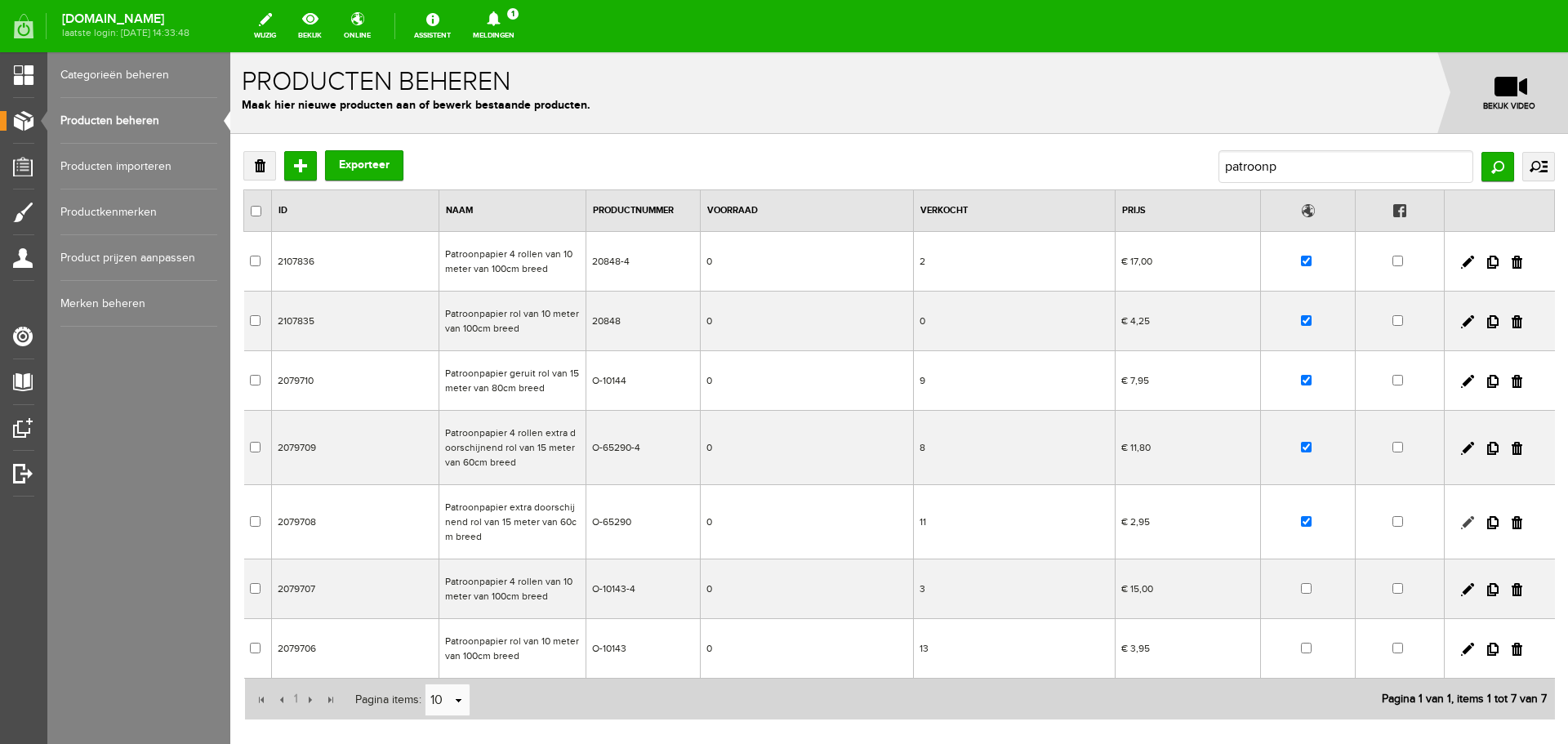
click at [1461, 520] on link at bounding box center [1467, 522] width 13 height 13
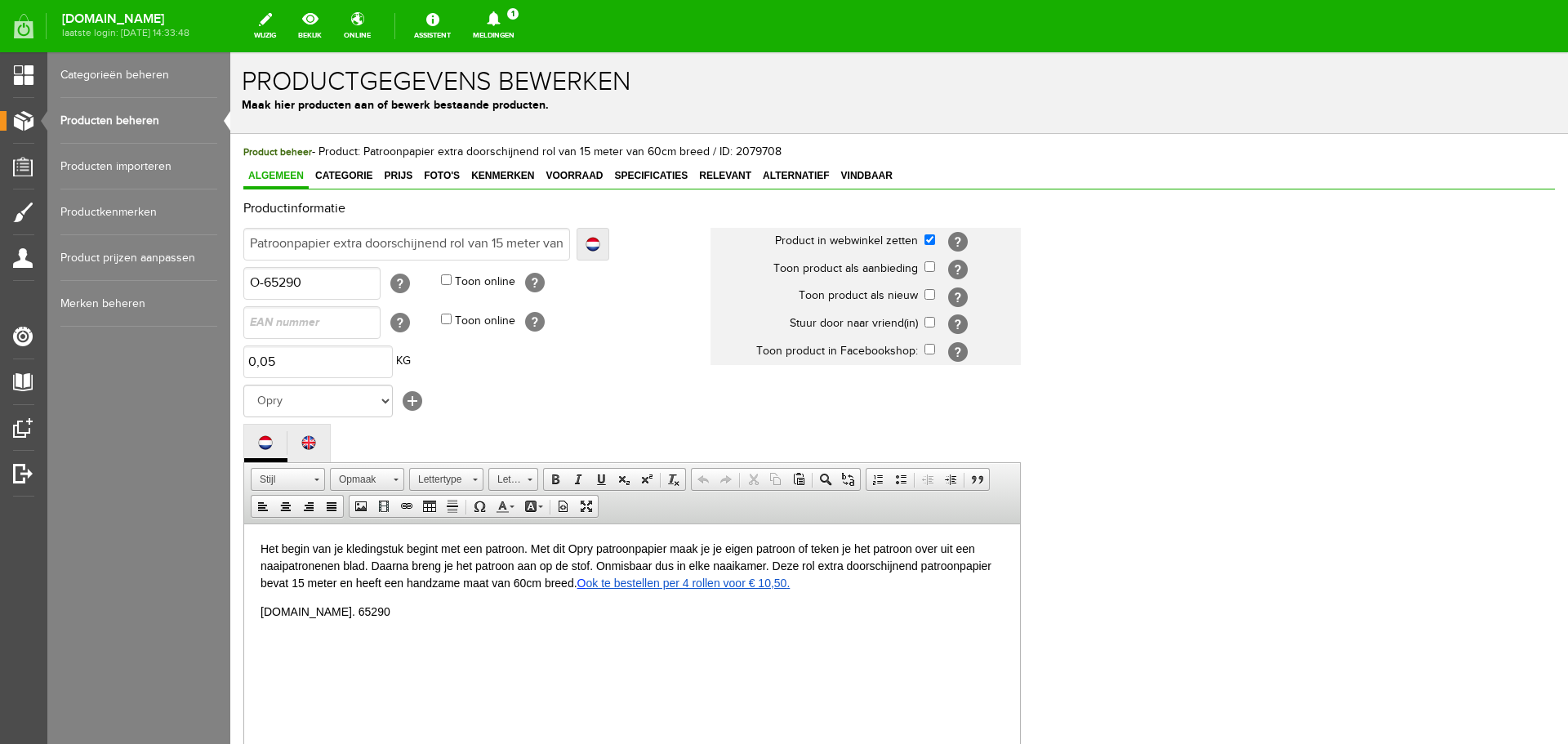
click at [776, 582] on link "ok te bestellen per 4 rollen voor € 10,50" at bounding box center [687, 582] width 201 height 13
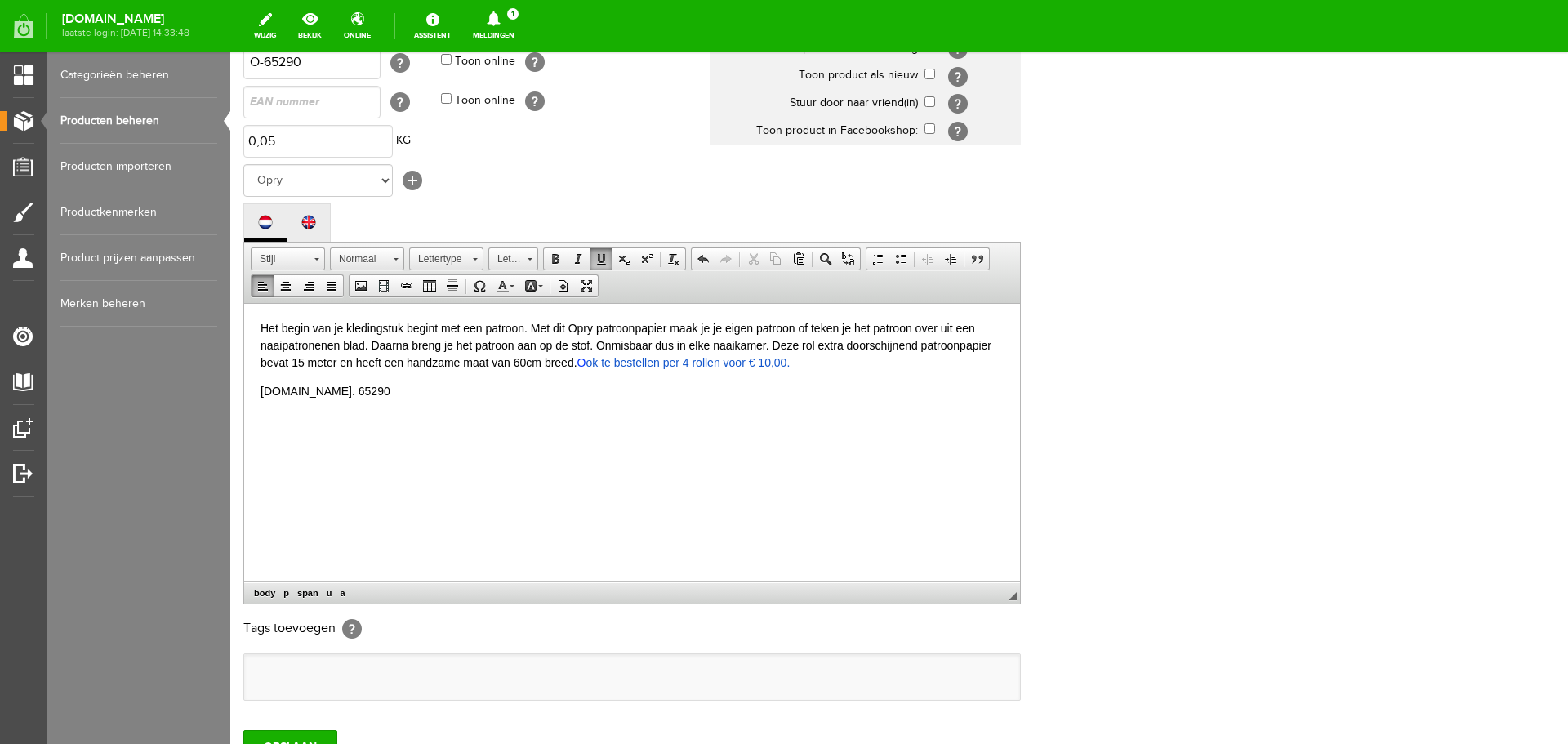
scroll to position [245, 0]
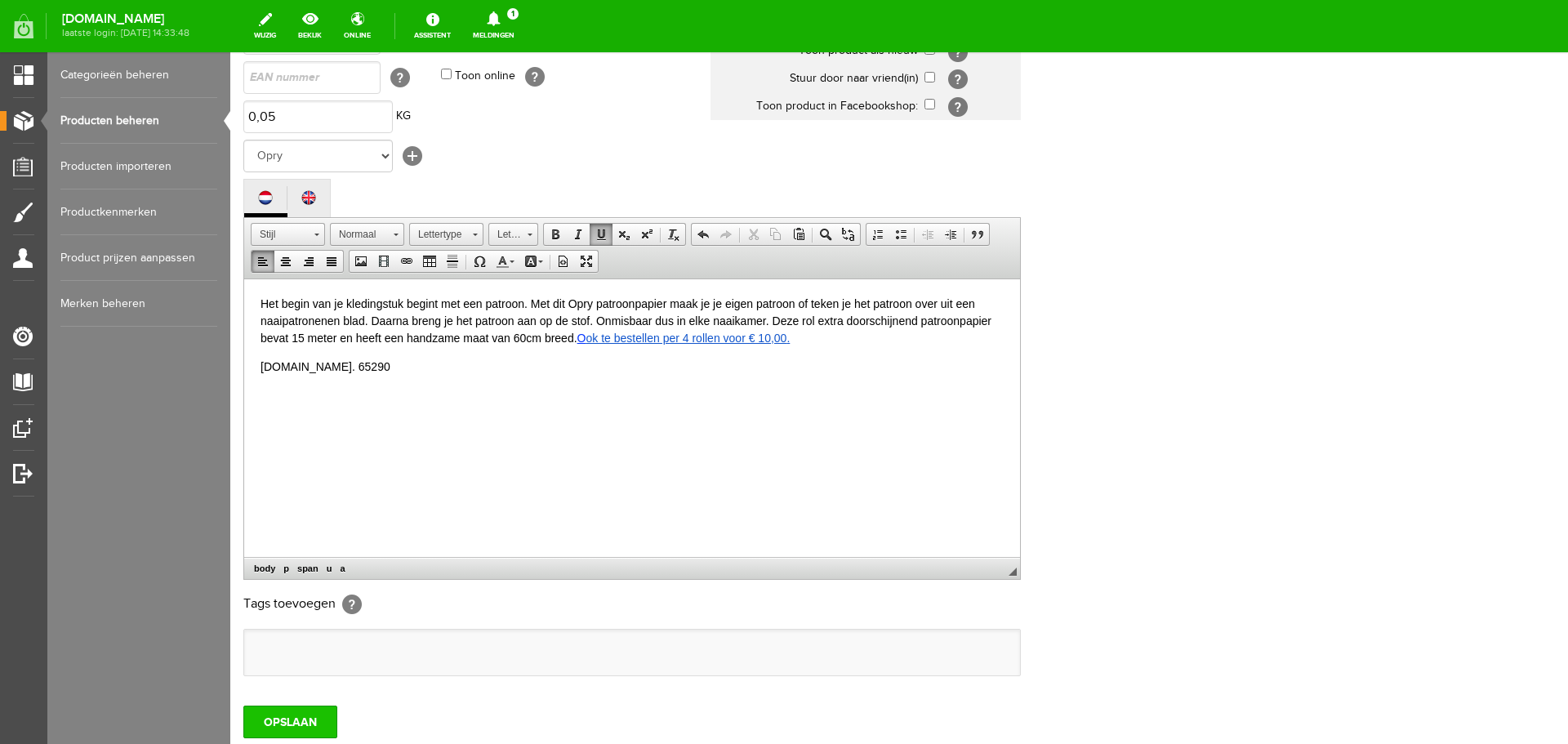
click at [276, 722] on input "OPSLAAN" at bounding box center [290, 722] width 94 height 32
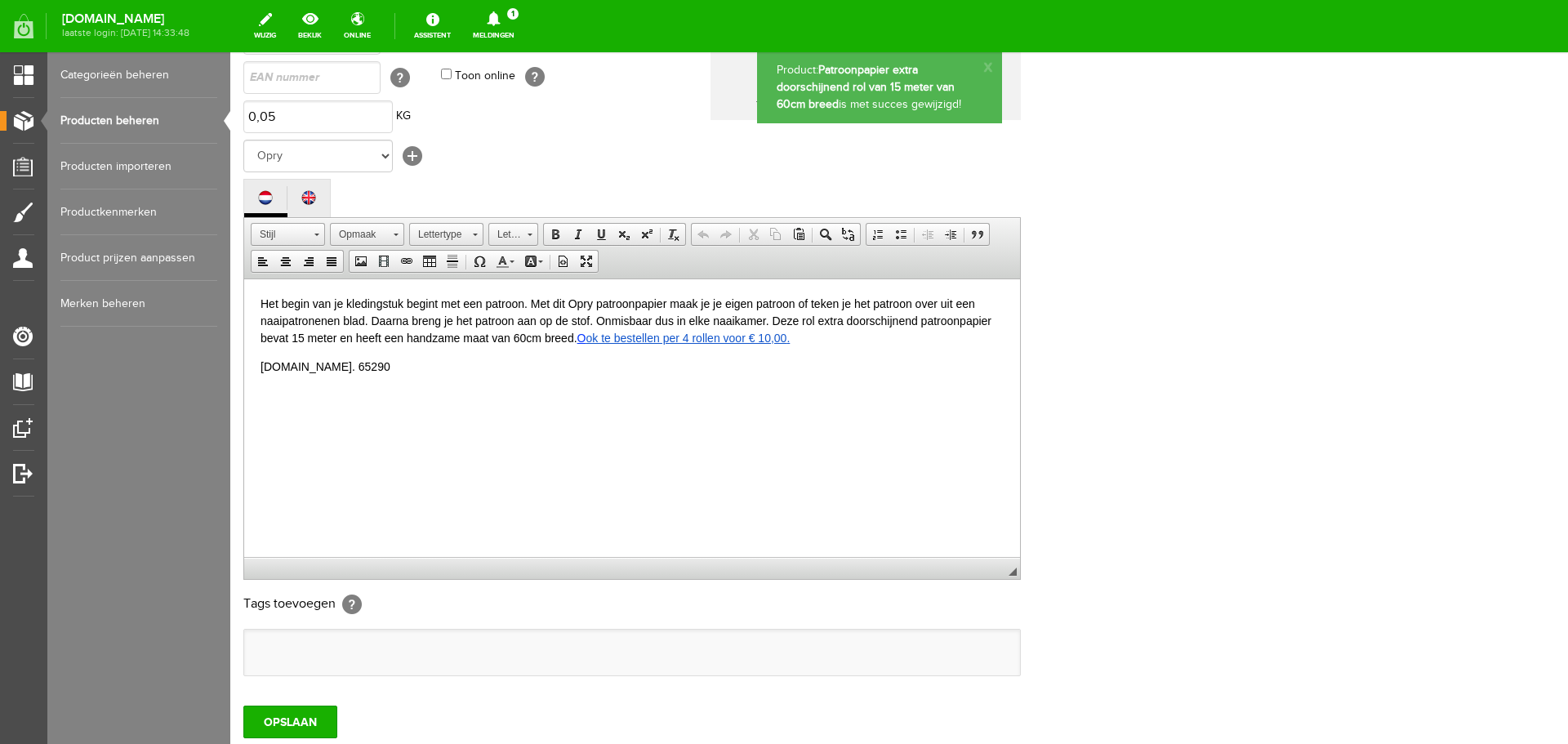
scroll to position [0, 0]
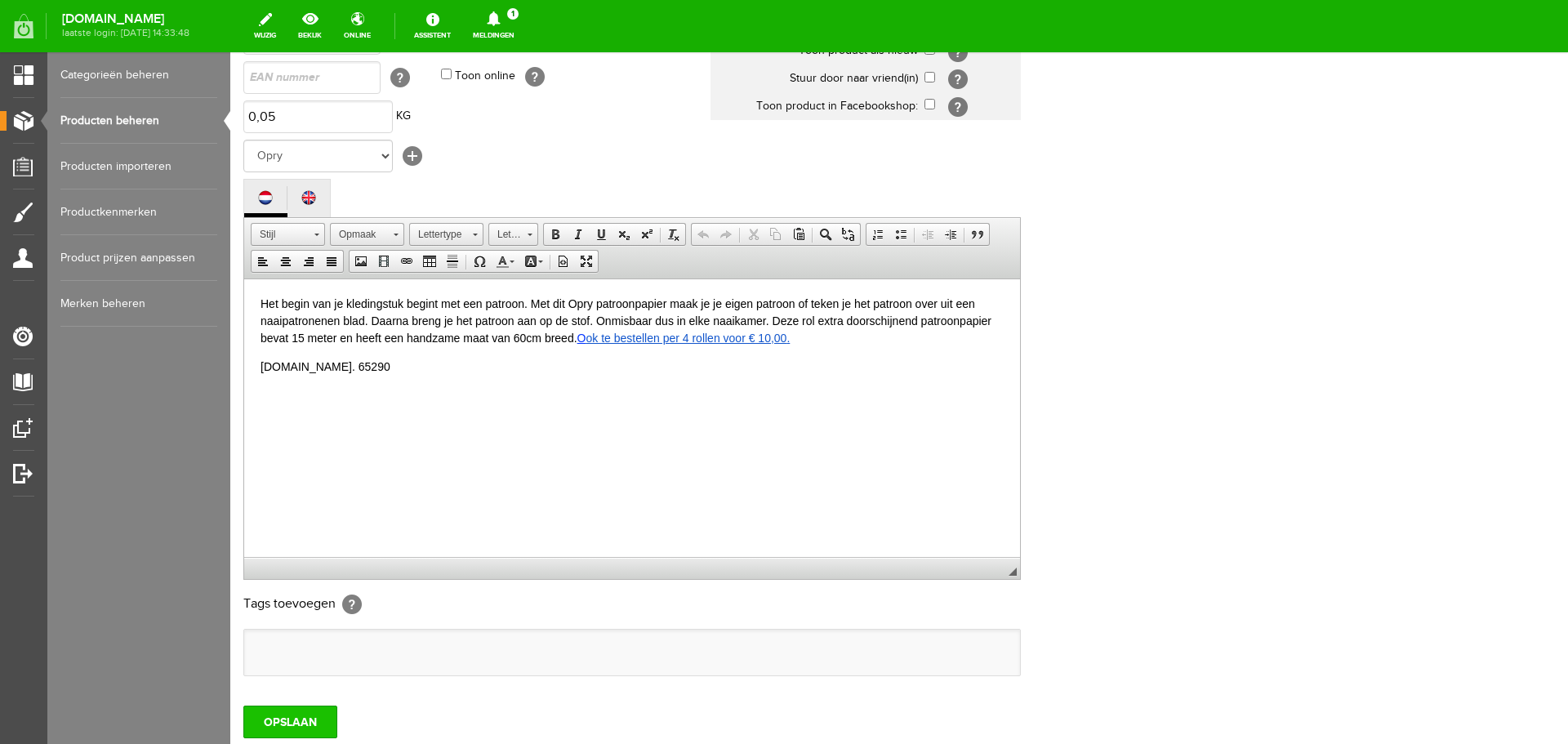
click at [302, 715] on input "OPSLAAN" at bounding box center [290, 722] width 94 height 32
